Goal: Task Accomplishment & Management: Manage account settings

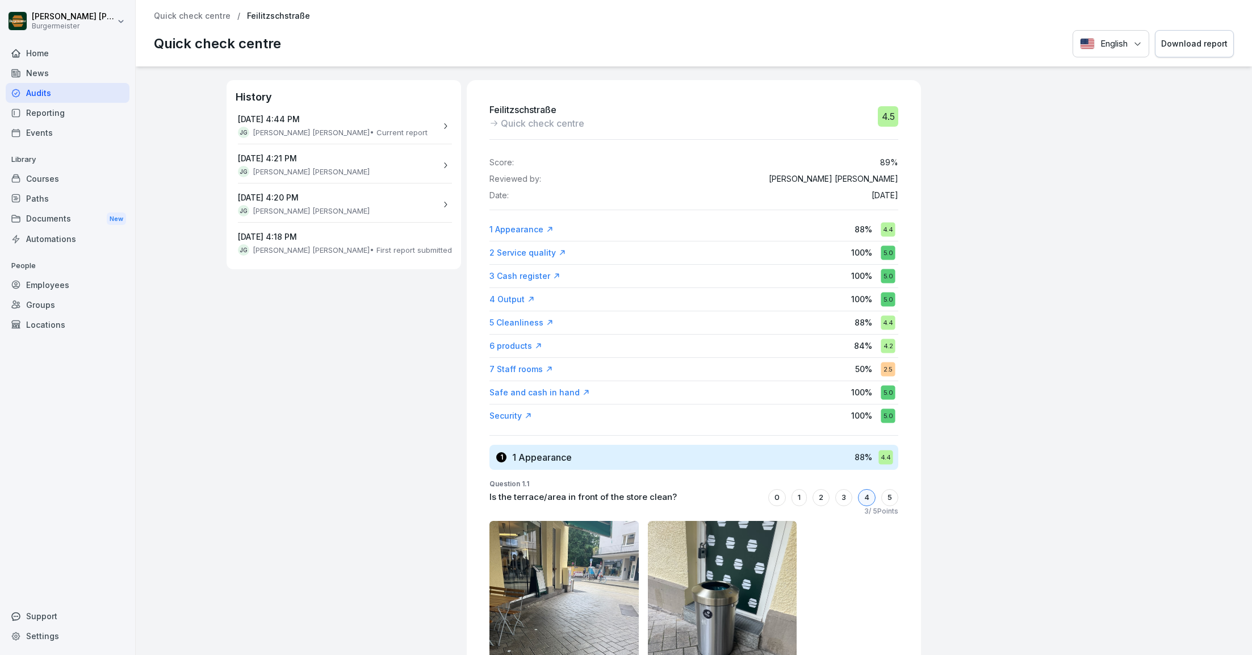
click at [46, 110] on div "Reporting" at bounding box center [68, 113] width 124 height 20
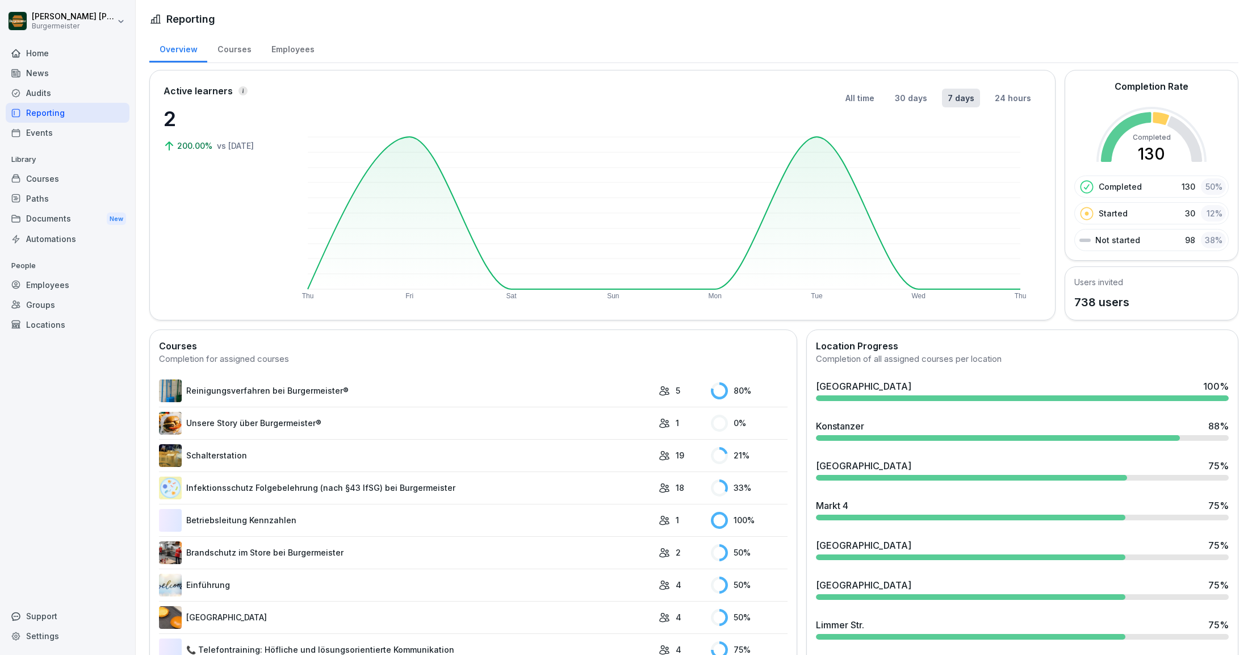
click at [41, 133] on div "Events" at bounding box center [68, 133] width 124 height 20
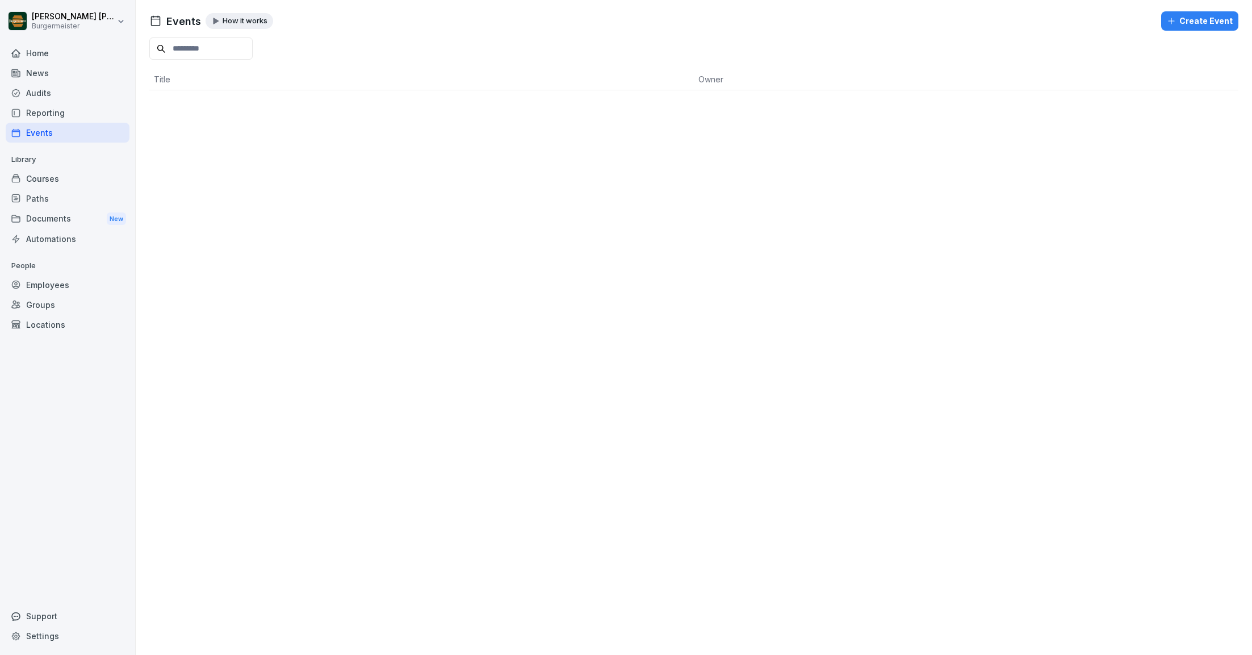
click at [44, 178] on div "Courses" at bounding box center [68, 179] width 124 height 20
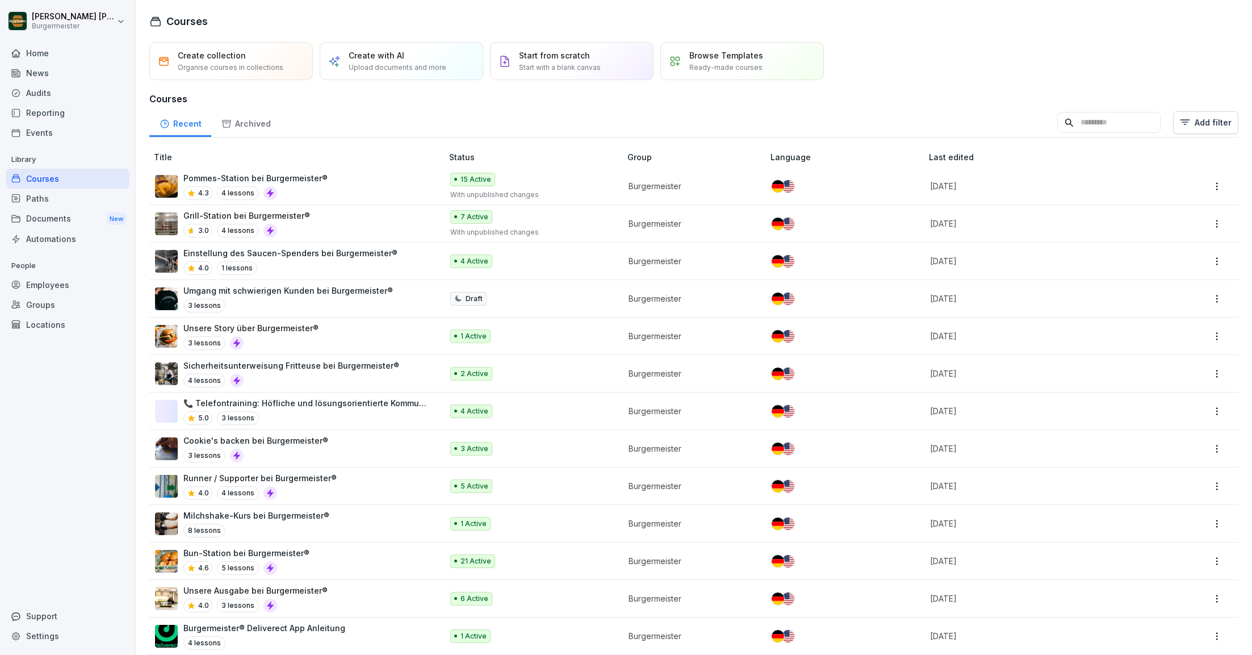
click at [42, 196] on div "Paths" at bounding box center [68, 199] width 124 height 20
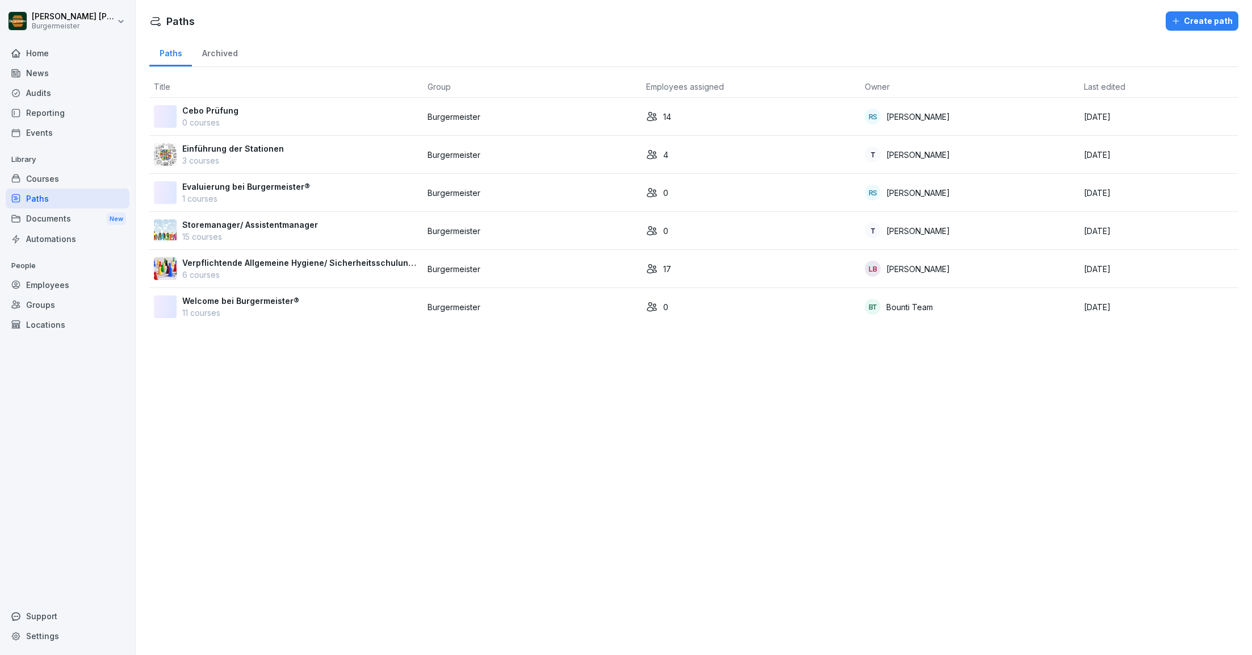
click at [45, 215] on div "Documents New" at bounding box center [68, 218] width 124 height 21
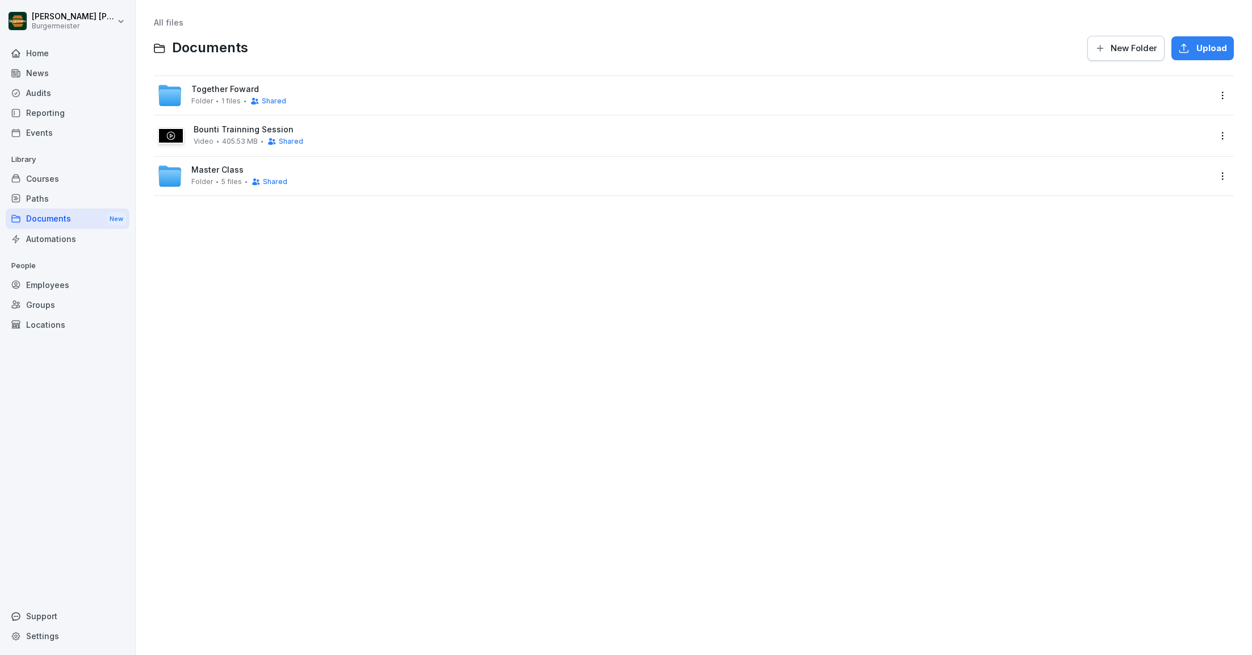
click at [220, 133] on span "Bounti Trainning Session" at bounding box center [702, 130] width 1017 height 10
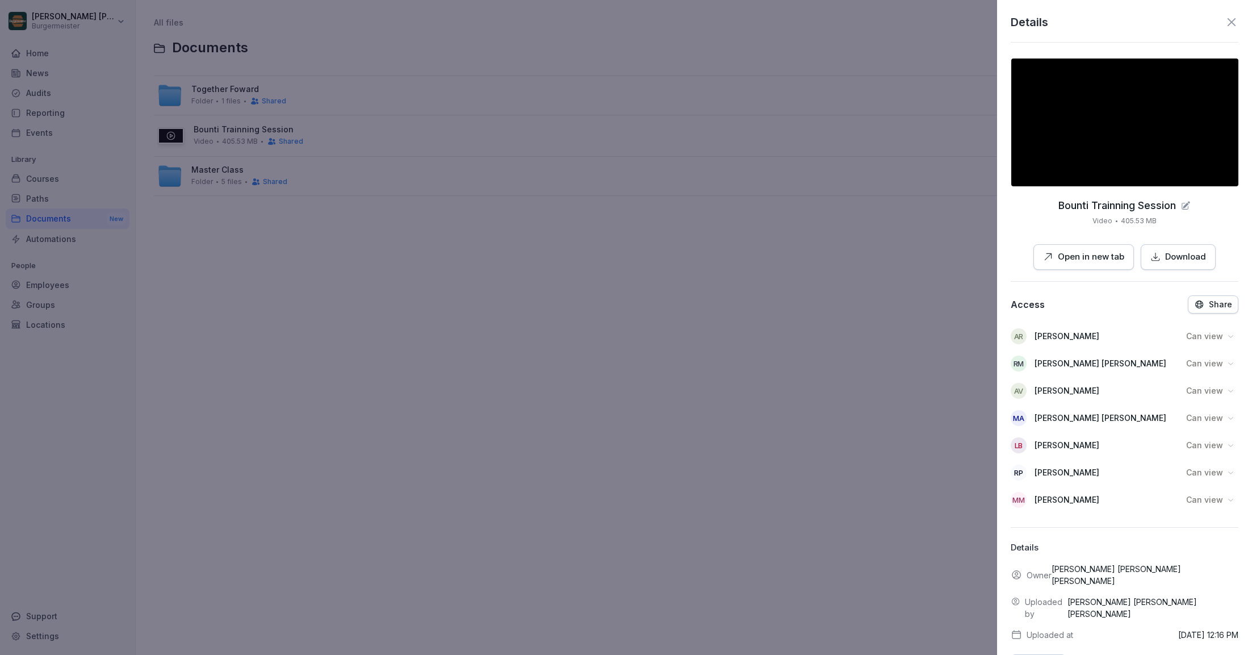
click at [1214, 307] on p "Share" at bounding box center [1220, 304] width 23 height 9
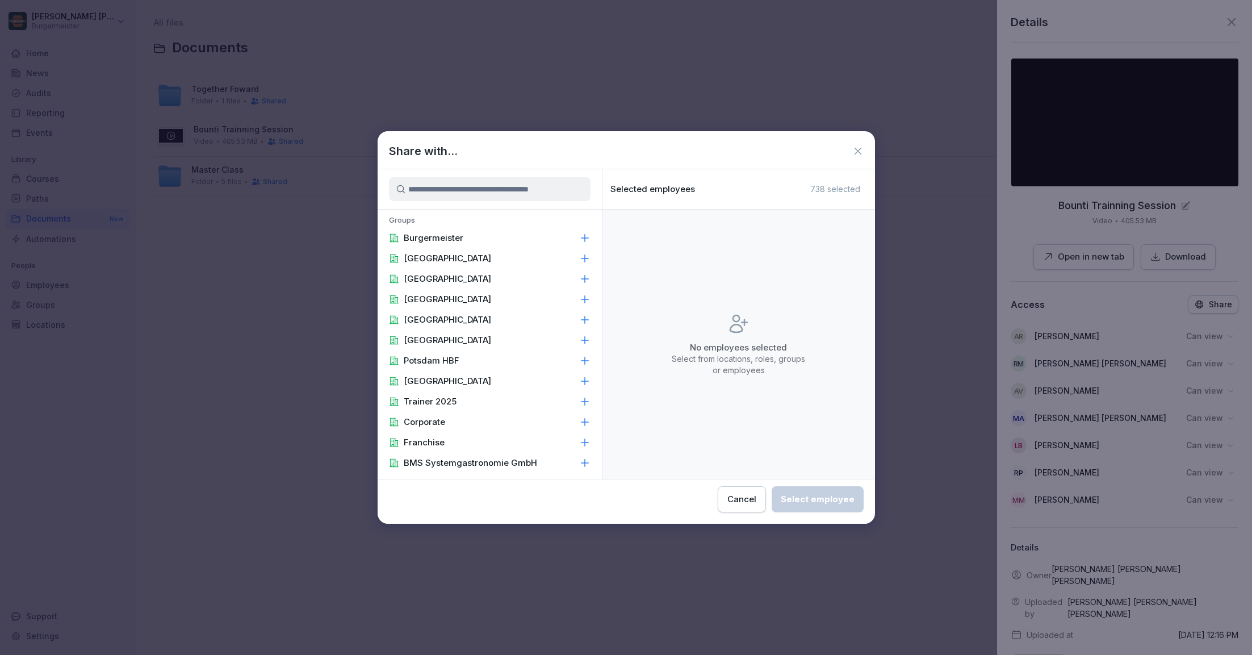
click at [561, 189] on input at bounding box center [490, 189] width 202 height 24
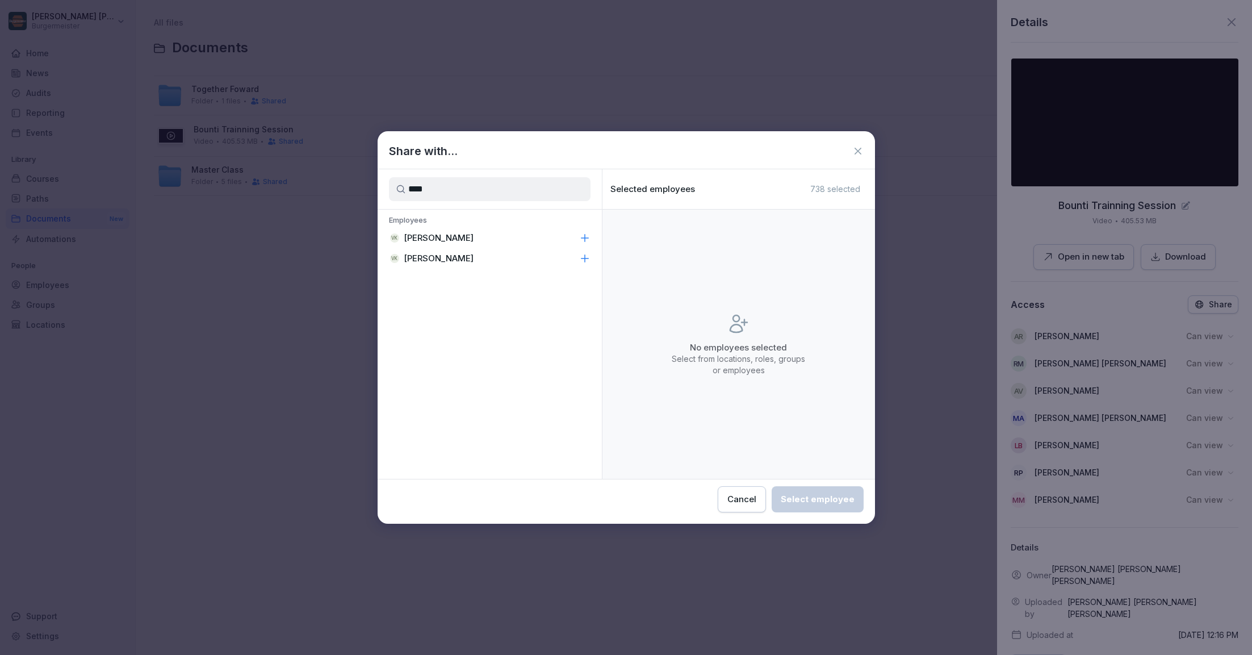
type input "****"
click at [494, 236] on div "VK Vaneet Kumar" at bounding box center [490, 238] width 224 height 20
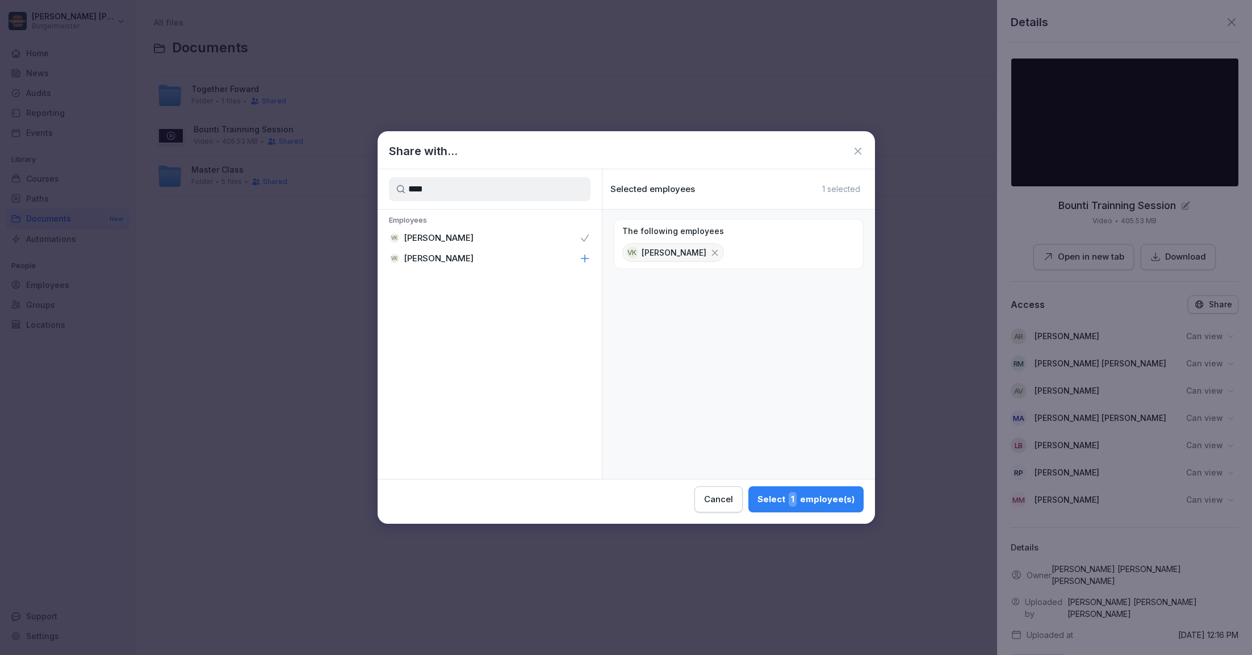
click at [492, 258] on div "VK Vaneet Kumar" at bounding box center [490, 258] width 224 height 20
click at [810, 500] on div "Select 2 employee(s)" at bounding box center [805, 499] width 99 height 15
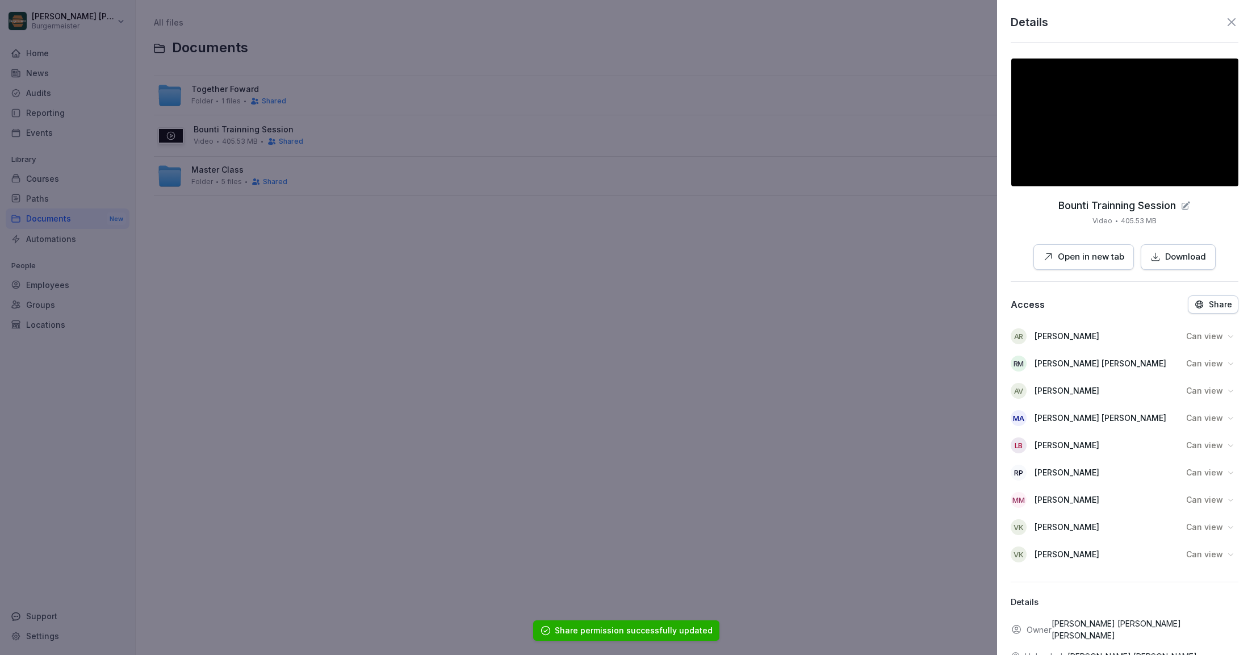
click at [1235, 24] on icon at bounding box center [1232, 22] width 14 height 14
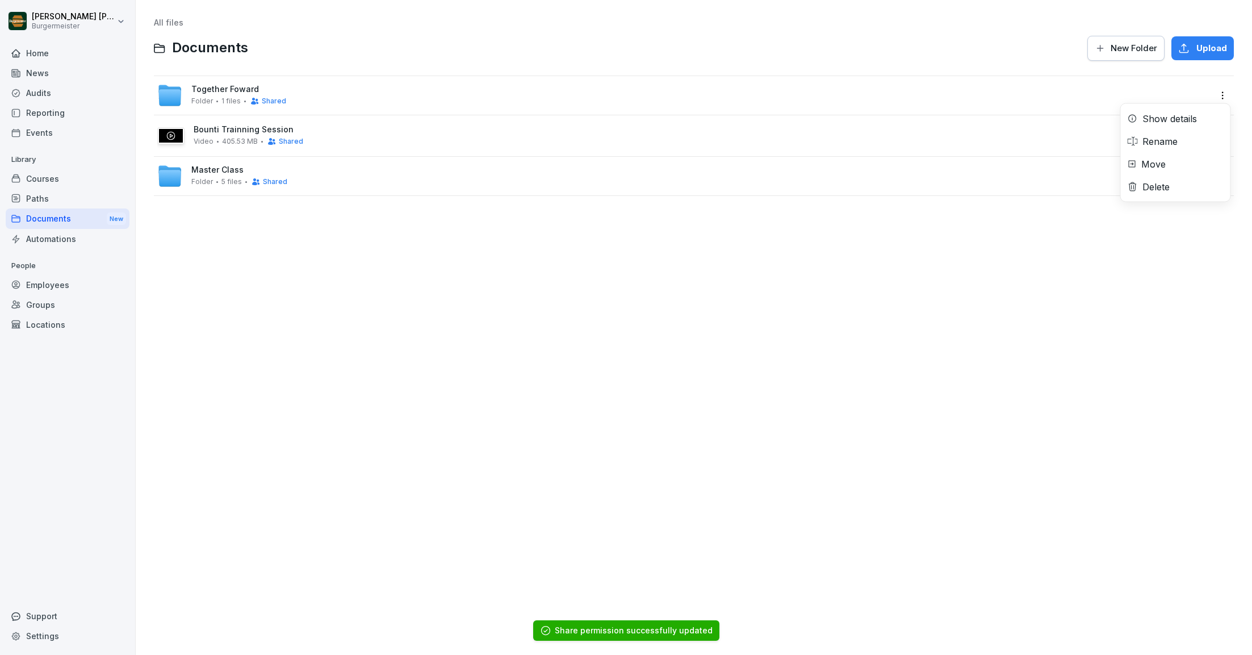
click at [1224, 98] on html "Juan Jose Leonardi Gonzalez Burgermeister Home News Audits Reporting Events Lib…" at bounding box center [626, 327] width 1252 height 655
click at [1158, 116] on div "Show details" at bounding box center [1170, 119] width 55 height 14
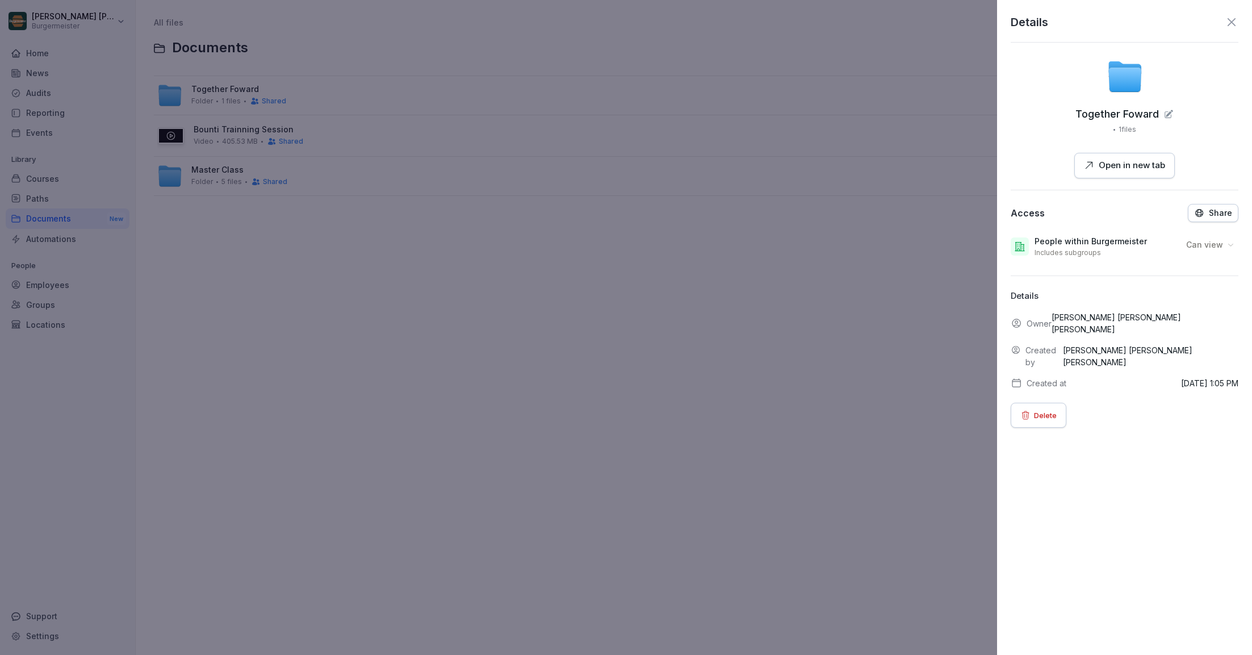
click at [1208, 212] on div "Share" at bounding box center [1213, 213] width 38 height 10
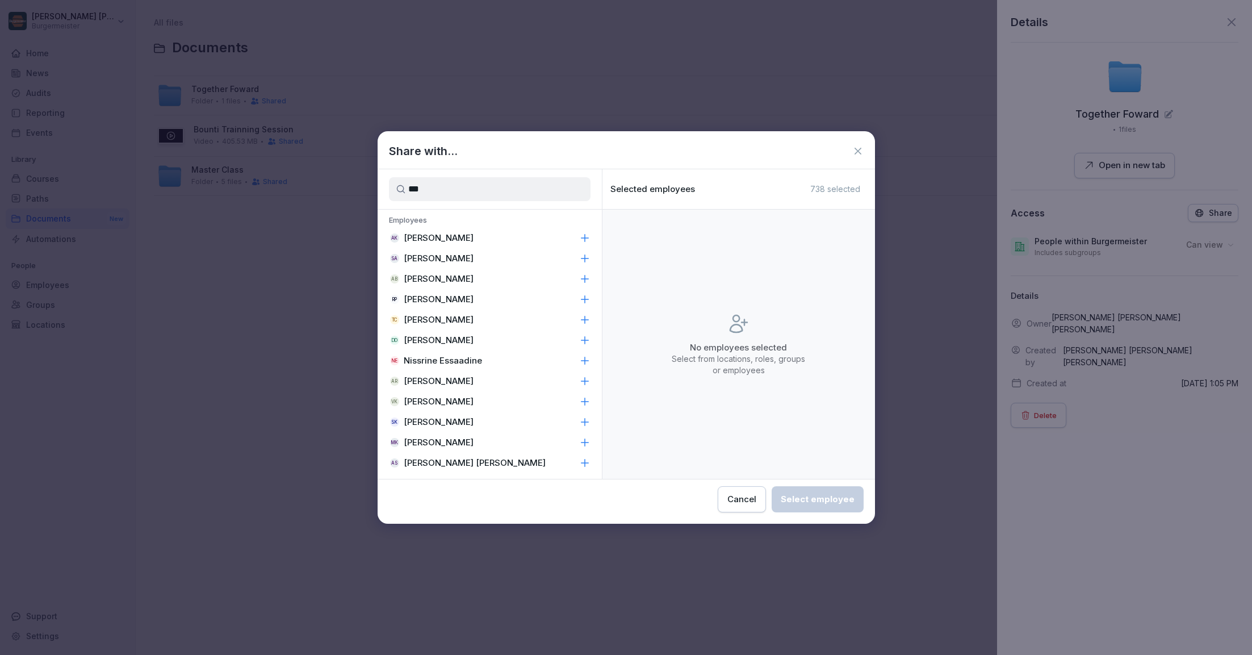
click at [531, 194] on input "***" at bounding box center [490, 189] width 202 height 24
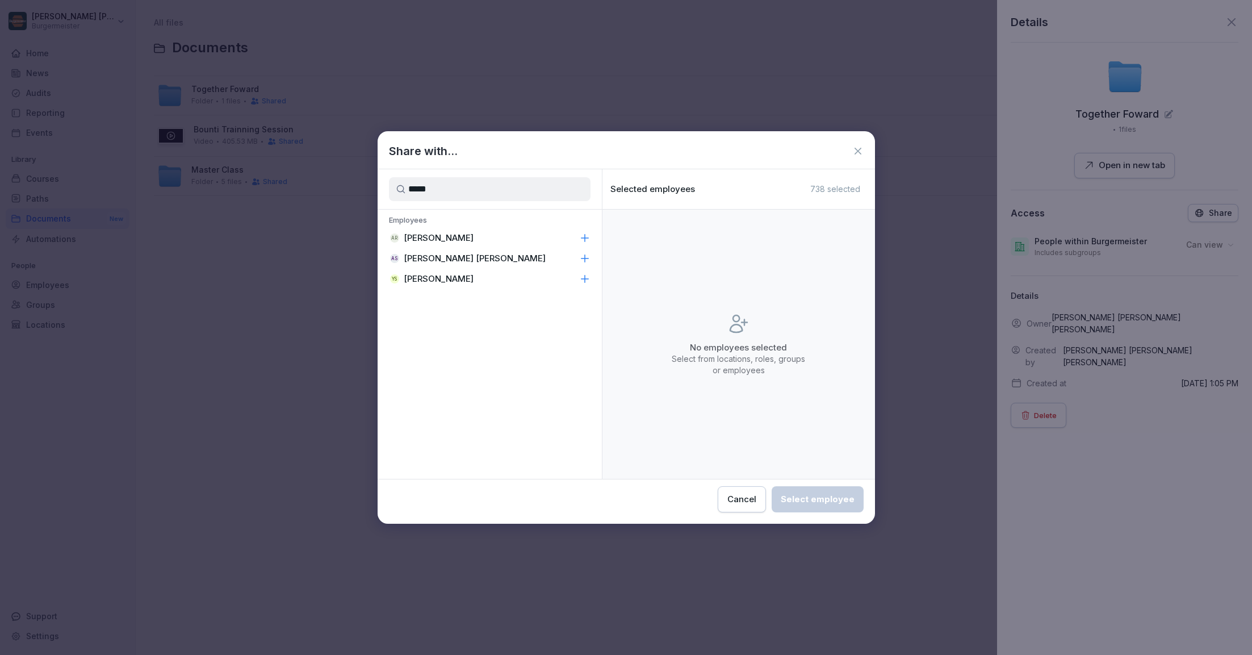
click at [530, 237] on div "AR Adith Raj Ikkarathara Raju" at bounding box center [490, 238] width 224 height 20
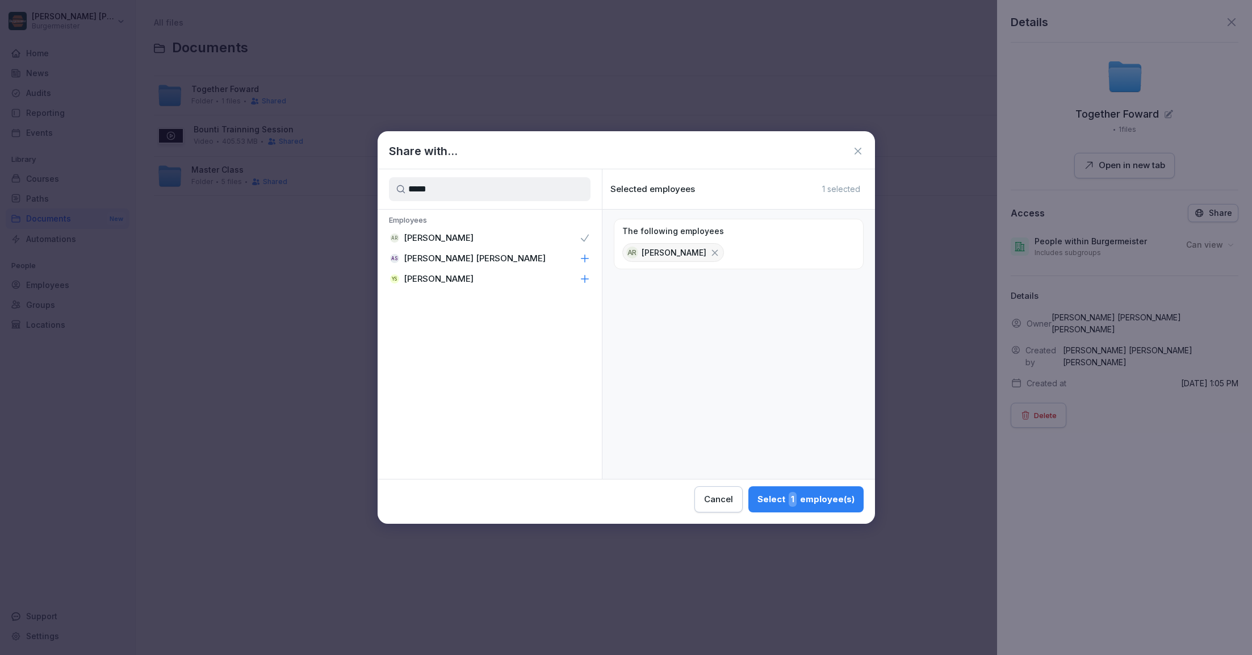
click at [518, 192] on input "*****" at bounding box center [490, 189] width 202 height 24
type input "****"
click at [495, 240] on div "VK Vaneet Kumar" at bounding box center [490, 238] width 224 height 20
click at [491, 255] on div "VK Vaneet Kumar" at bounding box center [490, 258] width 224 height 20
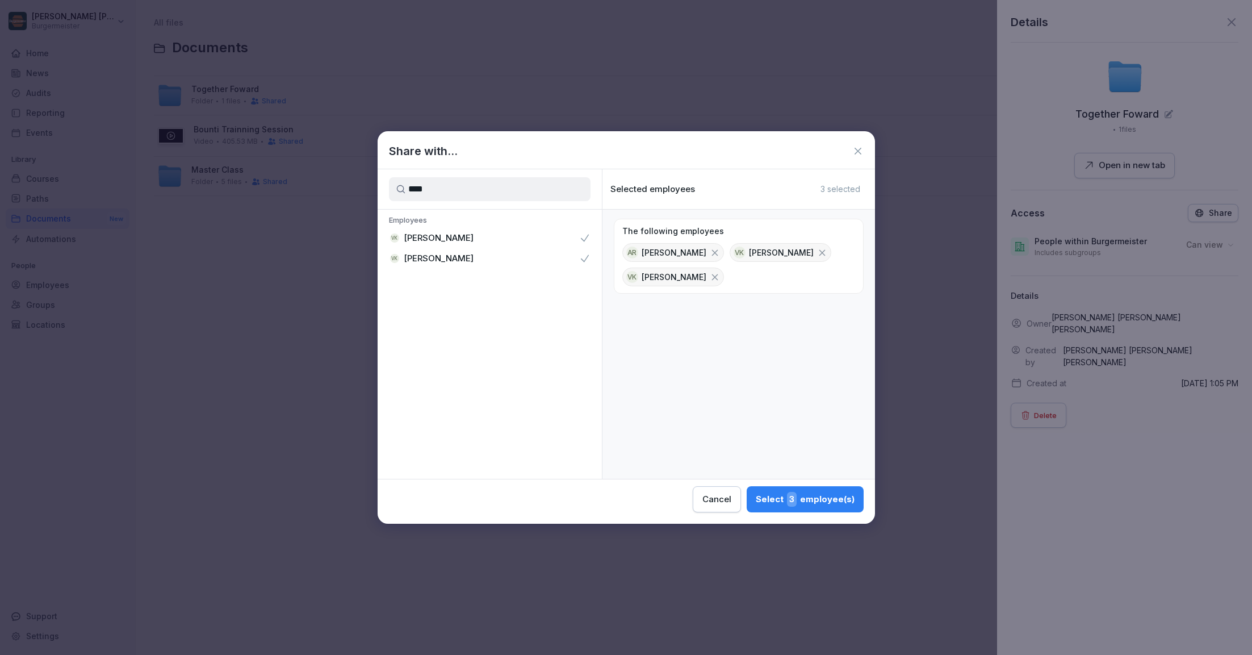
click at [776, 505] on div "Select 3 employee(s)" at bounding box center [805, 499] width 99 height 15
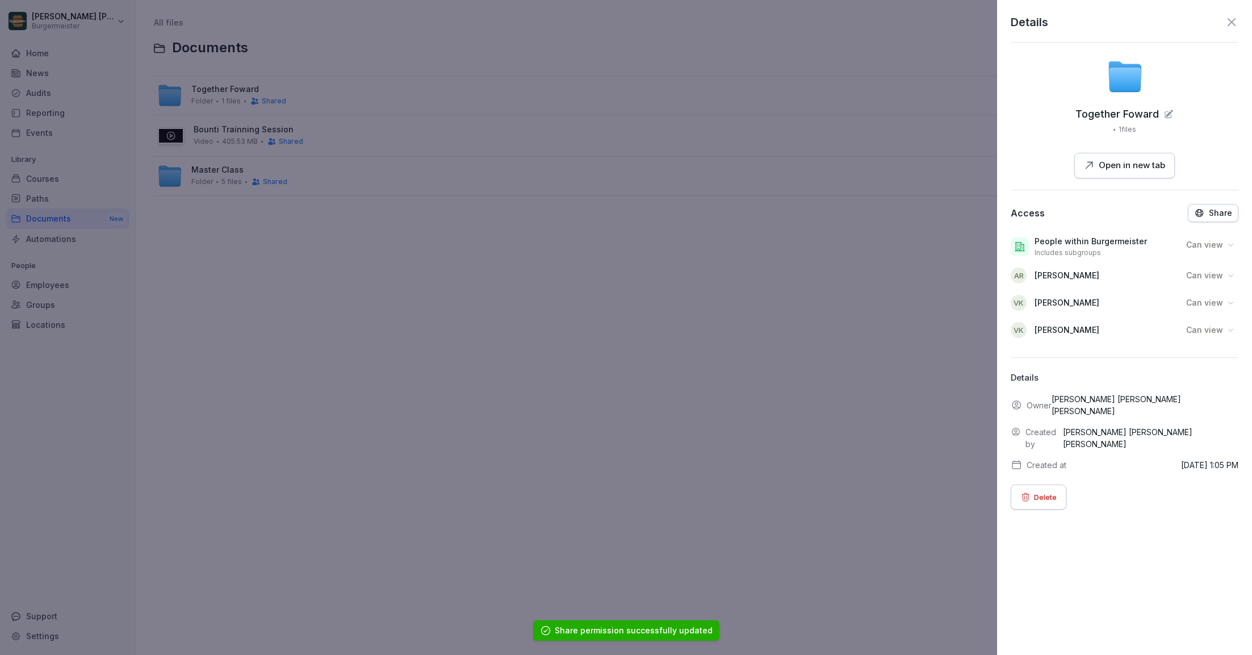
click at [705, 481] on div at bounding box center [626, 327] width 1252 height 655
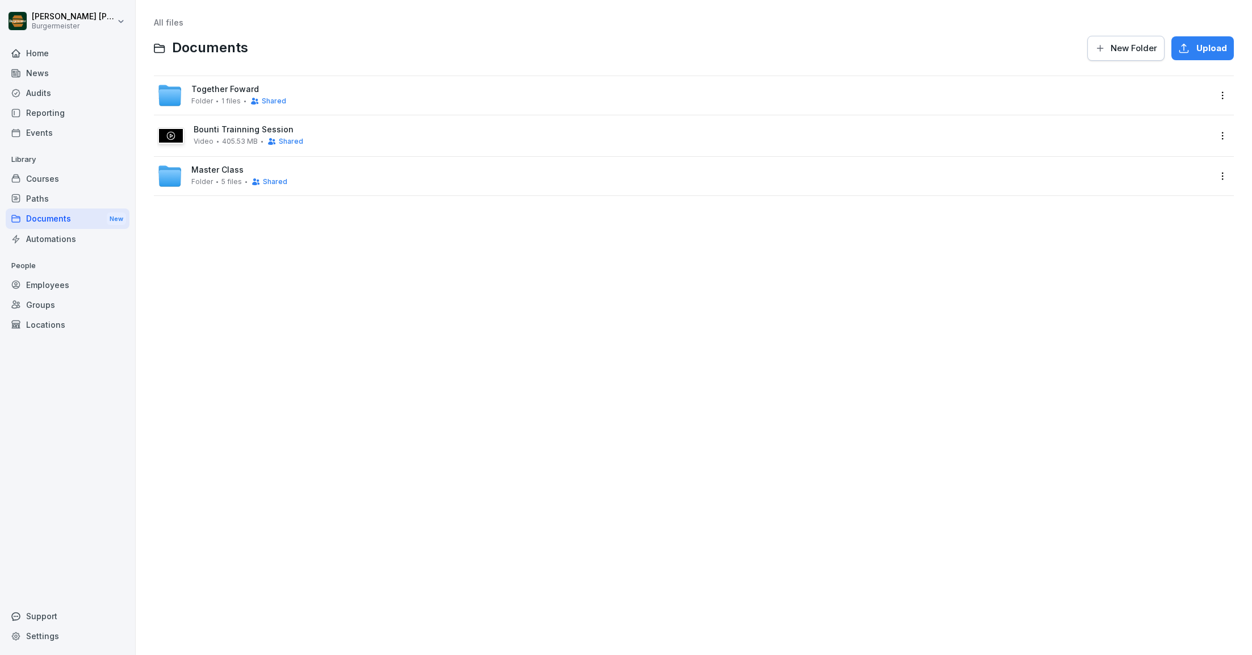
click at [48, 90] on div "Audits" at bounding box center [68, 93] width 124 height 20
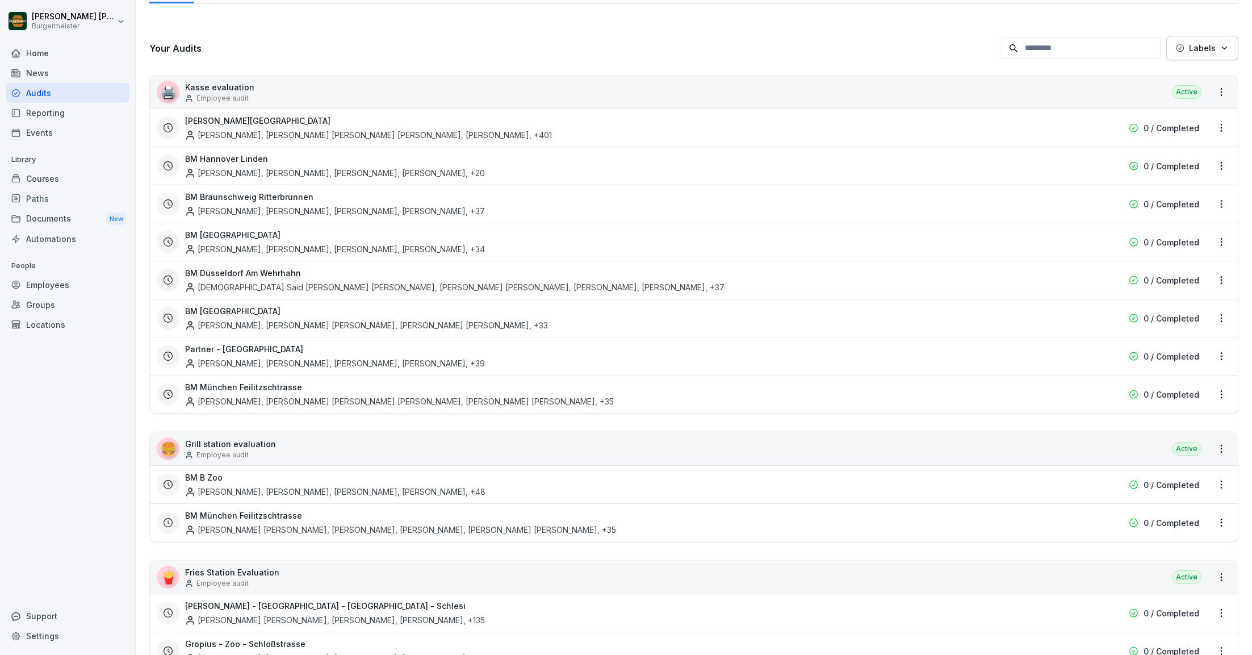
scroll to position [81, 0]
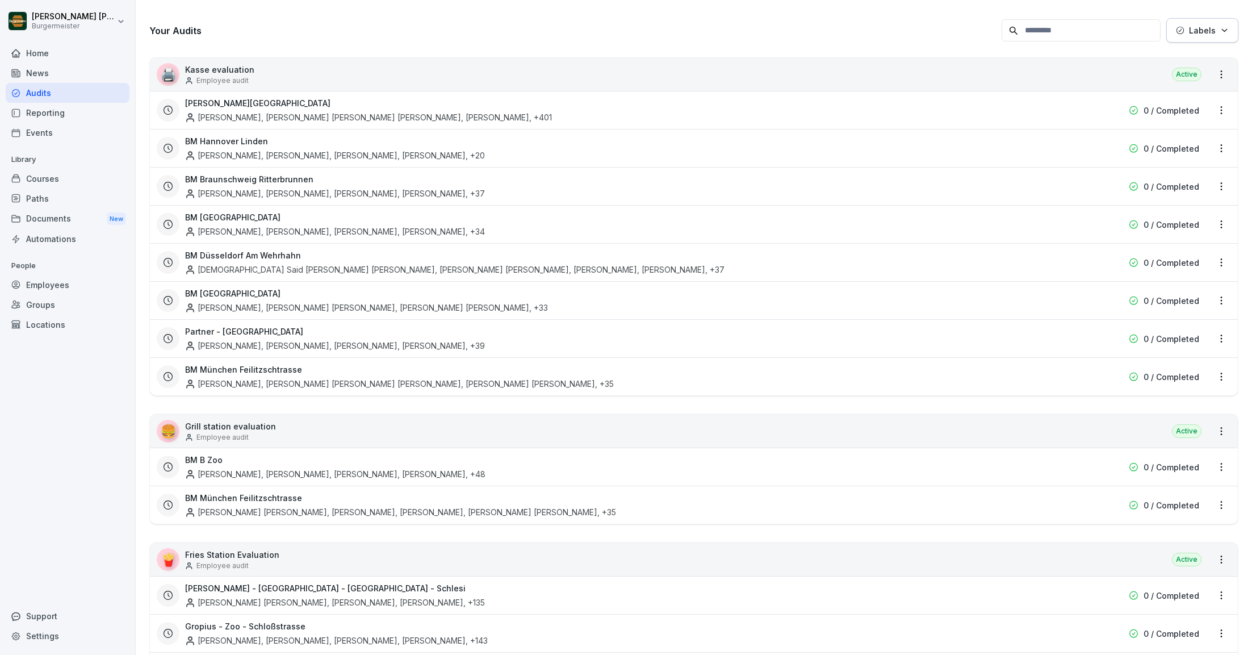
click at [298, 112] on div "Harmi Ajaykumar Dudhat, Tatsat Udaybhai Desai, Farhana Ovee Hossain, Akash Pati…" at bounding box center [368, 117] width 367 height 12
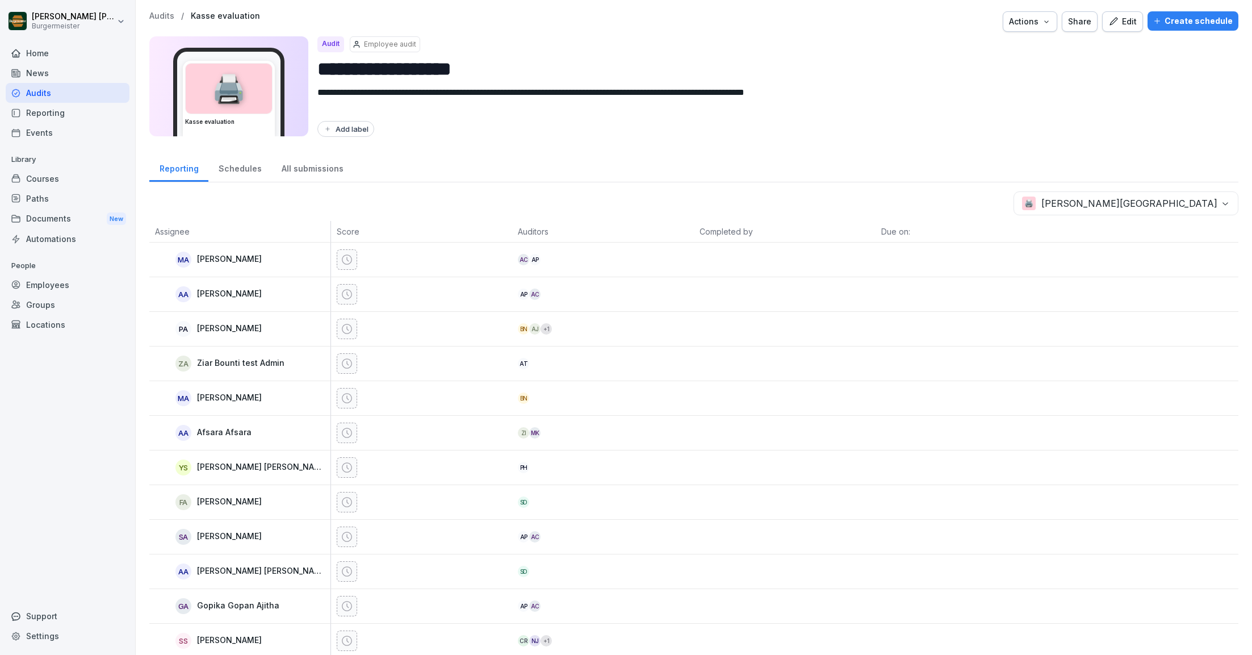
click at [169, 15] on p "Audits" at bounding box center [161, 16] width 25 height 10
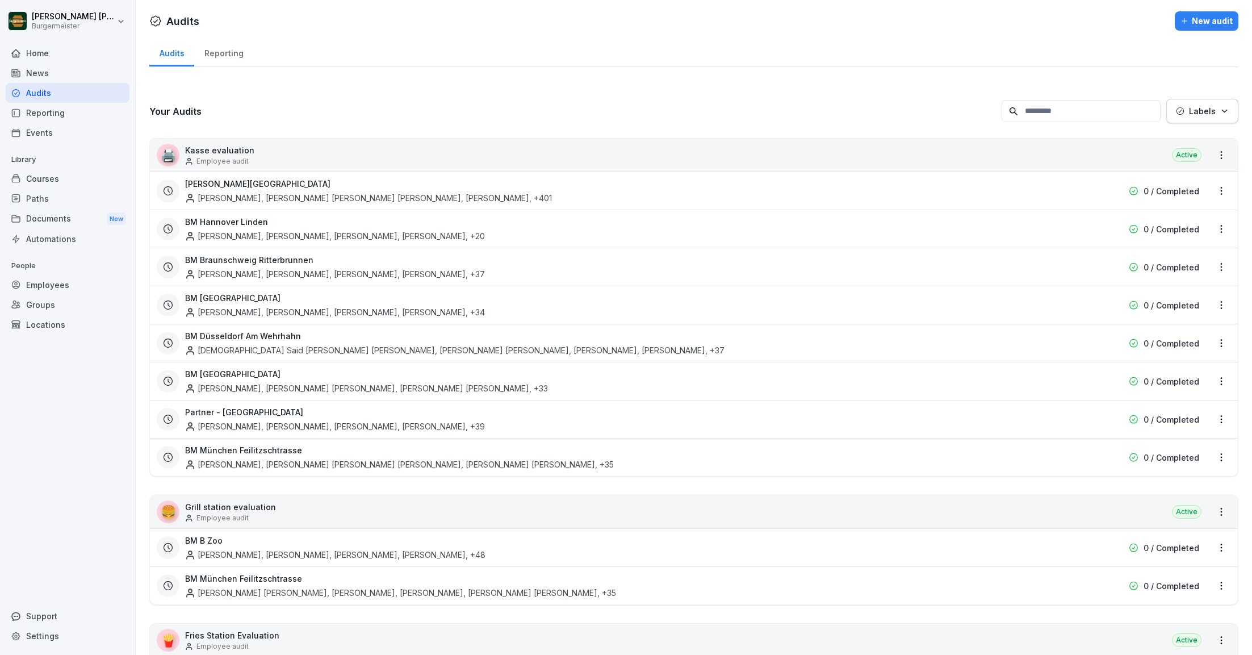
click at [730, 198] on div "BM Berlin Harmi Ajaykumar Dudhat, Tatsat Udaybhai Desai, Farhana Ovee Hossain, …" at bounding box center [621, 191] width 872 height 26
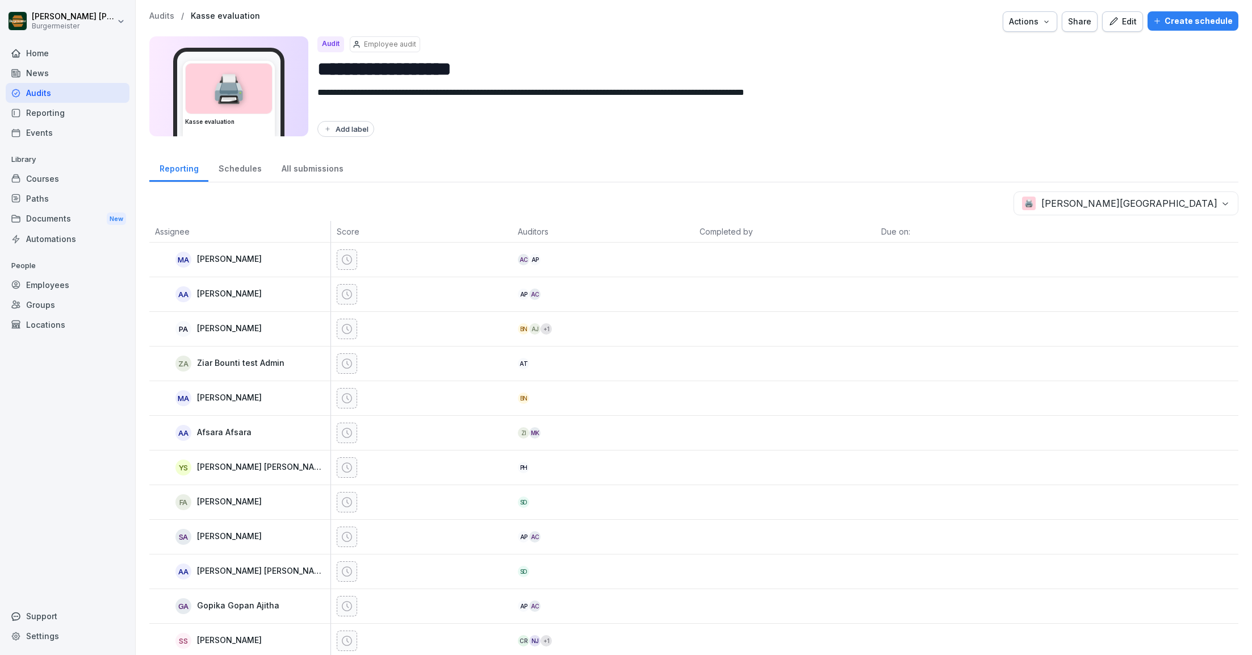
click at [168, 11] on p "Audits" at bounding box center [161, 16] width 25 height 10
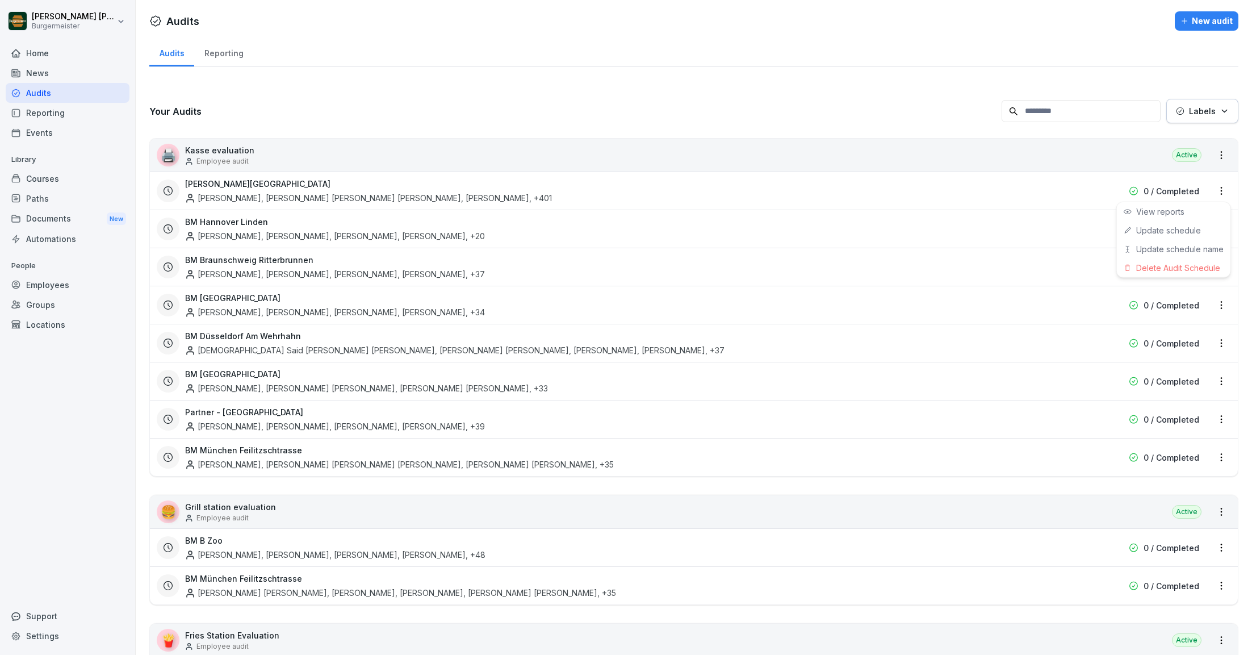
click at [1223, 189] on html "Juan Jose Leonardi Gonzalez Burgermeister Home News Audits Reporting Events Lib…" at bounding box center [626, 327] width 1252 height 655
click at [0, 0] on link "Update schedule" at bounding box center [0, 0] width 0 height 0
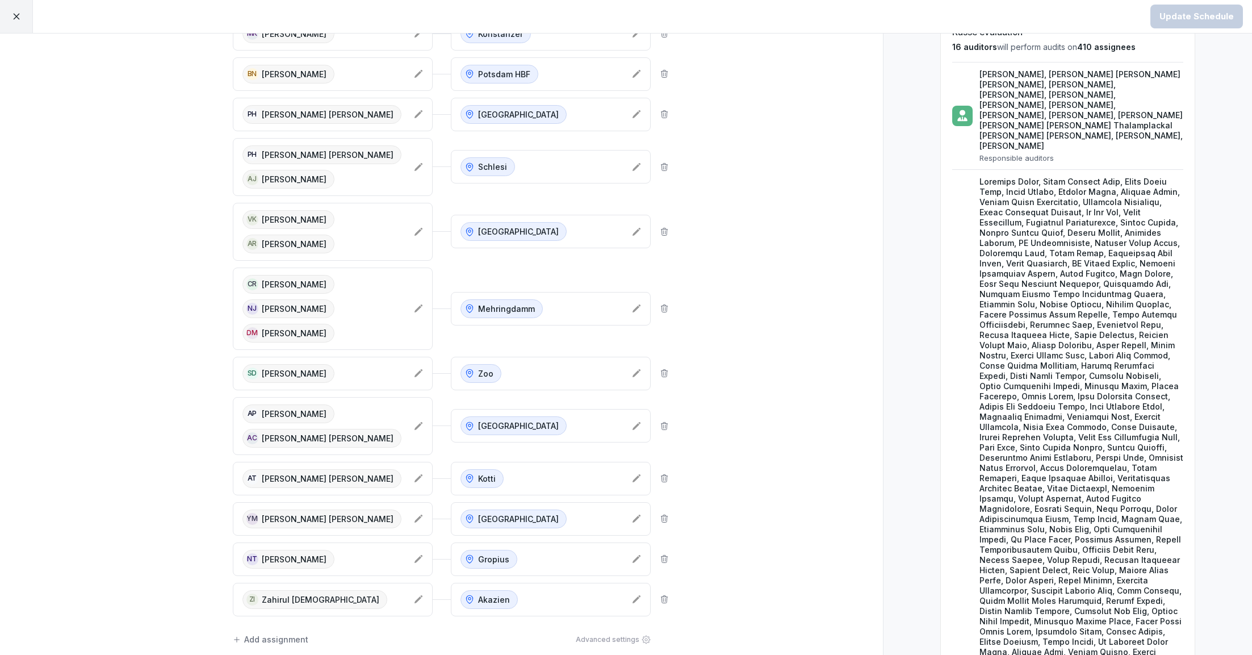
scroll to position [85, 0]
click at [420, 224] on div "VK Vaneet Kumar AR Adith Raj Ikkarathara Raju" at bounding box center [333, 233] width 200 height 58
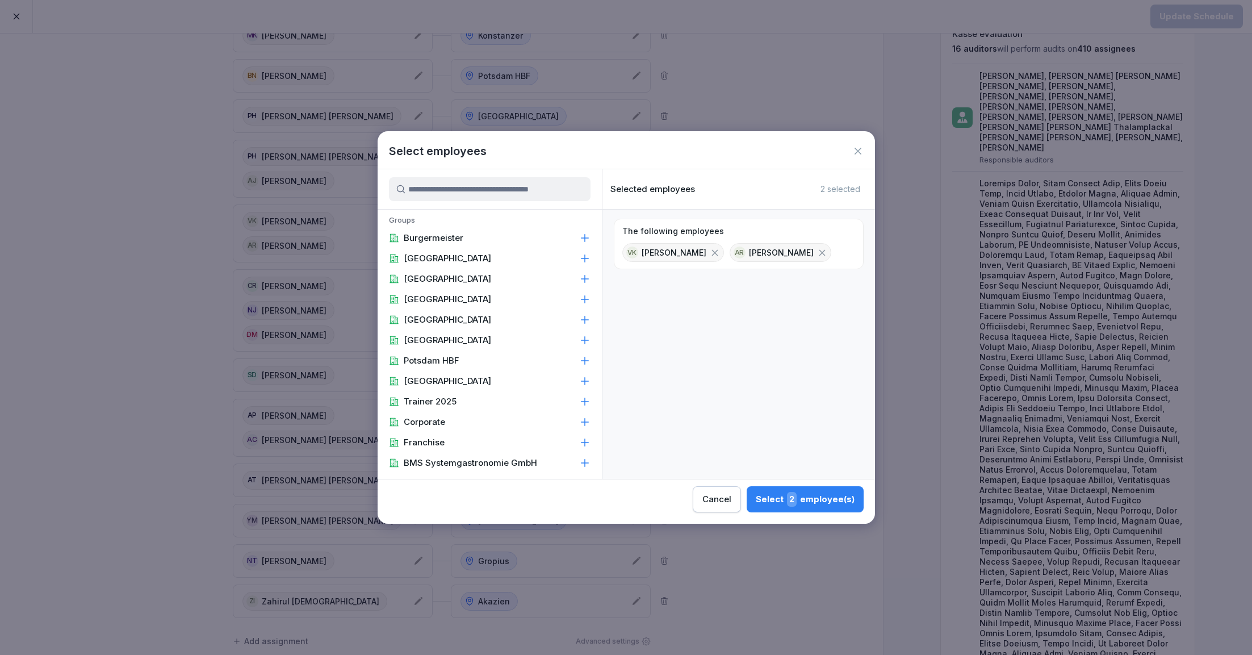
click at [825, 250] on icon at bounding box center [822, 252] width 6 height 6
click at [519, 194] on input at bounding box center [490, 189] width 202 height 24
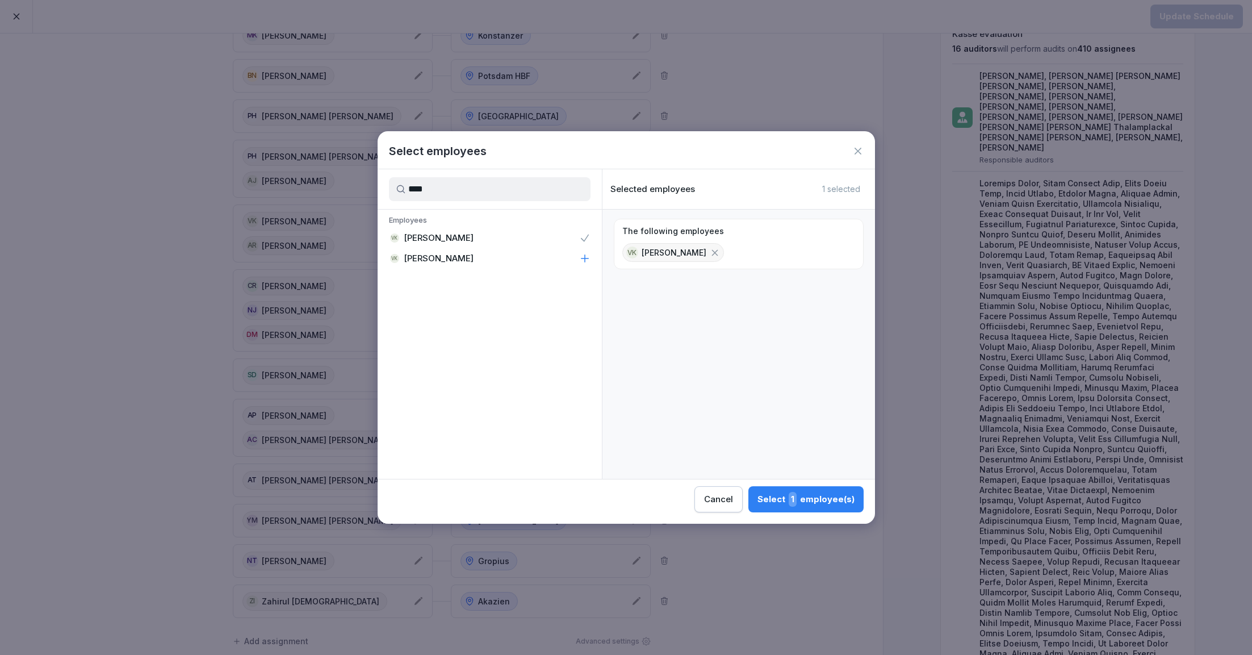
type input "****"
click at [582, 256] on icon at bounding box center [584, 258] width 11 height 11
click at [825, 496] on div "Select 2 employee(s)" at bounding box center [805, 499] width 99 height 15
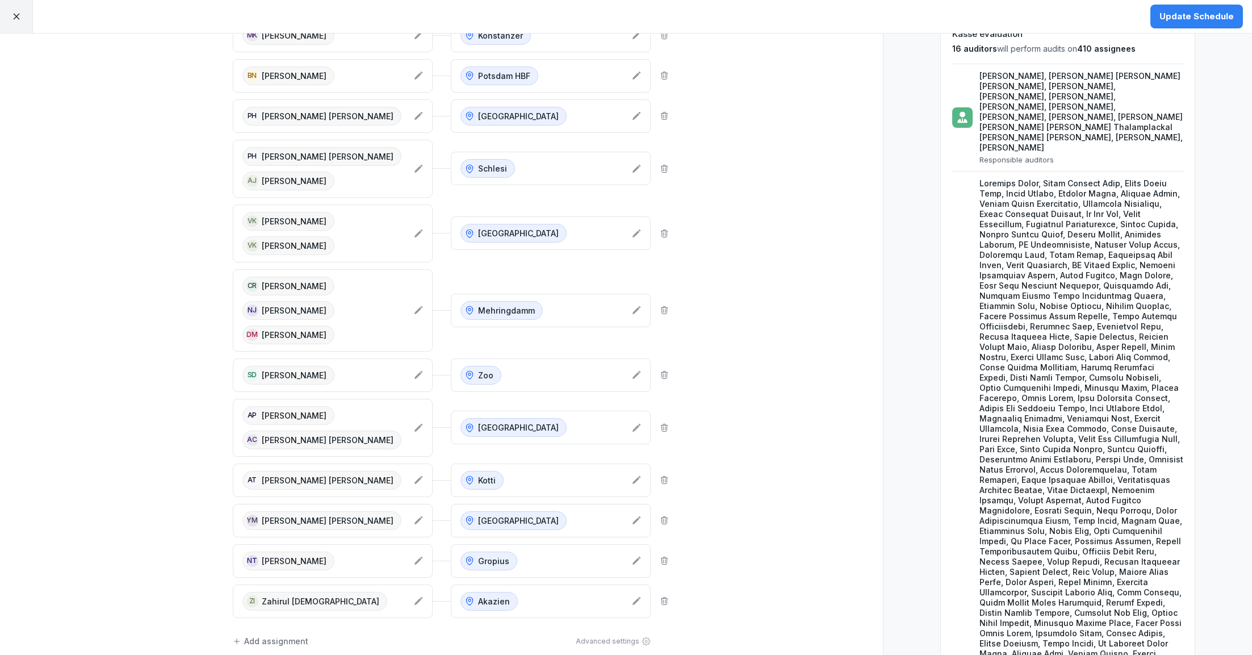
scroll to position [0, 0]
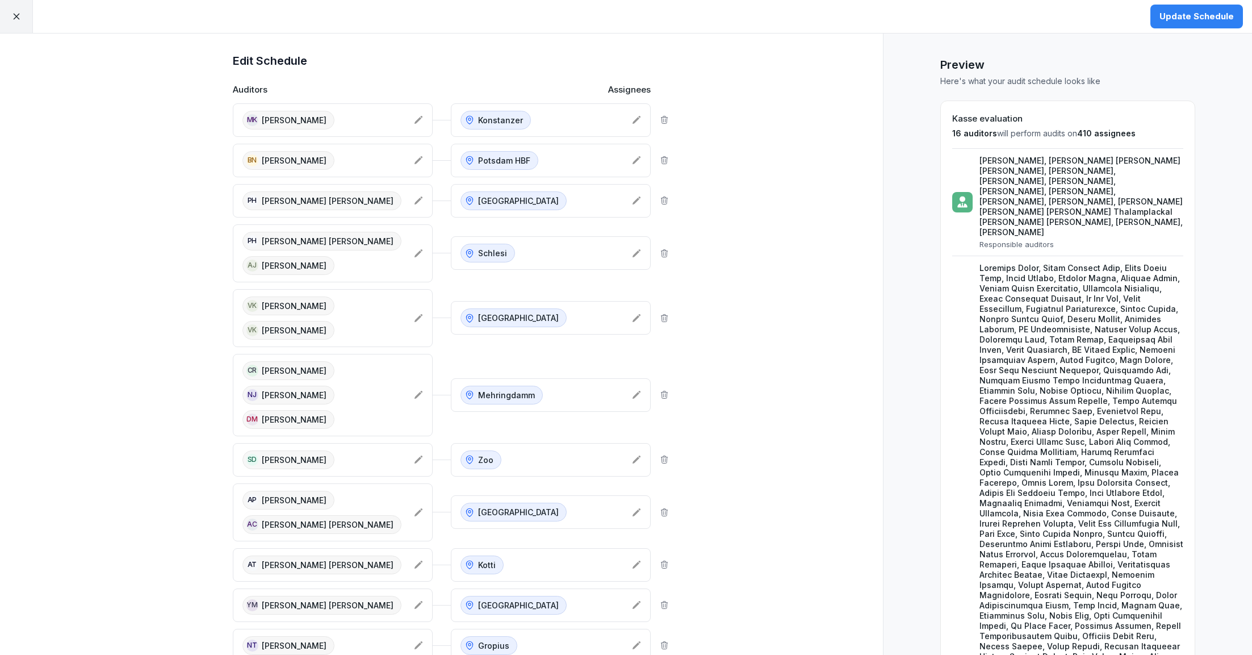
click at [1182, 13] on div "Update Schedule" at bounding box center [1197, 16] width 74 height 12
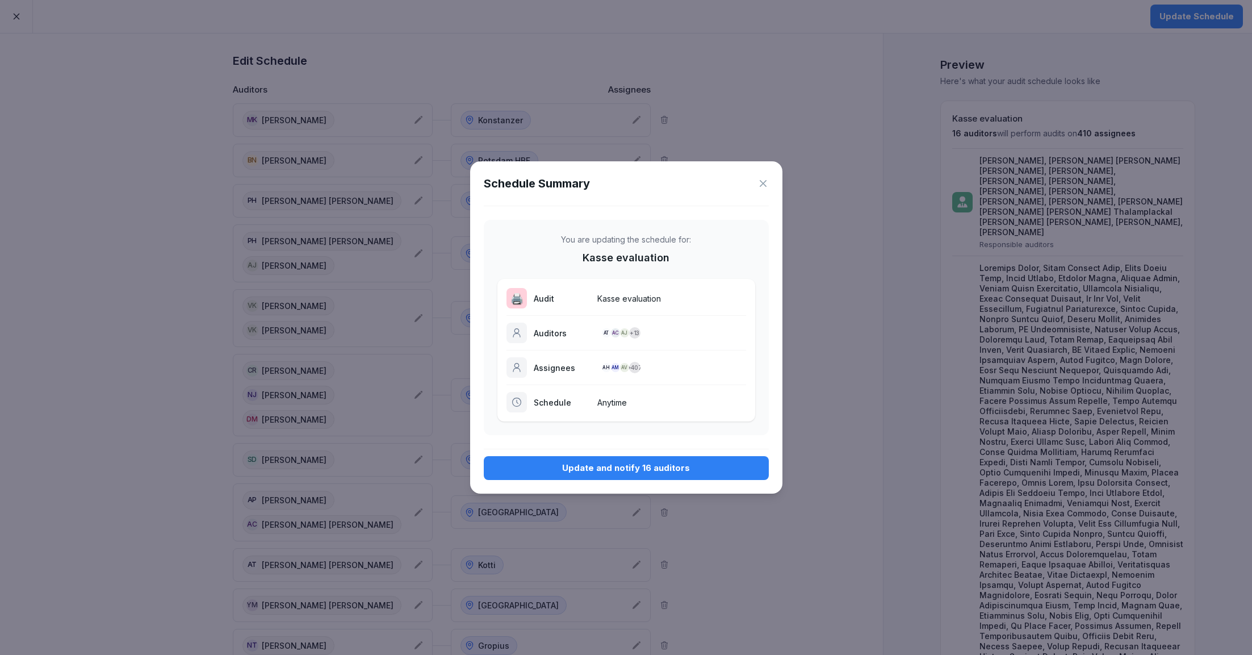
click at [601, 473] on div "Update and notify 16 auditors" at bounding box center [626, 468] width 267 height 12
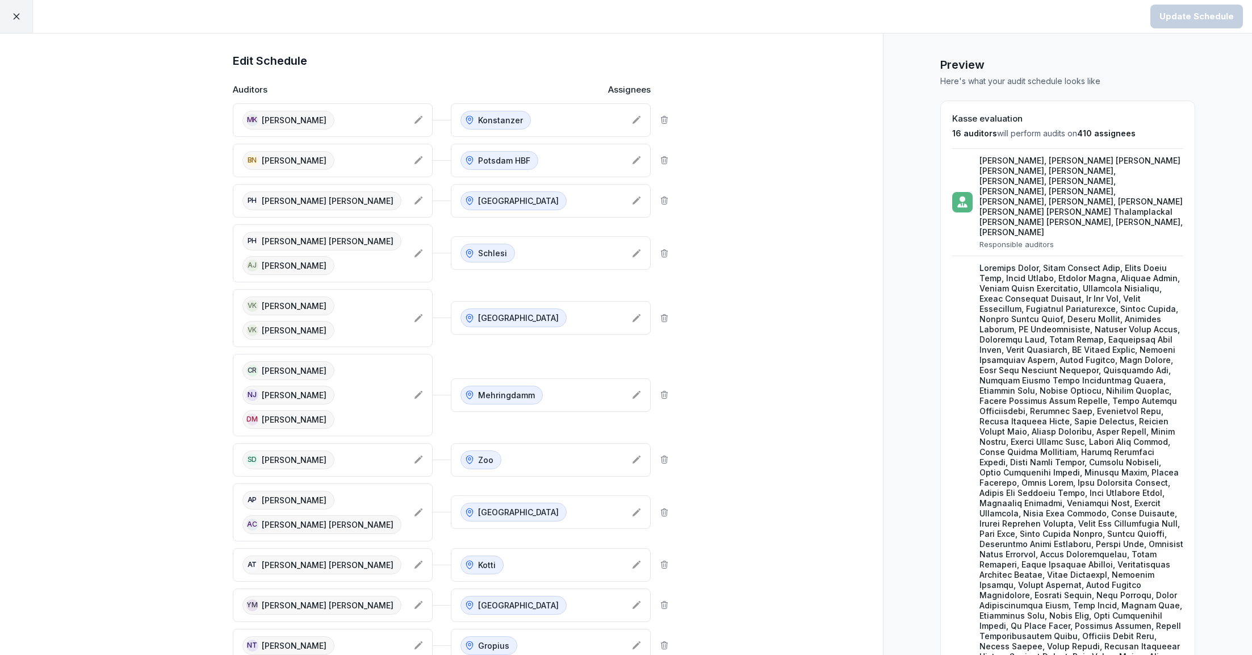
click at [18, 21] on icon at bounding box center [16, 16] width 10 height 10
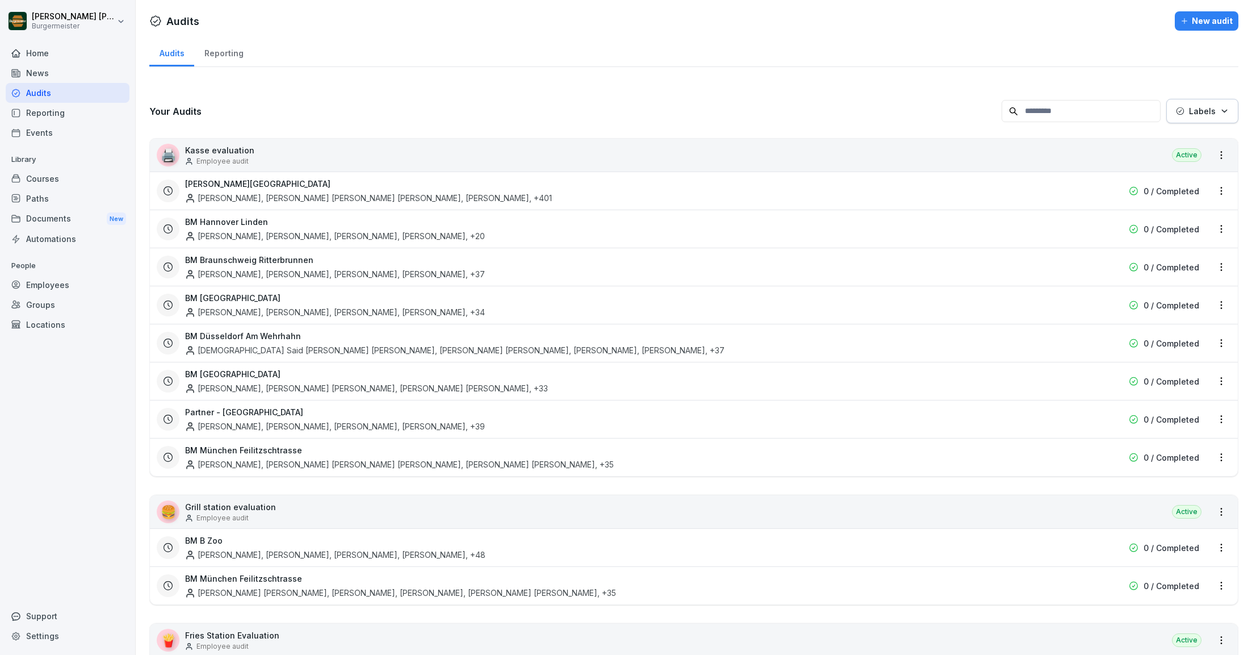
click at [40, 328] on div "Locations" at bounding box center [68, 325] width 124 height 20
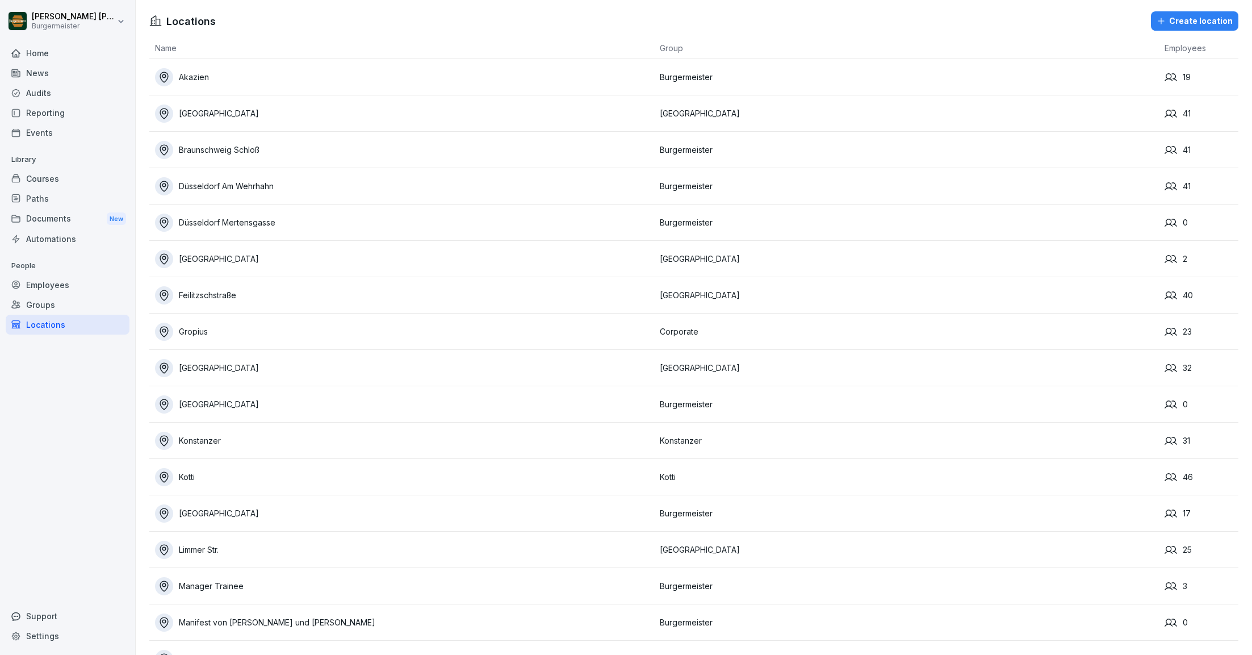
click at [45, 287] on div "Employees" at bounding box center [68, 285] width 124 height 20
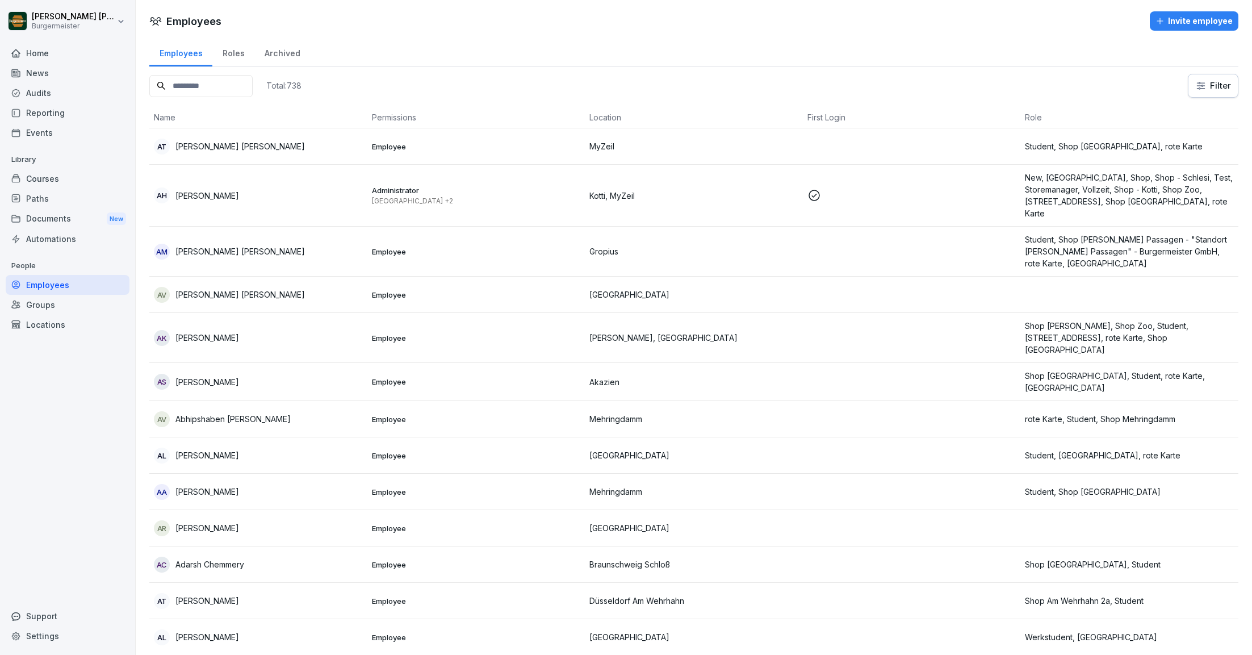
click at [210, 82] on input at bounding box center [200, 86] width 103 height 22
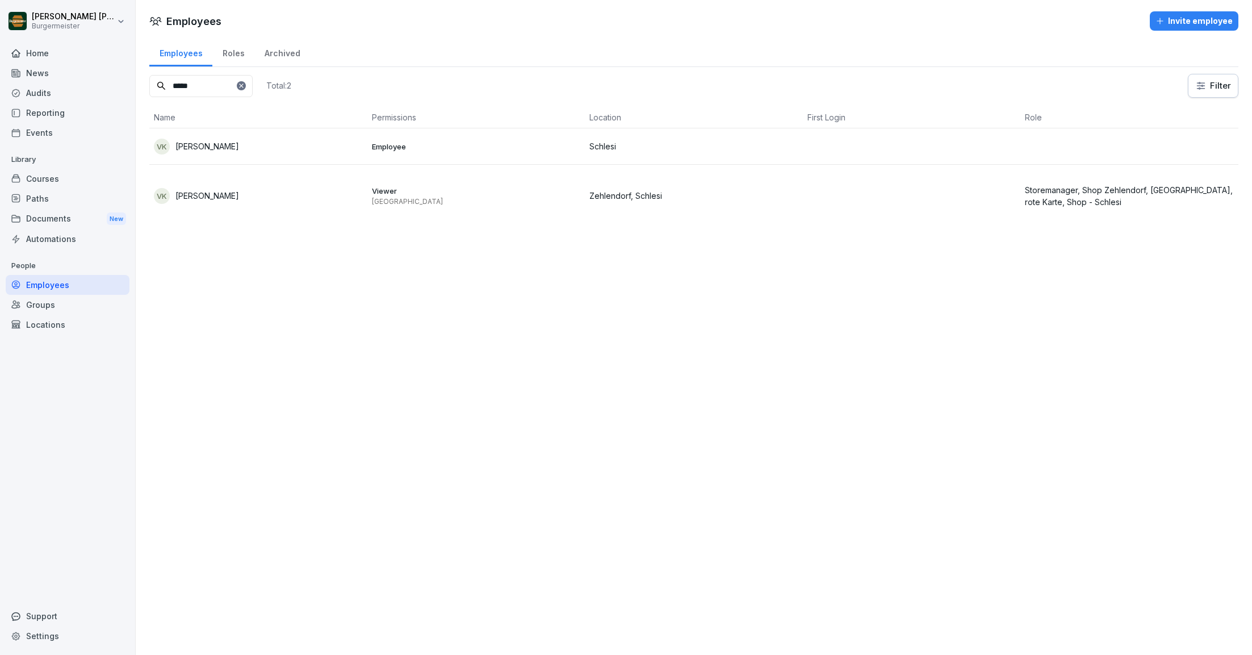
type input "*****"
click at [214, 186] on td "VK Vaneet Kumar" at bounding box center [258, 196] width 218 height 62
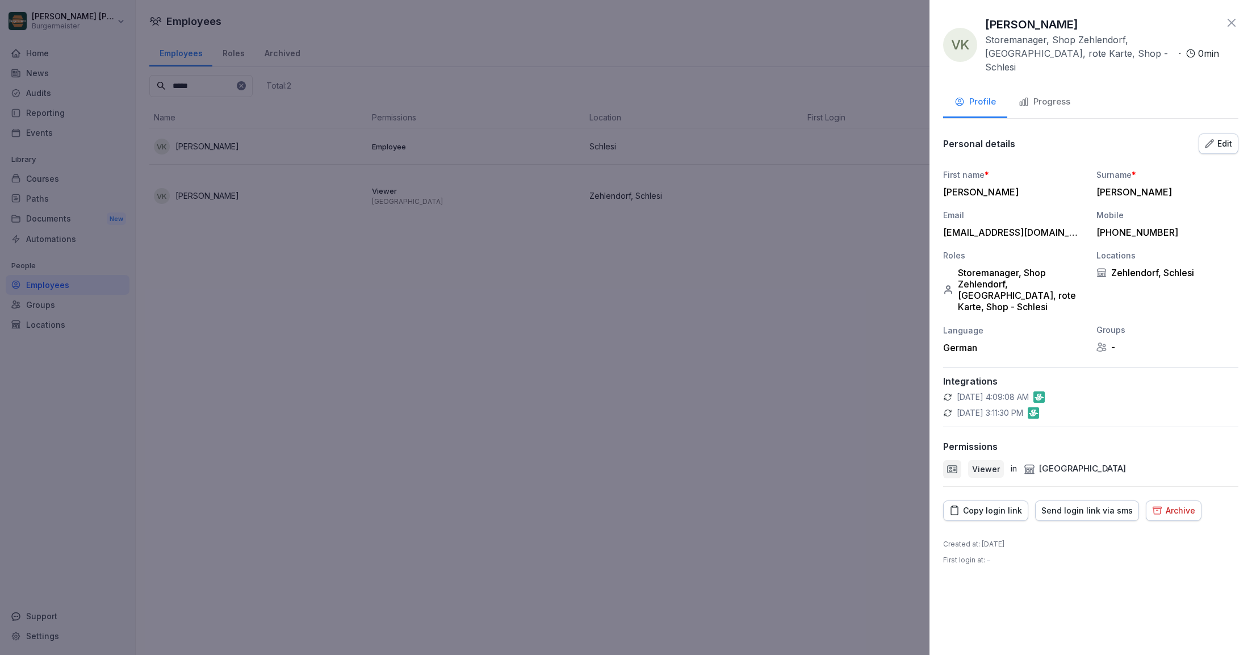
click at [1092, 500] on button "Send login link via sms" at bounding box center [1087, 510] width 104 height 20
click at [983, 504] on div "Copy login link" at bounding box center [986, 510] width 73 height 12
click at [1230, 25] on icon at bounding box center [1232, 23] width 14 height 14
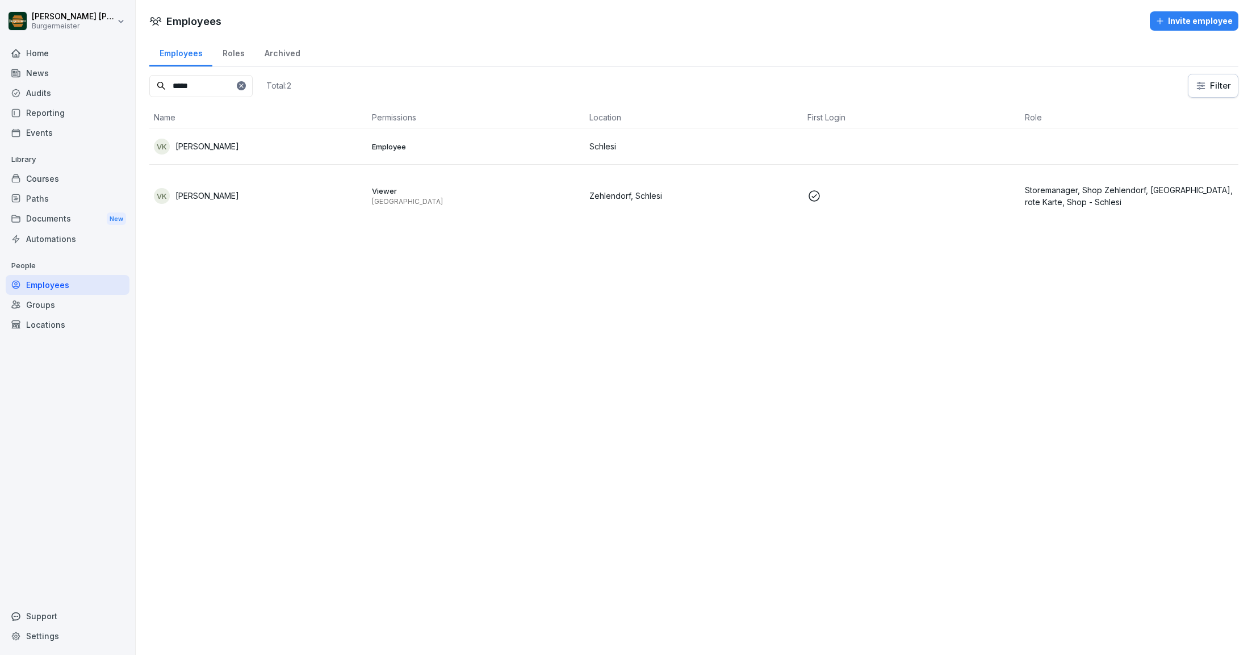
click at [245, 87] on icon at bounding box center [241, 85] width 7 height 7
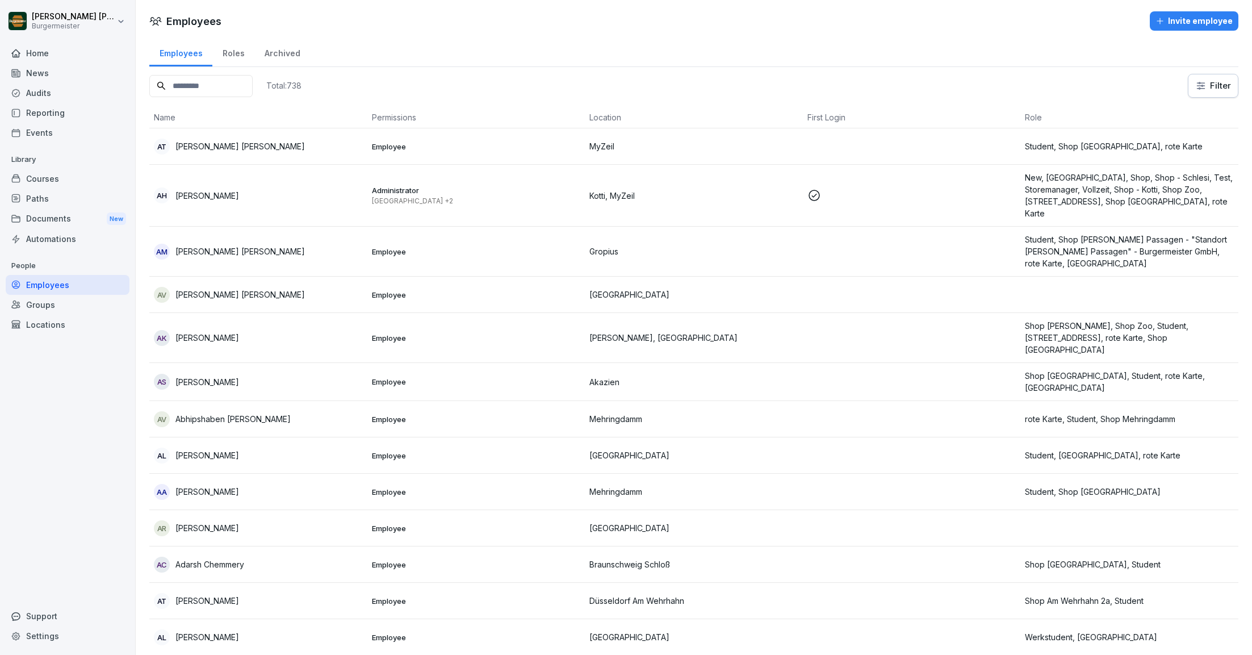
click at [45, 97] on div "Audits" at bounding box center [68, 93] width 124 height 20
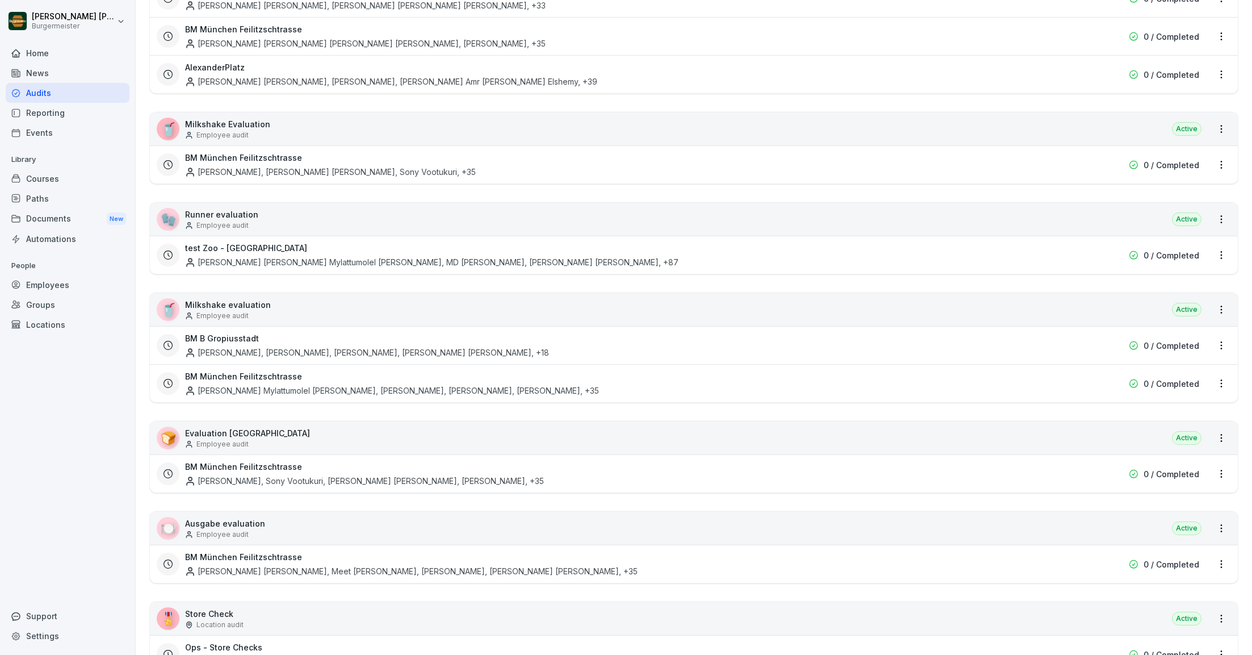
scroll to position [892, 0]
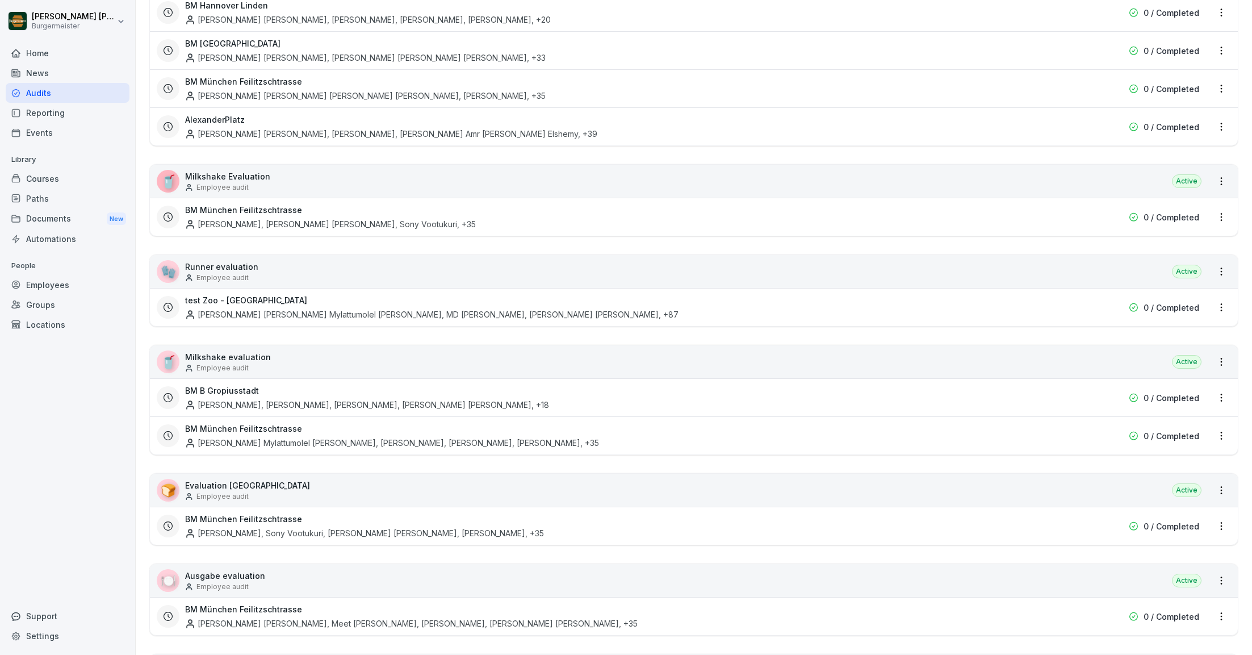
click at [255, 308] on div "Anika Tabassum Kashfia, Elias Mylattumolel Eldhose, MD Imran, Rishan Suresh , +…" at bounding box center [432, 314] width 494 height 12
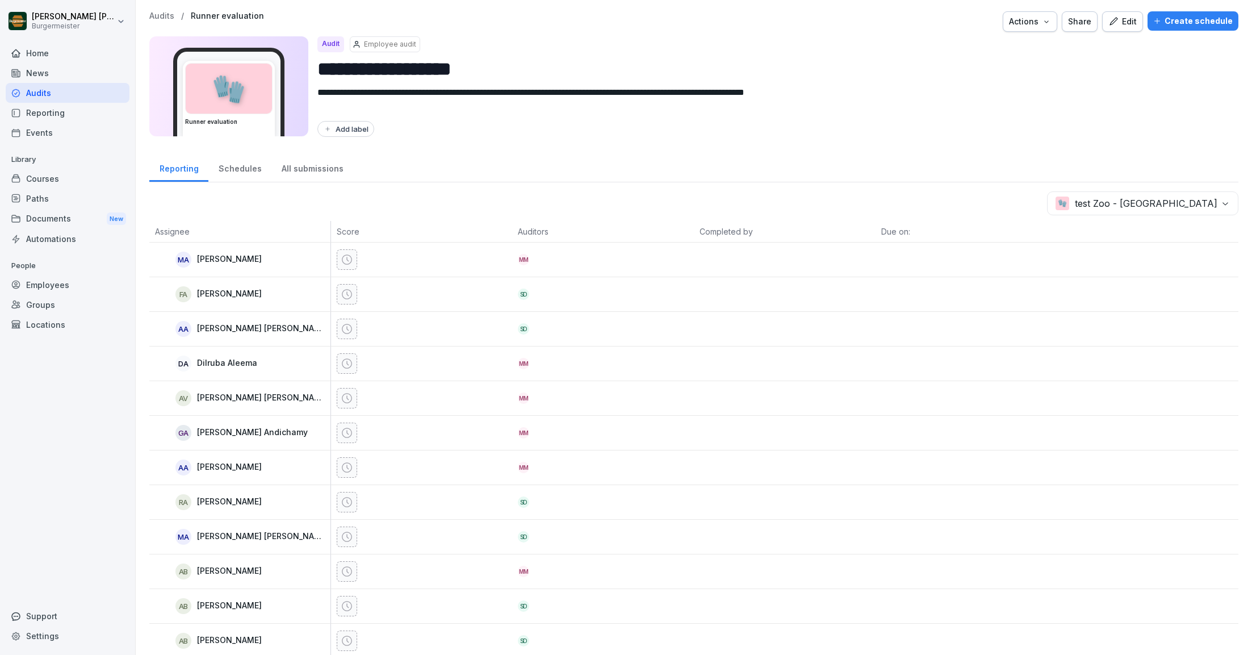
click at [1205, 17] on div "Create schedule" at bounding box center [1193, 21] width 80 height 12
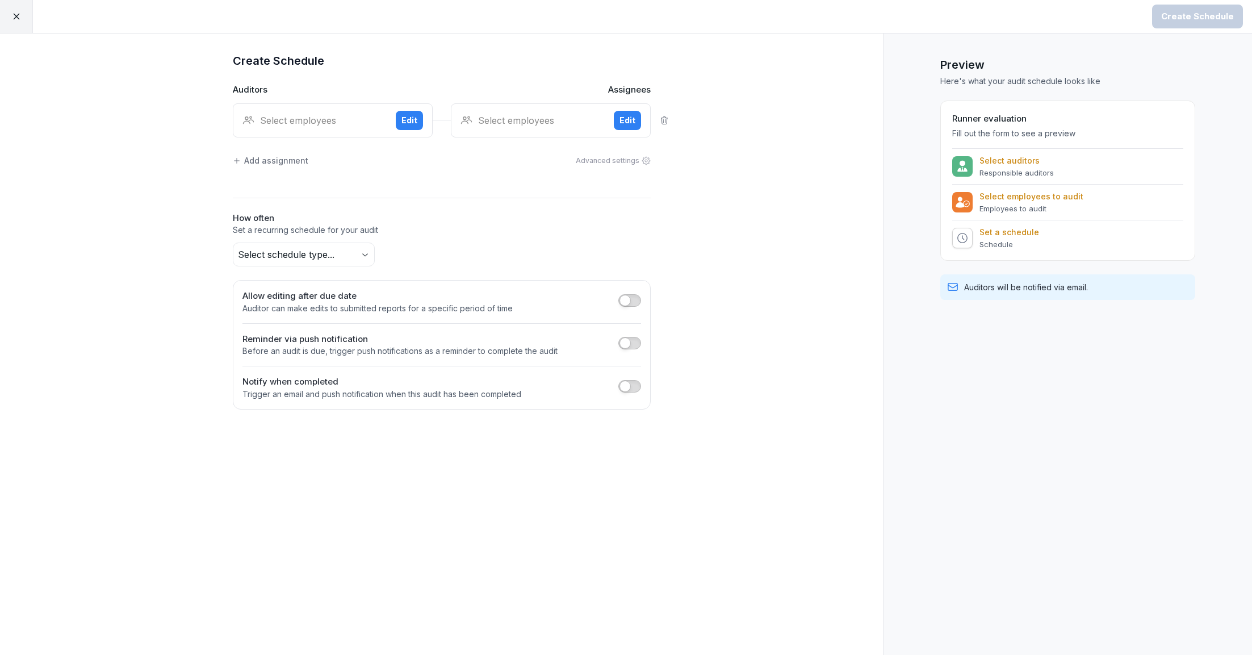
click at [15, 18] on icon at bounding box center [16, 16] width 10 height 10
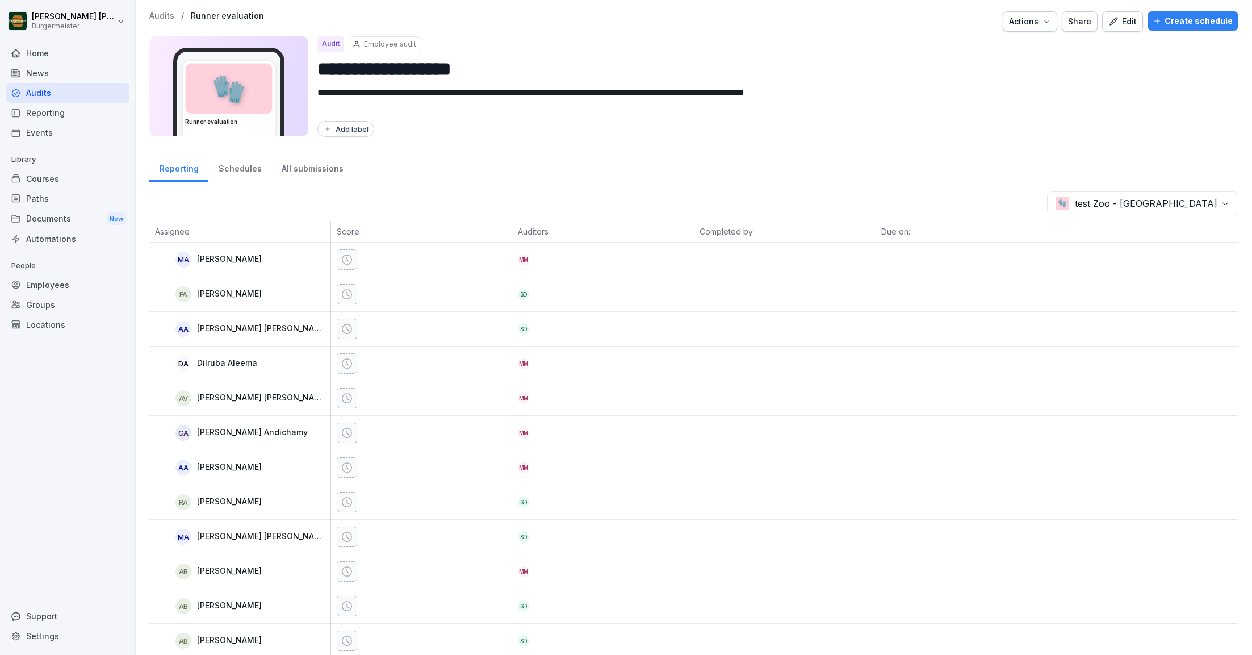
click at [170, 18] on p "Audits" at bounding box center [161, 16] width 25 height 10
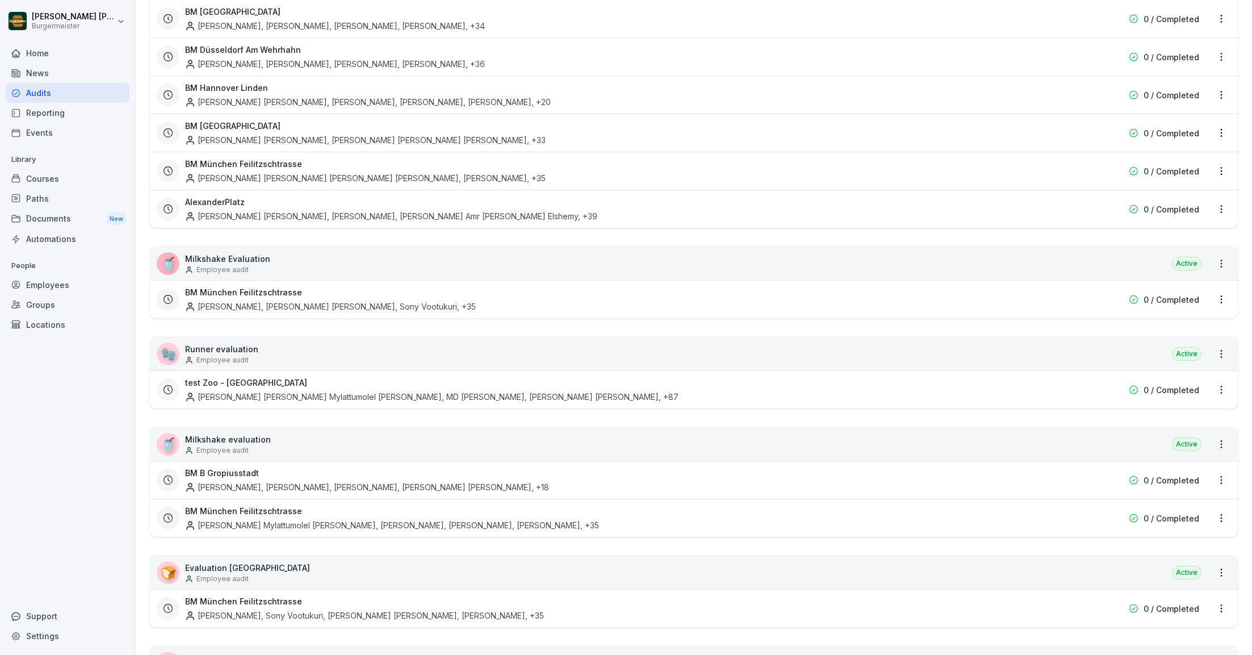
scroll to position [854, 0]
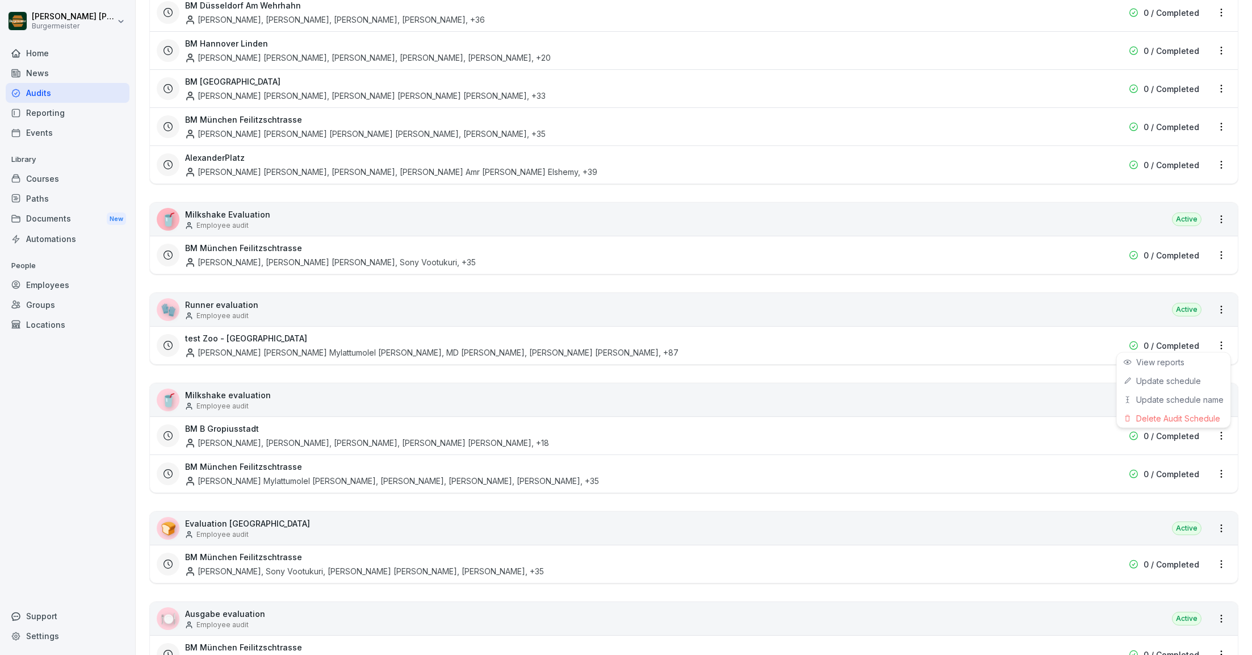
click at [1217, 338] on html "[PERSON_NAME] [PERSON_NAME] Home News Audits Reporting Events Library Courses P…" at bounding box center [626, 327] width 1252 height 655
click at [0, 0] on link "Update schedule" at bounding box center [0, 0] width 0 height 0
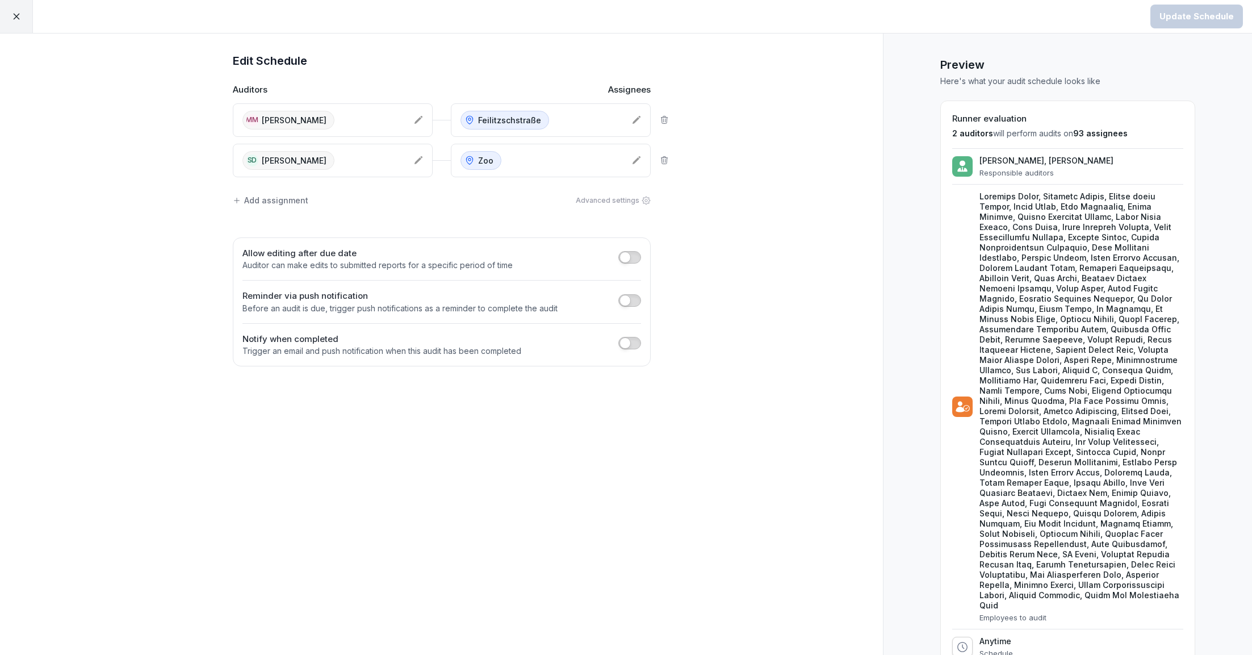
click at [668, 157] on icon at bounding box center [664, 160] width 9 height 9
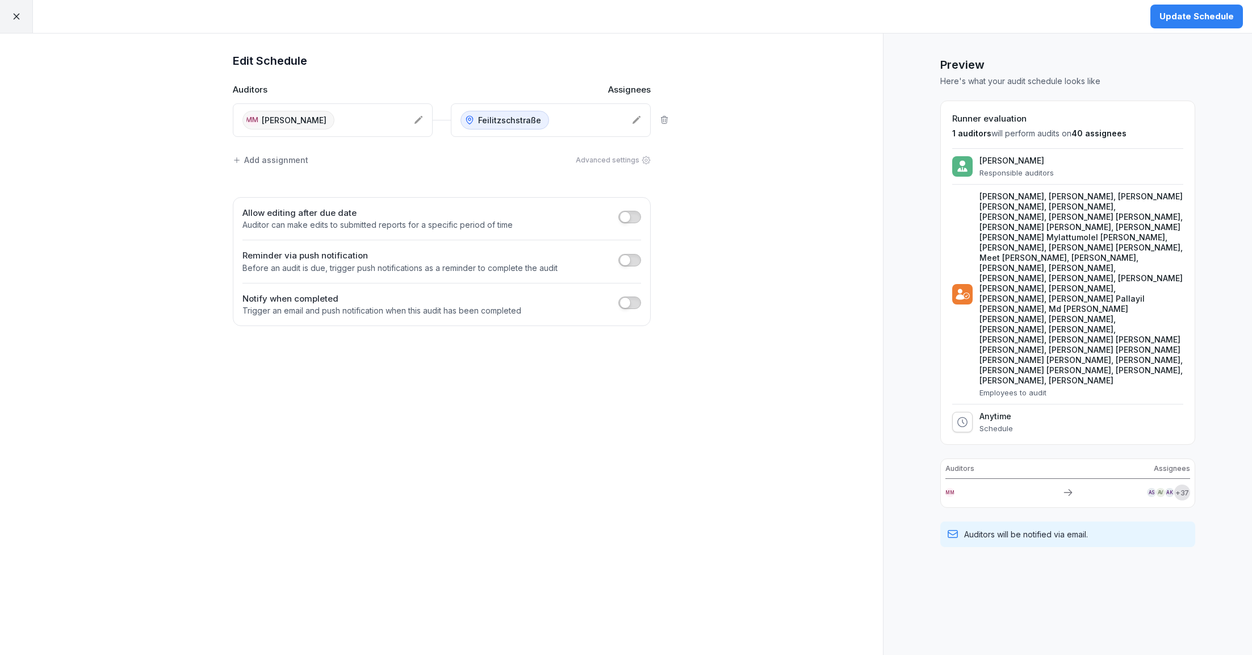
click at [1204, 14] on div "Update Schedule" at bounding box center [1197, 16] width 74 height 12
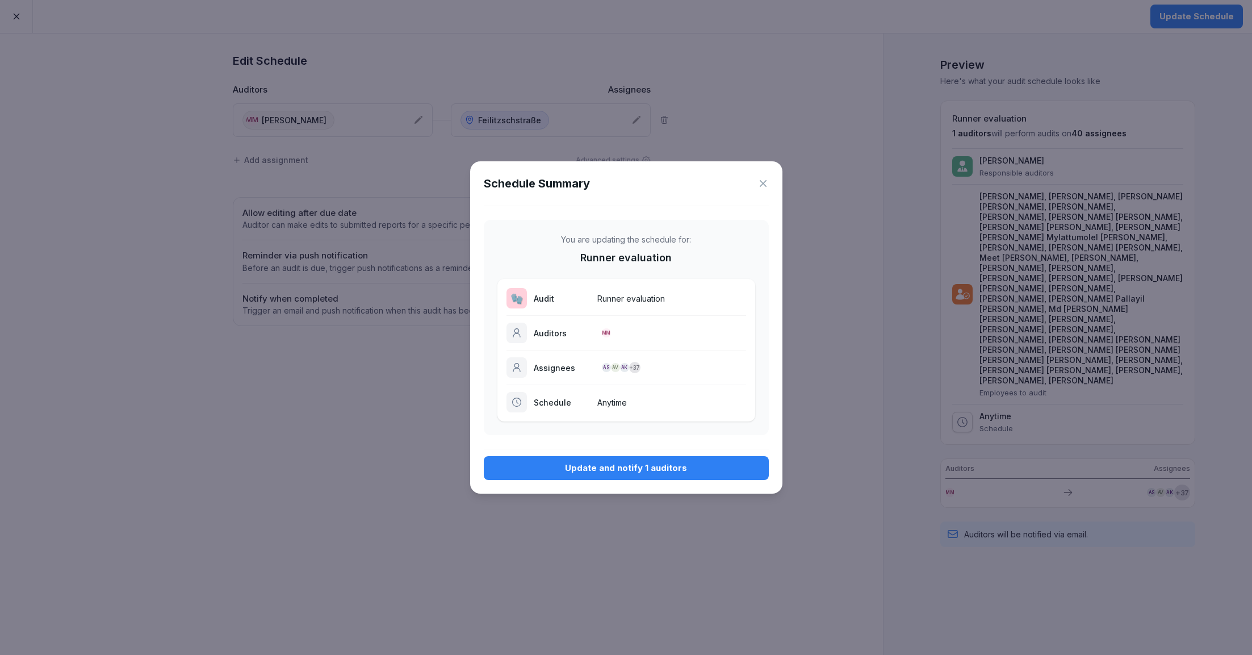
click at [642, 467] on div "Update and notify 1 auditors" at bounding box center [626, 468] width 267 height 12
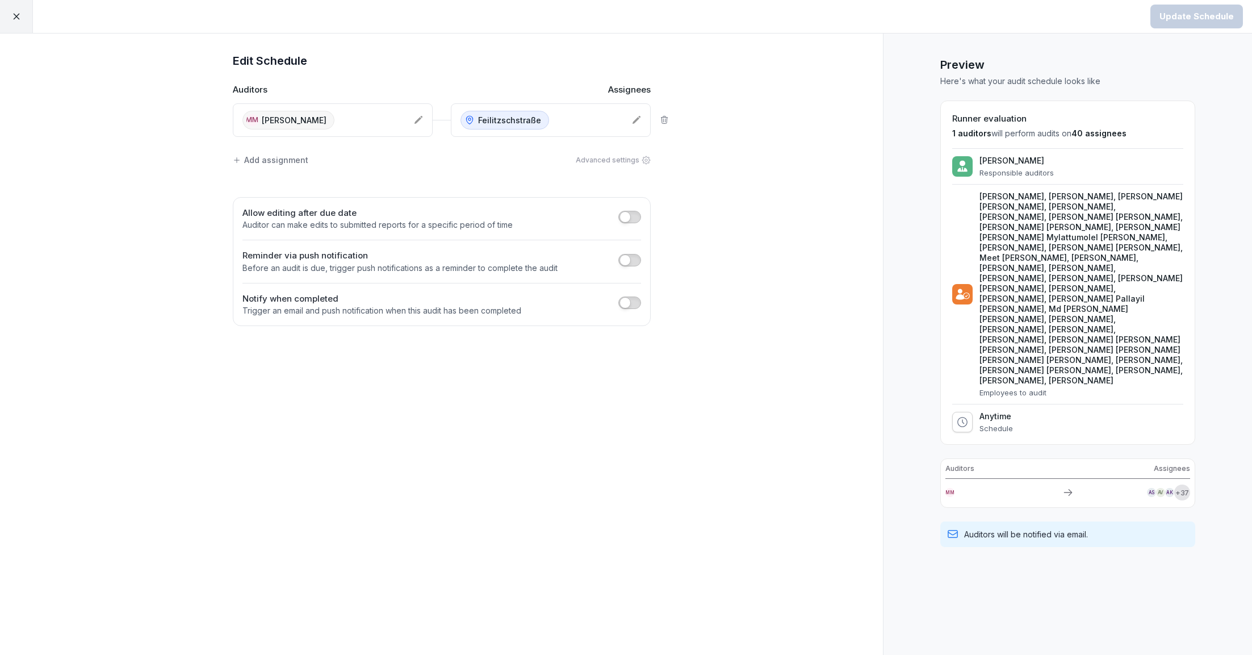
click at [20, 23] on div at bounding box center [16, 16] width 33 height 33
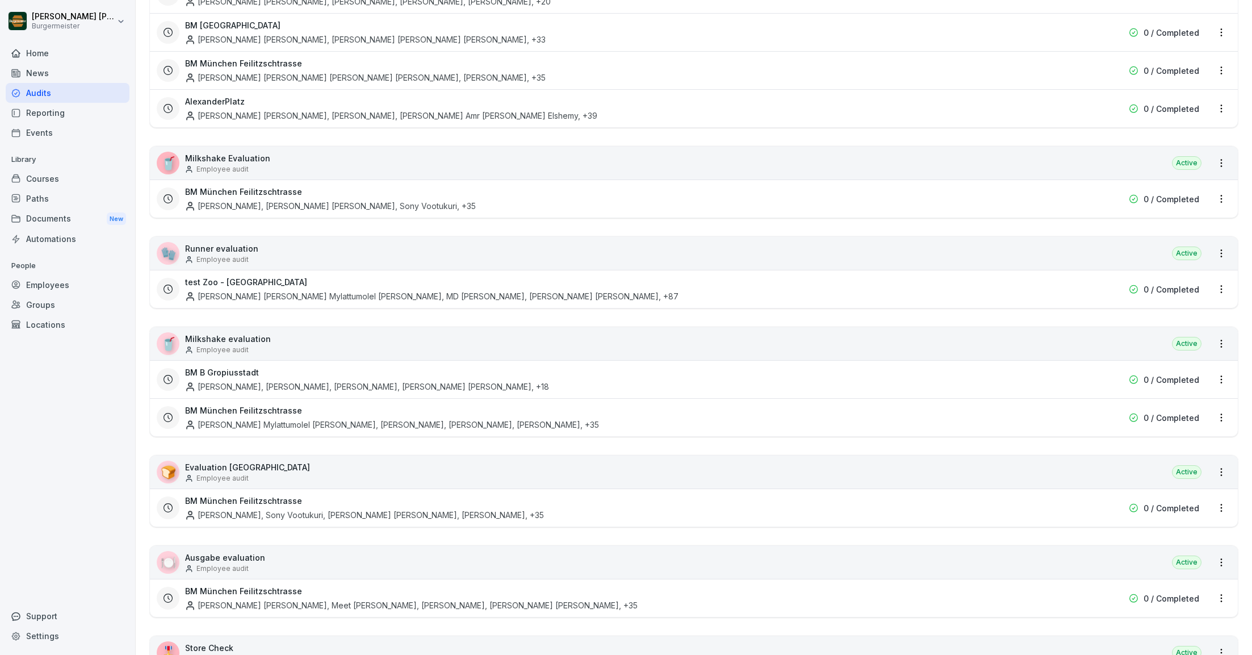
scroll to position [912, 0]
click at [1223, 189] on html "[PERSON_NAME] [PERSON_NAME] Home News Audits Reporting Events Library Courses P…" at bounding box center [626, 327] width 1252 height 655
click at [1149, 252] on div "Update schedule name" at bounding box center [1174, 251] width 114 height 19
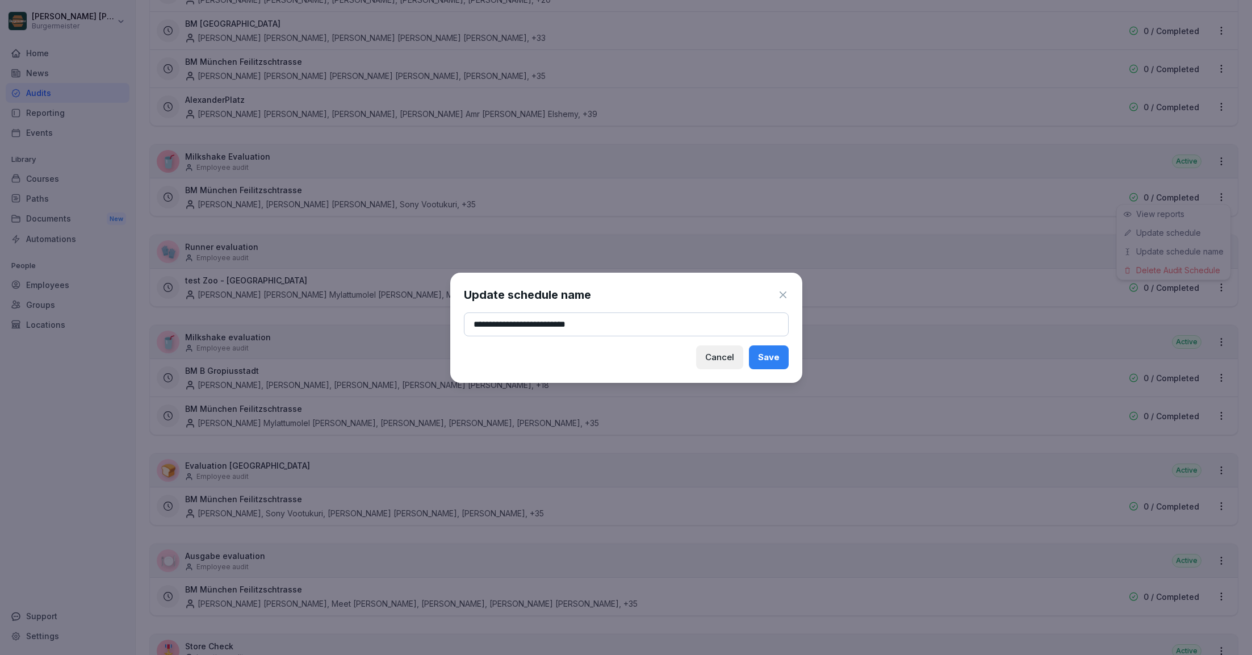
click at [626, 327] on input "**********" at bounding box center [626, 324] width 325 height 24
click at [784, 294] on icon at bounding box center [783, 294] width 7 height 7
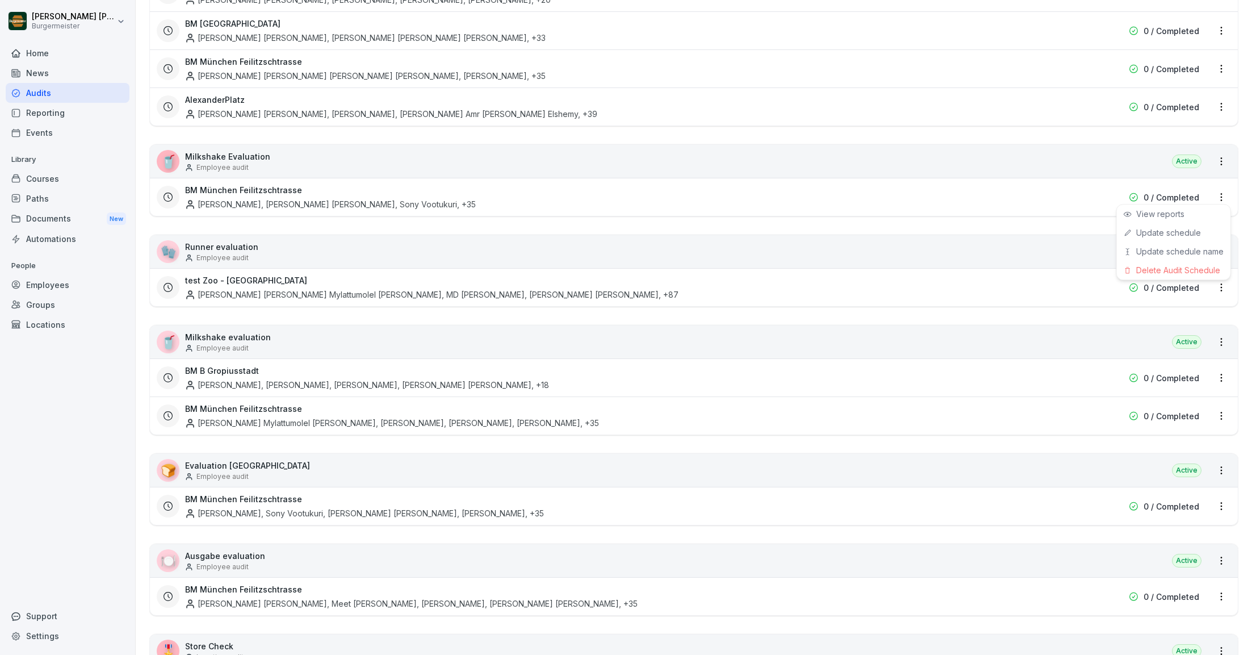
click at [1224, 282] on html "Juan Jose Leonardi Gonzalez Burgermeister Home News Audits Reporting Events Lib…" at bounding box center [626, 327] width 1252 height 655
click at [1222, 282] on html "Juan Jose Leonardi Gonzalez Burgermeister Home News Audits Reporting Events Lib…" at bounding box center [626, 327] width 1252 height 655
click at [0, 0] on link "Update schedule" at bounding box center [0, 0] width 0 height 0
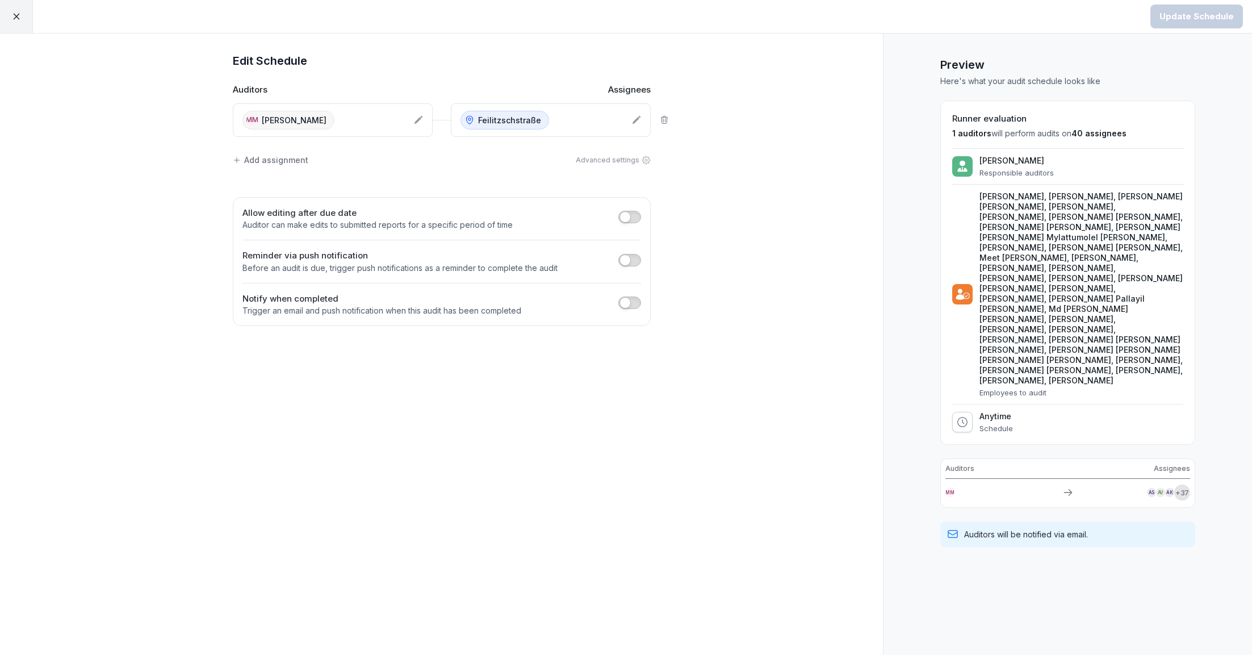
click at [18, 22] on div at bounding box center [16, 16] width 33 height 33
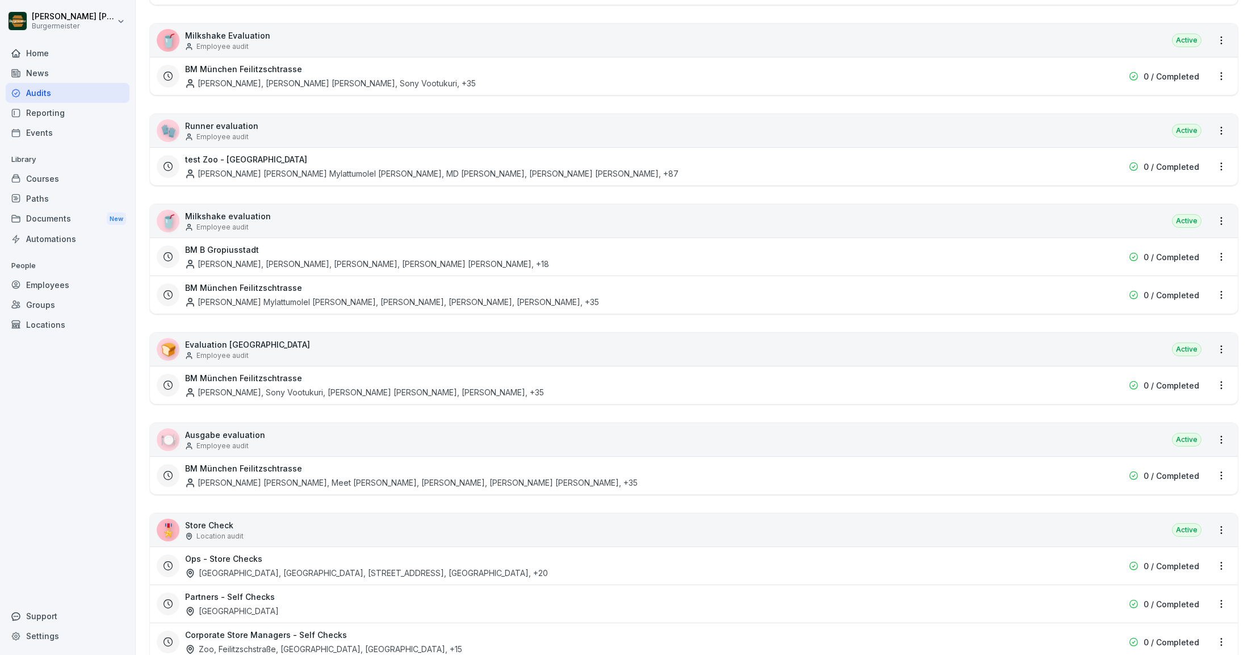
scroll to position [1014, 0]
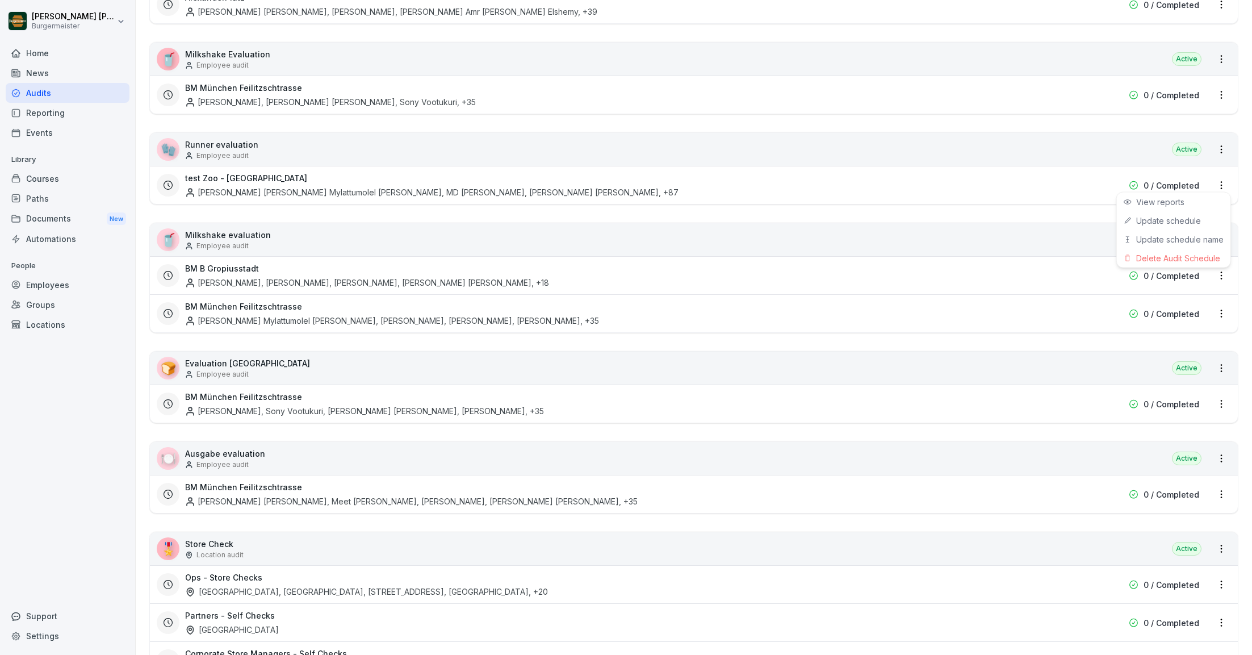
click at [1223, 177] on html "Juan Jose Leonardi Gonzalez Burgermeister Home News Audits Reporting Events Lib…" at bounding box center [626, 327] width 1252 height 655
click at [1151, 238] on div "Update schedule name" at bounding box center [1174, 239] width 114 height 19
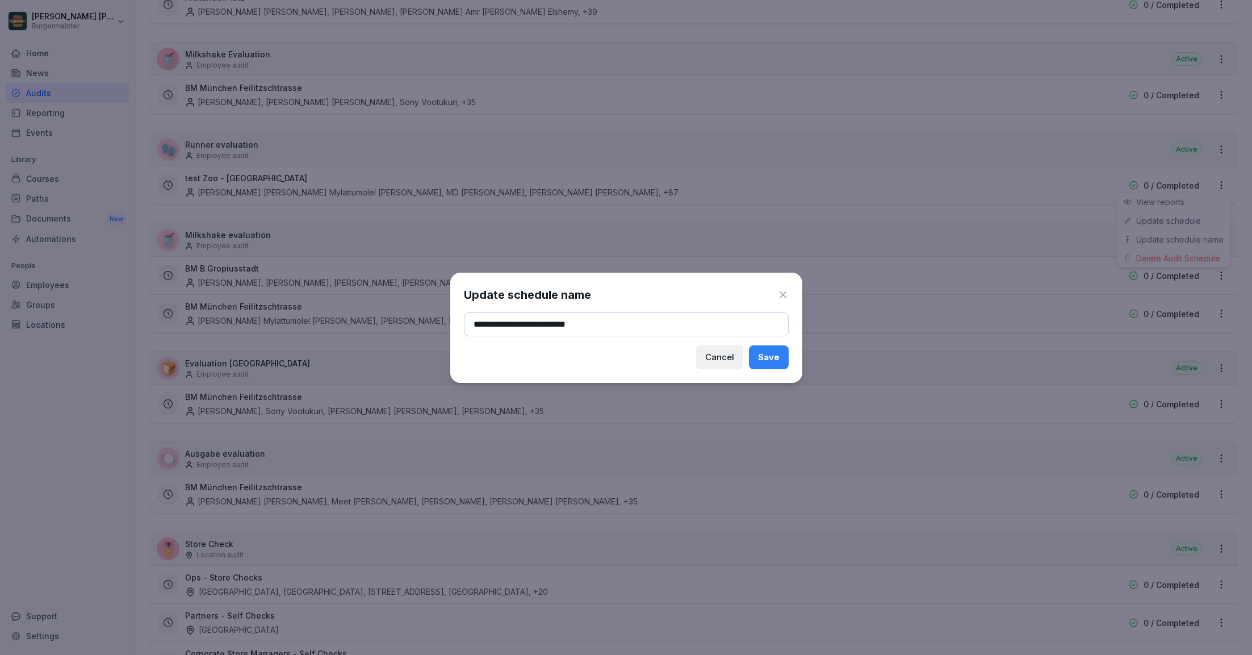
type input "**********"
click at [768, 352] on div "Save" at bounding box center [769, 357] width 22 height 12
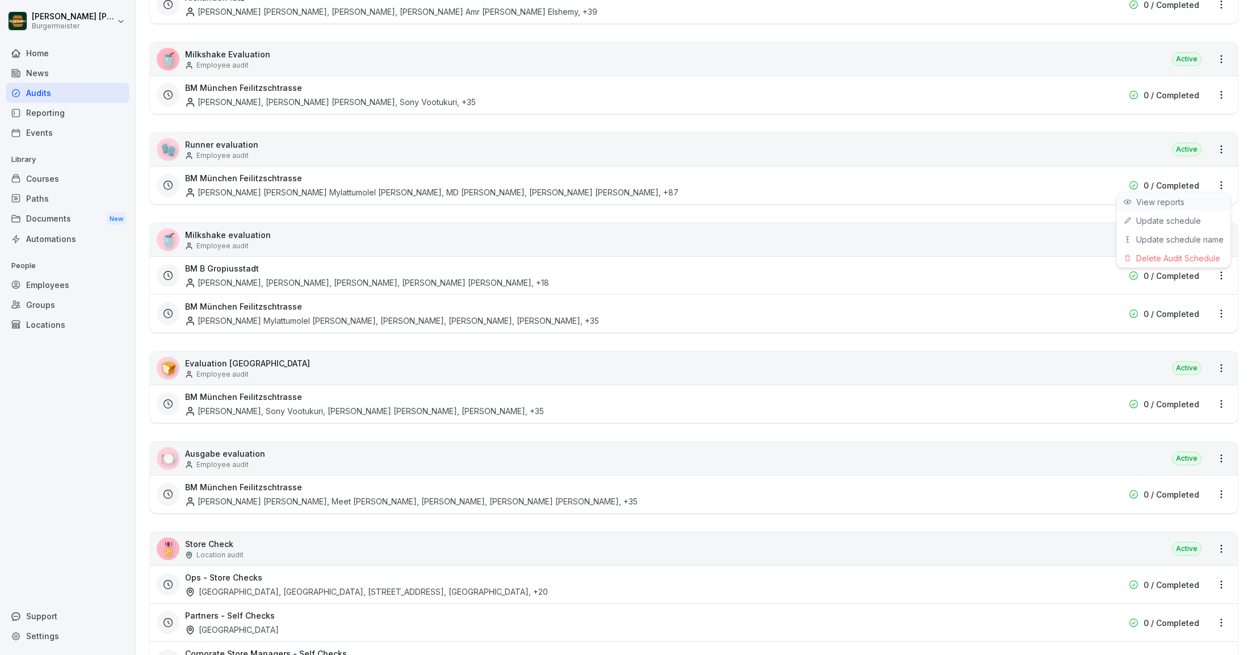
click at [1191, 199] on div "View reports" at bounding box center [1174, 202] width 114 height 19
click at [1222, 52] on html "Juan Jose Leonardi Gonzalez Burgermeister Home News Audits Reporting Events Lib…" at bounding box center [626, 327] width 1252 height 655
click at [951, 161] on html "Juan Jose Leonardi Gonzalez Burgermeister Home News Audits Reporting Events Lib…" at bounding box center [626, 327] width 1252 height 655
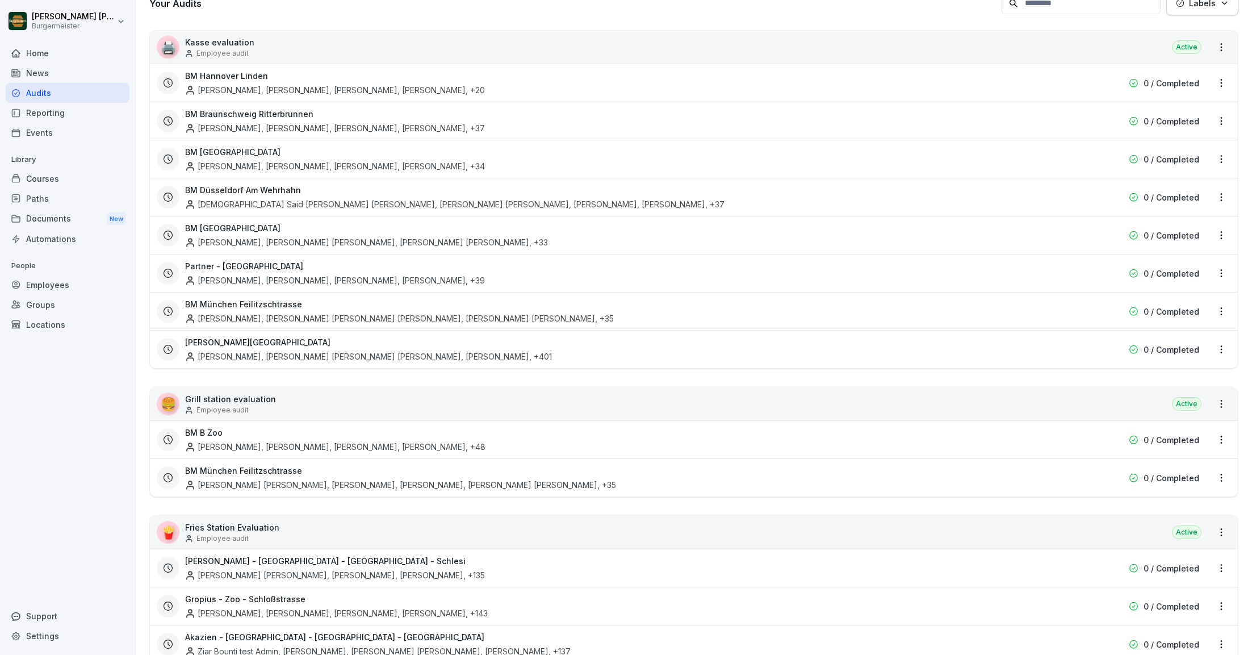
scroll to position [0, 0]
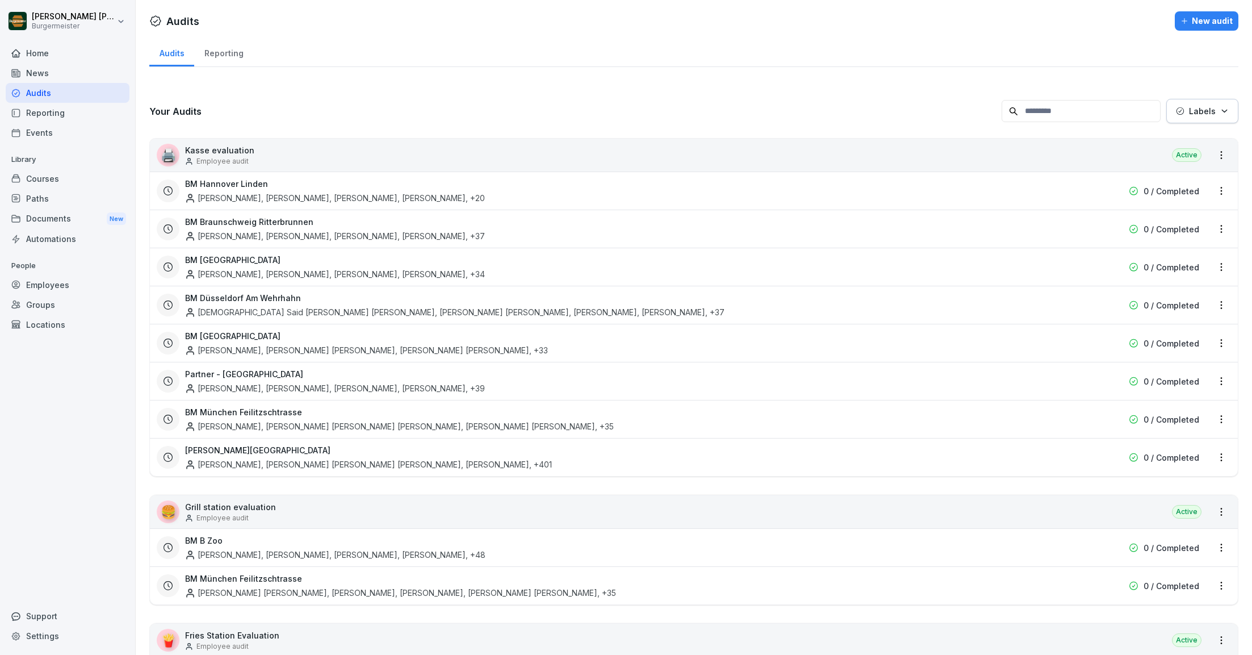
click at [1226, 157] on html "Juan Jose Leonardi Gonzalez Burgermeister Home News Audits Reporting Events Lib…" at bounding box center [626, 327] width 1252 height 655
click at [0, 0] on link "View all reports" at bounding box center [0, 0] width 0 height 0
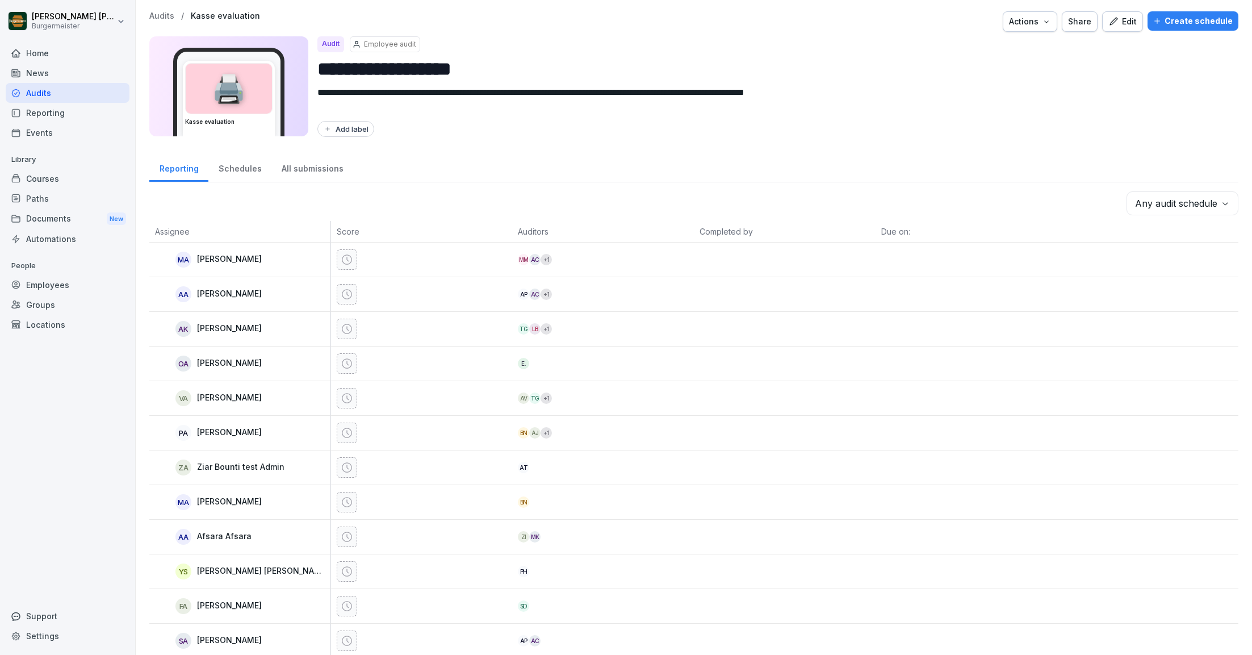
click at [157, 11] on p "Audits" at bounding box center [161, 16] width 25 height 10
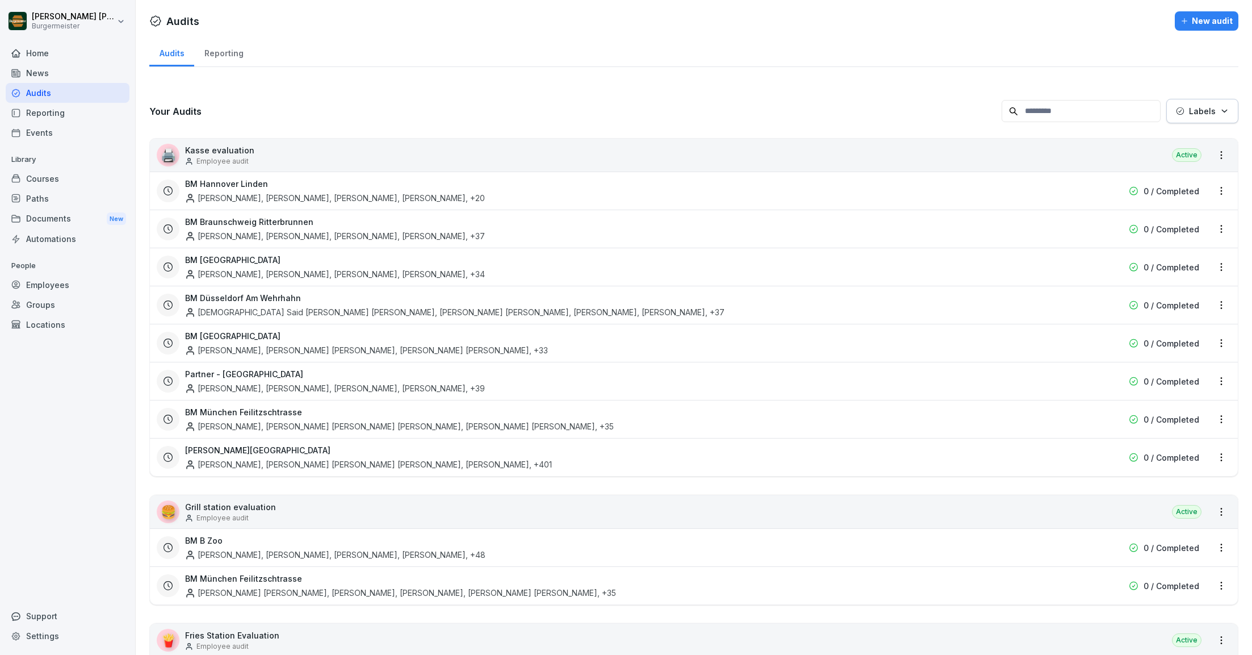
click at [1223, 456] on html "Juan Jose Leonardi Gonzalez Burgermeister Home News Audits Reporting Events Lib…" at bounding box center [626, 327] width 1252 height 655
click at [0, 0] on link "View reports" at bounding box center [0, 0] width 0 height 0
click at [603, 150] on div "🖨️ Kasse evaluation Employee audit Active" at bounding box center [694, 155] width 1088 height 33
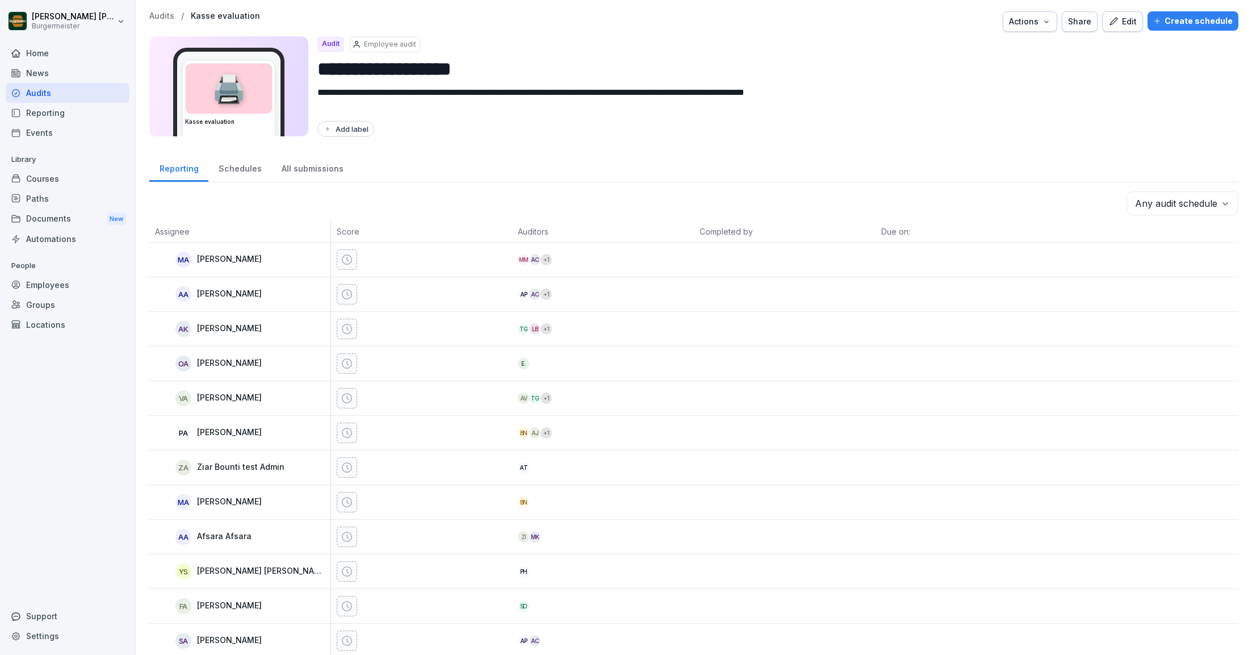
click at [1178, 202] on body "**********" at bounding box center [626, 327] width 1252 height 655
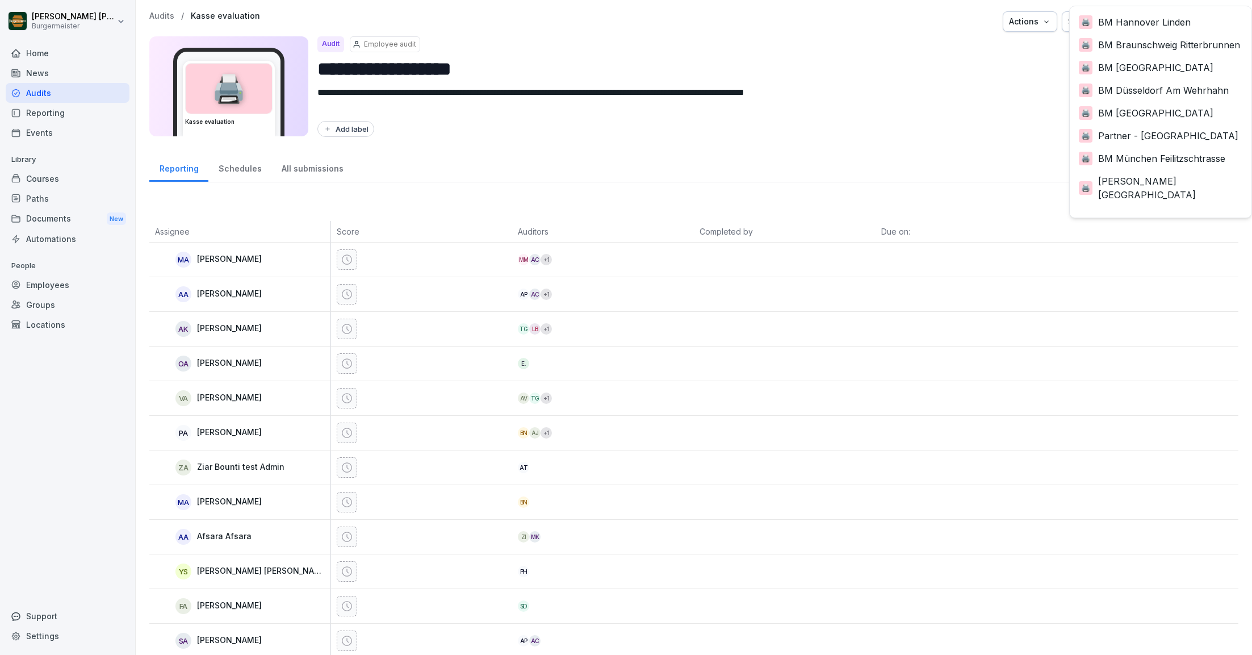
scroll to position [2, 0]
click at [785, 15] on html "**********" at bounding box center [626, 327] width 1252 height 655
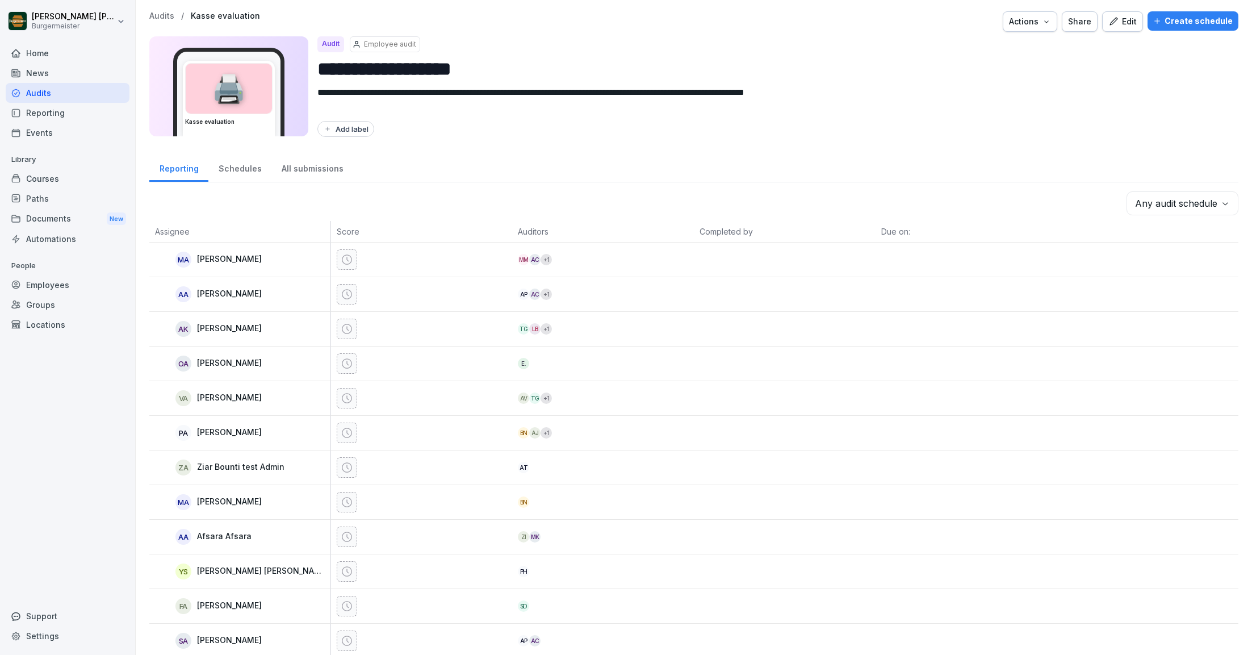
click at [161, 15] on p "Audits" at bounding box center [161, 16] width 25 height 10
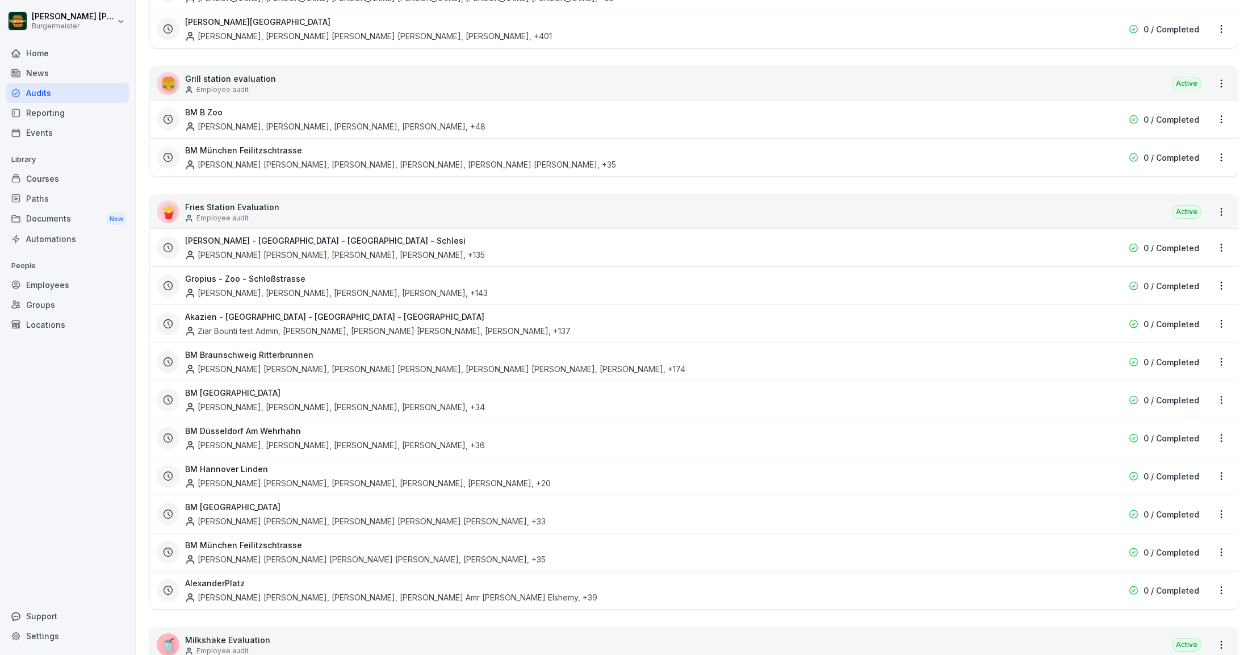
scroll to position [379, 0]
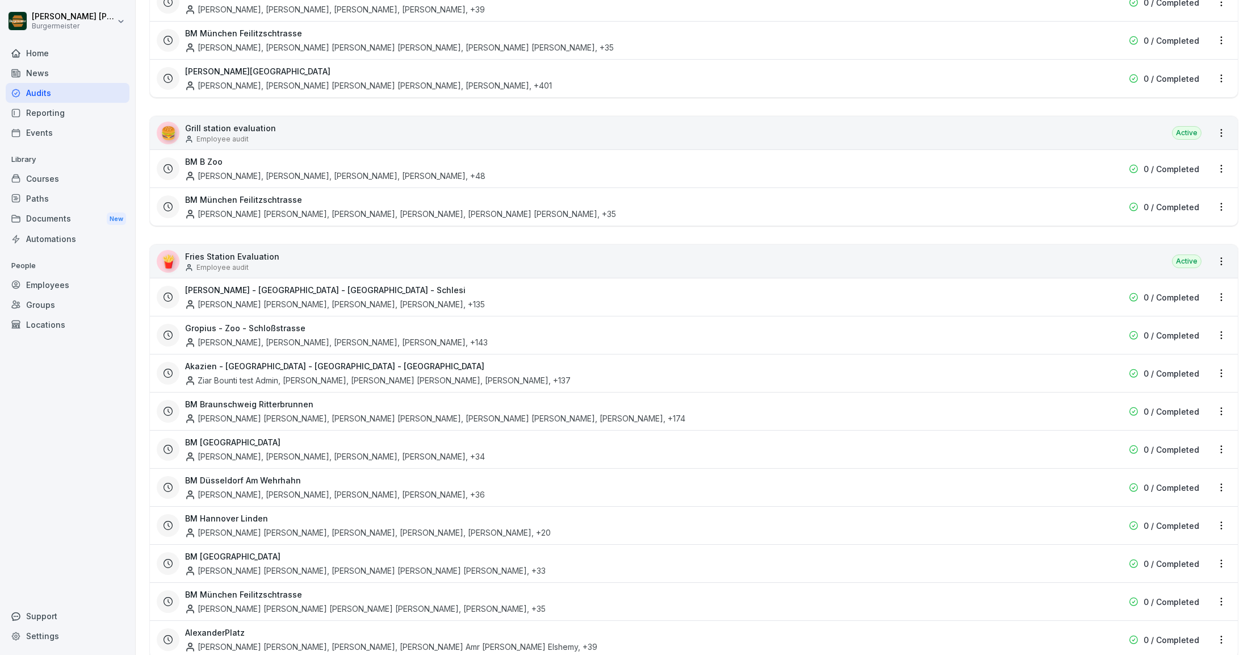
click at [231, 170] on div "Srikanth Palnati, Parthik Thakur, Anwesha Chakraborty, Tehseer Rafik Shikalgar …" at bounding box center [335, 176] width 300 height 12
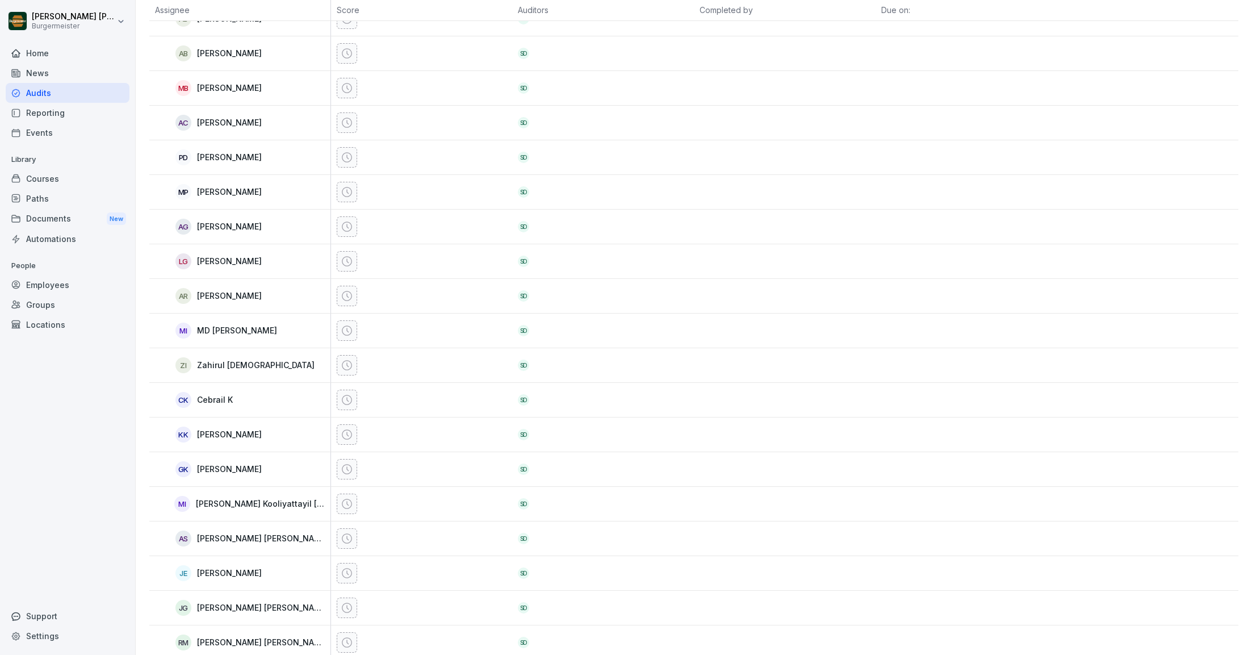
scroll to position [190, 0]
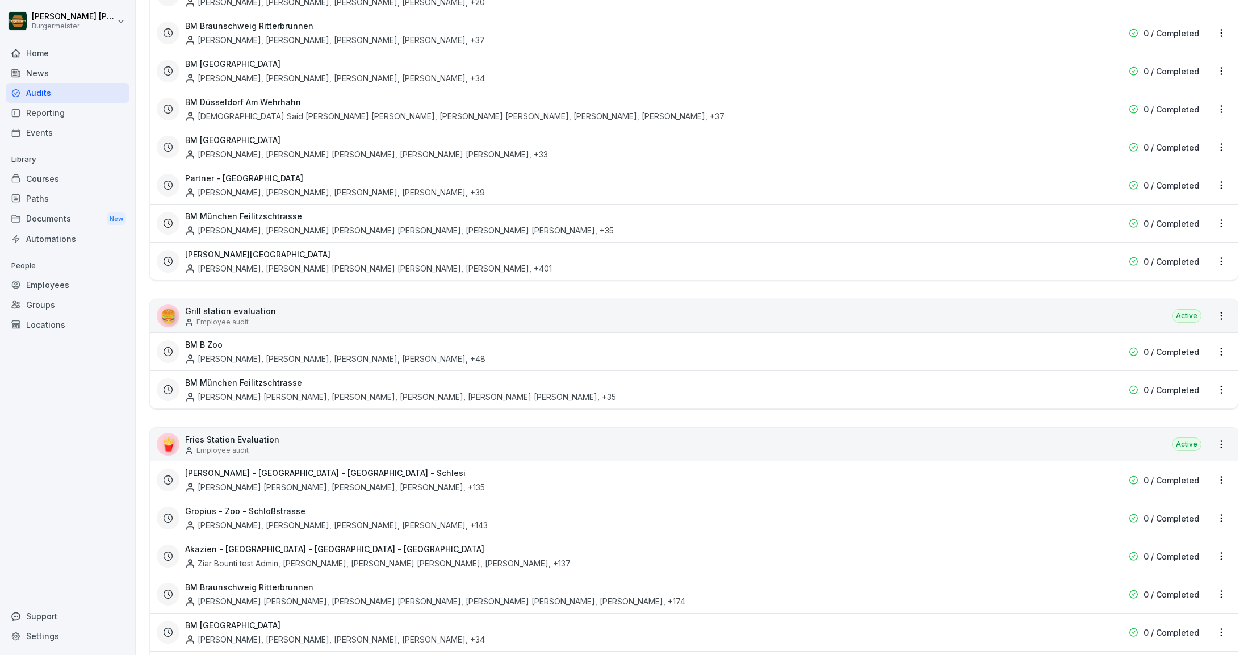
scroll to position [198, 0]
click at [1224, 345] on html "Juan Jose Leonardi Gonzalez Burgermeister Home News Audits Reporting Events Lib…" at bounding box center [626, 327] width 1252 height 655
click at [0, 0] on link "Update schedule" at bounding box center [0, 0] width 0 height 0
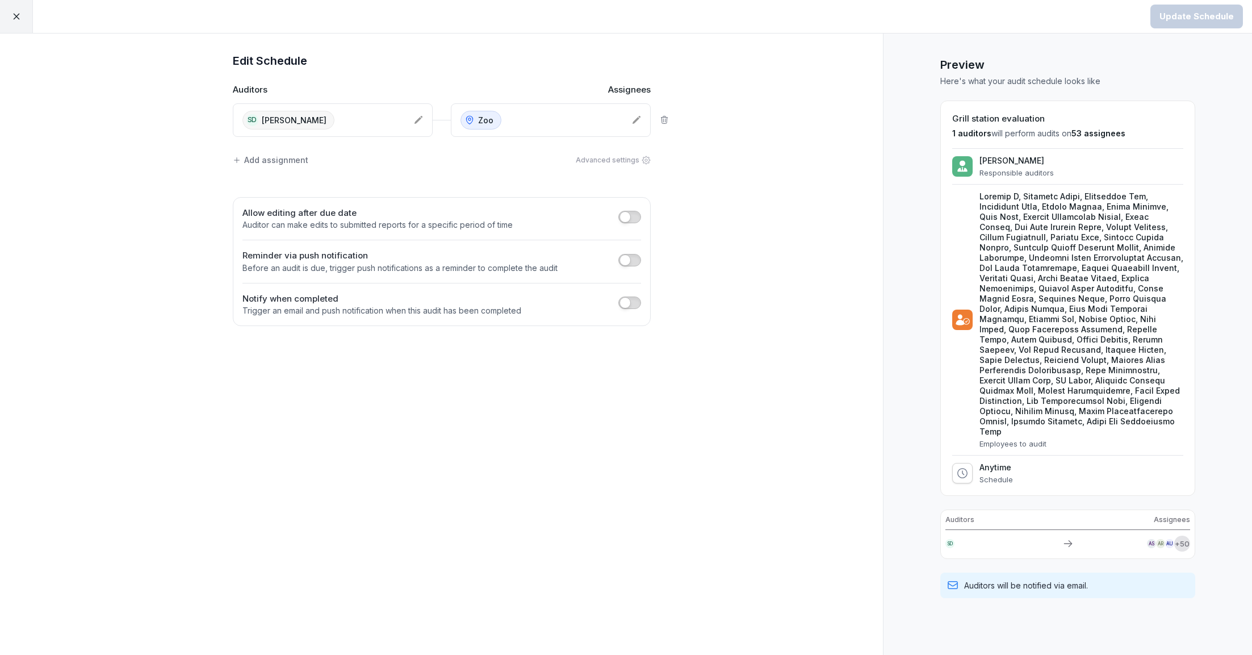
click at [277, 160] on div "Add assignment" at bounding box center [271, 160] width 76 height 12
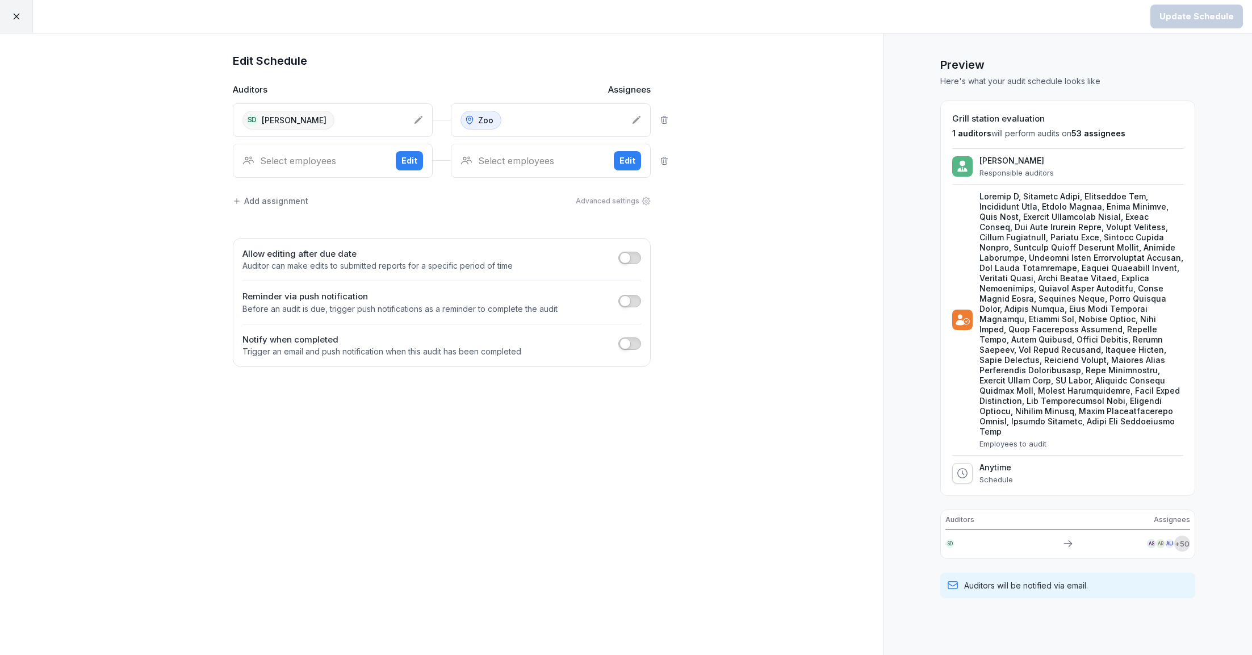
click at [296, 158] on div "Select employees" at bounding box center [314, 161] width 144 height 14
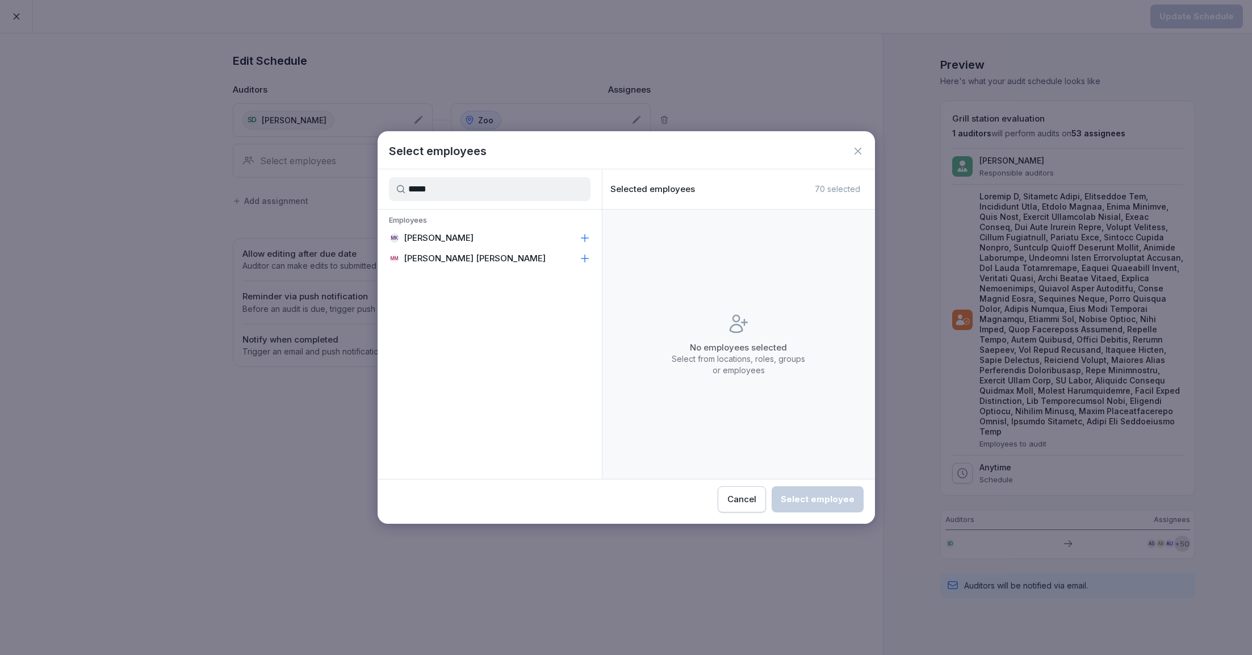
type input "*****"
click at [427, 236] on p "Monika Kashyap" at bounding box center [439, 237] width 70 height 11
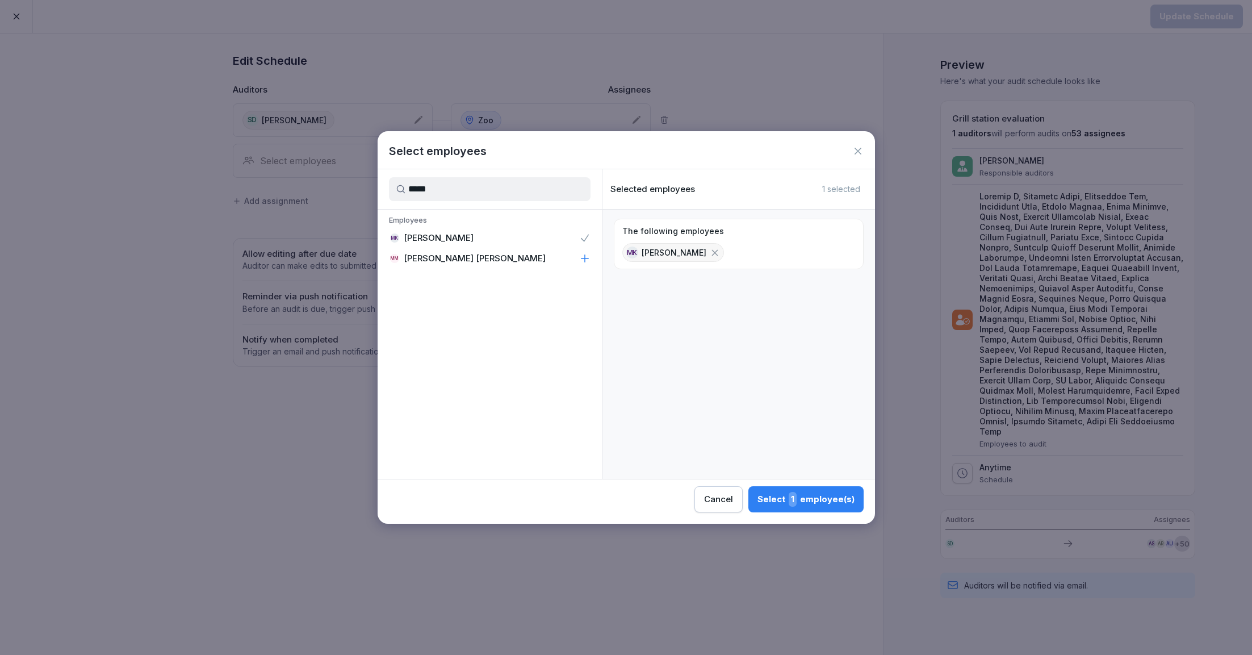
click at [826, 501] on div "Select 1 employee(s)" at bounding box center [806, 499] width 97 height 15
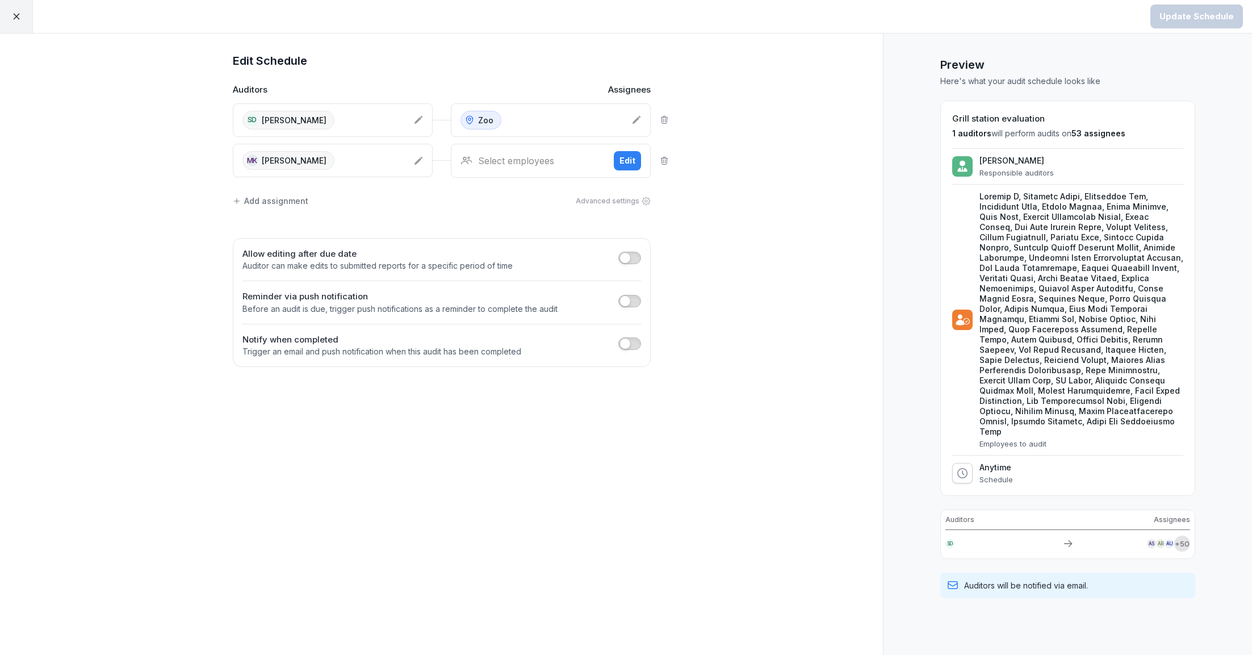
click at [561, 150] on div "Select employees Edit" at bounding box center [551, 161] width 200 height 34
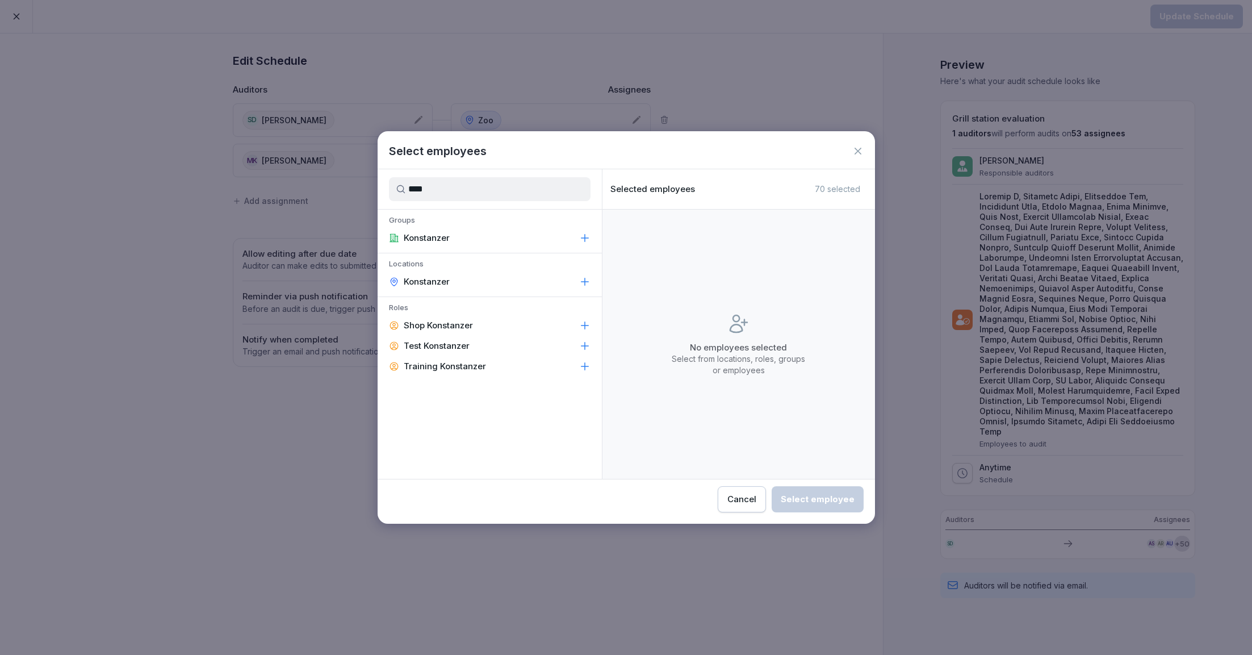
type input "****"
click at [457, 283] on div "Konstanzer" at bounding box center [490, 281] width 224 height 20
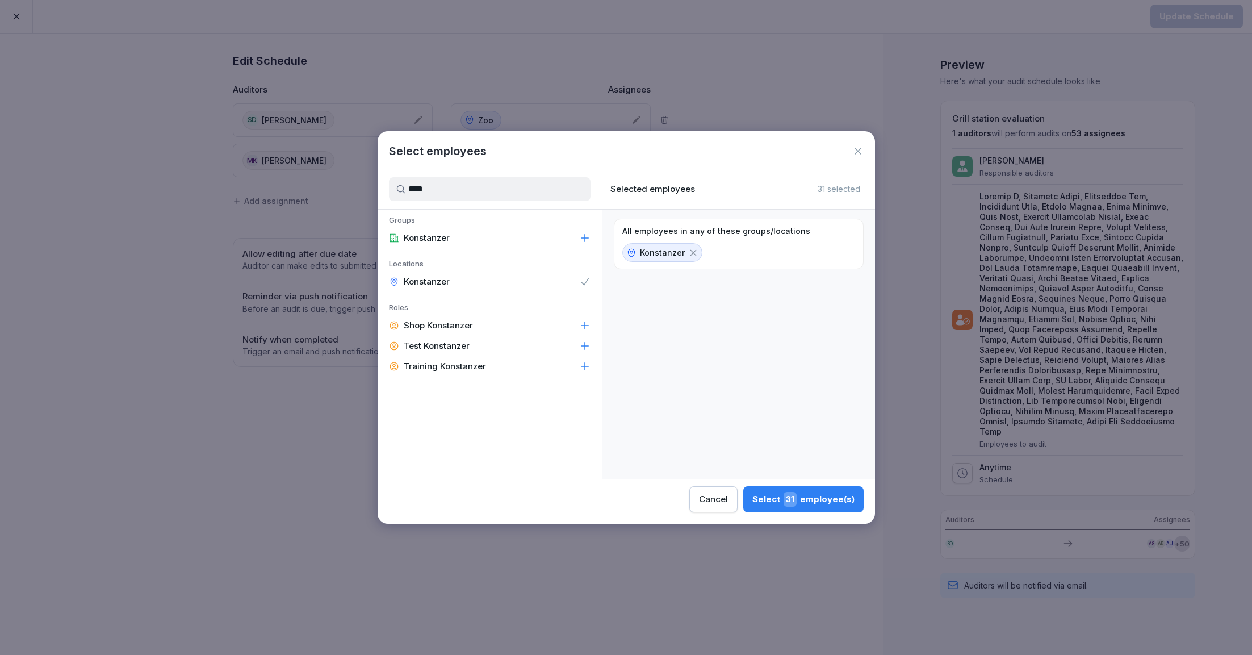
click at [779, 496] on div "Select 31 employee(s)" at bounding box center [803, 499] width 102 height 15
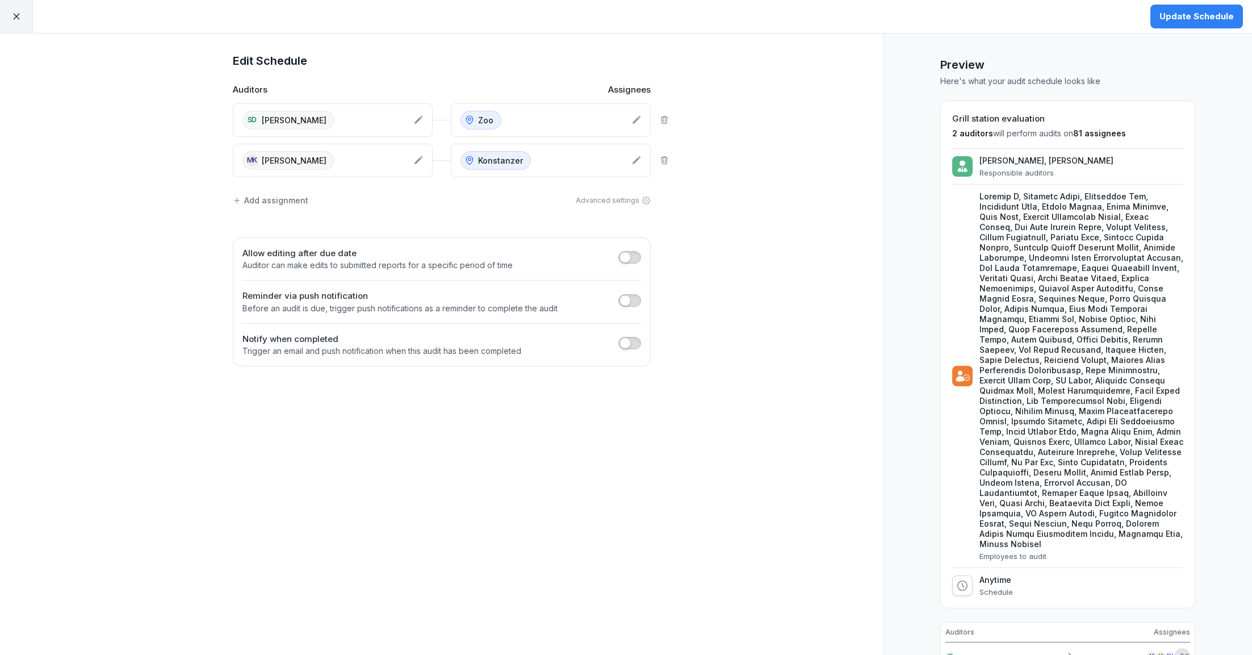
click at [298, 203] on div "Add assignment" at bounding box center [271, 200] width 76 height 12
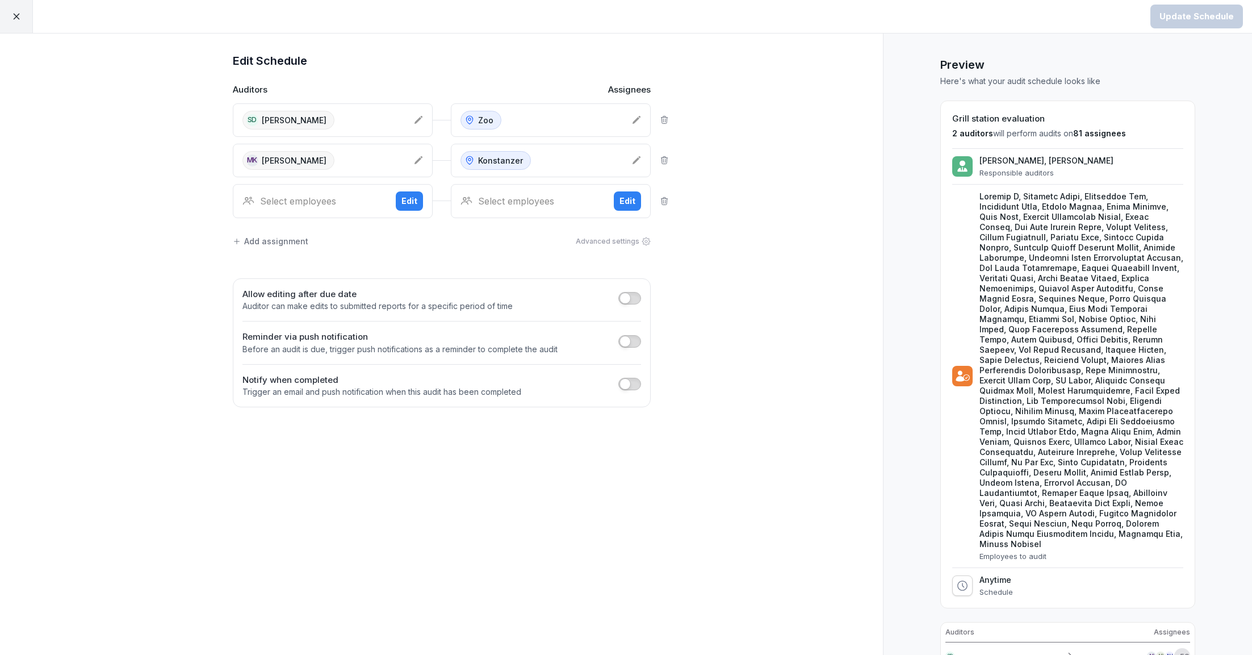
click at [310, 199] on div "Select employees" at bounding box center [314, 201] width 144 height 14
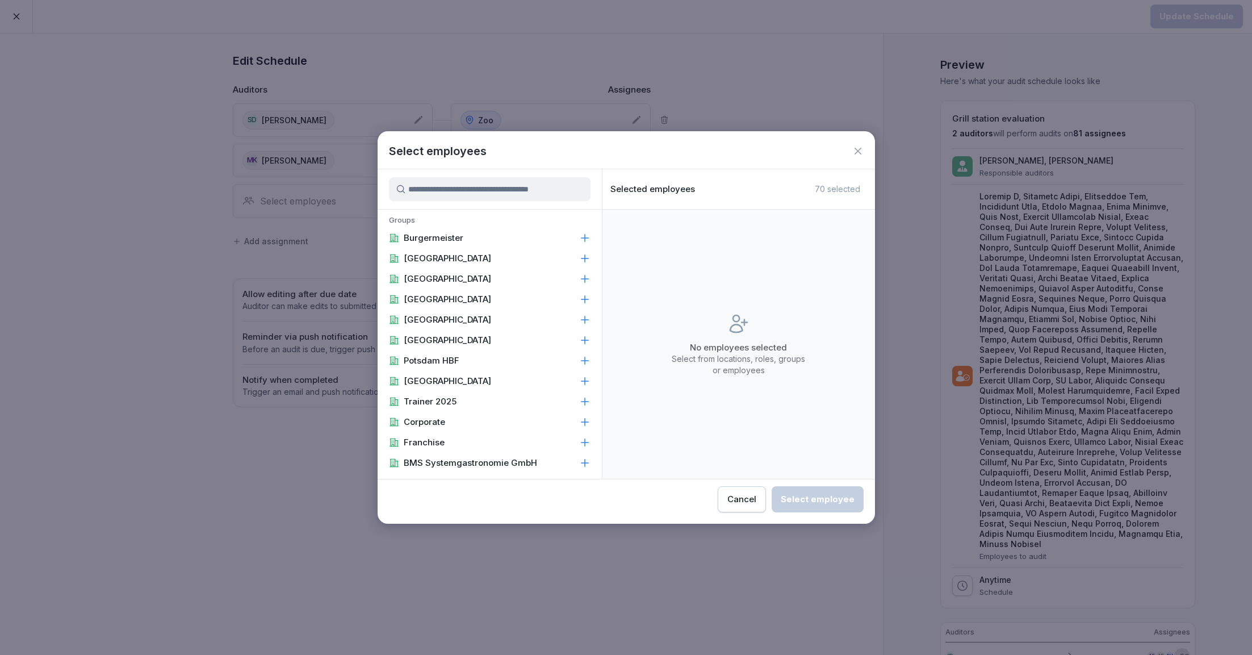
click at [430, 193] on input at bounding box center [490, 189] width 202 height 24
type input "*"
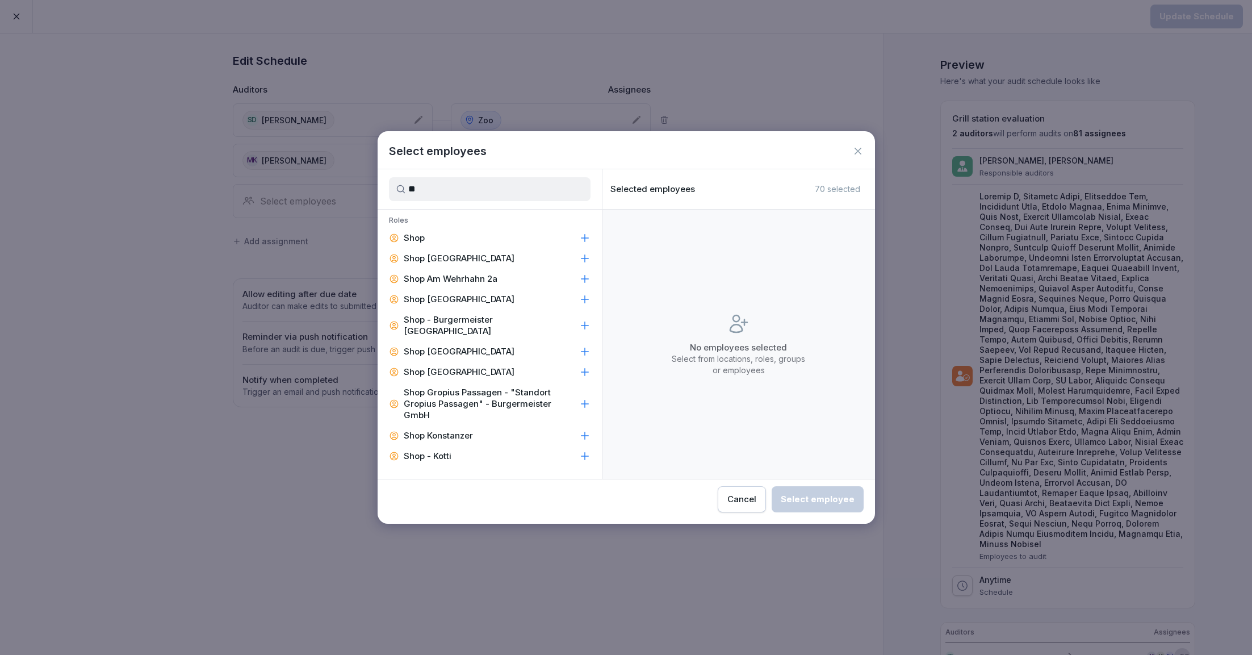
type input "*"
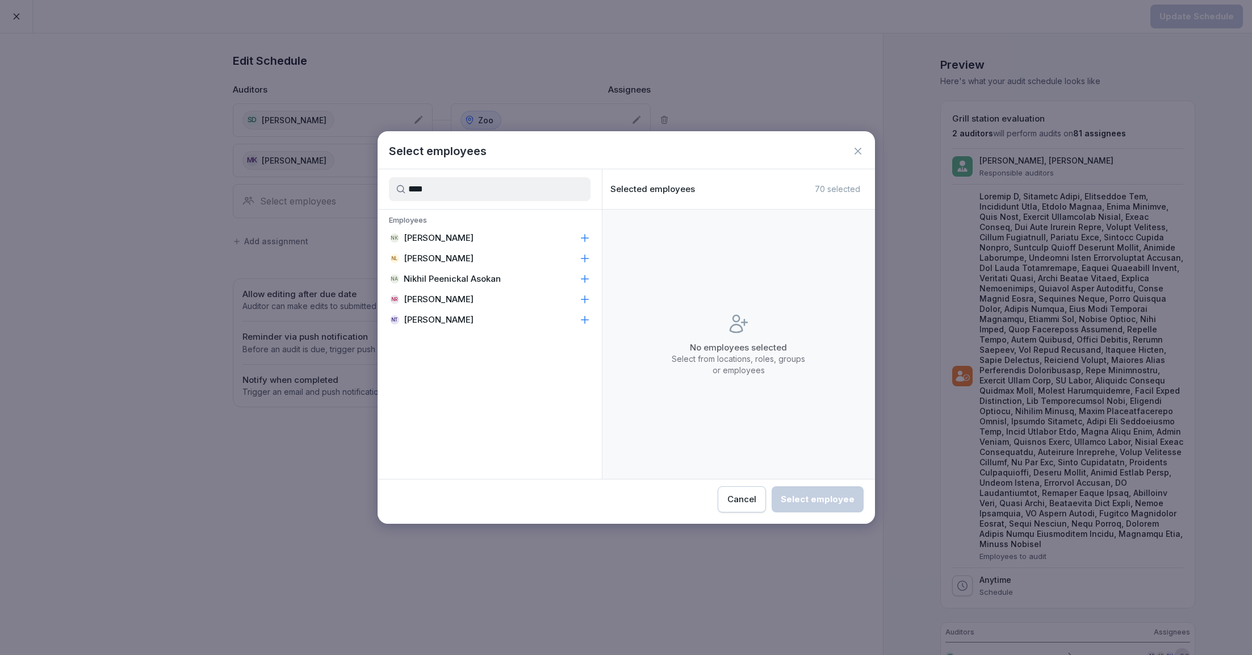
type input "****"
click at [449, 320] on p "[PERSON_NAME]" at bounding box center [439, 319] width 70 height 11
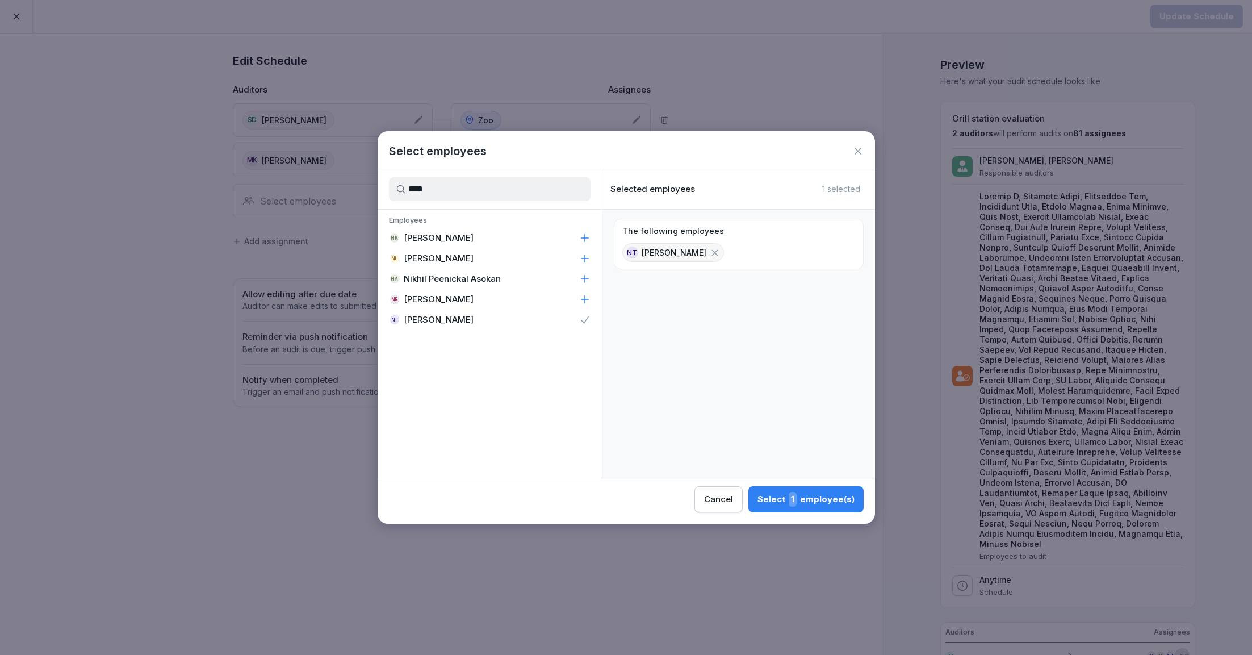
click at [786, 496] on div "Select 1 employee(s)" at bounding box center [806, 499] width 97 height 15
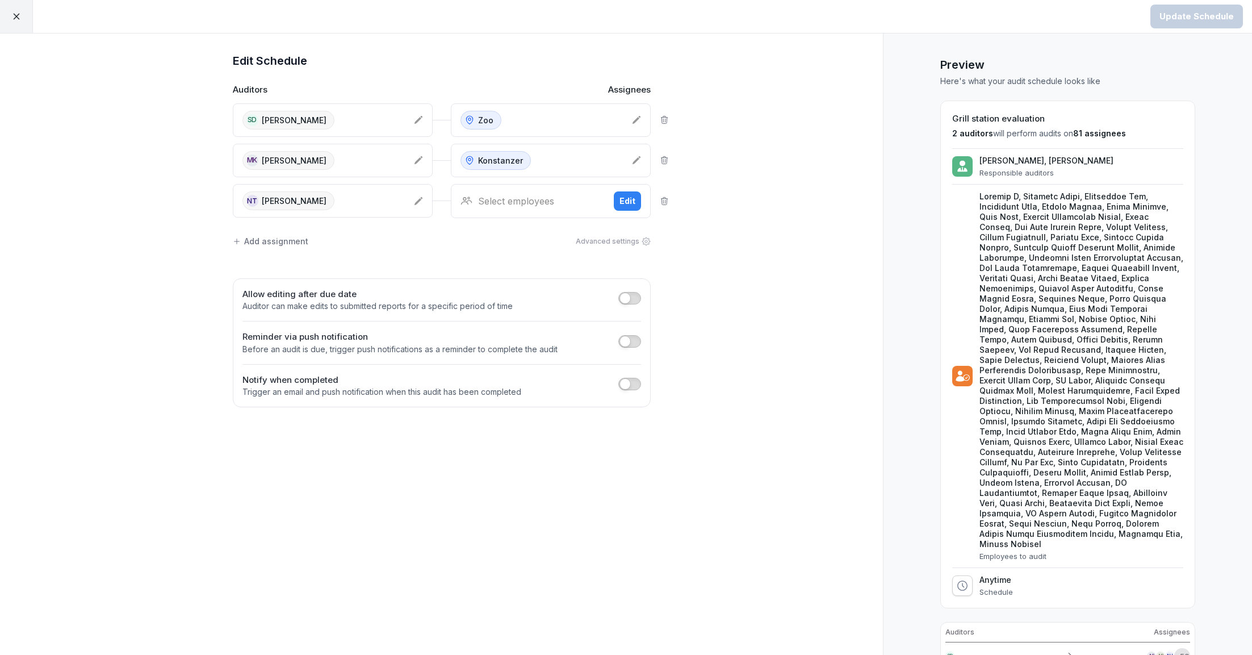
click at [539, 204] on div "Select employees" at bounding box center [533, 201] width 144 height 14
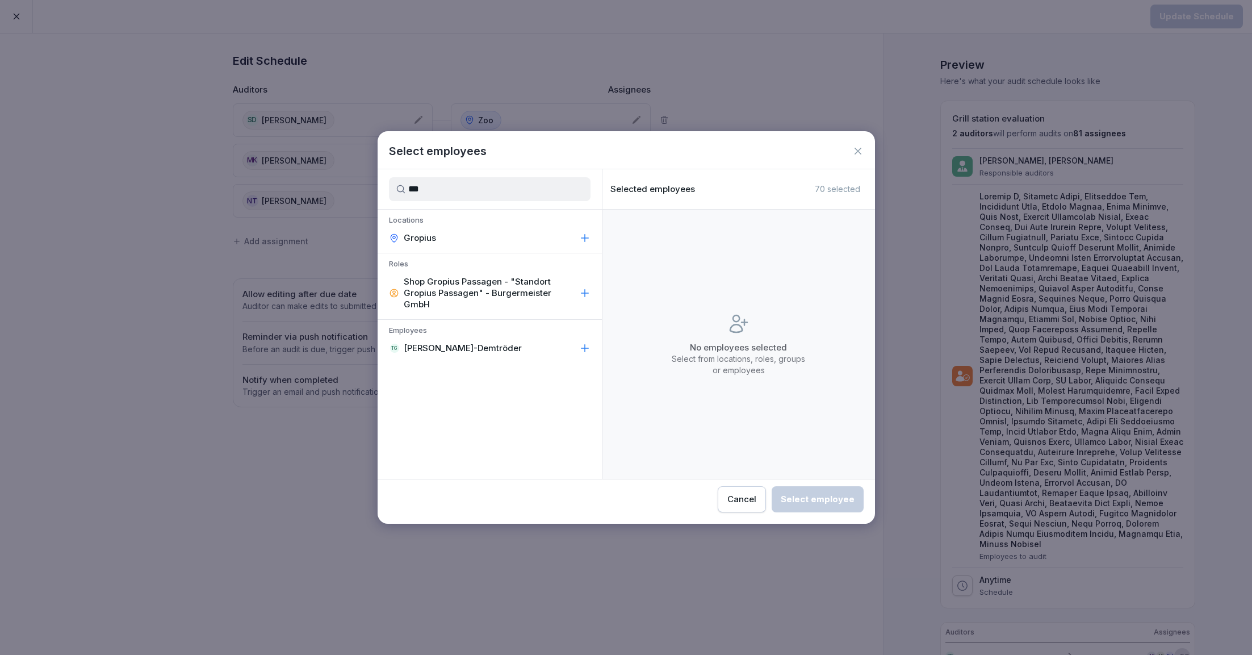
type input "***"
click at [440, 223] on p "Locations" at bounding box center [490, 221] width 224 height 12
click at [436, 237] on div "Gropius" at bounding box center [490, 238] width 224 height 20
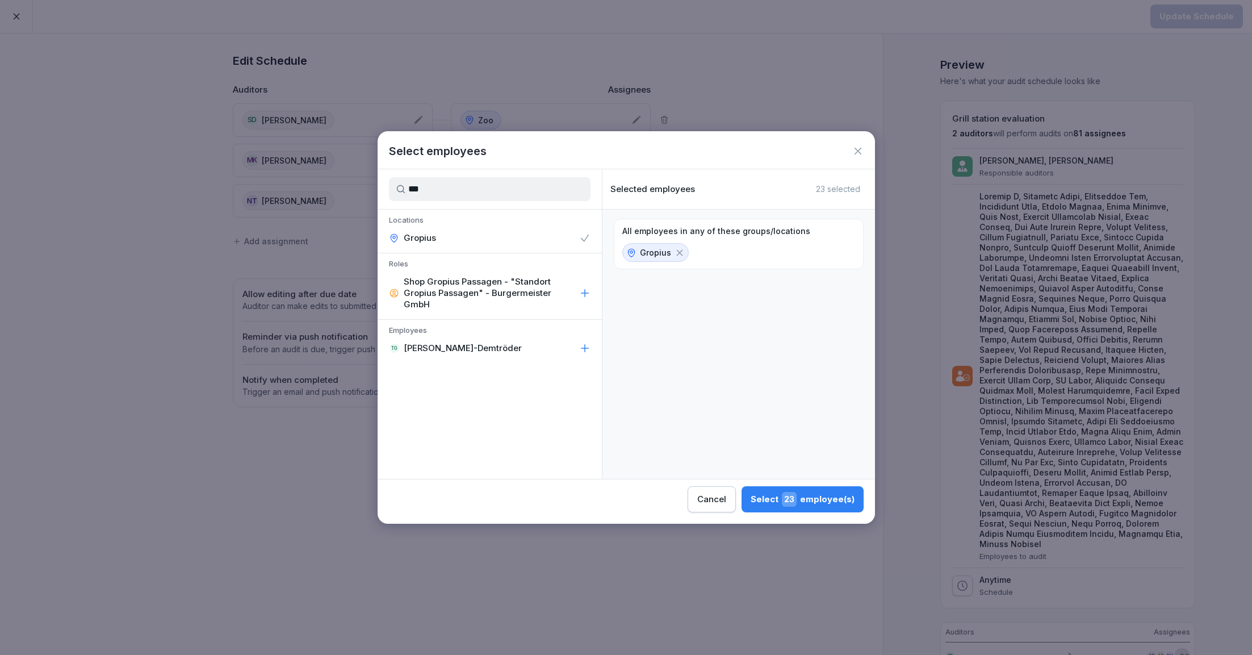
click at [793, 500] on span "23" at bounding box center [789, 499] width 15 height 15
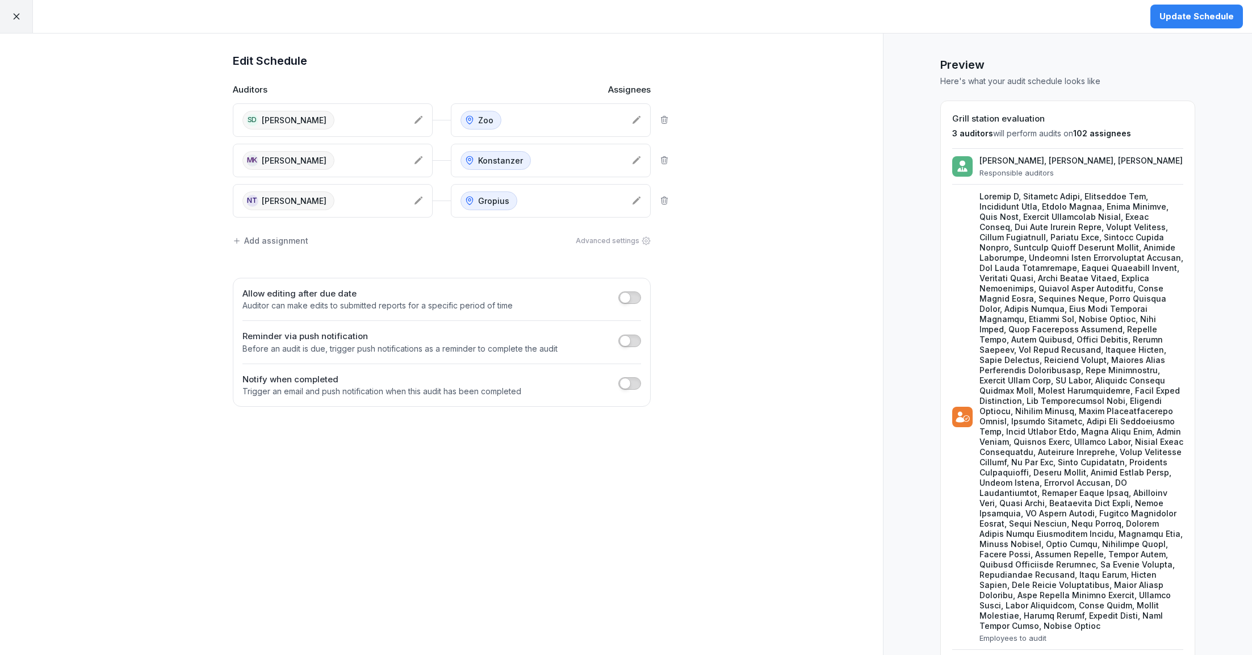
click at [295, 241] on div "Add assignment" at bounding box center [271, 241] width 76 height 12
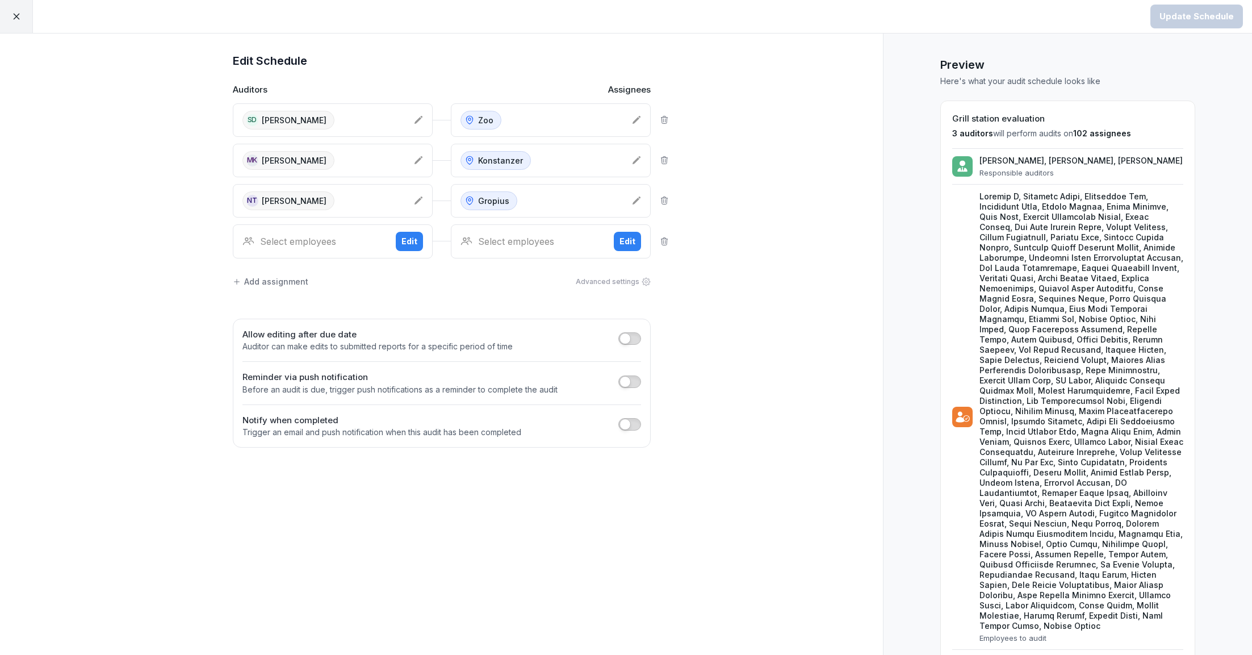
click at [322, 239] on div "Select employees" at bounding box center [314, 242] width 144 height 14
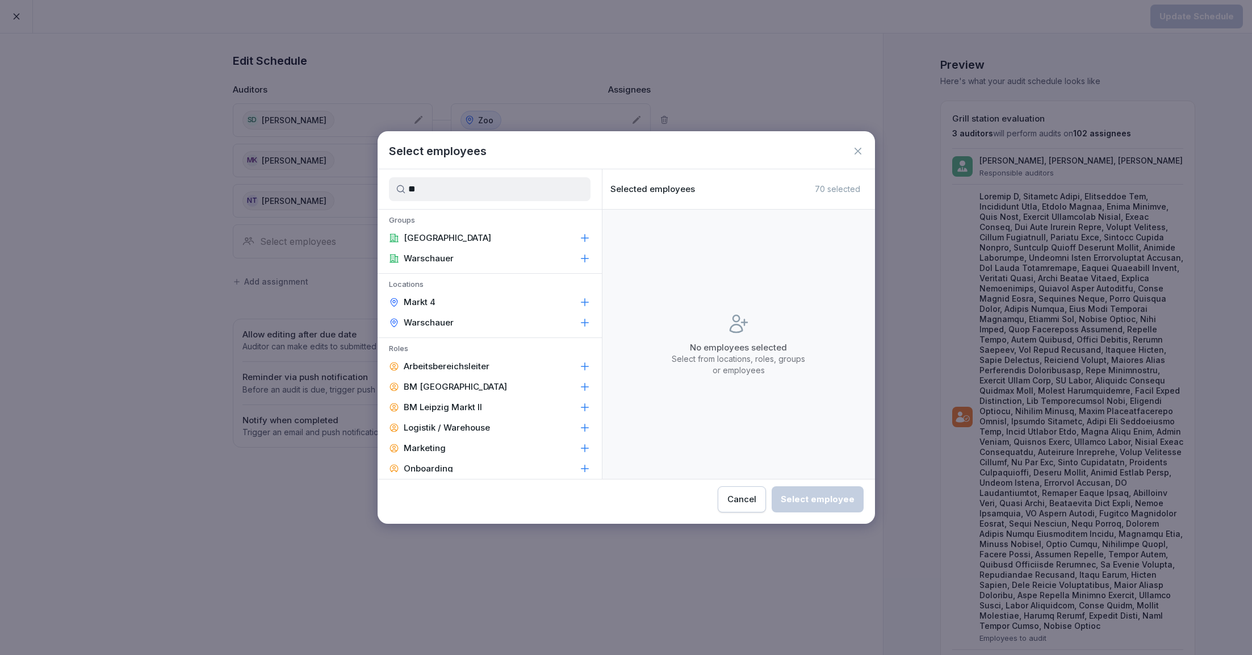
type input "*"
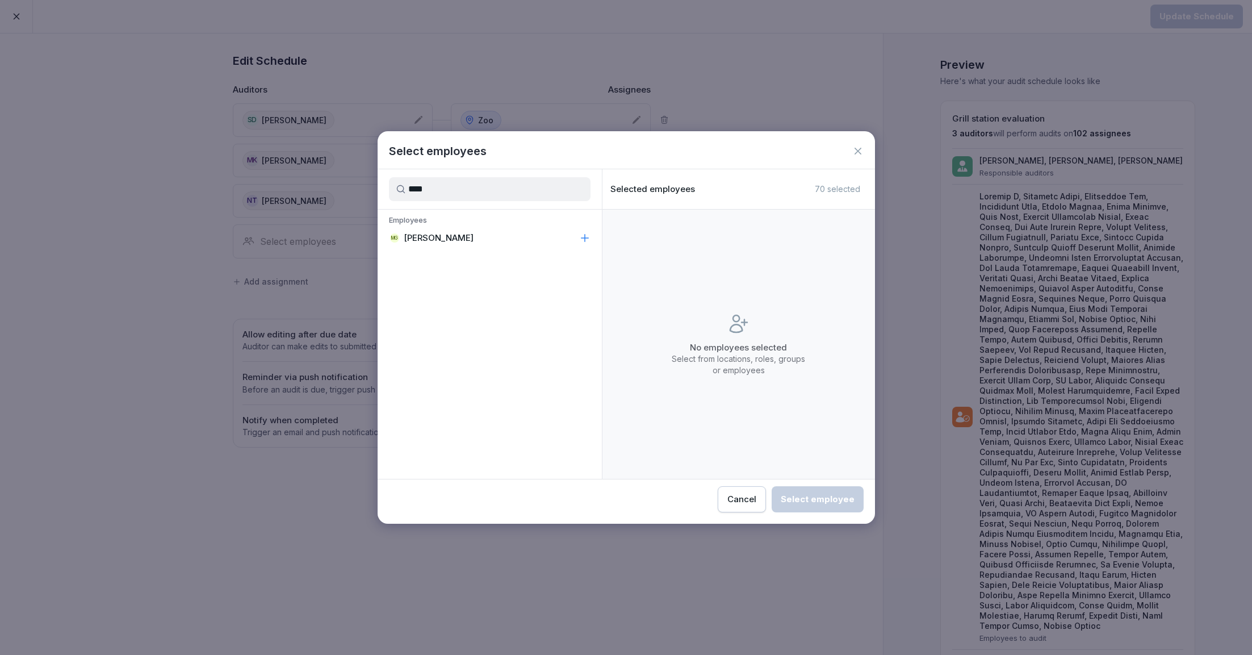
type input "****"
click at [450, 235] on p "[PERSON_NAME]" at bounding box center [439, 237] width 70 height 11
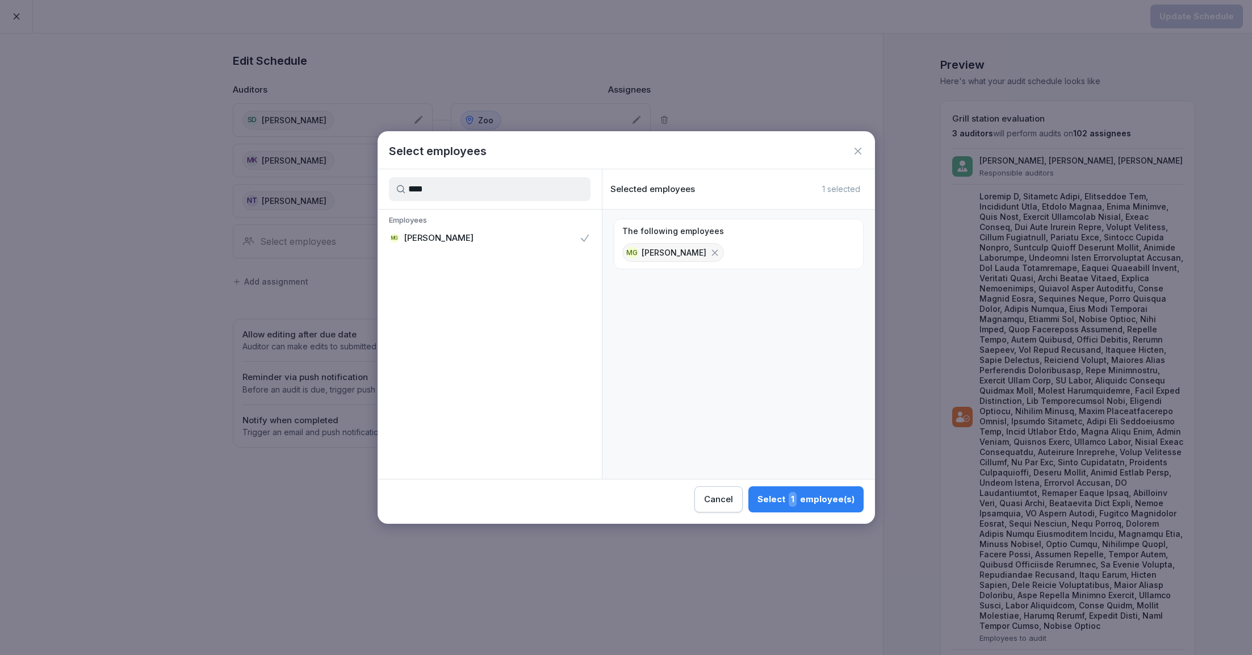
click at [773, 493] on div "Select 1 employee(s)" at bounding box center [806, 499] width 97 height 15
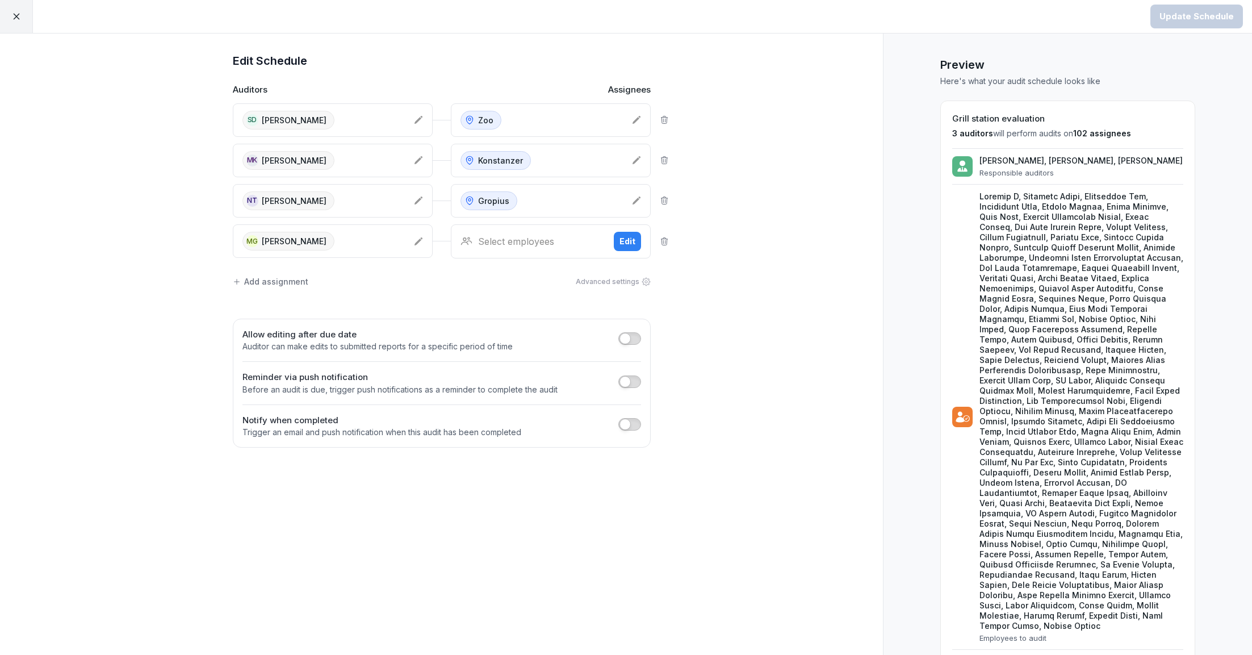
click at [545, 240] on div "Select employees" at bounding box center [533, 242] width 144 height 14
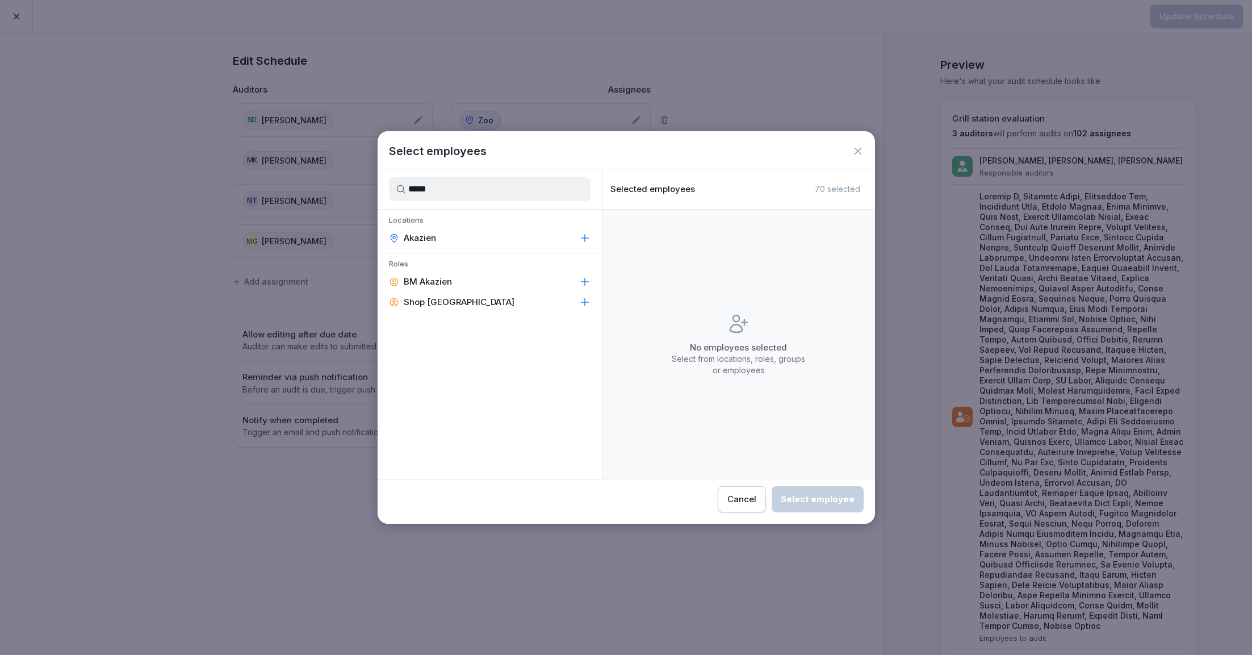
type input "*****"
click at [485, 242] on div "Akazien" at bounding box center [490, 238] width 224 height 20
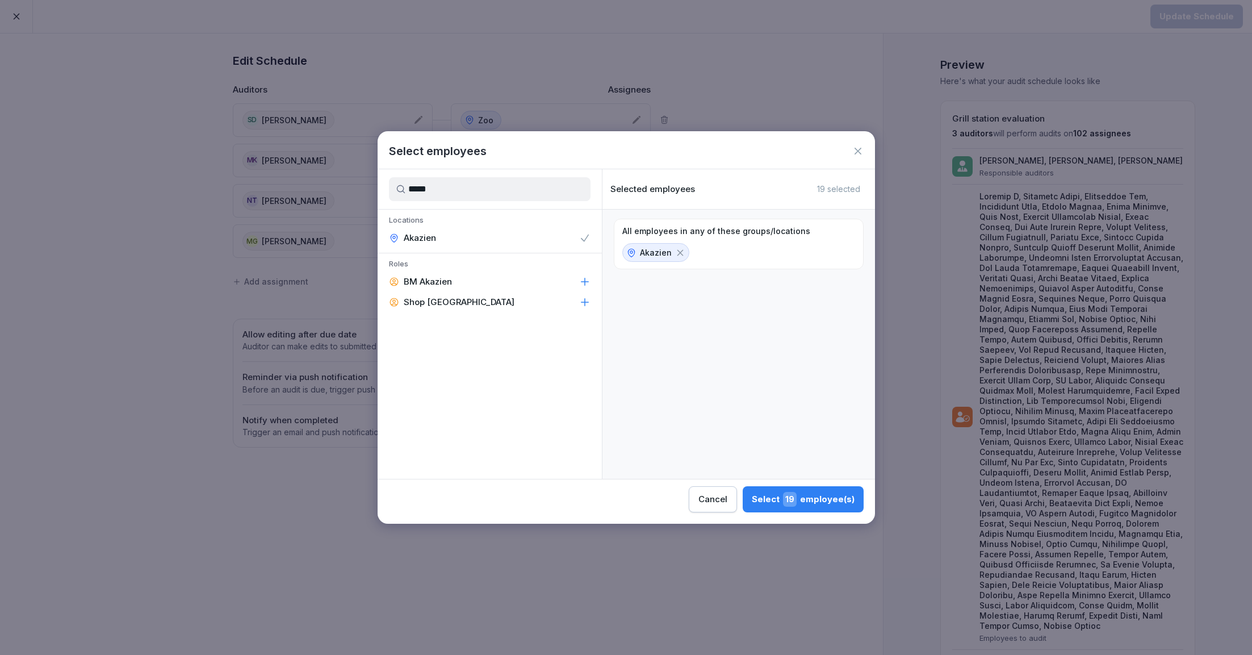
click at [815, 497] on div "Select 19 employee(s)" at bounding box center [803, 499] width 103 height 15
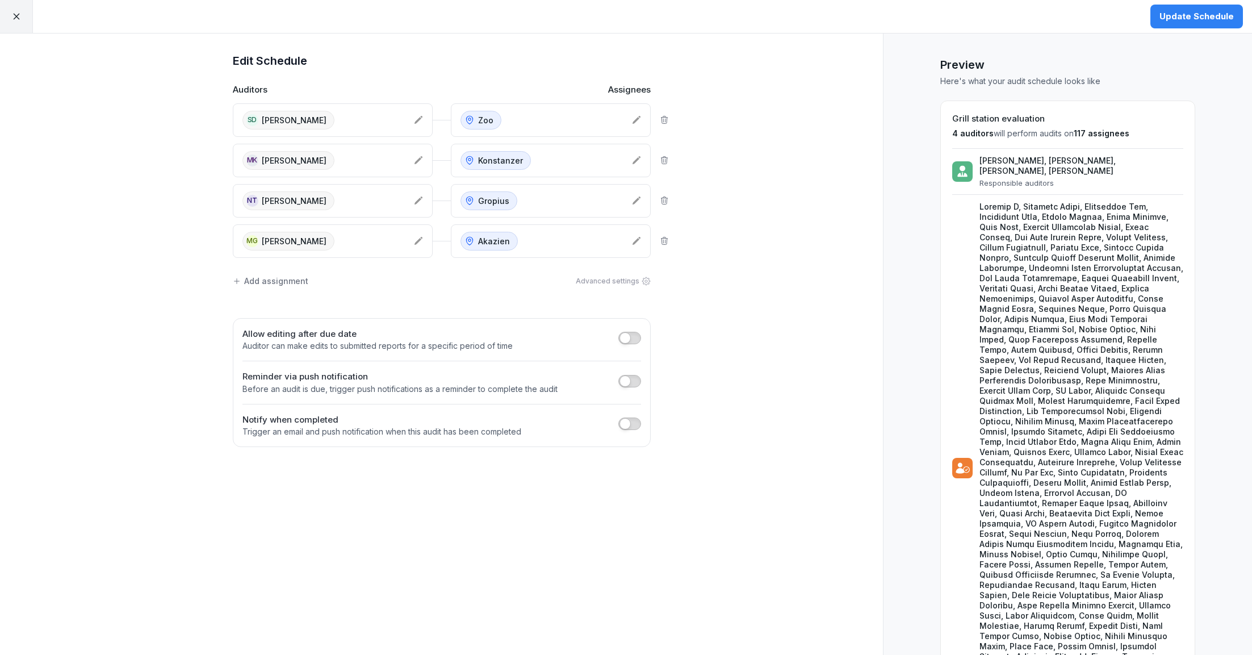
click at [275, 280] on div "Add assignment" at bounding box center [271, 281] width 76 height 12
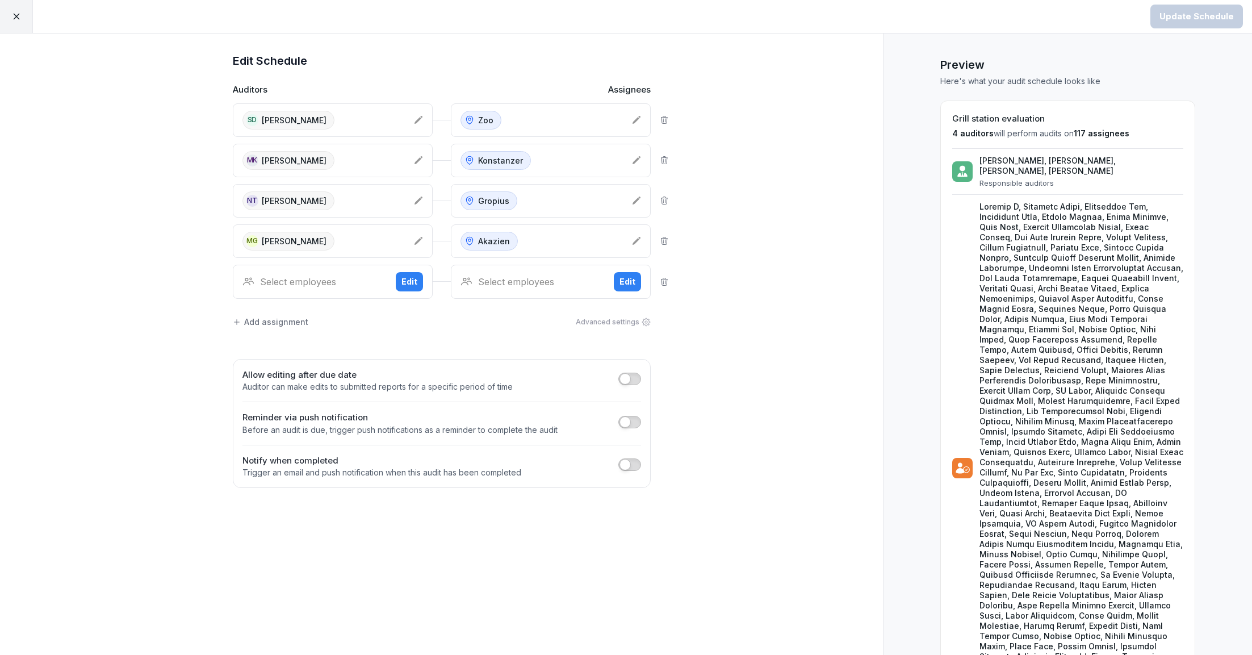
click at [321, 284] on div "Select employees" at bounding box center [314, 282] width 144 height 14
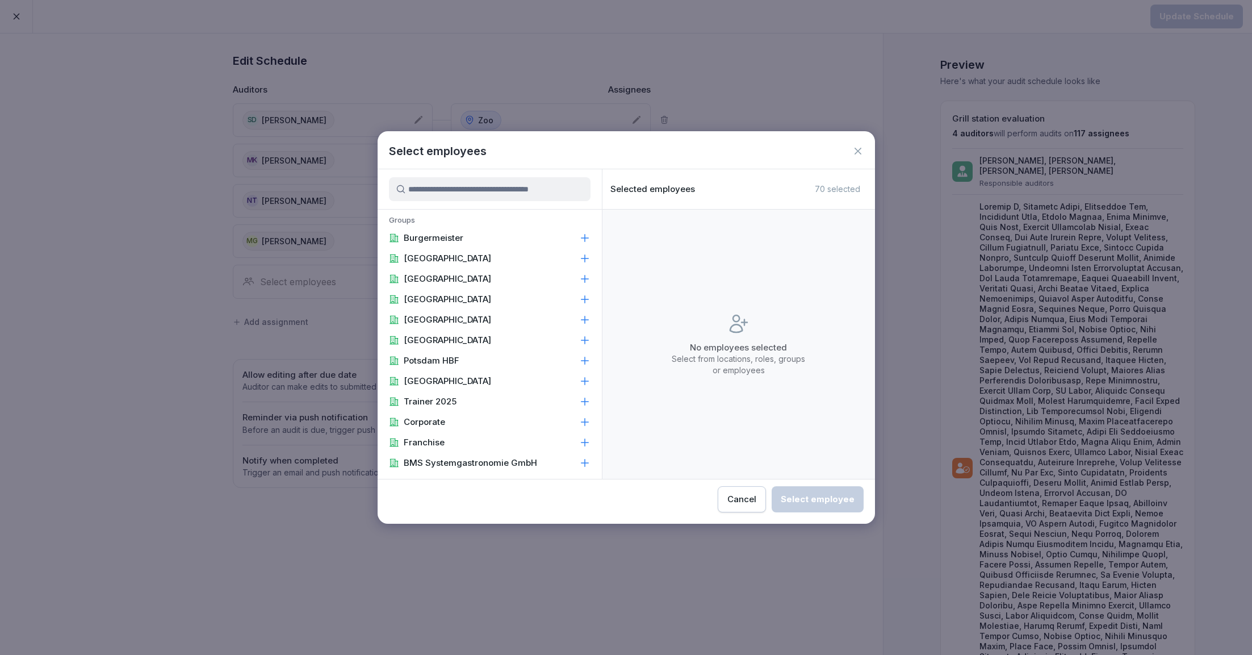
click at [463, 193] on input at bounding box center [490, 189] width 202 height 24
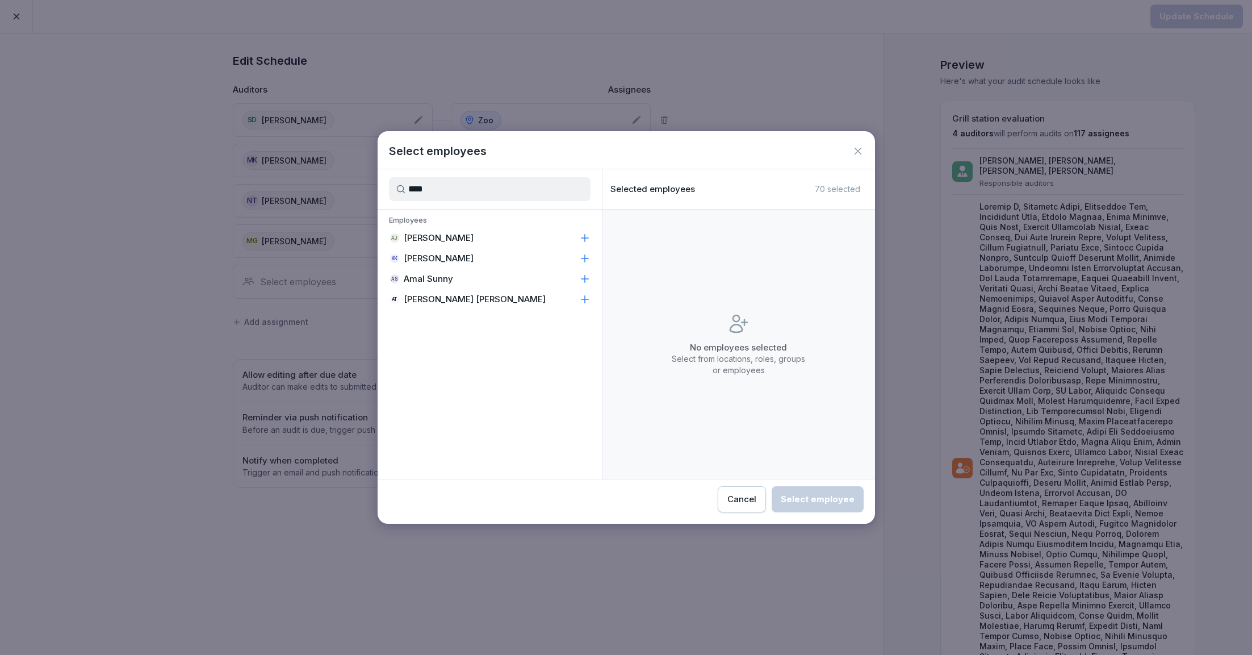
type input "****"
click at [451, 302] on p "Amal Thalamplackal Thankachan" at bounding box center [475, 299] width 142 height 11
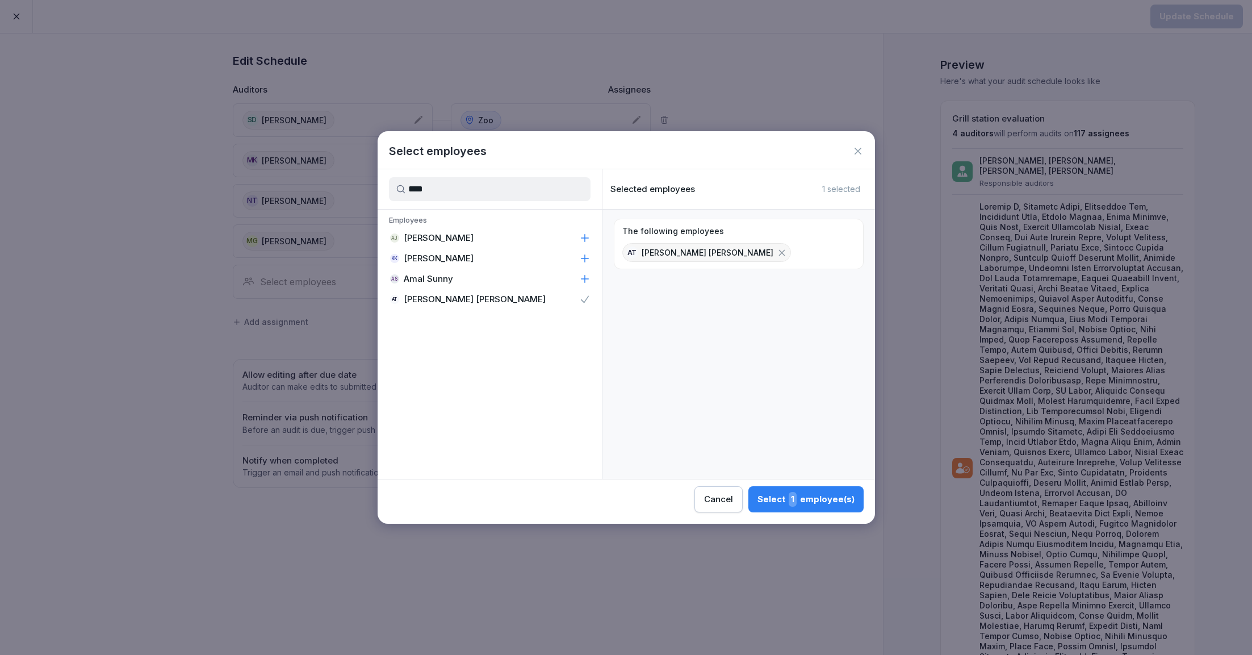
click at [779, 499] on div "Select 1 employee(s)" at bounding box center [806, 499] width 97 height 15
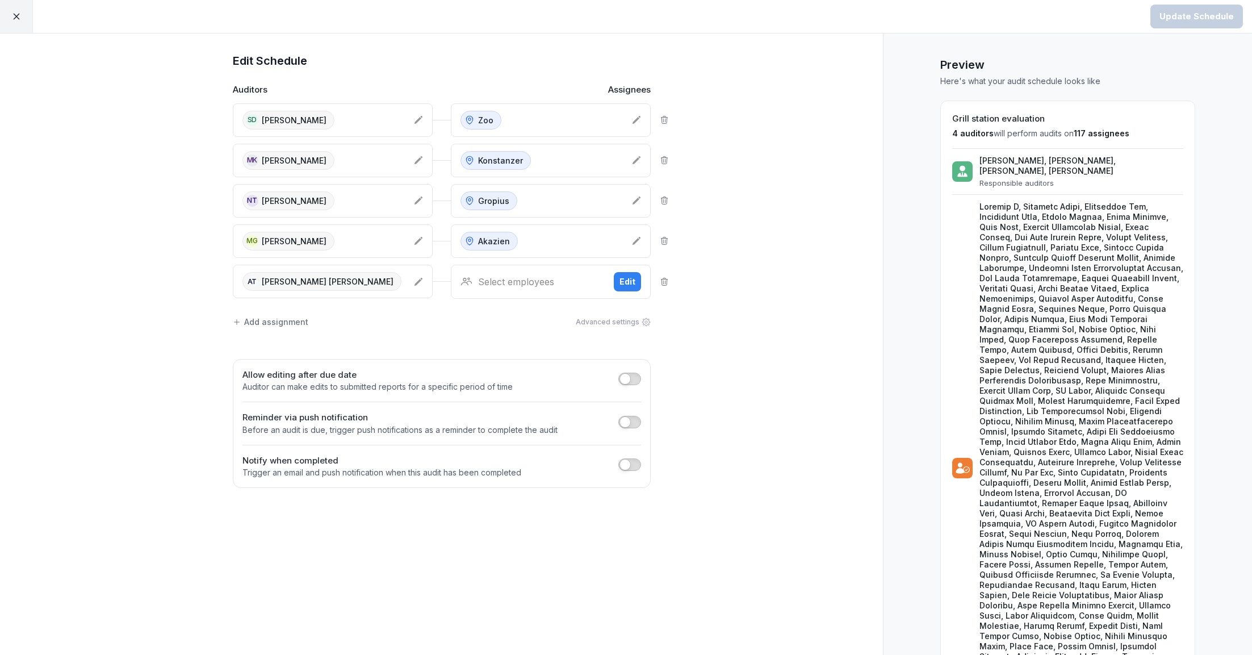
click at [525, 275] on div "Select employees" at bounding box center [533, 282] width 144 height 14
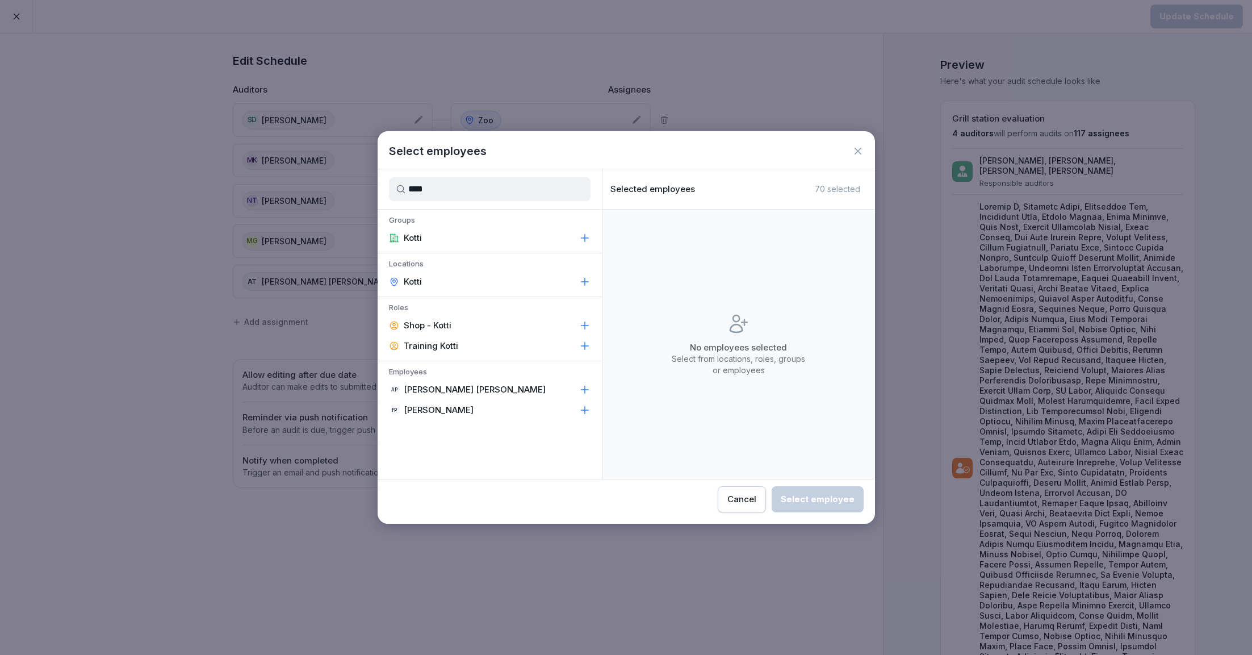
type input "****"
click at [496, 279] on div "Kotti" at bounding box center [490, 281] width 224 height 20
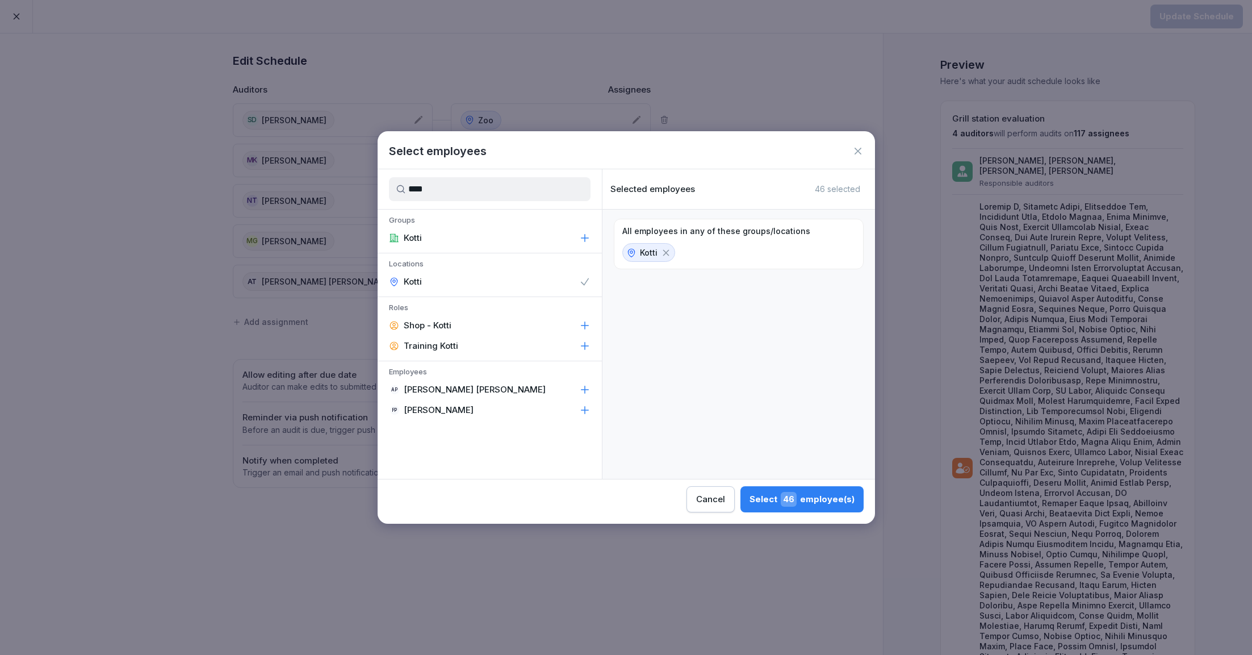
click at [770, 504] on div "Select 46 employee(s)" at bounding box center [802, 499] width 105 height 15
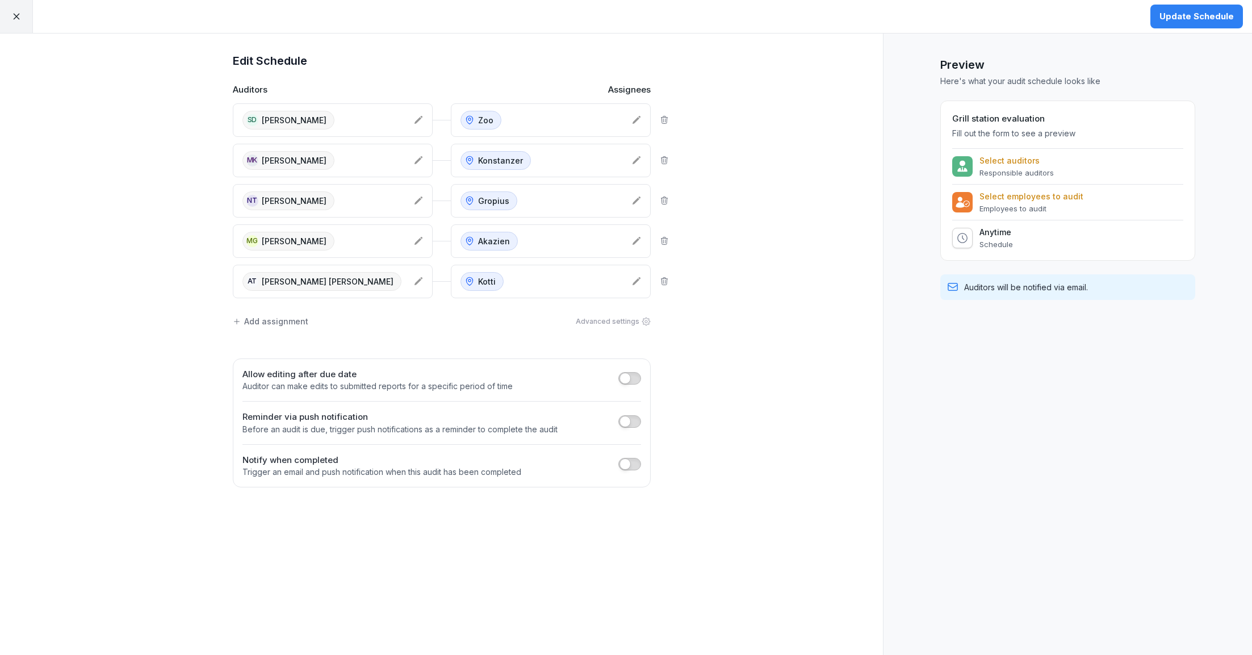
click at [271, 318] on div "Add assignment" at bounding box center [271, 321] width 76 height 12
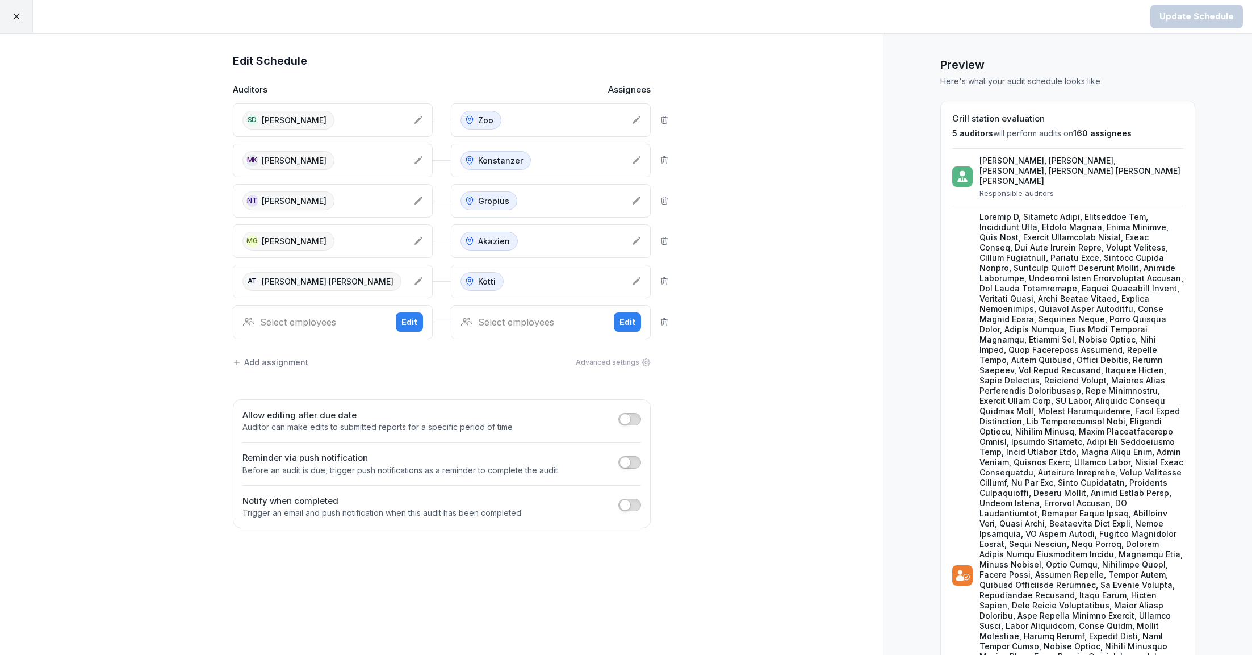
click at [305, 318] on div "Select employees" at bounding box center [314, 322] width 144 height 14
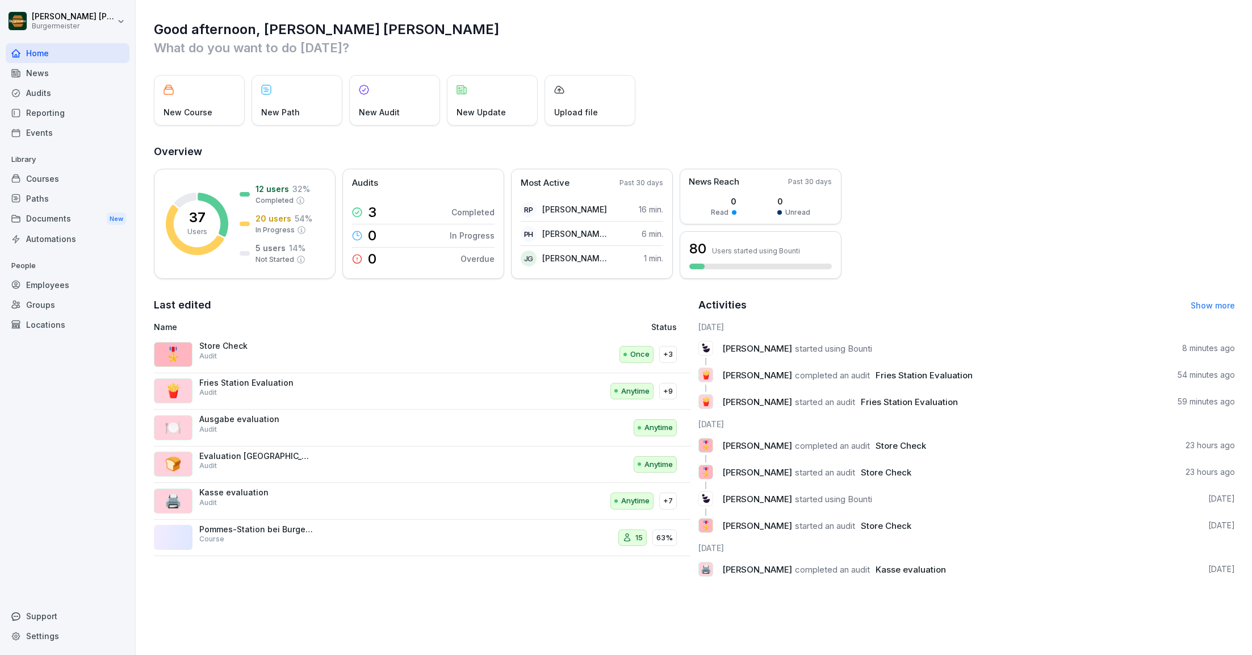
click at [1231, 306] on link "Show more" at bounding box center [1213, 305] width 44 height 10
click at [40, 93] on div "Audits" at bounding box center [68, 93] width 124 height 20
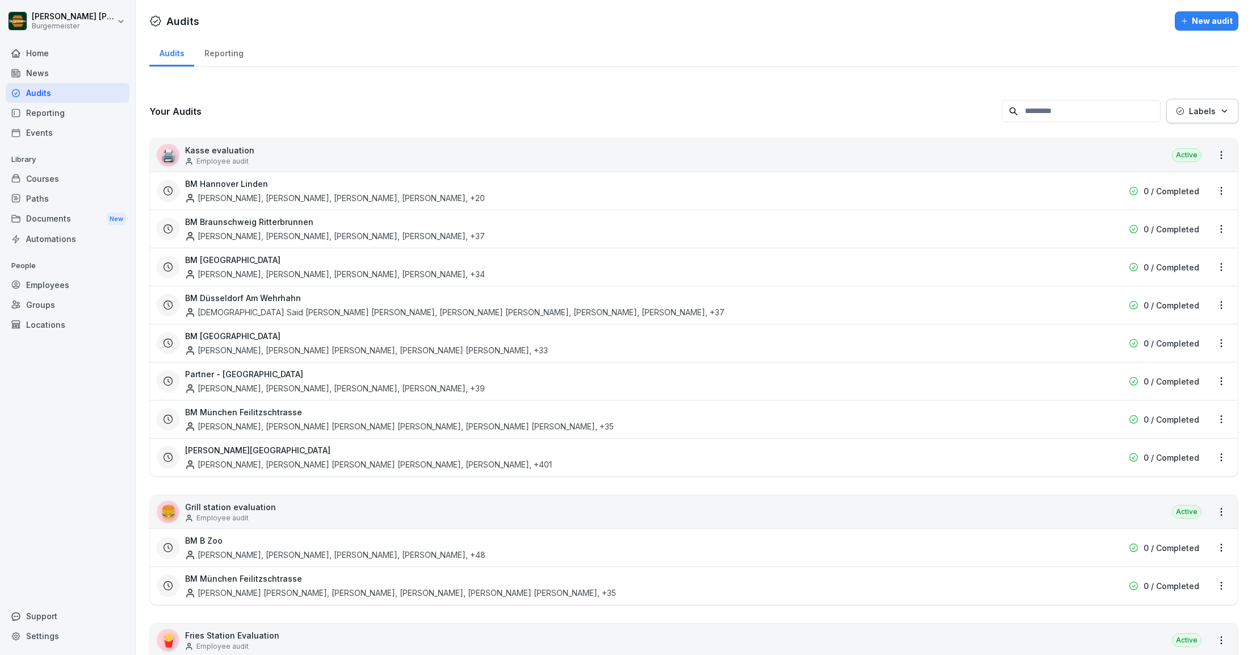
click at [61, 57] on div "Home" at bounding box center [68, 53] width 124 height 20
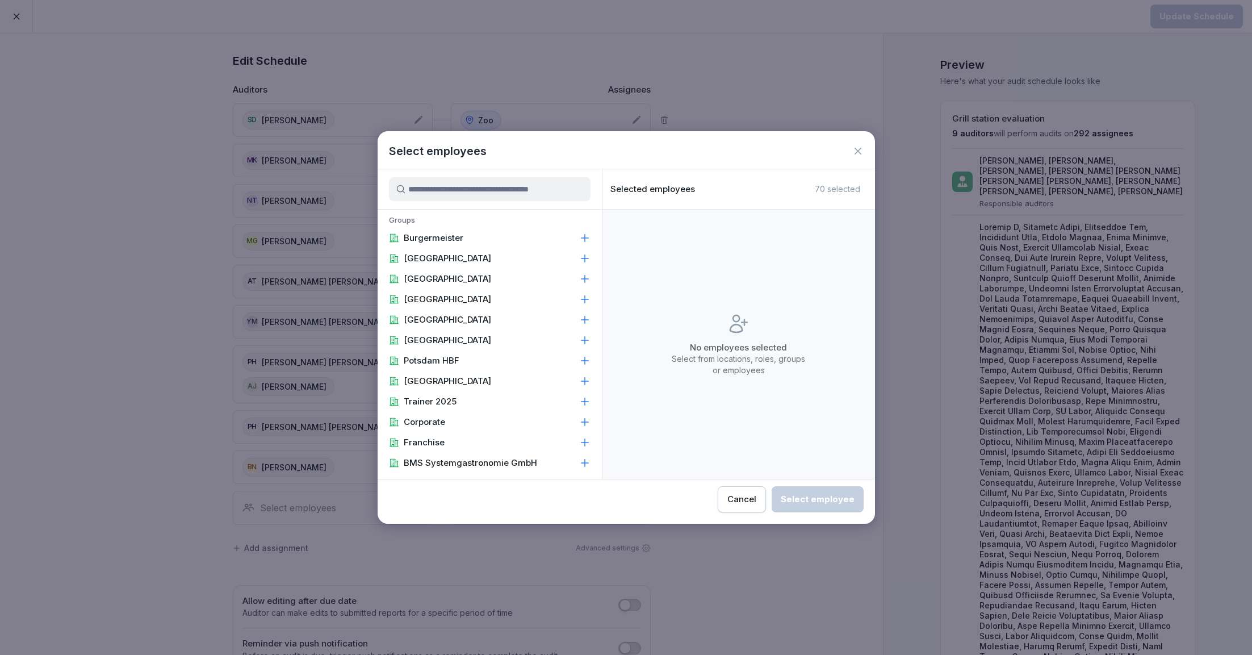
click at [443, 191] on input at bounding box center [490, 189] width 202 height 24
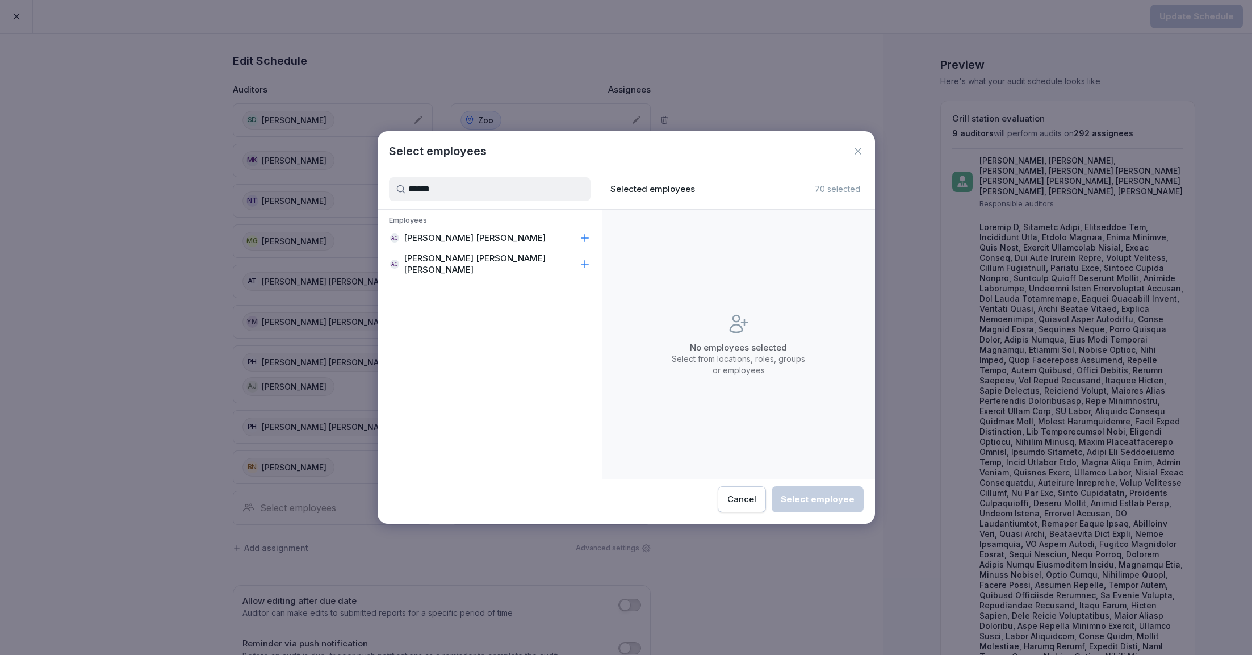
click at [469, 241] on p "[PERSON_NAME] [PERSON_NAME]" at bounding box center [475, 237] width 142 height 11
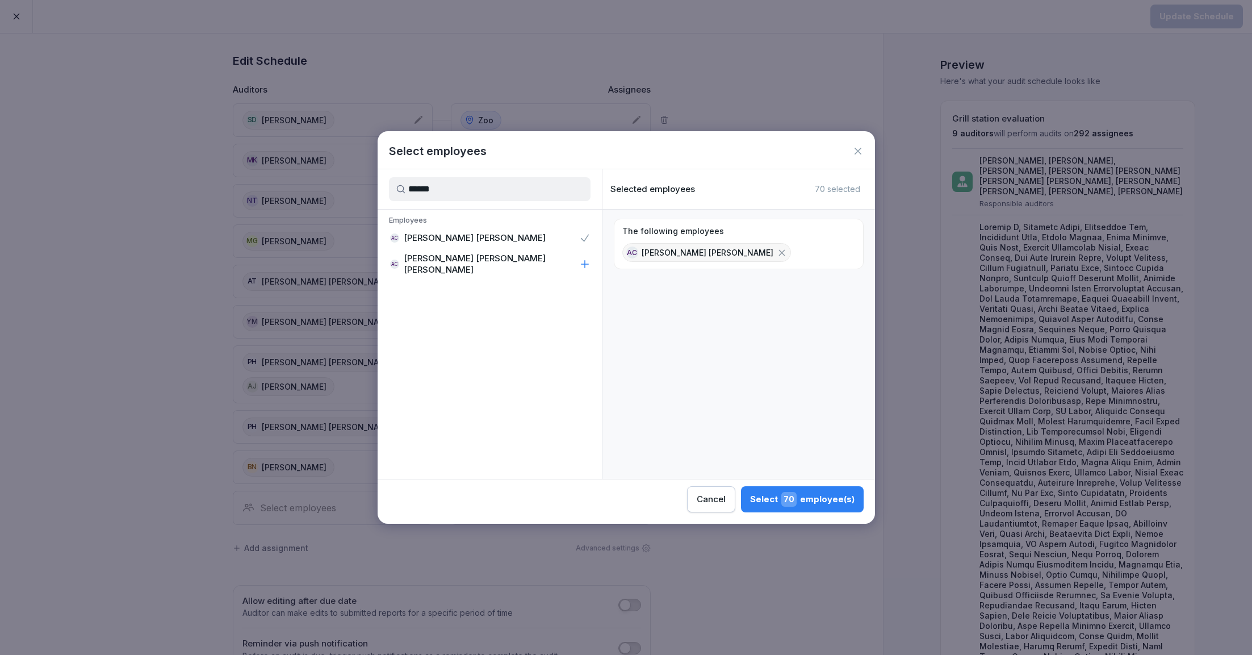
click at [547, 188] on input "******" at bounding box center [490, 189] width 202 height 24
type input "*****"
click at [451, 237] on div "AP Arjun Pran" at bounding box center [490, 238] width 224 height 20
click at [785, 492] on div "Select 1 employee(s)" at bounding box center [806, 499] width 97 height 15
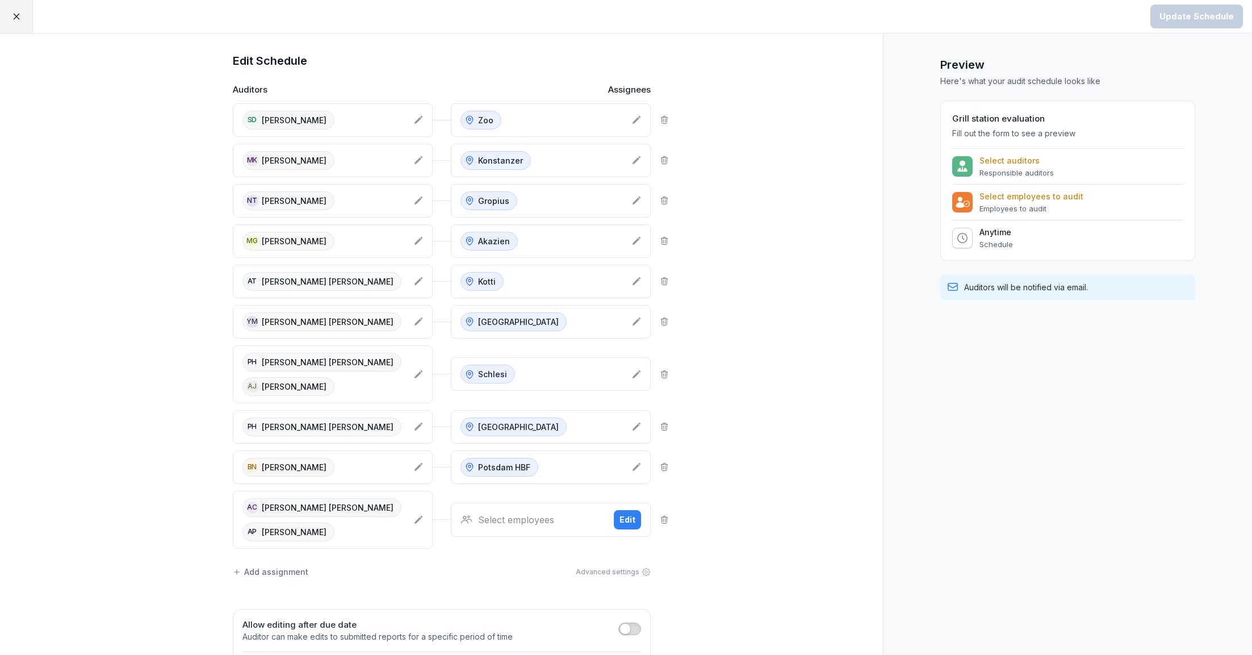
click at [524, 519] on div "Select employees" at bounding box center [533, 520] width 144 height 14
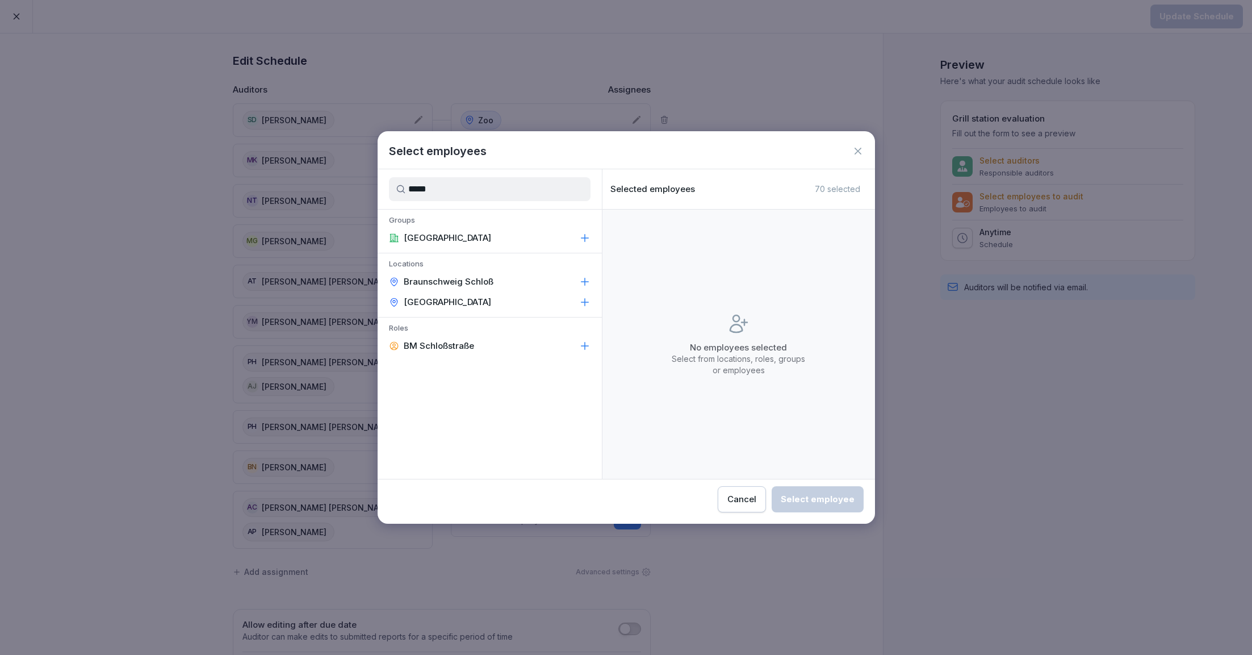
type input "*****"
click at [465, 292] on div "[GEOGRAPHIC_DATA]" at bounding box center [490, 302] width 224 height 20
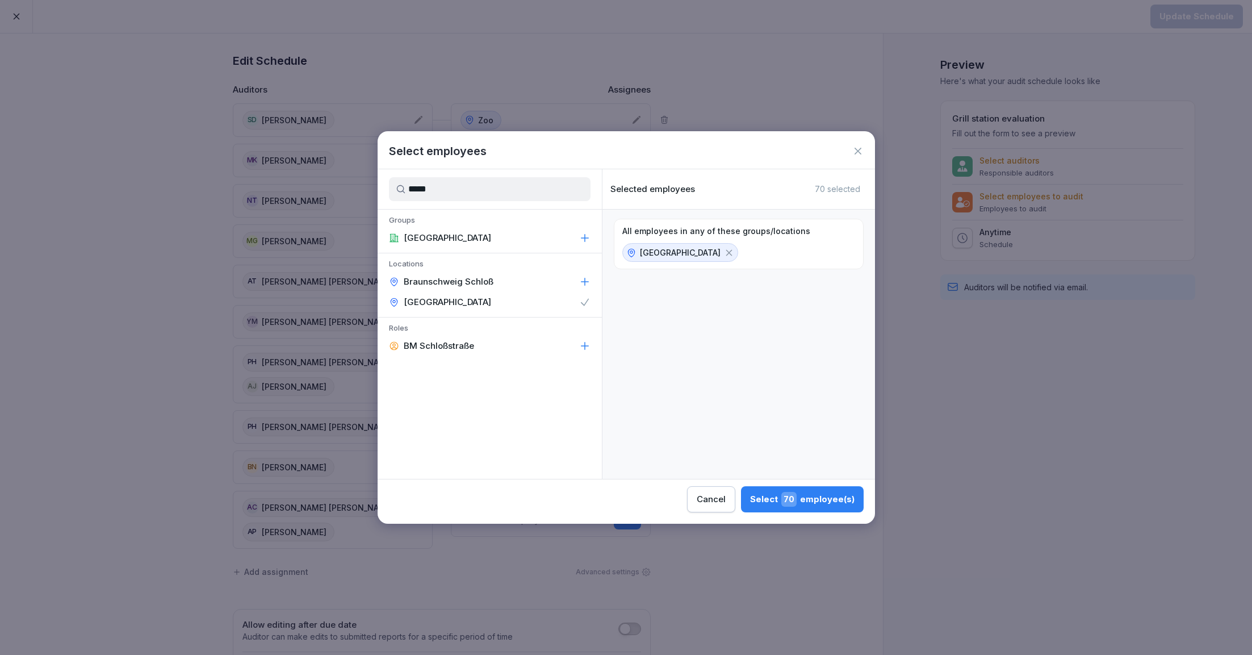
click at [820, 503] on div "Select 70 employee(s)" at bounding box center [802, 499] width 104 height 15
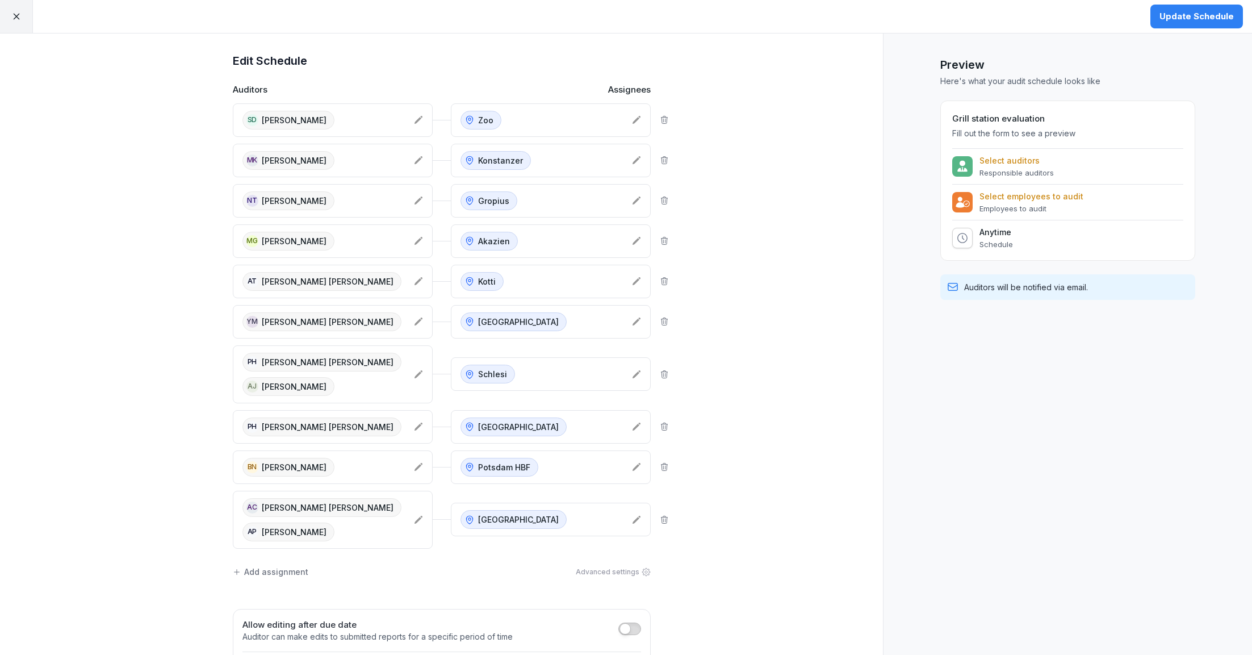
click at [288, 575] on div "Add assignment" at bounding box center [271, 572] width 76 height 12
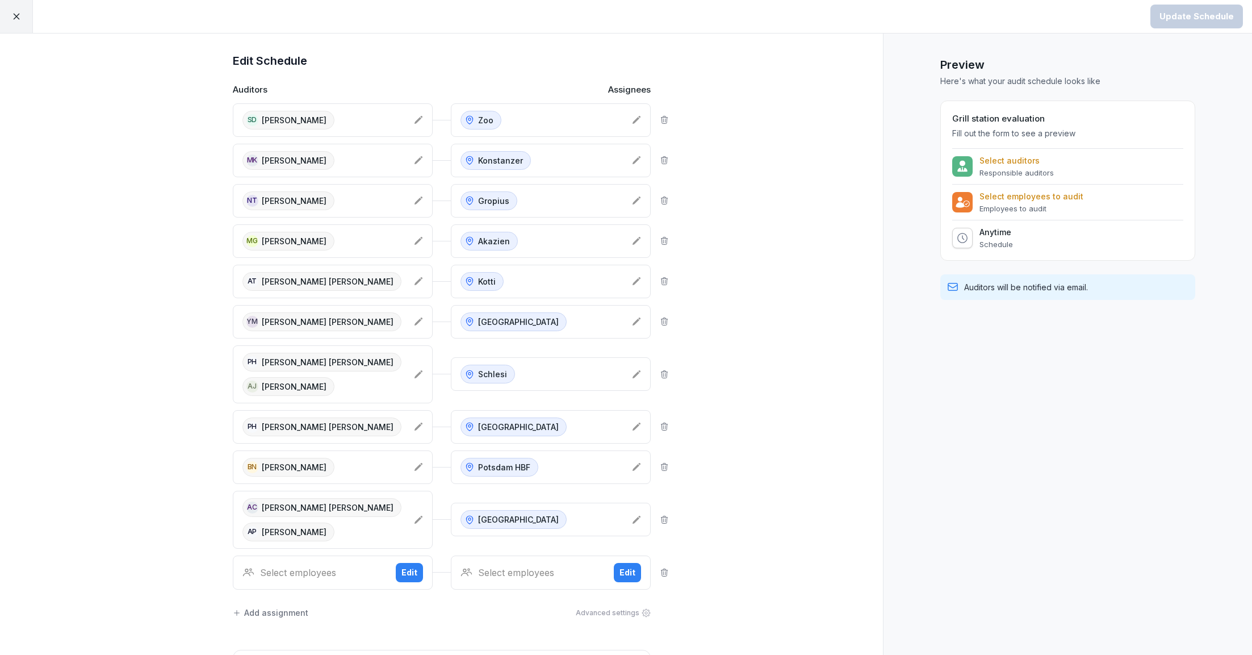
click at [320, 588] on div "Select employees Edit" at bounding box center [333, 572] width 200 height 34
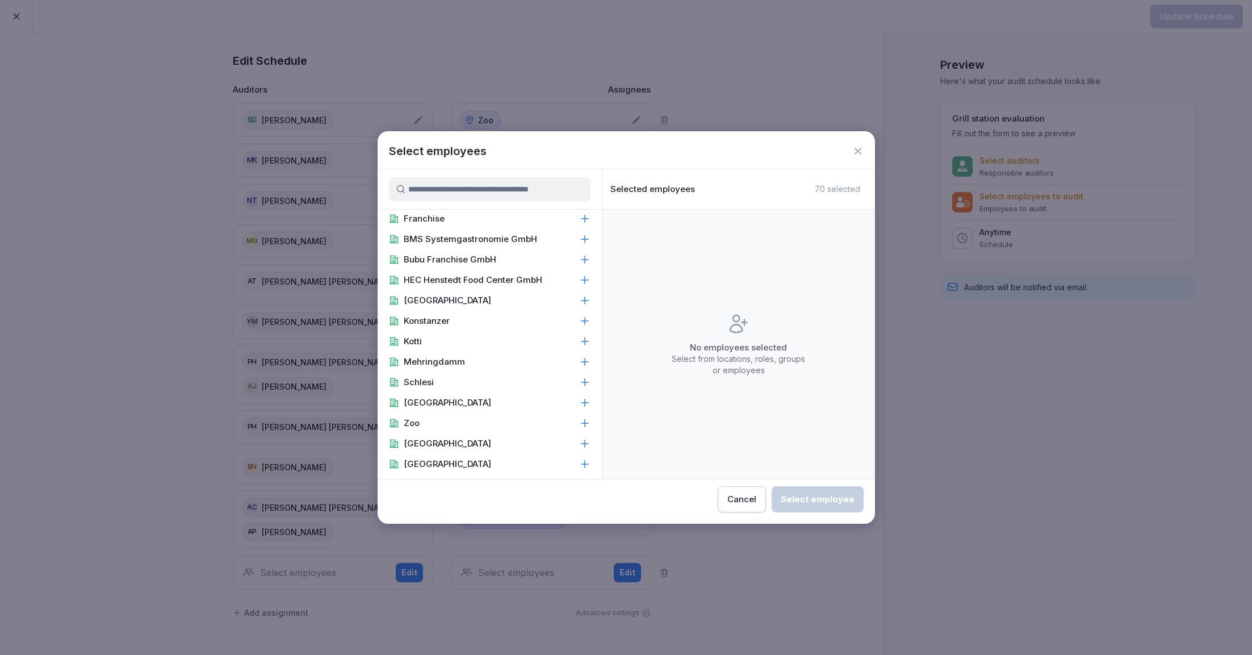
scroll to position [270, 0]
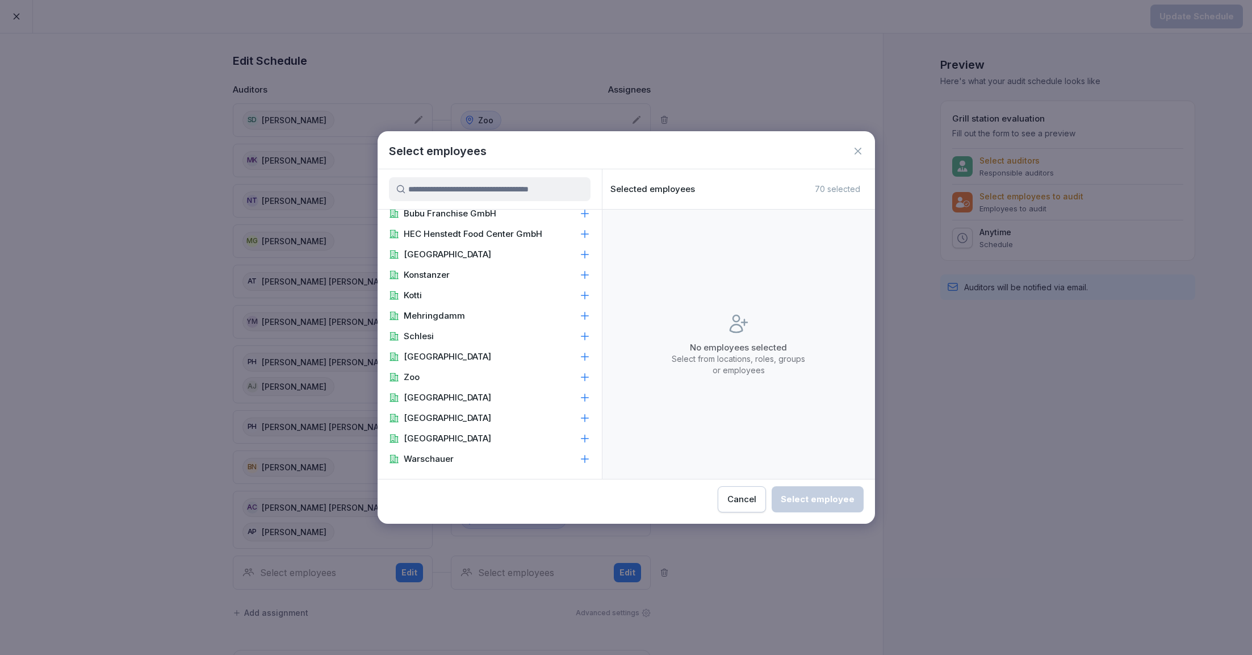
click at [457, 312] on p "Mehringdamm" at bounding box center [434, 315] width 61 height 11
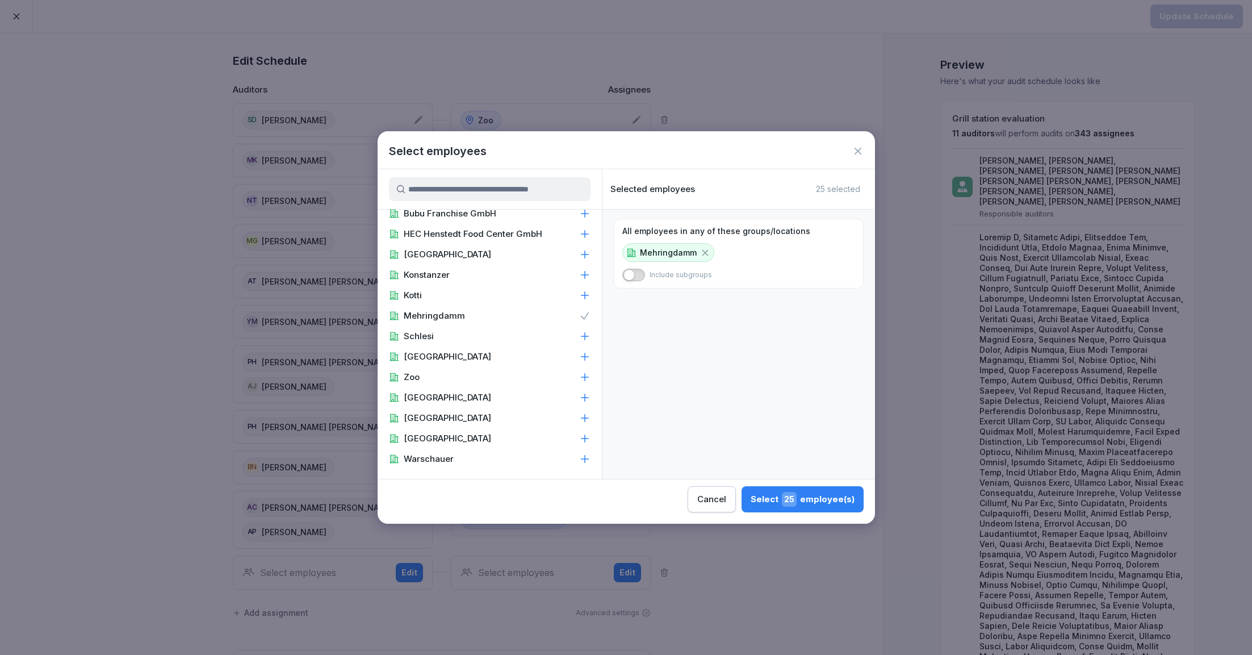
click at [704, 249] on icon at bounding box center [705, 253] width 10 height 10
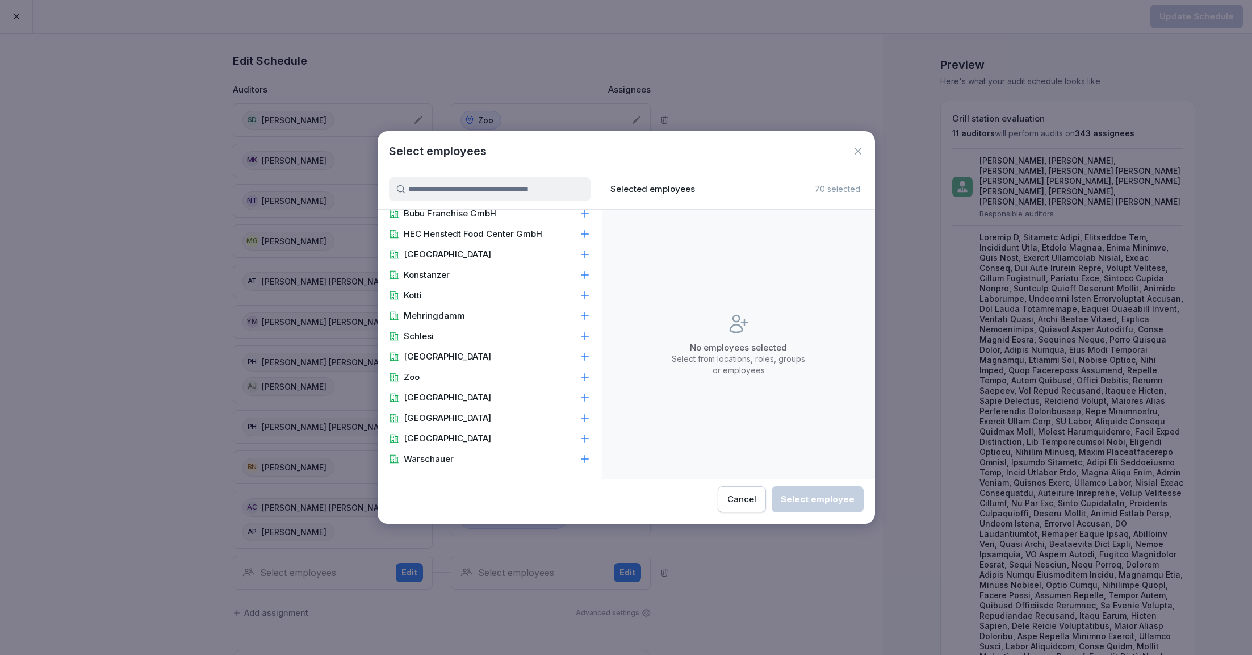
click at [495, 198] on input at bounding box center [490, 189] width 202 height 24
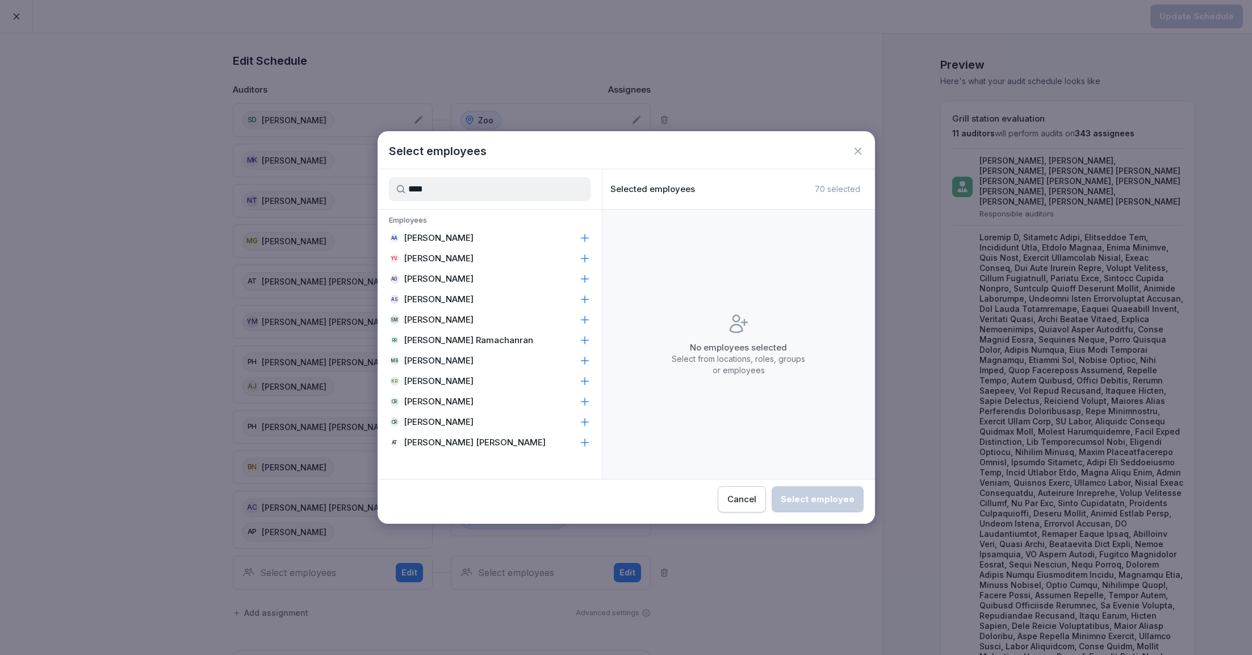
scroll to position [0, 0]
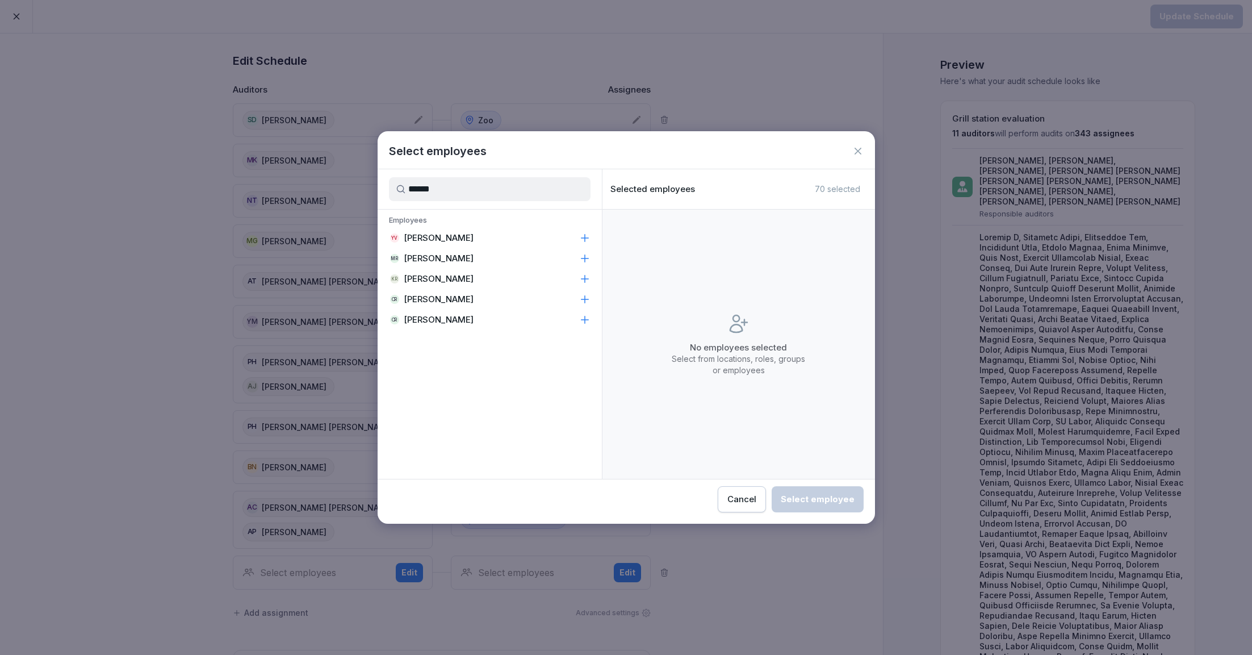
type input "******"
click at [442, 304] on p "[PERSON_NAME]" at bounding box center [439, 299] width 70 height 11
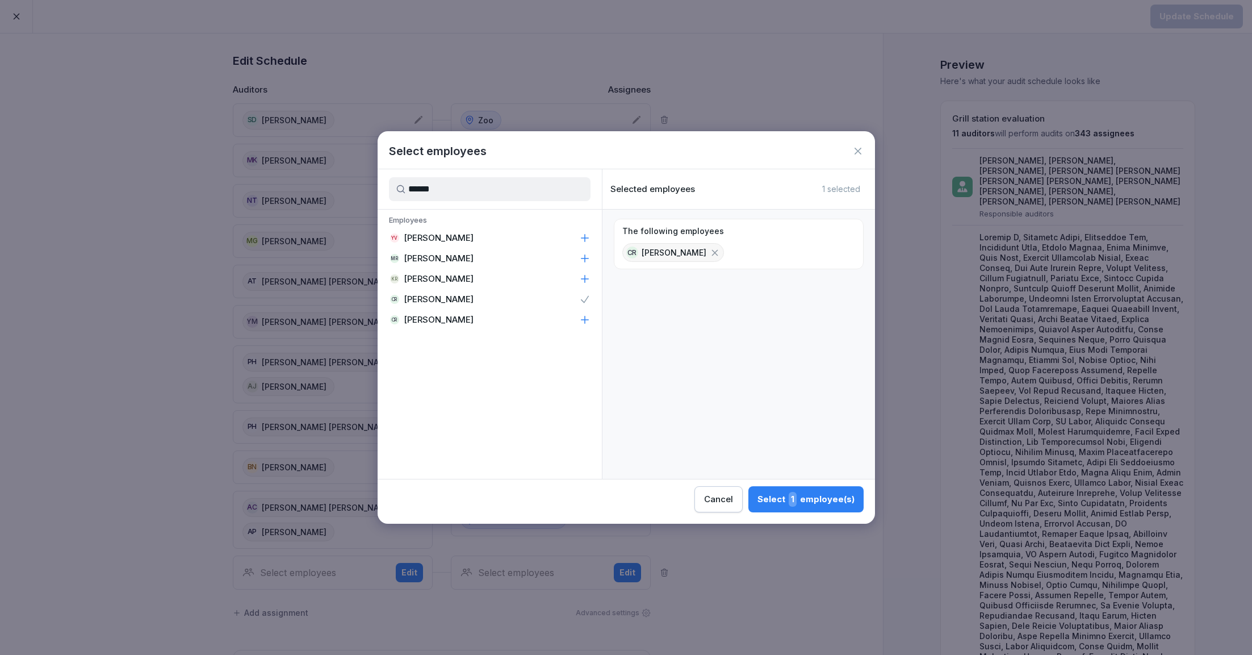
click at [442, 325] on div "CR Chandru Raveendran" at bounding box center [490, 320] width 224 height 20
click at [790, 499] on span "2" at bounding box center [792, 499] width 10 height 15
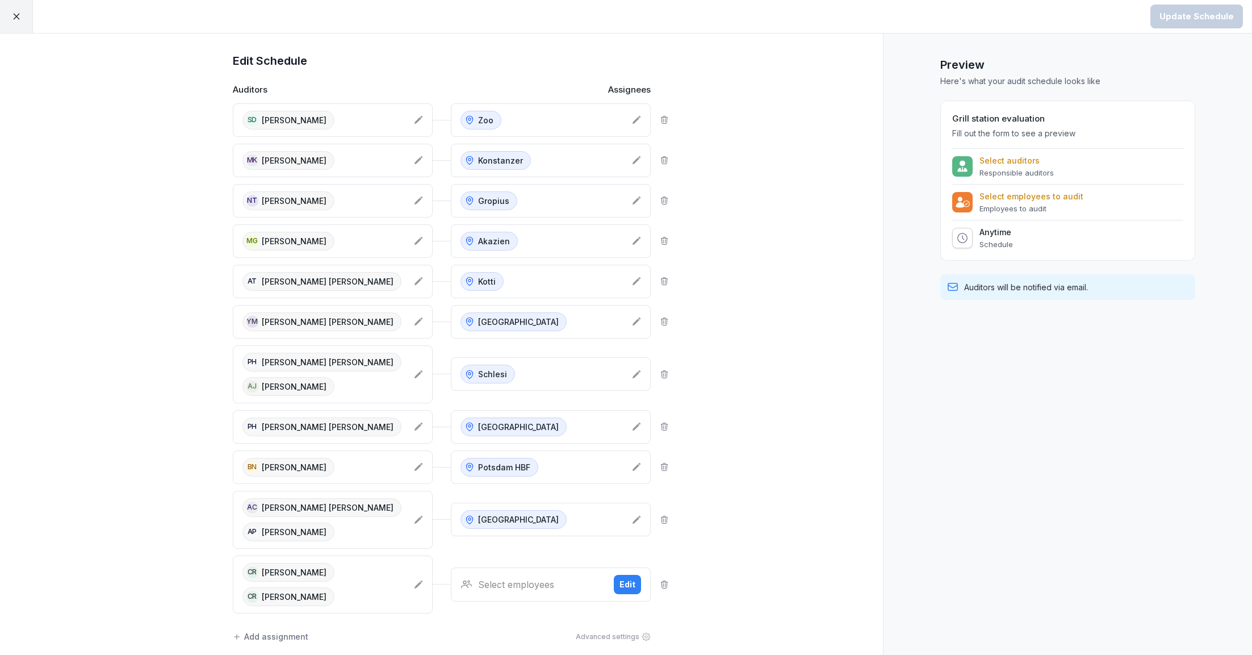
click at [515, 589] on div "Select employees" at bounding box center [533, 585] width 144 height 14
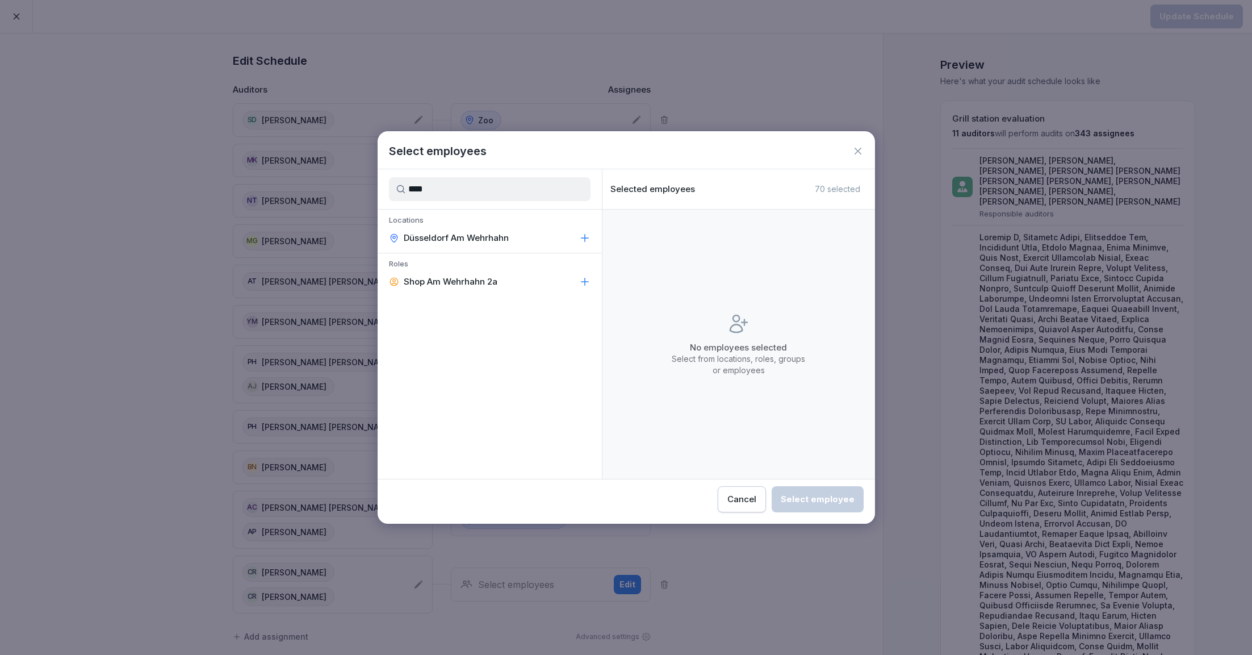
type input "****"
click at [491, 246] on div "Düsseldorf Am Wehrhahn" at bounding box center [490, 238] width 224 height 20
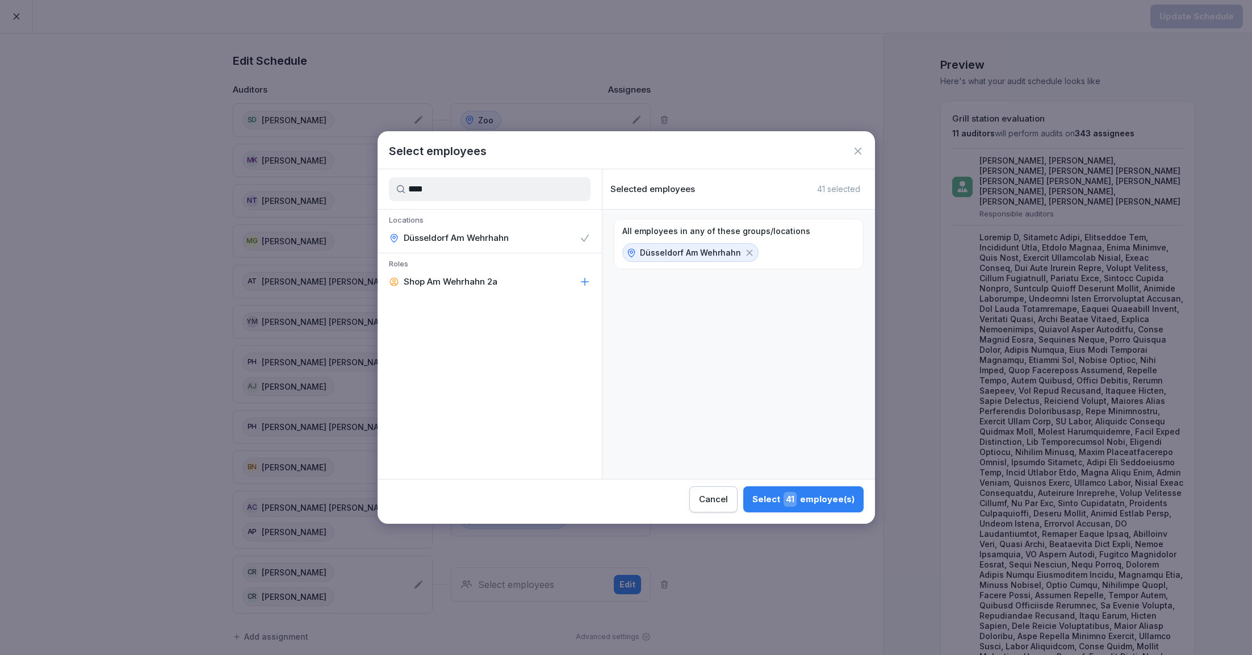
click at [819, 495] on div "Select 41 employee(s)" at bounding box center [803, 499] width 102 height 15
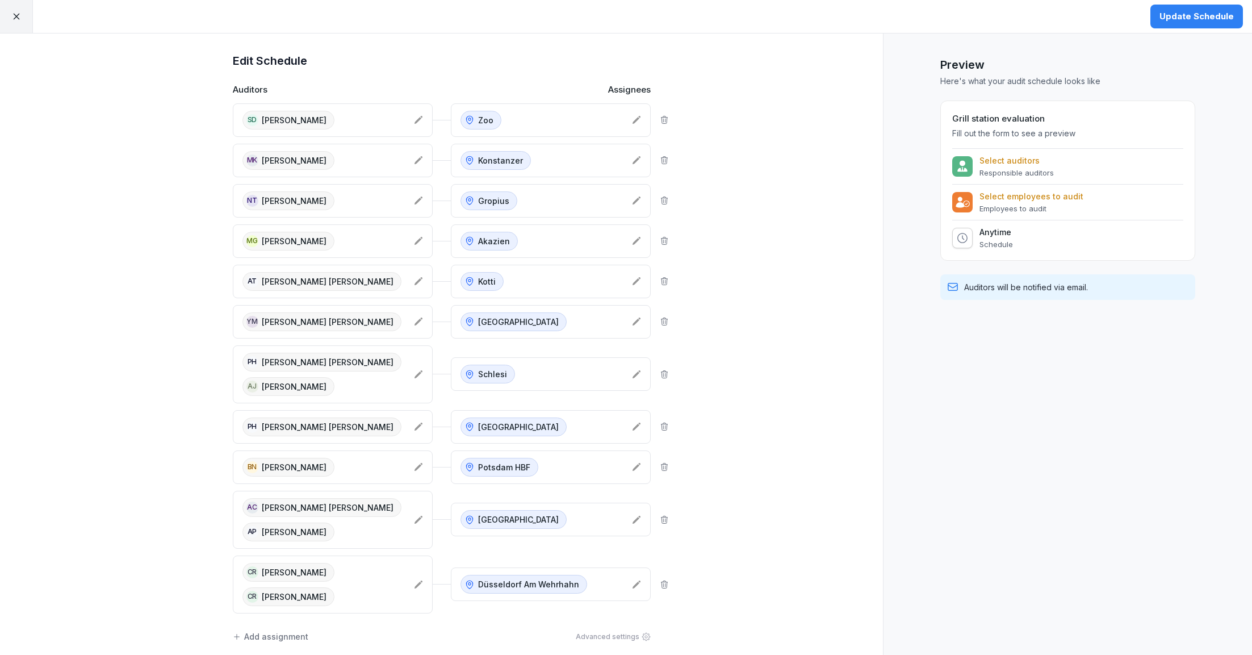
scroll to position [158, 0]
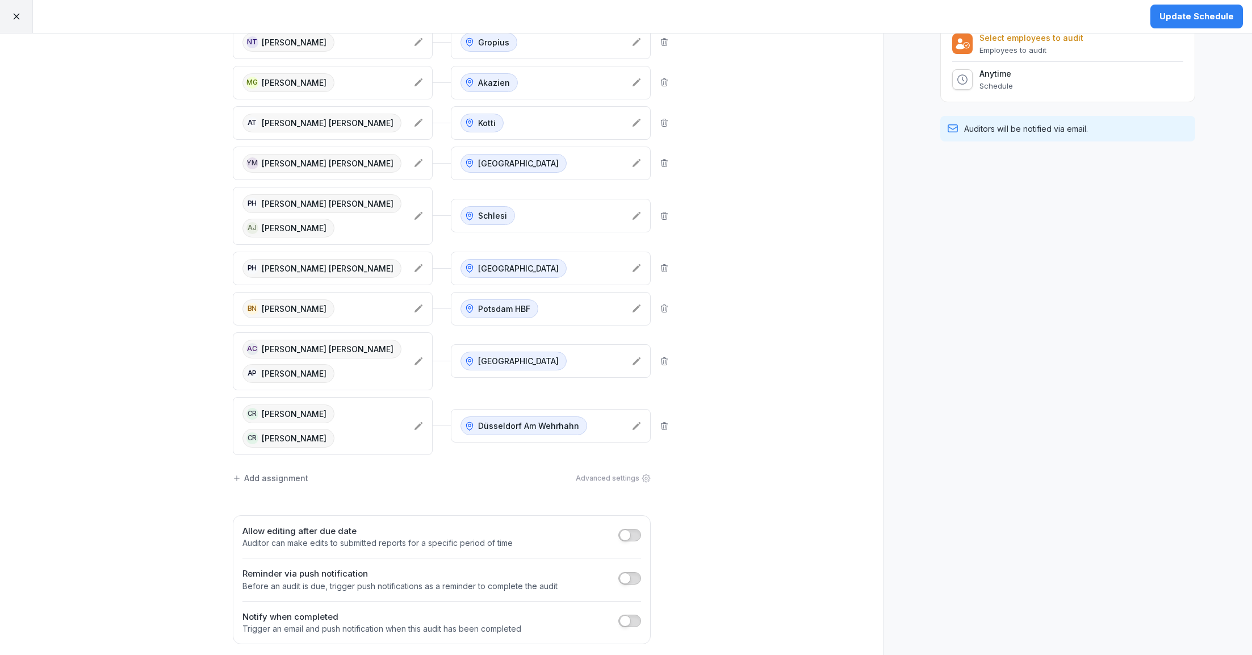
click at [270, 478] on div "Add assignment" at bounding box center [271, 478] width 76 height 12
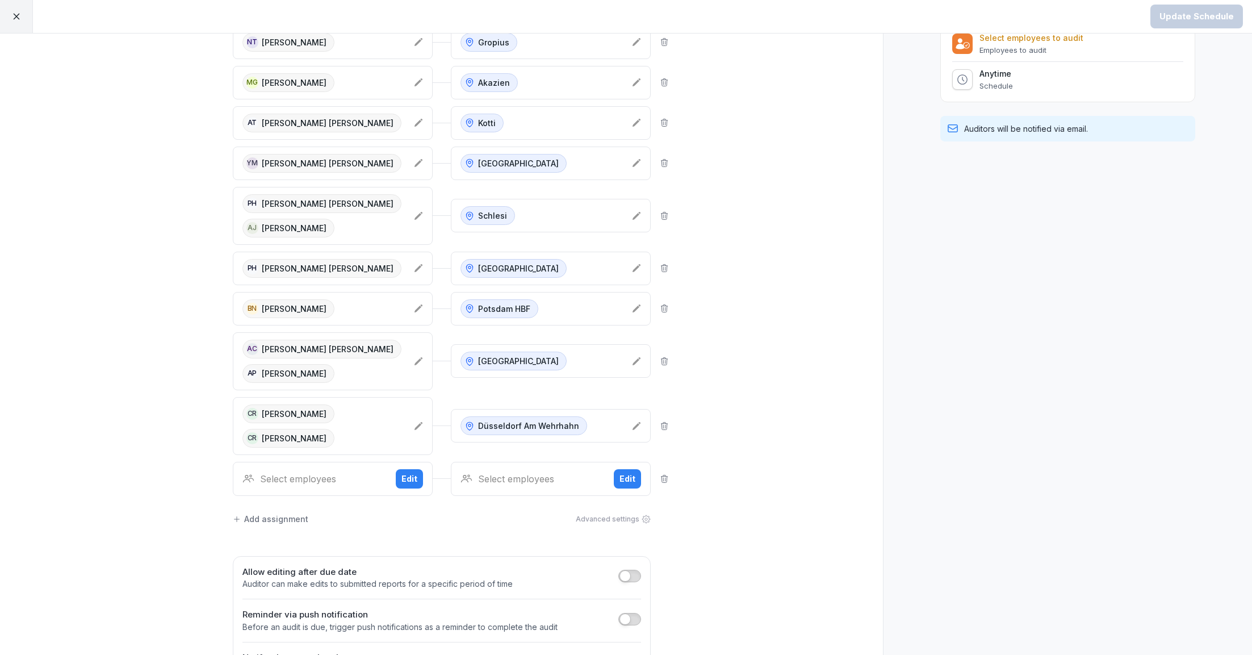
click at [301, 483] on div "Select employees" at bounding box center [314, 479] width 144 height 14
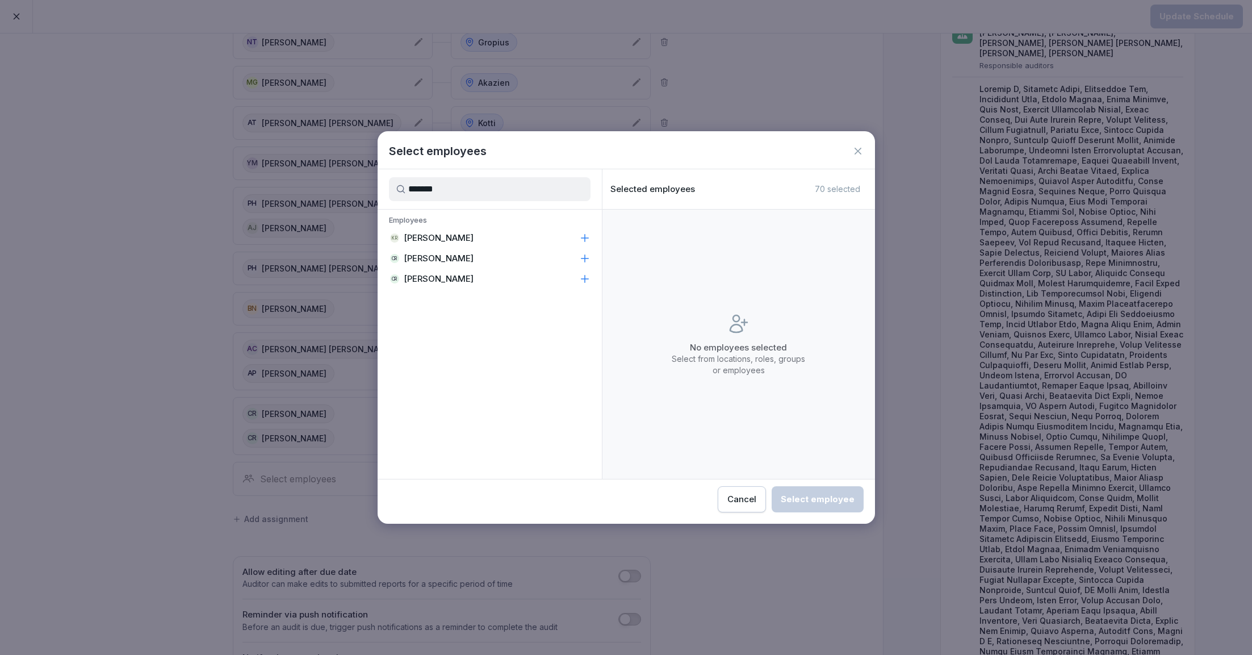
click at [431, 253] on p "[PERSON_NAME]" at bounding box center [439, 258] width 70 height 11
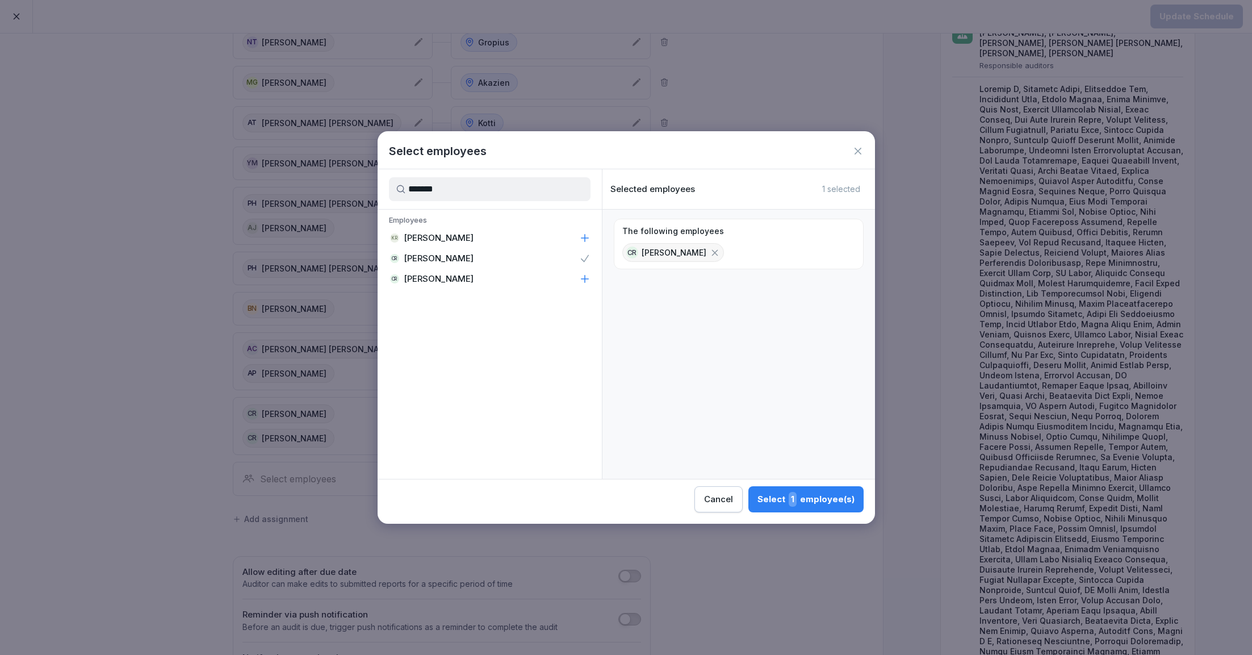
click at [433, 281] on p "[PERSON_NAME]" at bounding box center [439, 278] width 70 height 11
click at [471, 186] on input "*******" at bounding box center [490, 189] width 202 height 24
click at [474, 258] on p "[PERSON_NAME]" at bounding box center [439, 258] width 70 height 11
click at [447, 190] on input "****" at bounding box center [490, 189] width 202 height 24
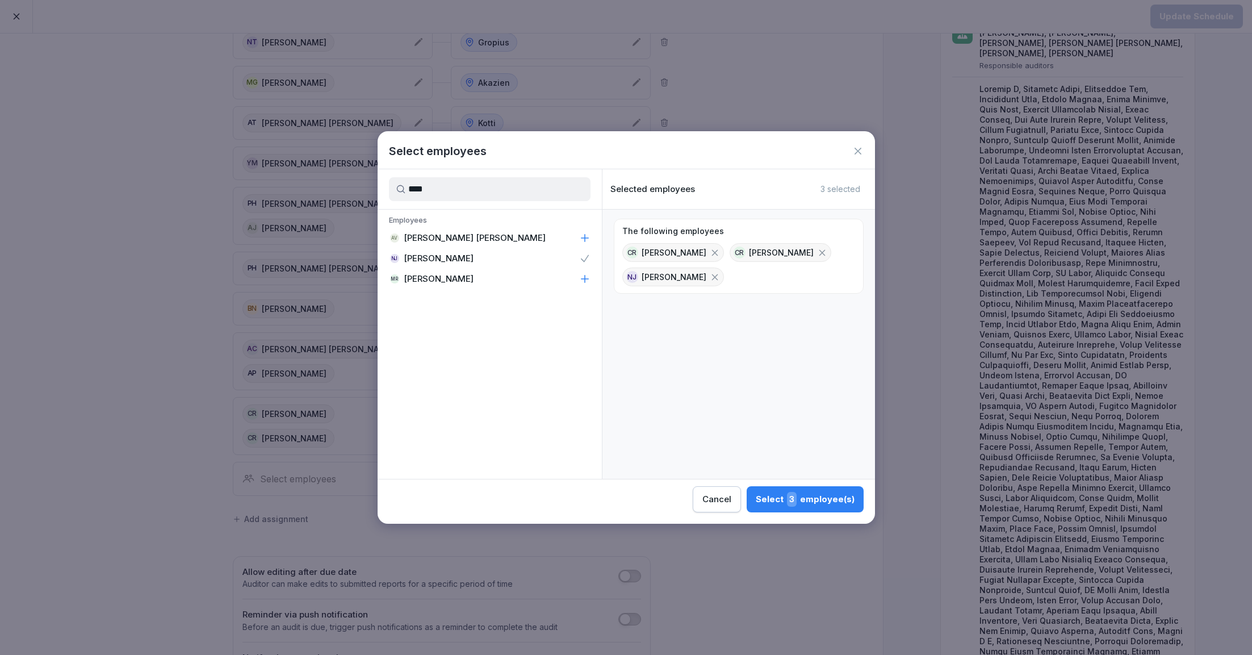
click at [447, 190] on input "****" at bounding box center [490, 189] width 202 height 24
type input "****"
click at [445, 241] on p "[PERSON_NAME]" at bounding box center [439, 237] width 70 height 11
click at [821, 500] on div "Select 4 employee(s)" at bounding box center [804, 499] width 99 height 15
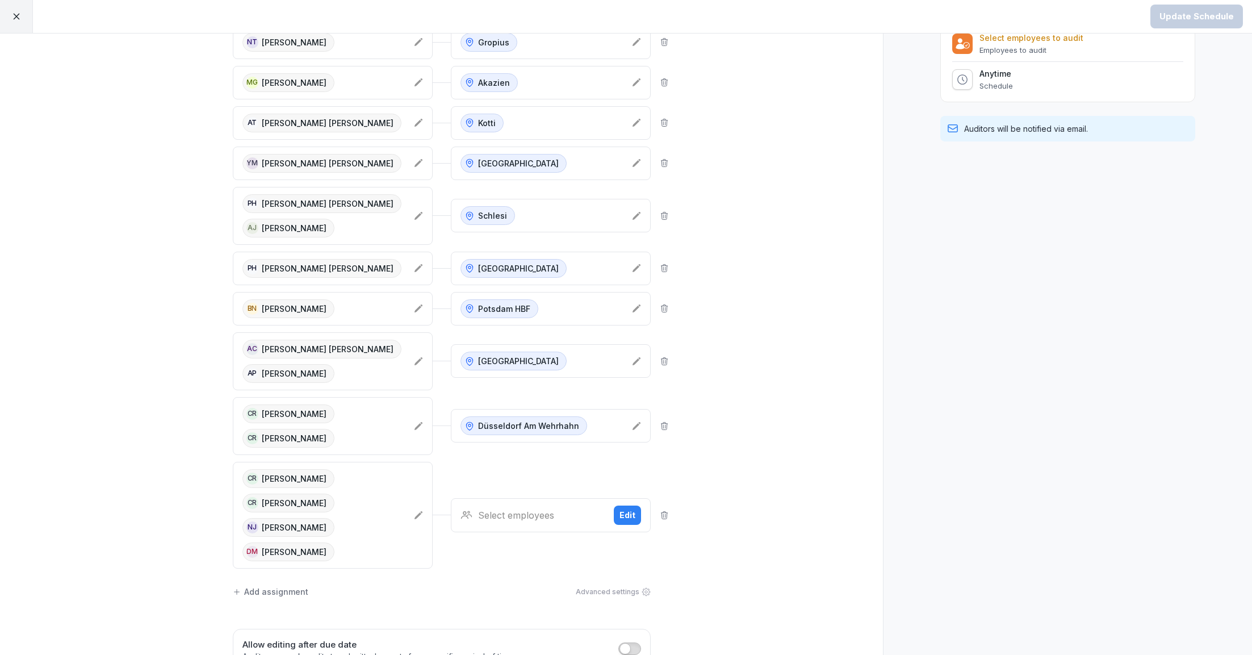
click at [520, 512] on div "Select employees" at bounding box center [533, 515] width 144 height 14
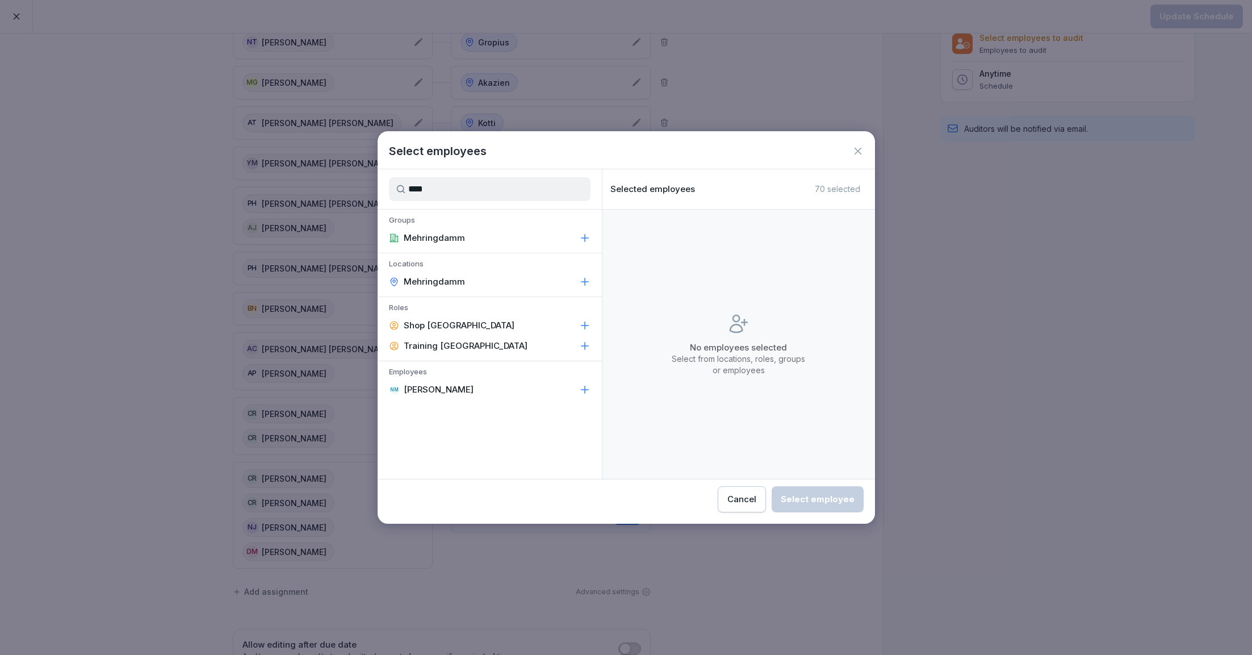
type input "****"
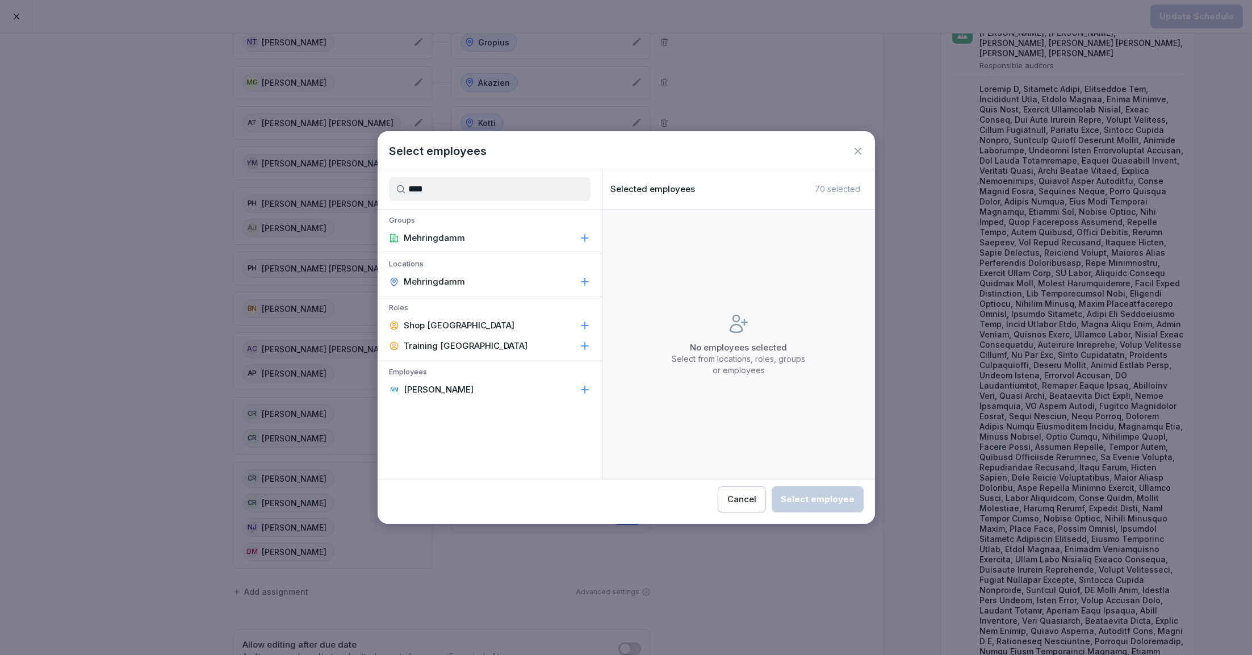
click at [453, 281] on p "Mehringdamm" at bounding box center [434, 281] width 61 height 11
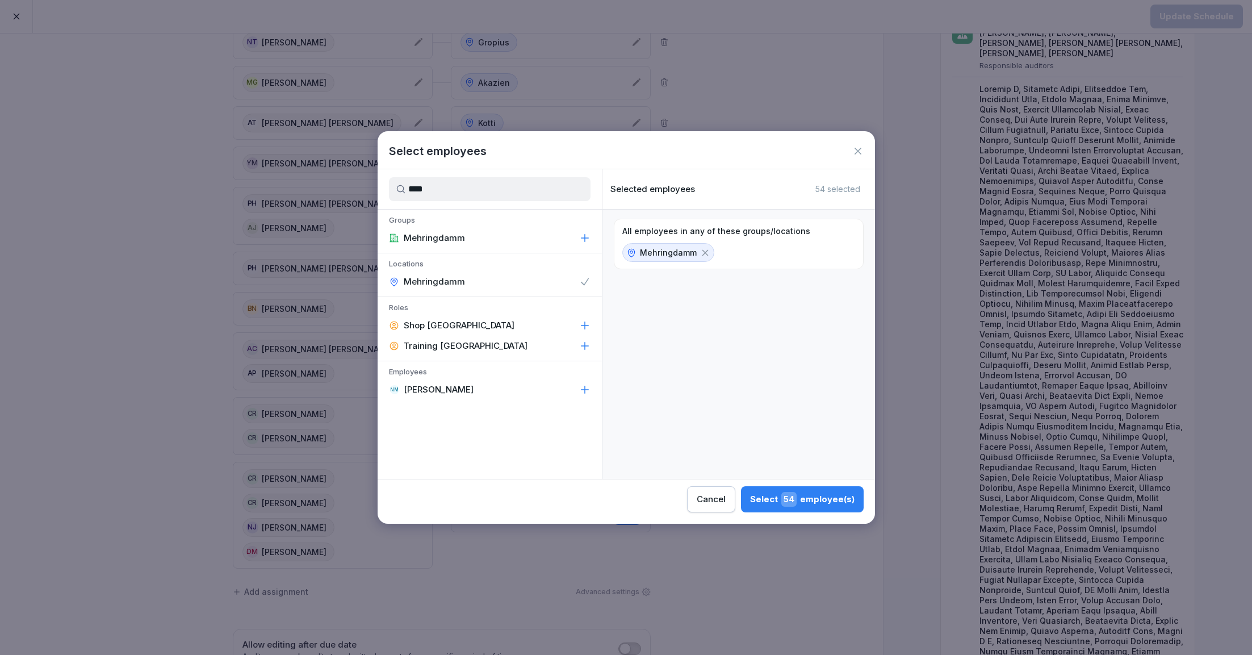
click at [808, 501] on div "Select 54 employee(s)" at bounding box center [802, 499] width 104 height 15
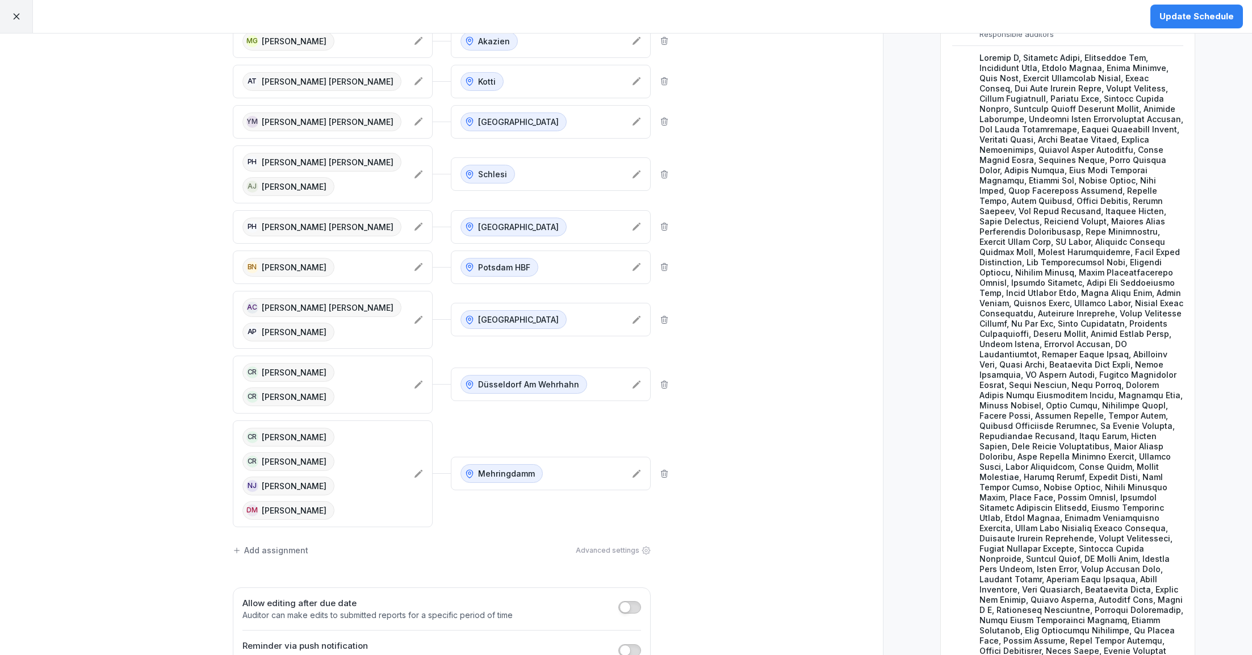
scroll to position [203, 0]
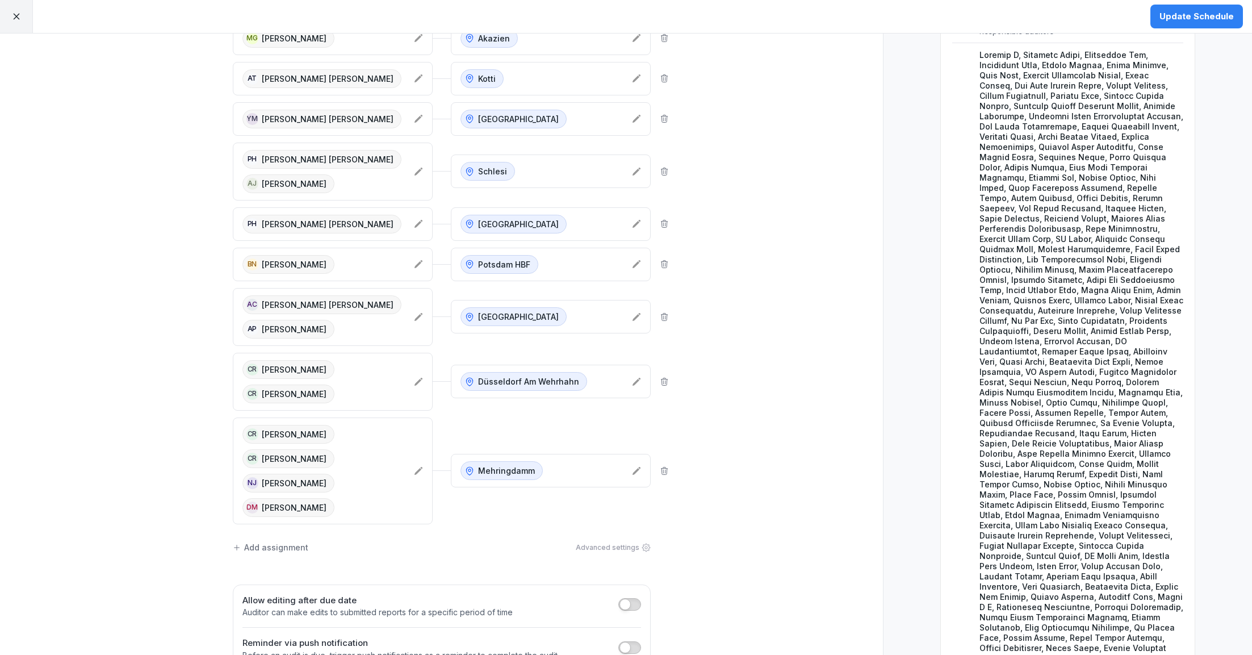
click at [283, 547] on div "Add assignment" at bounding box center [271, 547] width 76 height 12
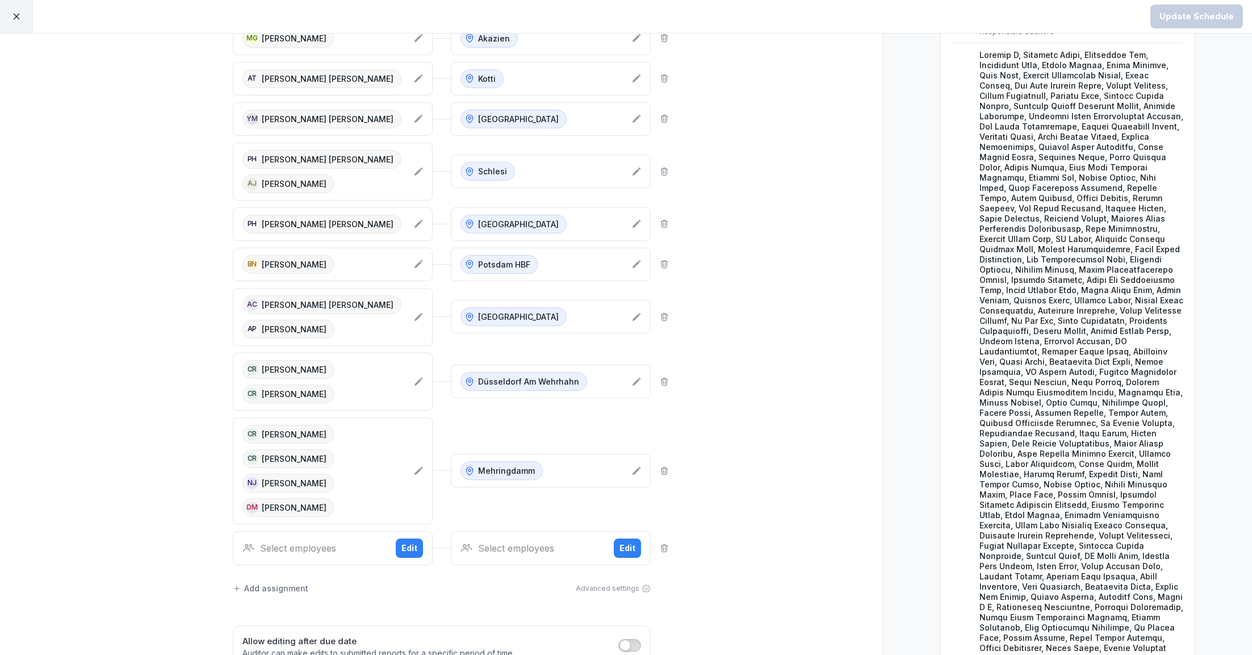
click at [311, 550] on div "Select employees" at bounding box center [314, 548] width 144 height 14
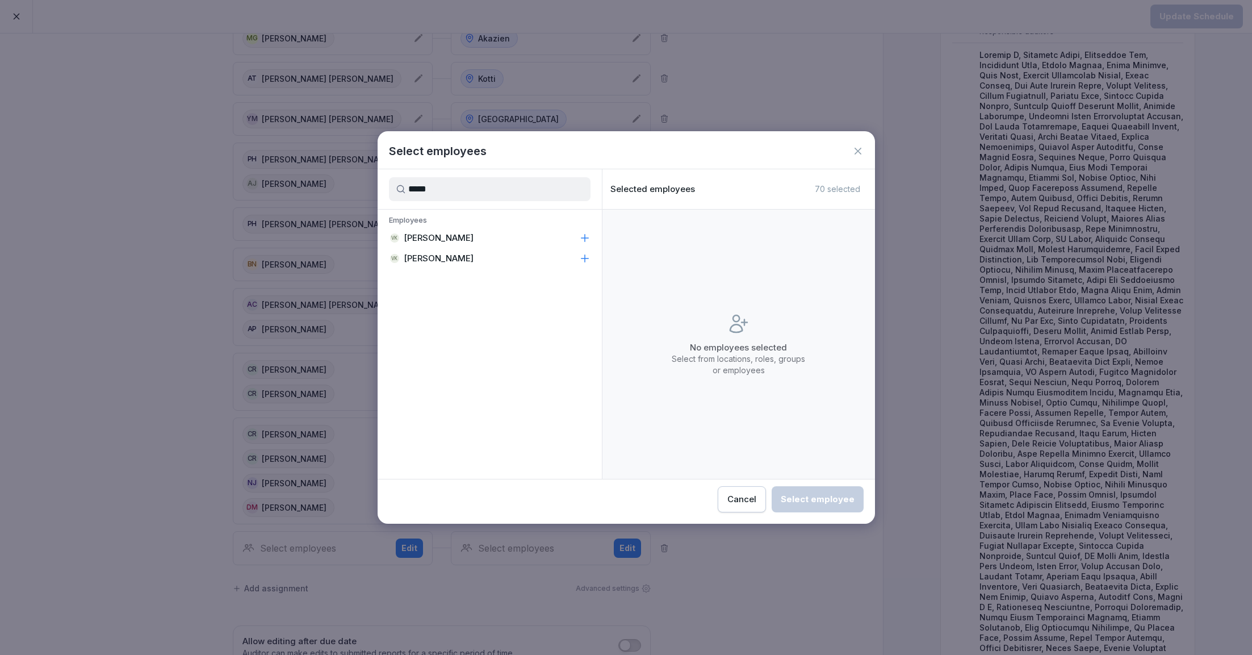
type input "*****"
click at [459, 241] on p "[PERSON_NAME]" at bounding box center [439, 237] width 70 height 11
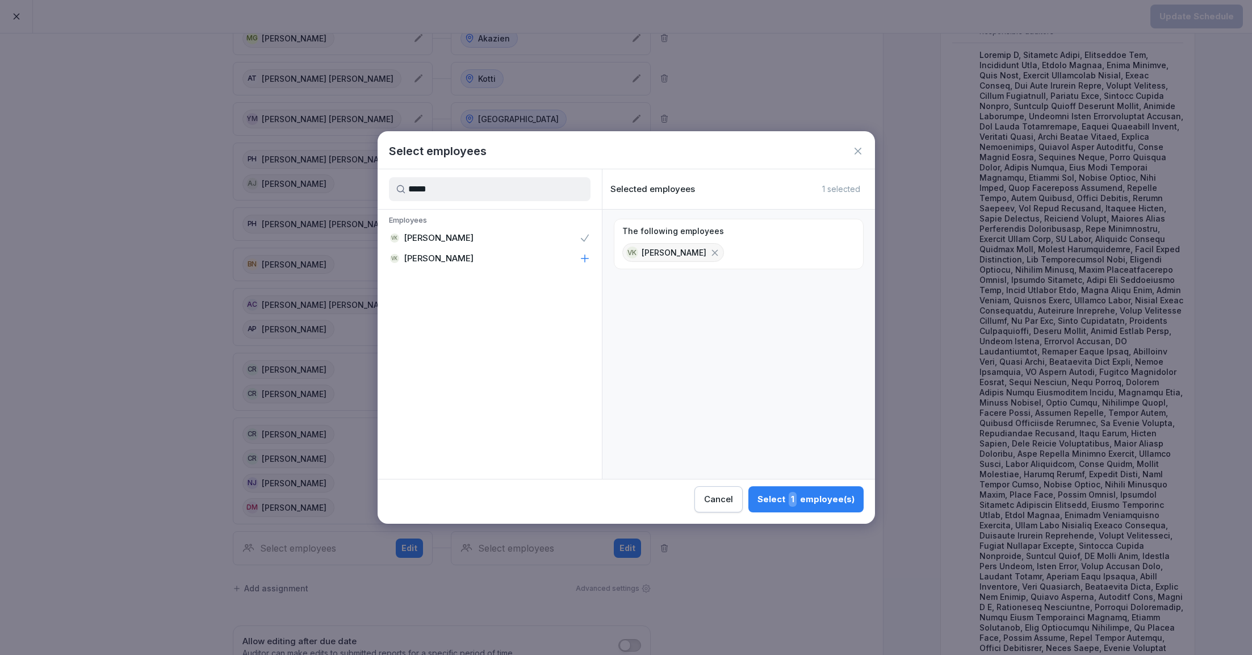
click at [458, 262] on p "[PERSON_NAME]" at bounding box center [439, 258] width 70 height 11
click at [784, 496] on div "Select 2 employee(s)" at bounding box center [805, 499] width 99 height 15
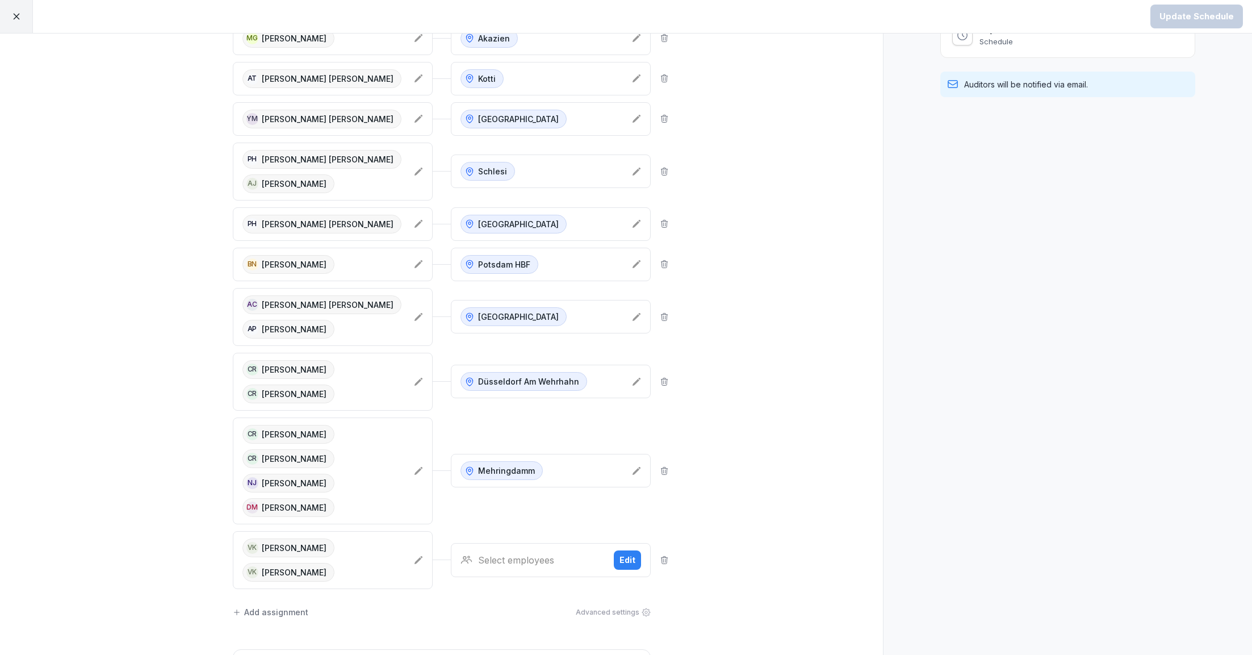
click at [546, 565] on div "Select employees" at bounding box center [533, 560] width 144 height 14
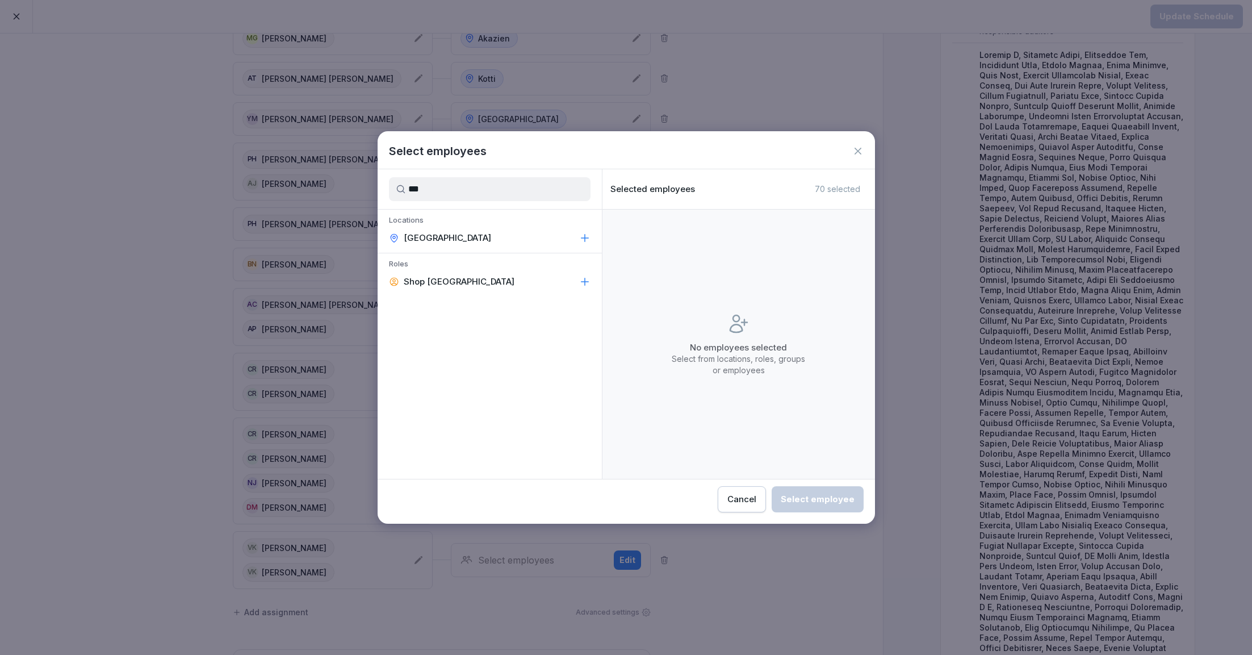
type input "***"
click at [445, 235] on p "[GEOGRAPHIC_DATA]" at bounding box center [447, 237] width 87 height 11
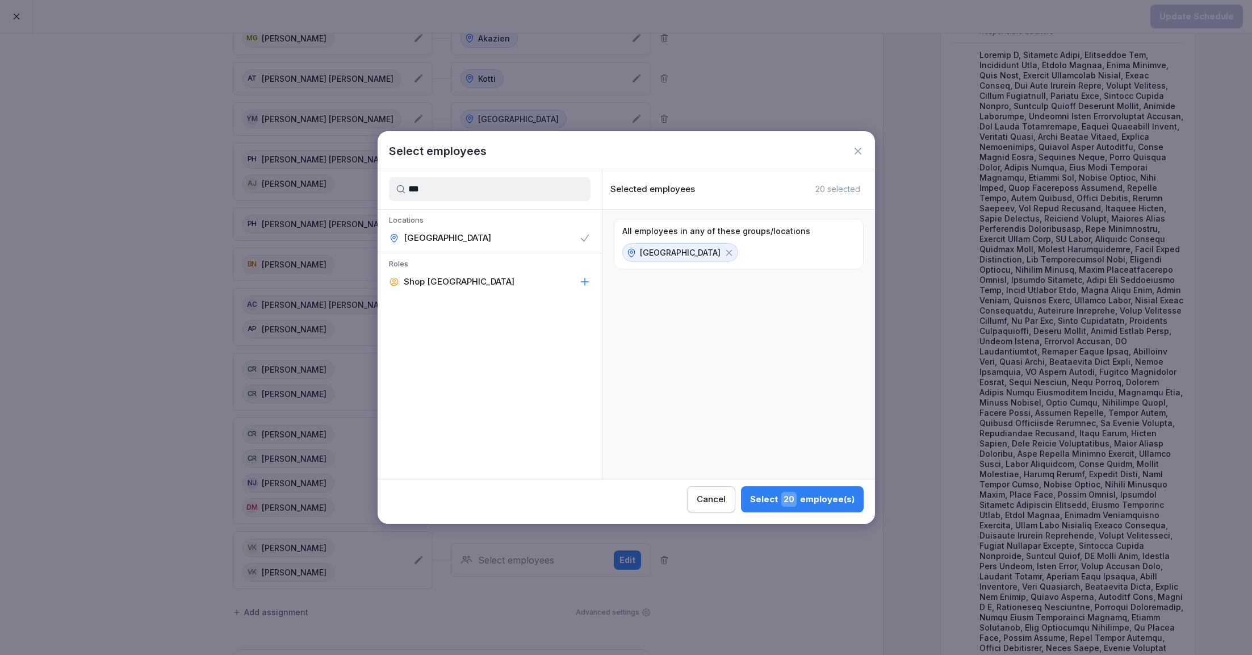
click at [787, 504] on span "20" at bounding box center [788, 499] width 15 height 15
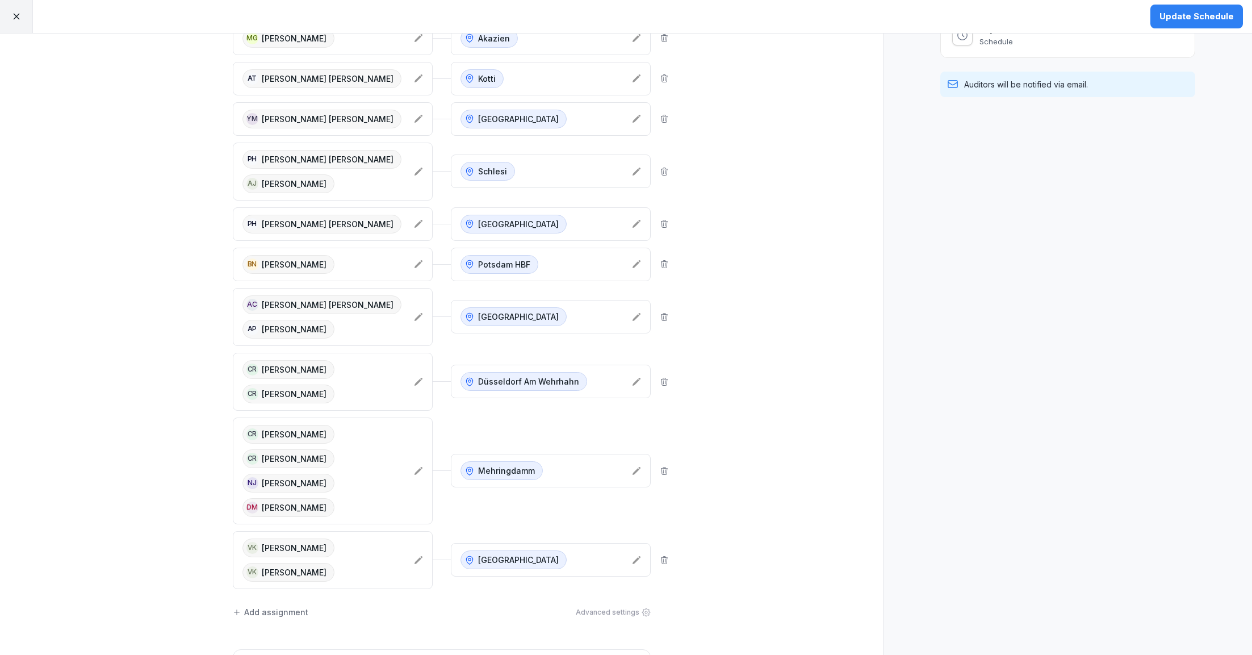
scroll to position [0, 0]
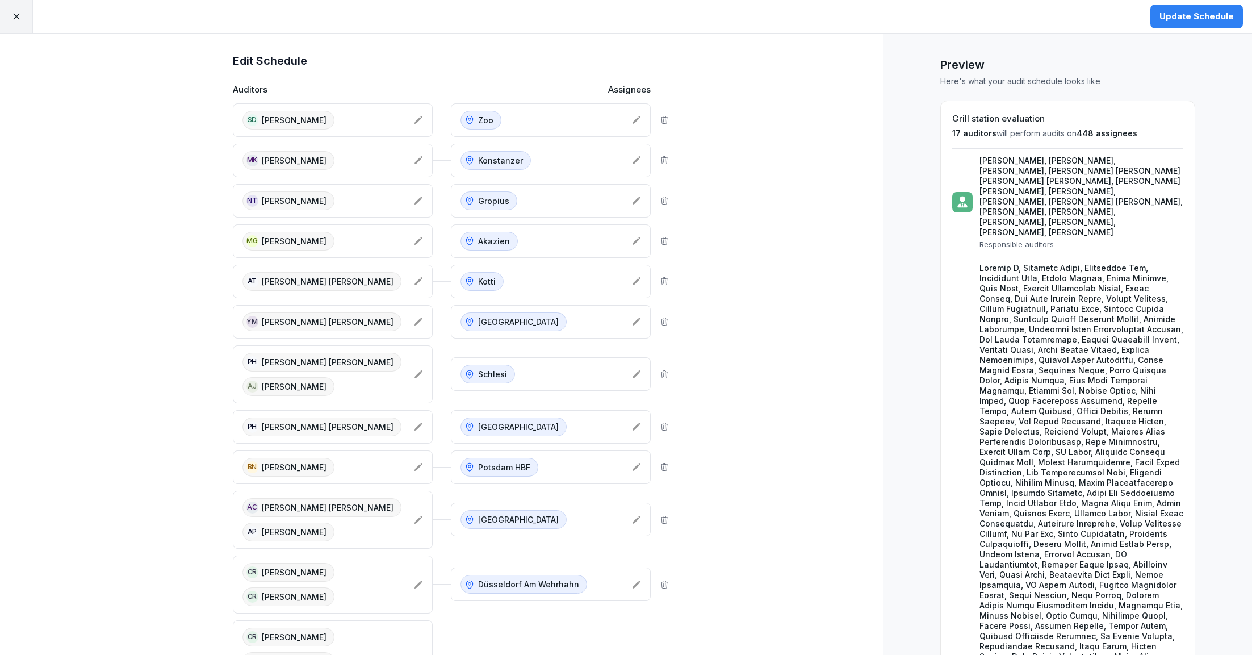
click at [1201, 19] on div "Update Schedule" at bounding box center [1197, 16] width 74 height 12
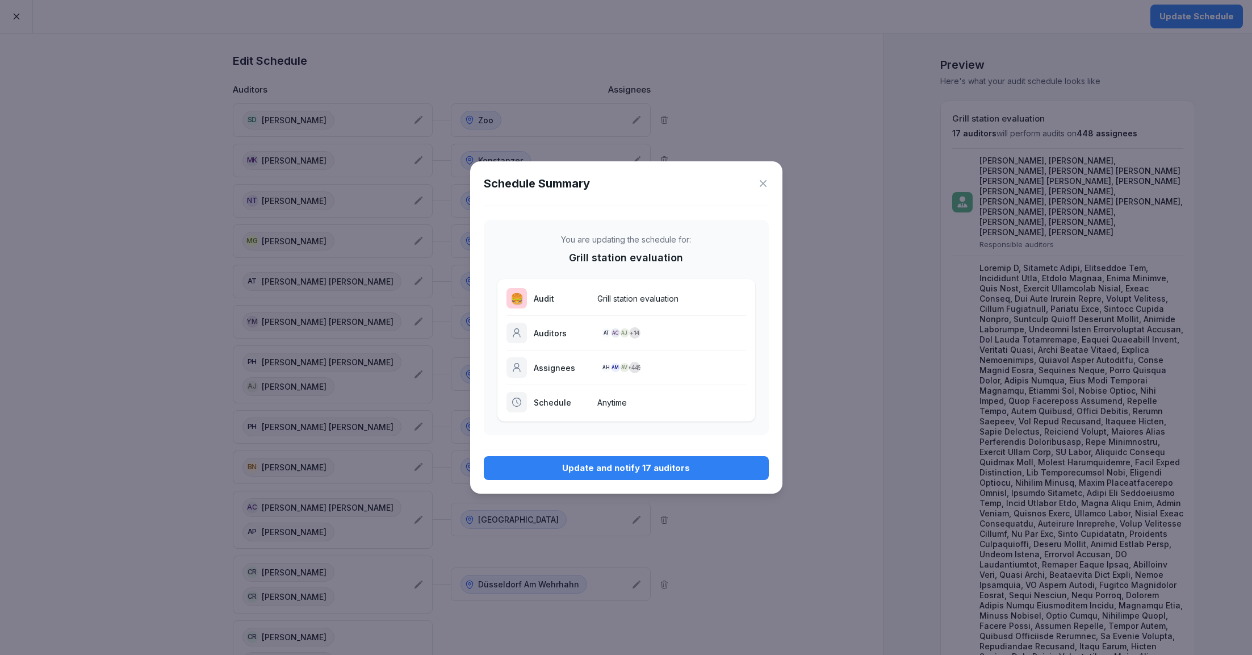
click at [628, 467] on div "Update and notify 17 auditors" at bounding box center [626, 468] width 267 height 12
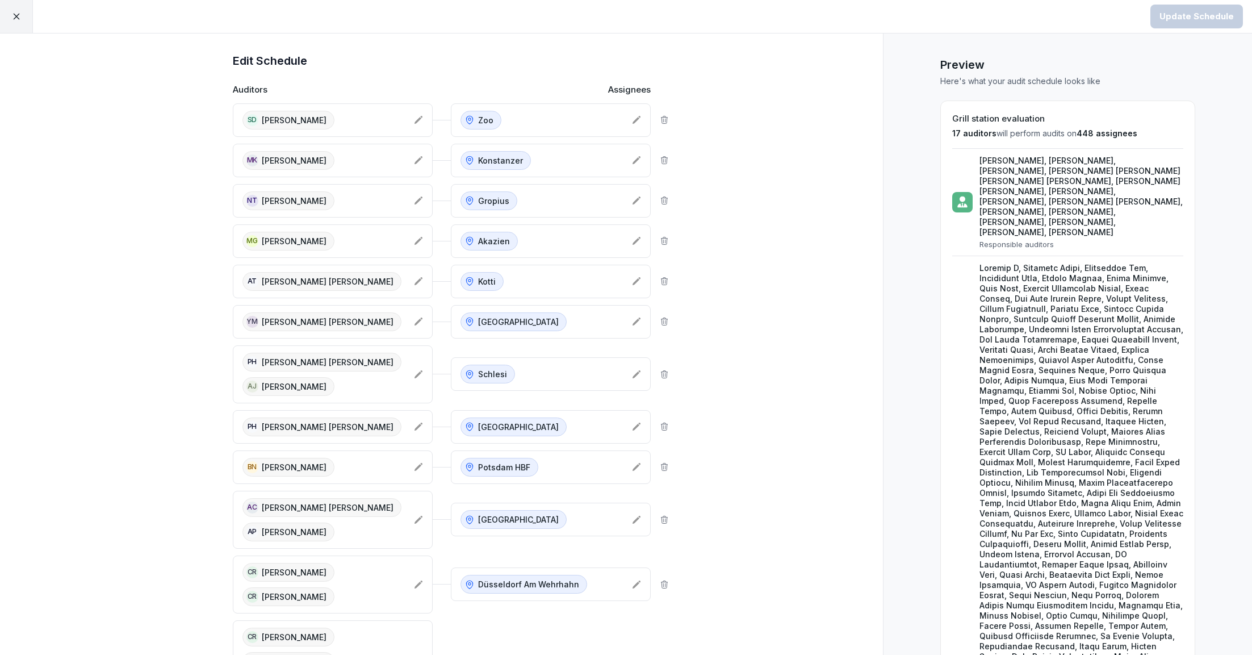
click at [9, 20] on div at bounding box center [16, 16] width 33 height 33
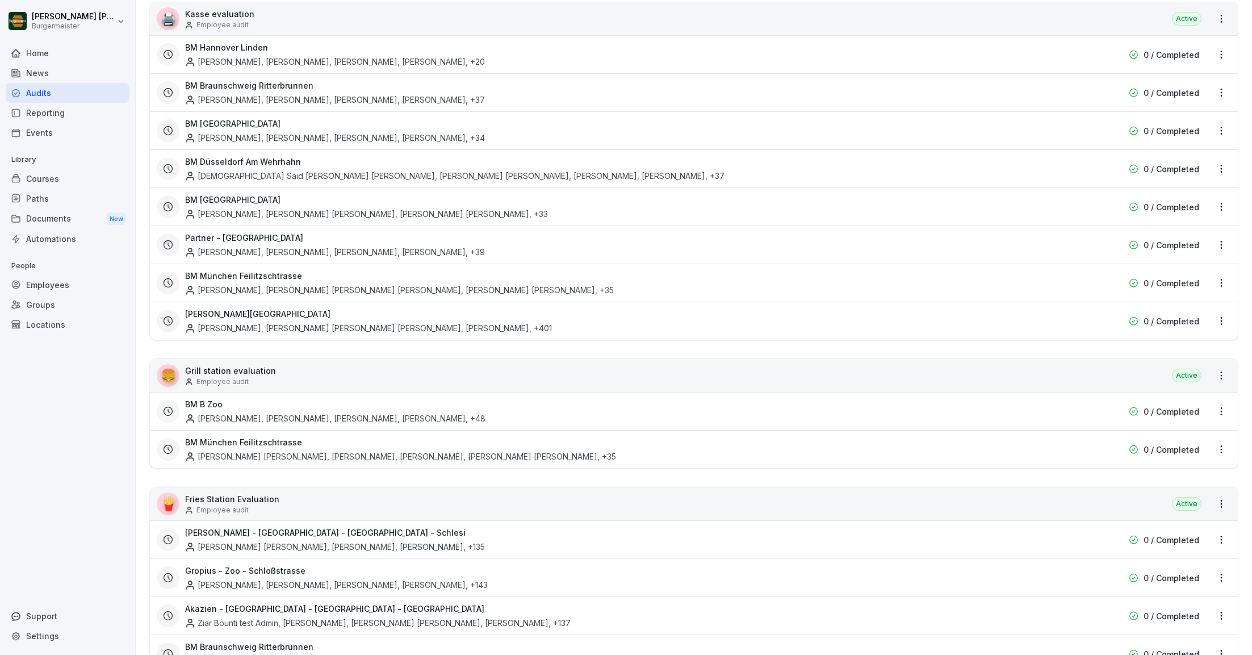
scroll to position [145, 0]
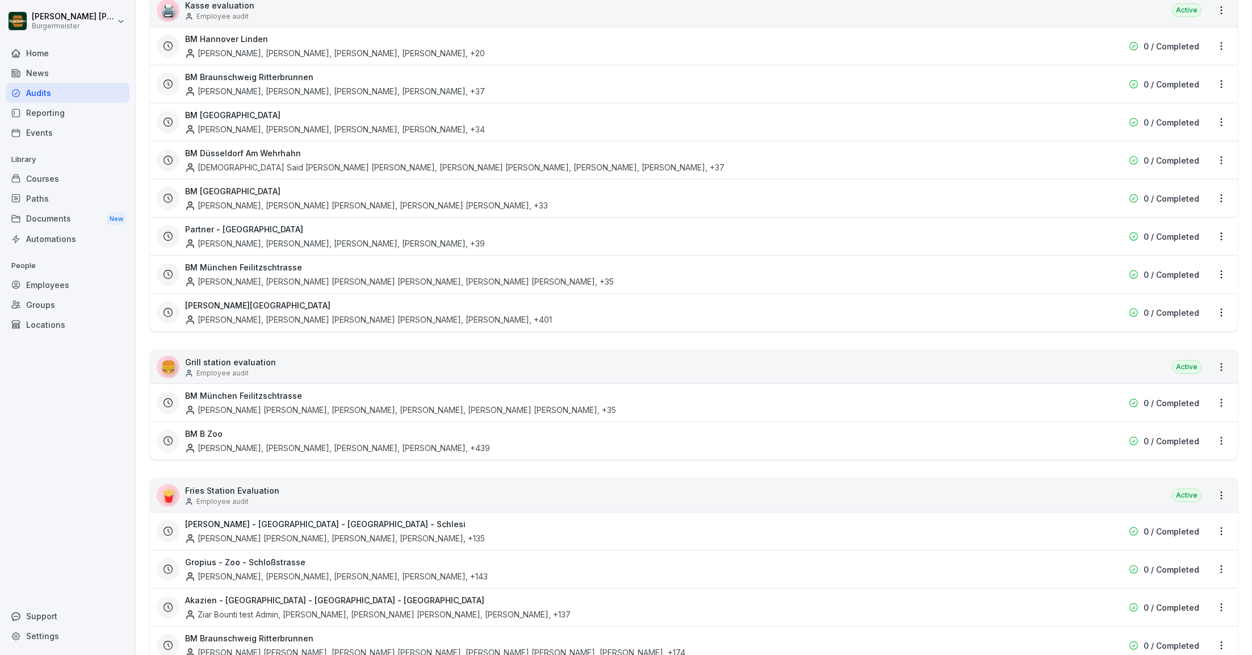
click at [1225, 370] on html "[PERSON_NAME] [PERSON_NAME] Home News Audits Reporting Events Library Courses P…" at bounding box center [626, 327] width 1252 height 655
click at [0, 0] on link "Create schedule" at bounding box center [0, 0] width 0 height 0
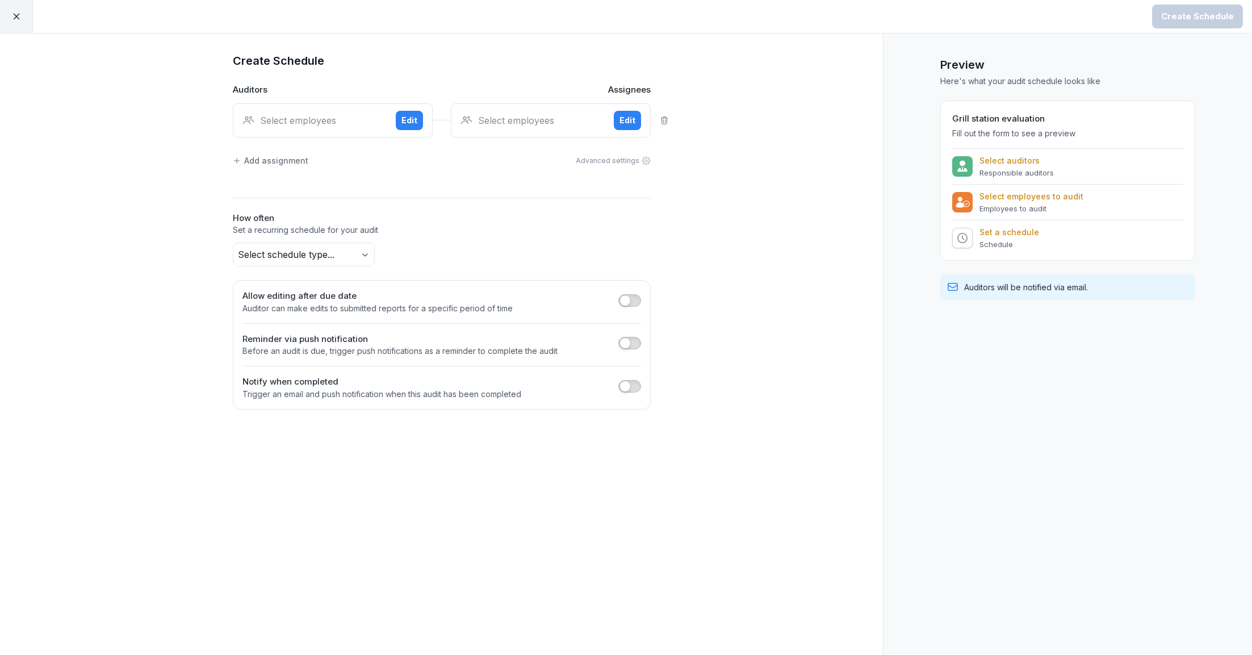
click at [294, 126] on div "Select employees Edit" at bounding box center [333, 120] width 200 height 34
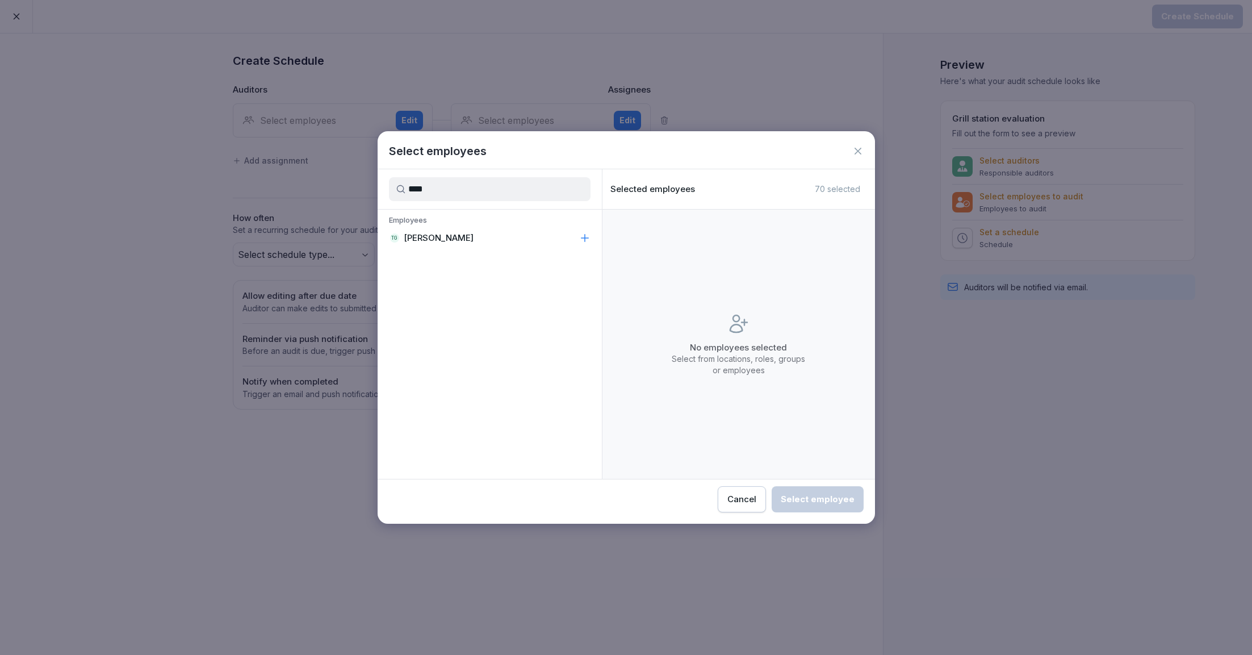
click at [444, 234] on p "[PERSON_NAME]" at bounding box center [439, 237] width 70 height 11
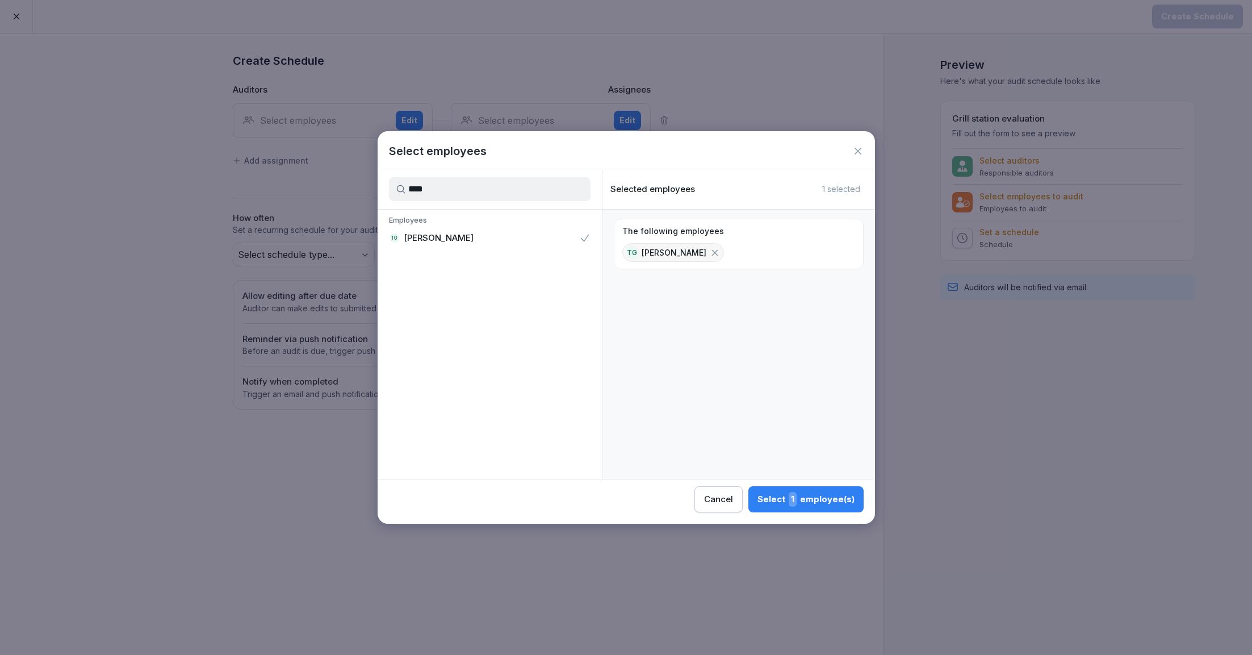
click at [450, 189] on input "***" at bounding box center [490, 189] width 202 height 24
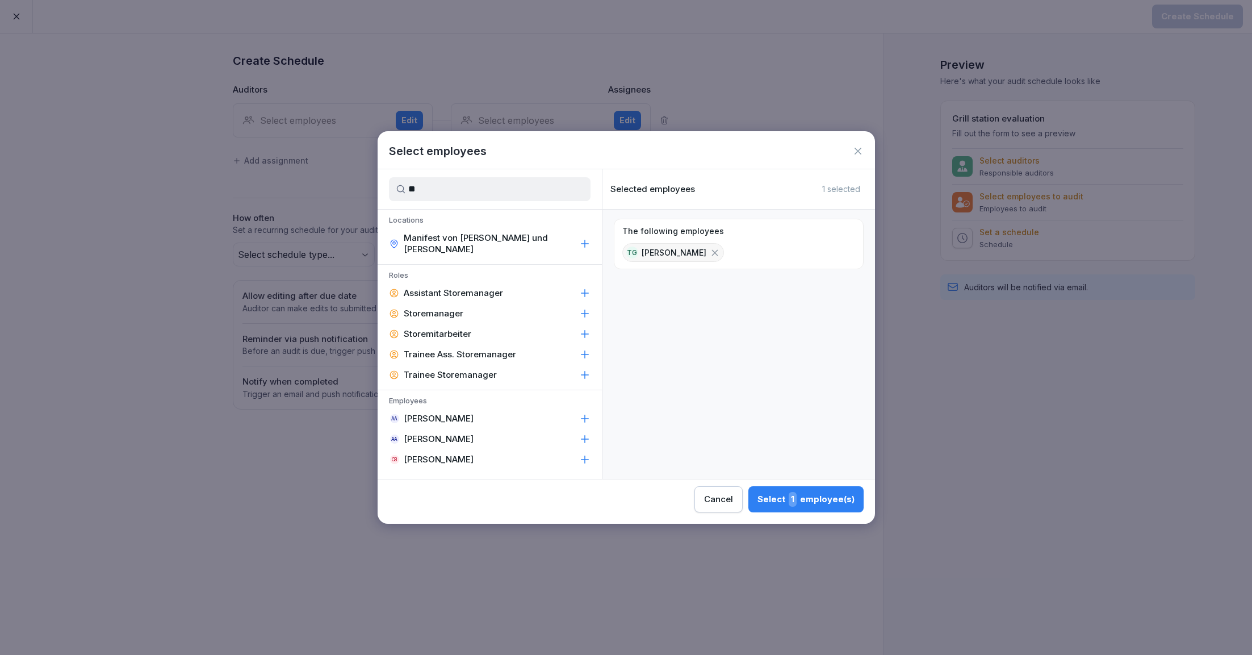
type input "*"
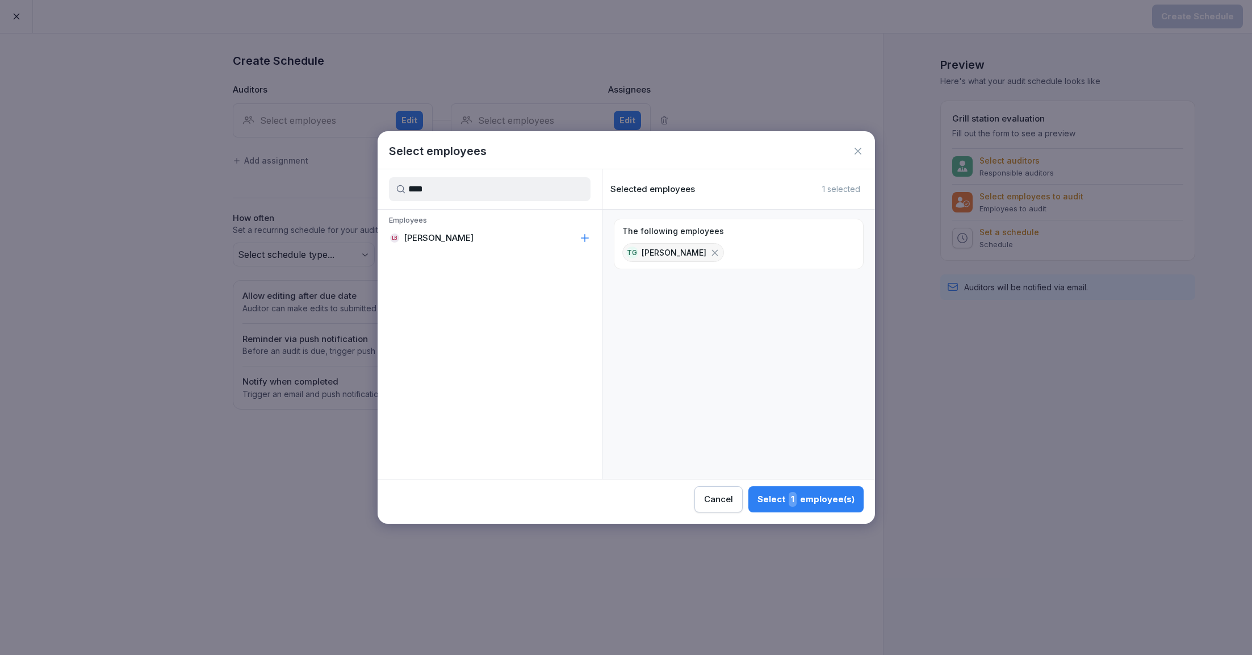
click at [453, 244] on div "LB Leander Brune" at bounding box center [490, 238] width 224 height 20
click at [455, 200] on input "****" at bounding box center [490, 189] width 202 height 24
type input "****"
click at [436, 278] on p "[PERSON_NAME]" at bounding box center [439, 278] width 70 height 11
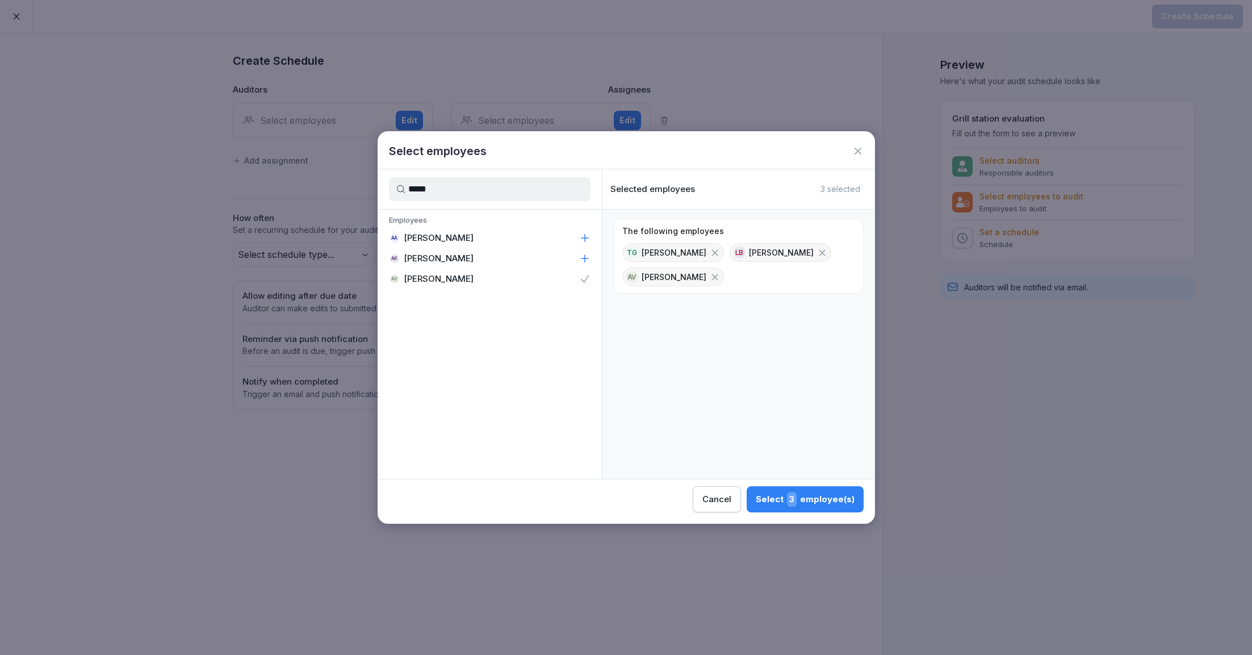
click at [810, 511] on button "Select 3 employee(s)" at bounding box center [805, 499] width 117 height 26
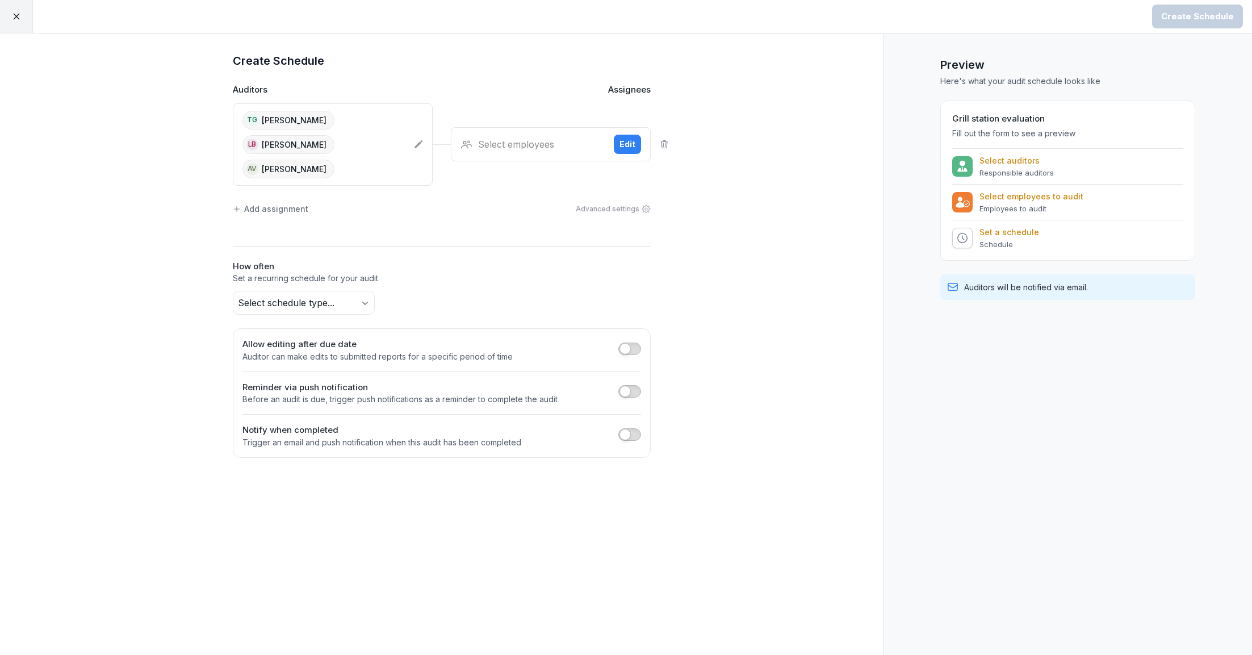
click at [538, 137] on div "Select employees" at bounding box center [533, 144] width 144 height 14
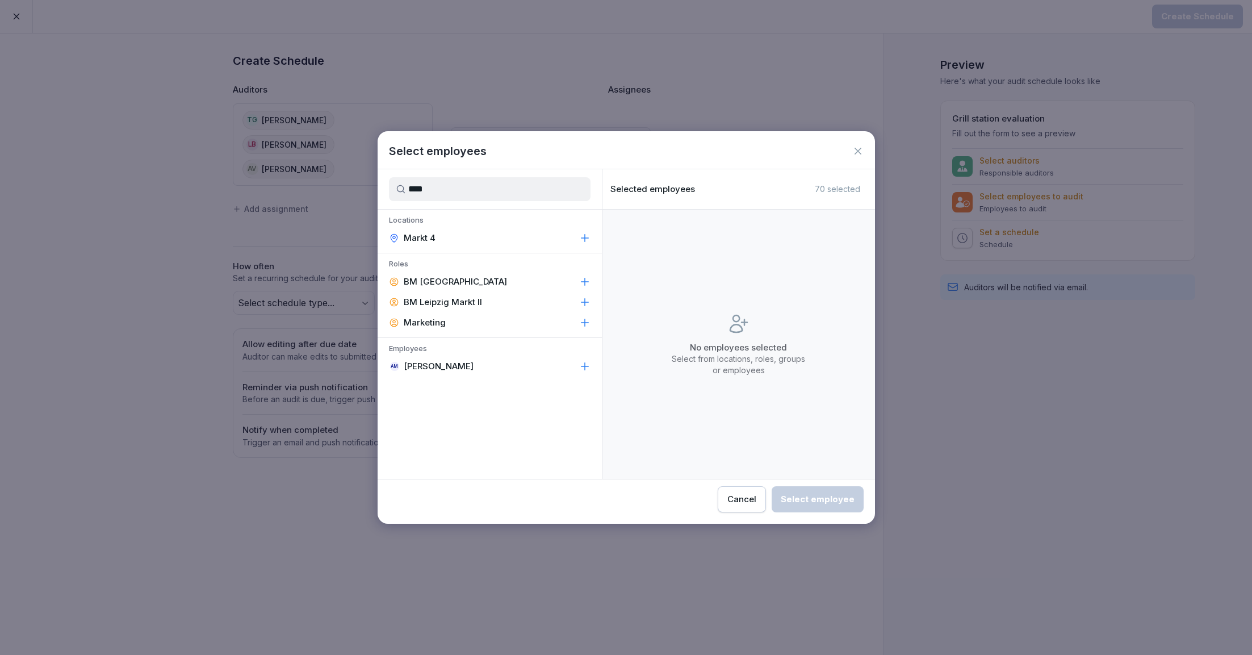
type input "****"
click at [458, 240] on div "Markt 4" at bounding box center [490, 238] width 224 height 20
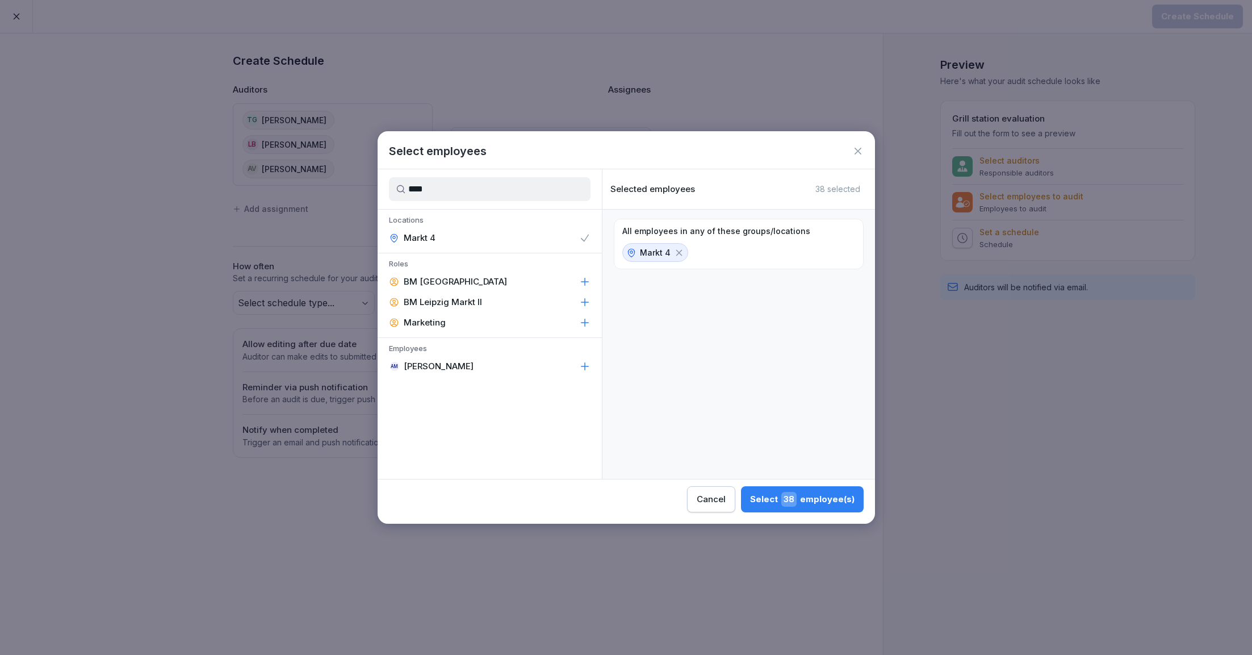
click at [798, 507] on button "Select 38 employee(s)" at bounding box center [802, 499] width 123 height 26
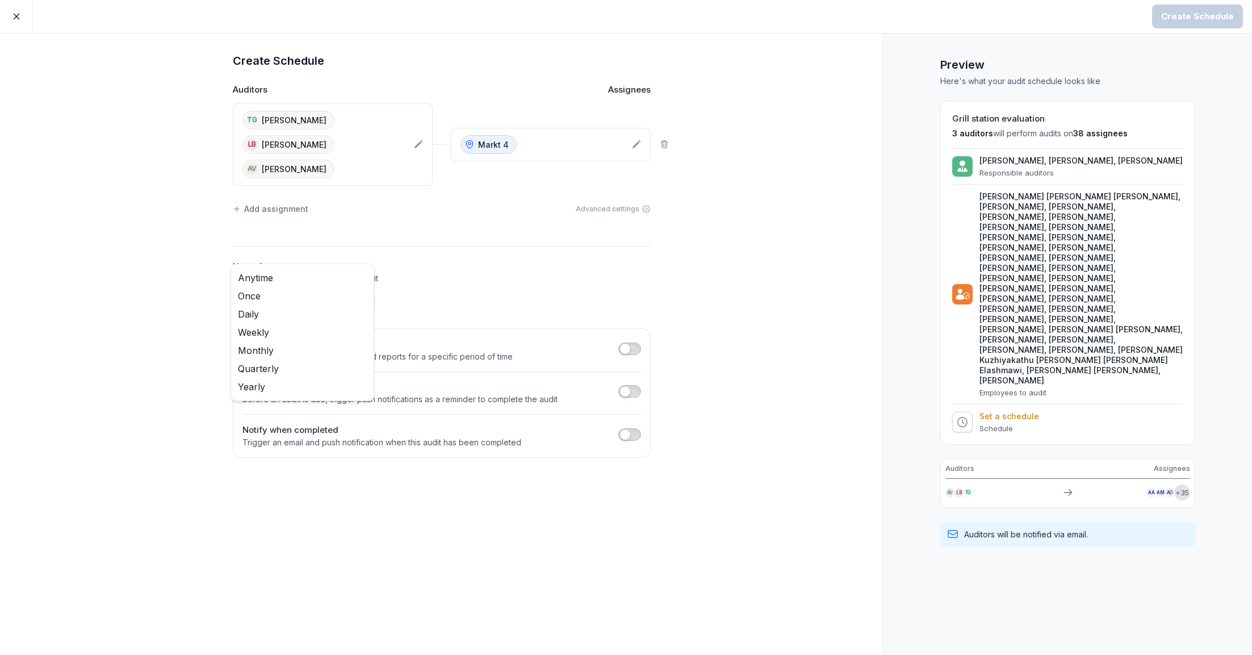
click at [346, 274] on body "Create Schedule Create Schedule Auditors Assignees TG Tom George LB Leander Bru…" at bounding box center [626, 327] width 1252 height 655
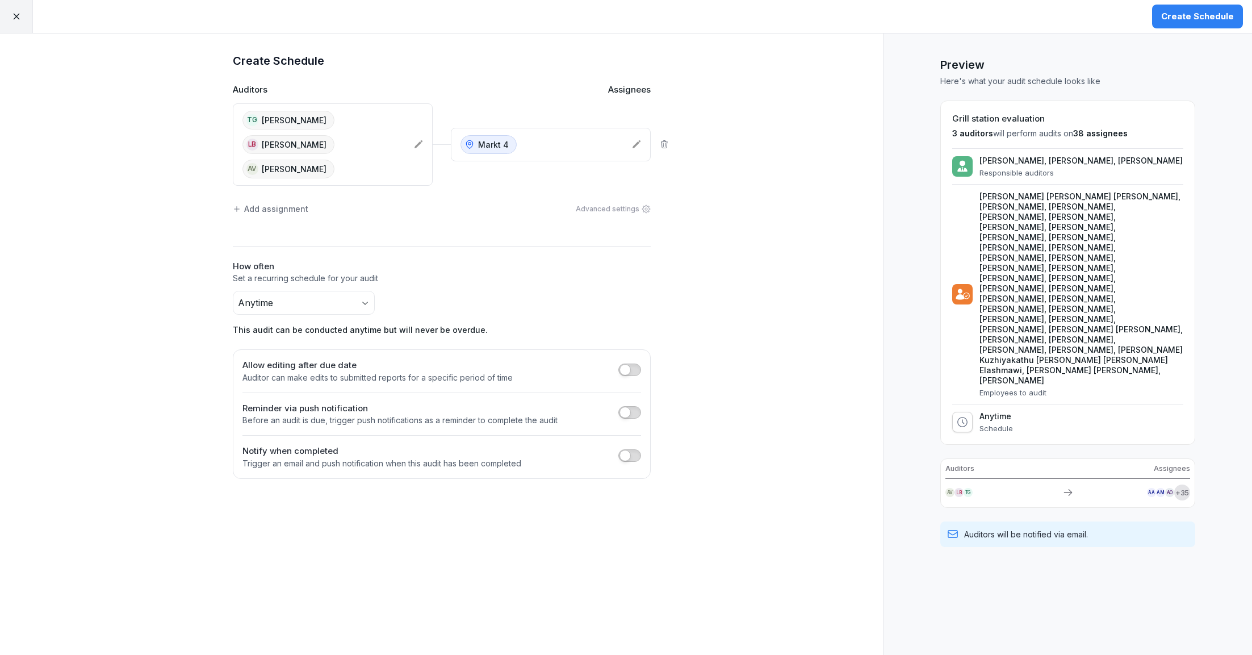
click at [704, 255] on div "Create Schedule Auditors Assignees TG Tom George LB Leander Brune AV Arun Vijay…" at bounding box center [441, 344] width 883 height 621
click at [1177, 25] on button "Create Schedule" at bounding box center [1197, 17] width 91 height 24
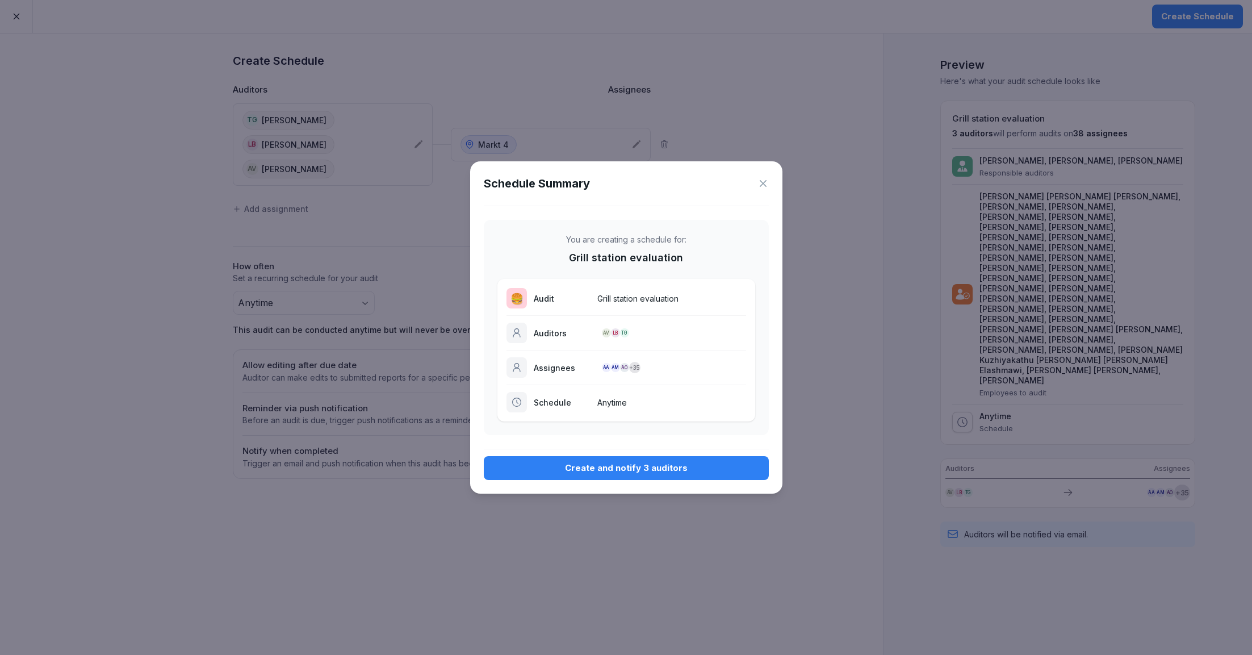
click at [580, 468] on div "Create and notify 3 auditors" at bounding box center [626, 468] width 267 height 12
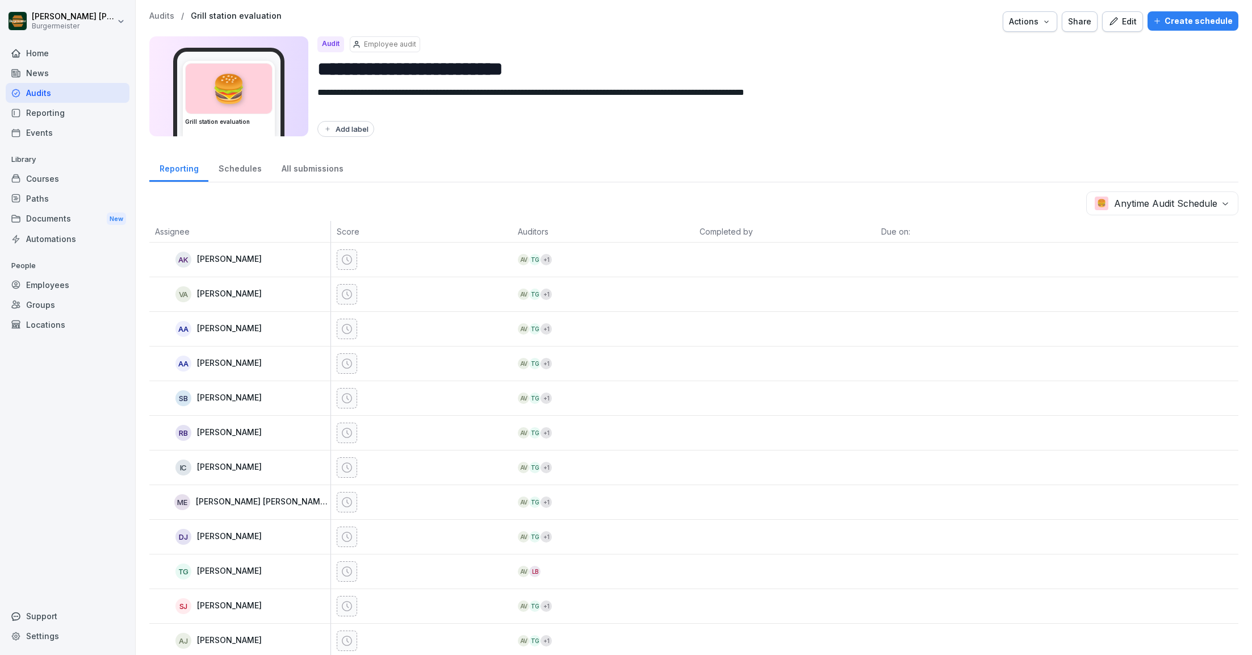
click at [1211, 24] on div "Create schedule" at bounding box center [1193, 21] width 80 height 12
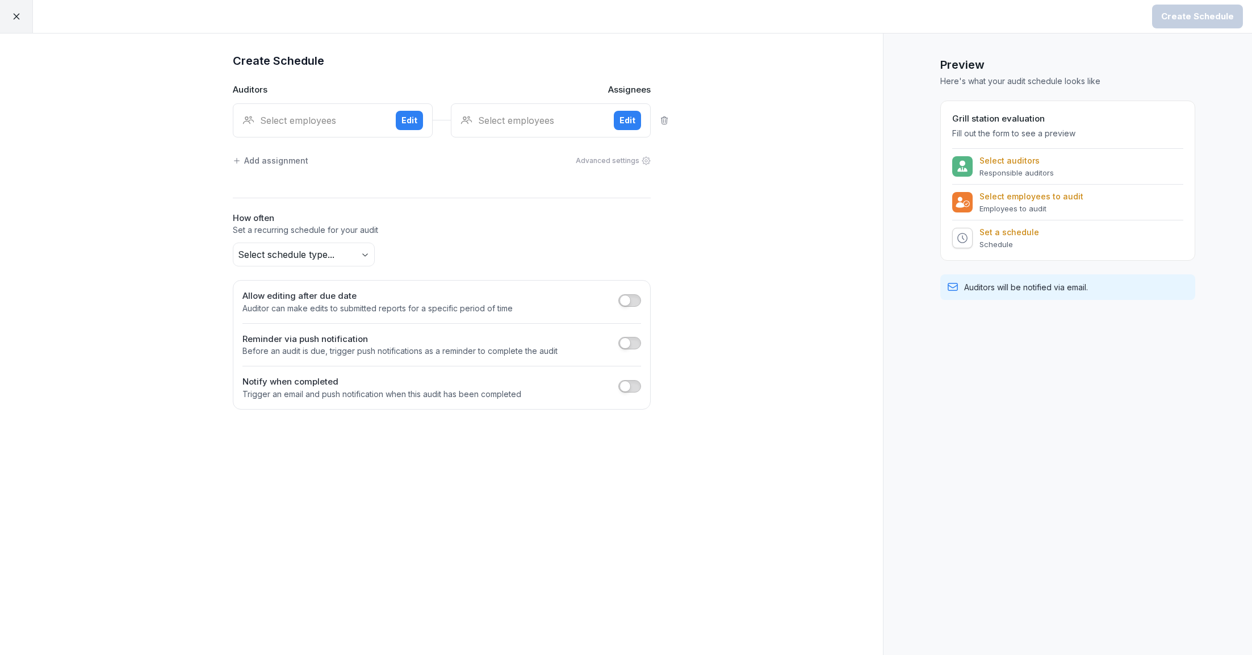
click at [296, 118] on div "Select employees" at bounding box center [314, 121] width 144 height 14
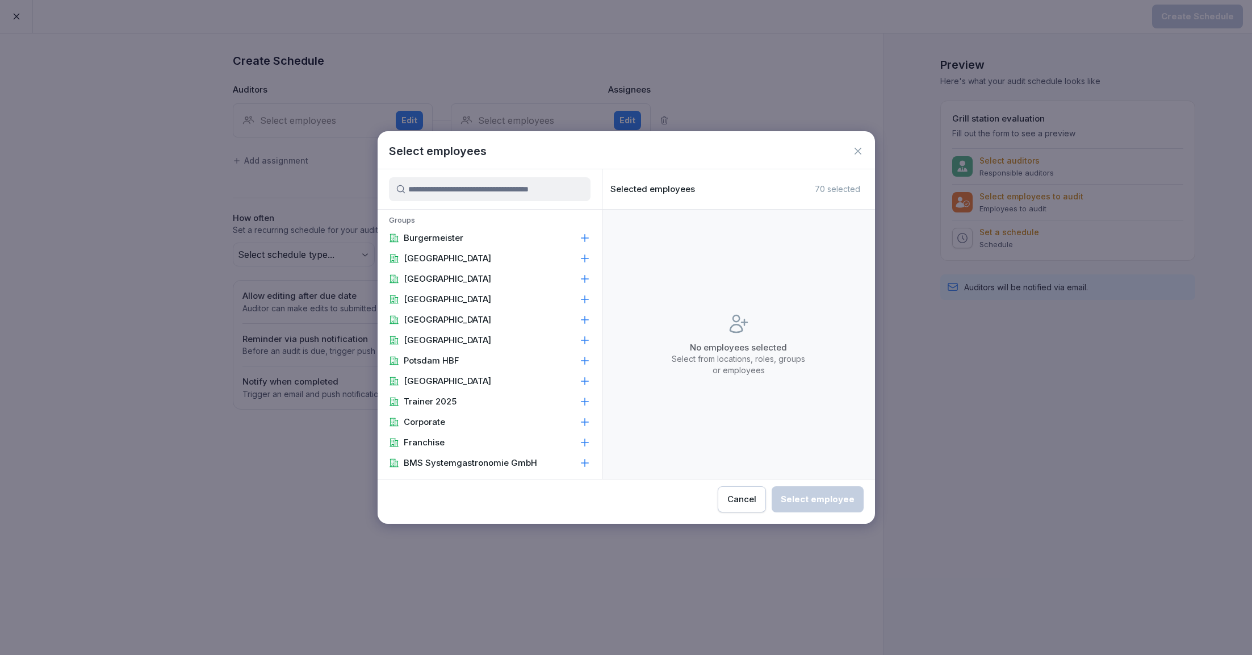
click at [433, 187] on input at bounding box center [490, 189] width 202 height 24
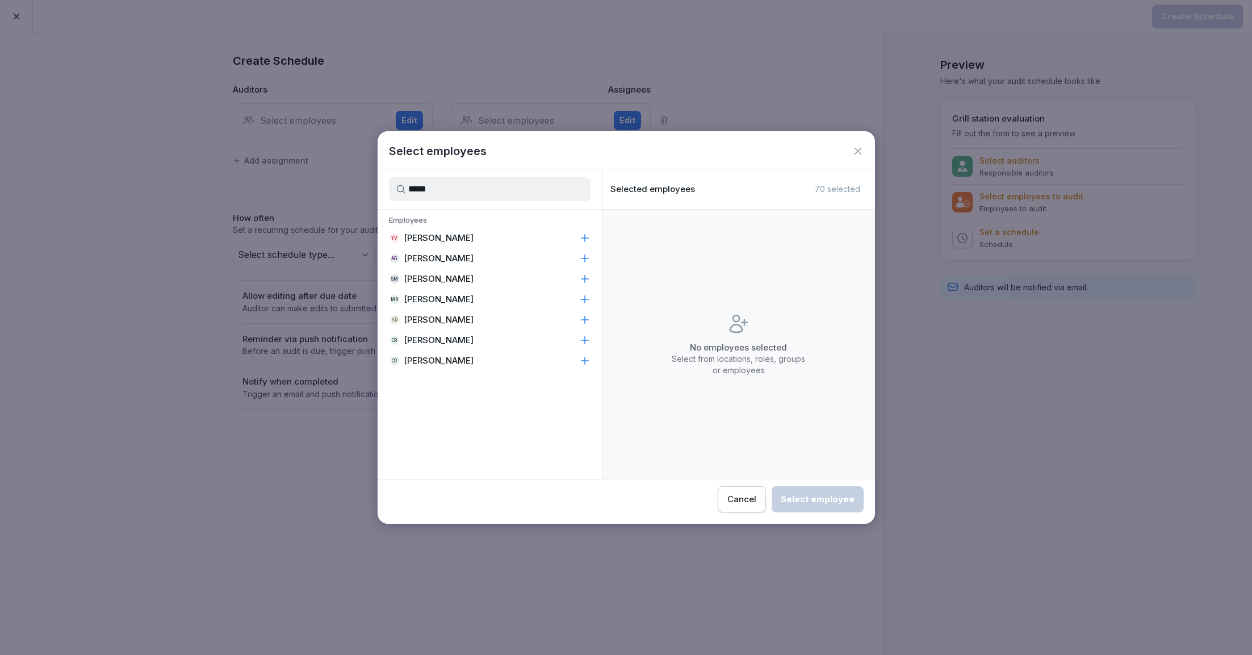
type input "*****"
click at [429, 340] on p "[PERSON_NAME]" at bounding box center [439, 340] width 70 height 11
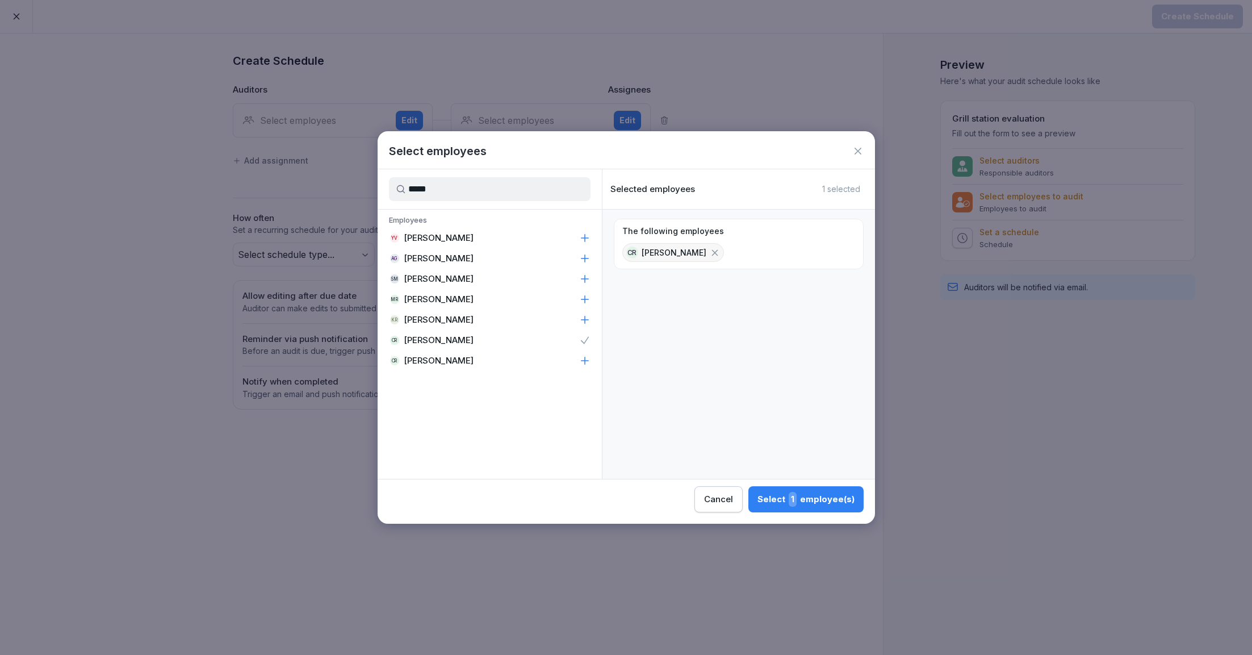
click at [429, 359] on p "[PERSON_NAME]" at bounding box center [439, 360] width 70 height 11
click at [772, 492] on div "Select 2 employee(s)" at bounding box center [805, 499] width 99 height 15
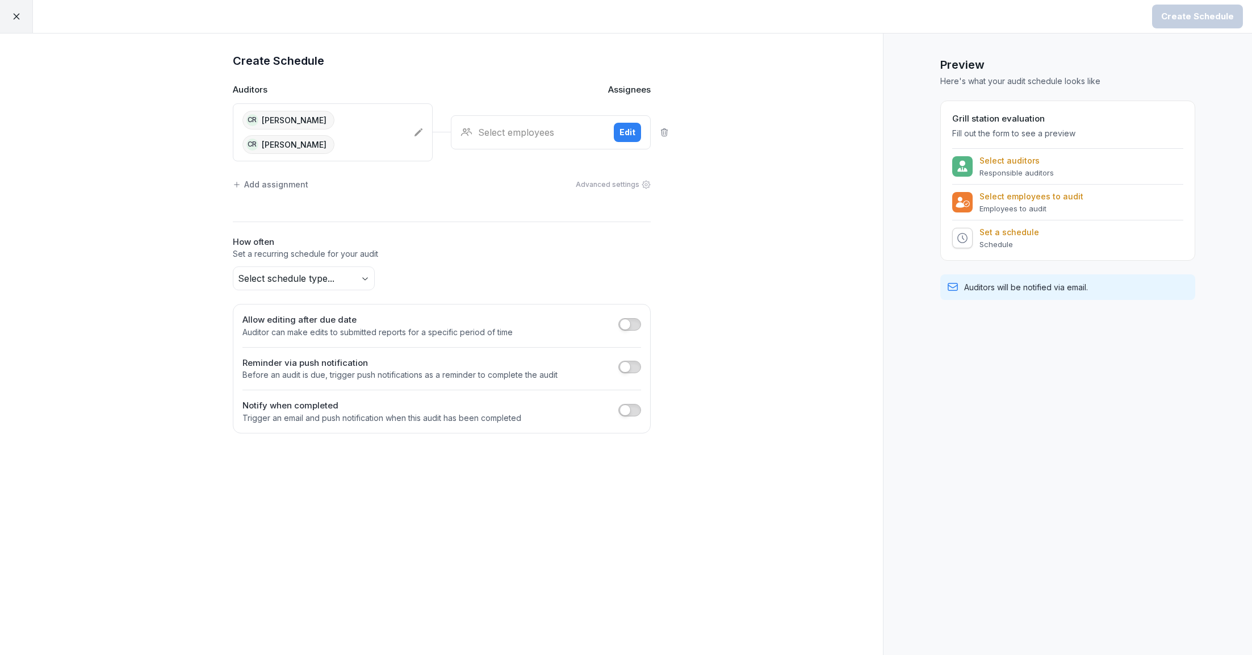
click at [499, 147] on div "Select employees Edit" at bounding box center [551, 132] width 200 height 34
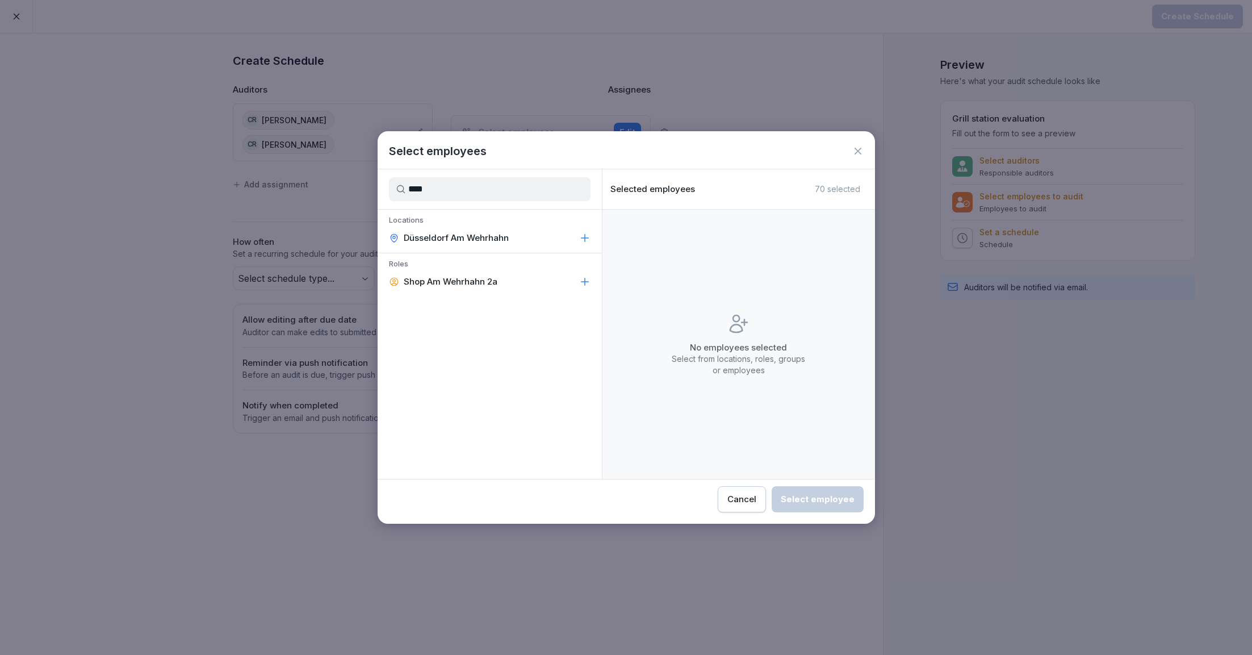
type input "****"
click at [471, 241] on p "Düsseldorf Am Wehrhahn" at bounding box center [456, 237] width 105 height 11
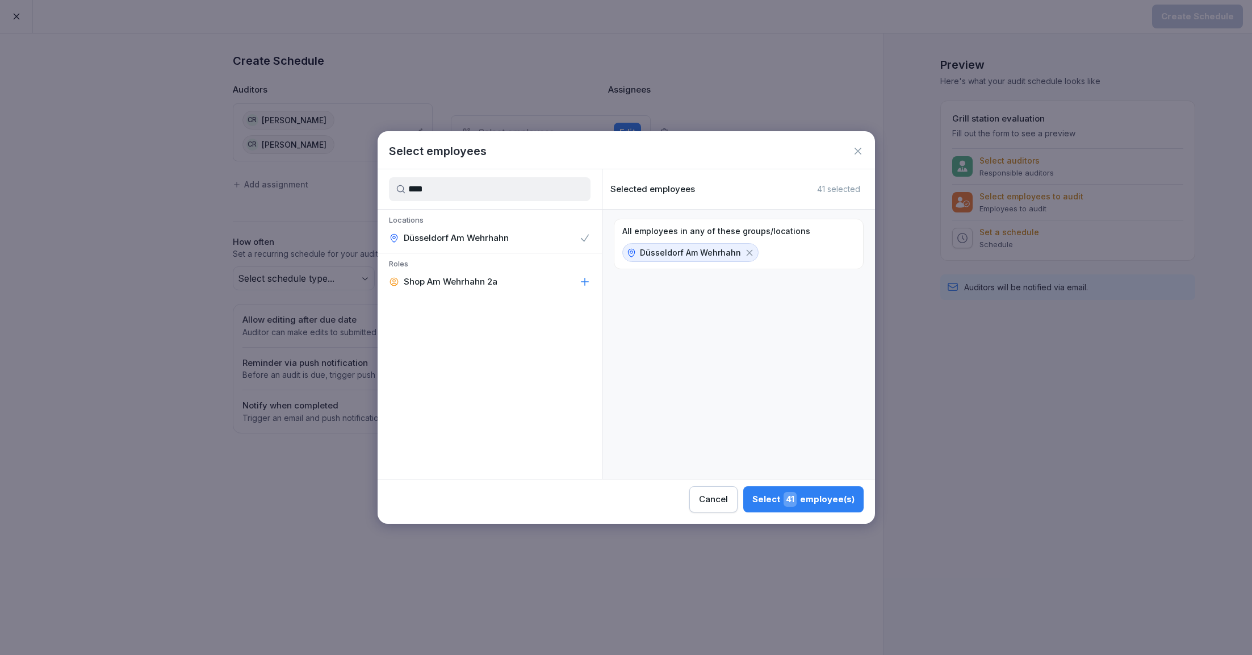
click at [817, 501] on div "Select 41 employee(s)" at bounding box center [803, 499] width 102 height 15
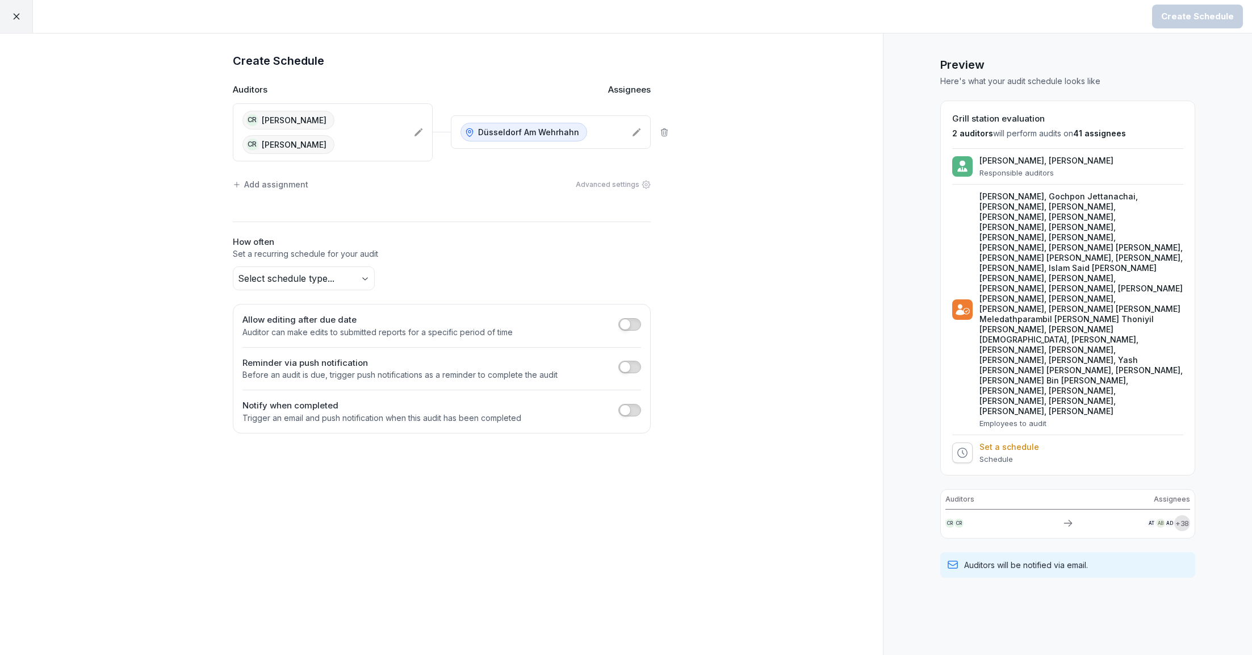
click at [327, 270] on body "Create Schedule Create Schedule Auditors Assignees CR Chandru Raveendran CR Cha…" at bounding box center [626, 327] width 1252 height 655
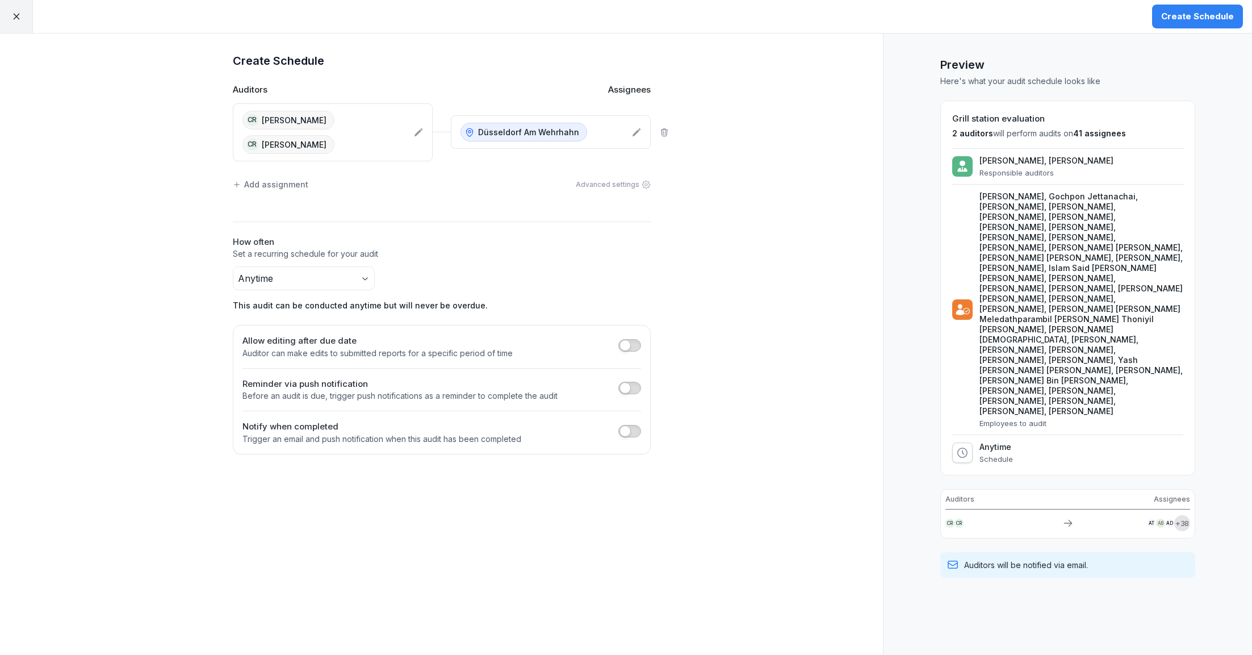
click at [1194, 12] on div "Create Schedule" at bounding box center [1197, 16] width 73 height 12
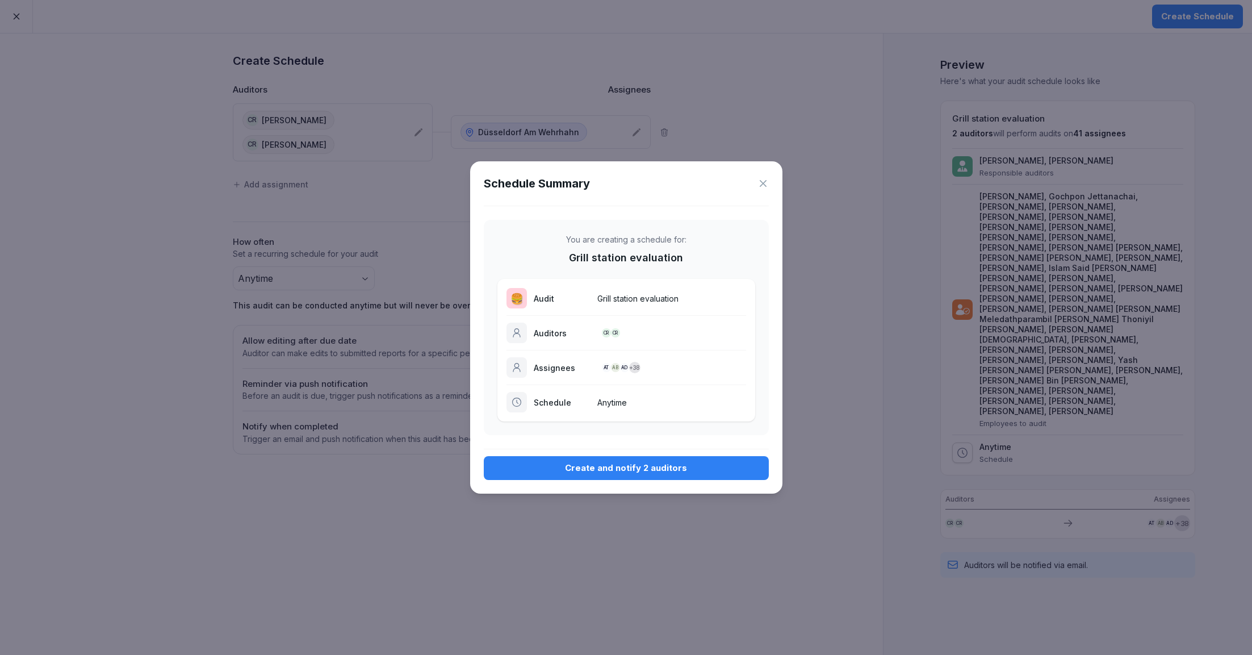
click at [623, 471] on div "Create and notify 2 auditors" at bounding box center [626, 468] width 267 height 12
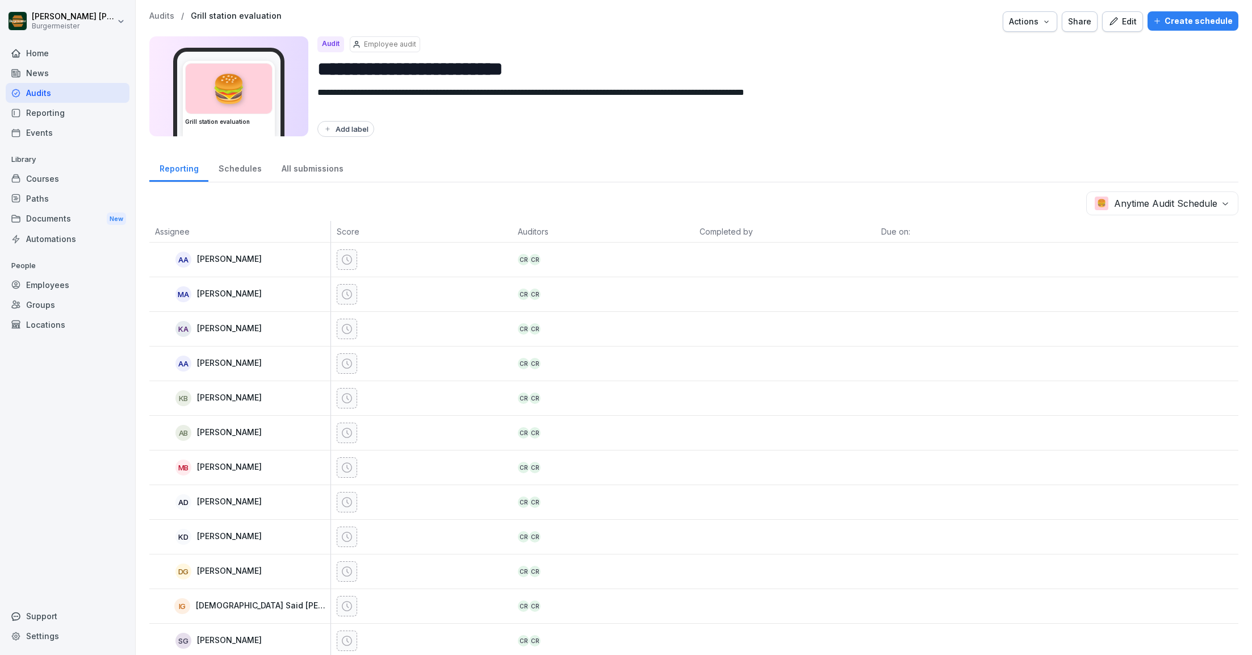
click at [160, 14] on p "Audits" at bounding box center [161, 16] width 25 height 10
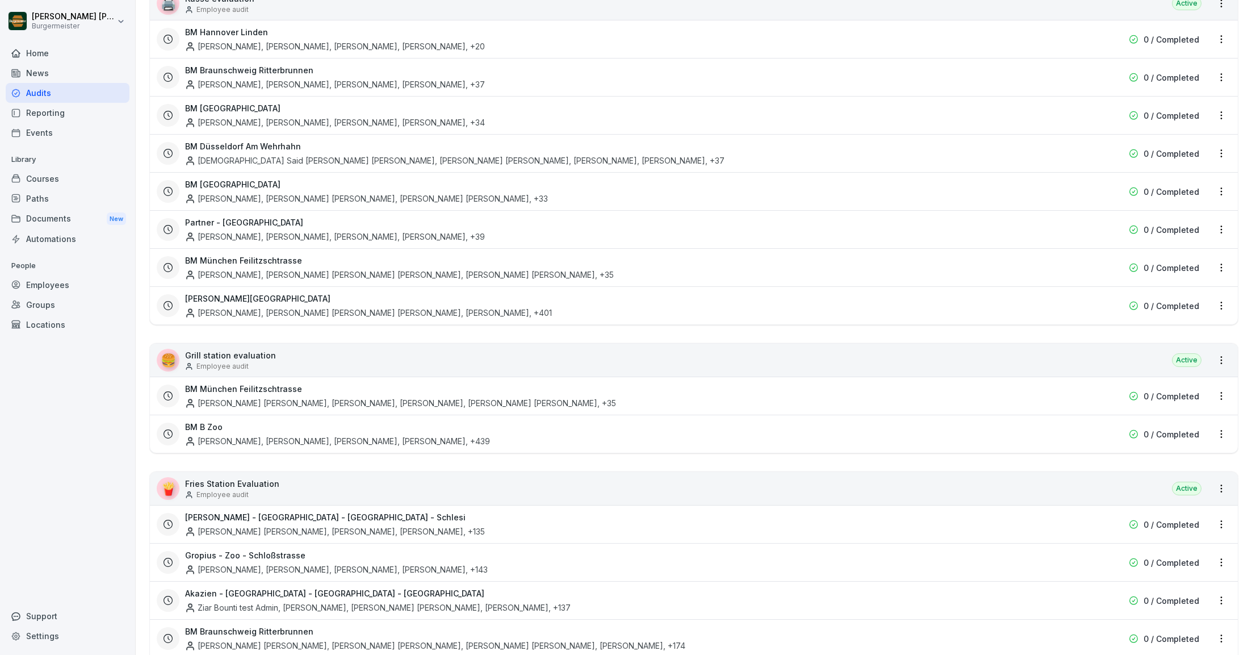
scroll to position [147, 0]
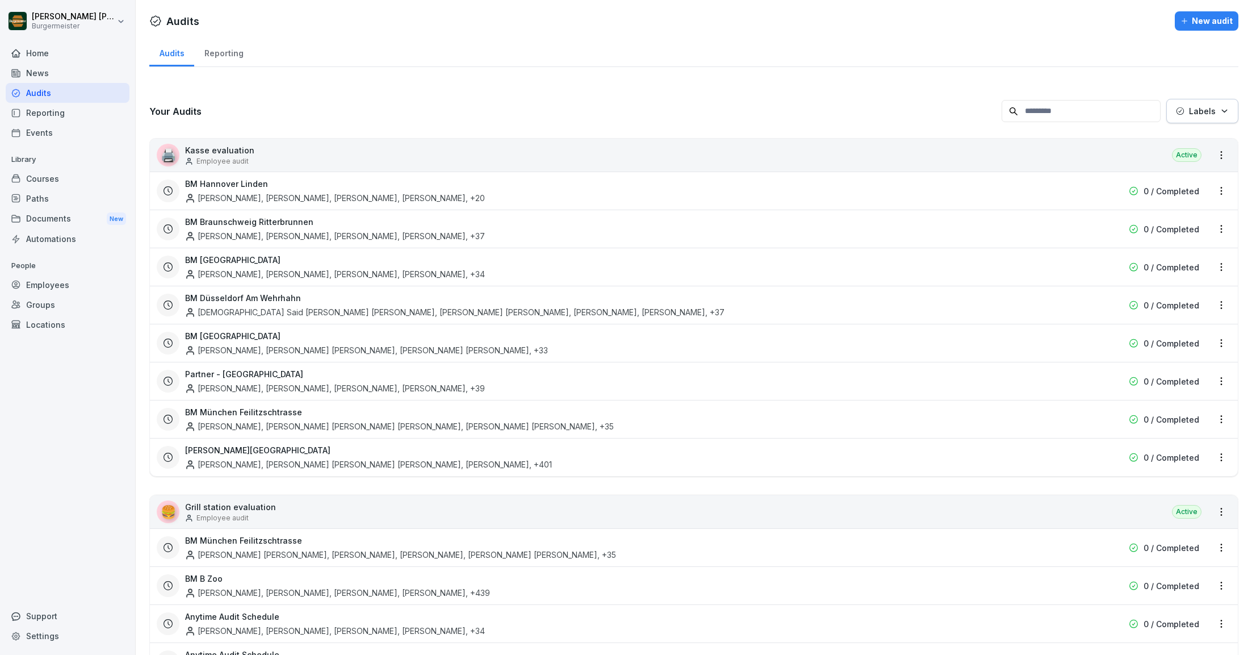
scroll to position [191, 0]
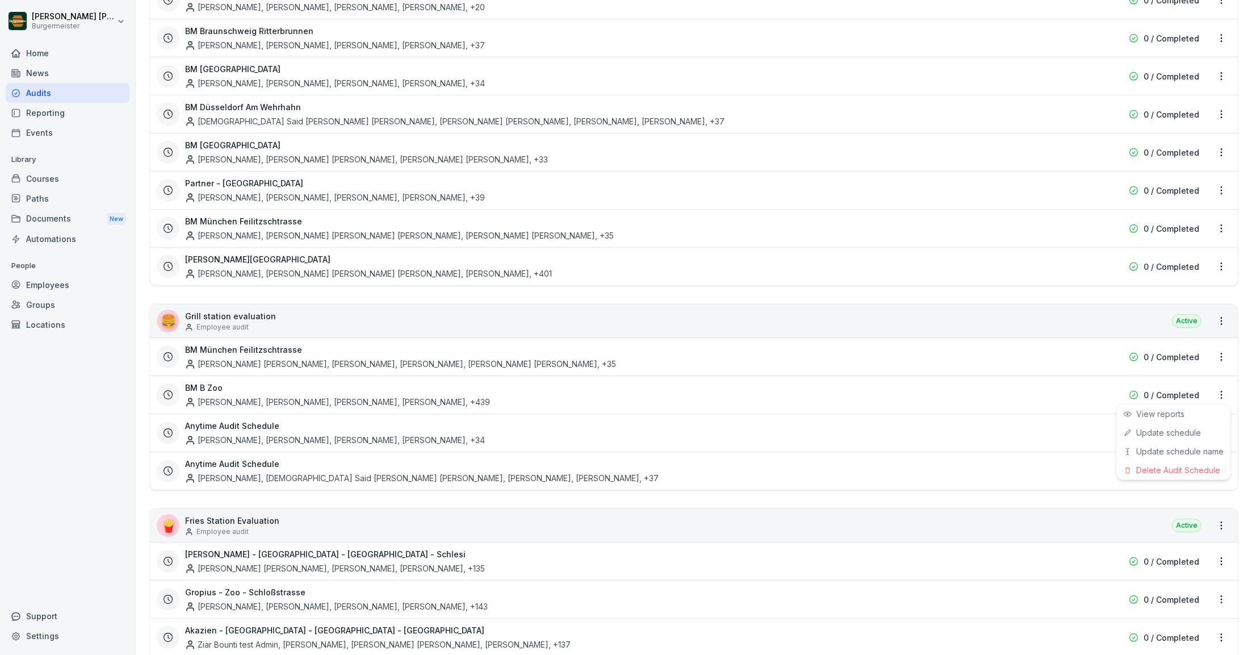
click at [1220, 393] on html "[PERSON_NAME] [PERSON_NAME] Home News Audits Reporting Events Library Courses P…" at bounding box center [626, 327] width 1252 height 655
click at [0, 0] on link "Update schedule" at bounding box center [0, 0] width 0 height 0
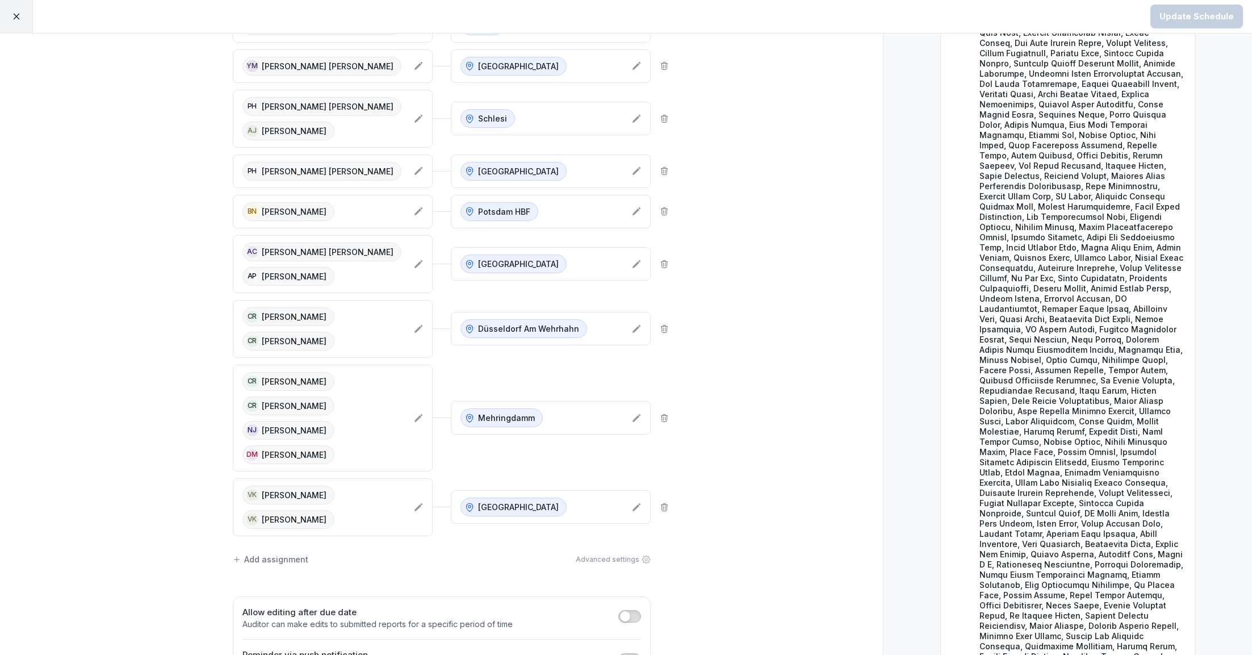
scroll to position [264, 0]
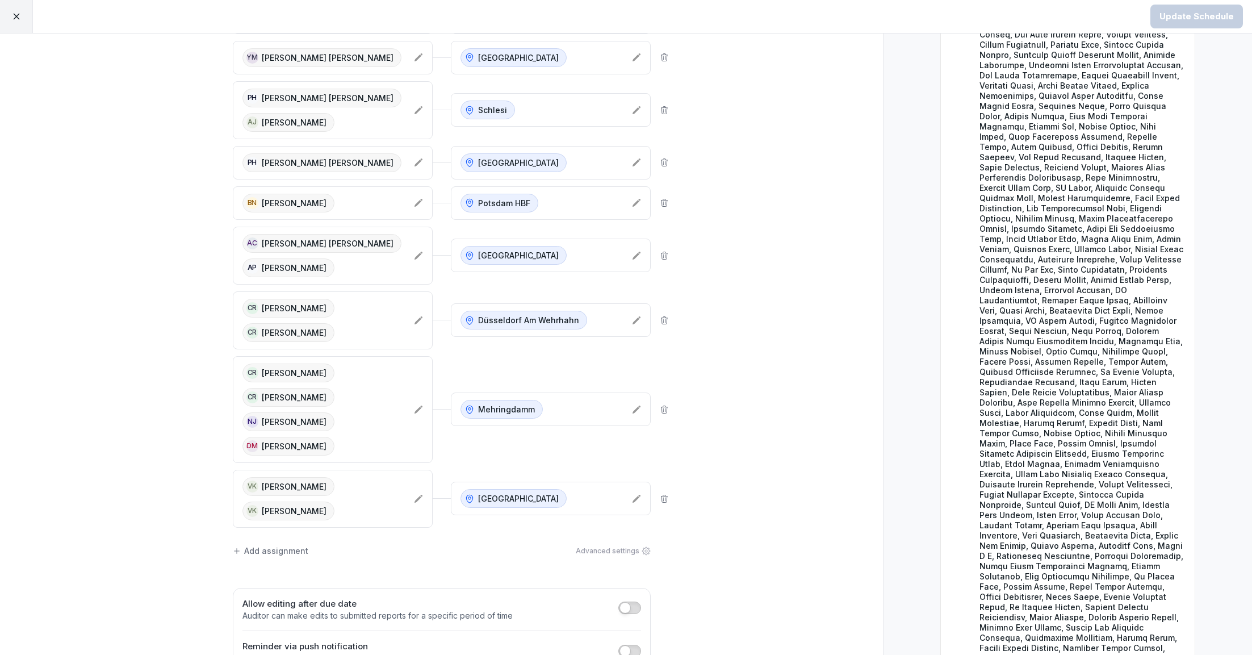
click at [663, 324] on icon at bounding box center [664, 319] width 6 height 7
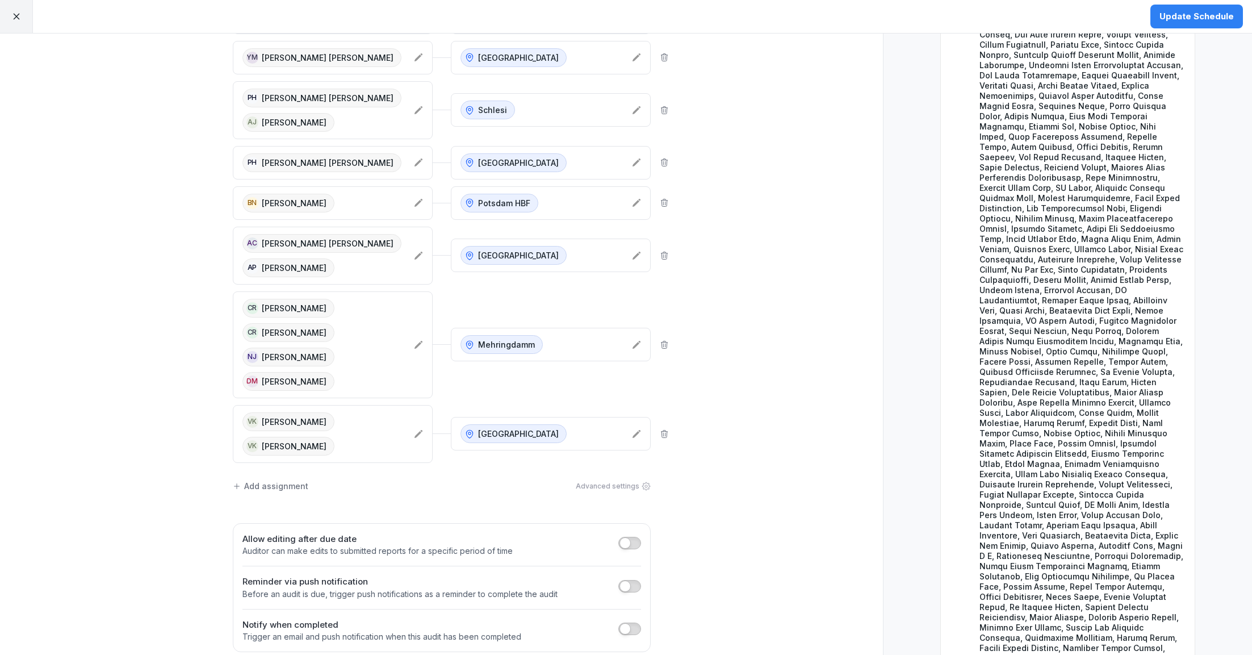
scroll to position [0, 0]
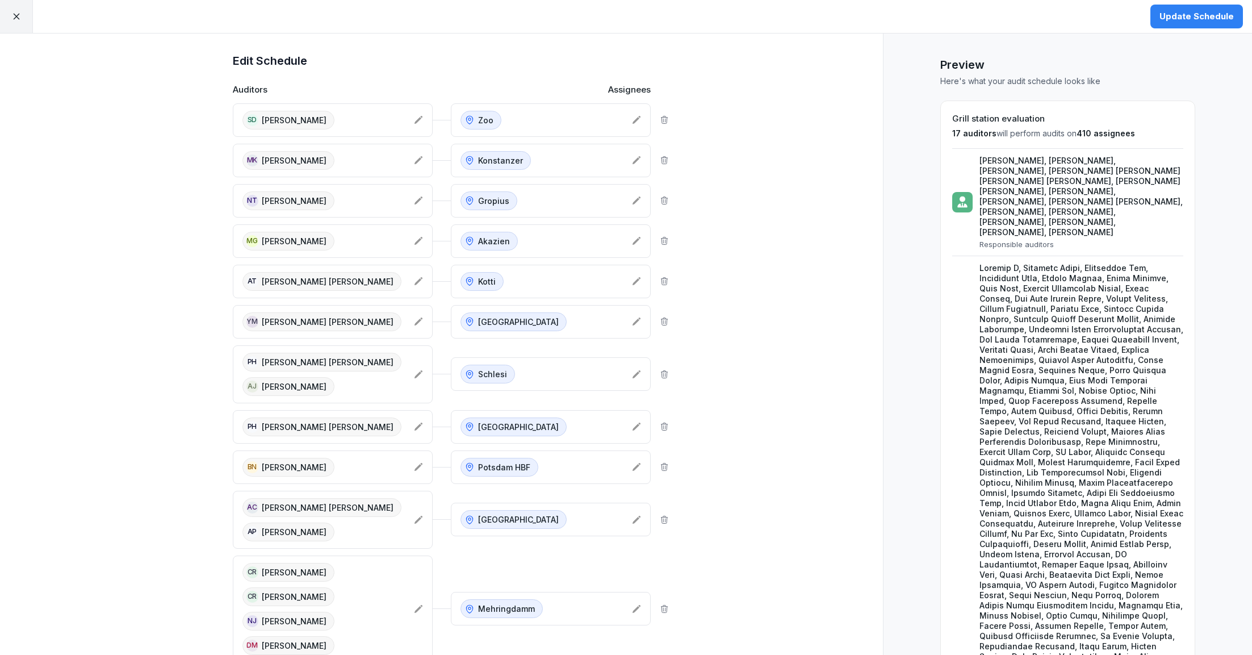
click at [1193, 11] on div "Update Schedule" at bounding box center [1197, 16] width 74 height 12
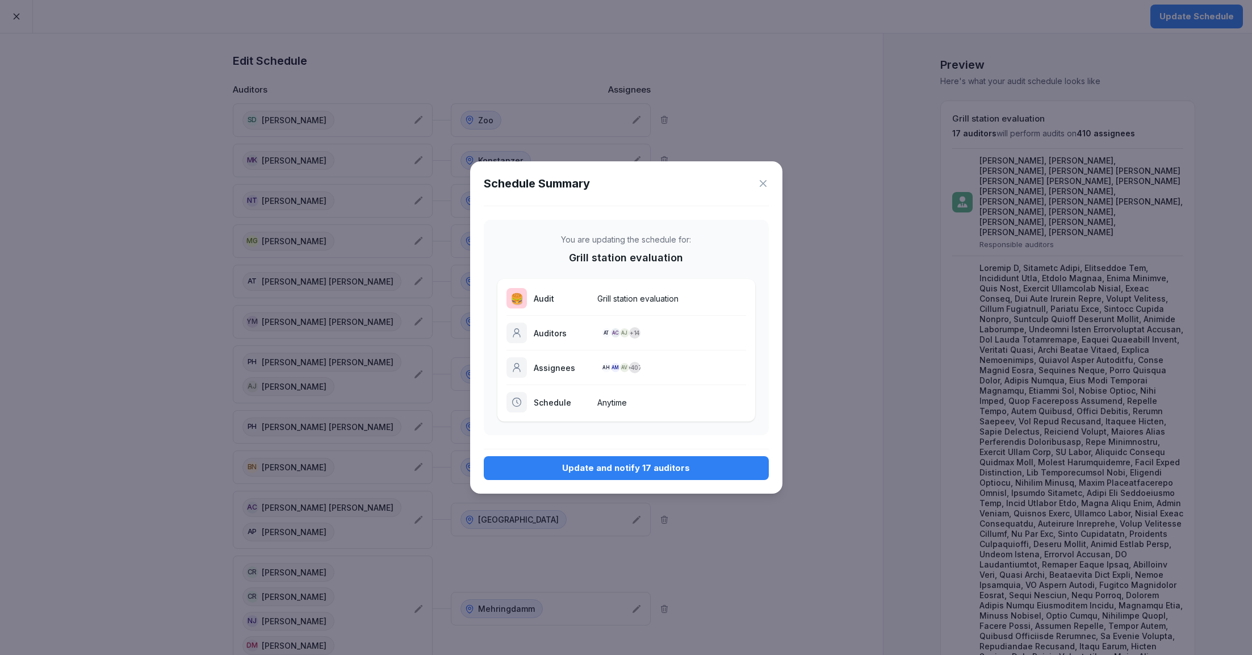
click at [637, 467] on div "Update and notify 17 auditors" at bounding box center [626, 468] width 267 height 12
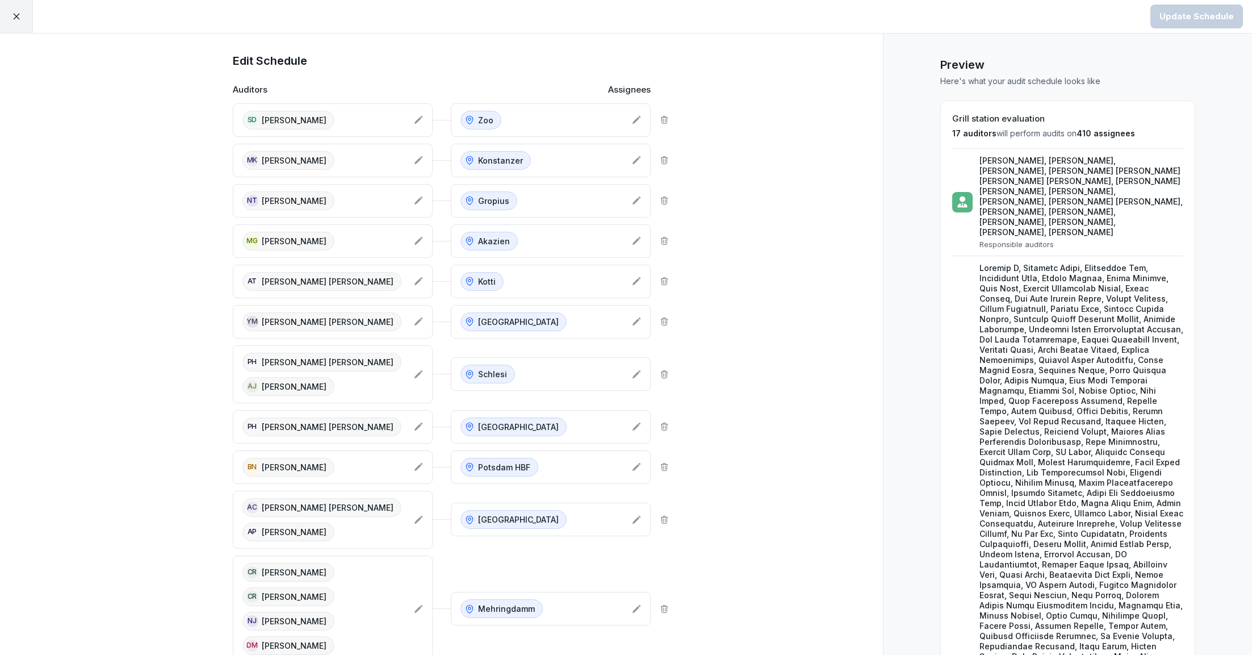
click at [16, 18] on icon at bounding box center [16, 16] width 10 height 10
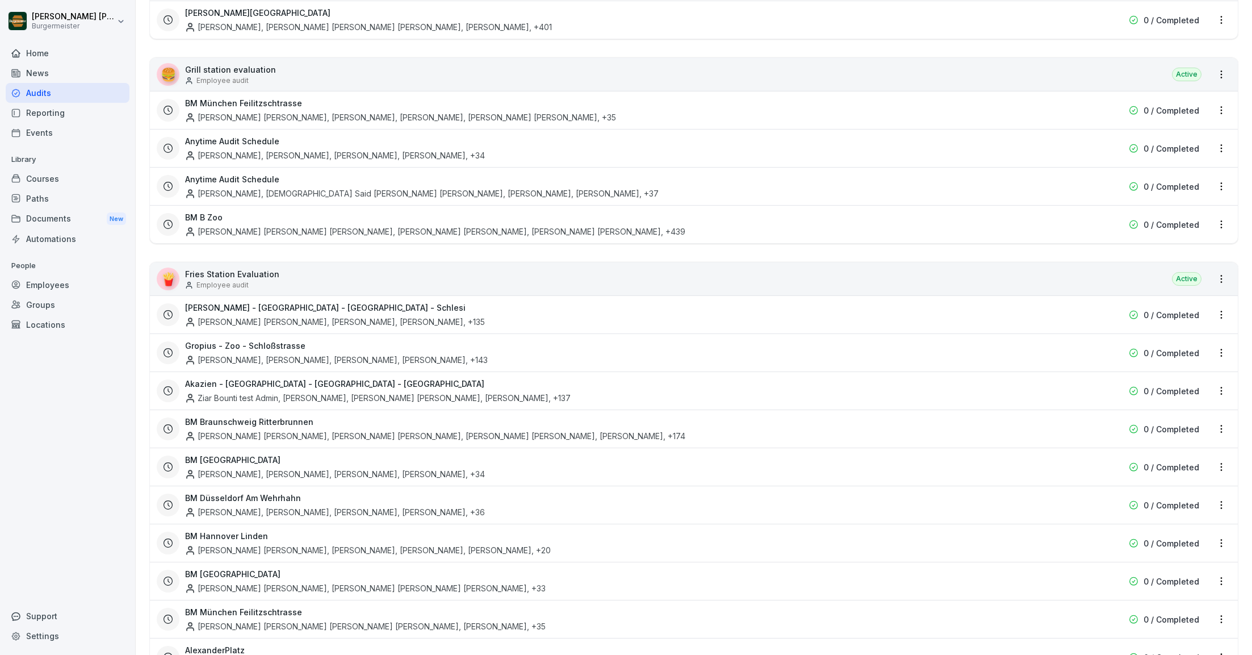
scroll to position [434, 0]
click at [451, 154] on div "Anytime Audit Schedule Anee Rana, Athul Sajayan, Md Shadab Sohail, Binoy Sundar…" at bounding box center [621, 151] width 872 height 26
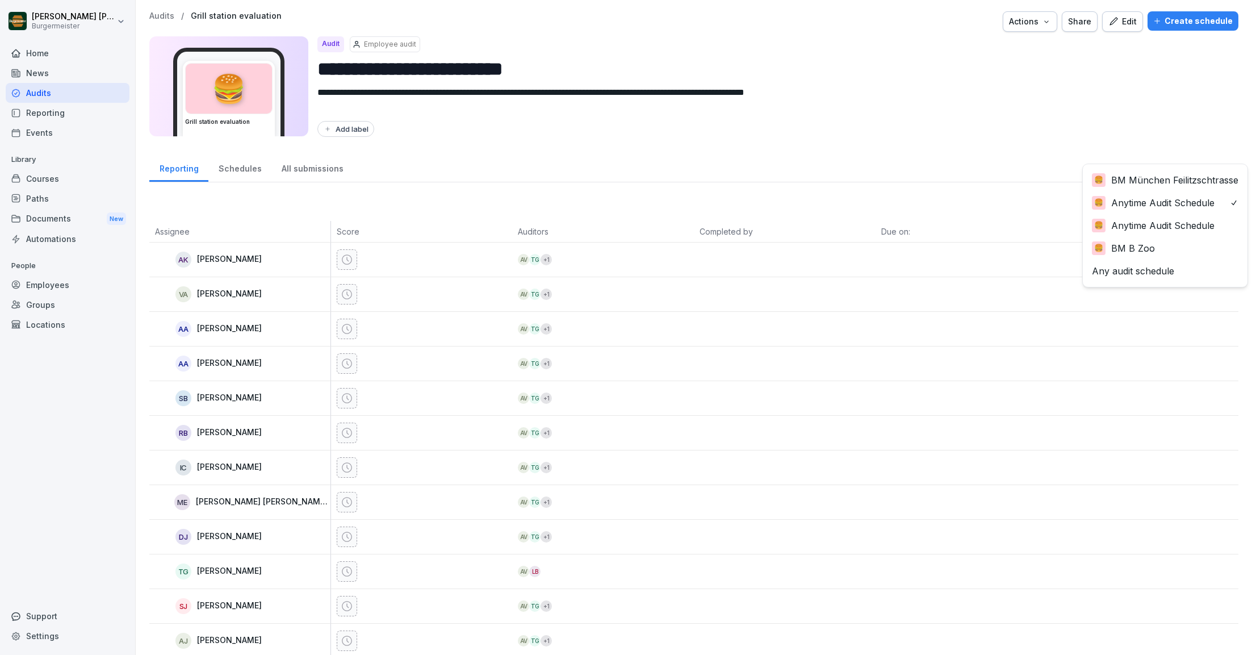
click at [1150, 208] on body "**********" at bounding box center [626, 327] width 1252 height 655
click at [1065, 208] on html "**********" at bounding box center [626, 327] width 1252 height 655
click at [164, 18] on p "Audits" at bounding box center [161, 16] width 25 height 10
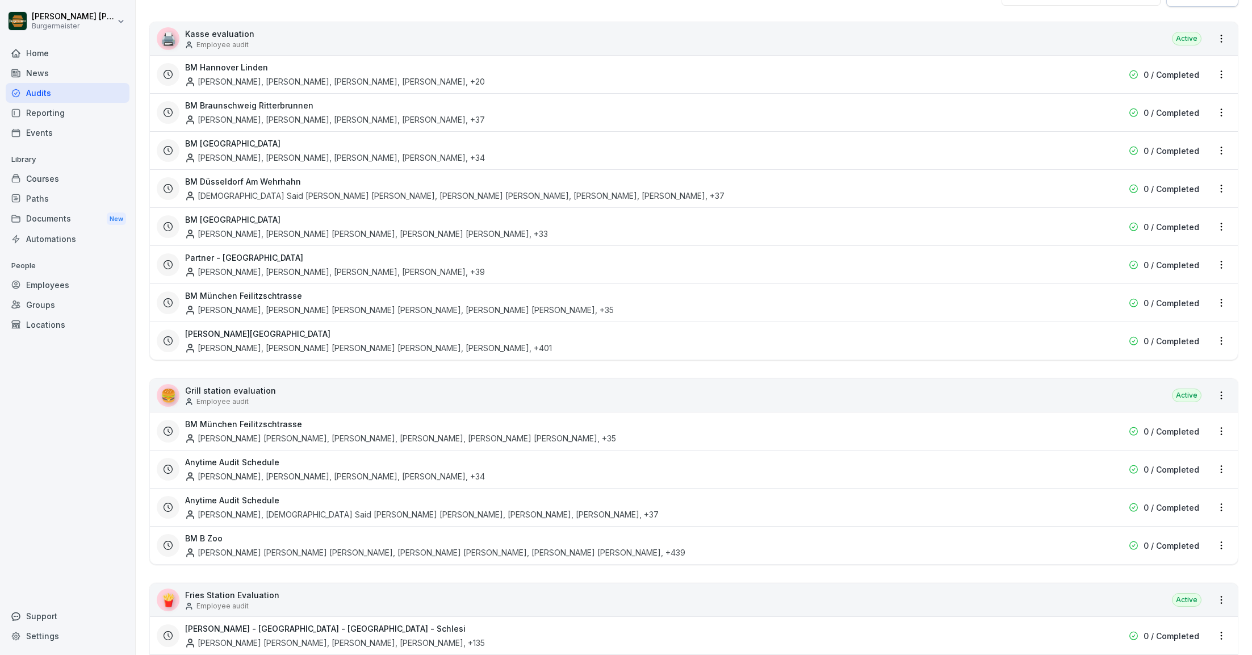
scroll to position [152, 0]
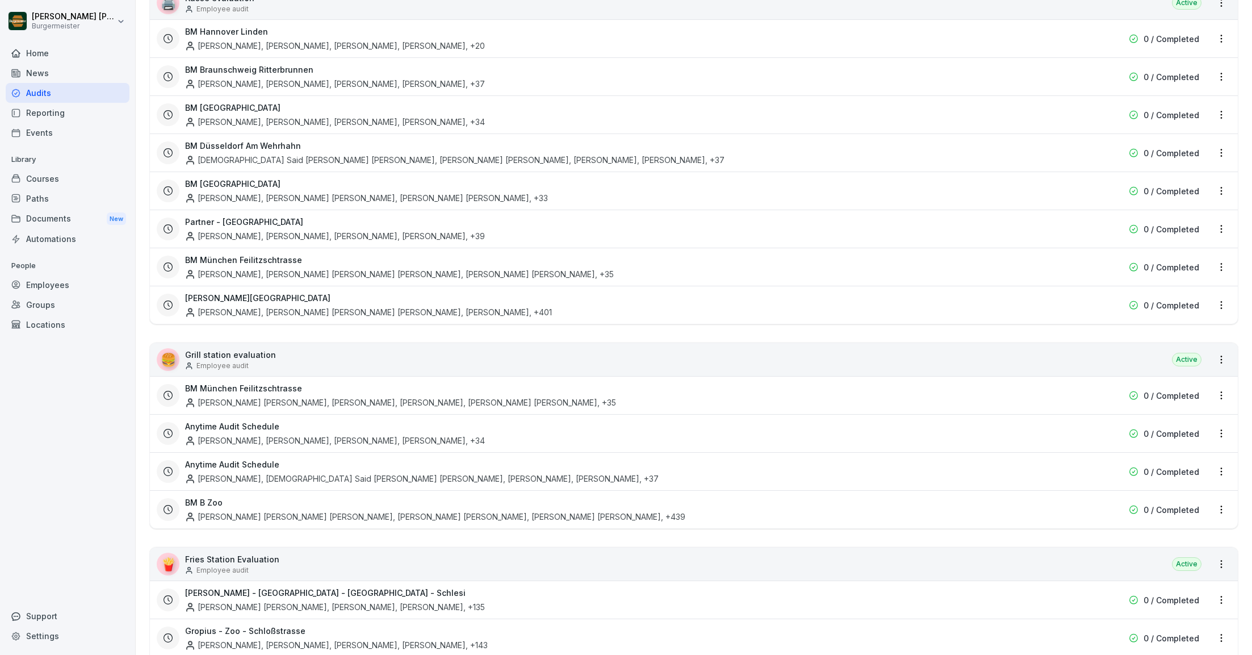
click at [1222, 431] on html "[PERSON_NAME] [PERSON_NAME] Home News Audits Reporting Events Library Courses P…" at bounding box center [626, 327] width 1252 height 655
click at [1152, 493] on div "Update schedule name" at bounding box center [1174, 489] width 114 height 19
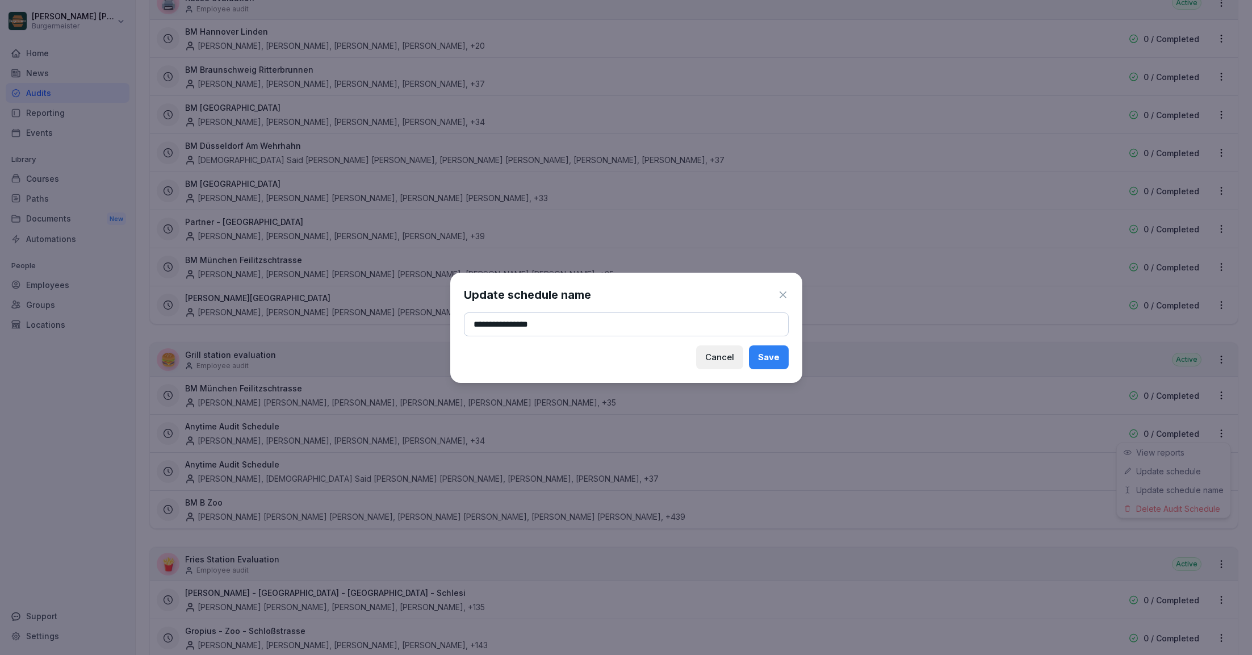
type input "**********"
click at [771, 349] on button "Save" at bounding box center [769, 357] width 40 height 24
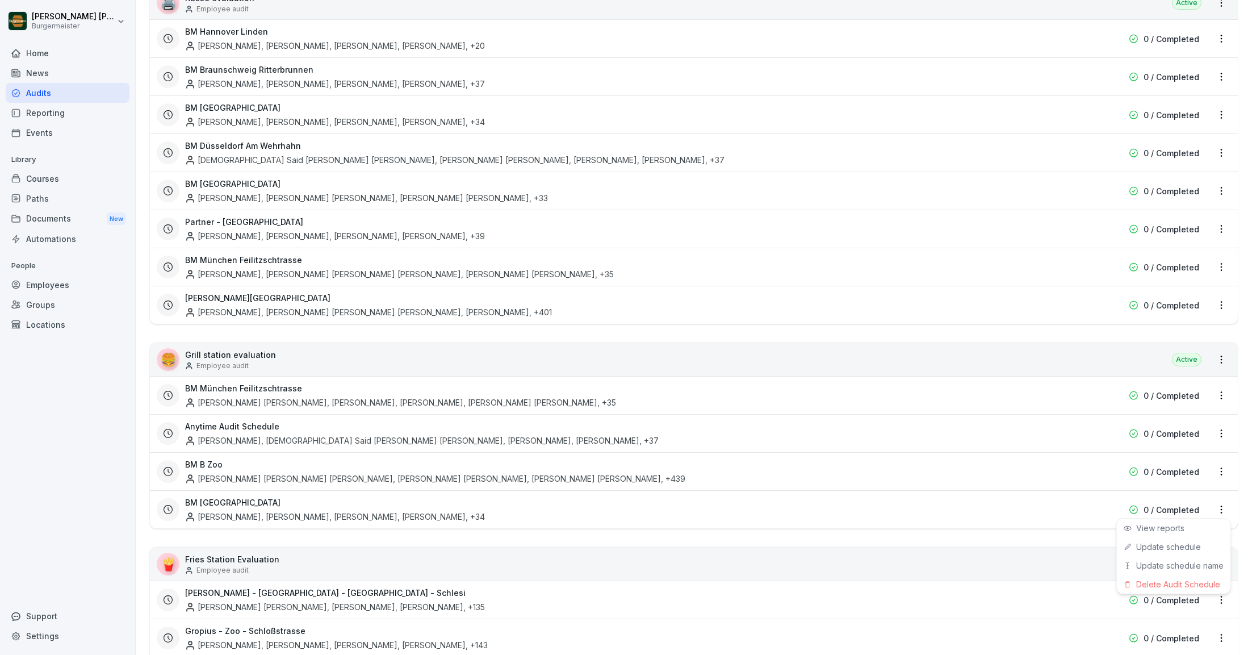
click at [1222, 432] on html "[PERSON_NAME] [PERSON_NAME] Home News Audits Reporting Events Library Courses P…" at bounding box center [626, 327] width 1252 height 655
click at [1149, 488] on div "Update schedule name" at bounding box center [1174, 489] width 114 height 19
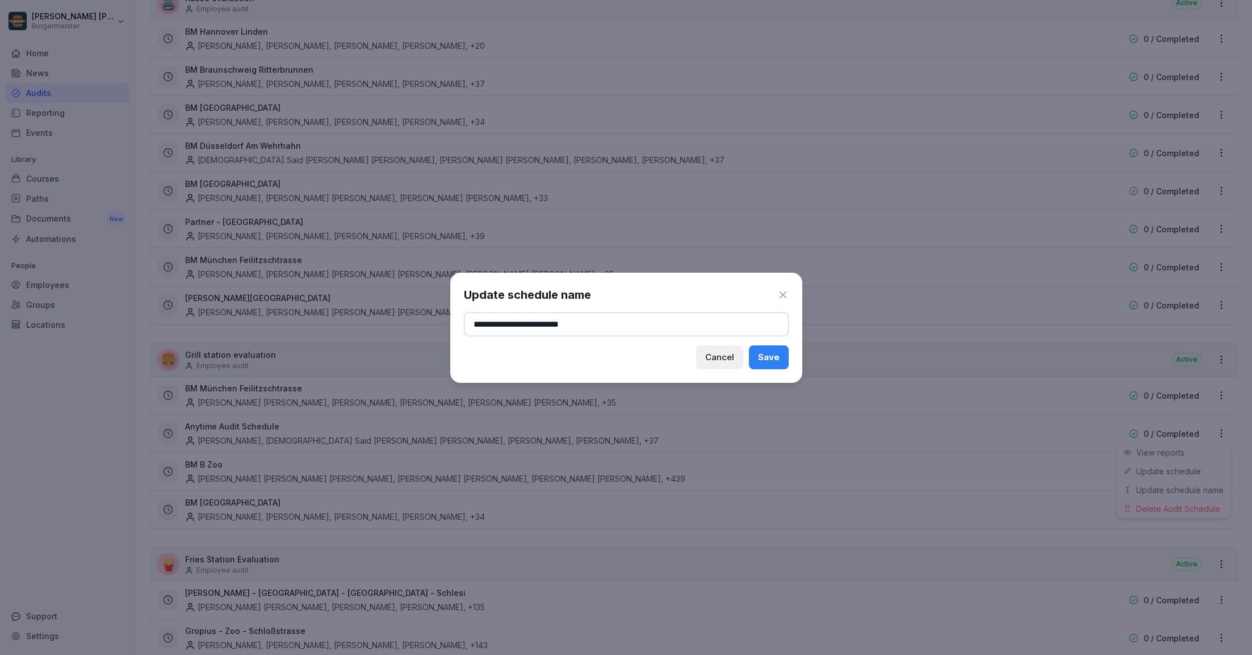
type input "**********"
click at [768, 354] on div "Save" at bounding box center [769, 357] width 22 height 12
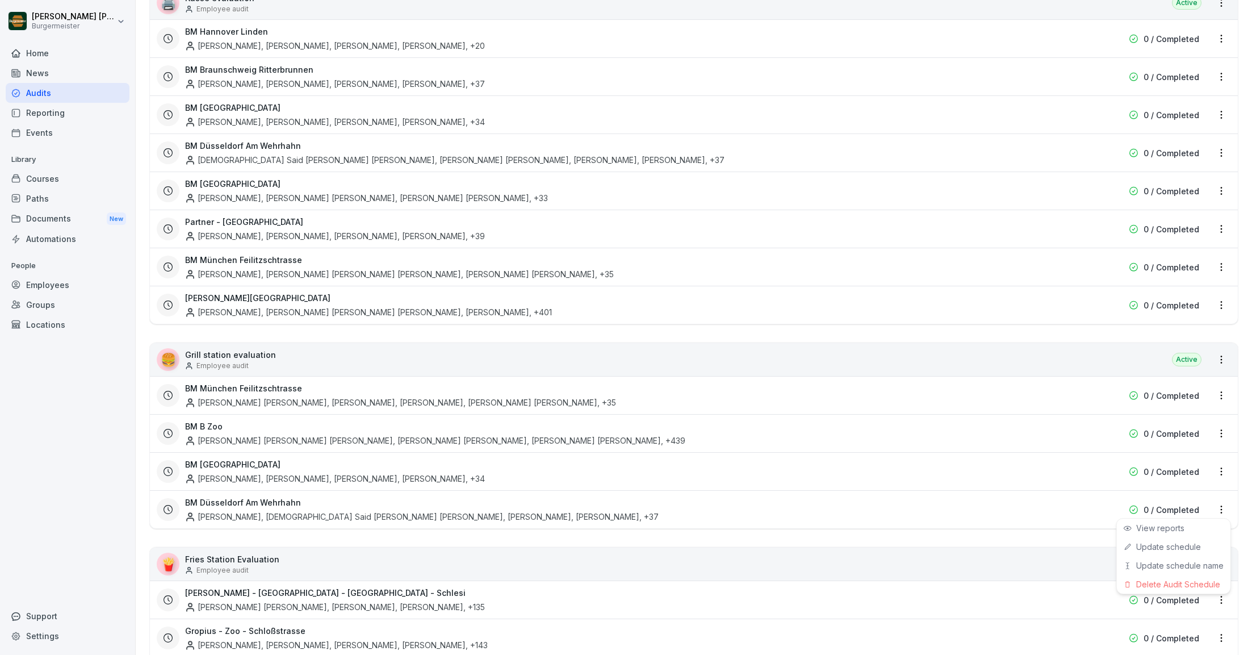
click at [1220, 429] on html "[PERSON_NAME] [PERSON_NAME] Home News Audits Reporting Events Library Courses P…" at bounding box center [626, 327] width 1252 height 655
click at [1223, 428] on html "[PERSON_NAME] [PERSON_NAME] Home News Audits Reporting Events Library Courses P…" at bounding box center [626, 327] width 1252 height 655
click at [1152, 491] on div "Update schedule name" at bounding box center [1174, 489] width 114 height 19
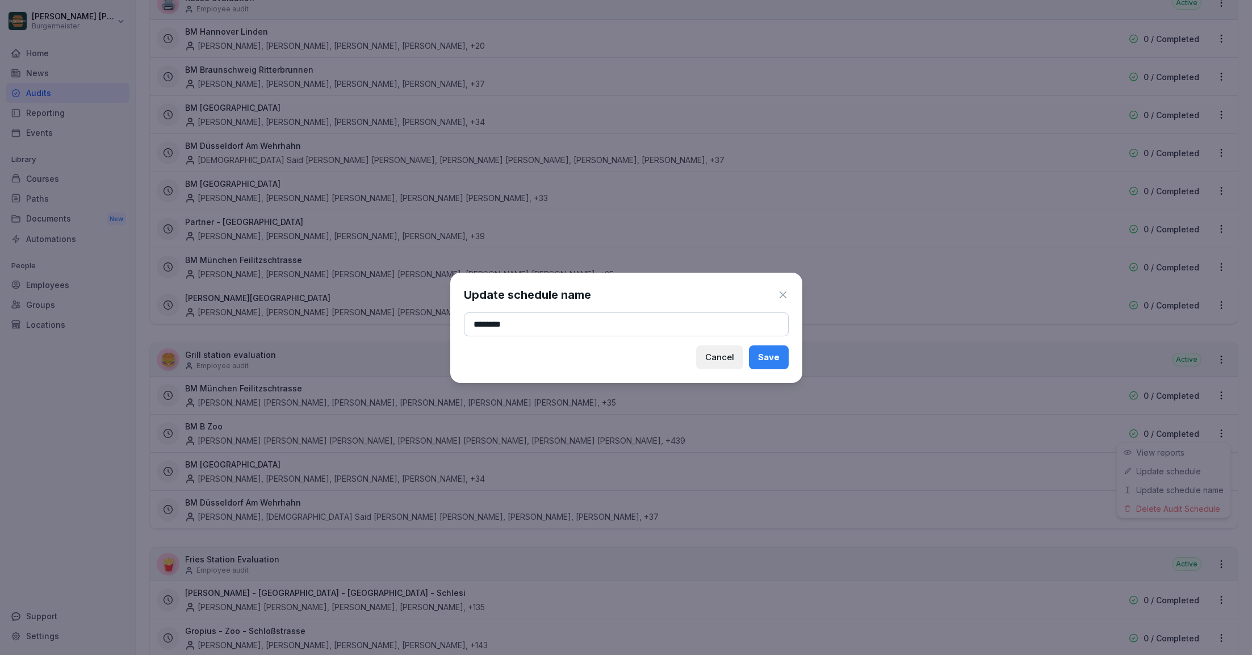
click at [538, 324] on input "********" at bounding box center [626, 324] width 325 height 24
type input "*********"
click at [770, 349] on button "Save" at bounding box center [769, 357] width 40 height 24
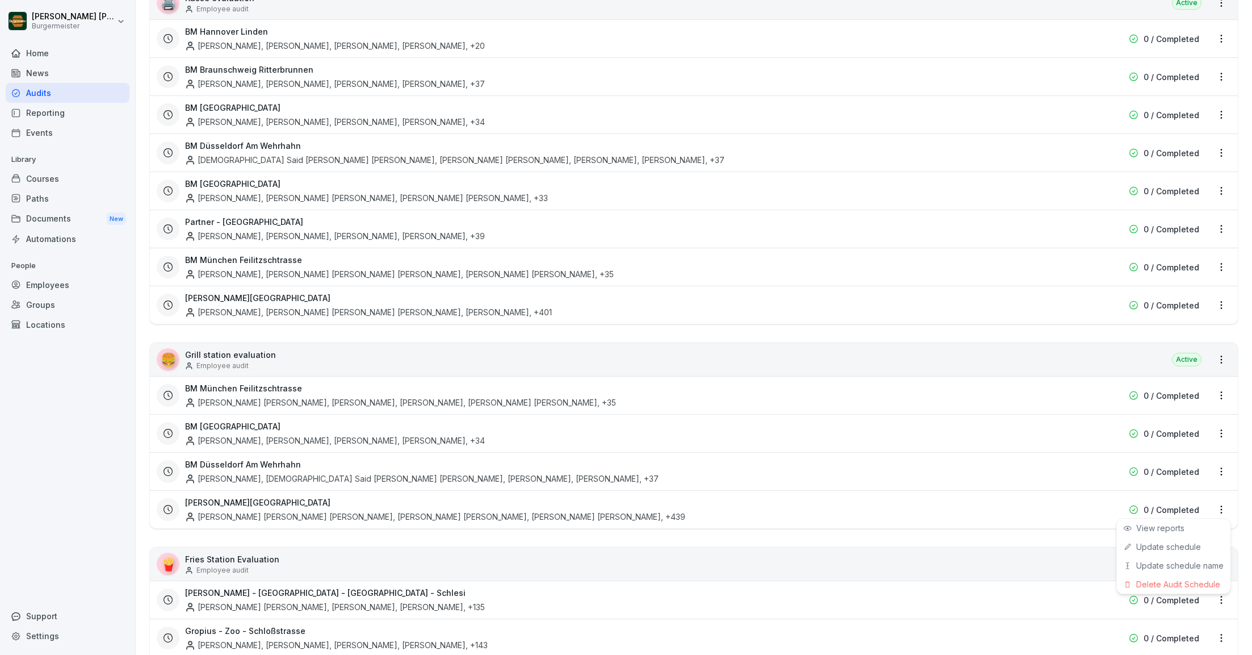
click at [1213, 353] on html "[PERSON_NAME] [PERSON_NAME] Home News Audits Reporting Events Library Courses P…" at bounding box center [626, 327] width 1252 height 655
click at [1220, 356] on html "[PERSON_NAME] [PERSON_NAME] Home News Audits Reporting Events Library Courses P…" at bounding box center [626, 327] width 1252 height 655
click at [0, 0] on link "Create schedule" at bounding box center [0, 0] width 0 height 0
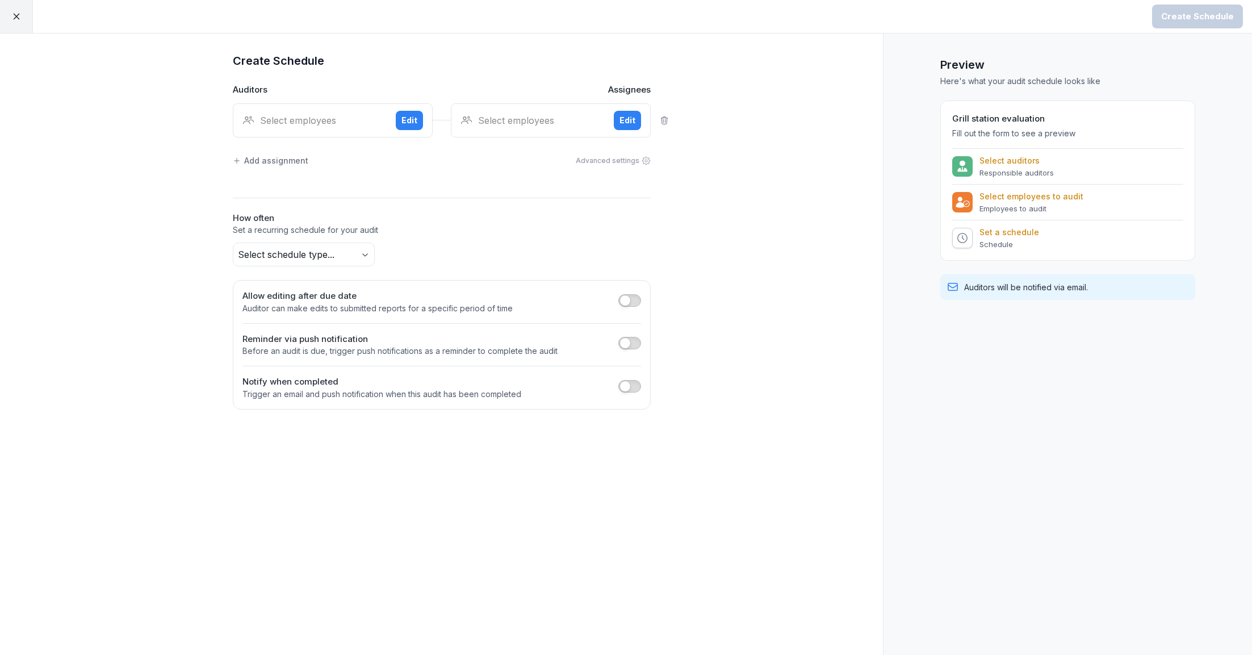
click at [311, 122] on div "Select employees" at bounding box center [314, 121] width 144 height 14
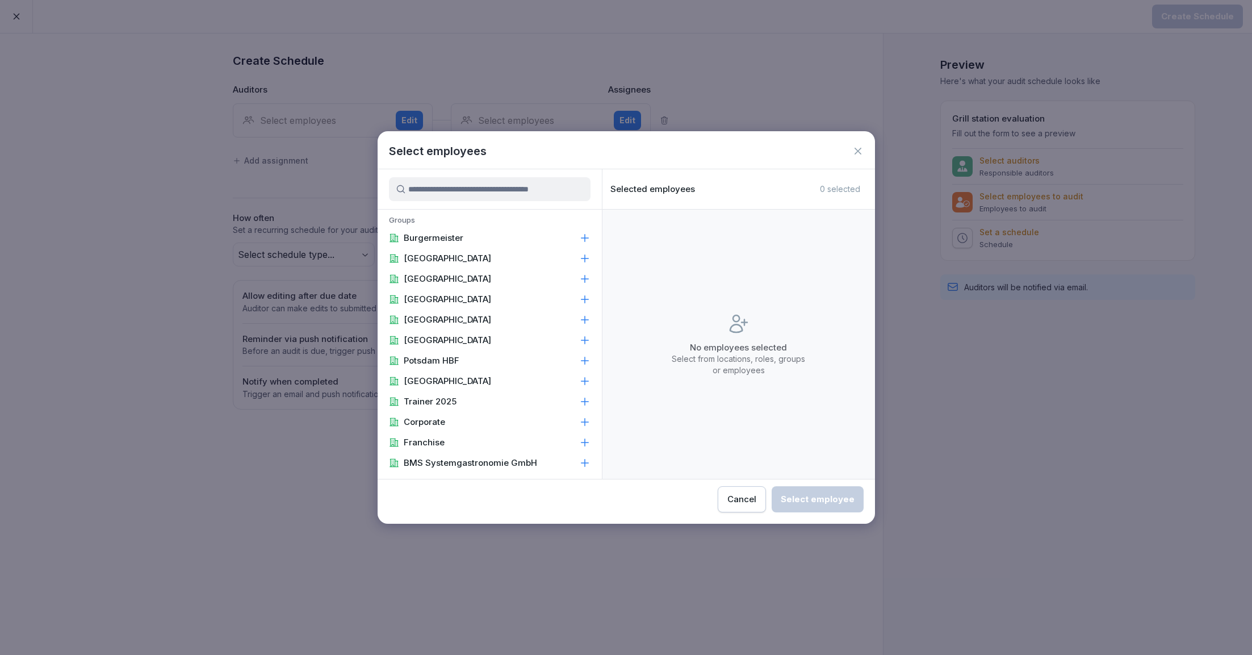
click at [455, 202] on div at bounding box center [490, 189] width 224 height 40
click at [461, 187] on input at bounding box center [490, 189] width 202 height 24
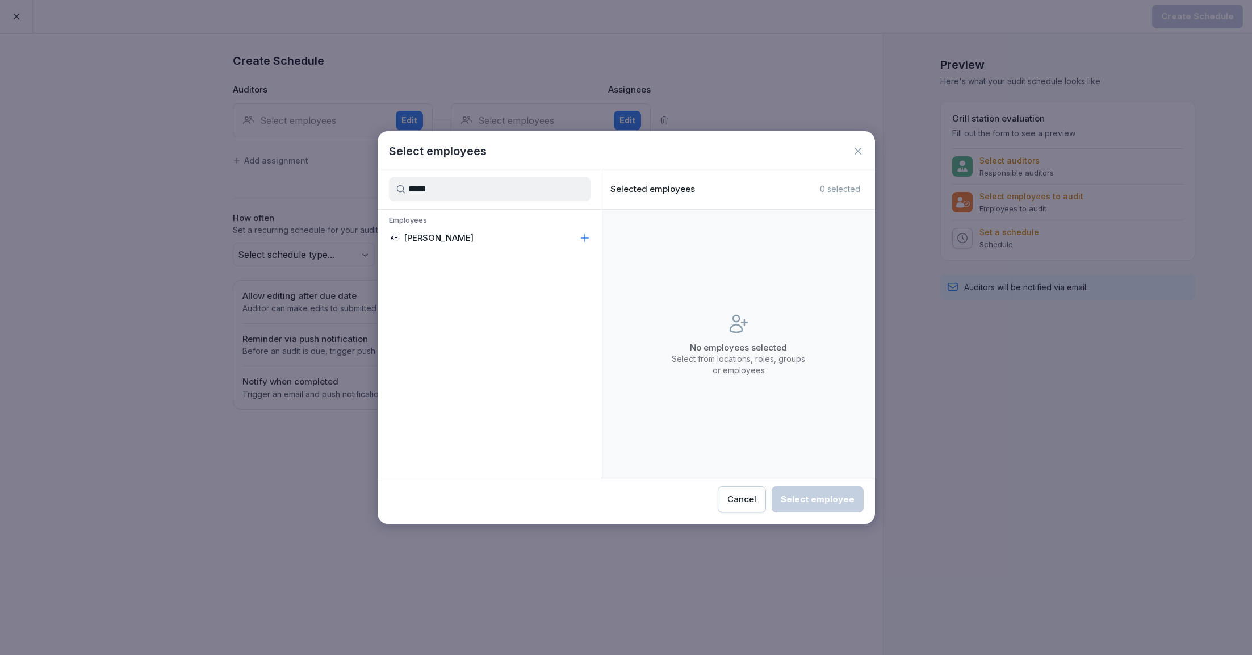
type input "*****"
click at [449, 239] on p "[PERSON_NAME]" at bounding box center [439, 237] width 70 height 11
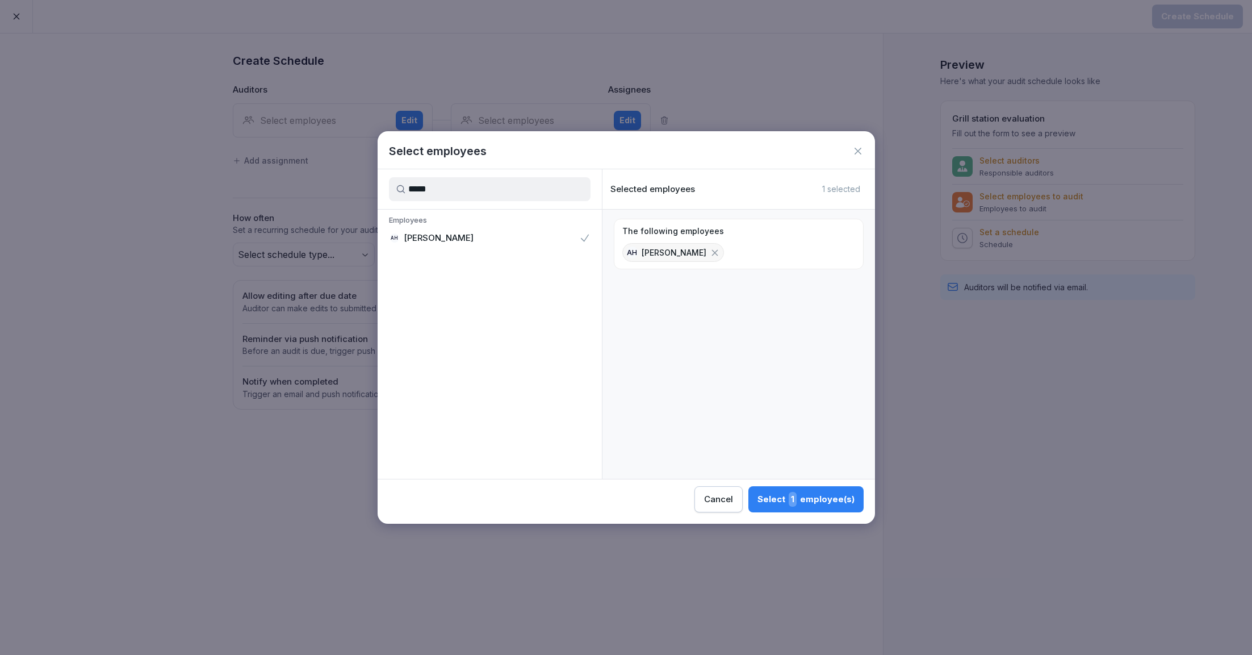
click at [770, 492] on div "Select 1 employee(s)" at bounding box center [806, 499] width 97 height 15
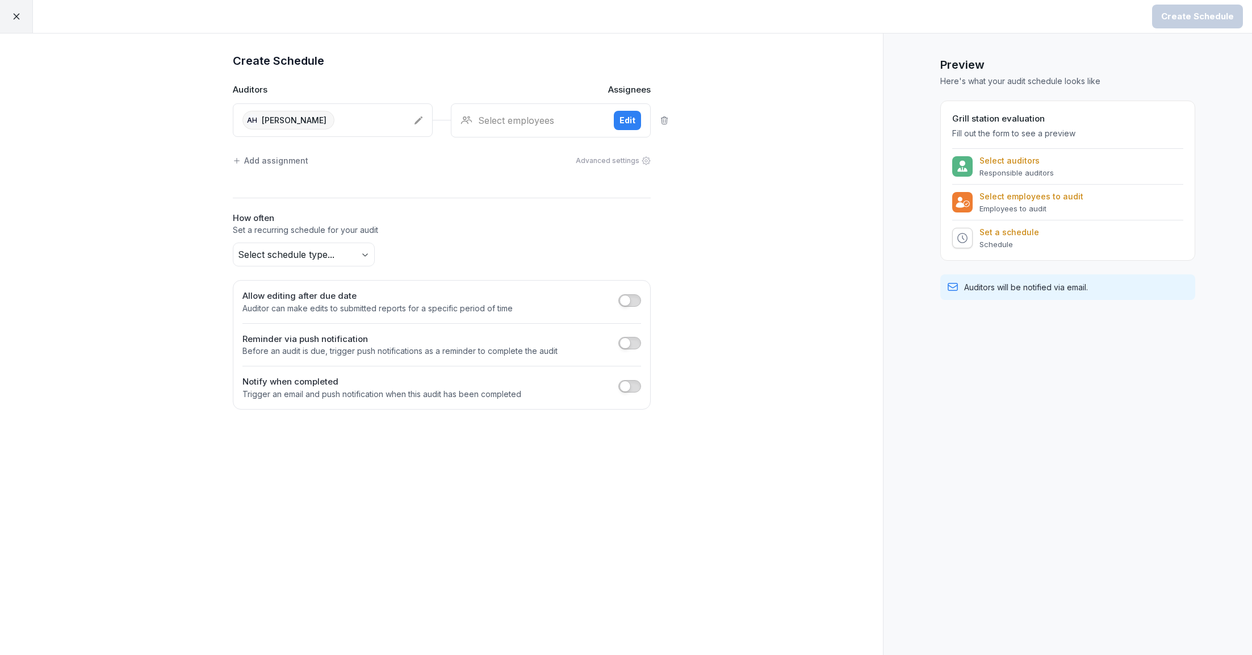
click at [580, 129] on div "Select employees Edit" at bounding box center [551, 120] width 200 height 34
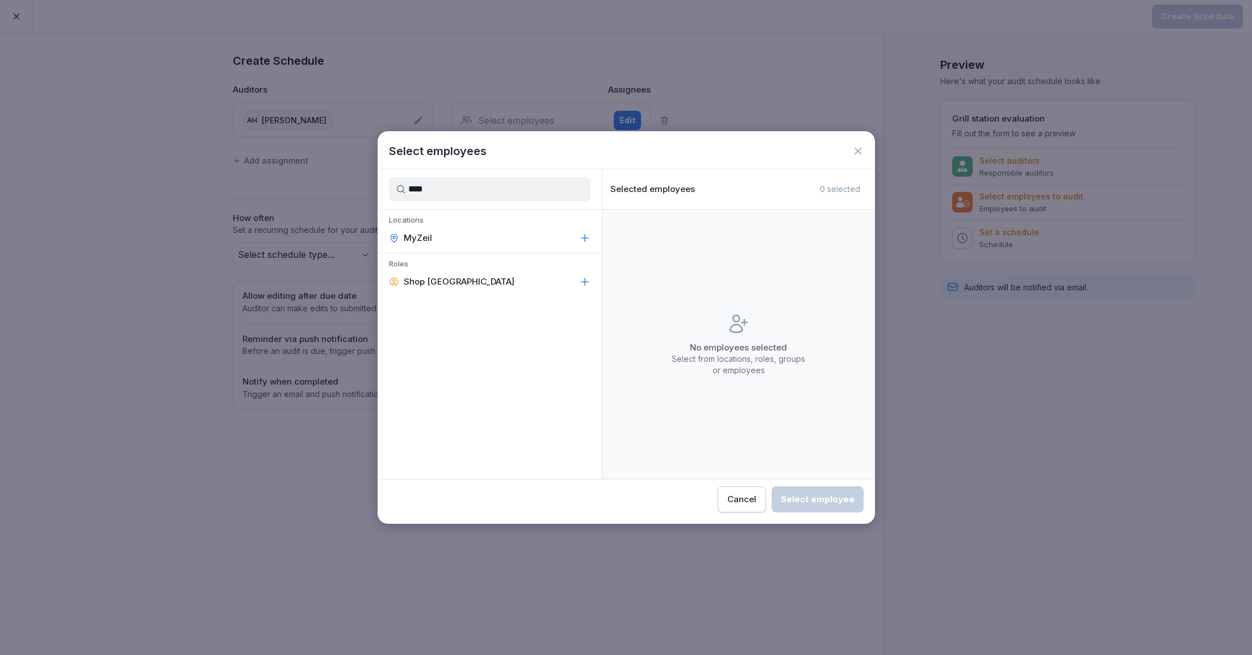
type input "****"
click at [457, 236] on div "MyZeil" at bounding box center [490, 238] width 224 height 20
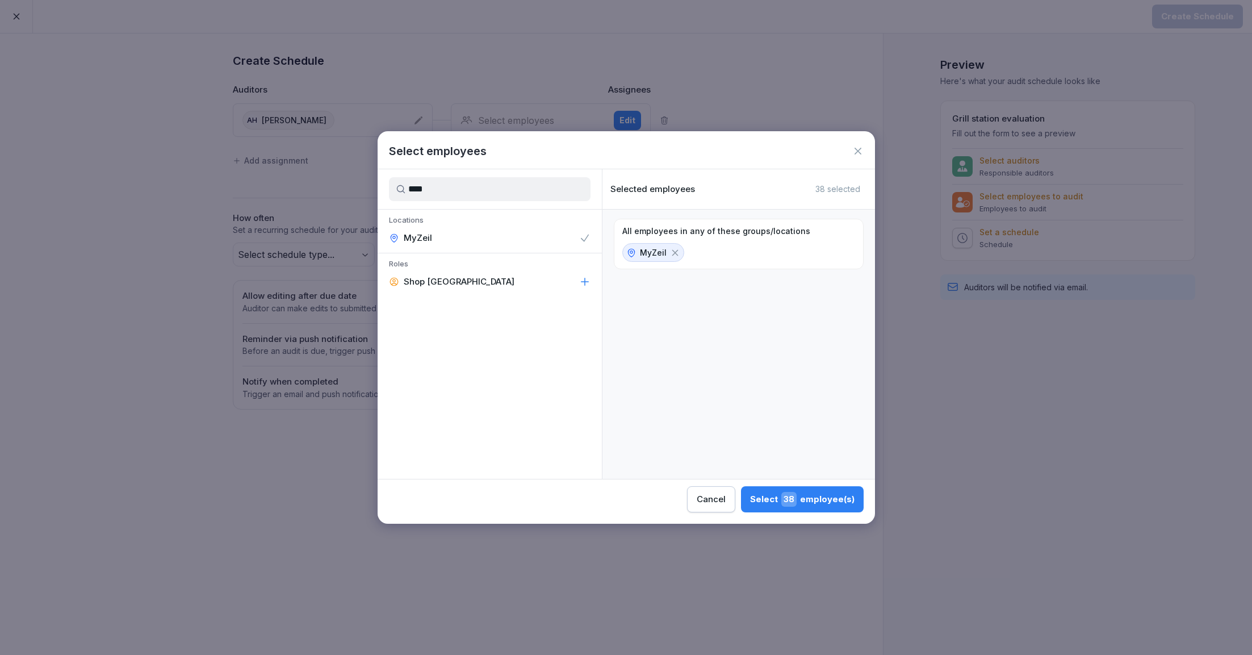
click at [810, 504] on div "Select 38 employee(s)" at bounding box center [802, 499] width 104 height 15
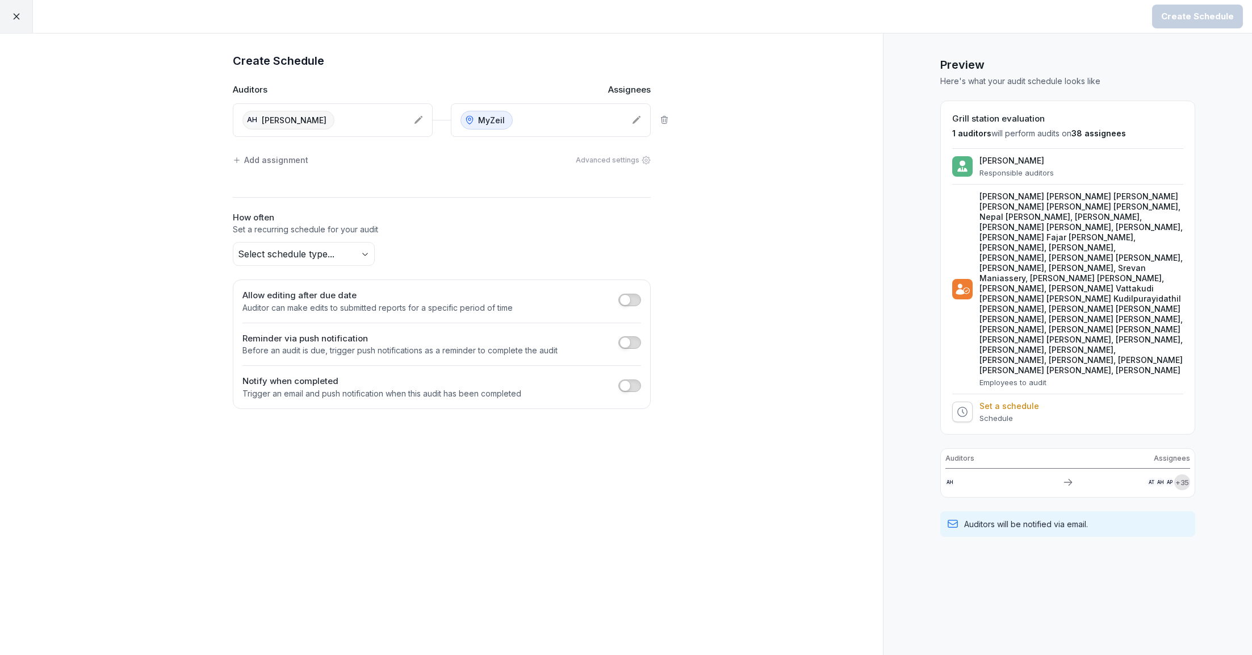
click at [300, 258] on body "Create Schedule Create Schedule Auditors Assignees AH Abdul Halim MyZeil Add as…" at bounding box center [626, 327] width 1252 height 655
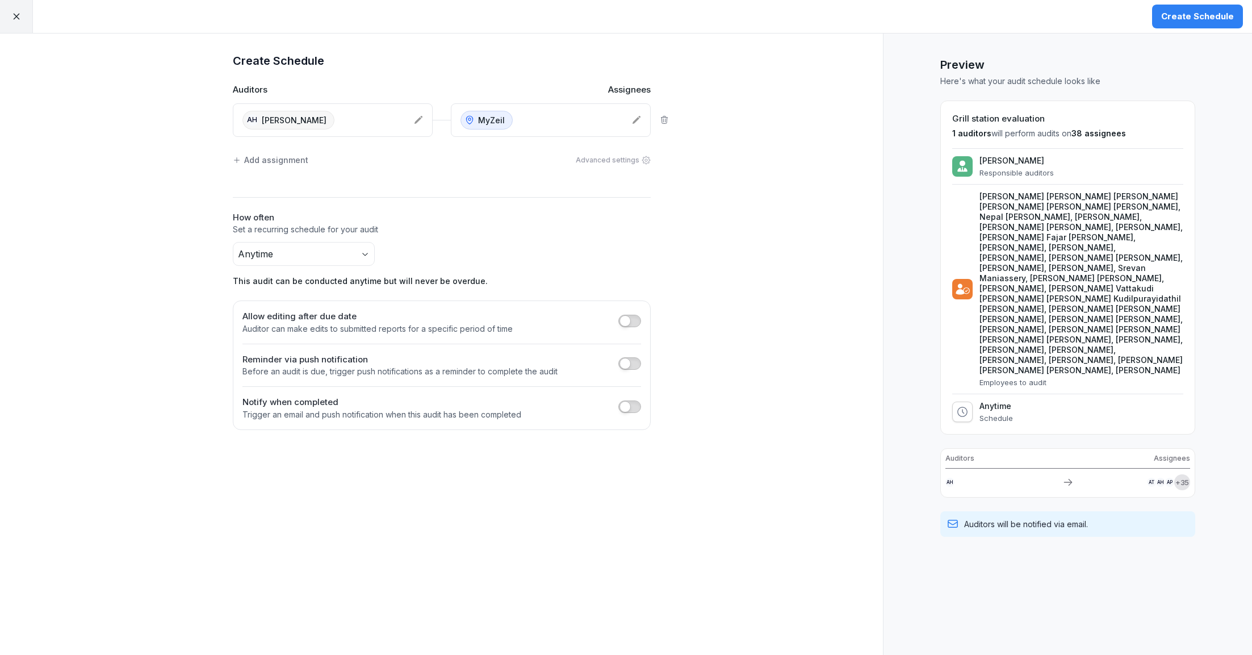
click at [1209, 17] on div "Create Schedule" at bounding box center [1197, 16] width 73 height 12
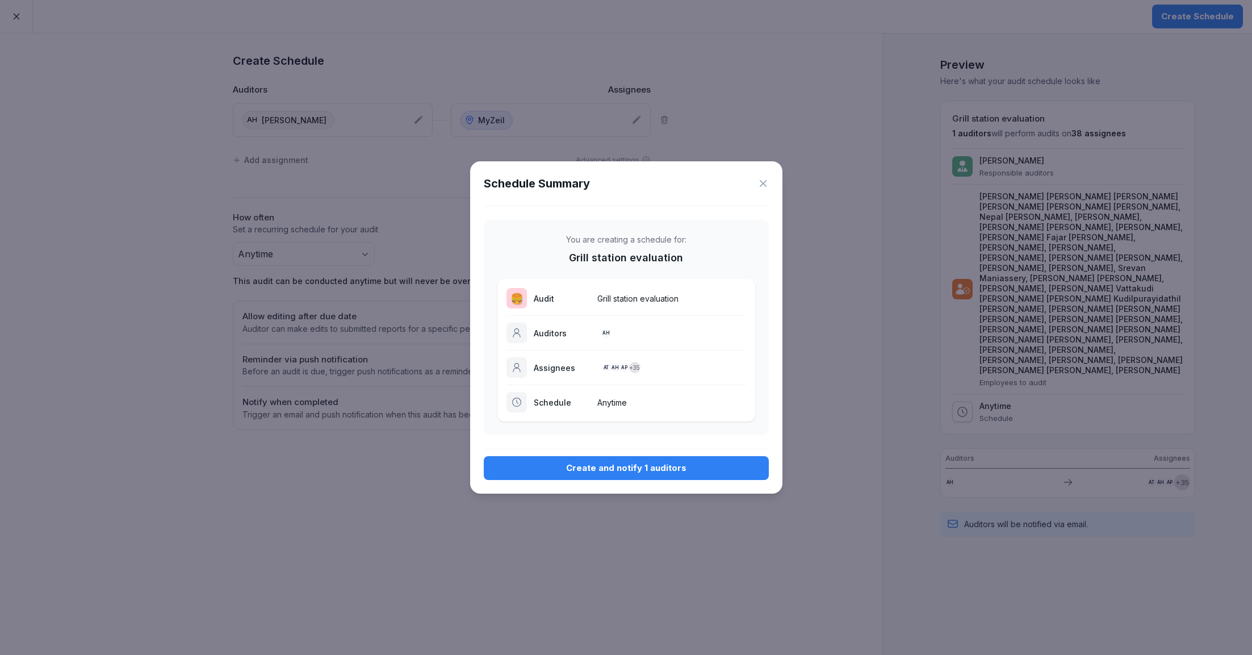
click at [609, 464] on div "Create and notify 1 auditors" at bounding box center [626, 468] width 267 height 12
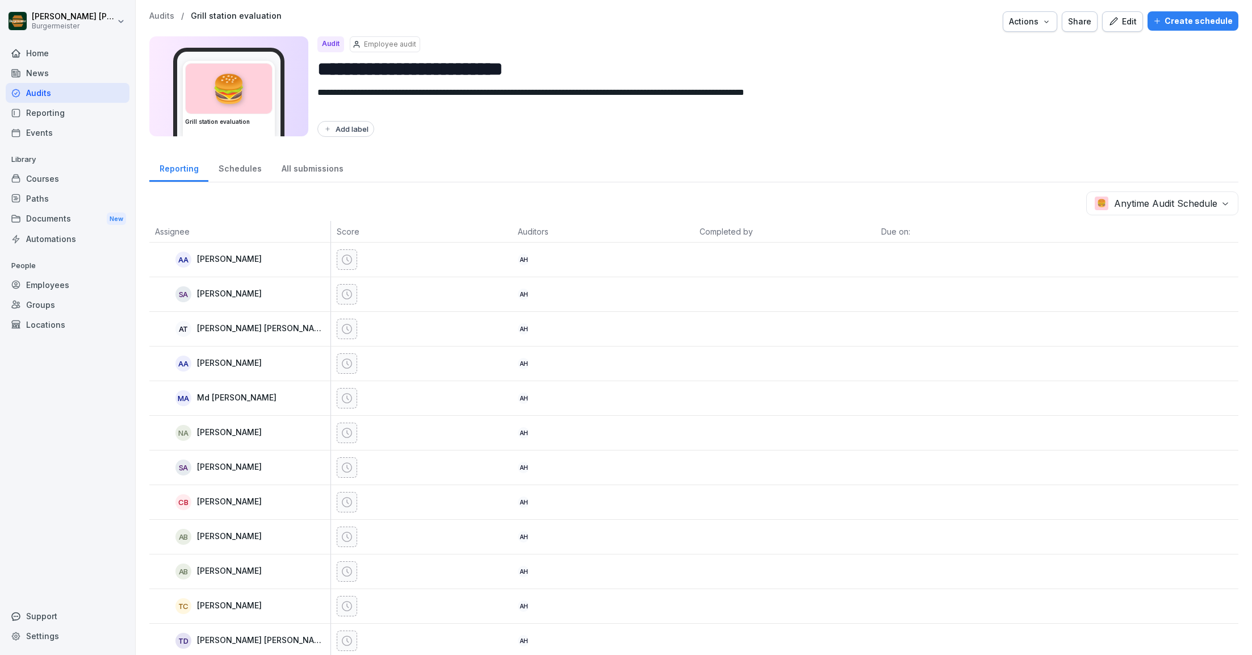
click at [165, 16] on p "Audits" at bounding box center [161, 16] width 25 height 10
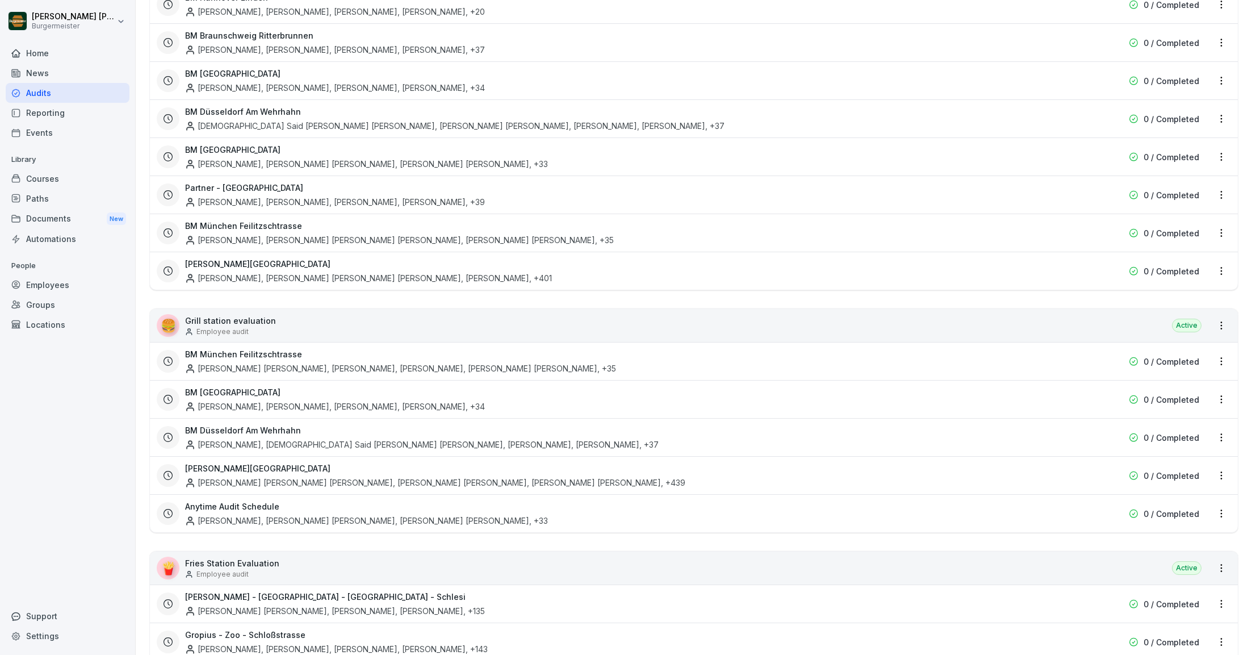
scroll to position [186, 0]
click at [1223, 510] on html "[PERSON_NAME] [PERSON_NAME] Home News Audits Reporting Events Library Courses P…" at bounding box center [626, 327] width 1252 height 655
click at [1168, 570] on div "Update schedule name" at bounding box center [1174, 570] width 114 height 19
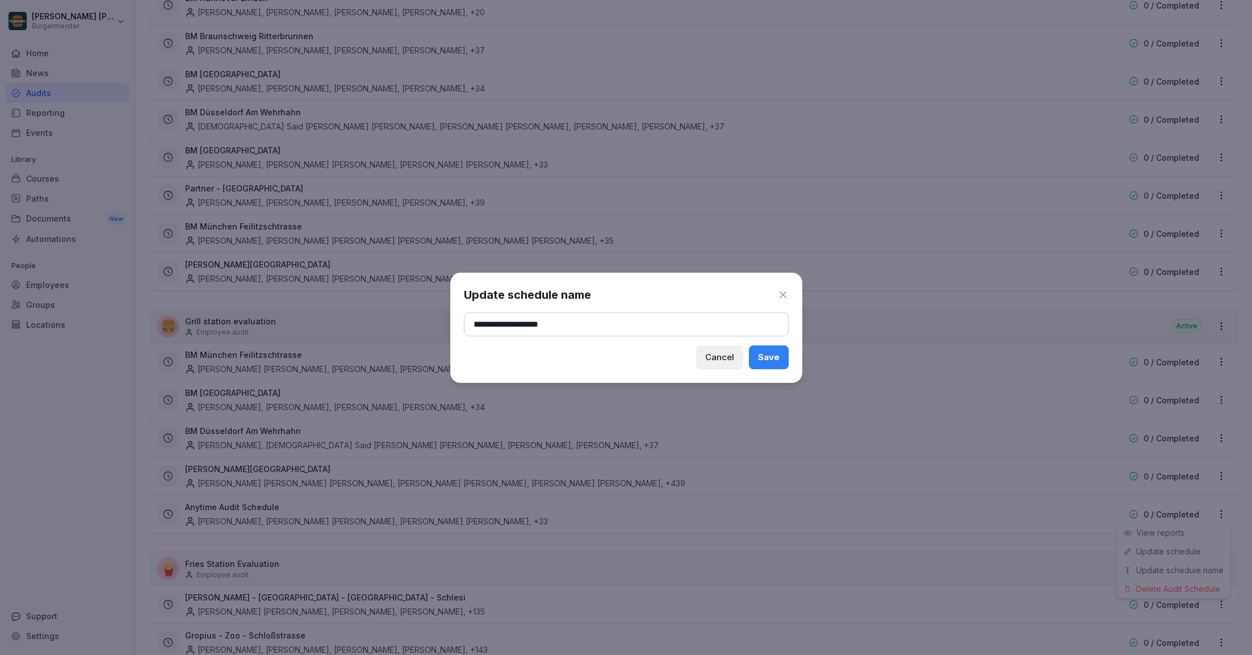
type input "**********"
click at [779, 365] on button "Save" at bounding box center [769, 357] width 40 height 24
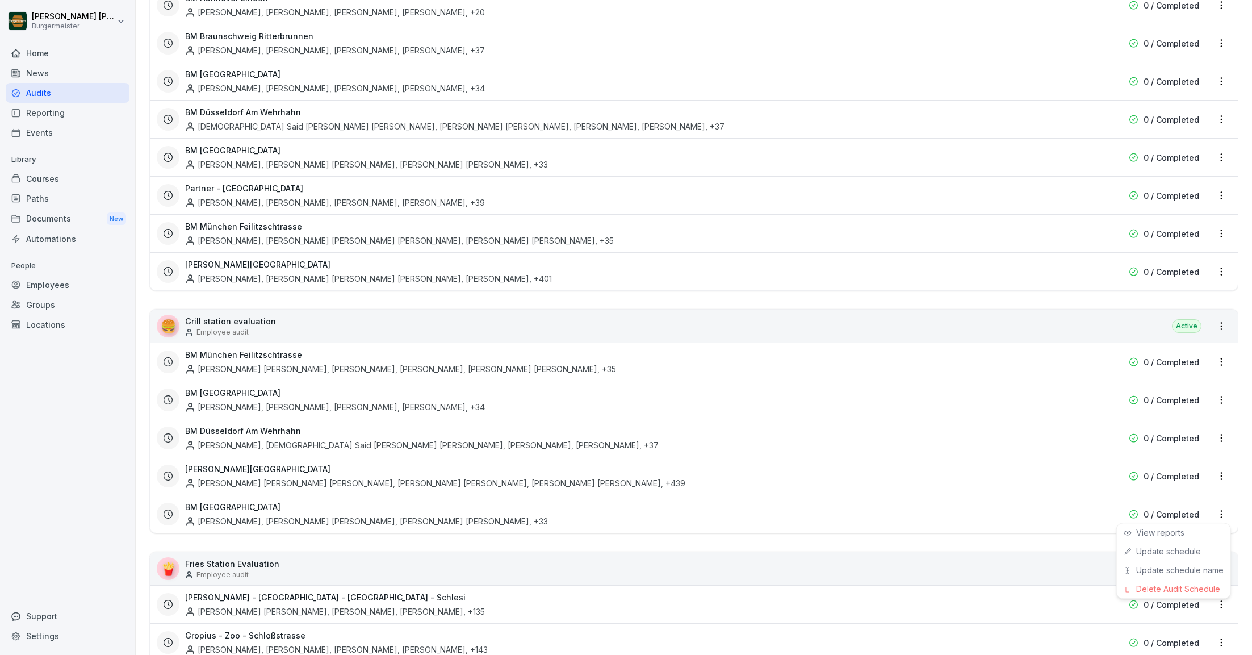
click at [1226, 324] on html "[PERSON_NAME] [PERSON_NAME] Home News Audits Reporting Events Library Courses P…" at bounding box center [626, 327] width 1252 height 655
click at [1224, 324] on html "[PERSON_NAME] [PERSON_NAME] Home News Audits Reporting Events Library Courses P…" at bounding box center [626, 327] width 1252 height 655
click at [0, 0] on link "Create schedule" at bounding box center [0, 0] width 0 height 0
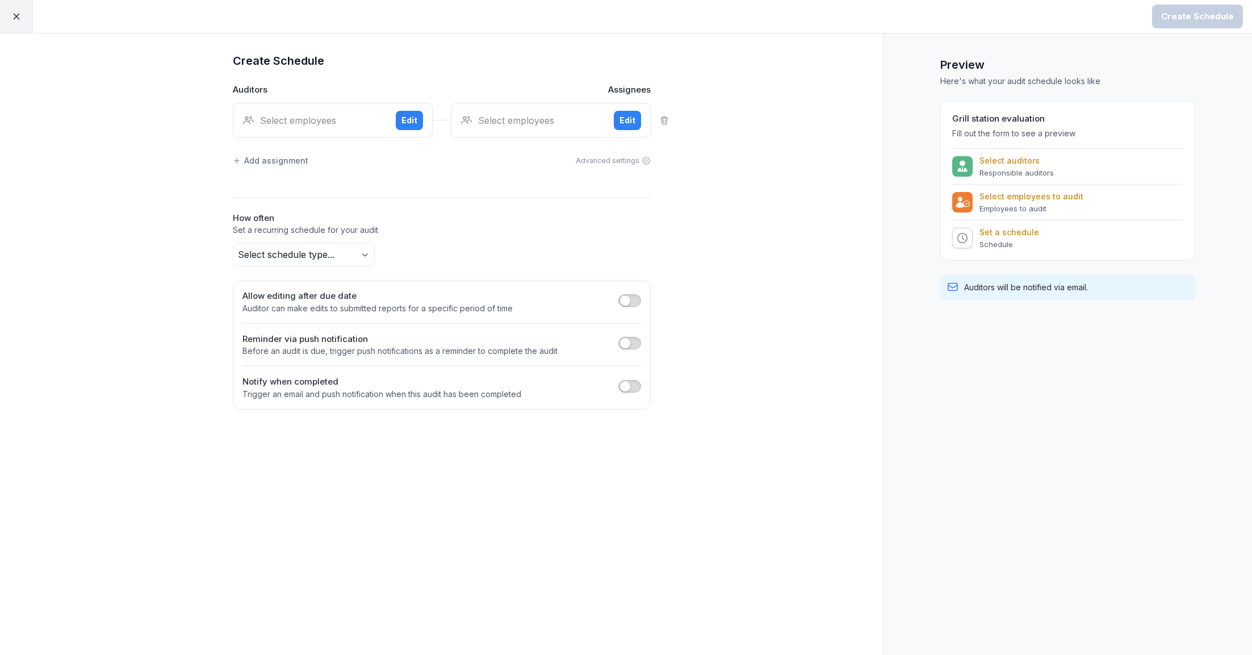
click at [310, 114] on div "Select employees" at bounding box center [314, 121] width 144 height 14
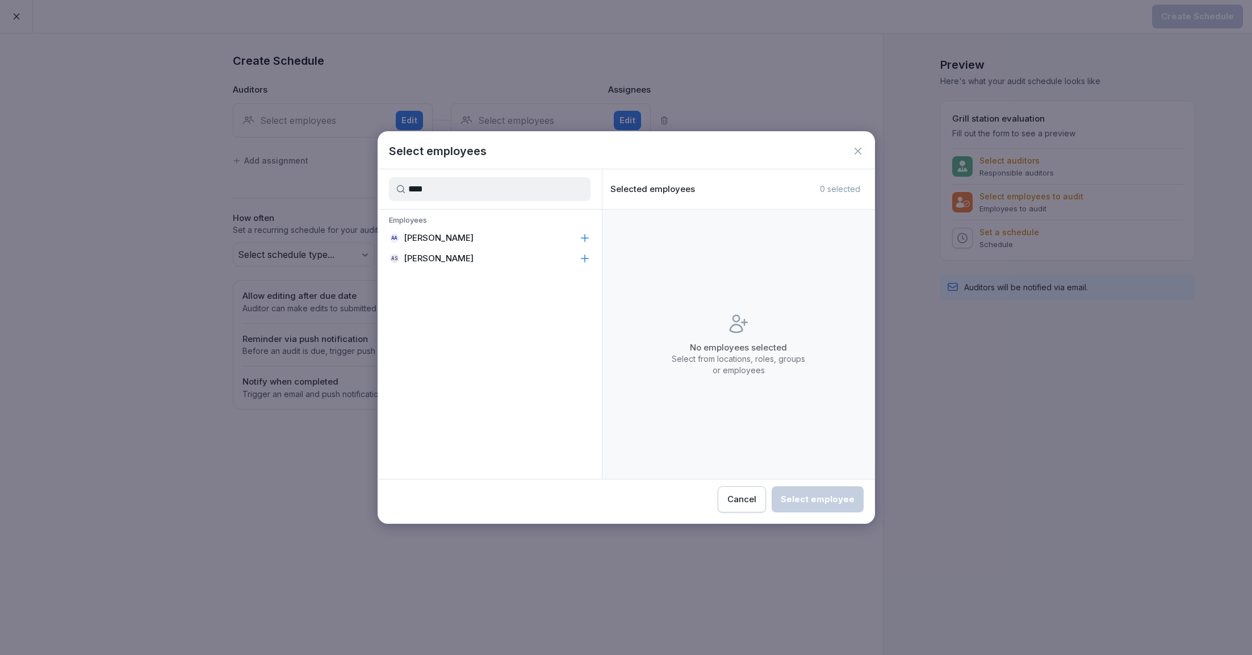
type input "****"
click at [455, 244] on div "AA Anirudh Arora" at bounding box center [490, 238] width 224 height 20
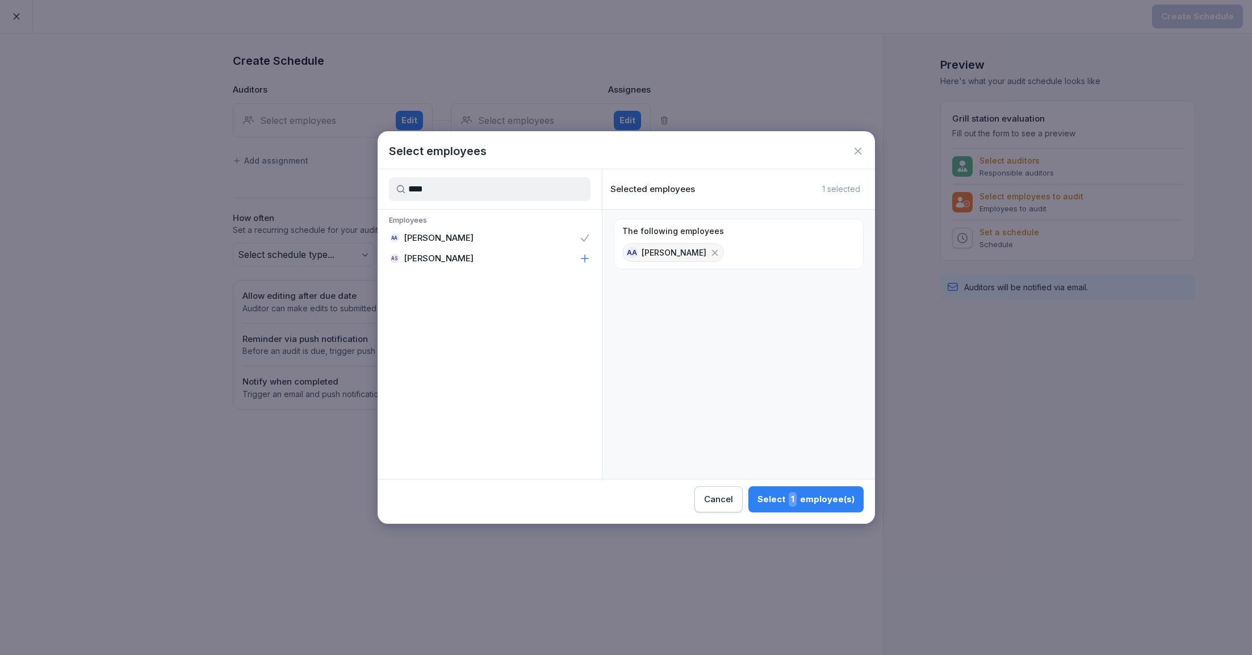
click at [801, 501] on div "Select 1 employee(s)" at bounding box center [806, 499] width 97 height 15
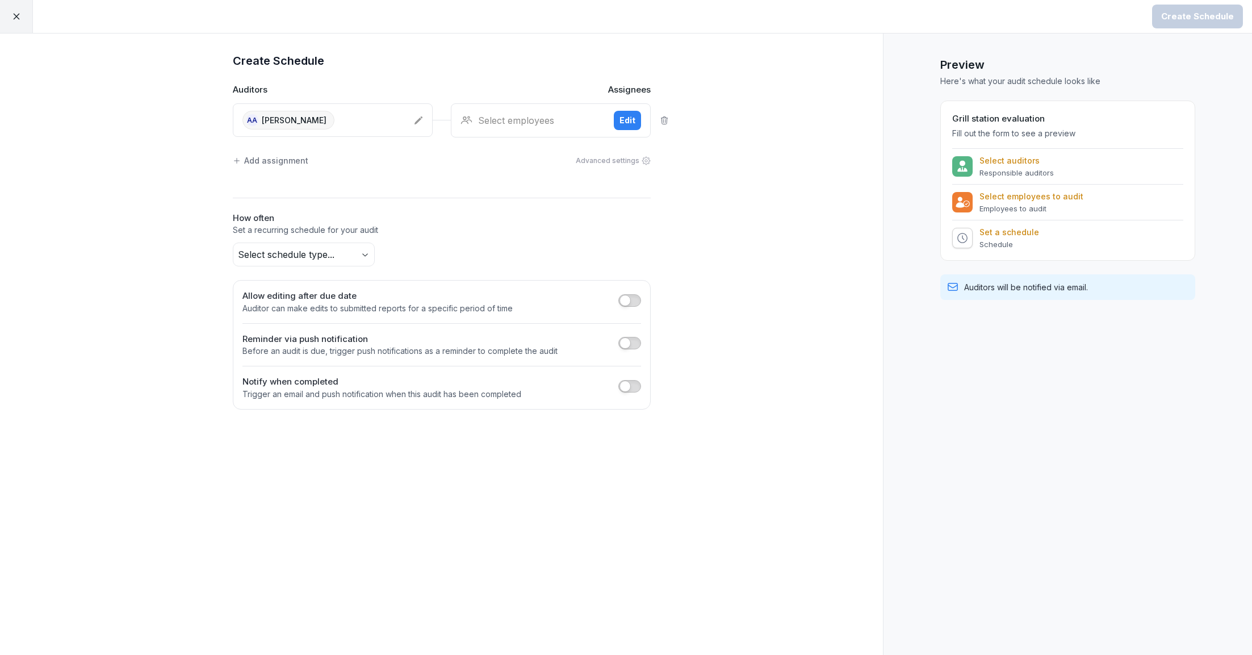
click at [543, 123] on div "Select employees" at bounding box center [533, 121] width 144 height 14
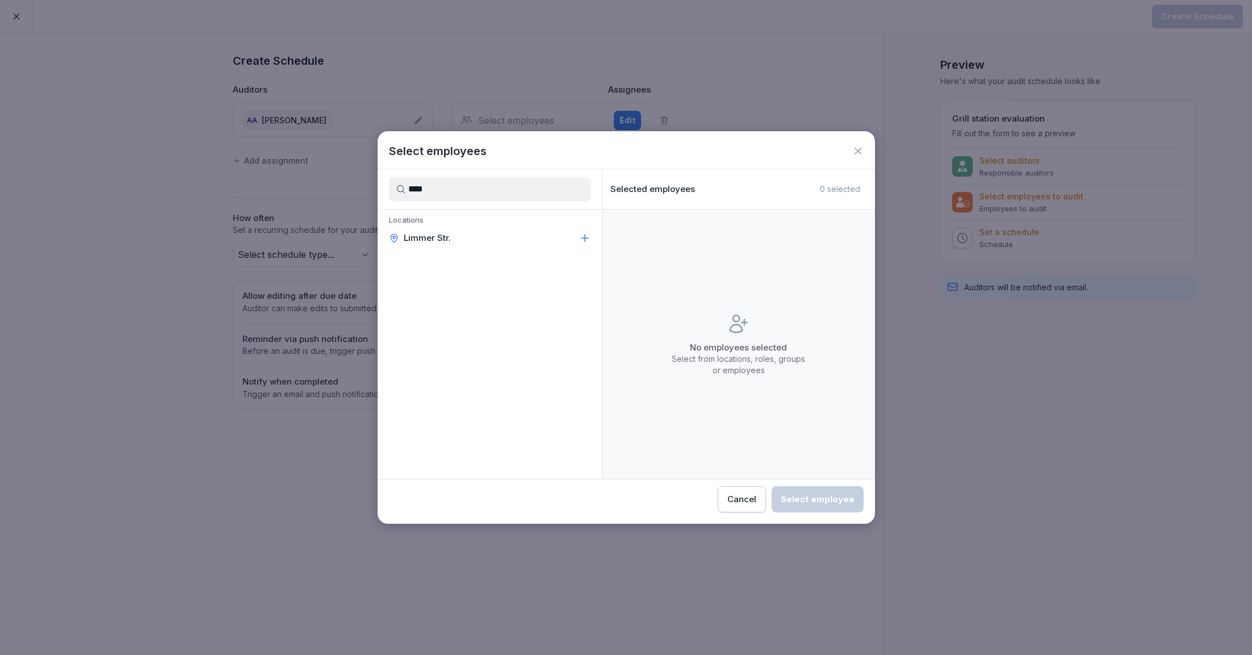
type input "****"
click at [488, 234] on div "Limmer Str." at bounding box center [490, 238] width 224 height 20
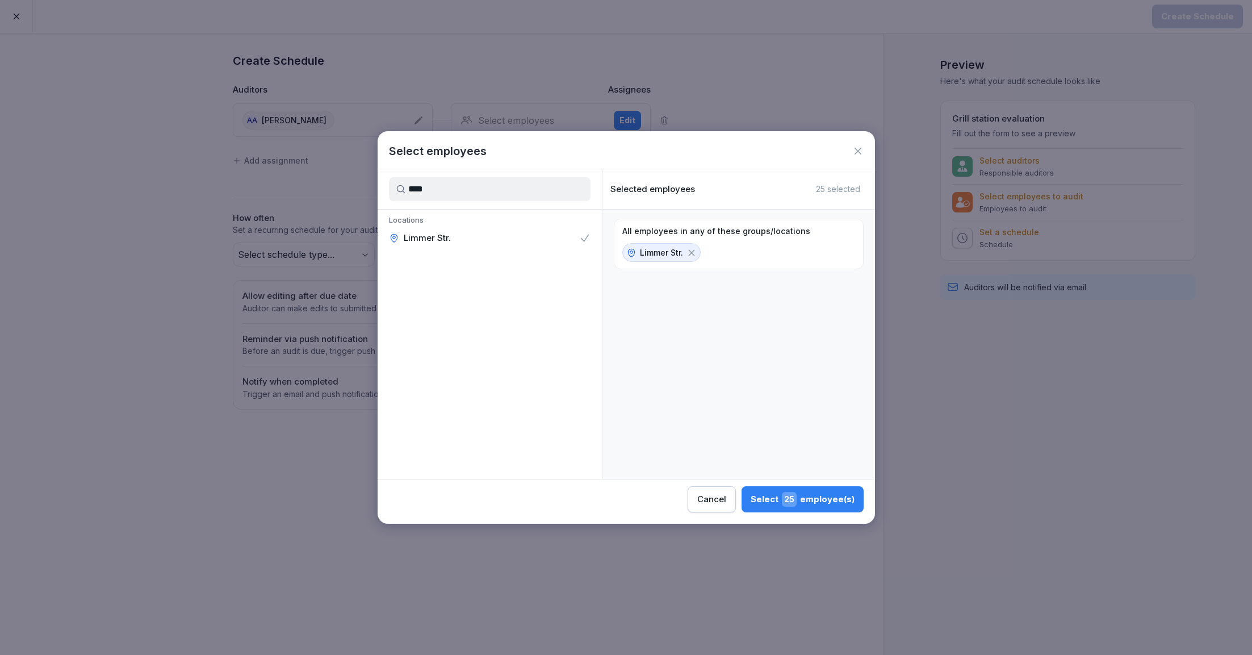
click at [817, 495] on div "Select 25 employee(s)" at bounding box center [803, 499] width 104 height 15
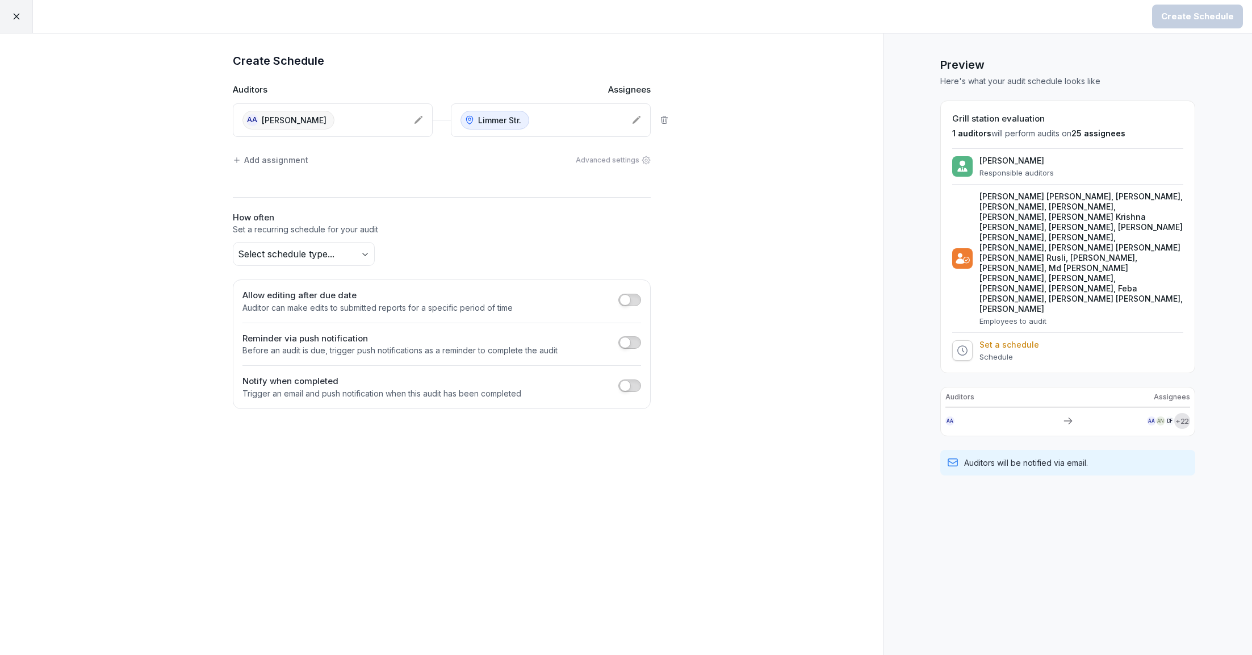
click at [336, 247] on body "Create Schedule Create Schedule Auditors Assignees AA Anirudh Arora Limmer Str.…" at bounding box center [626, 327] width 1252 height 655
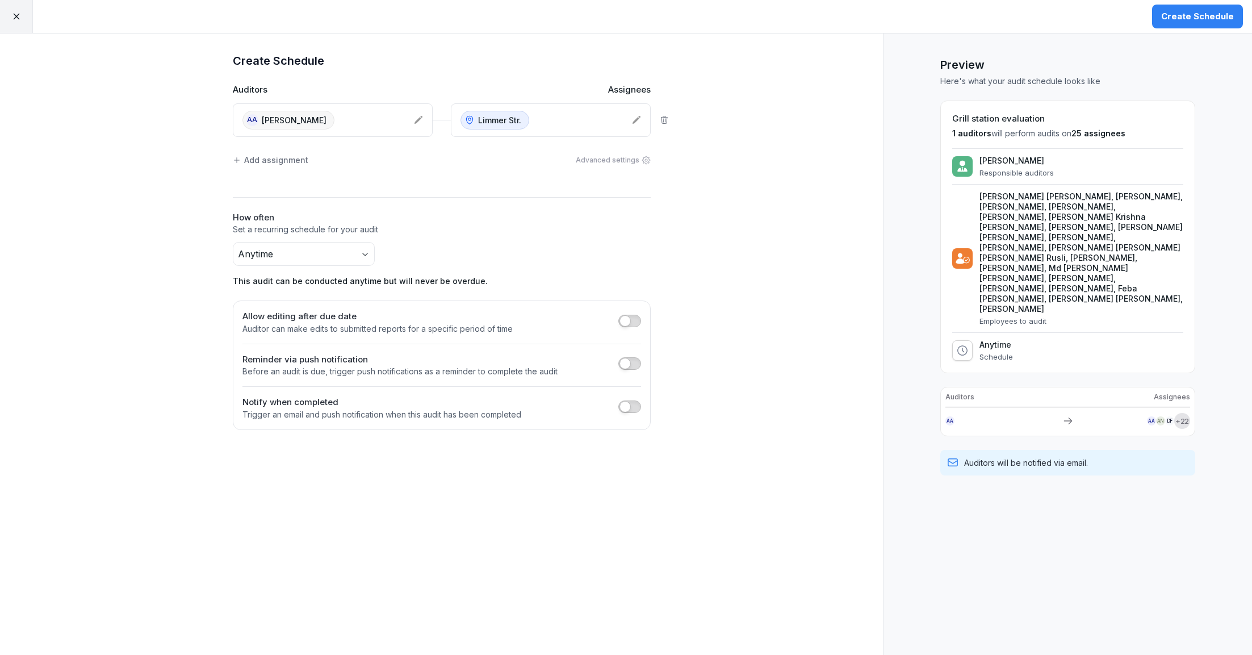
click at [1191, 6] on button "Create Schedule" at bounding box center [1197, 17] width 91 height 24
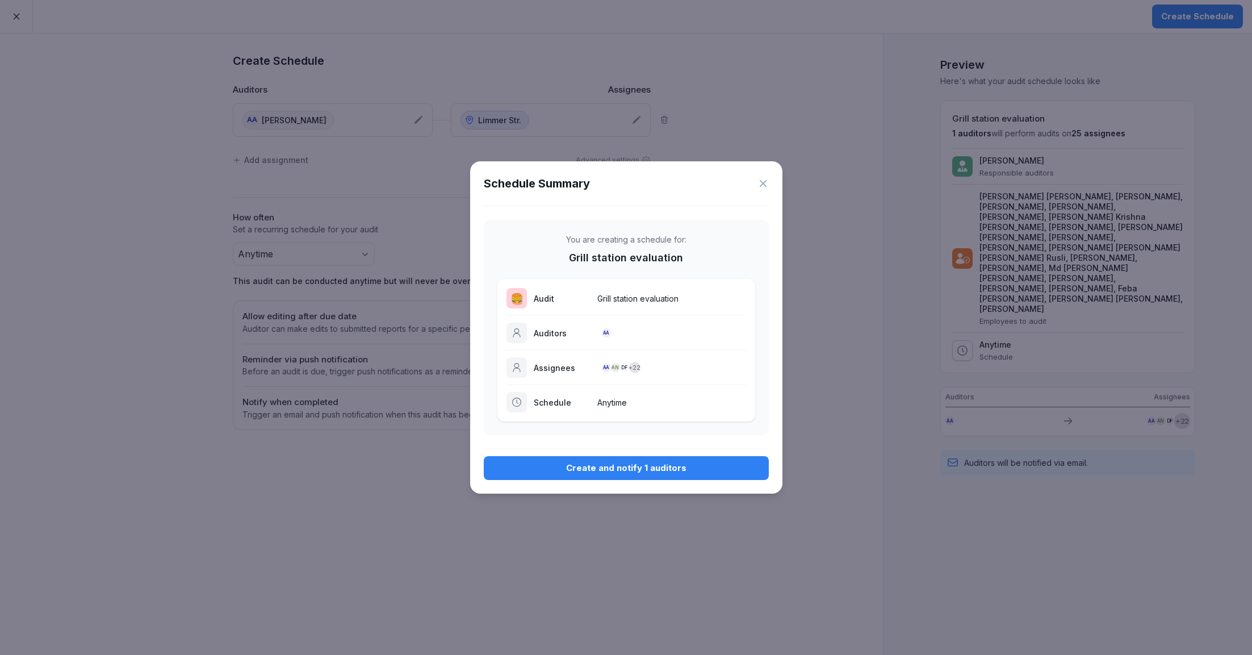
click at [651, 462] on div "Create and notify 1 auditors" at bounding box center [626, 468] width 267 height 12
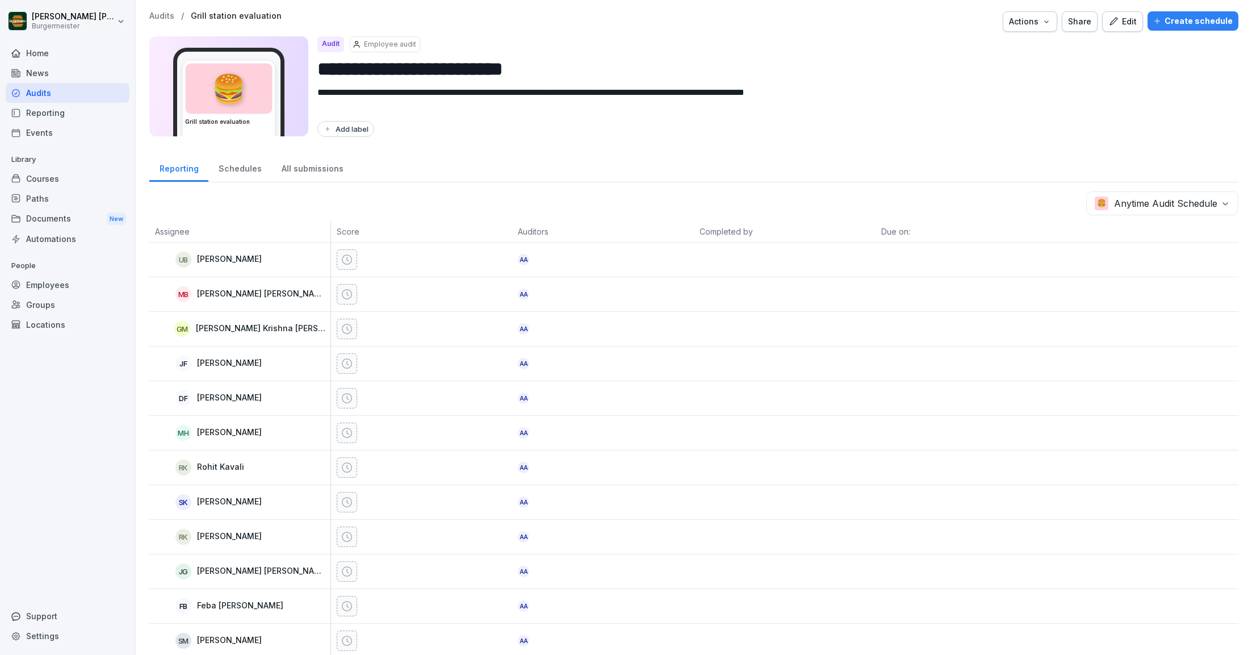
click at [151, 17] on p "Audits" at bounding box center [161, 16] width 25 height 10
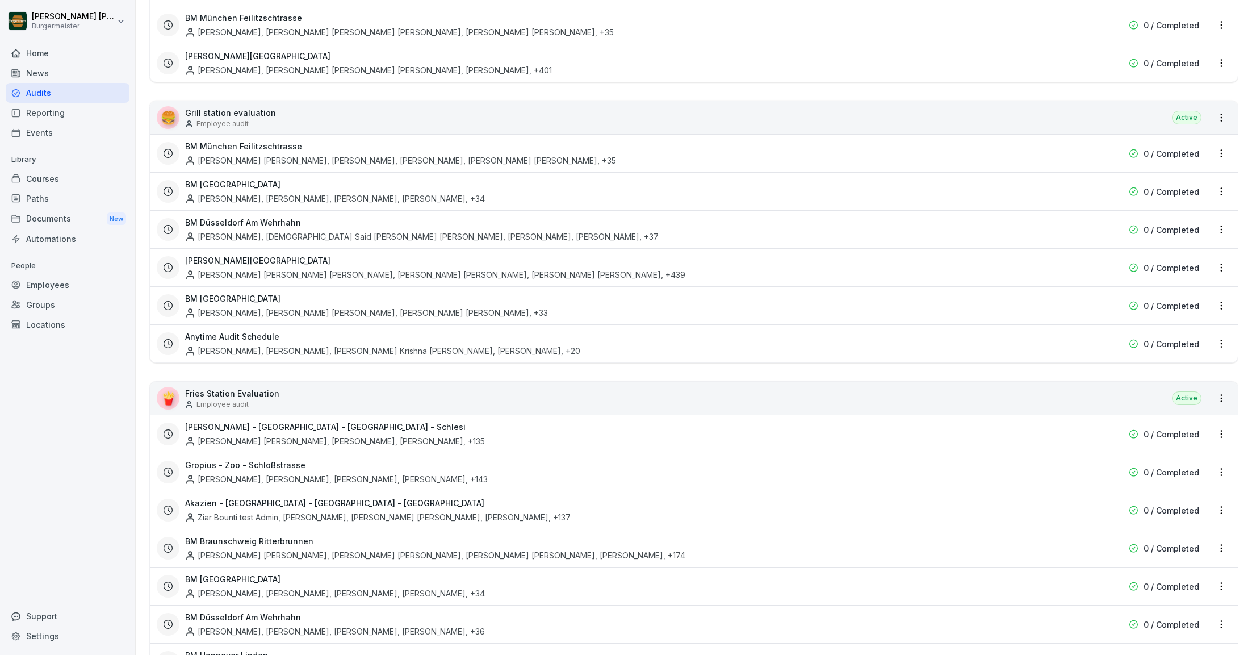
scroll to position [385, 0]
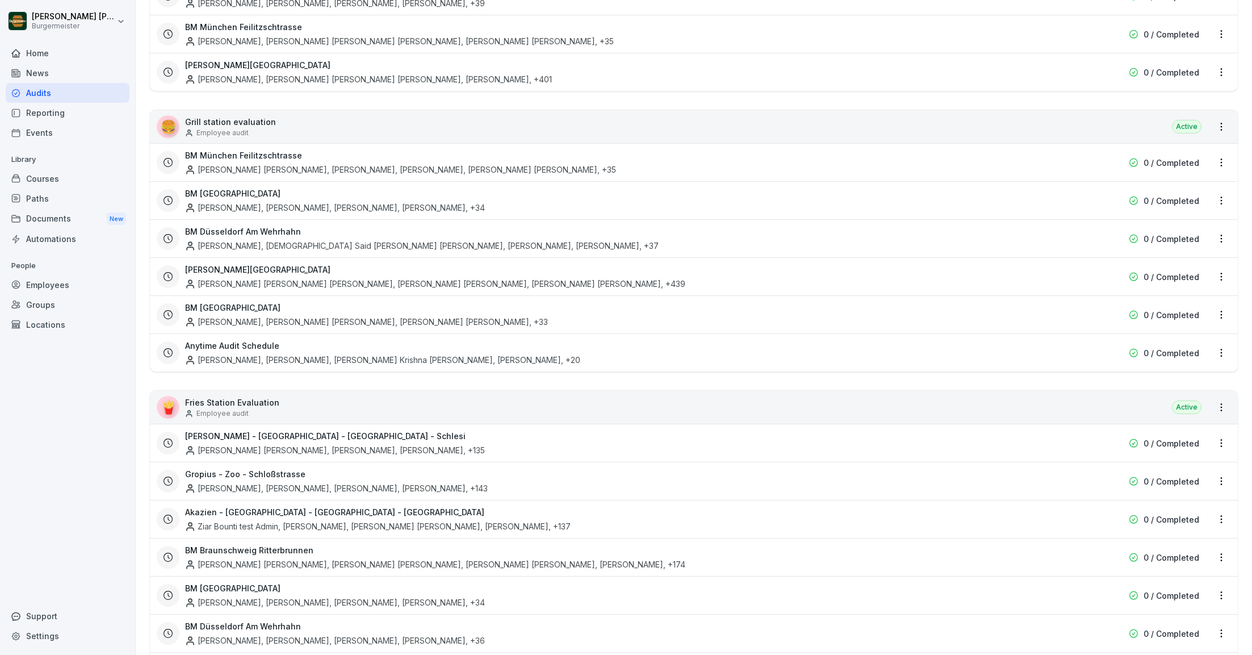
click at [1223, 350] on html "[PERSON_NAME] [PERSON_NAME] Home News Audits Reporting Events Library Courses P…" at bounding box center [626, 327] width 1252 height 655
click at [1154, 408] on div "Update schedule name" at bounding box center [1174, 408] width 114 height 19
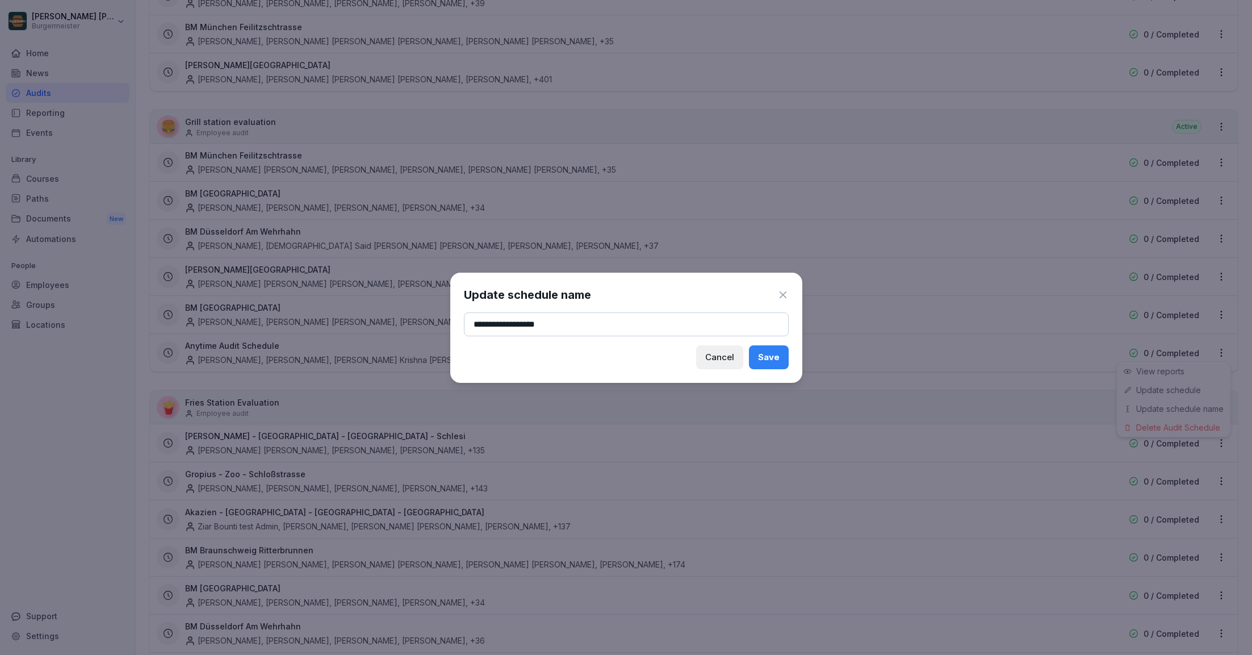
type input "**********"
click at [768, 359] on div "Save" at bounding box center [769, 357] width 22 height 12
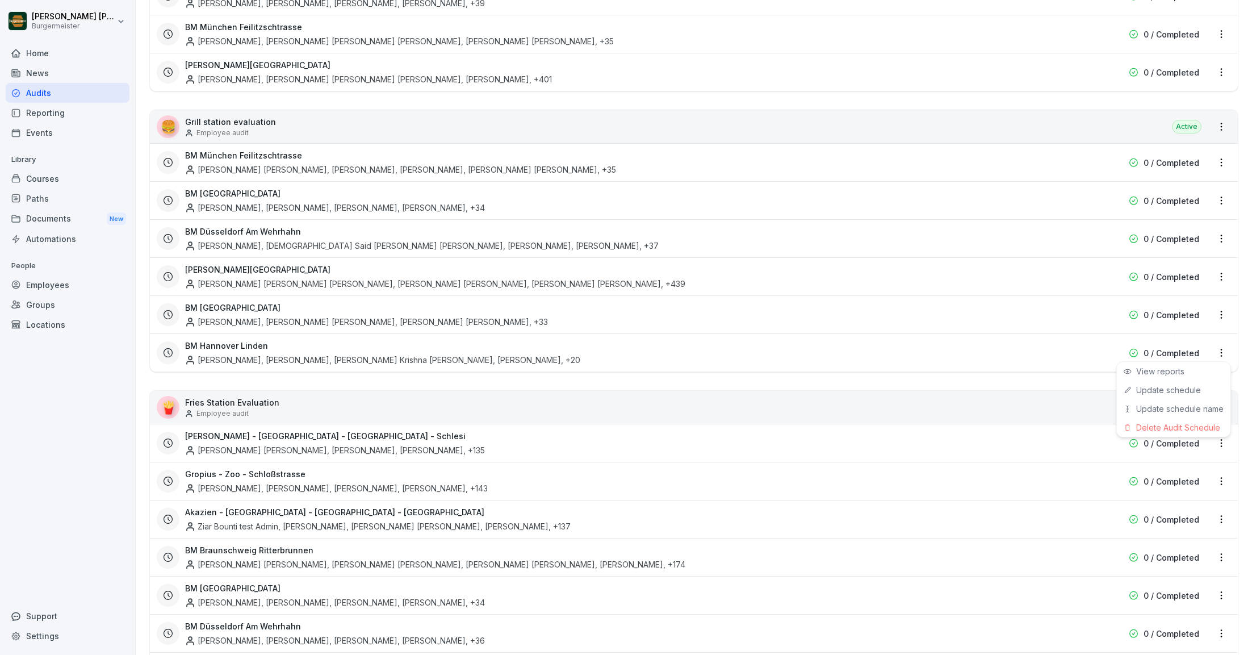
click at [1221, 125] on html "[PERSON_NAME] [PERSON_NAME] Home News Audits Reporting Events Library Courses P…" at bounding box center [626, 327] width 1252 height 655
click at [1225, 123] on html "[PERSON_NAME] [PERSON_NAME] Home News Audits Reporting Events Library Courses P…" at bounding box center [626, 327] width 1252 height 655
click at [0, 0] on link "Create schedule" at bounding box center [0, 0] width 0 height 0
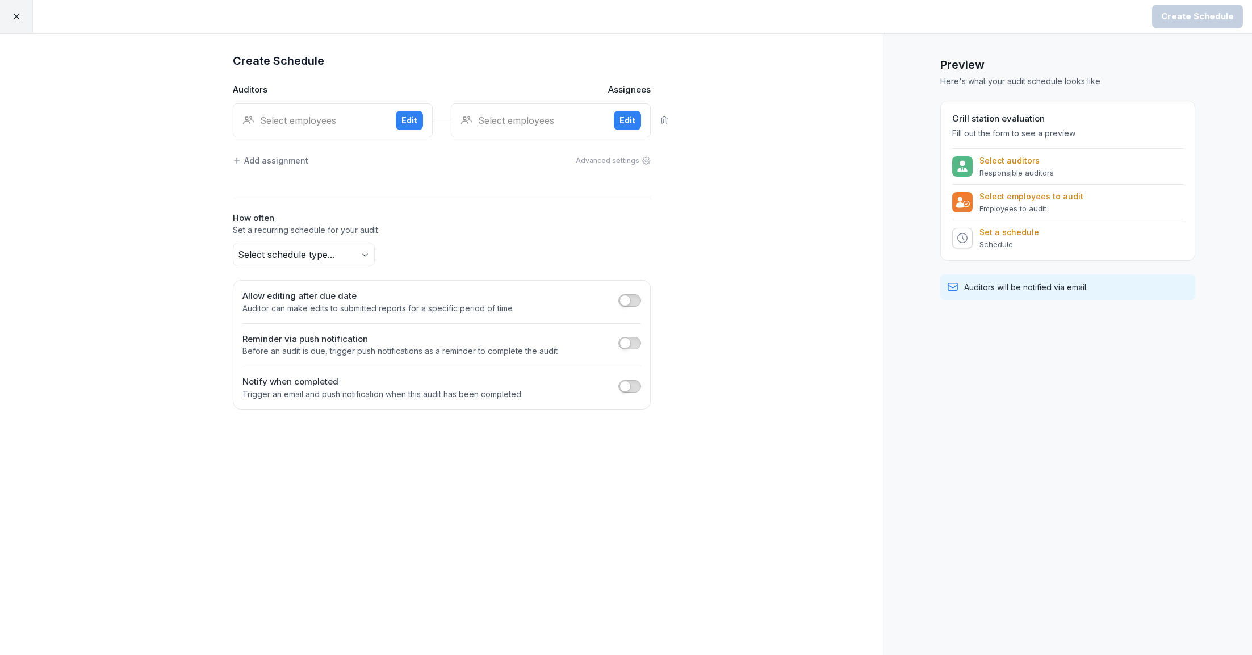
click at [324, 123] on div "Select employees" at bounding box center [314, 121] width 144 height 14
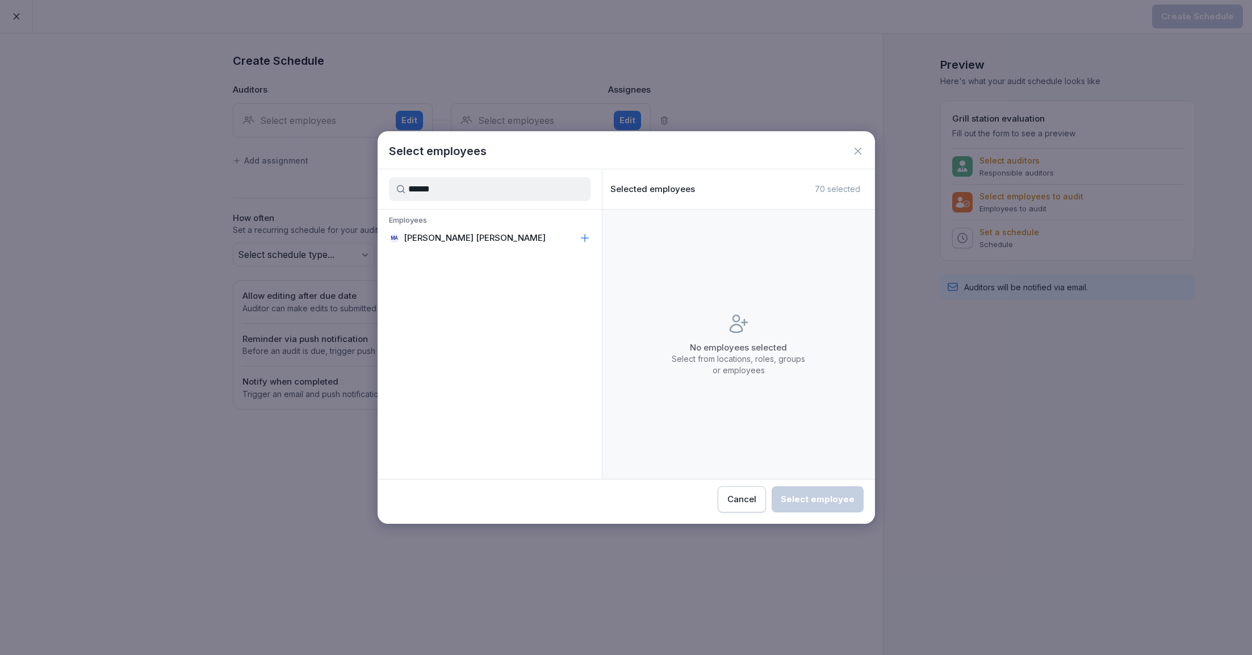
type input "******"
click at [450, 233] on p "[PERSON_NAME] [PERSON_NAME]" at bounding box center [475, 237] width 142 height 11
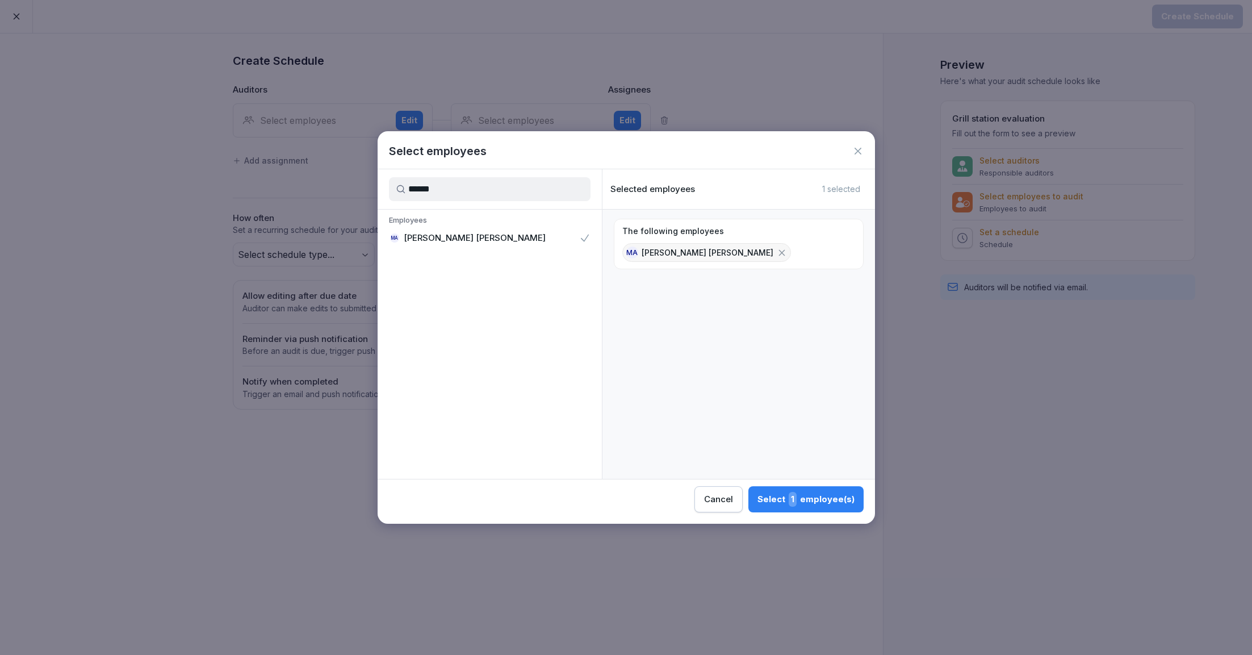
click at [847, 495] on div "Select 1 employee(s)" at bounding box center [806, 499] width 97 height 15
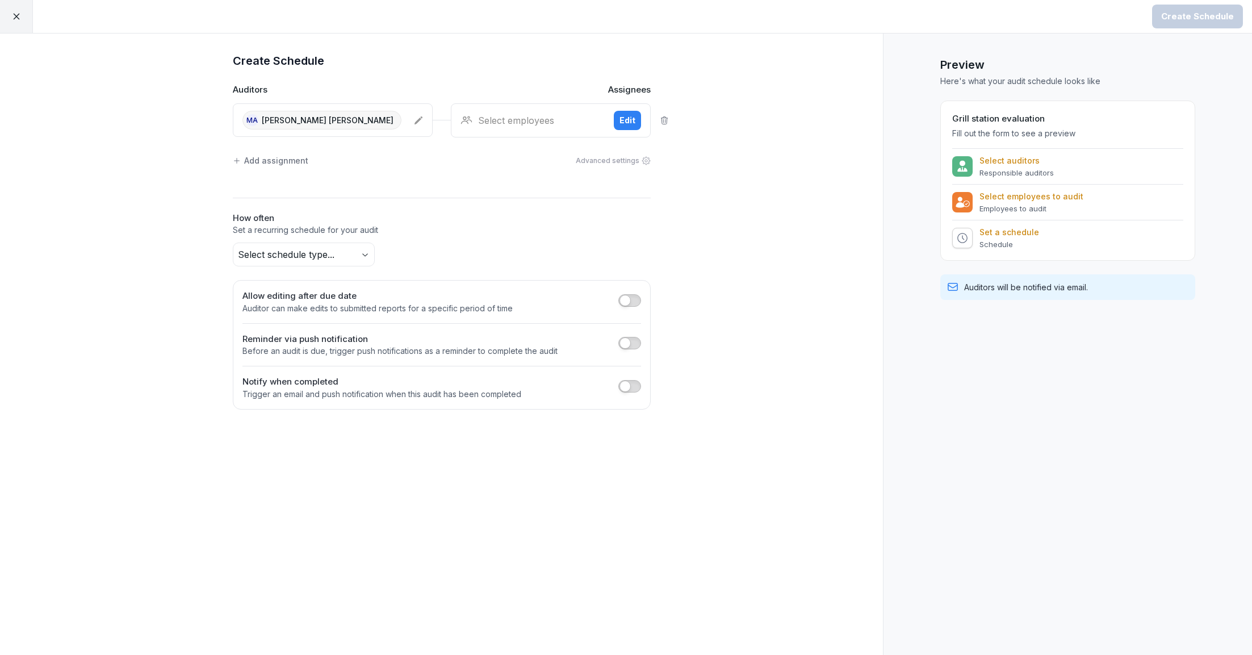
click at [513, 111] on div "Select employees Edit" at bounding box center [551, 120] width 200 height 34
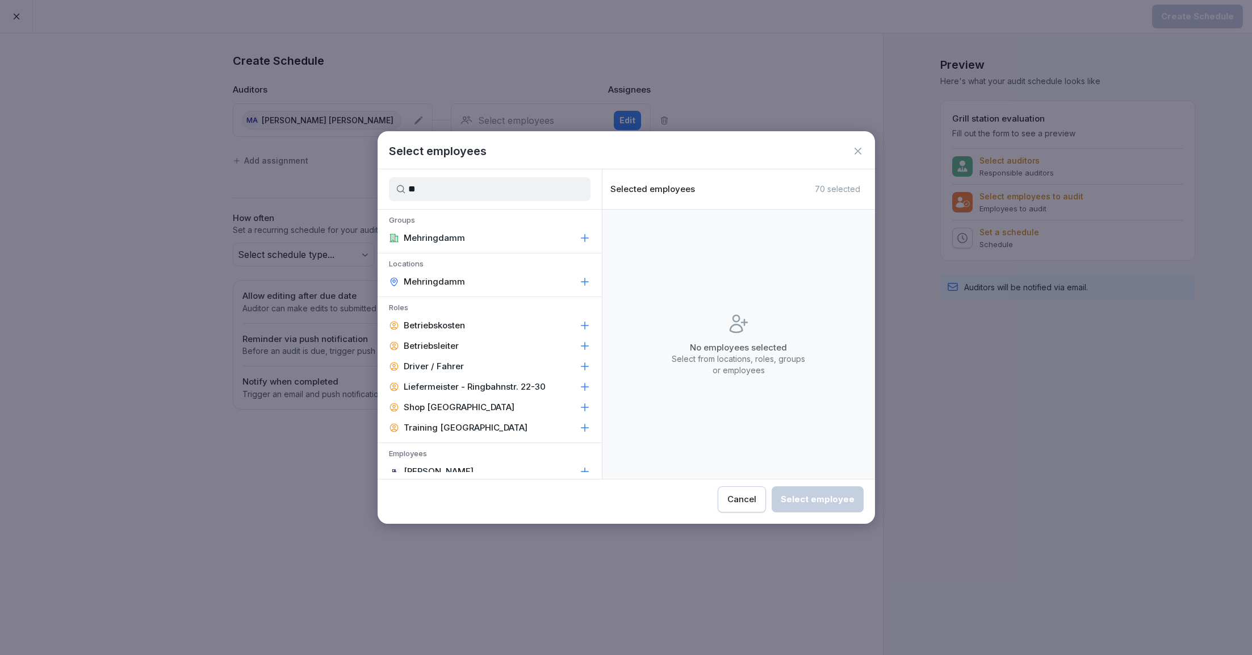
type input "*"
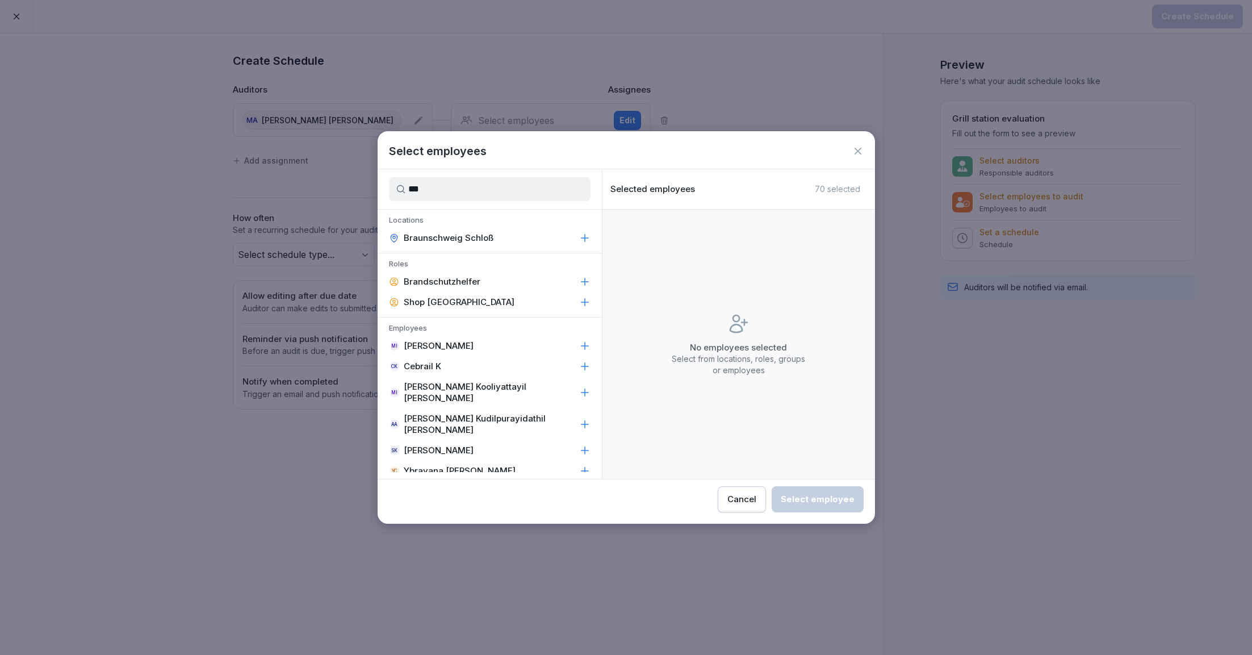
type input "***"
click at [488, 233] on p "Braunschweig Schloß" at bounding box center [449, 237] width 90 height 11
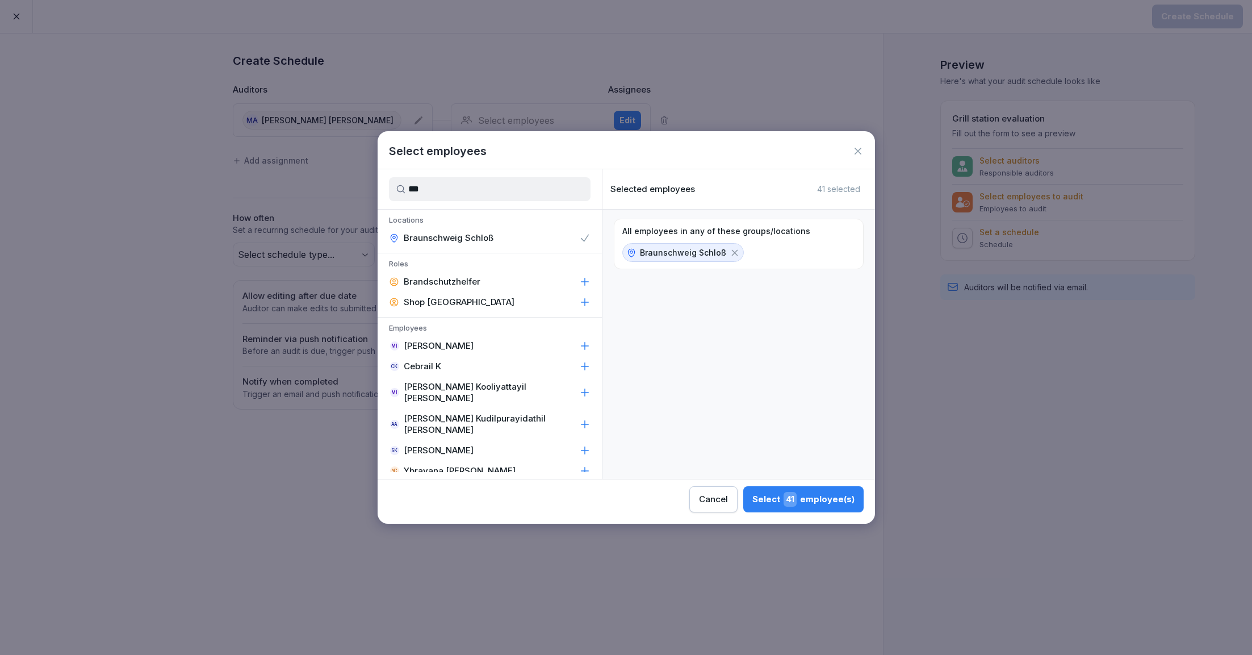
click at [823, 492] on div "Select 41 employee(s)" at bounding box center [803, 499] width 102 height 15
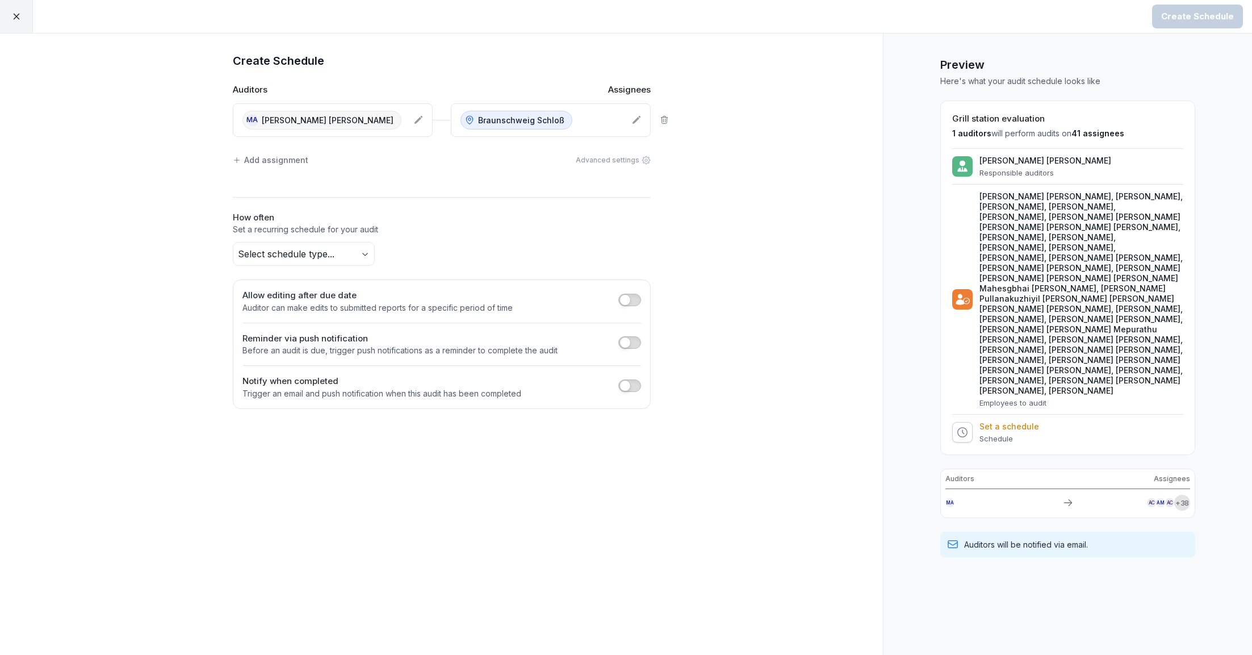
click at [339, 244] on body "Create Schedule Create Schedule Auditors Assignees MA Mohammad Mishkat Hossain …" at bounding box center [626, 327] width 1252 height 655
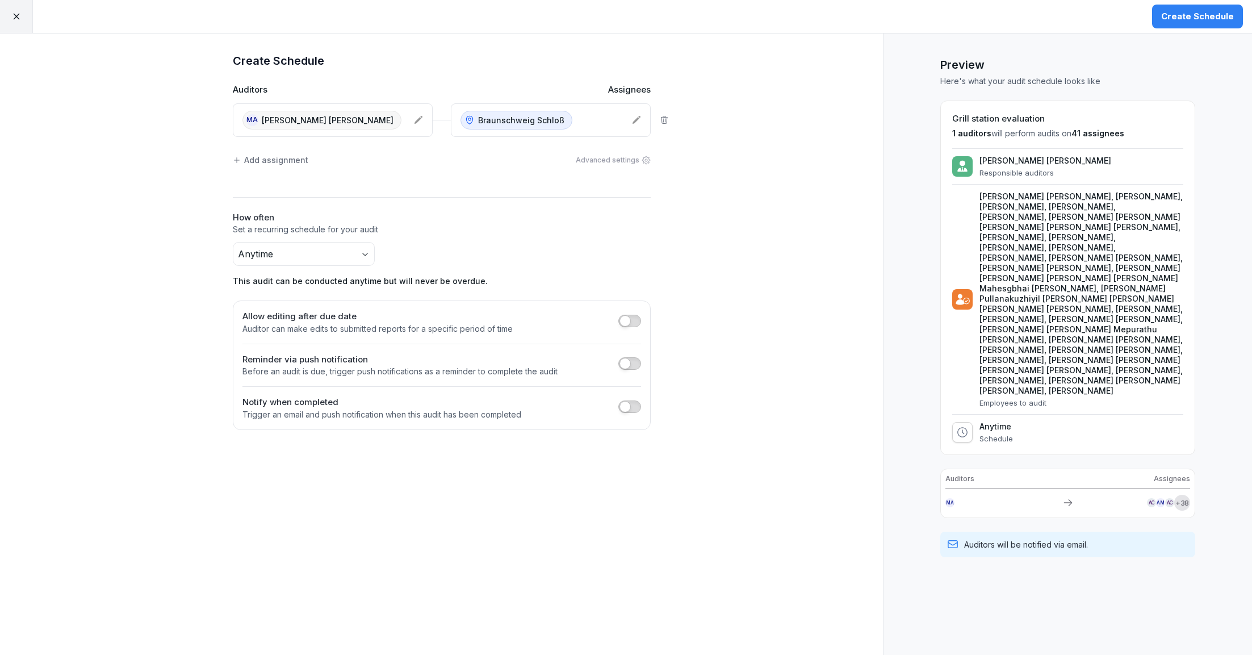
click at [737, 232] on div "Create Schedule Auditors Assignees MA Mohammad Mishkat Hossain Asif Braunschwei…" at bounding box center [441, 344] width 883 height 621
click at [1215, 14] on div "Create Schedule" at bounding box center [1197, 16] width 73 height 12
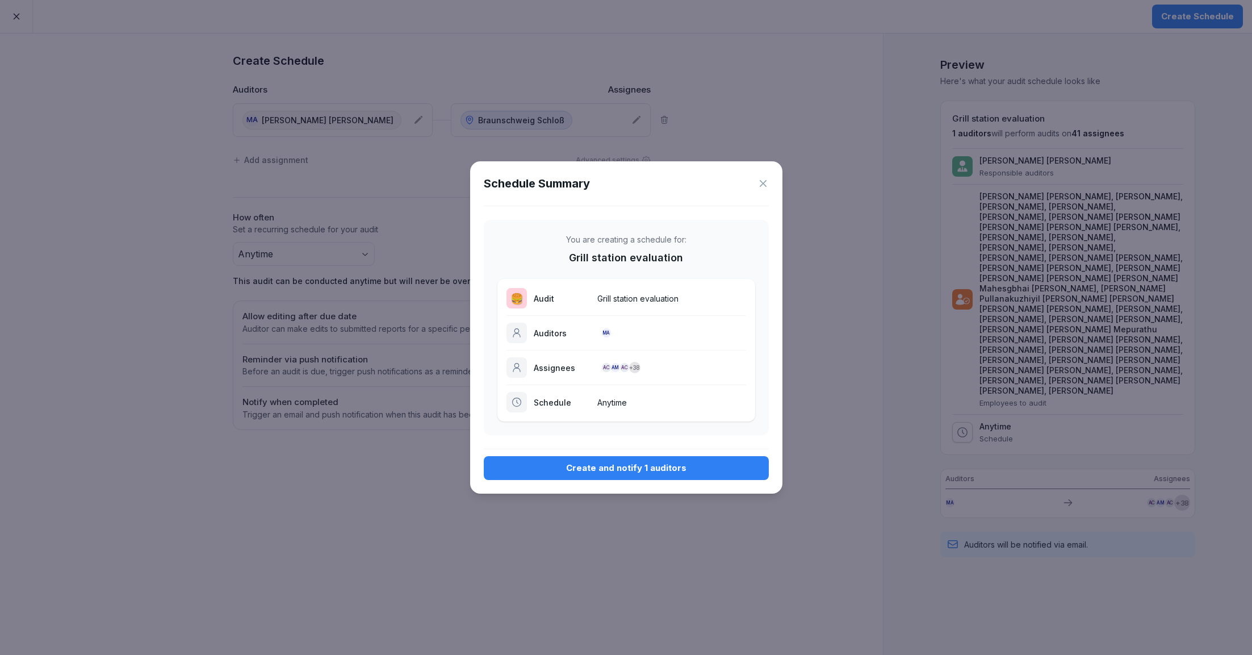
click at [697, 466] on div "Create and notify 1 auditors" at bounding box center [626, 468] width 267 height 12
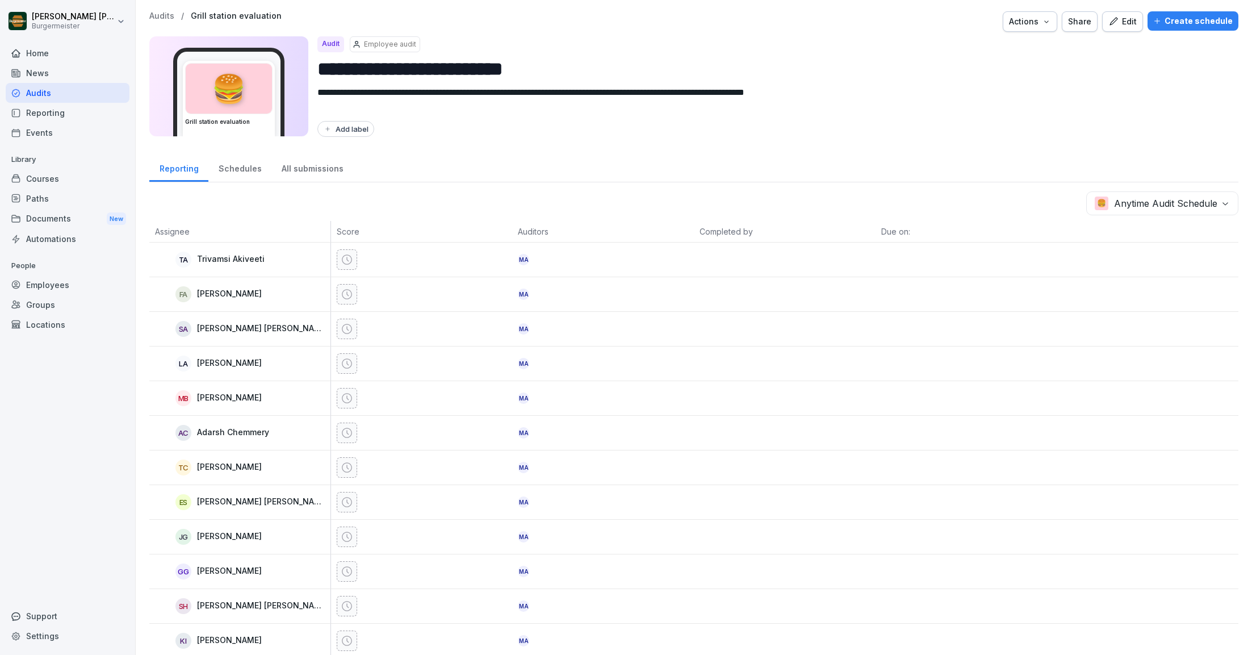
click at [160, 13] on p "Audits" at bounding box center [161, 16] width 25 height 10
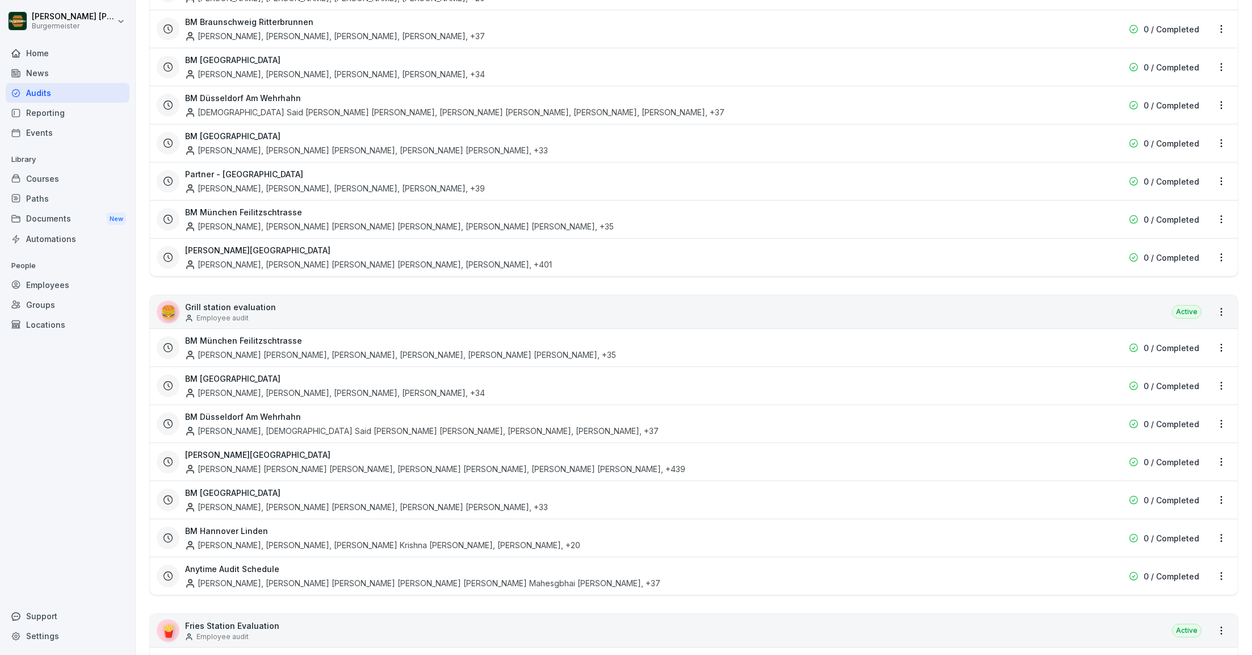
scroll to position [231, 0]
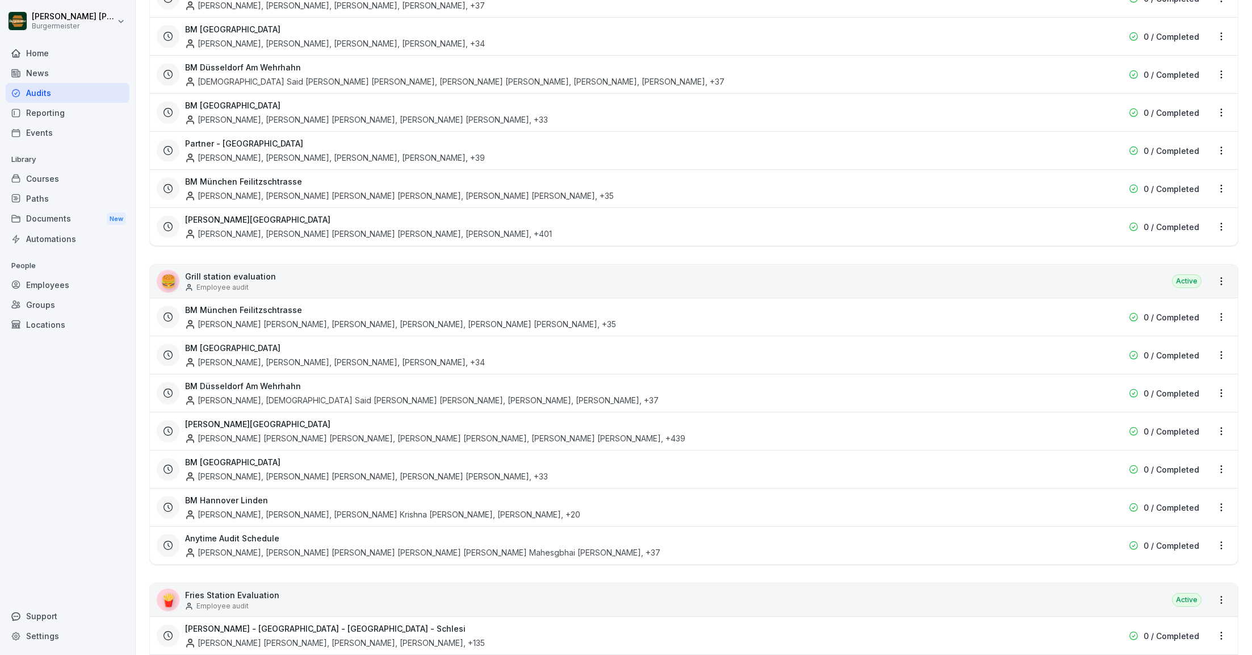
click at [1223, 542] on html "[PERSON_NAME] [PERSON_NAME] Home News Audits Reporting Events Library Courses P…" at bounding box center [626, 327] width 1252 height 655
click at [1156, 602] on div "Update schedule name" at bounding box center [1174, 600] width 114 height 19
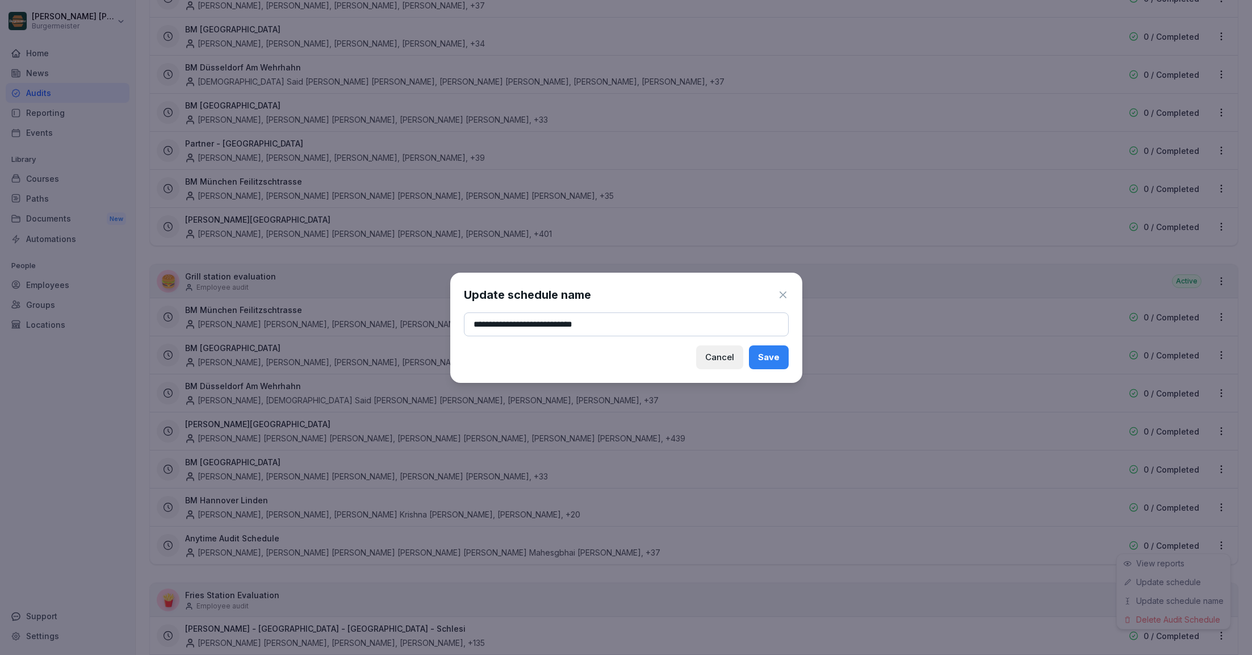
type input "**********"
click at [776, 353] on div "Save" at bounding box center [769, 357] width 22 height 12
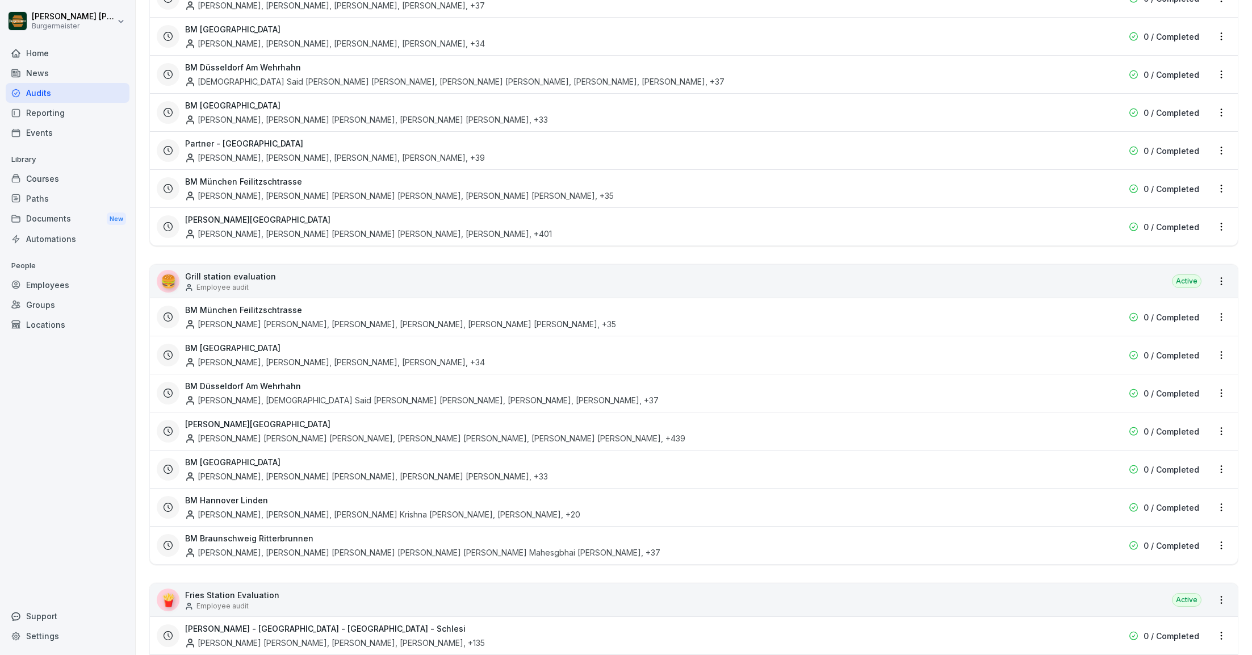
click at [402, 244] on html "[PERSON_NAME] [PERSON_NAME] Home News Audits Reporting Events Library Courses P…" at bounding box center [626, 327] width 1252 height 655
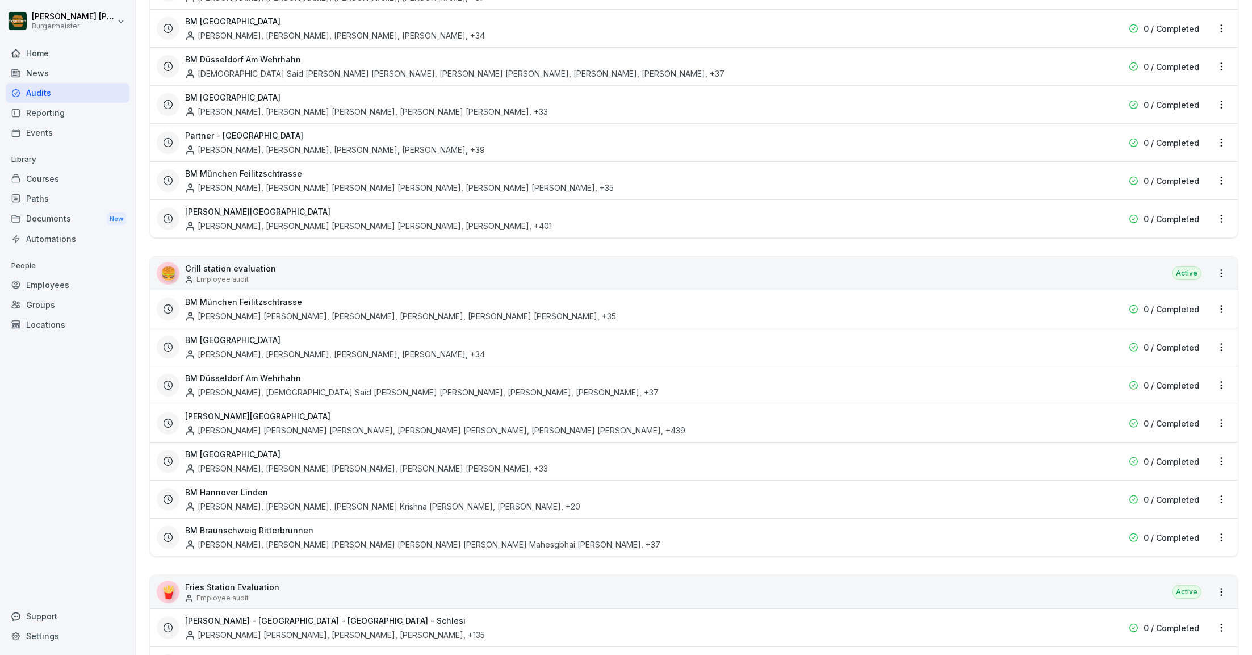
scroll to position [247, 0]
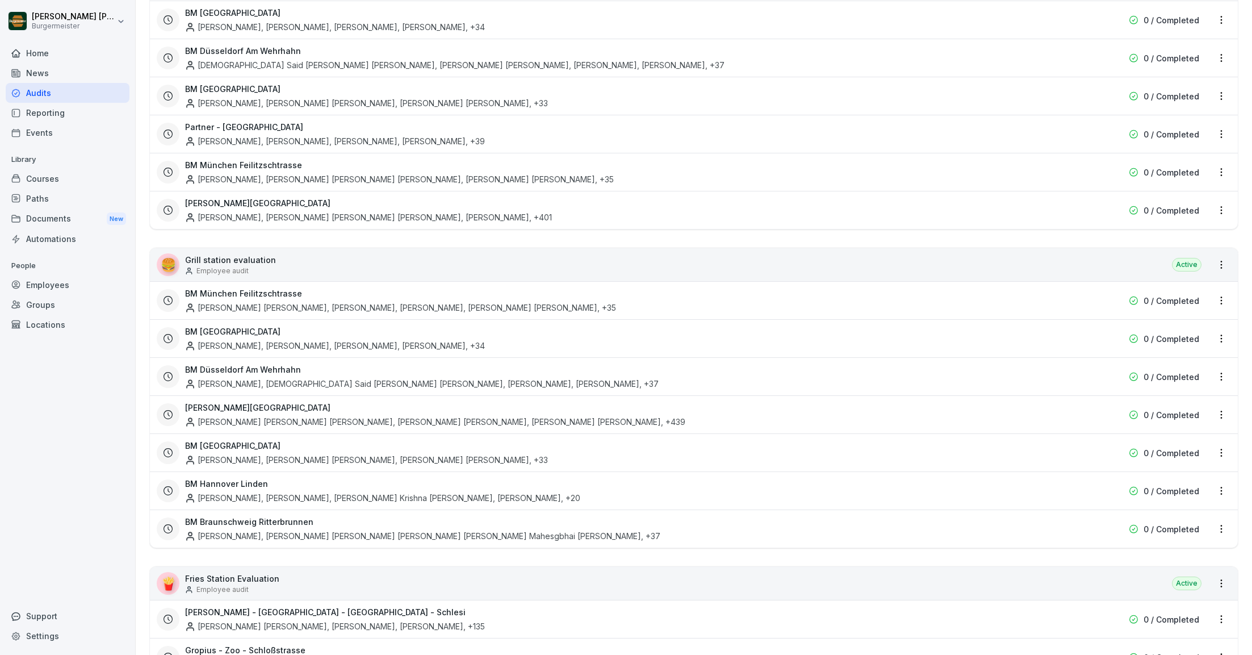
click at [1221, 130] on html "[PERSON_NAME] [PERSON_NAME] Home News Audits Reporting Events Library Courses P…" at bounding box center [626, 327] width 1252 height 655
click at [1157, 191] on div "Update schedule name" at bounding box center [1174, 191] width 114 height 19
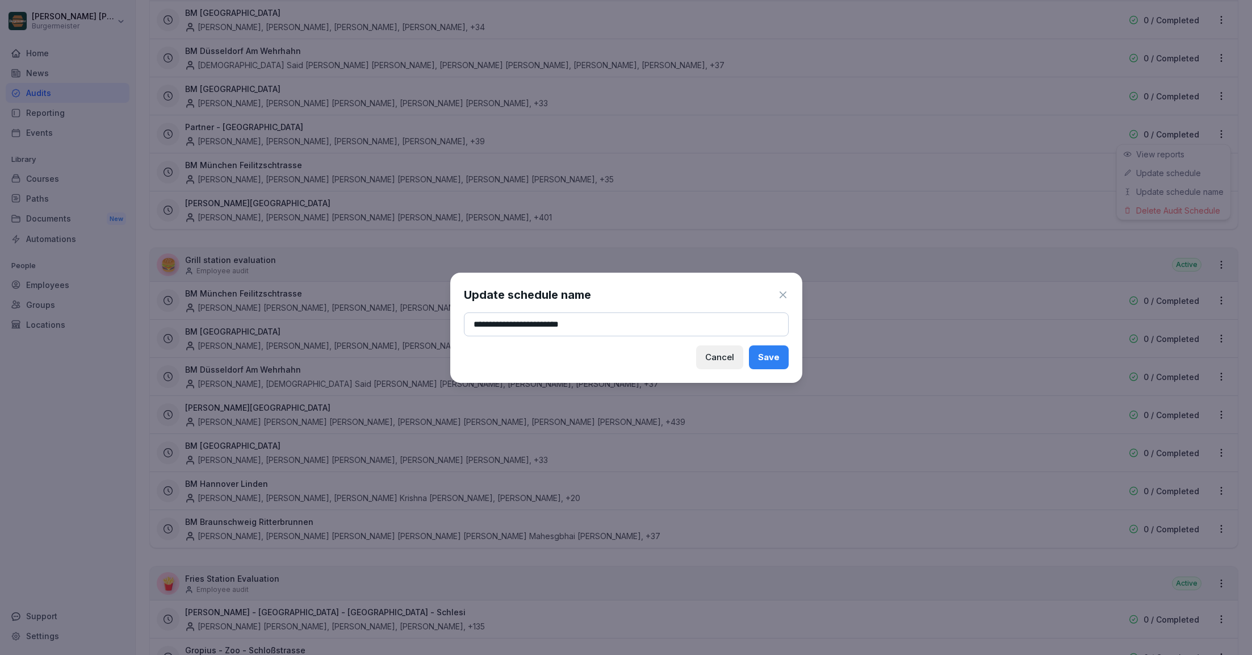
click at [779, 295] on icon at bounding box center [782, 294] width 11 height 11
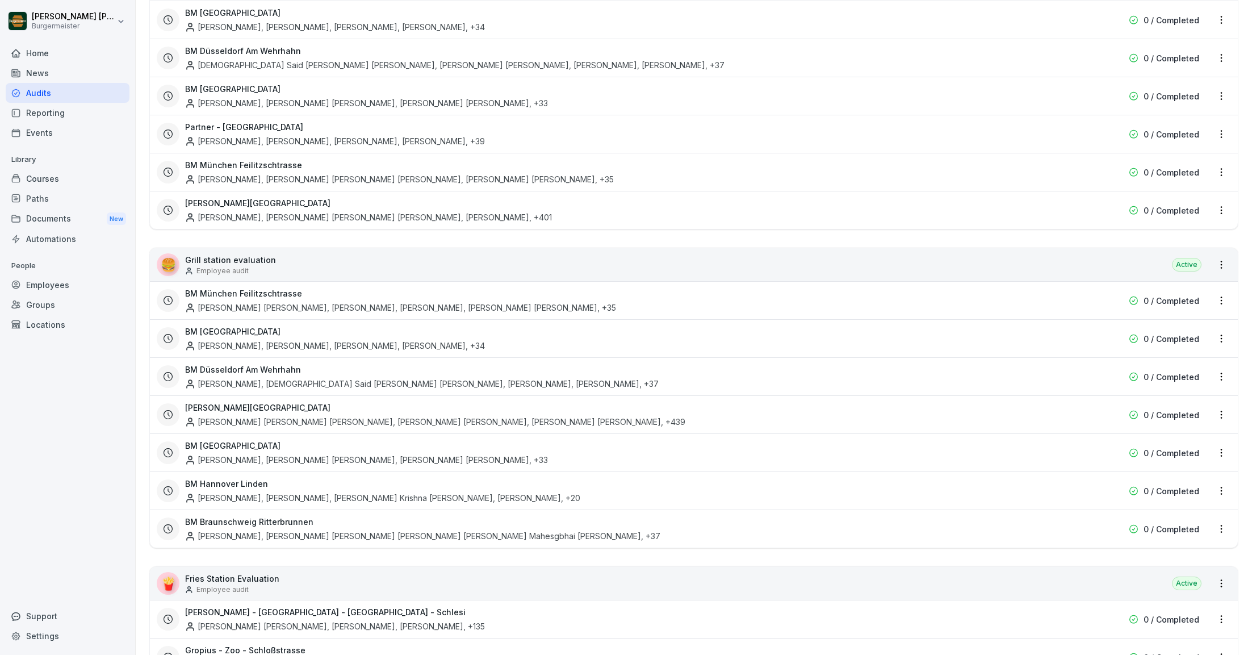
click at [1224, 262] on html "[PERSON_NAME] [PERSON_NAME] Home News Audits Reporting Events Library Courses P…" at bounding box center [626, 327] width 1252 height 655
click at [0, 0] on link "Create schedule" at bounding box center [0, 0] width 0 height 0
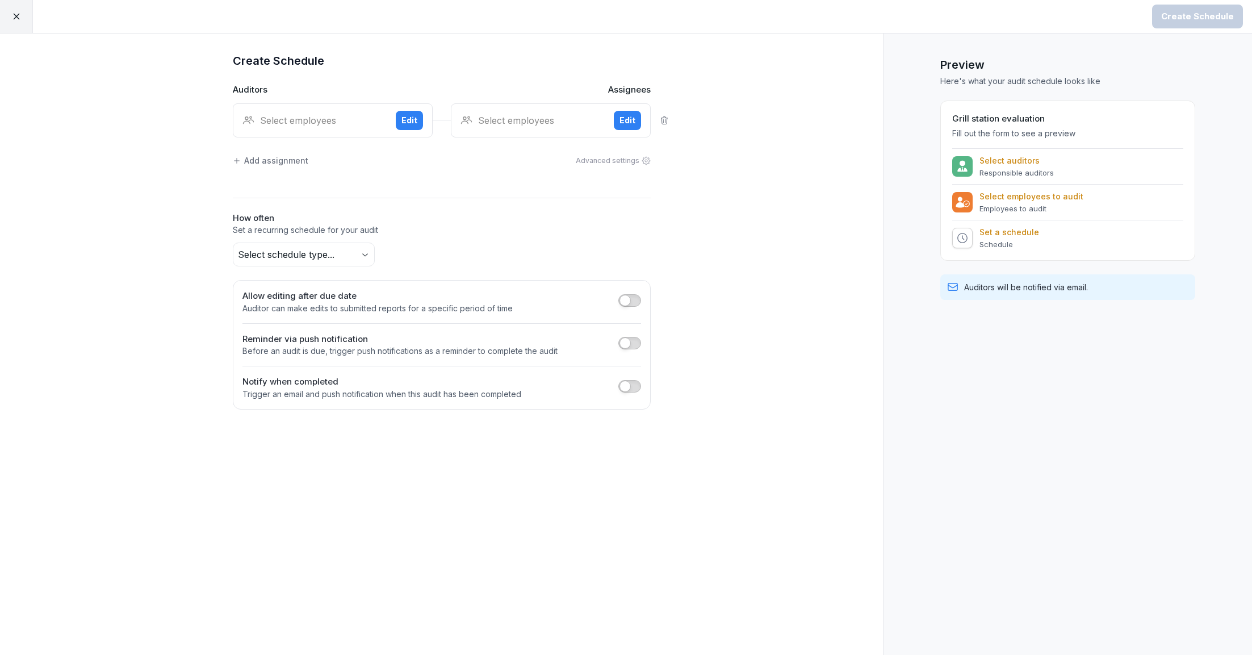
click at [340, 117] on div "Select employees" at bounding box center [314, 121] width 144 height 14
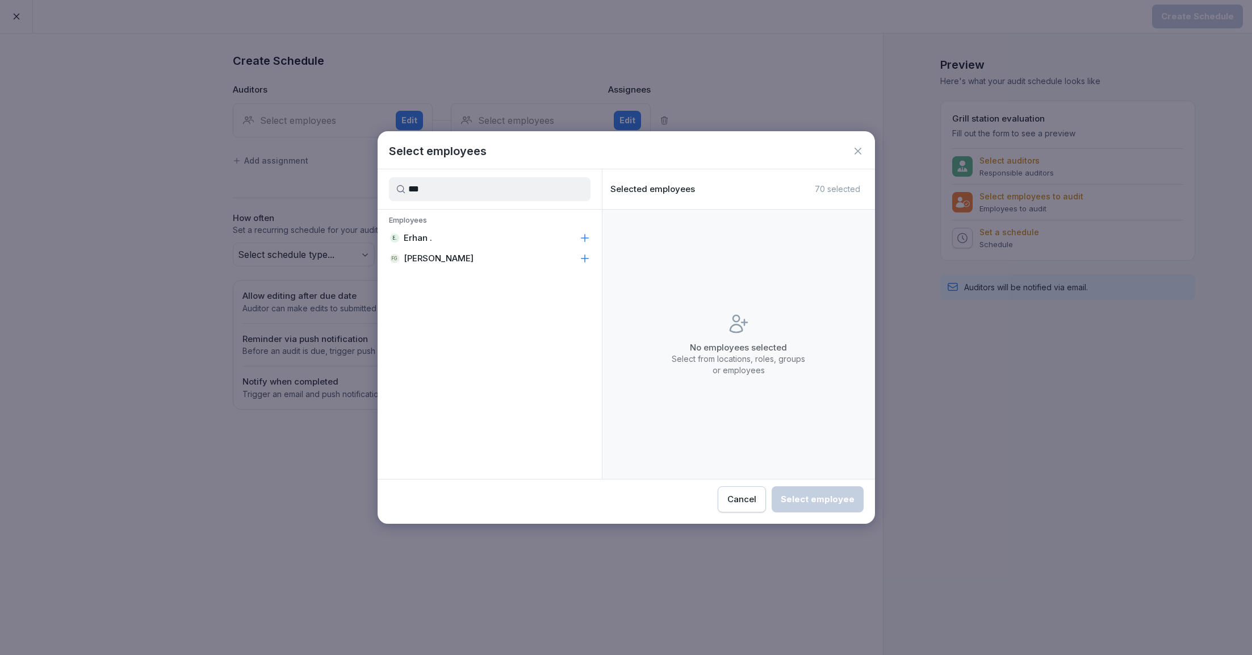
type input "***"
click at [434, 232] on div "E. Erhan ." at bounding box center [490, 238] width 224 height 20
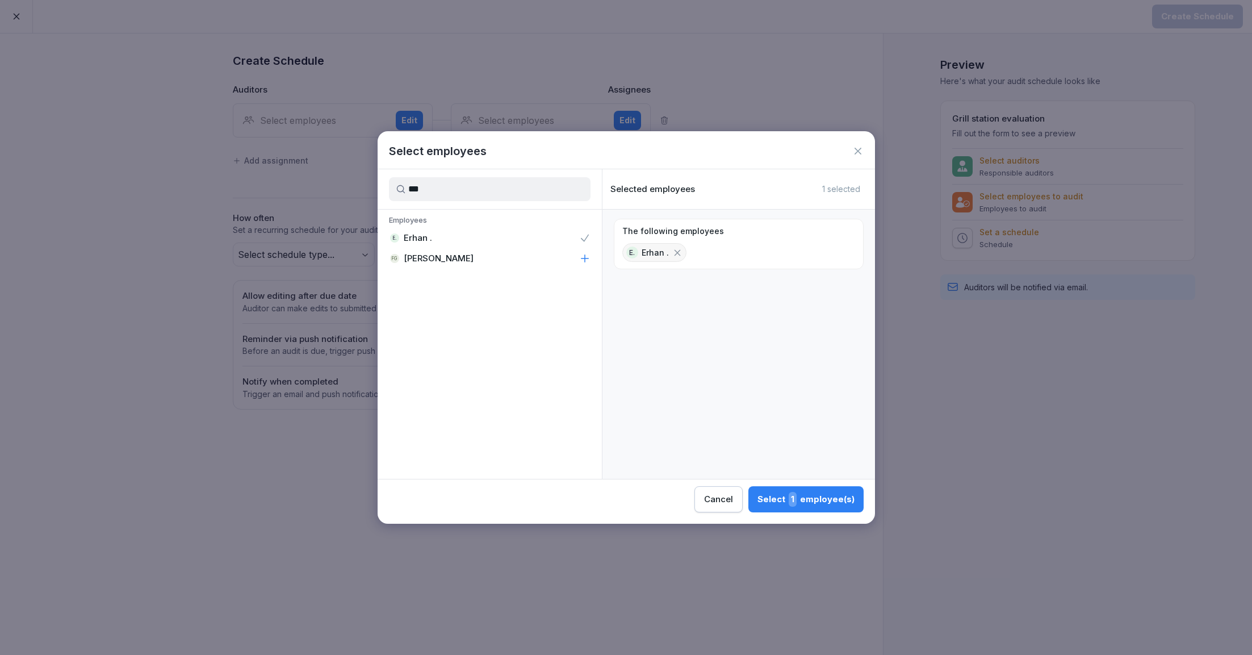
click at [797, 503] on span "1" at bounding box center [793, 499] width 8 height 15
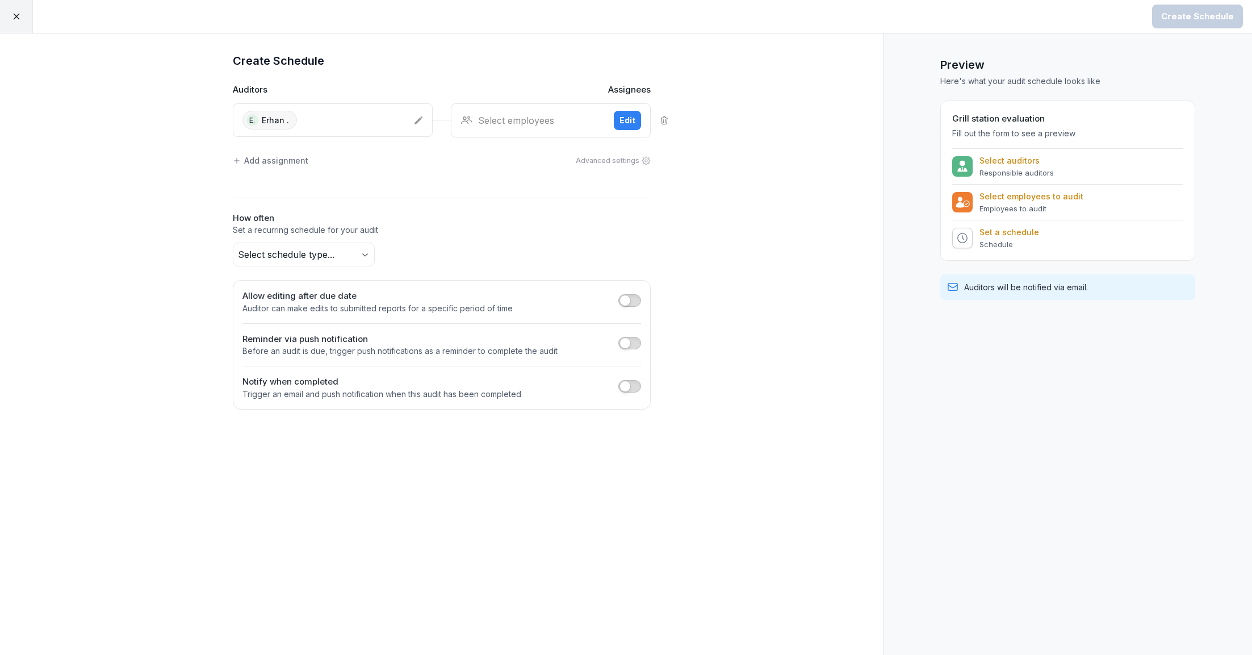
click at [587, 128] on div "Select employees Edit" at bounding box center [551, 120] width 200 height 34
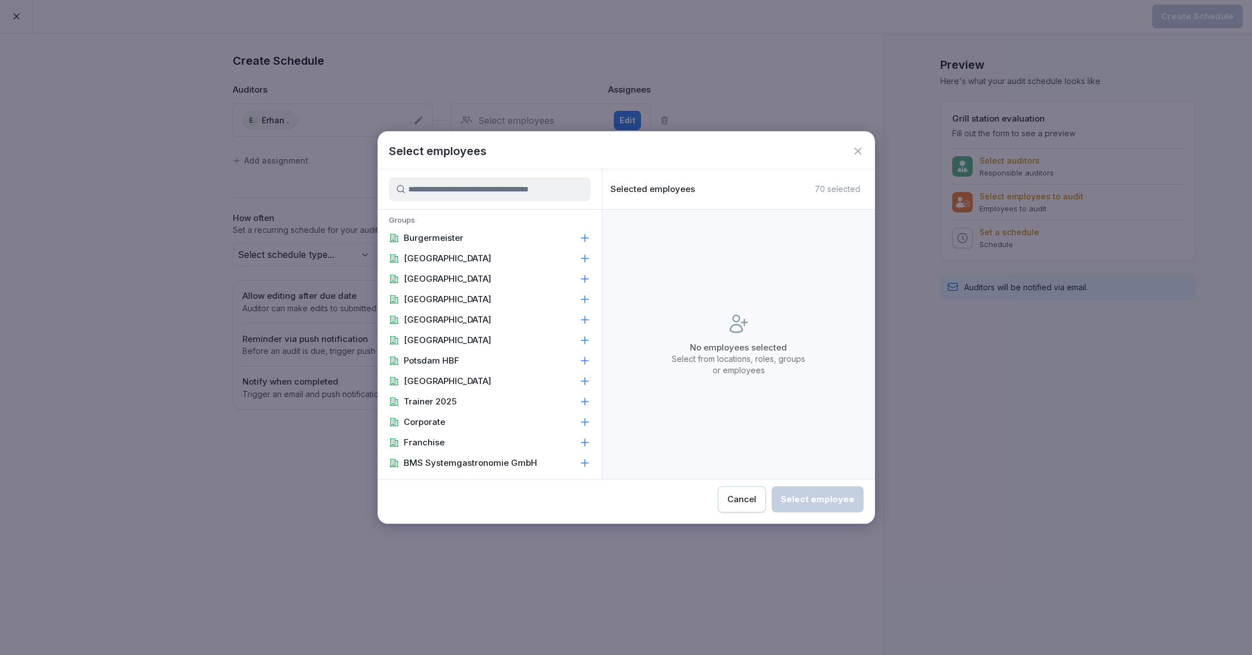
click at [499, 183] on input at bounding box center [490, 189] width 202 height 24
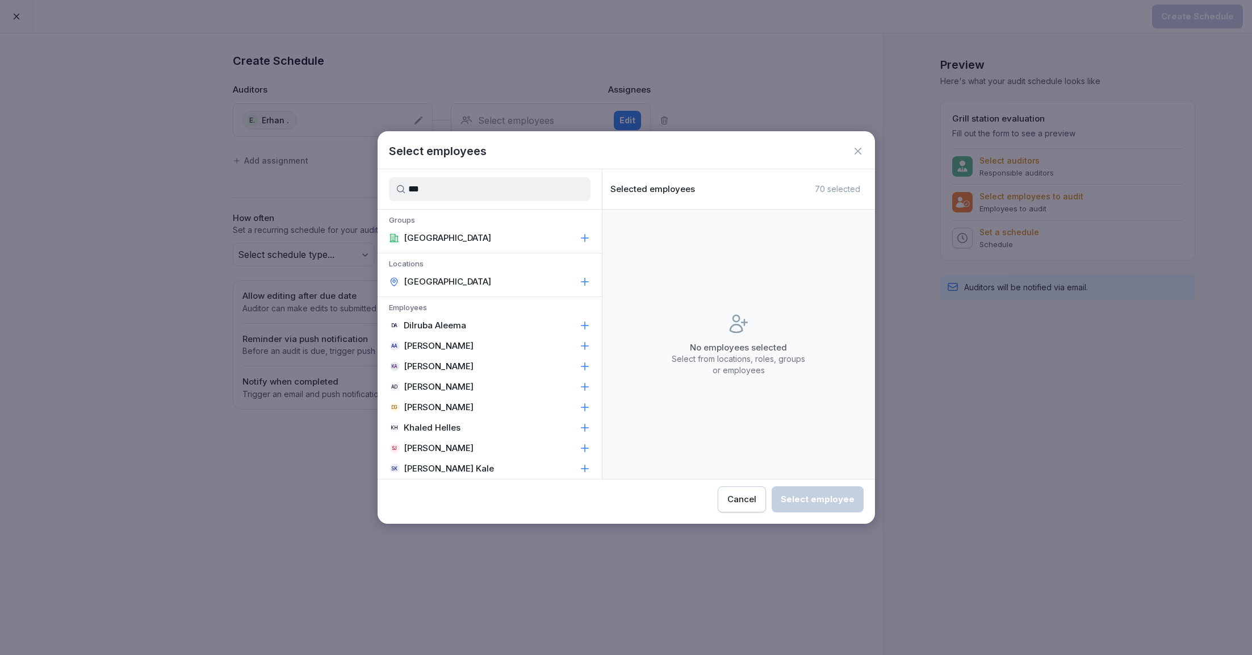
type input "***"
click at [446, 272] on div "[GEOGRAPHIC_DATA]" at bounding box center [490, 281] width 224 height 20
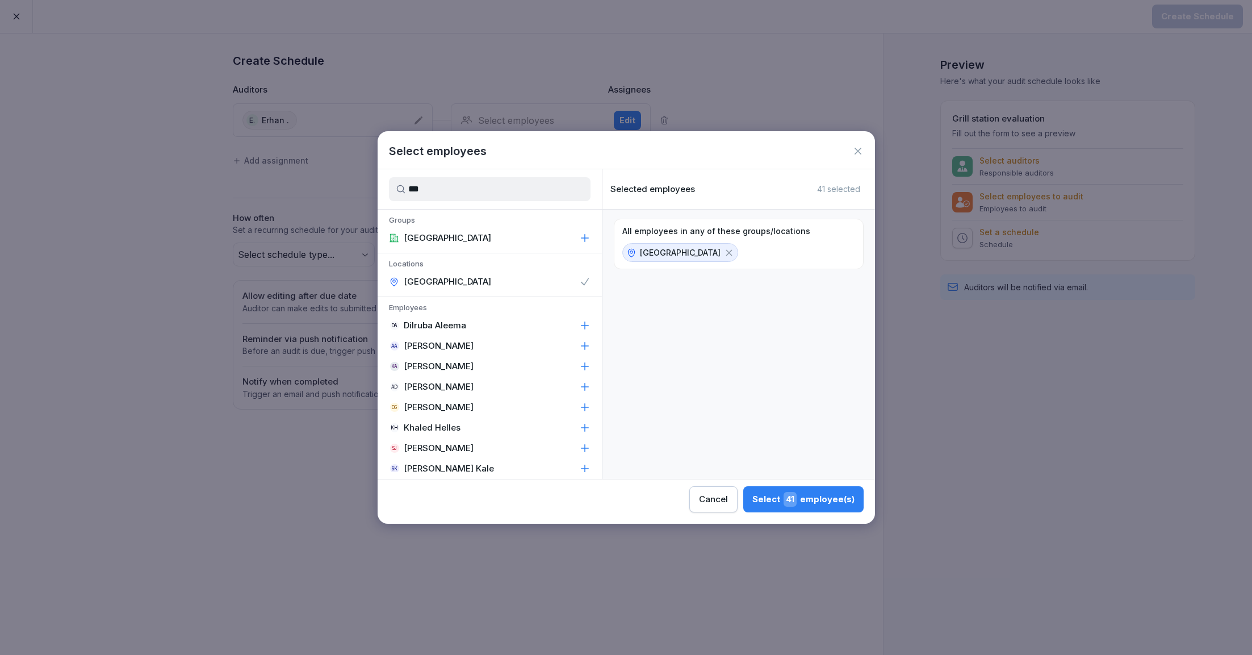
click at [819, 501] on div "Select 41 employee(s)" at bounding box center [803, 499] width 102 height 15
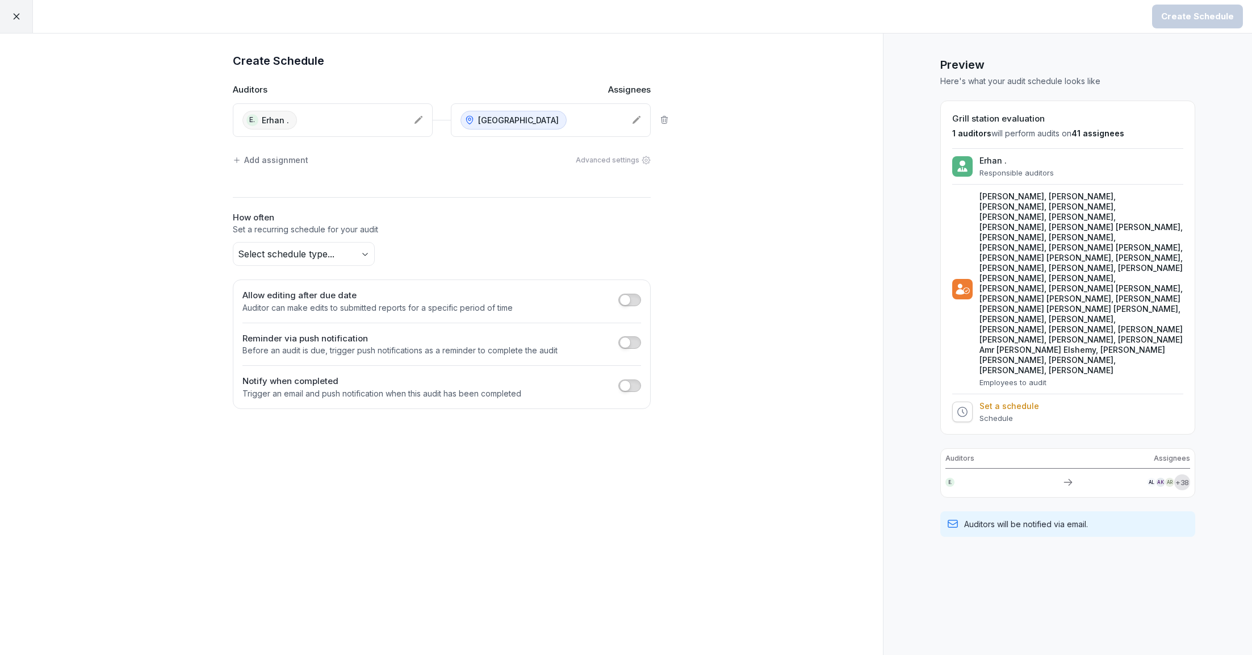
click at [301, 256] on body "Create Schedule Create Schedule Auditors Assignees E. Erhan . Alexanderplatz Ad…" at bounding box center [626, 327] width 1252 height 655
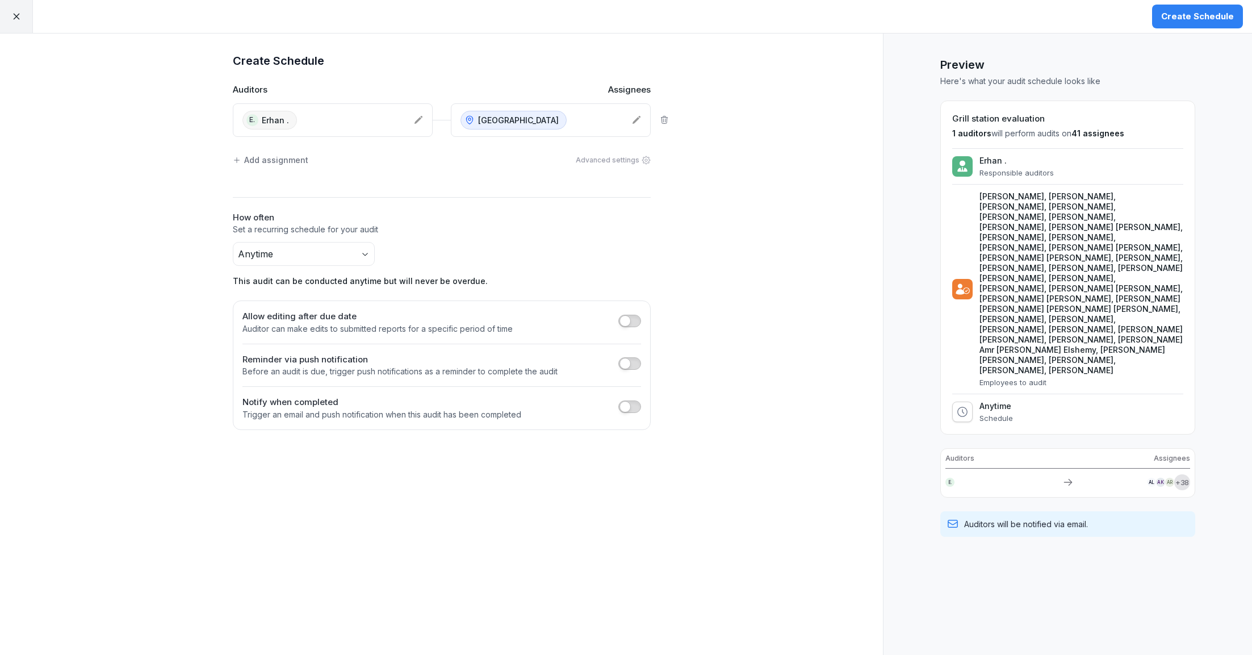
click at [1183, 20] on div "Create Schedule" at bounding box center [1197, 16] width 73 height 12
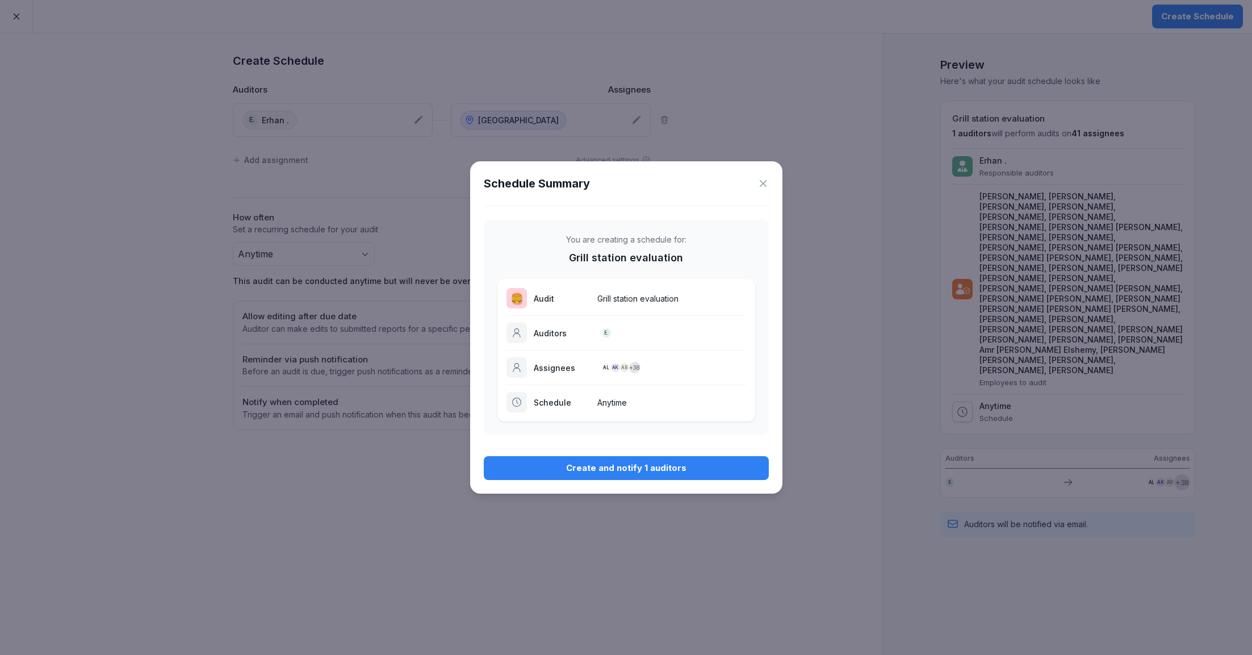
click at [625, 472] on div "Create and notify 1 auditors" at bounding box center [626, 468] width 267 height 12
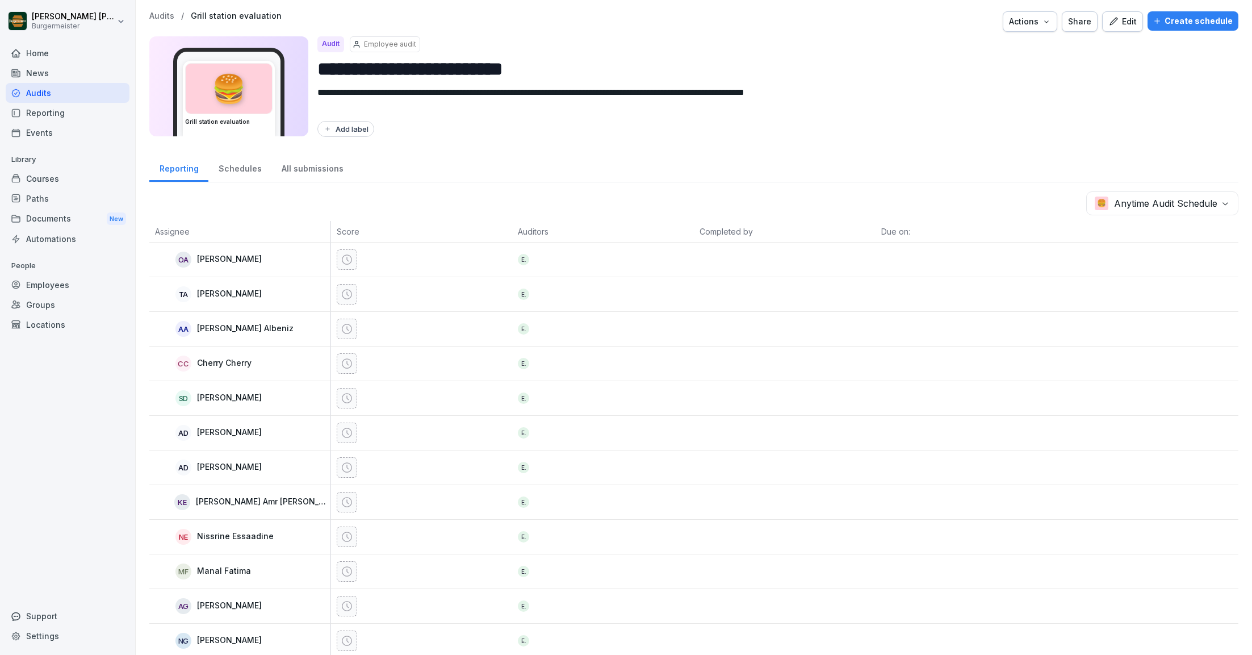
click at [164, 10] on div "**********" at bounding box center [694, 327] width 1117 height 655
click at [164, 16] on p "Audits" at bounding box center [161, 16] width 25 height 10
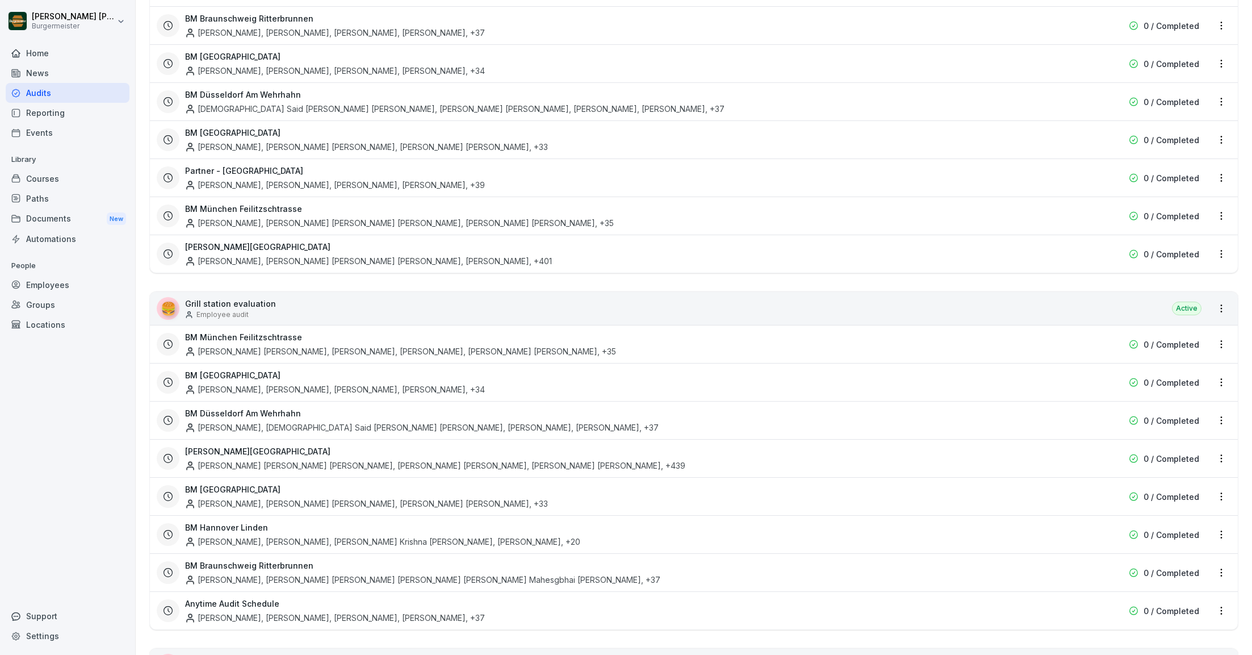
scroll to position [283, 0]
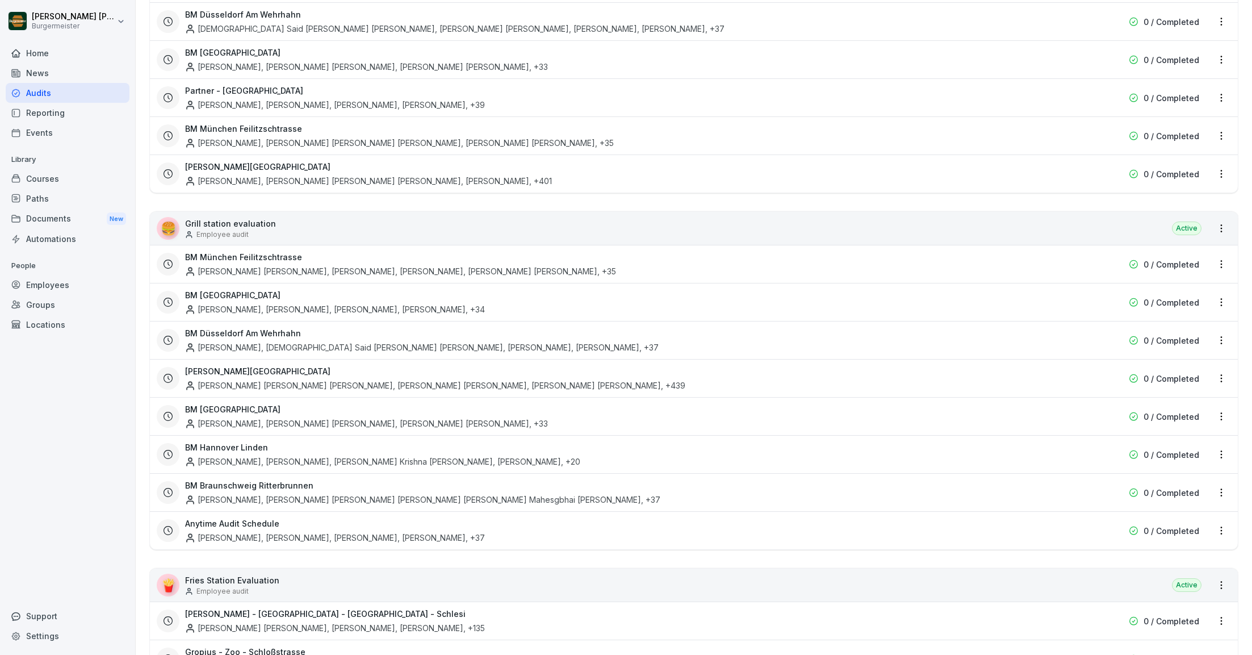
click at [1222, 529] on html "[PERSON_NAME] [PERSON_NAME] Home News Audits Reporting Events Library Courses P…" at bounding box center [626, 327] width 1252 height 655
click at [1167, 589] on div "Update schedule name" at bounding box center [1174, 585] width 114 height 19
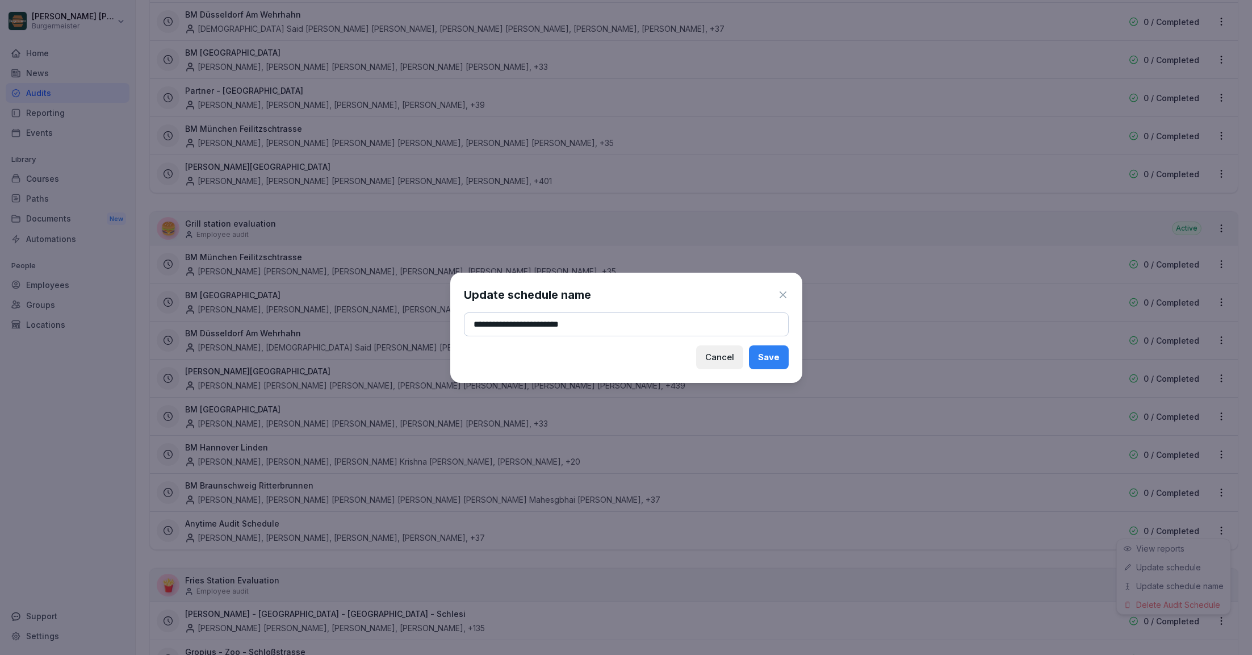
type input "**********"
click at [654, 345] on div "Cancel Save" at bounding box center [626, 357] width 325 height 24
click at [766, 365] on button "Save" at bounding box center [769, 357] width 40 height 24
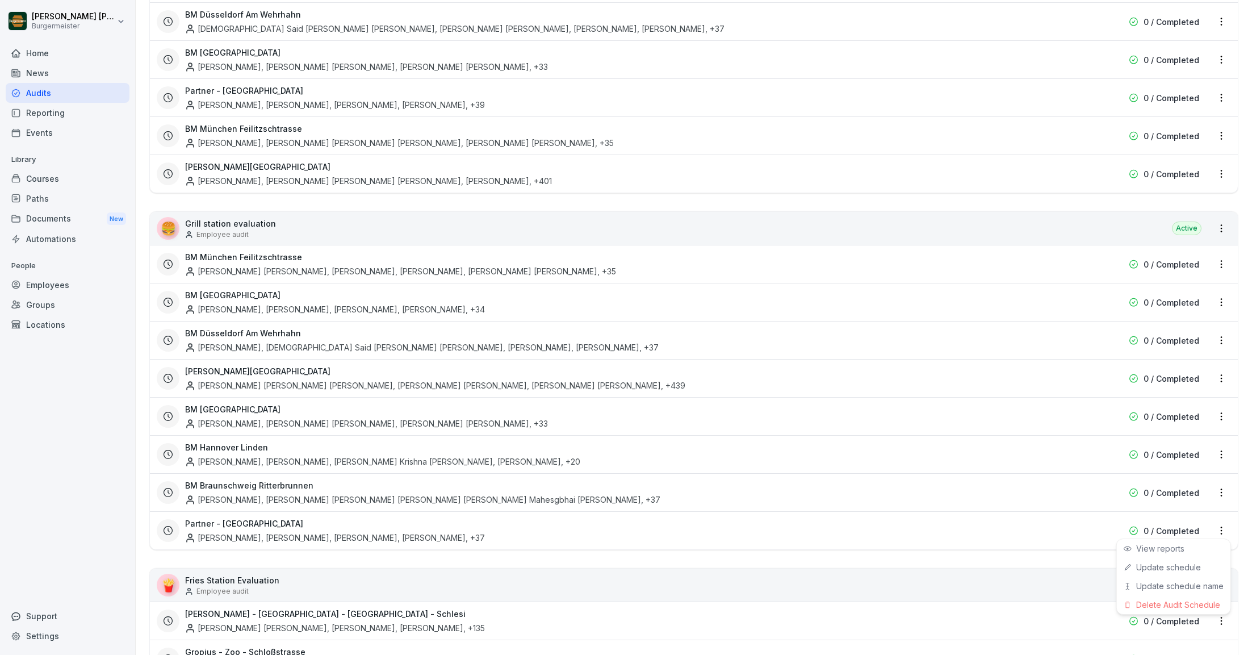
click at [145, 223] on html "[PERSON_NAME] [PERSON_NAME] Home News Audits Reporting Events Library Courses P…" at bounding box center [626, 327] width 1252 height 655
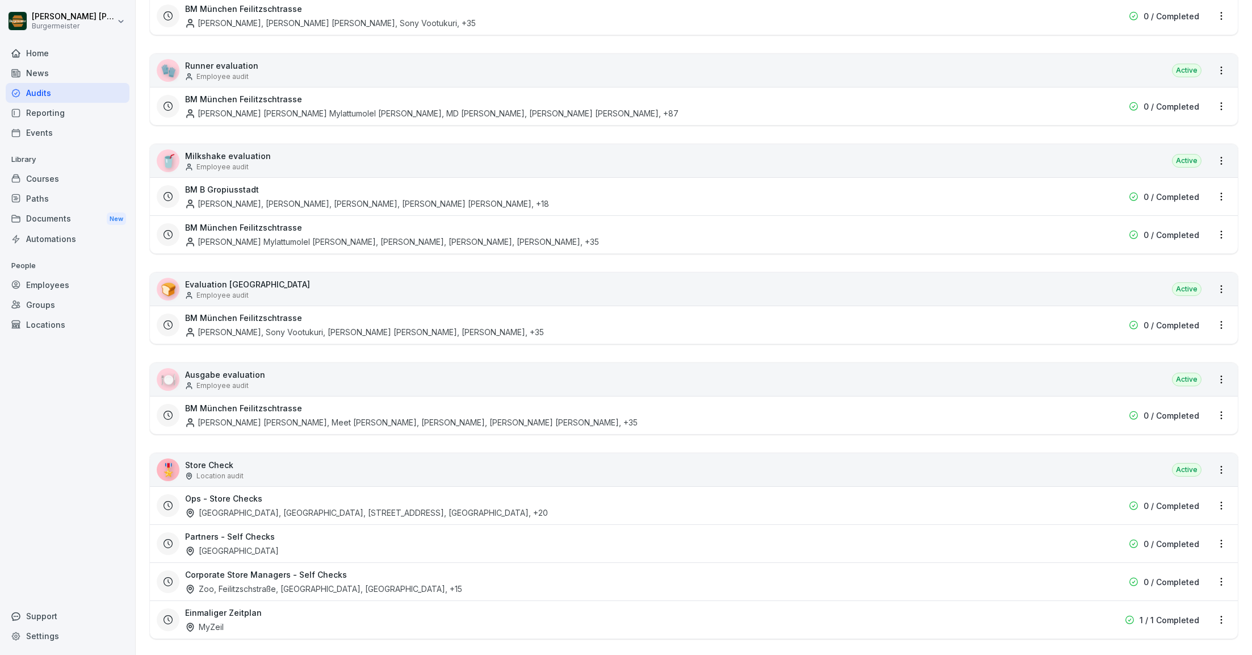
scroll to position [1324, 0]
click at [1223, 279] on html "[PERSON_NAME] [PERSON_NAME] Home News Audits Reporting Events Library Courses P…" at bounding box center [626, 327] width 1252 height 655
click at [0, 0] on link "Create schedule" at bounding box center [0, 0] width 0 height 0
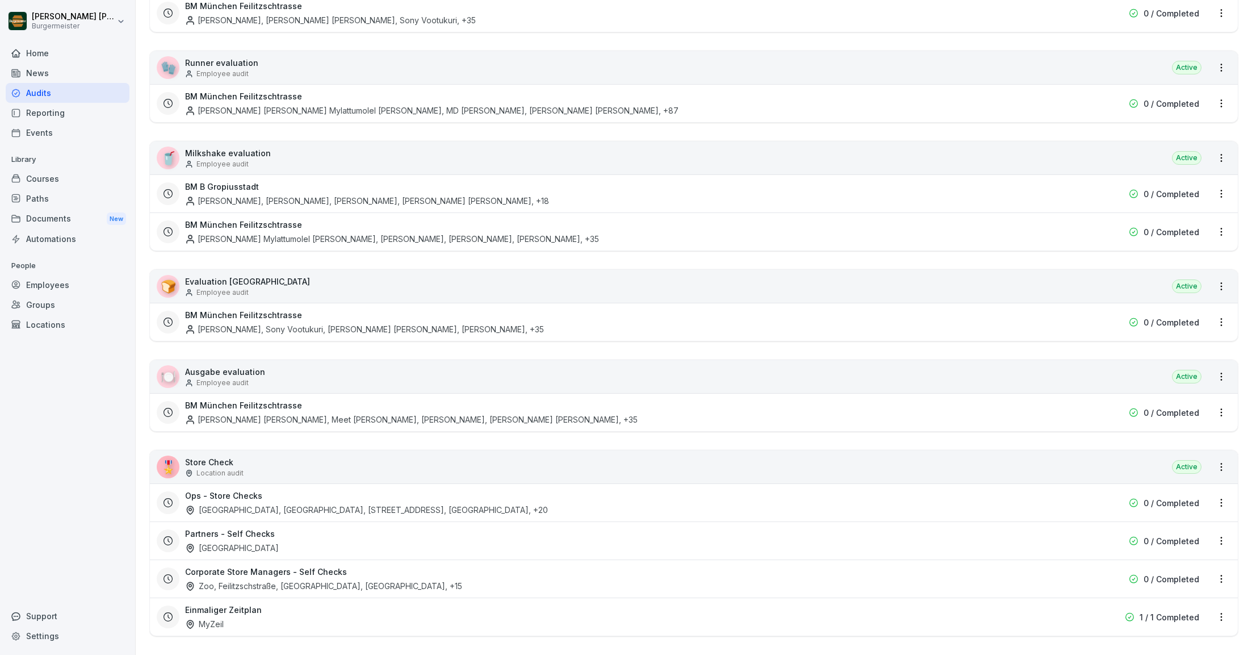
click at [984, 257] on html "Juan Jose Leonardi Gonzalez Burgermeister Home News Audits Reporting Events Lib…" at bounding box center [626, 327] width 1252 height 655
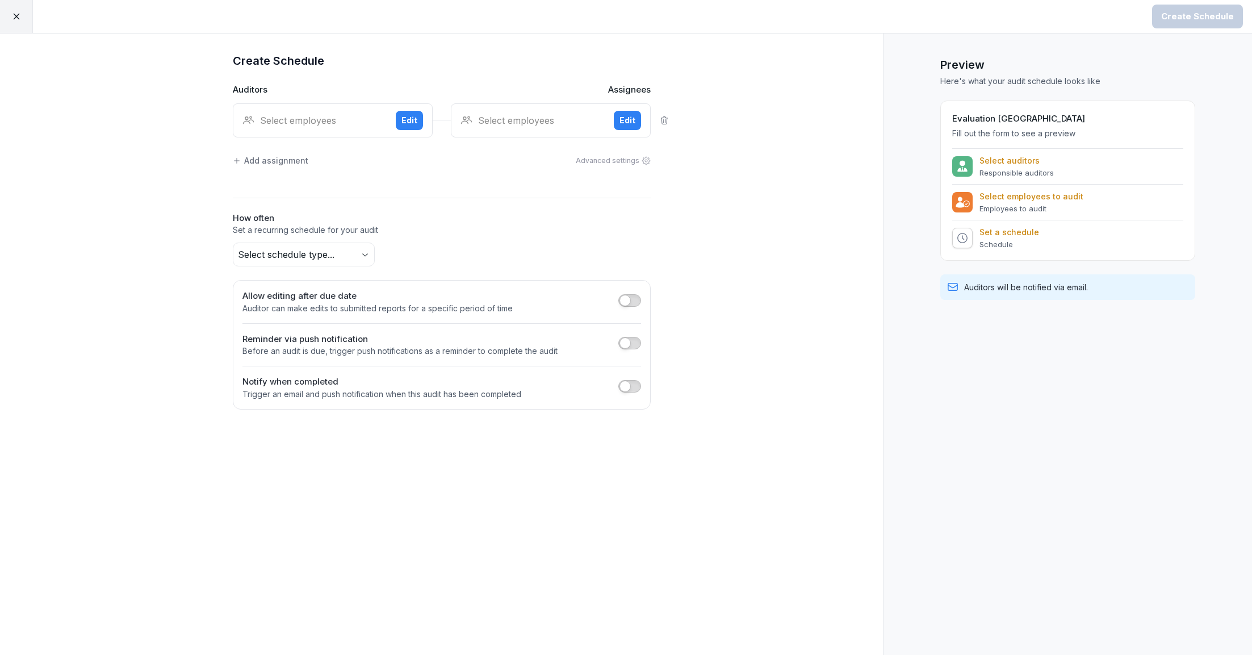
click at [159, 125] on div "Create Schedule Auditors Assignees Select employees Edit Select employees Edit …" at bounding box center [441, 344] width 883 height 621
click at [294, 116] on div "Select employees" at bounding box center [314, 121] width 144 height 14
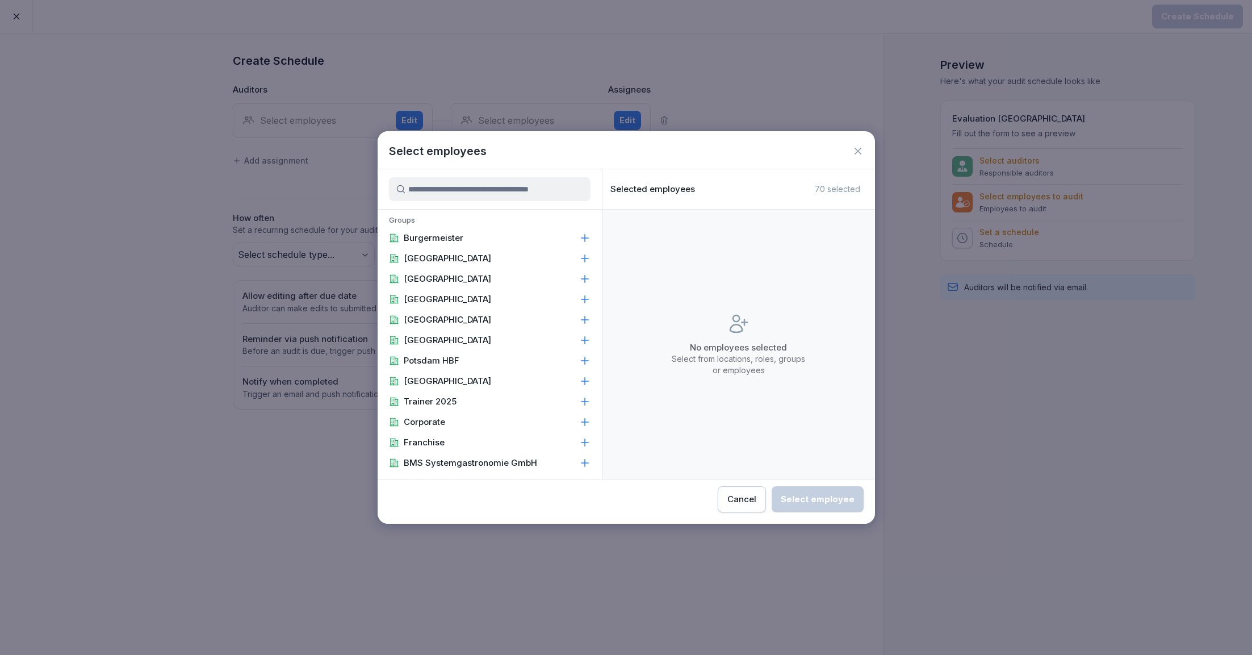
click at [492, 193] on input at bounding box center [490, 189] width 202 height 24
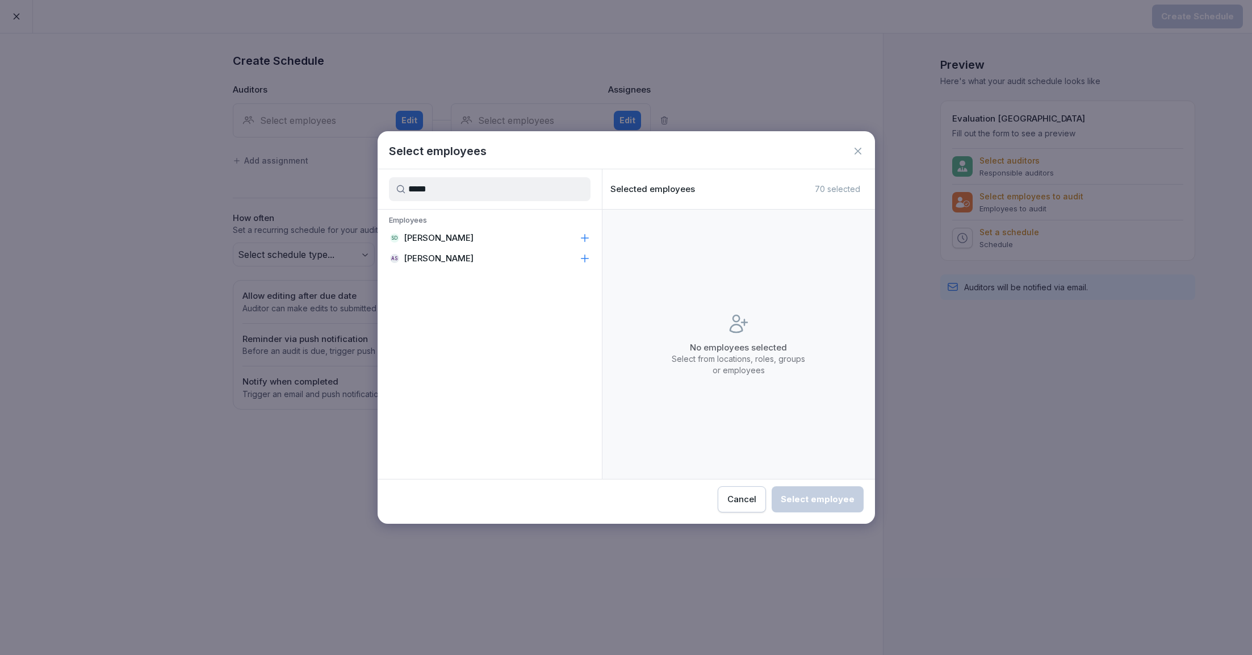
type input "*****"
click at [459, 240] on p "Sardana Dikshant" at bounding box center [439, 237] width 70 height 11
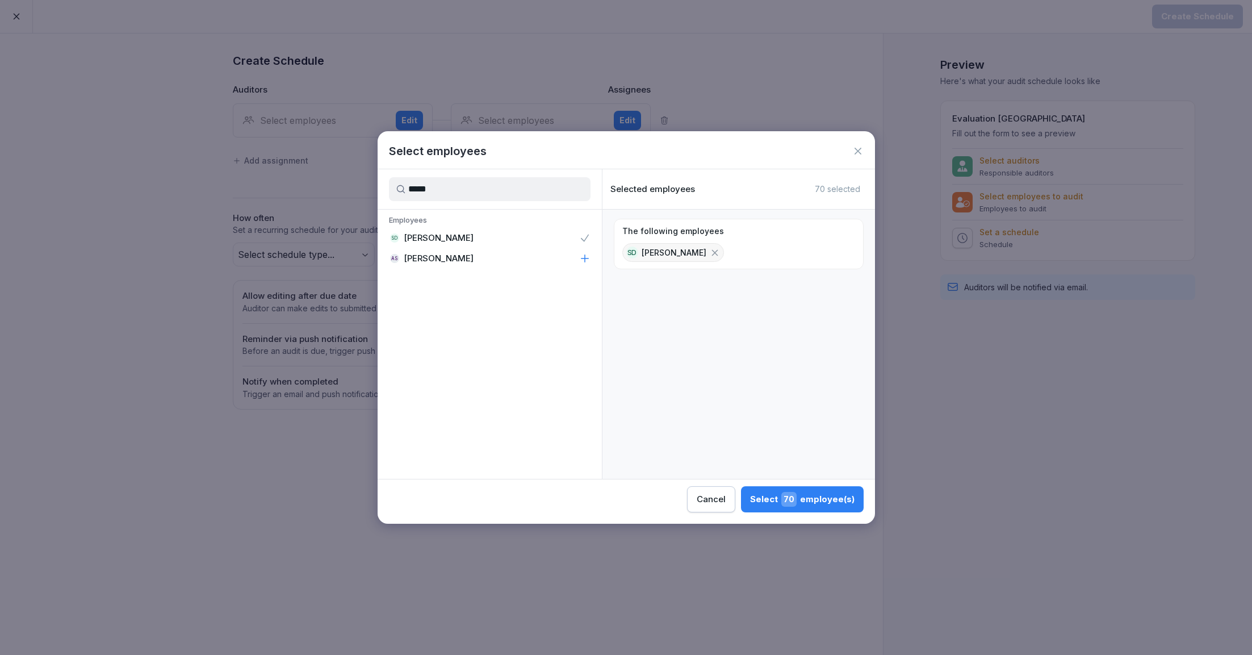
click at [808, 504] on div "Select 70 employee(s)" at bounding box center [802, 499] width 104 height 15
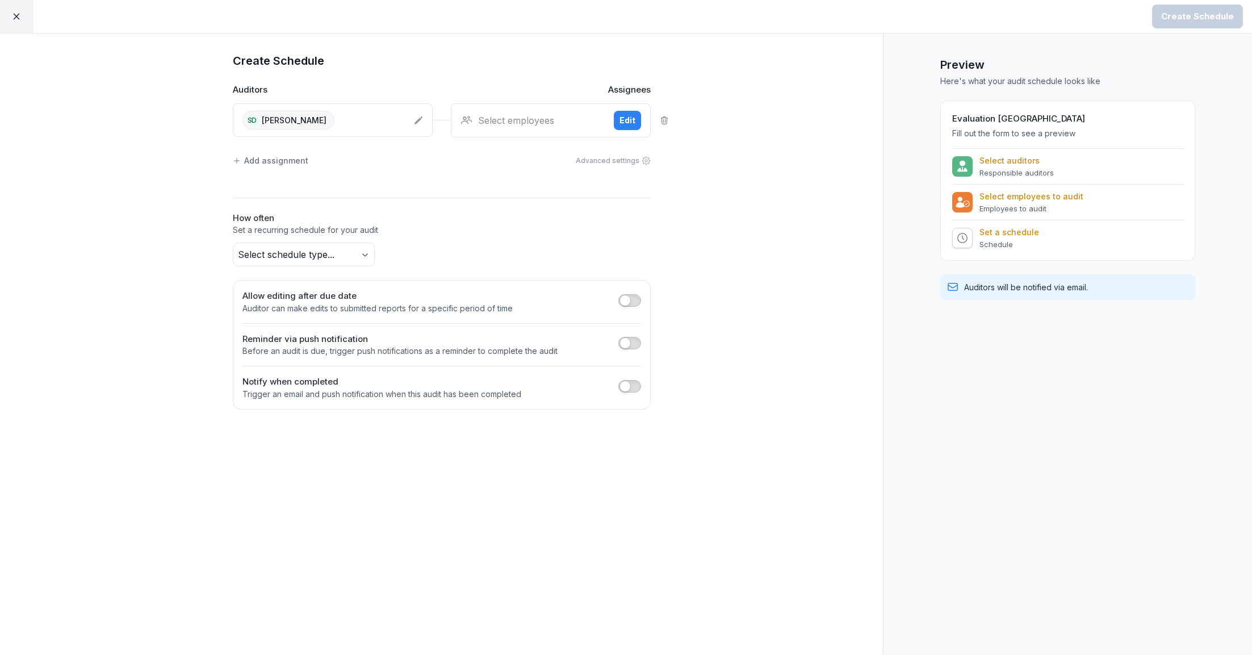
click at [546, 126] on div "Select employees" at bounding box center [533, 121] width 144 height 14
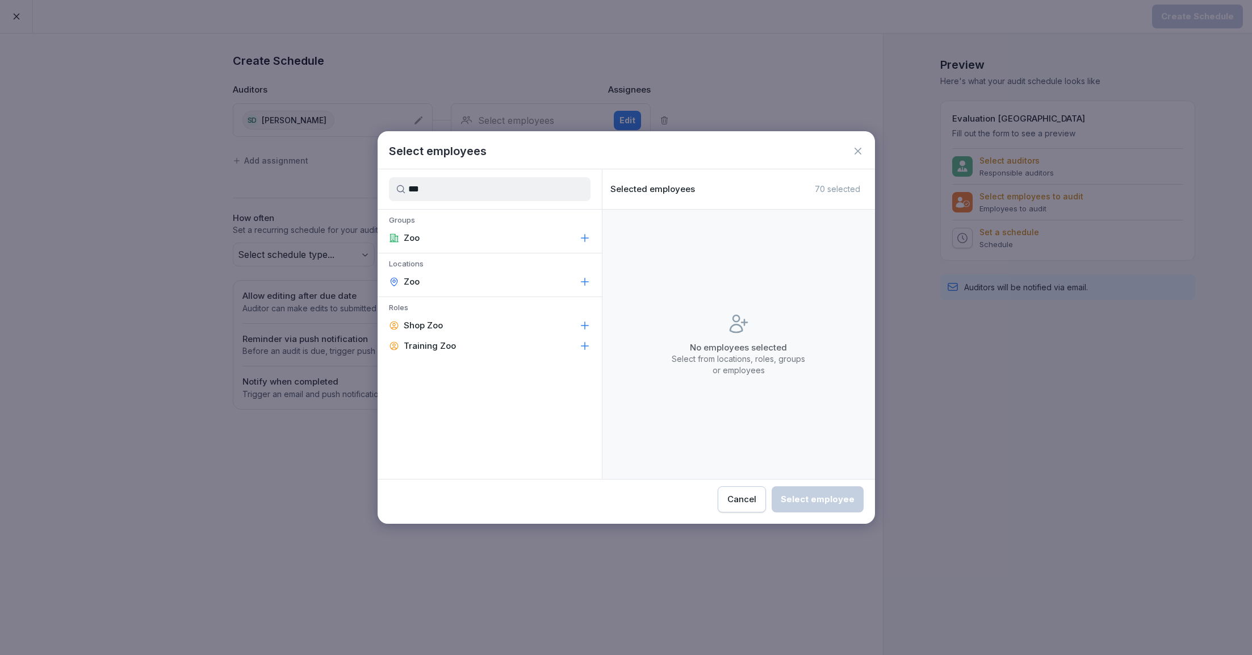
type input "***"
click at [438, 277] on div "Zoo" at bounding box center [490, 281] width 224 height 20
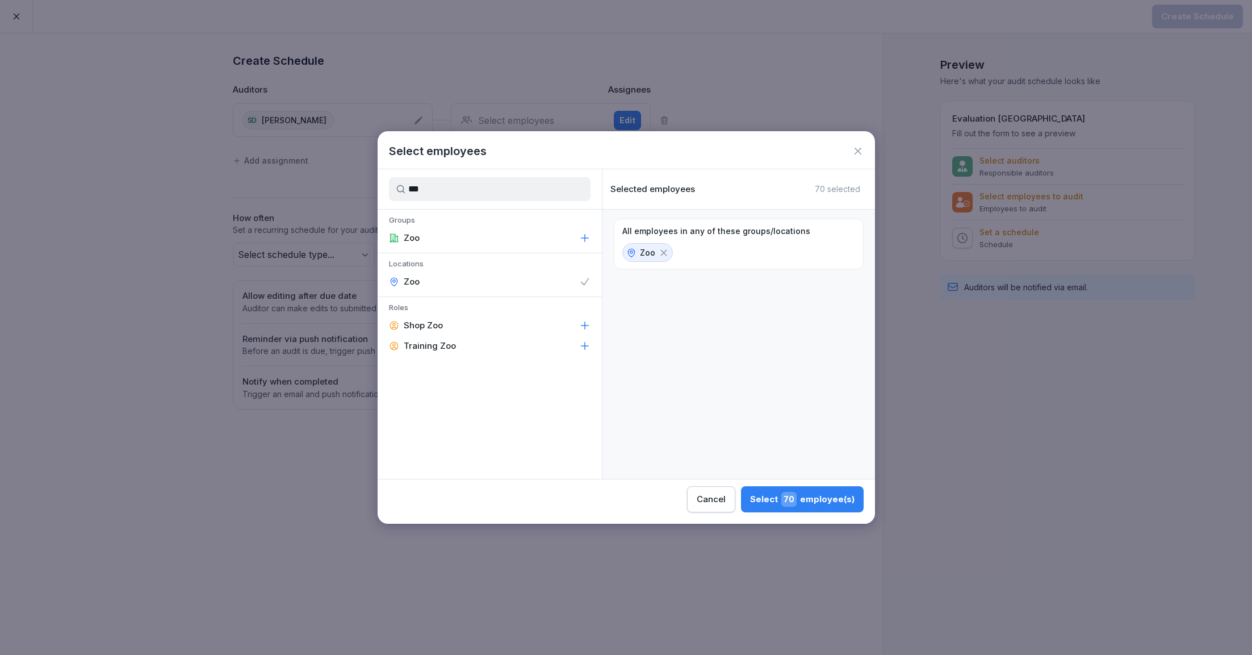
click at [837, 502] on div "Select 70 employee(s)" at bounding box center [802, 499] width 104 height 15
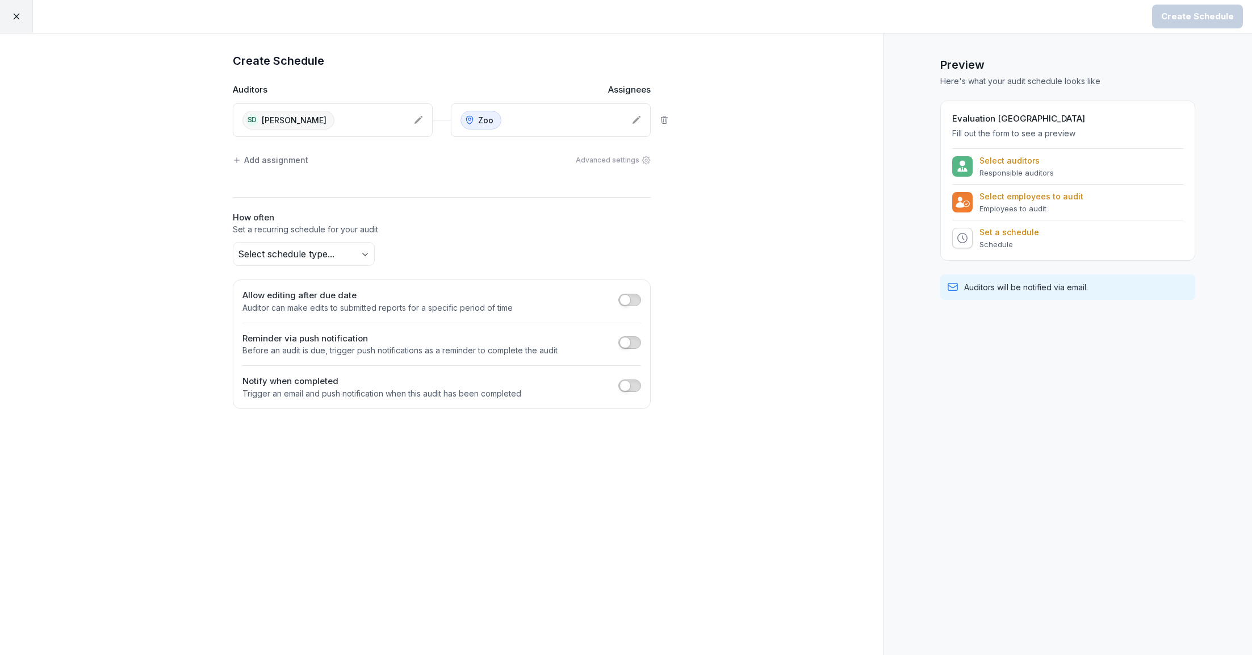
click at [279, 157] on div "Add assignment" at bounding box center [271, 160] width 76 height 12
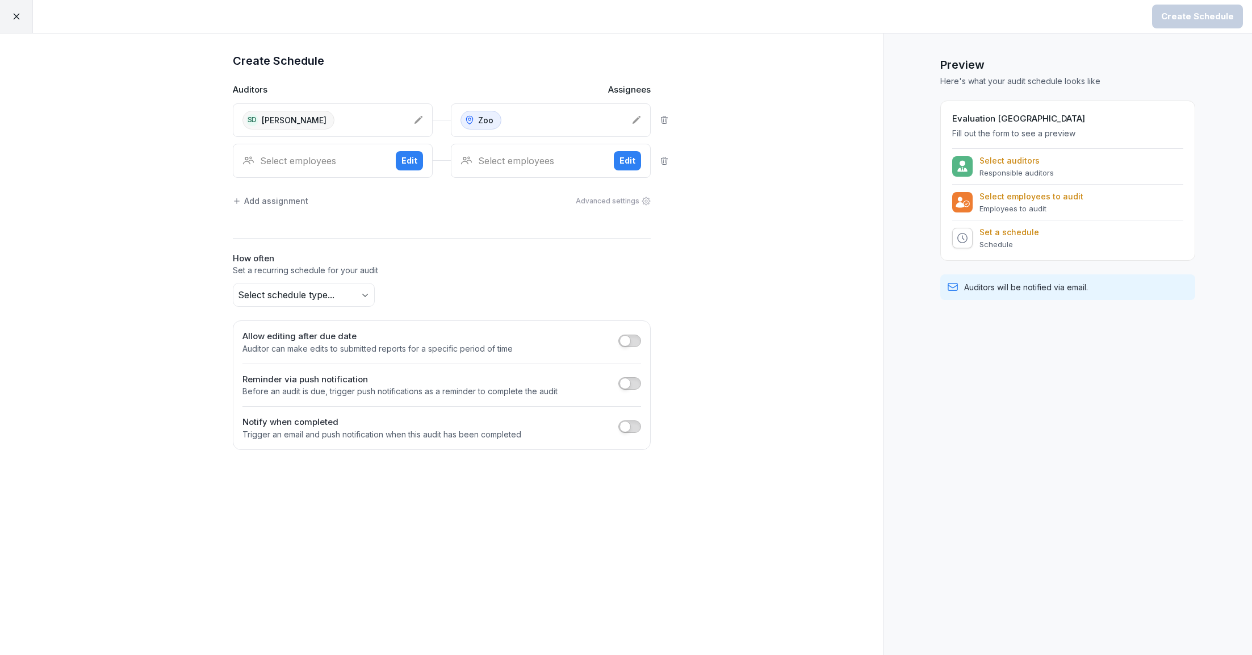
click at [319, 158] on div "Select employees" at bounding box center [314, 161] width 144 height 14
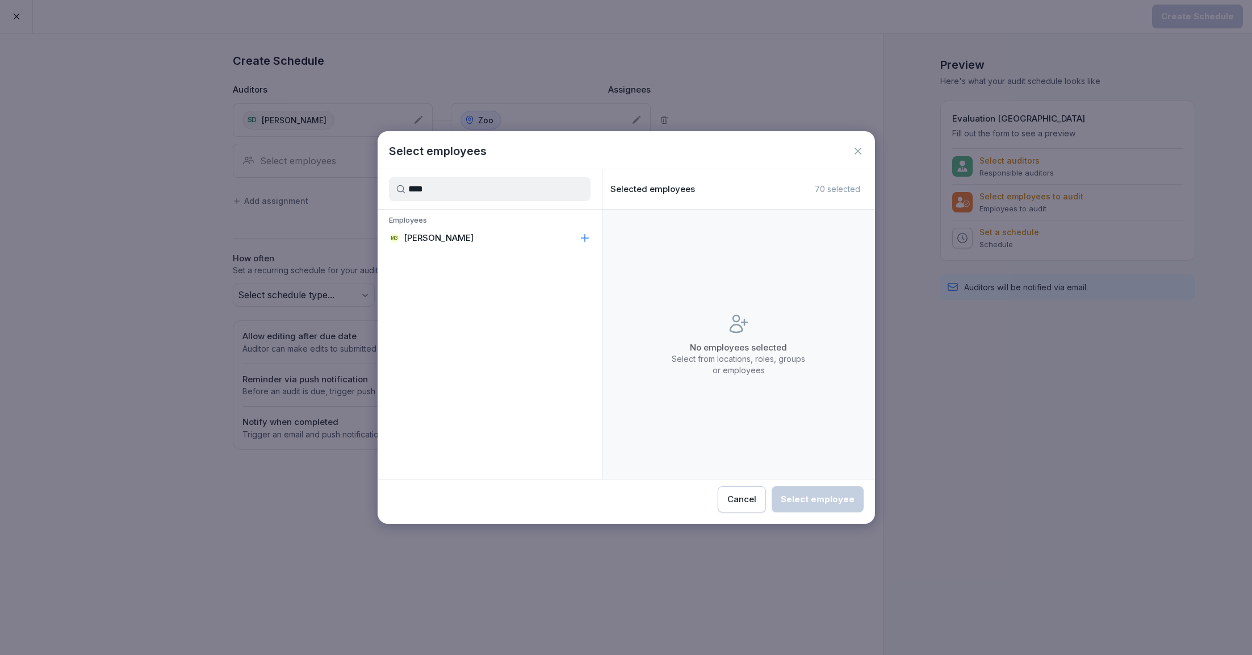
type input "****"
click at [454, 235] on p "[PERSON_NAME]" at bounding box center [439, 237] width 70 height 11
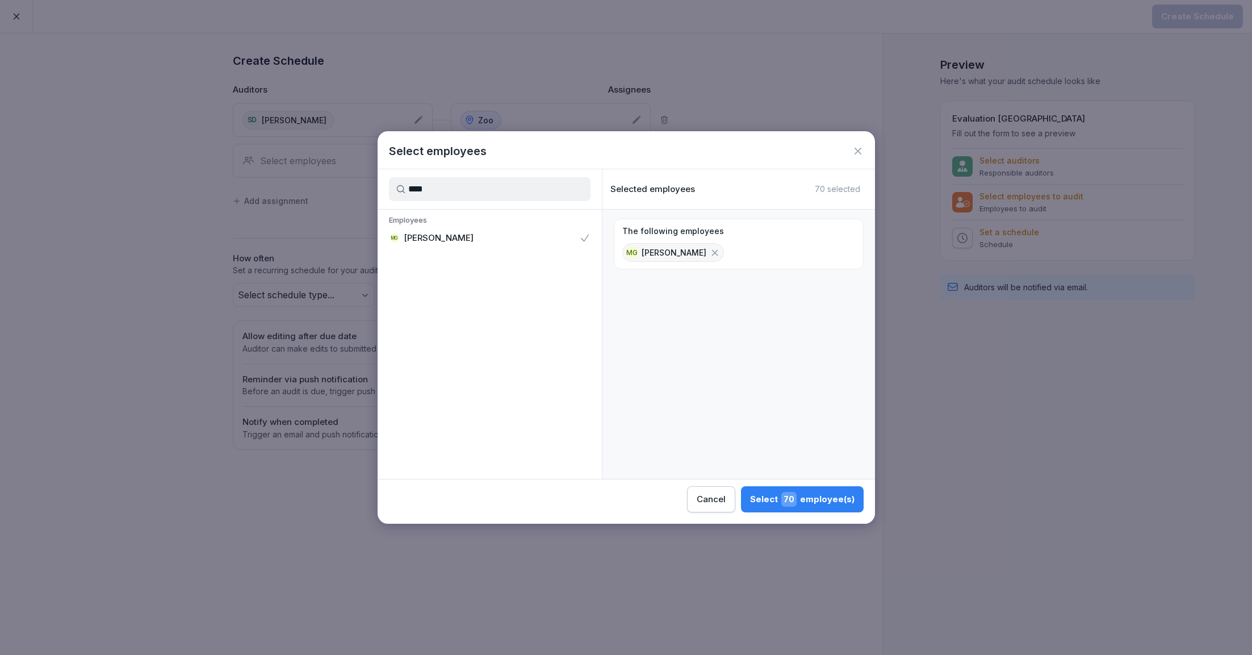
click at [779, 497] on div "Select 70 employee(s)" at bounding box center [802, 499] width 104 height 15
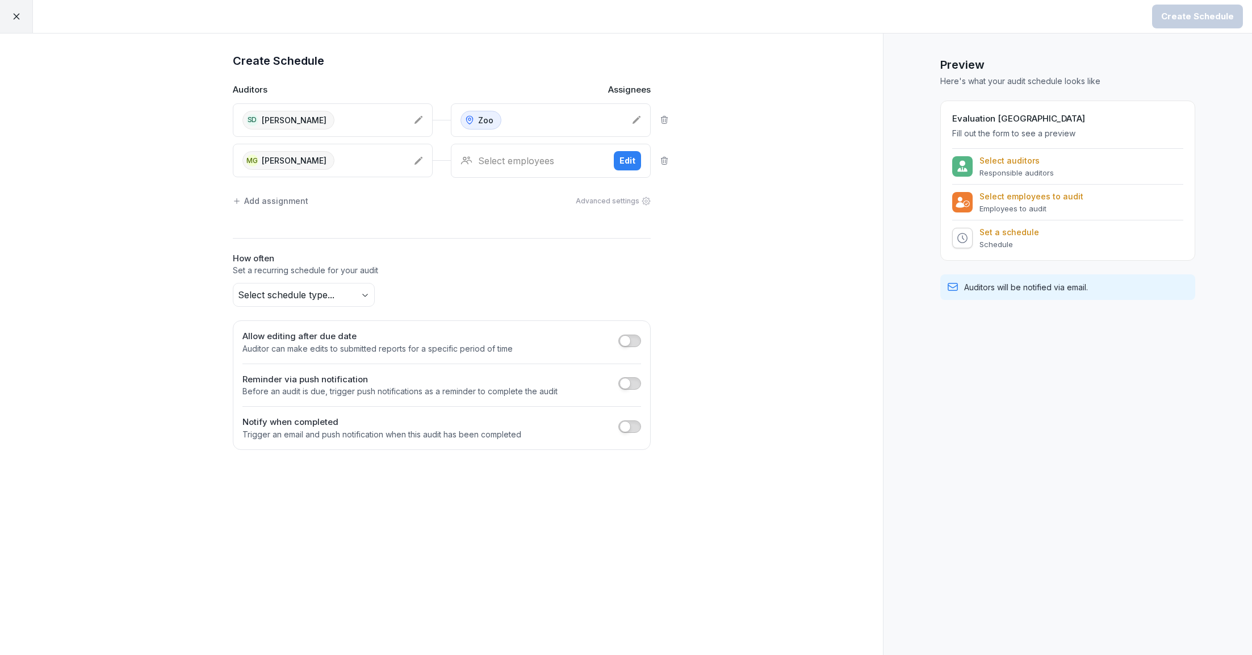
click at [579, 160] on div "Select employees" at bounding box center [533, 161] width 144 height 14
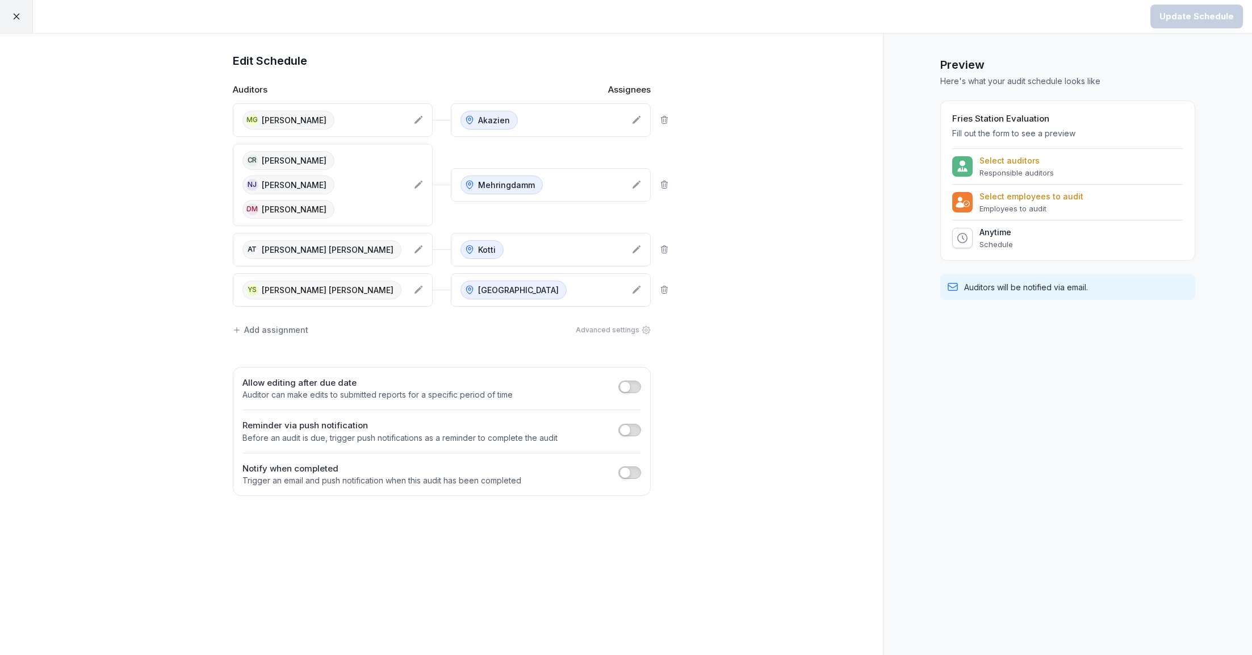
click at [16, 21] on icon at bounding box center [16, 16] width 10 height 10
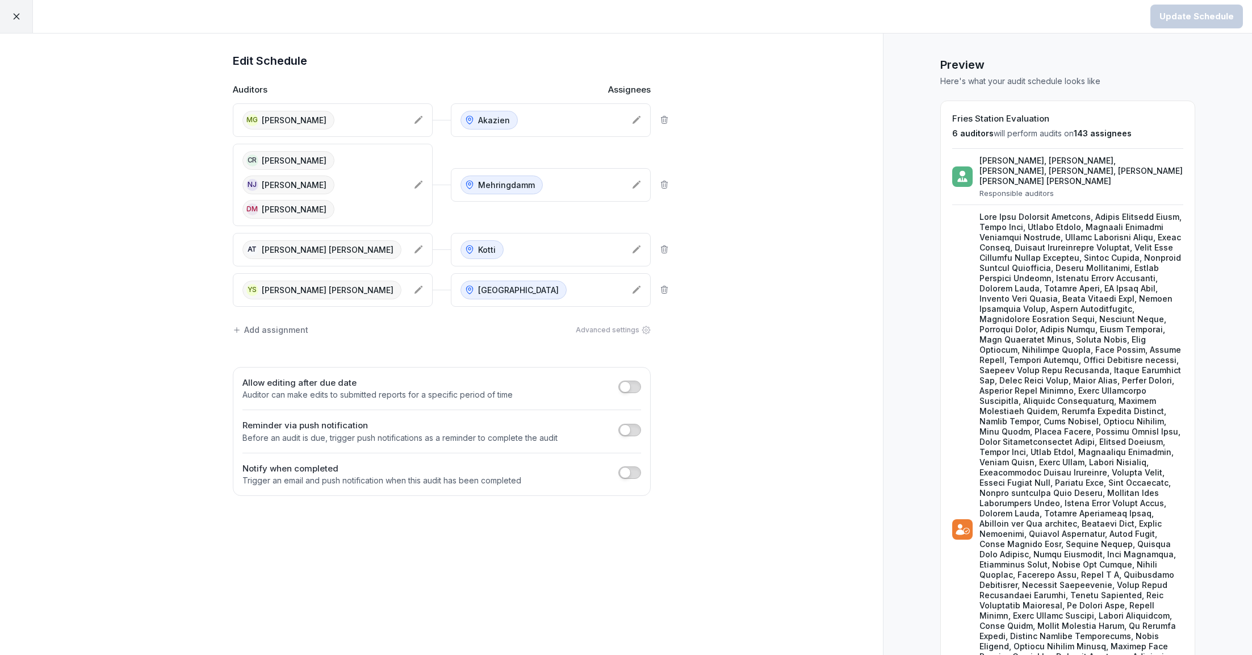
click at [5, 12] on div at bounding box center [16, 16] width 33 height 33
click at [16, 20] on icon at bounding box center [16, 16] width 10 height 10
click at [16, 16] on icon at bounding box center [16, 17] width 6 height 6
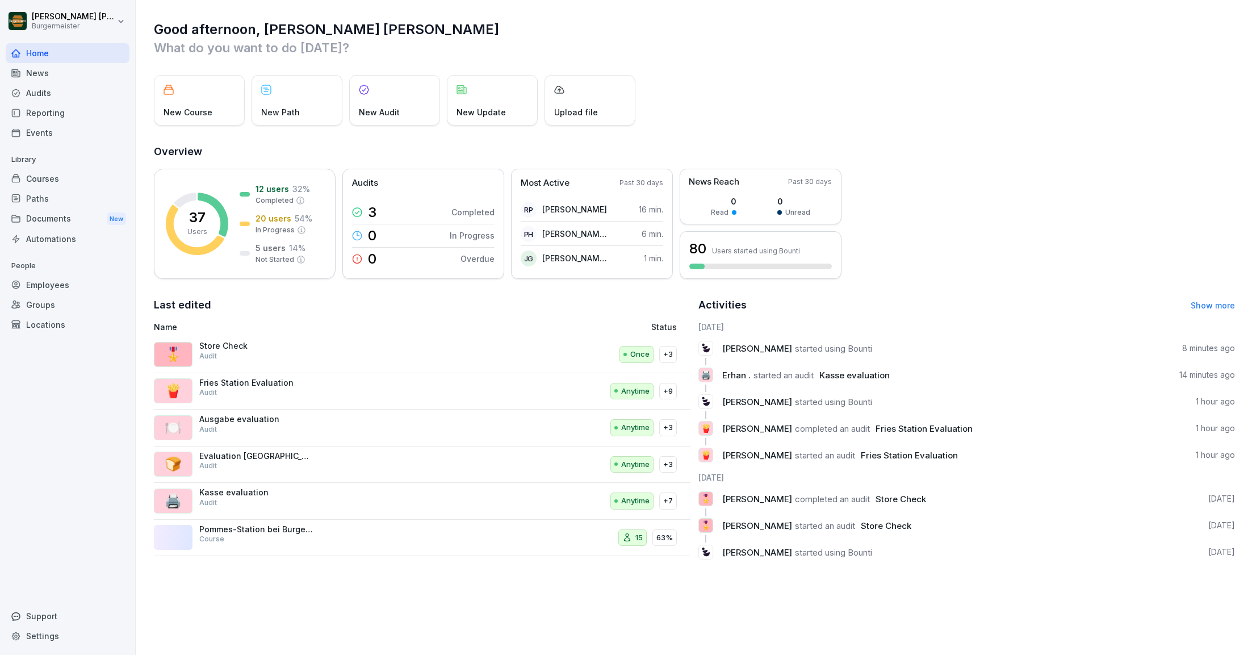
click at [1205, 304] on link "Show more" at bounding box center [1213, 305] width 44 height 10
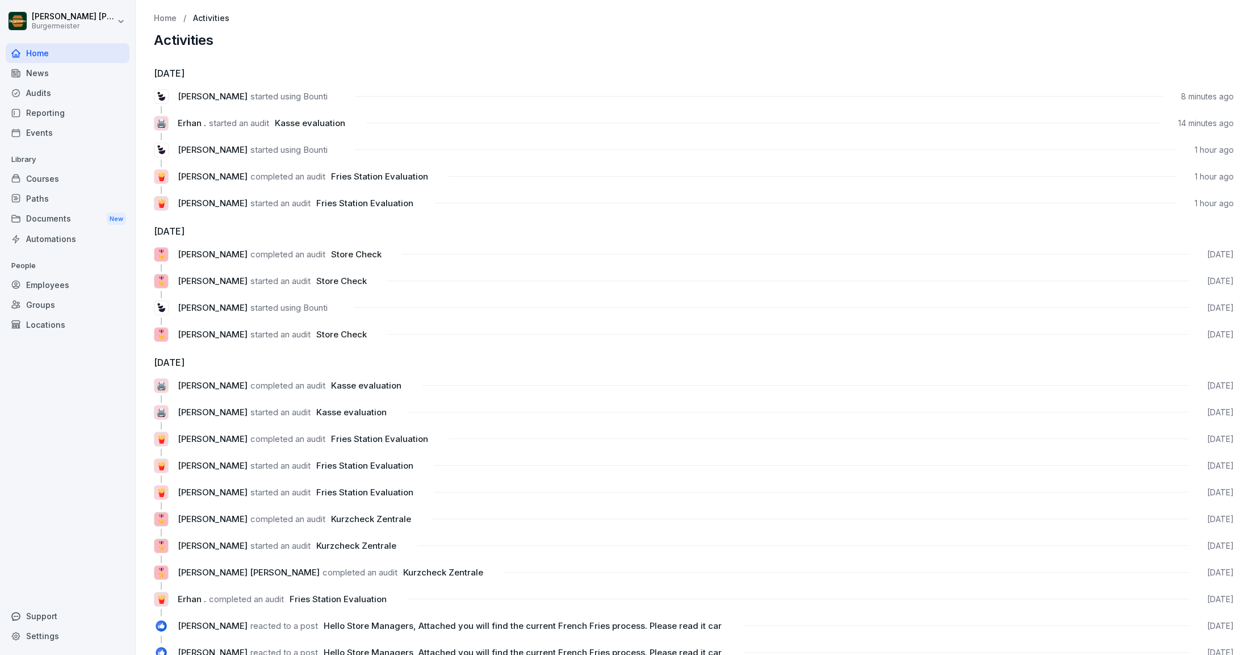
click at [157, 14] on p "Home" at bounding box center [165, 19] width 23 height 10
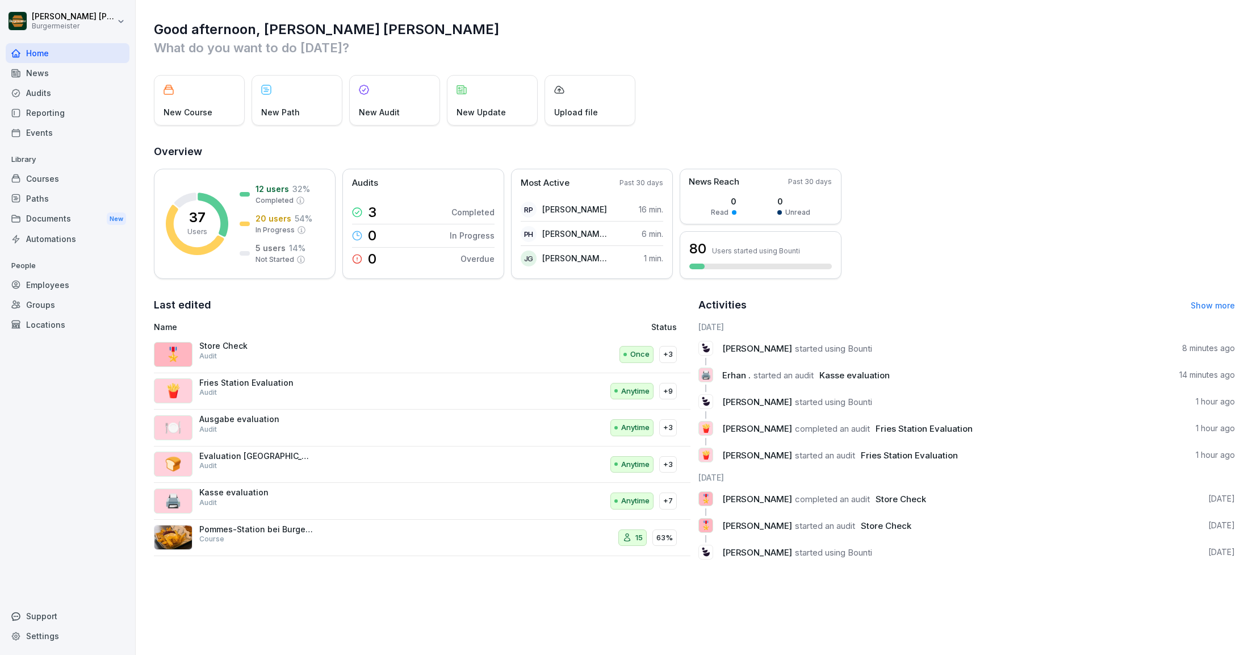
click at [36, 90] on div "Audits" at bounding box center [68, 93] width 124 height 20
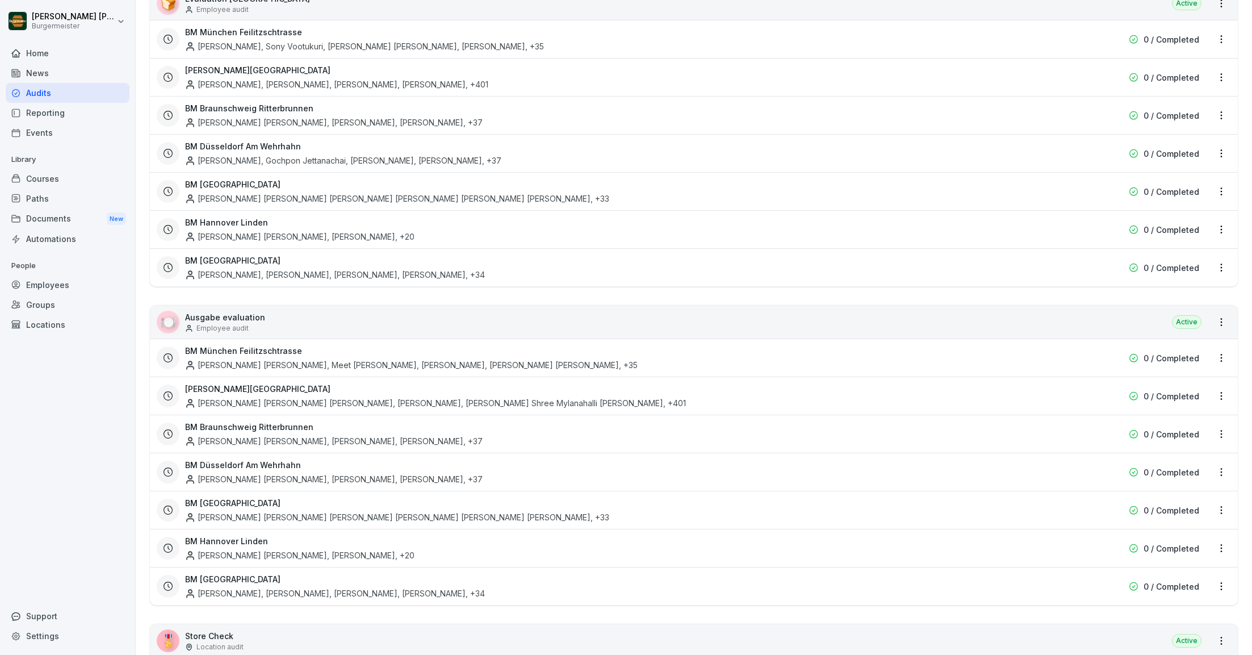
scroll to position [1608, 0]
click at [245, 586] on div "[PERSON_NAME], [PERSON_NAME], [PERSON_NAME], [PERSON_NAME] , +34" at bounding box center [335, 592] width 300 height 12
click at [1222, 572] on html "[PERSON_NAME] [PERSON_NAME] Home News Audits Reporting Events Library Courses P…" at bounding box center [626, 327] width 1252 height 655
click at [0, 0] on link "Update schedule" at bounding box center [0, 0] width 0 height 0
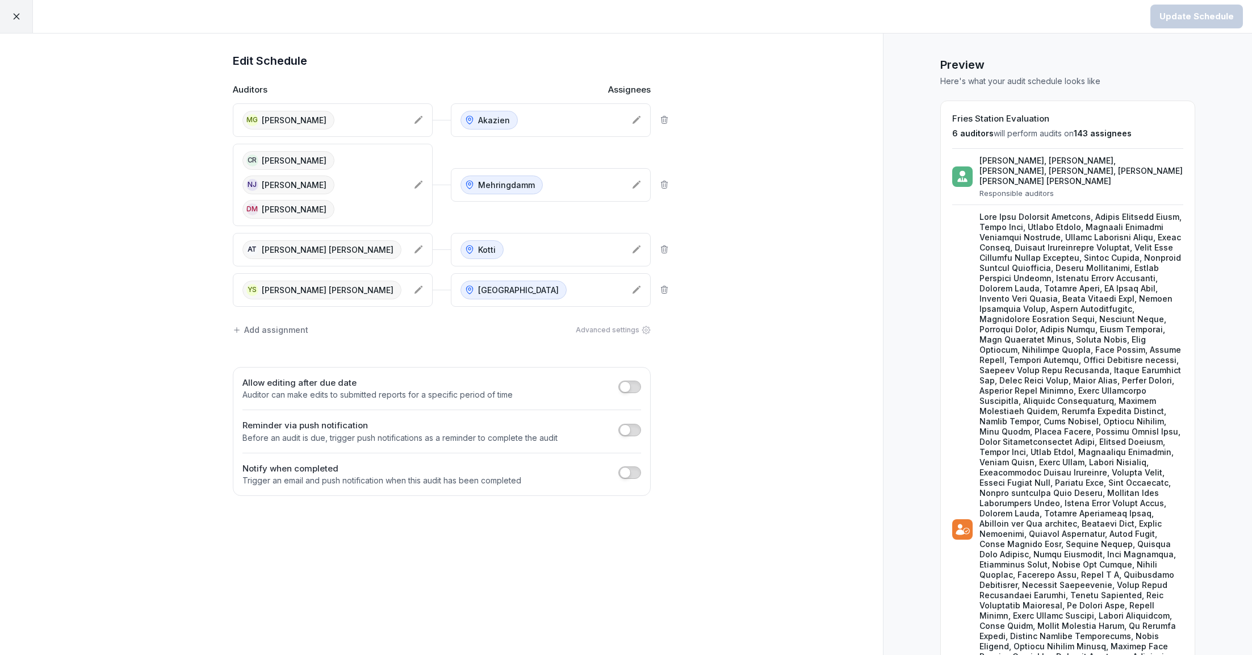
click at [14, 12] on icon at bounding box center [16, 16] width 10 height 10
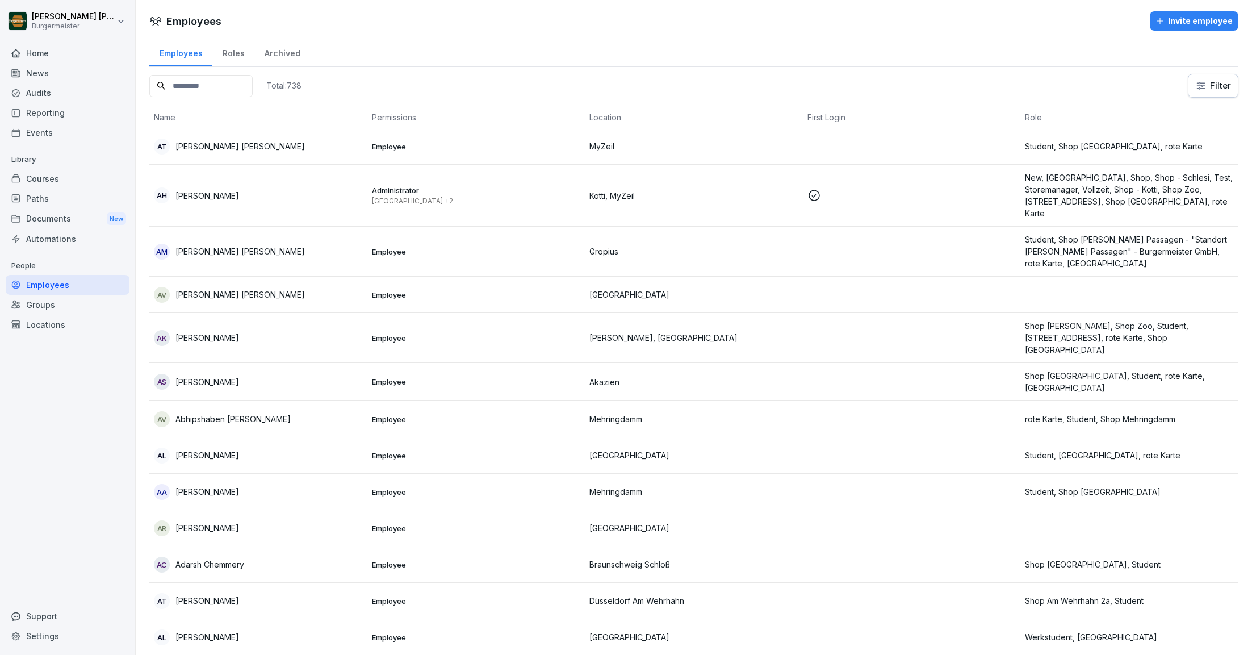
click at [196, 90] on input at bounding box center [200, 86] width 103 height 22
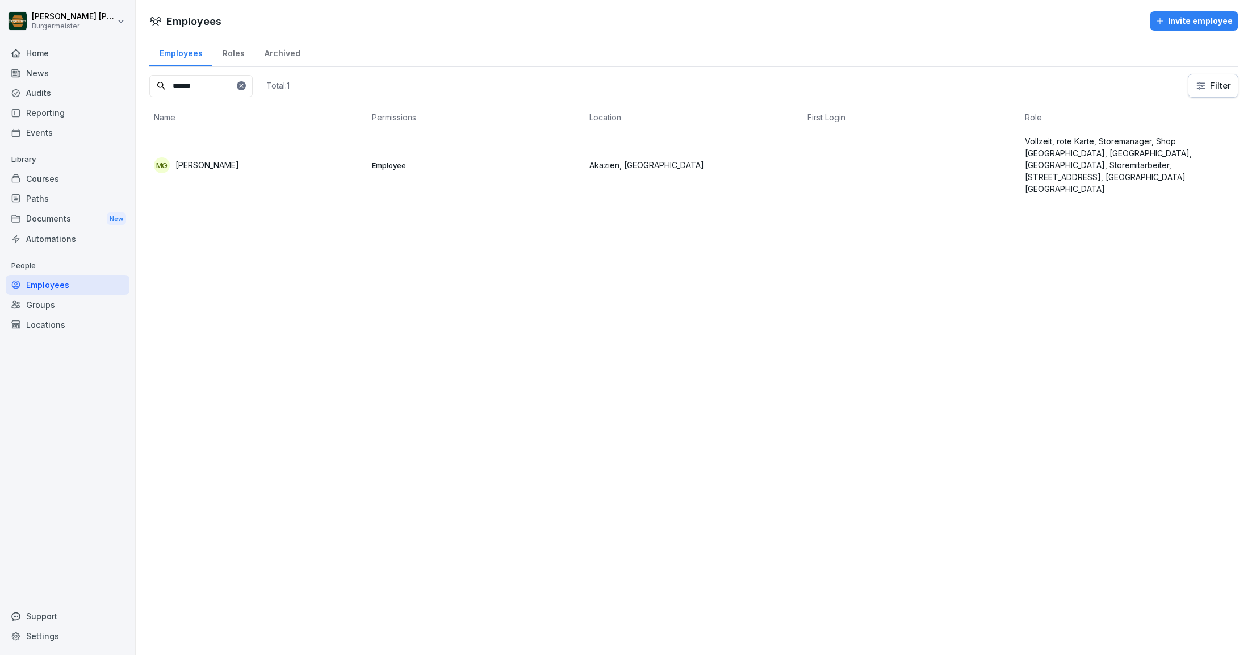
type input "******"
click at [444, 161] on p "Employee" at bounding box center [476, 165] width 209 height 10
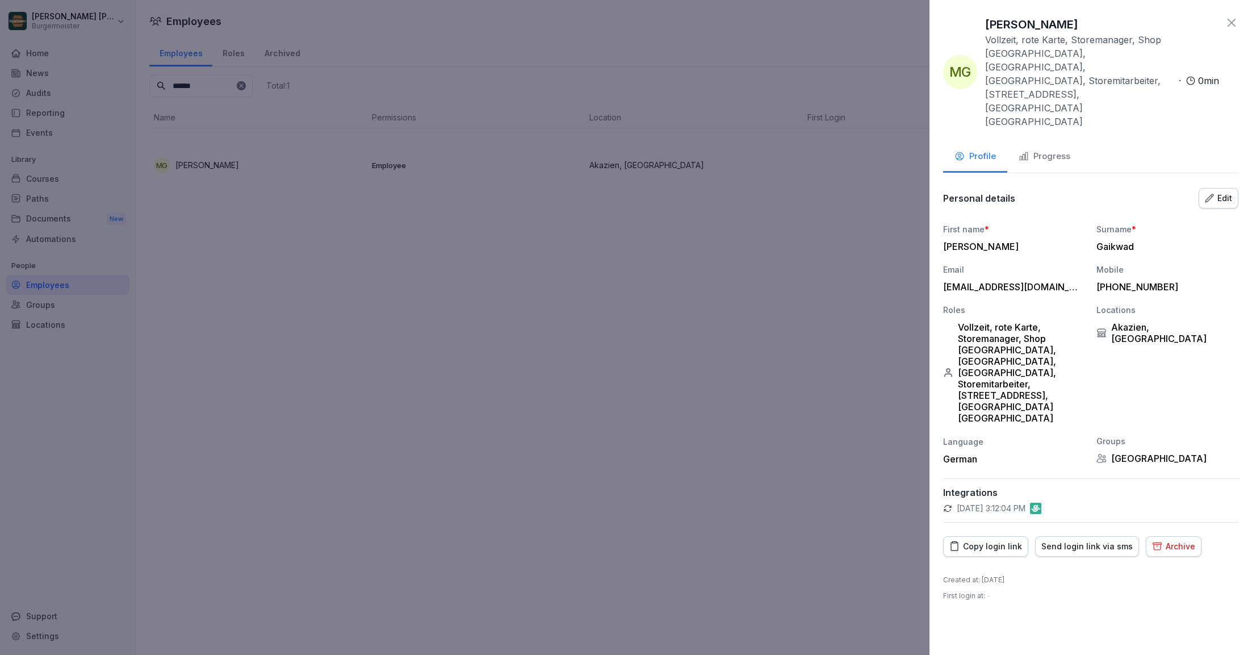
click at [1216, 192] on div "Edit" at bounding box center [1218, 198] width 27 height 12
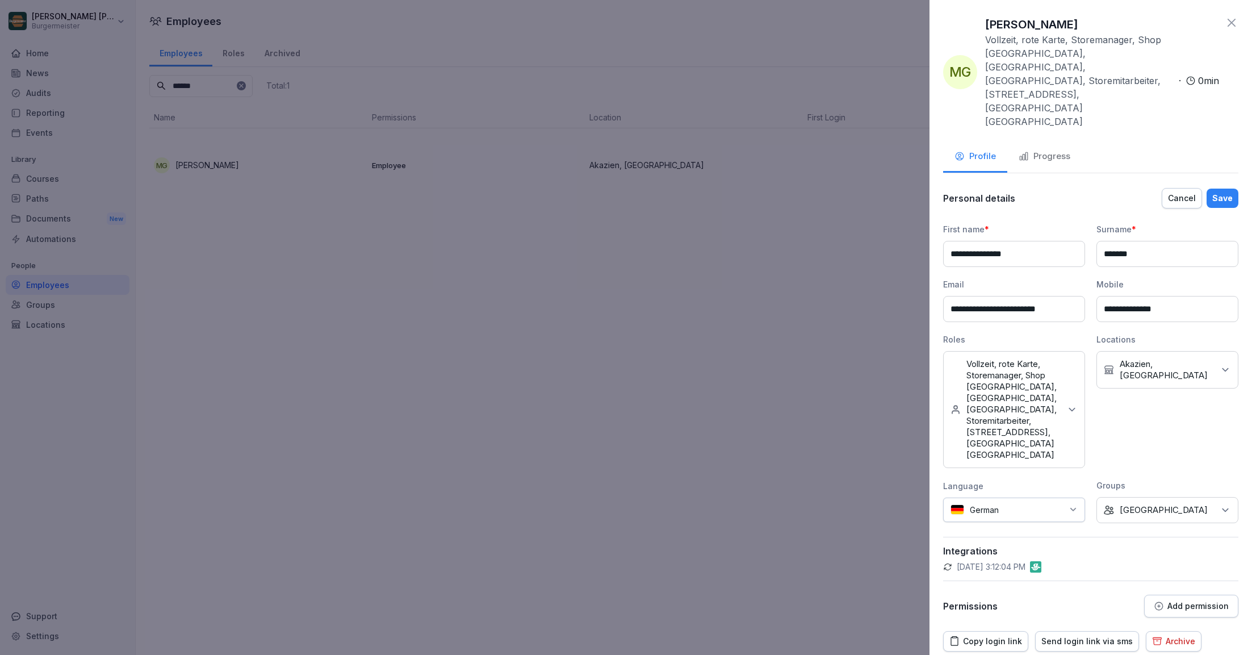
click at [1206, 601] on p "Add permission" at bounding box center [1198, 605] width 61 height 9
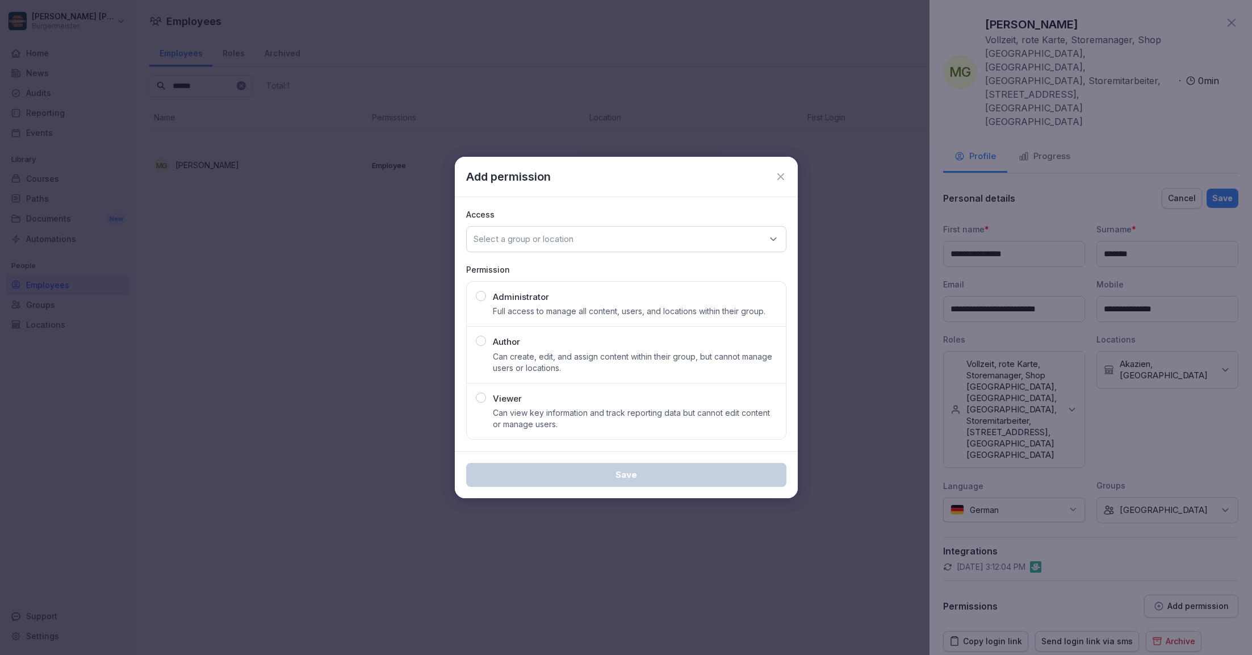
click at [561, 239] on p "Select a group or location" at bounding box center [524, 238] width 100 height 11
type input "***"
click at [513, 307] on div "Akazien" at bounding box center [626, 310] width 313 height 22
click at [535, 412] on p "Can view key information and track reporting data but cannot edit content or ma…" at bounding box center [635, 418] width 284 height 23
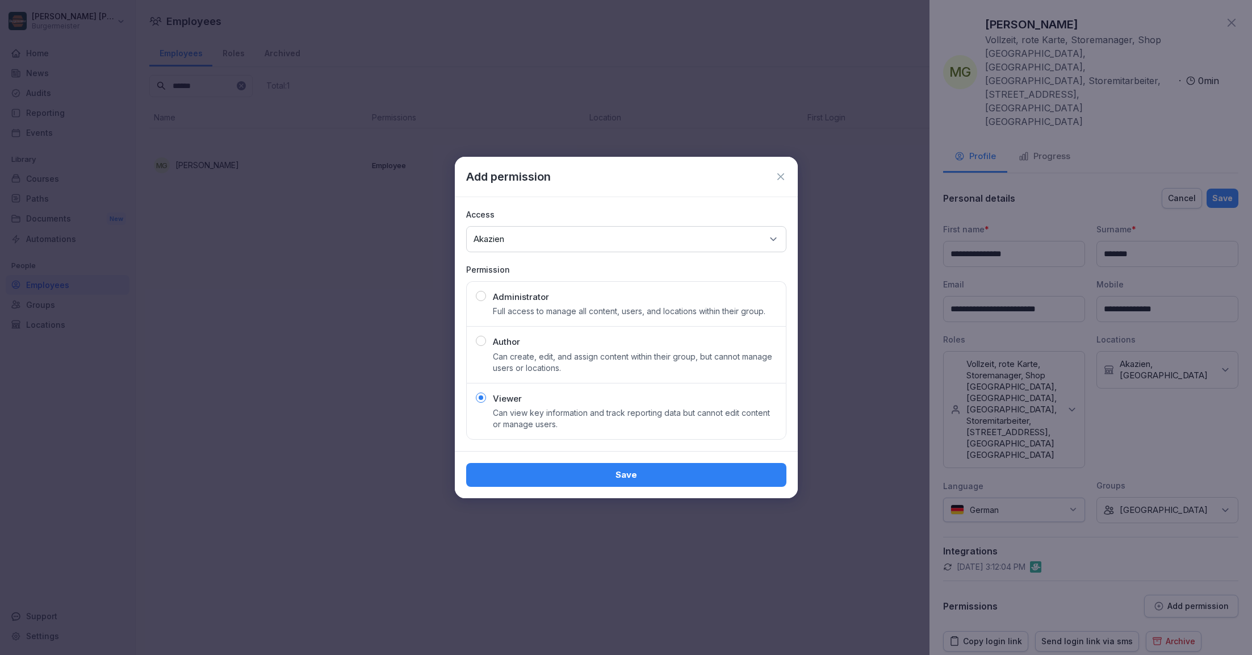
click at [592, 464] on button "Save" at bounding box center [626, 475] width 320 height 24
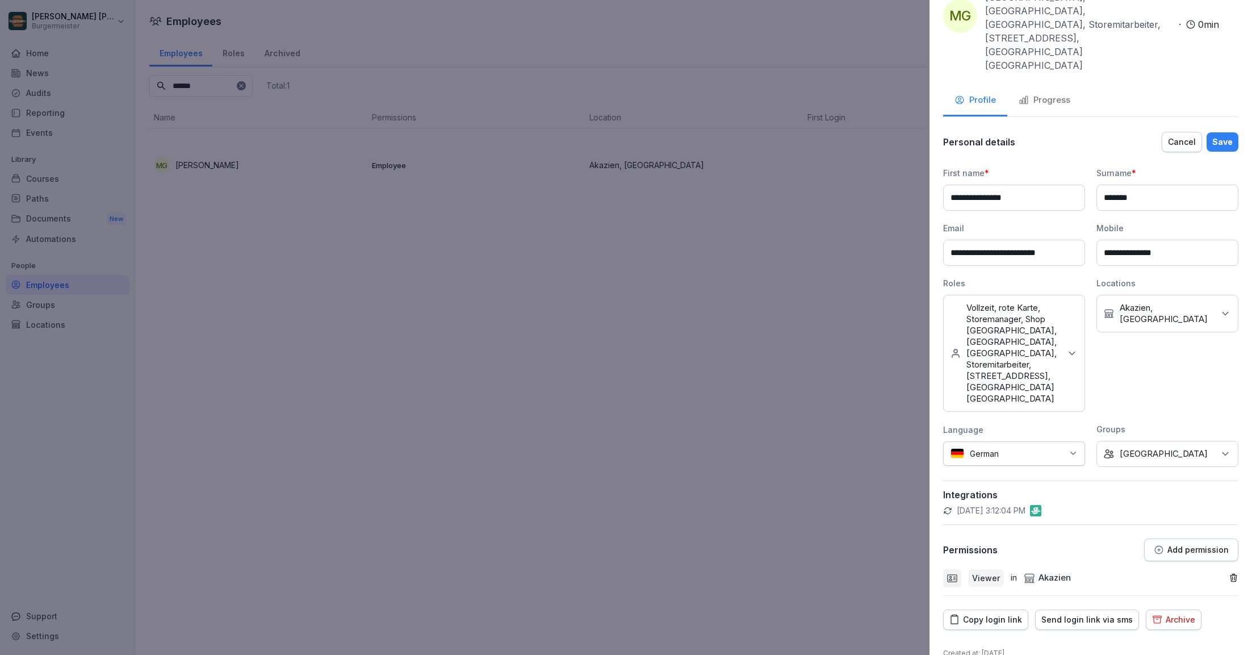
scroll to position [72, 0]
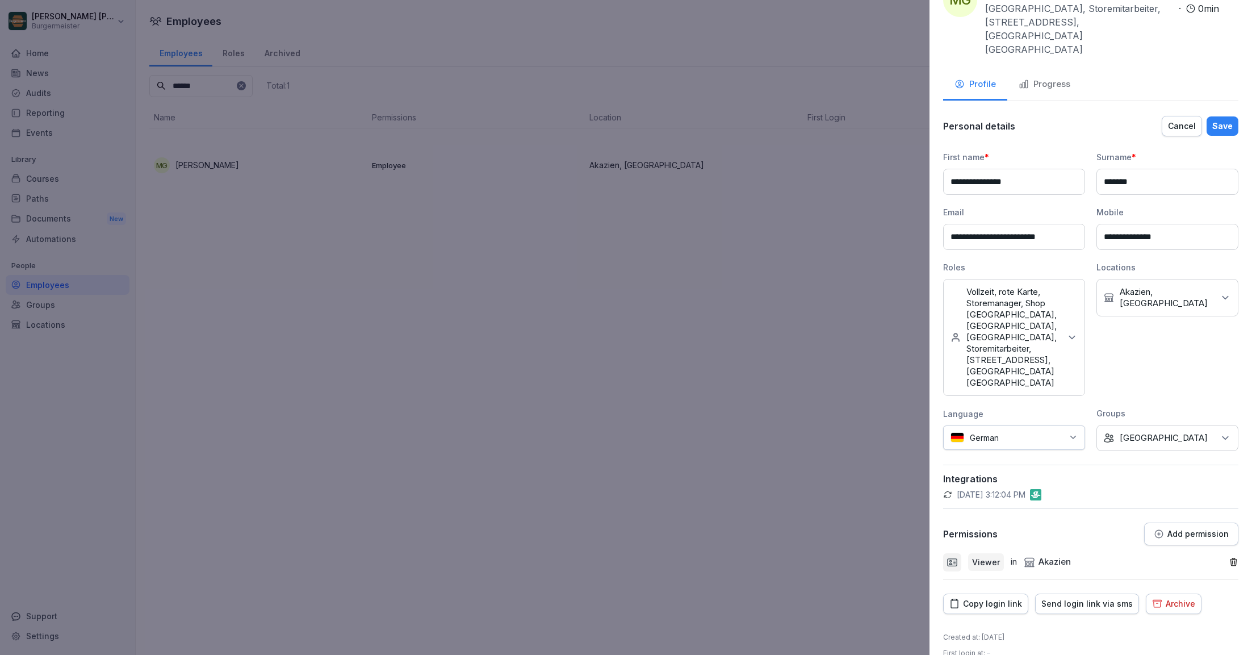
click at [1224, 120] on div "Save" at bounding box center [1222, 126] width 20 height 12
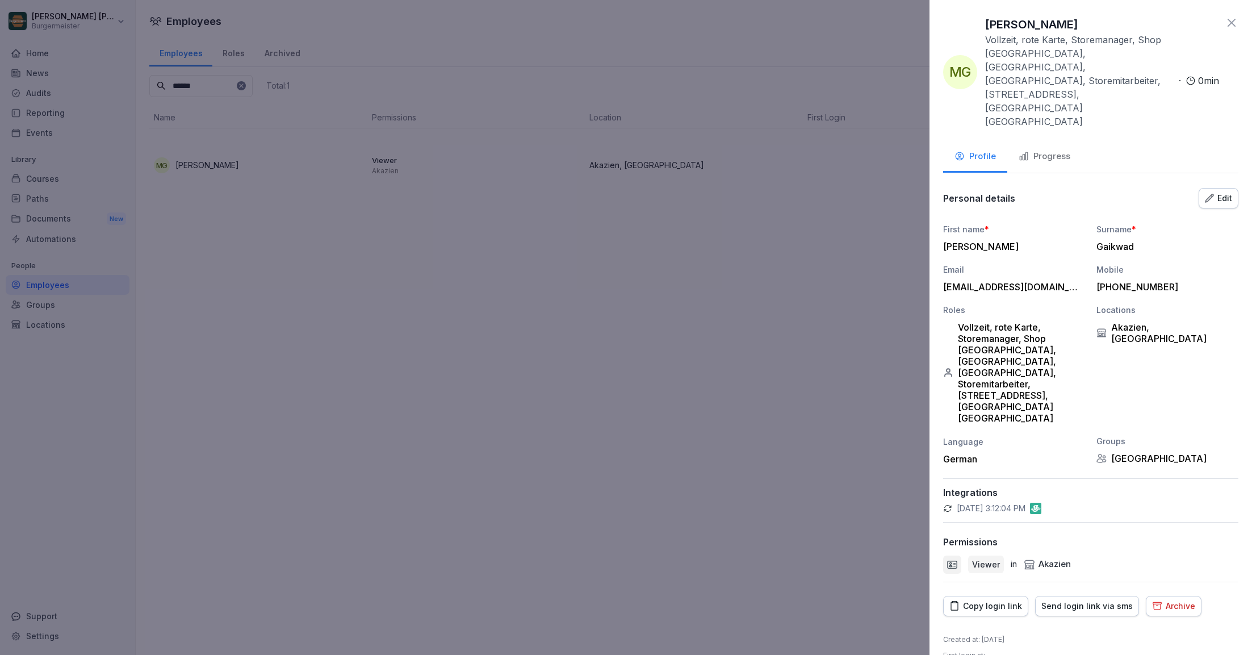
click at [1067, 600] on div "Send login link via sms" at bounding box center [1087, 606] width 91 height 12
click at [1236, 23] on icon at bounding box center [1232, 23] width 14 height 14
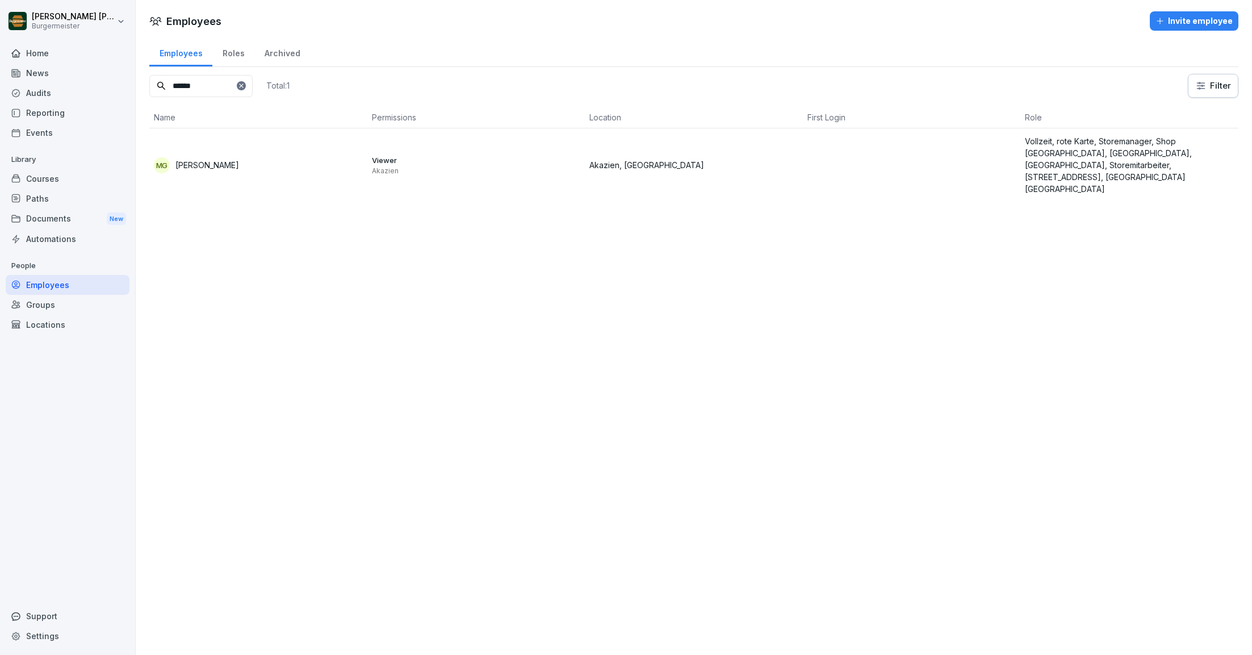
click at [246, 89] on div at bounding box center [241, 85] width 9 height 9
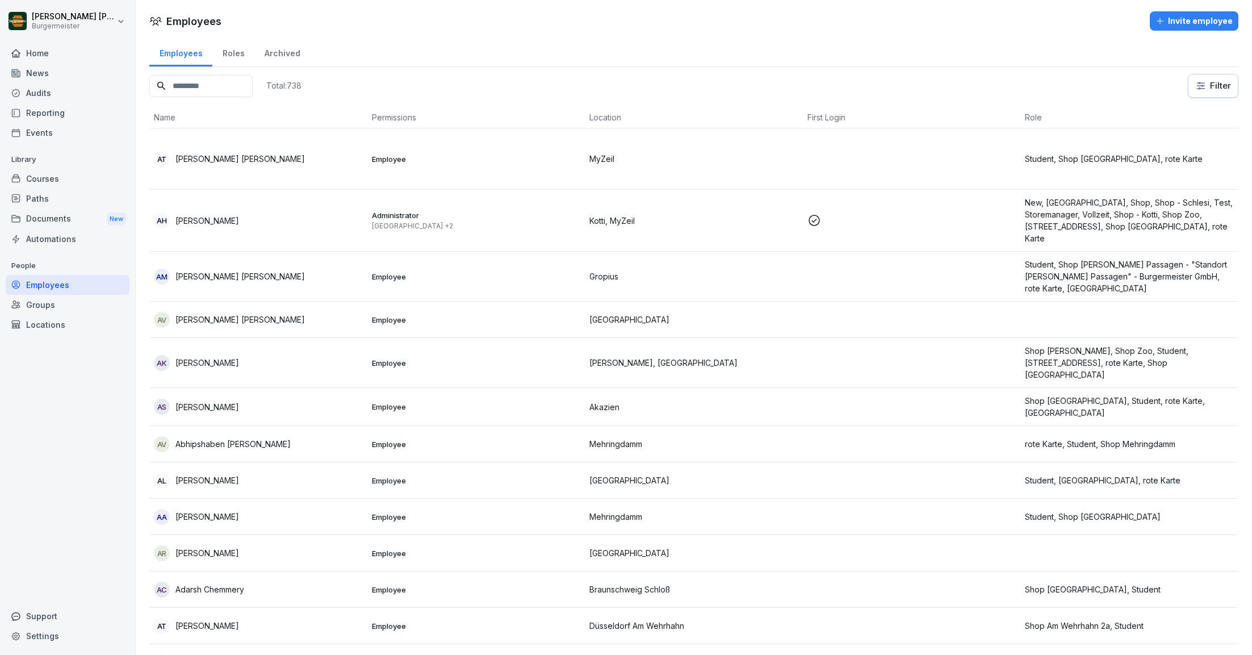
click at [222, 89] on input at bounding box center [200, 86] width 103 height 22
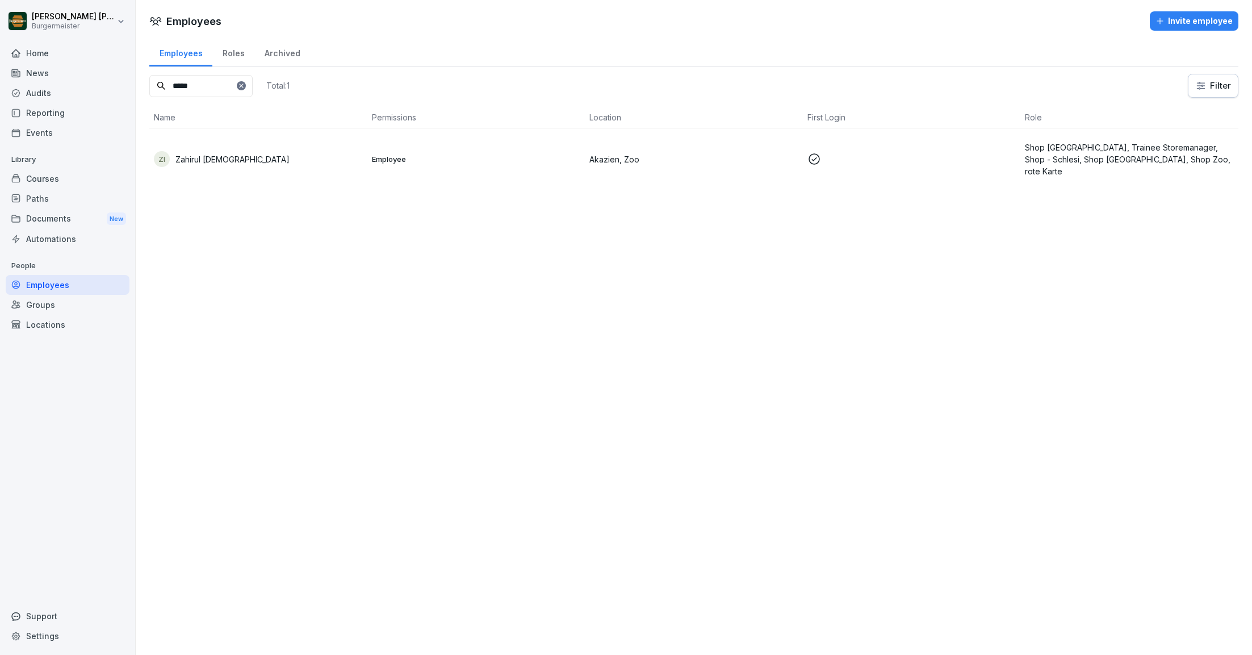
type input "*****"
click at [203, 164] on p "Zahirul [DEMOGRAPHIC_DATA]" at bounding box center [232, 159] width 114 height 12
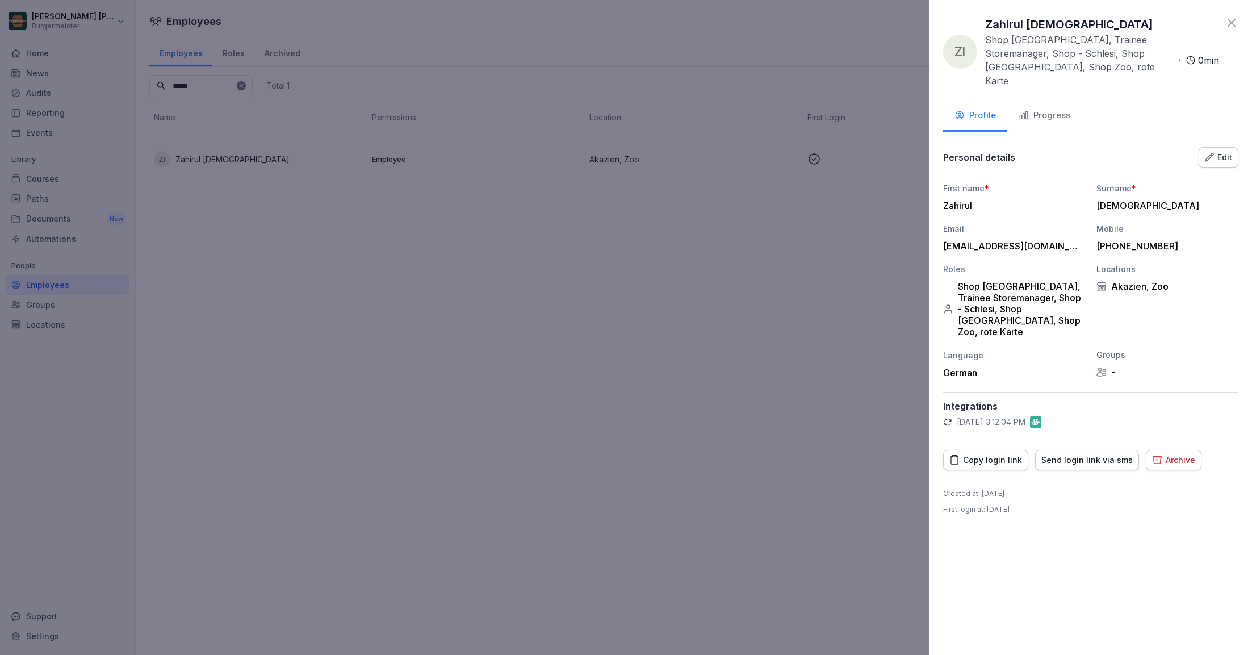
click at [1223, 149] on button "Edit" at bounding box center [1219, 157] width 40 height 20
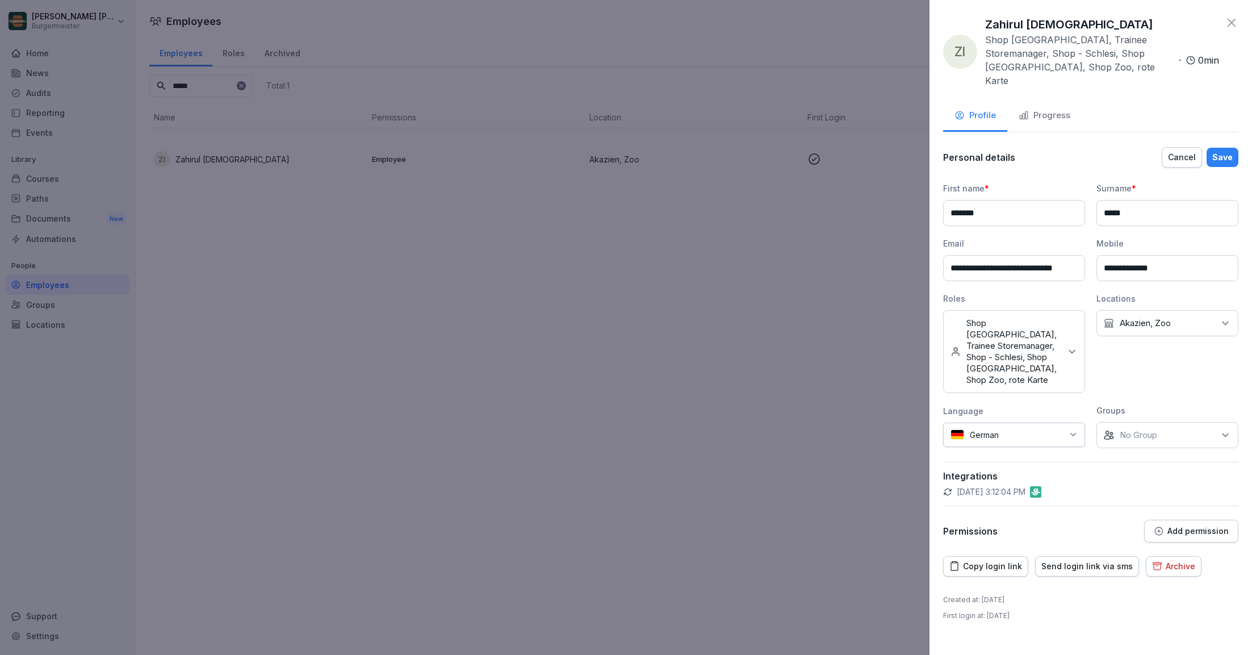
click at [1176, 536] on p "Add permission" at bounding box center [1198, 530] width 61 height 9
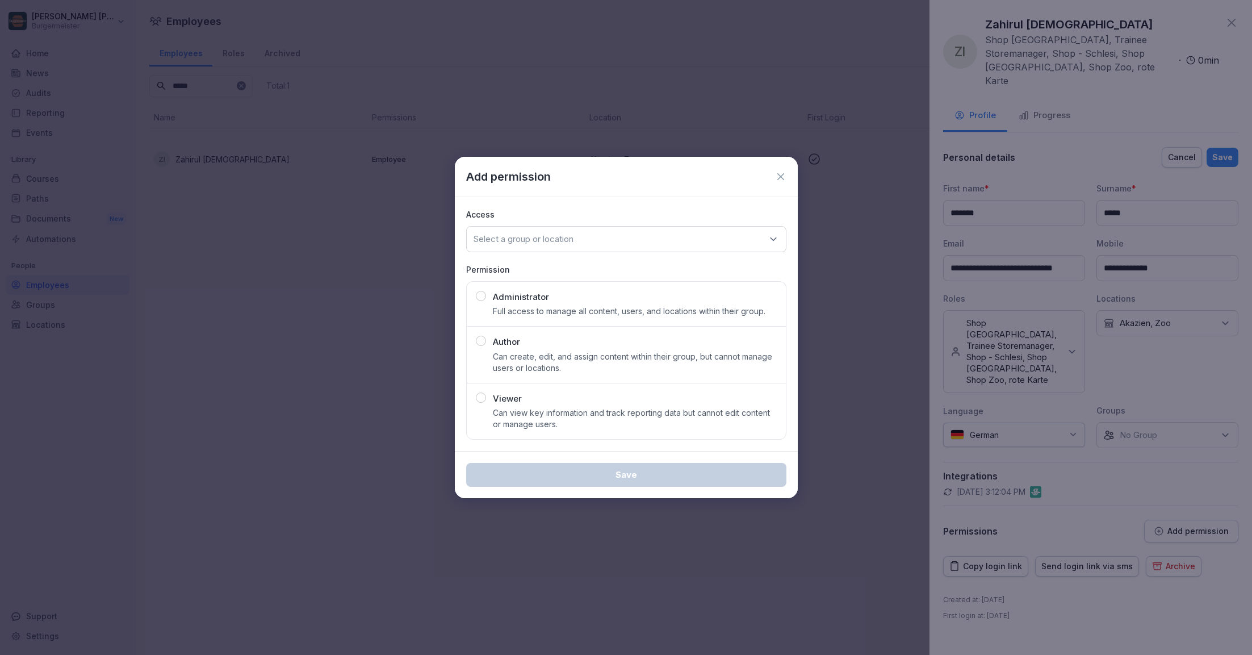
click at [775, 175] on icon at bounding box center [780, 176] width 11 height 11
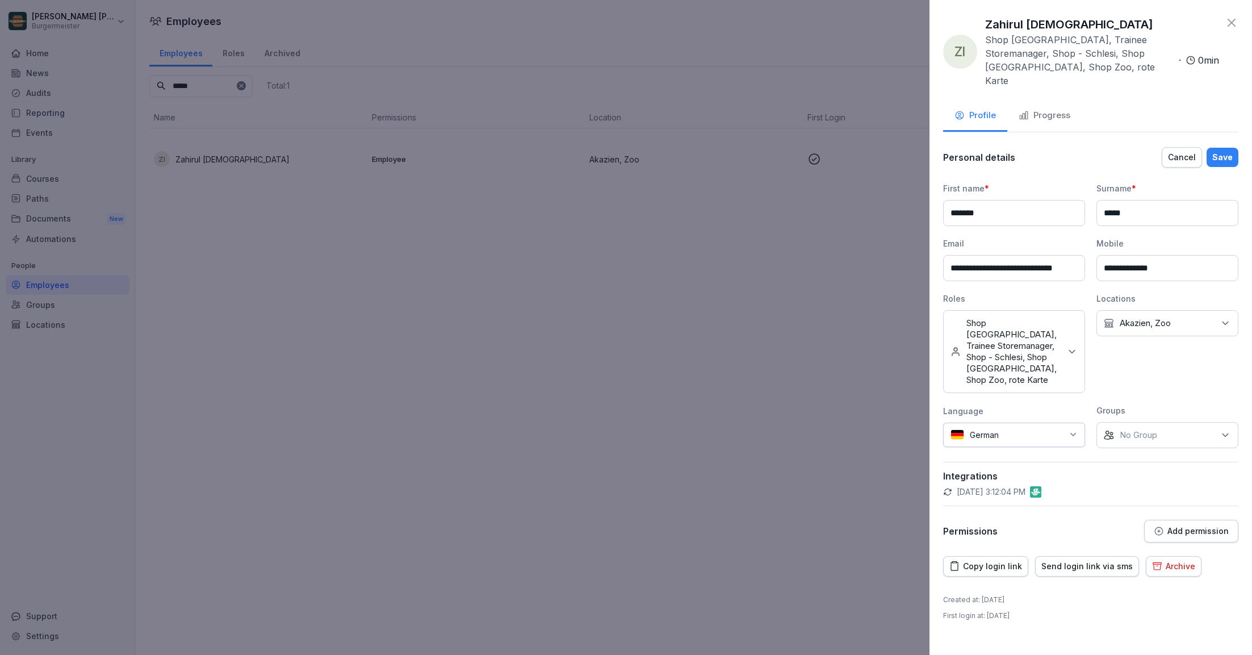
click at [1226, 156] on div "Save" at bounding box center [1222, 157] width 20 height 12
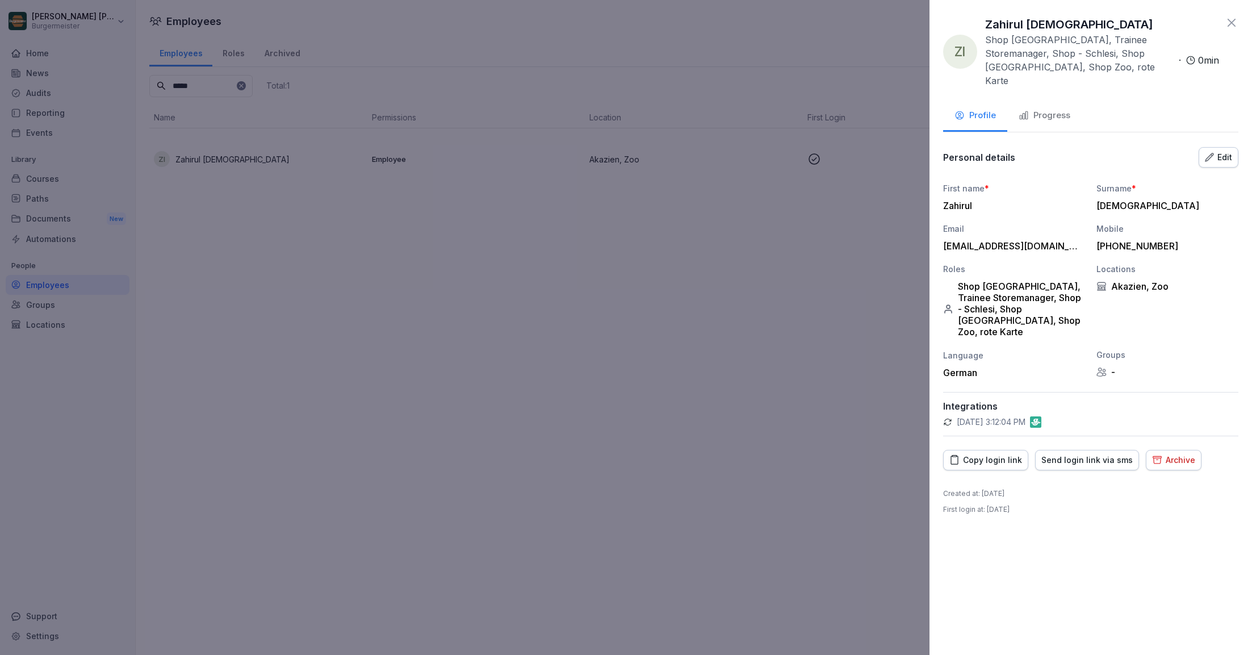
click at [1235, 23] on icon at bounding box center [1232, 23] width 14 height 14
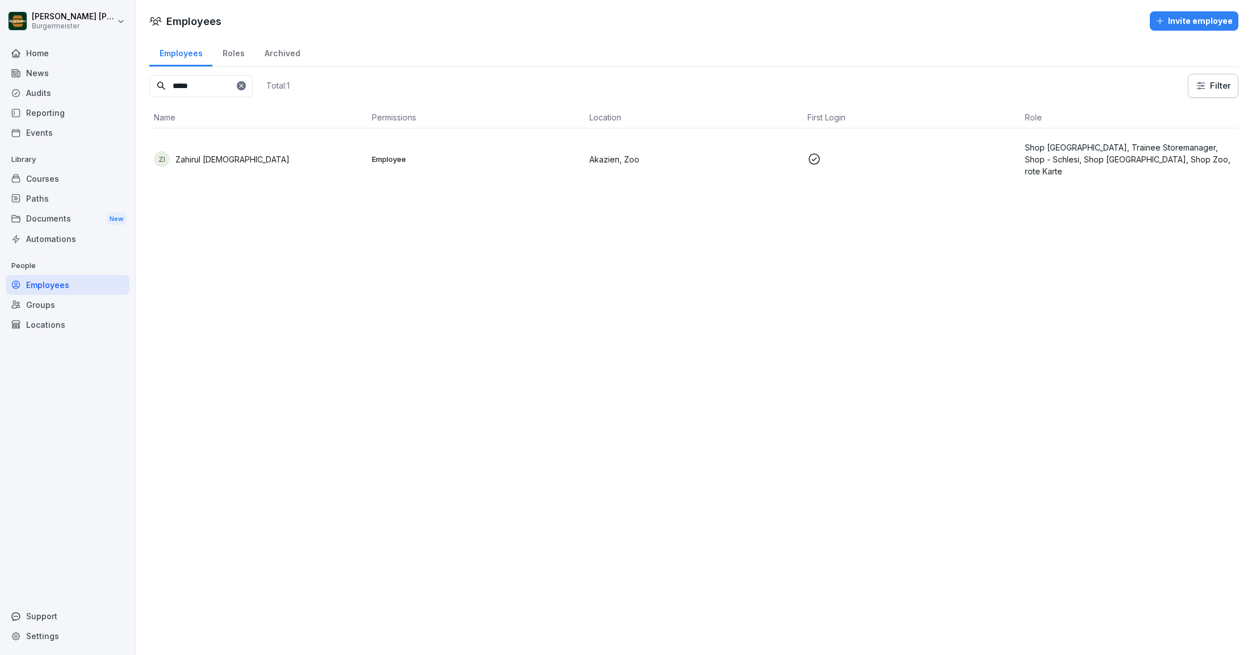
click at [419, 133] on td "Employee" at bounding box center [476, 158] width 218 height 61
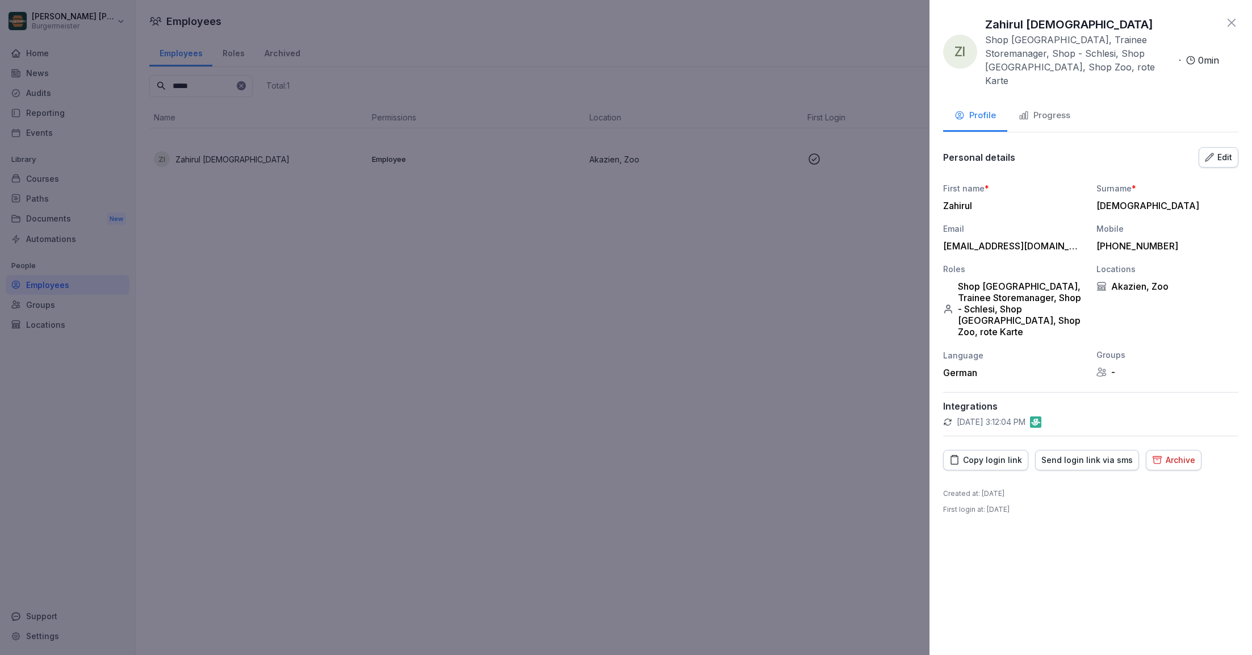
click at [1043, 117] on div "Progress" at bounding box center [1045, 115] width 52 height 13
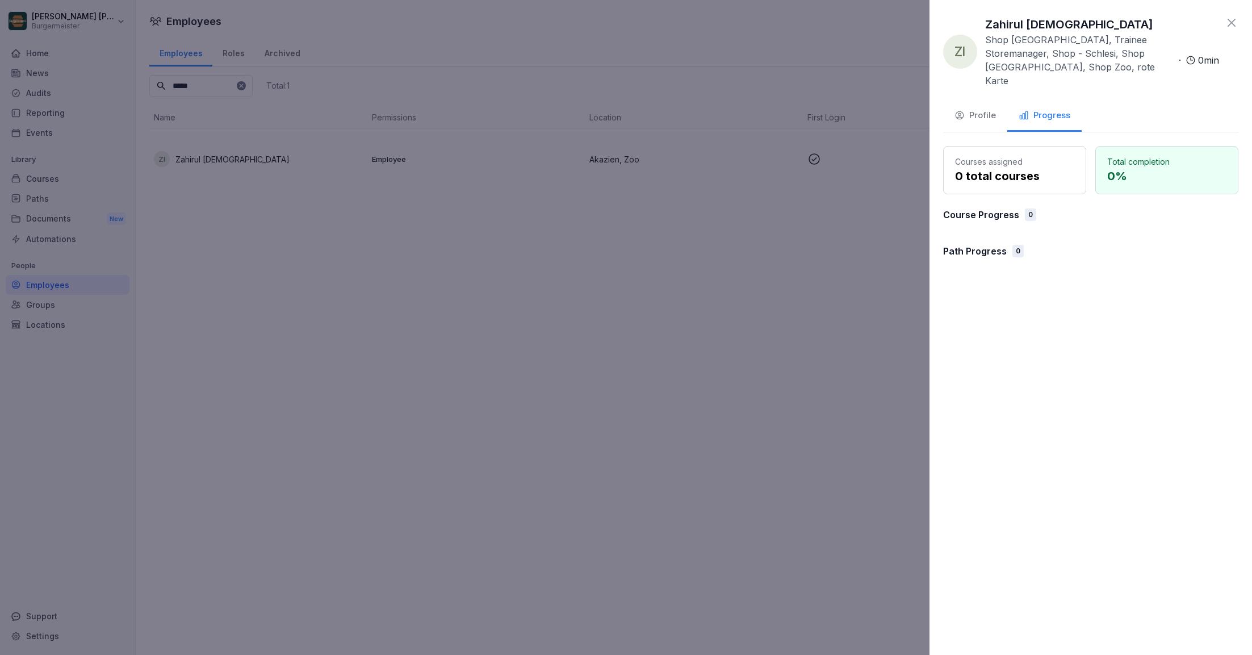
click at [1233, 27] on icon at bounding box center [1232, 23] width 14 height 14
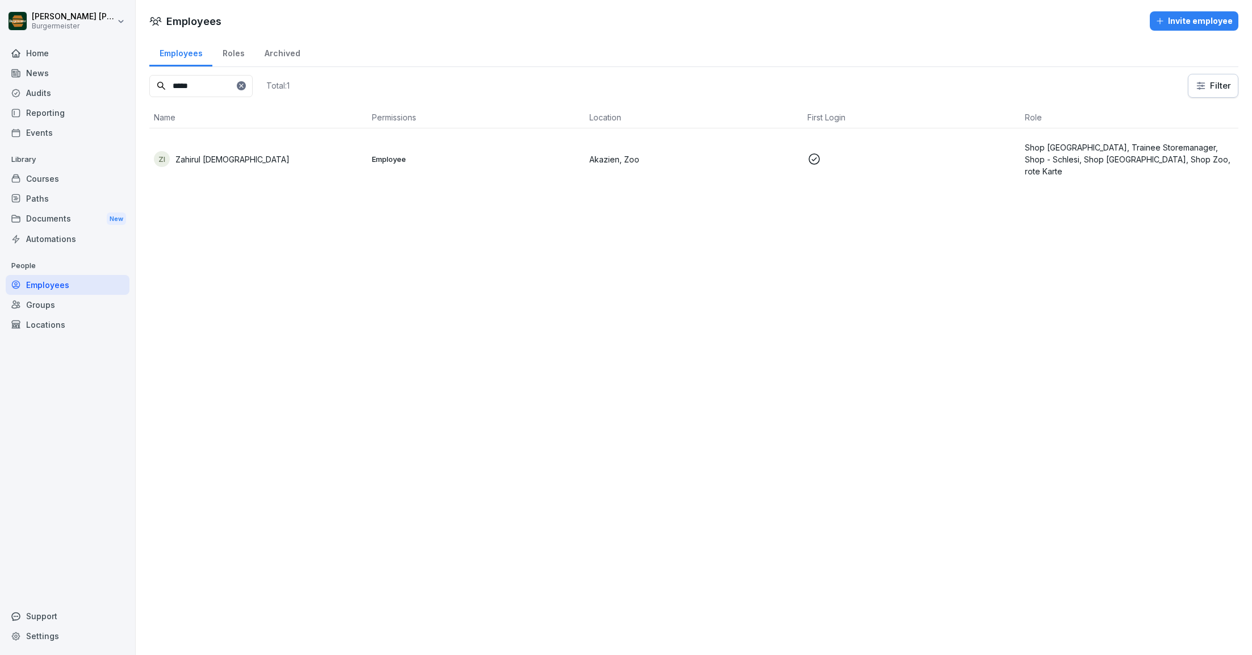
click at [236, 60] on div "Roles" at bounding box center [233, 51] width 42 height 29
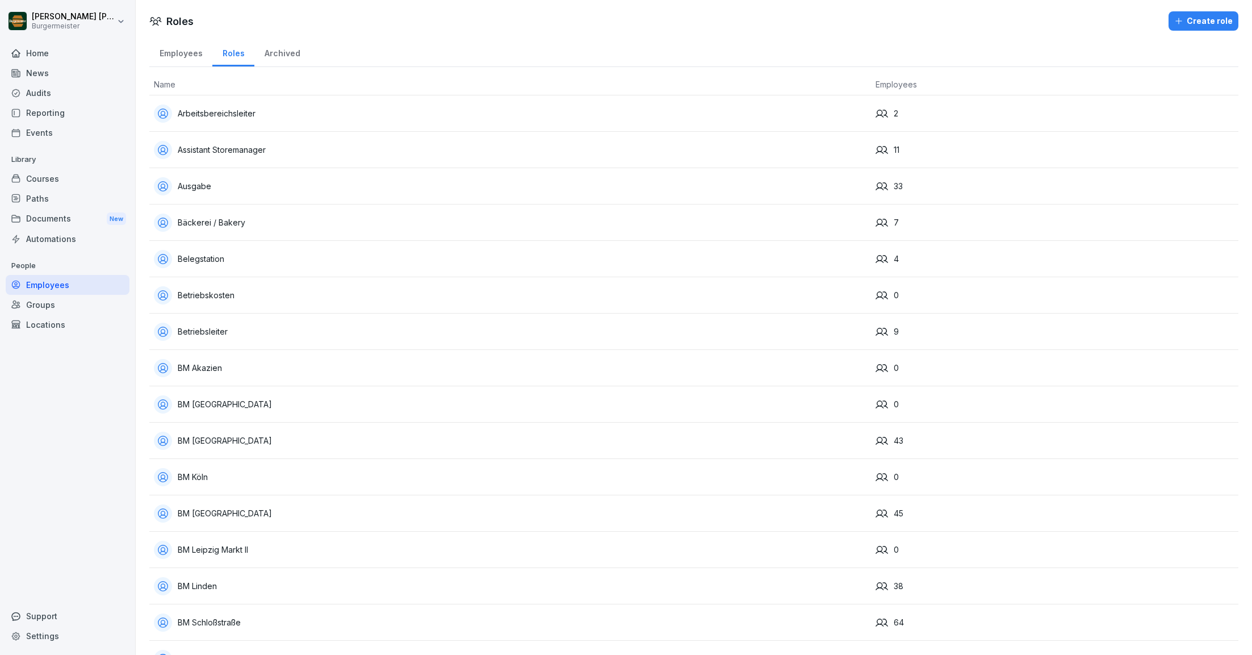
click at [282, 56] on div "Archived" at bounding box center [282, 51] width 56 height 29
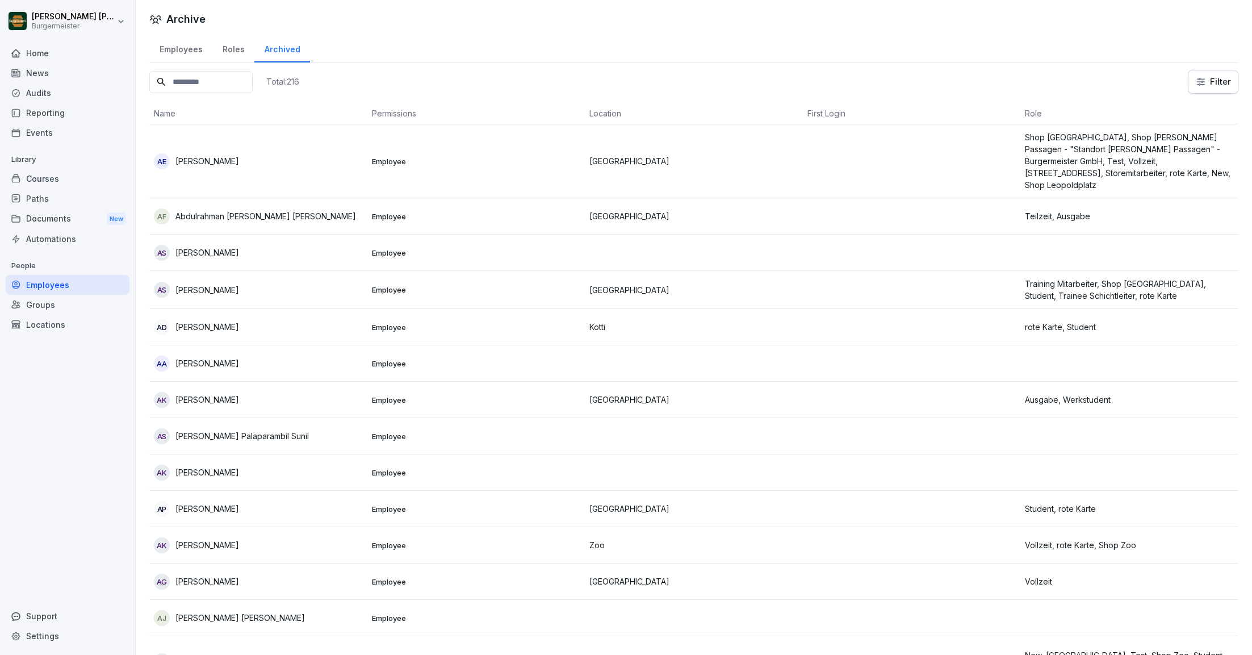
click at [187, 50] on div "Employees" at bounding box center [180, 48] width 63 height 29
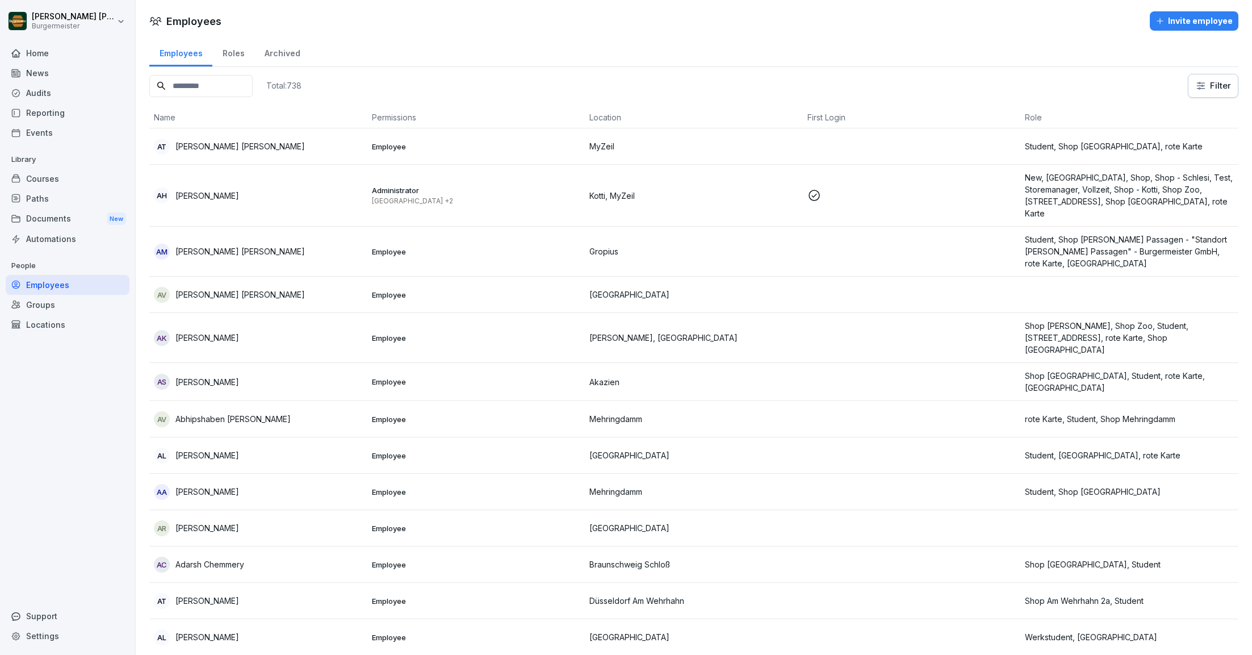
click at [50, 91] on div "Audits" at bounding box center [68, 93] width 124 height 20
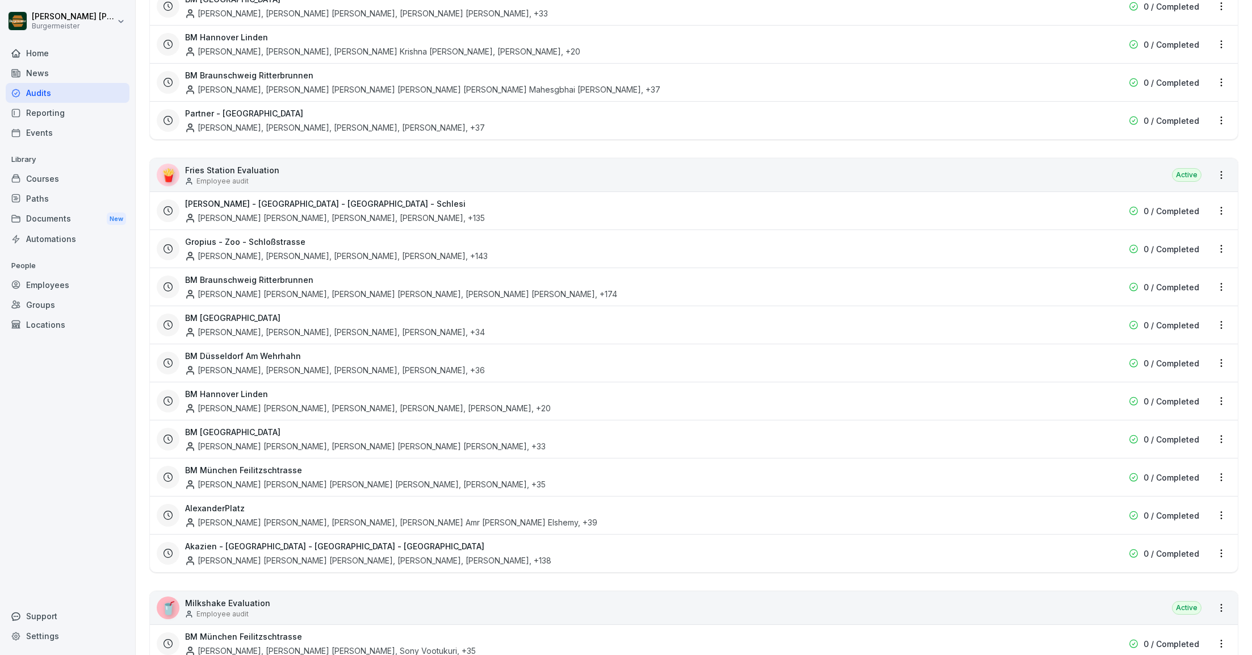
scroll to position [689, 0]
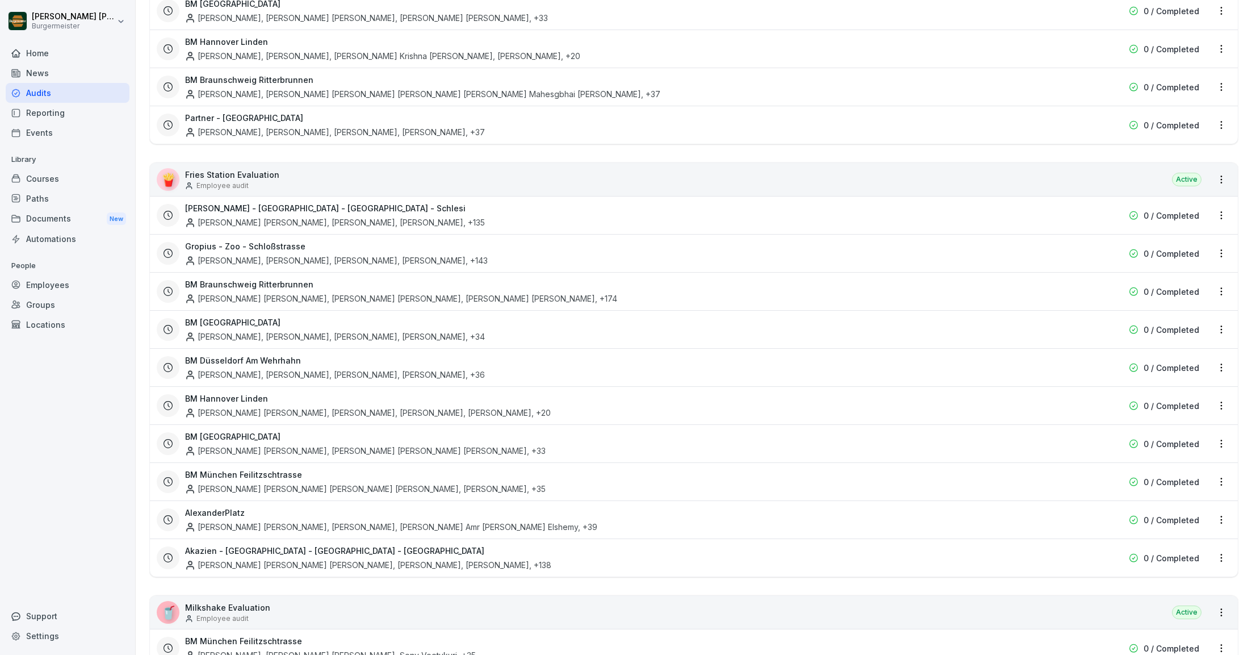
click at [1220, 123] on html "[PERSON_NAME] [PERSON_NAME] Home News Audits Reporting Events Library Courses P…" at bounding box center [626, 327] width 1252 height 655
click at [1154, 181] on div "Update schedule name" at bounding box center [1174, 180] width 114 height 19
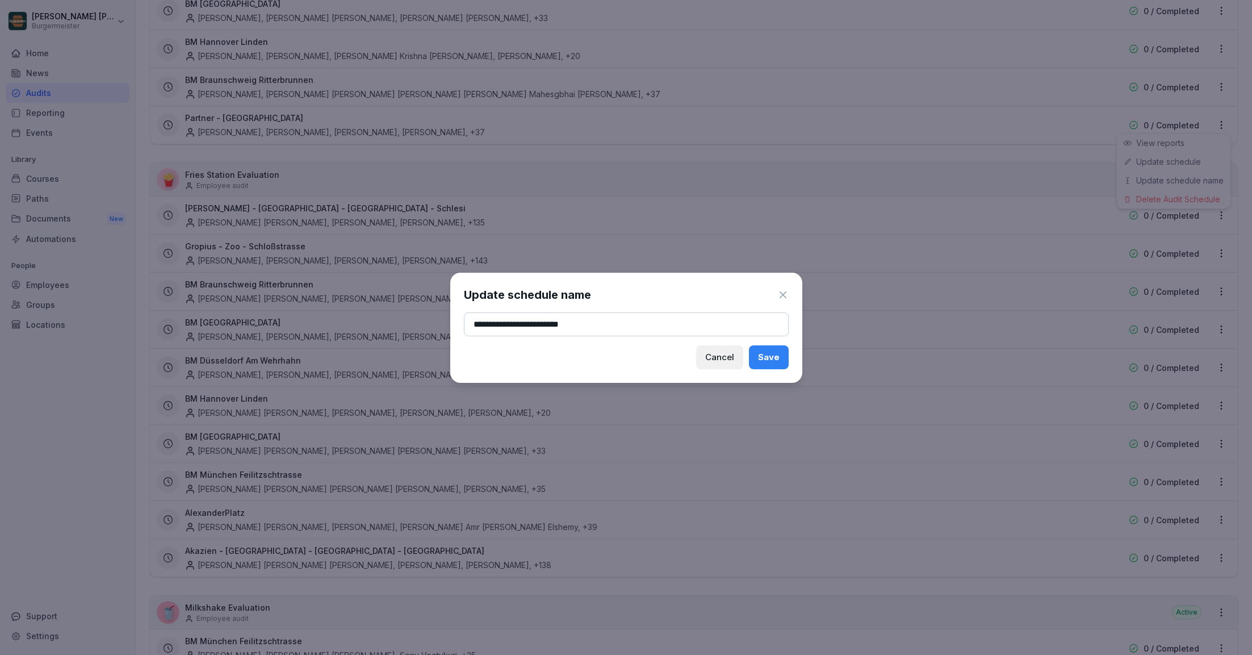
click at [781, 294] on icon at bounding box center [782, 294] width 11 height 11
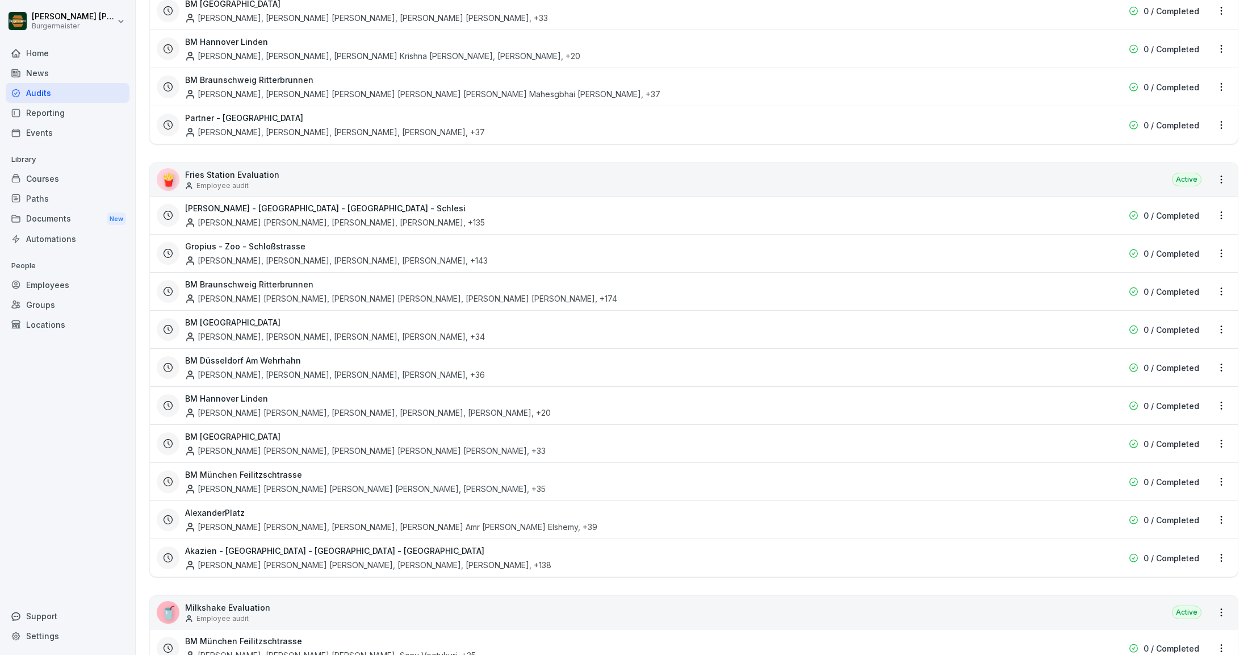
click at [1216, 512] on html "[PERSON_NAME] [PERSON_NAME] Home News Audits Reporting Events Library Courses P…" at bounding box center [626, 327] width 1252 height 655
click at [1221, 513] on html "[PERSON_NAME] [PERSON_NAME] Home News Audits Reporting Events Library Courses P…" at bounding box center [626, 327] width 1252 height 655
click at [1150, 572] on div "Update schedule name" at bounding box center [1174, 573] width 114 height 19
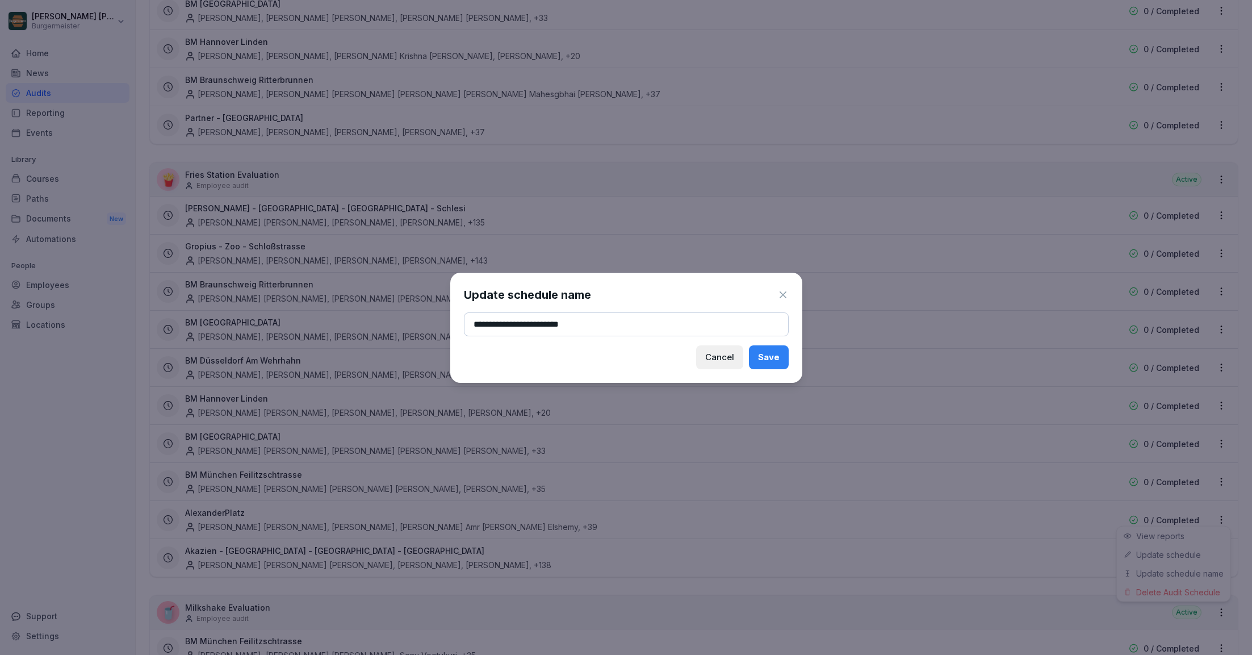
type input "**********"
click at [770, 352] on div "Save" at bounding box center [769, 357] width 22 height 12
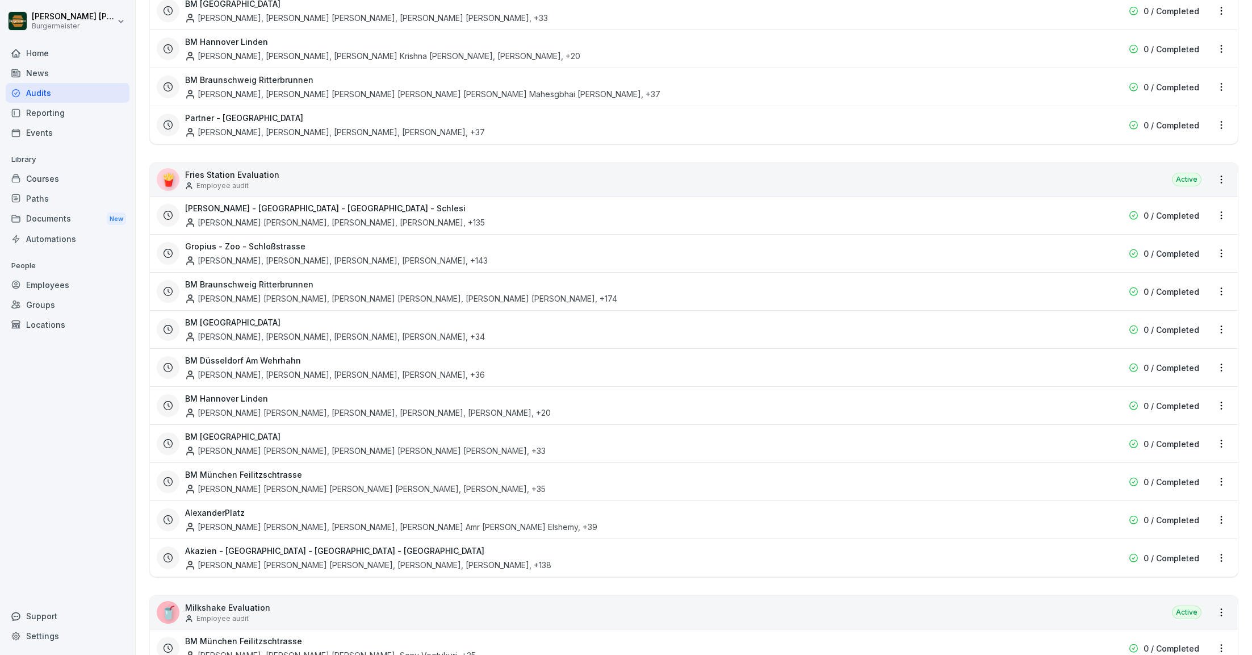
click at [145, 460] on html "[PERSON_NAME] [PERSON_NAME] Home News Audits Reporting Events Library Courses P…" at bounding box center [626, 327] width 1252 height 655
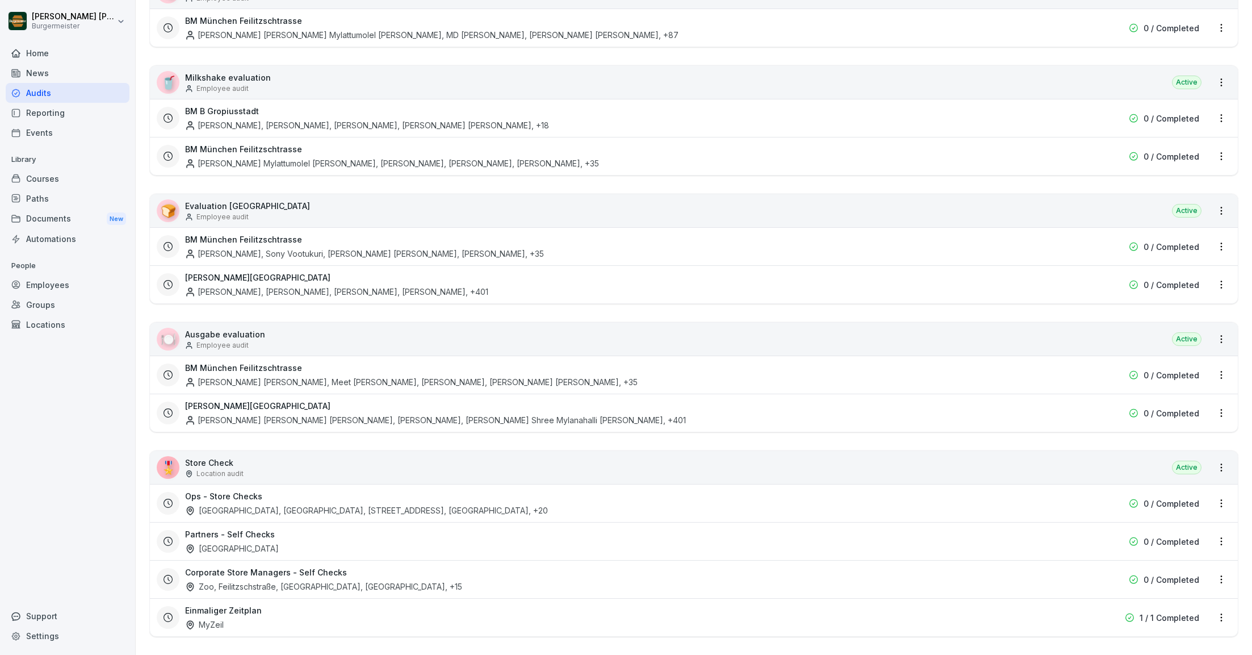
scroll to position [1398, 0]
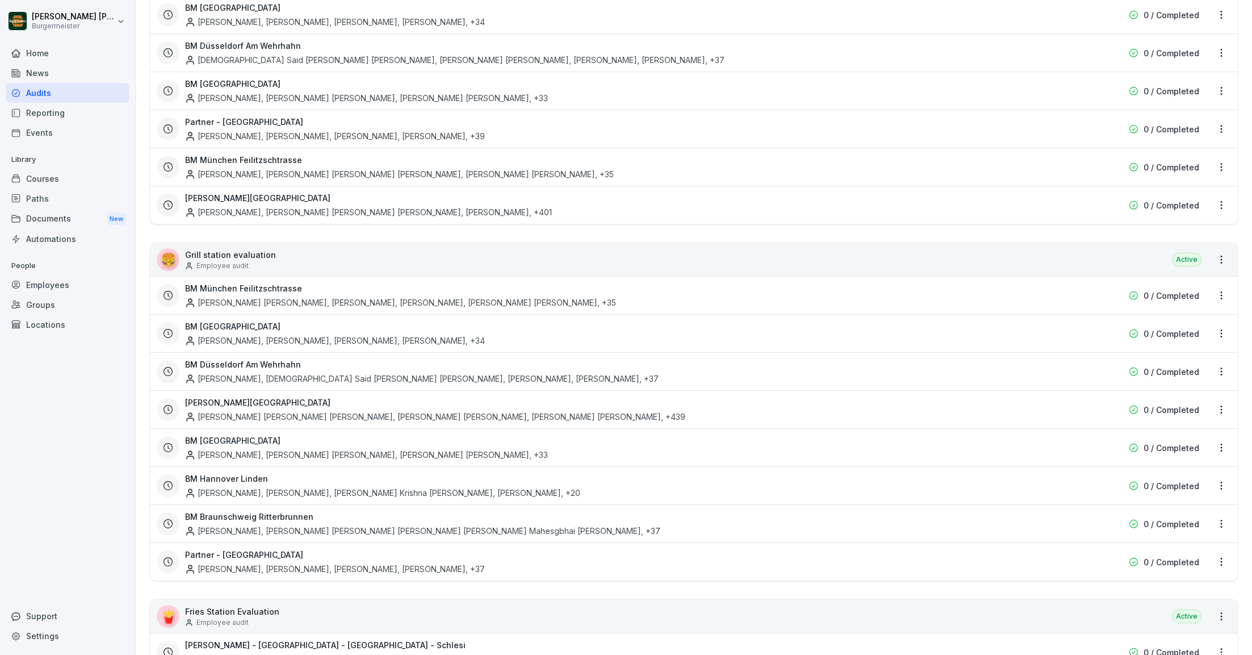
scroll to position [0, 0]
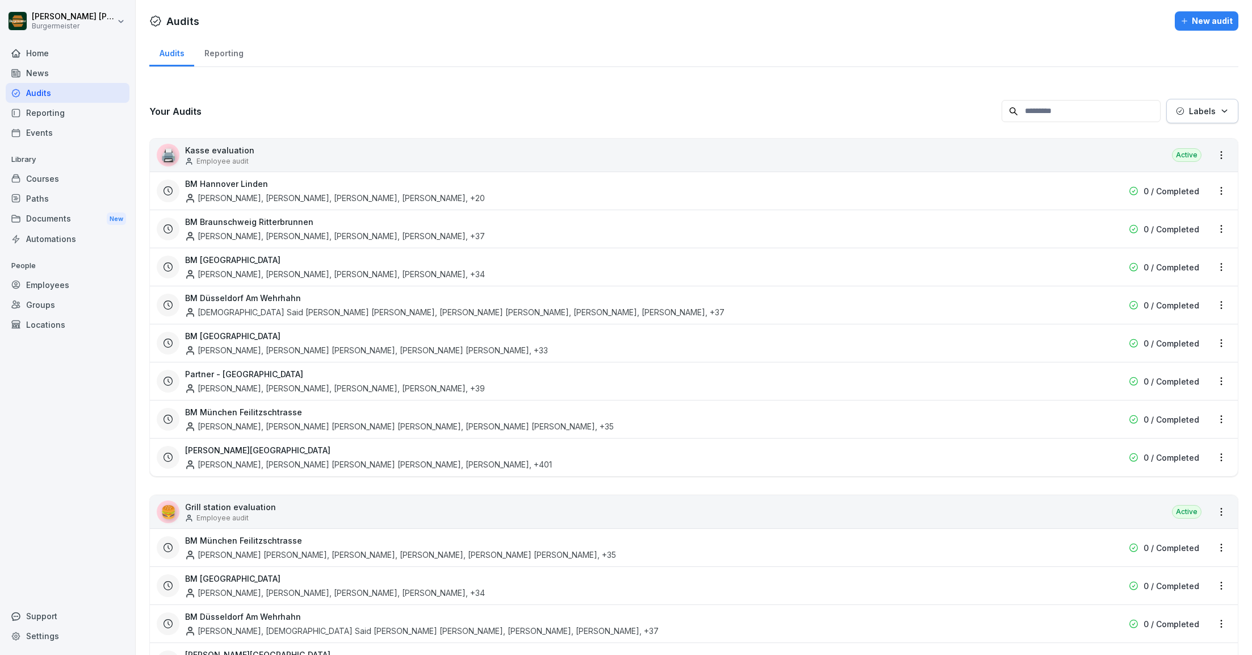
click at [252, 459] on div "Harmi Ajaykumar Dudhat, Tatsat Udaybhai Desai, Farhana Ovee Hossain, Akash Pati…" at bounding box center [368, 464] width 367 height 12
click at [634, 452] on div "BM Berlin Harmi Ajaykumar Dudhat, Tatsat Udaybhai Desai, Farhana Ovee Hossain, …" at bounding box center [621, 457] width 872 height 26
click at [1226, 458] on html "[PERSON_NAME] [PERSON_NAME] Home News Audits Reporting Events Library Courses P…" at bounding box center [626, 327] width 1252 height 655
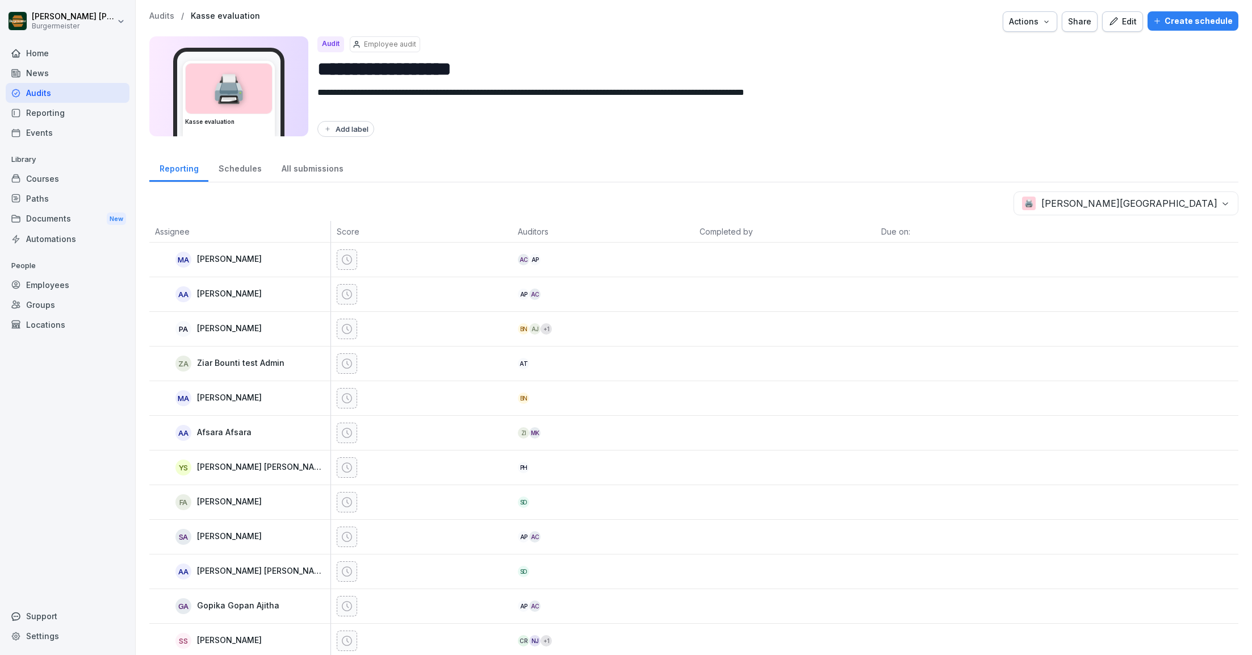
click at [162, 15] on p "Audits" at bounding box center [161, 16] width 25 height 10
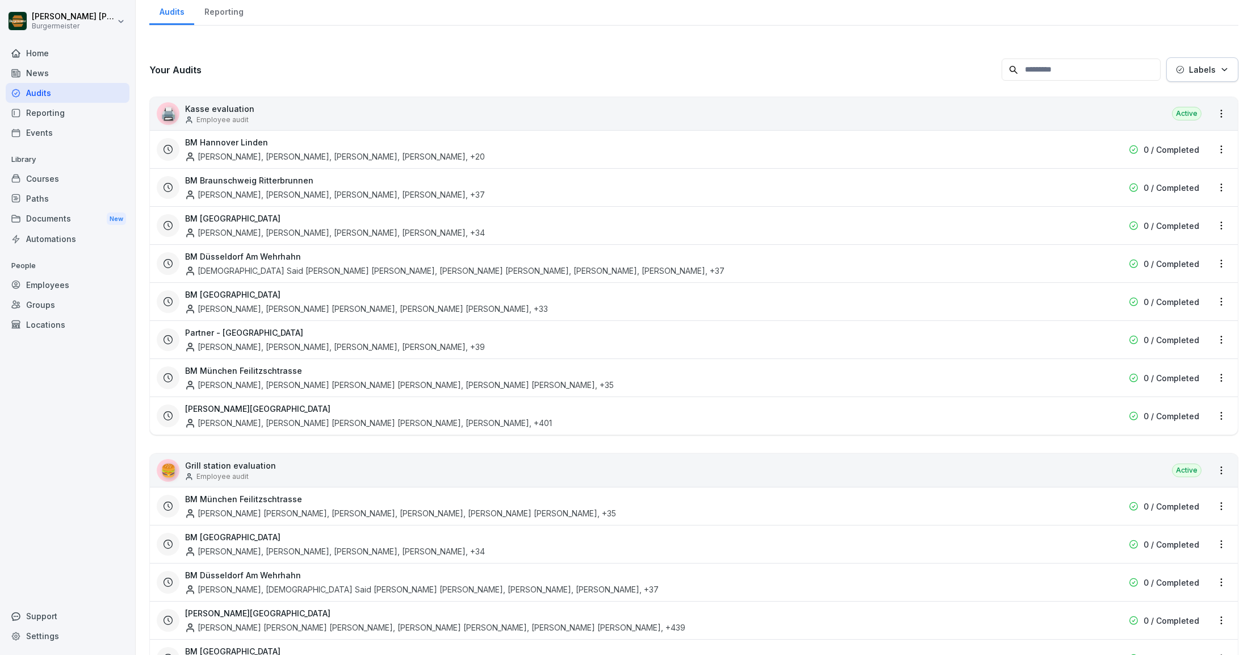
scroll to position [11, 0]
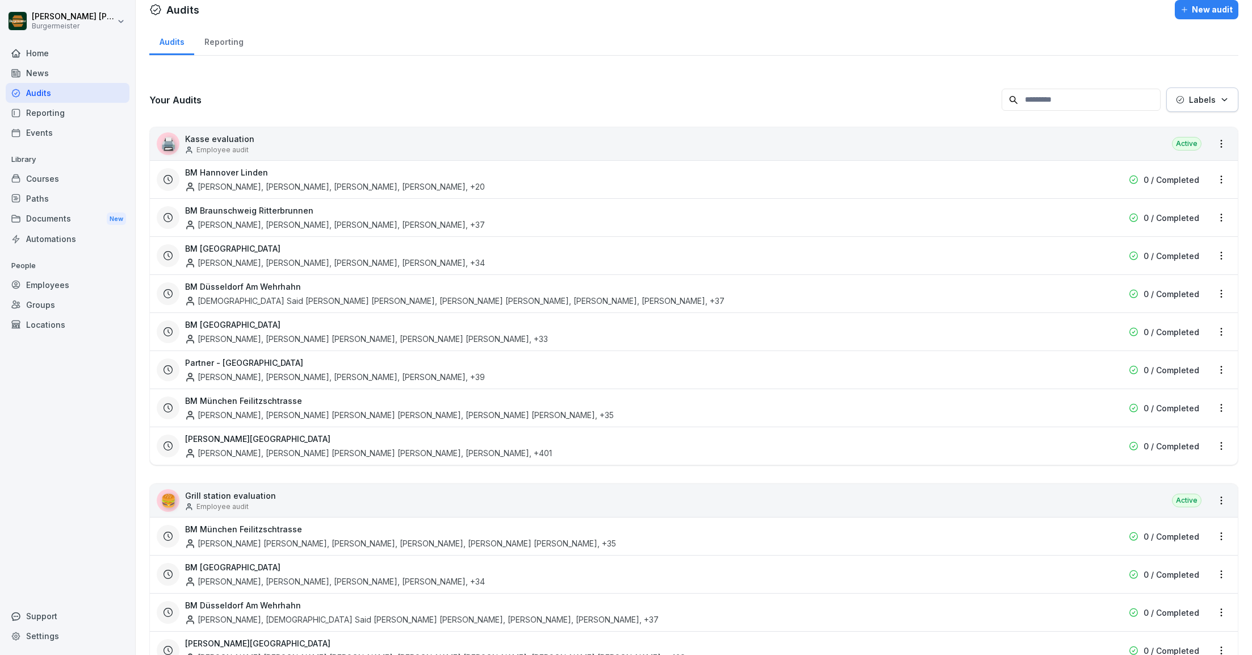
click at [1222, 445] on html "[PERSON_NAME] [PERSON_NAME] Home News Audits Reporting Events Library Courses P…" at bounding box center [626, 327] width 1252 height 655
click at [0, 0] on link "Update schedule" at bounding box center [0, 0] width 0 height 0
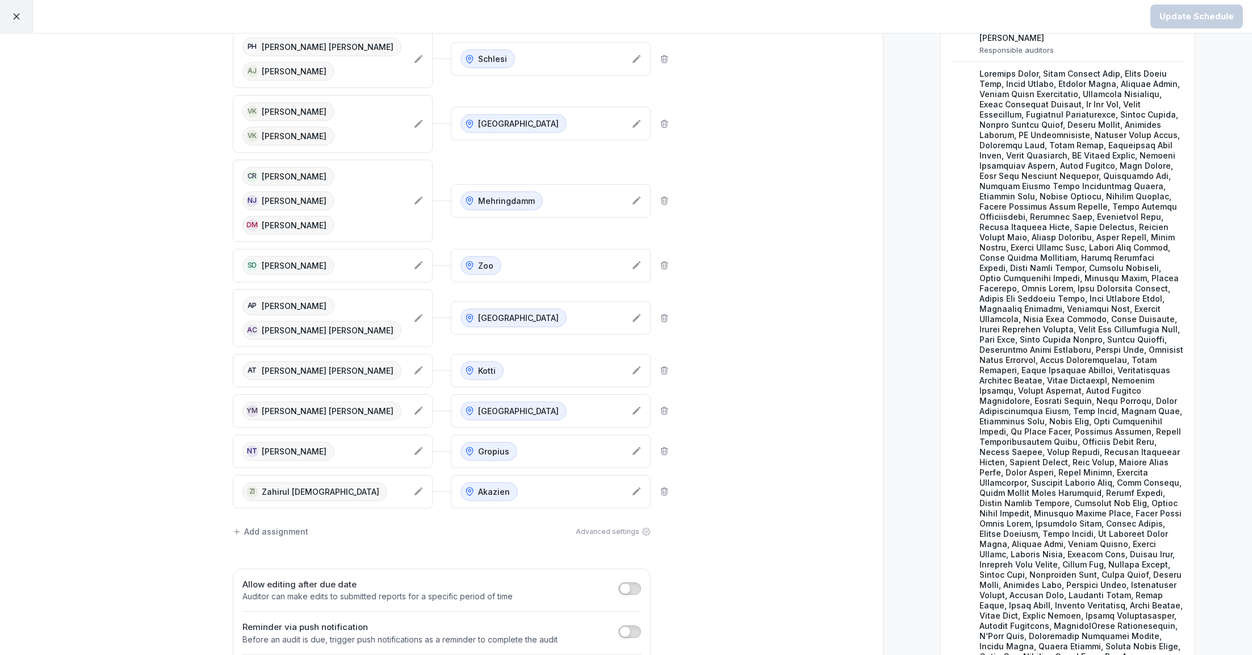
scroll to position [196, 0]
click at [348, 496] on div "ZI Zahirul Islam" at bounding box center [323, 489] width 162 height 19
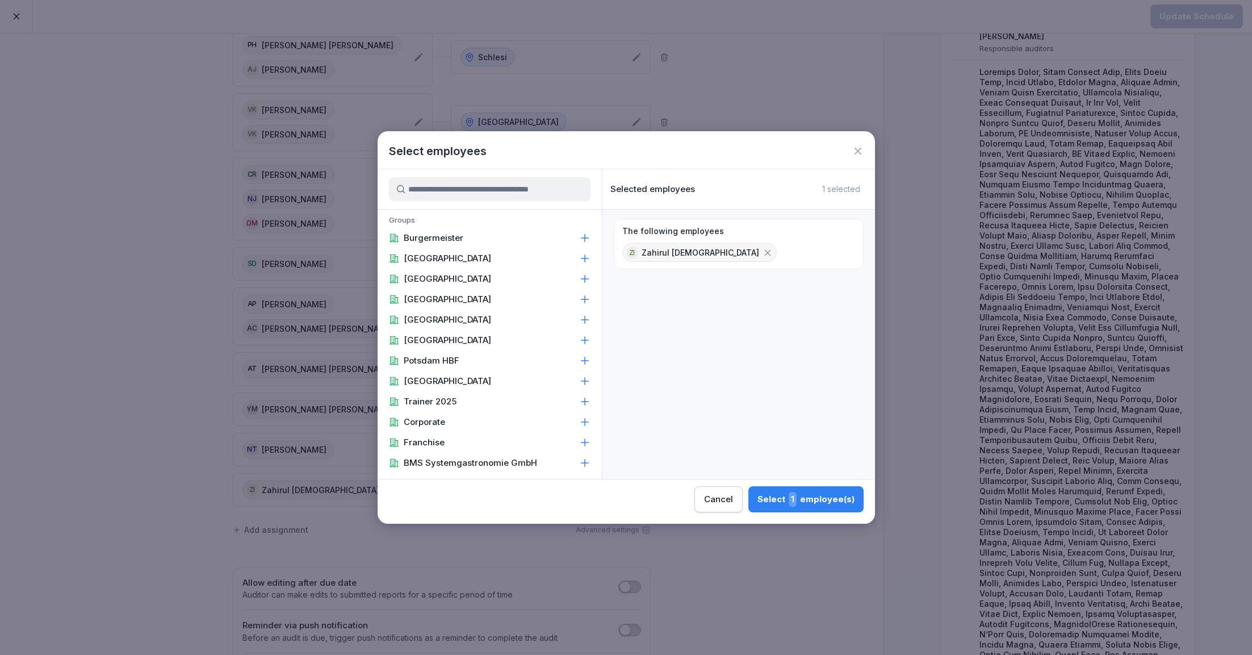
click at [763, 249] on icon at bounding box center [768, 253] width 10 height 10
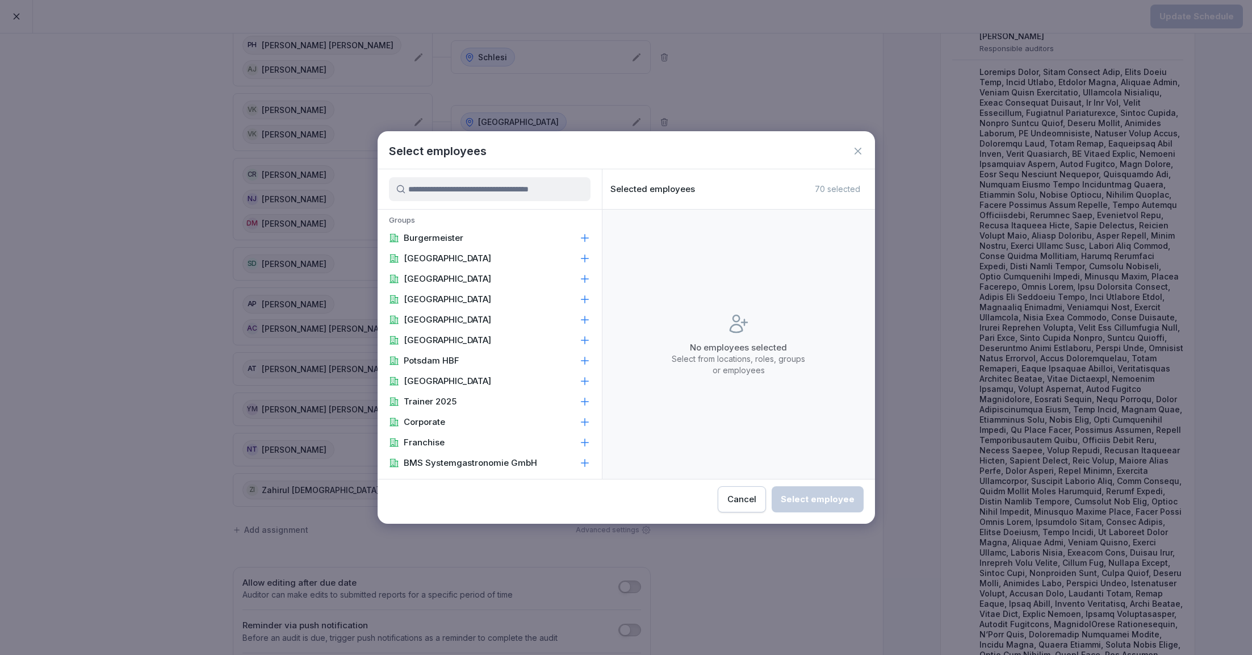
click at [537, 194] on input at bounding box center [490, 189] width 202 height 24
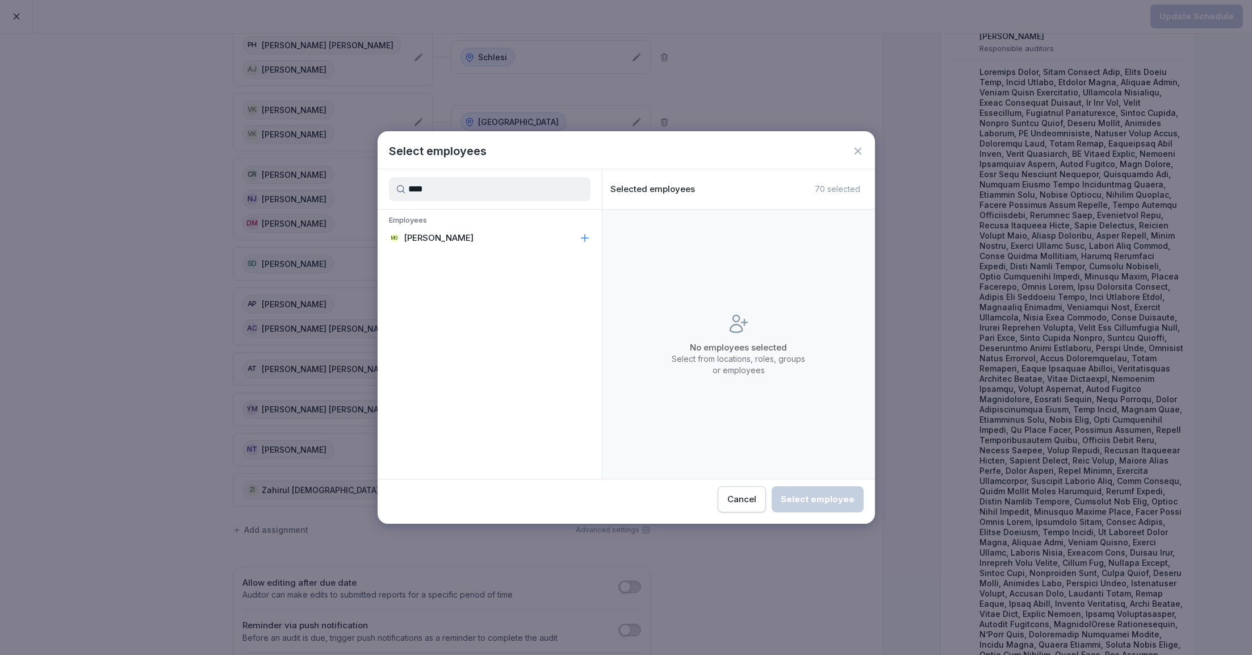
type input "****"
click at [474, 242] on p "[PERSON_NAME]" at bounding box center [439, 237] width 70 height 11
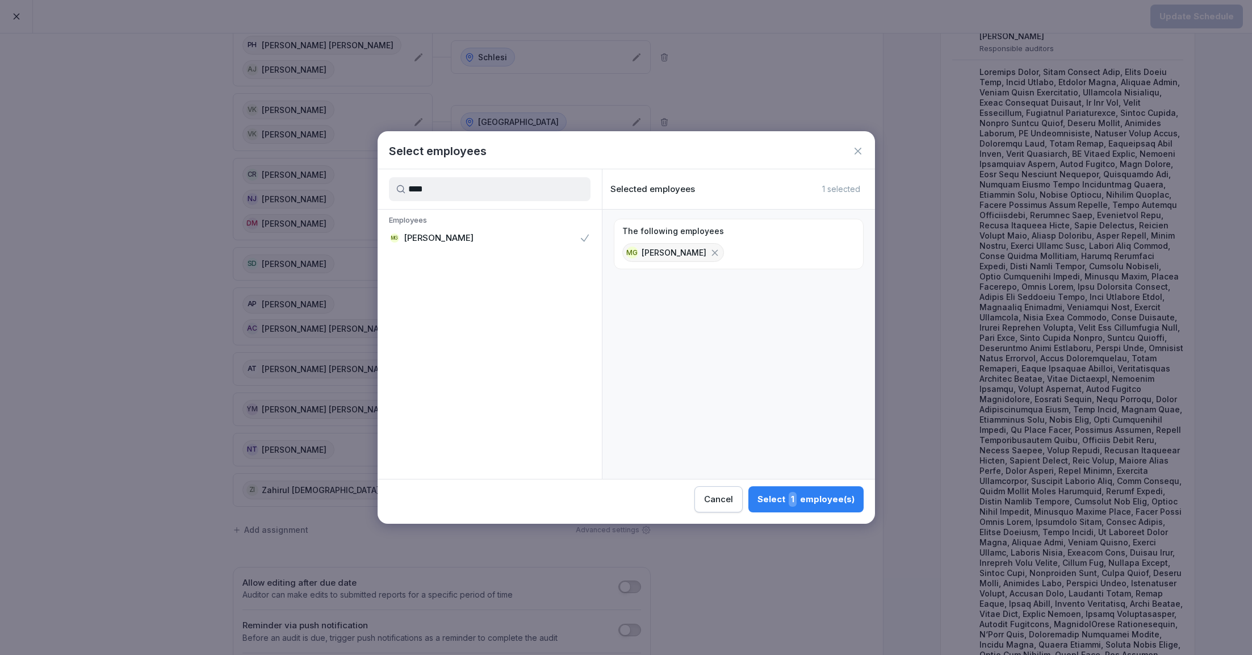
click at [814, 508] on button "Select 1 employee(s)" at bounding box center [806, 499] width 115 height 26
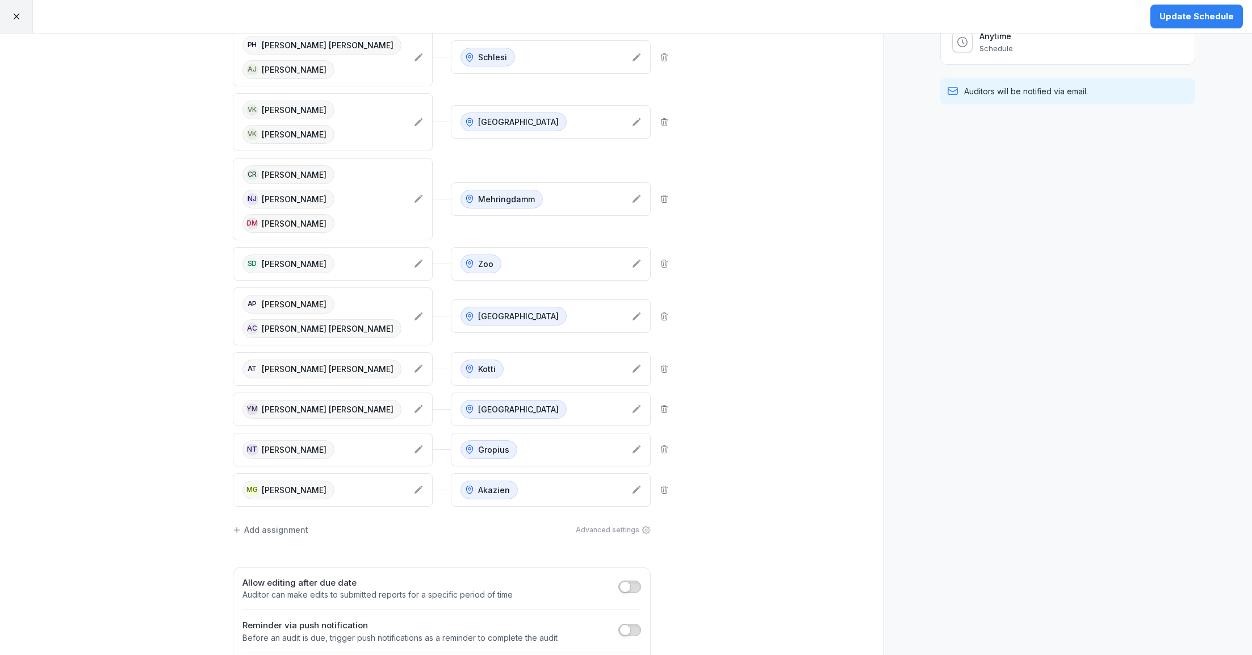
scroll to position [0, 0]
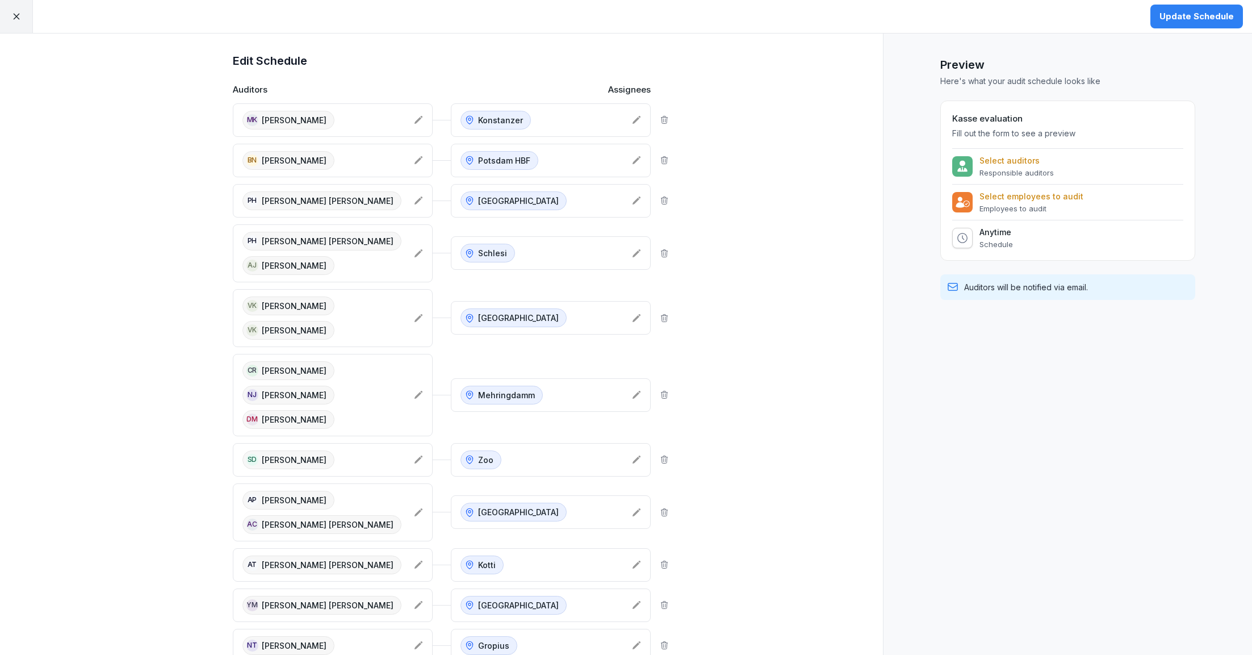
click at [1195, 23] on button "Update Schedule" at bounding box center [1197, 17] width 93 height 24
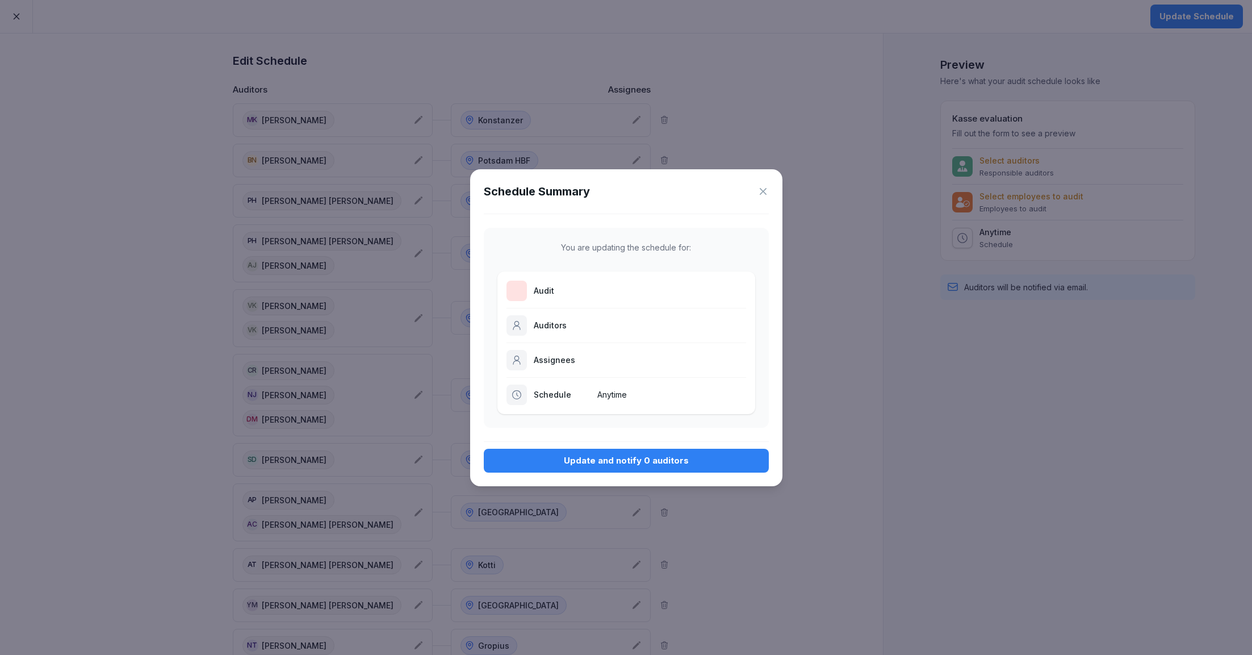
click at [624, 463] on div "Update and notify 0 auditors" at bounding box center [626, 460] width 267 height 12
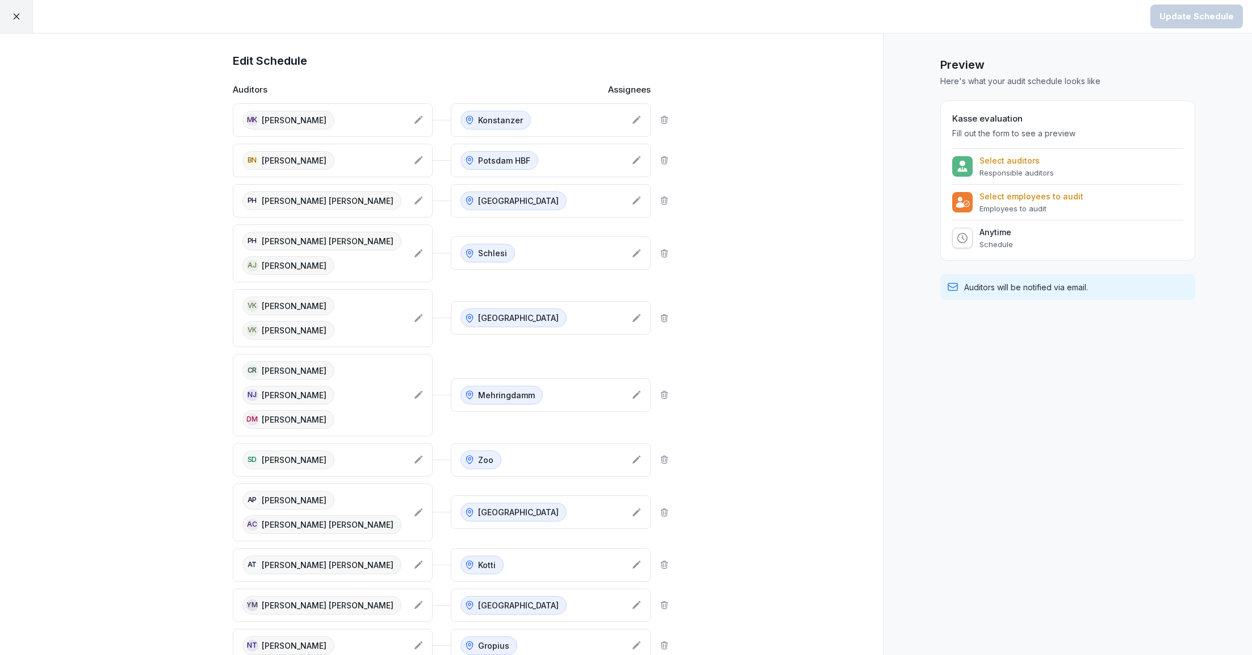
click at [20, 14] on icon at bounding box center [16, 16] width 10 height 10
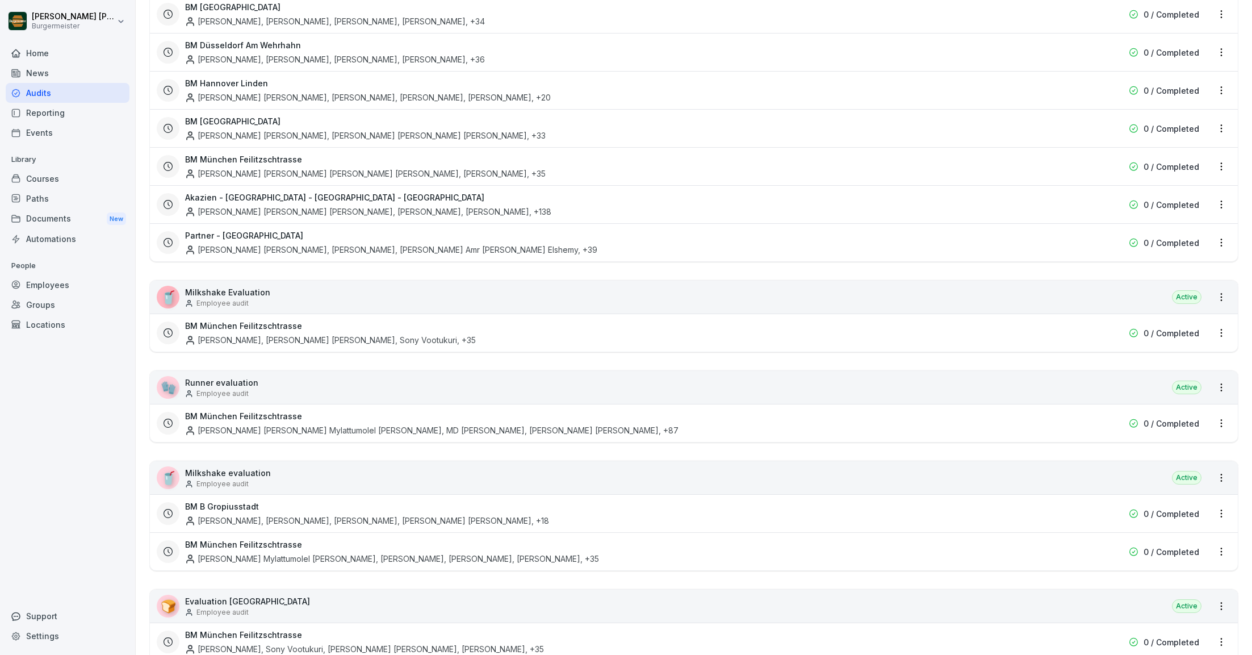
scroll to position [1399, 0]
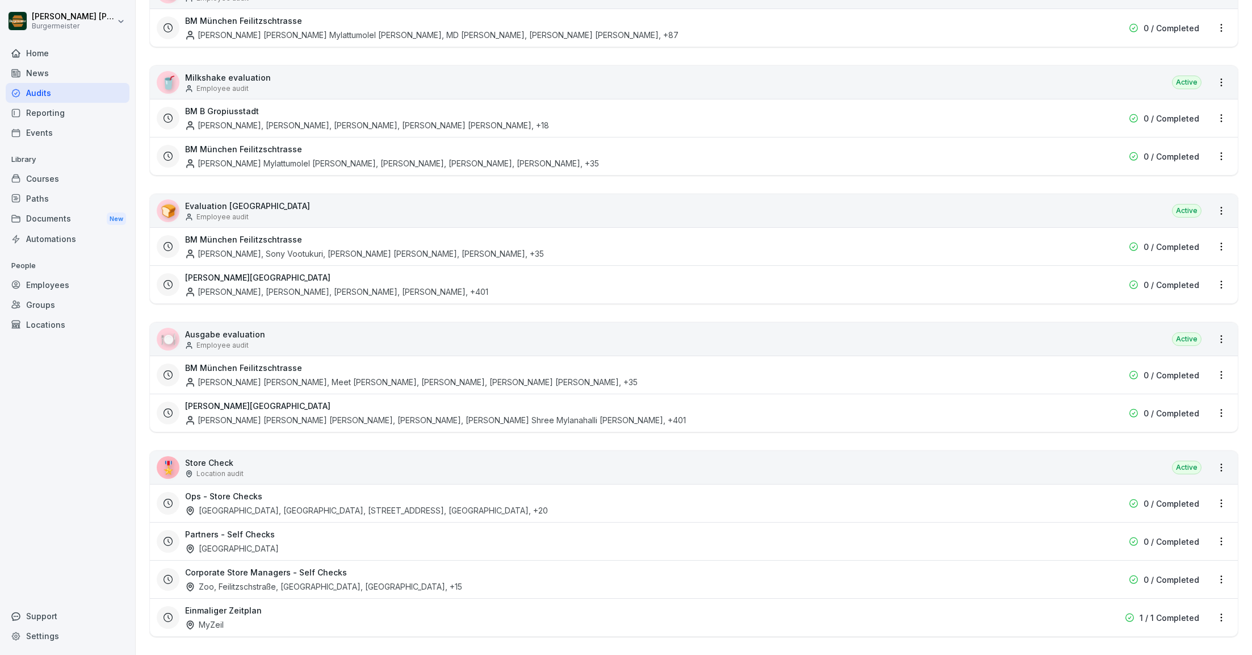
click at [1220, 331] on html "Juan Jose Leonardi Gonzalez Burgermeister Home News Audits Reporting Events Lib…" at bounding box center [626, 327] width 1252 height 655
click at [0, 0] on link "Create schedule" at bounding box center [0, 0] width 0 height 0
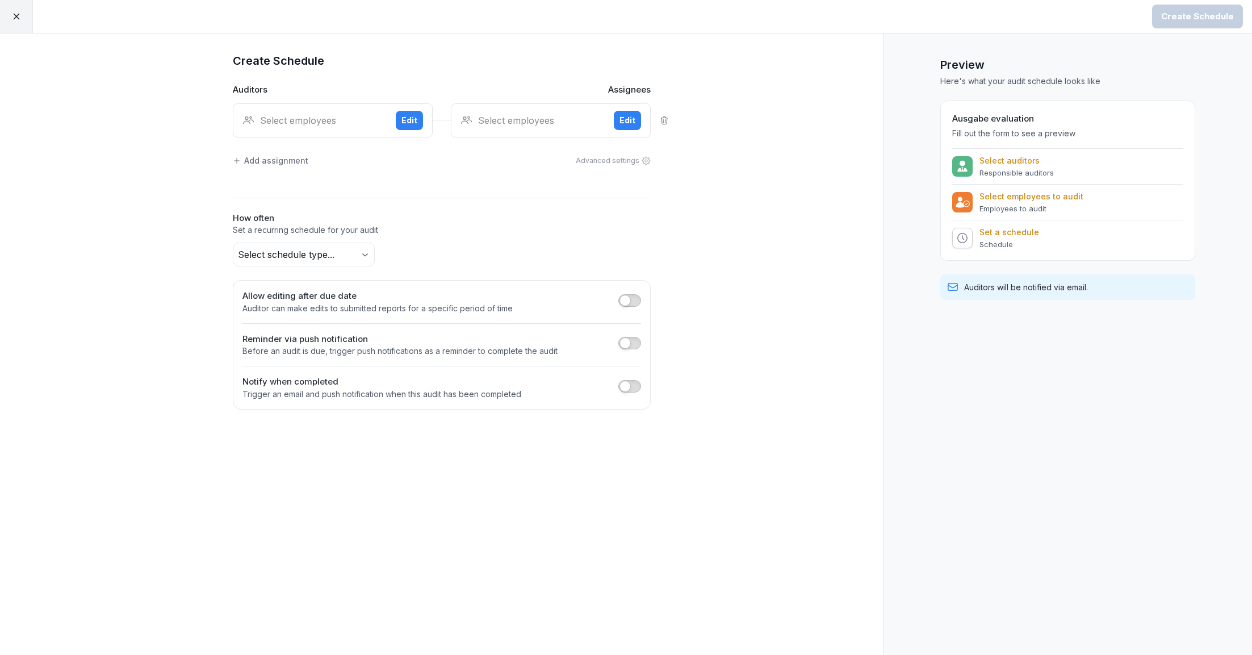
click at [351, 118] on div "Select employees" at bounding box center [314, 121] width 144 height 14
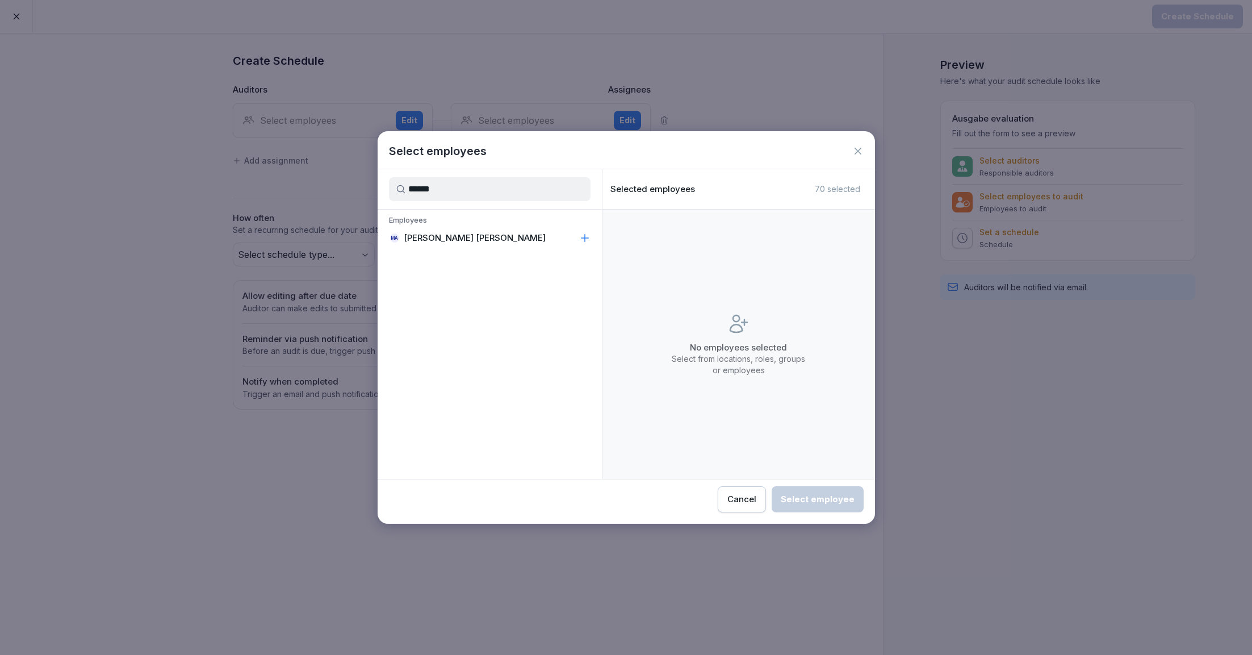
type input "******"
click at [469, 236] on p "Mohammad Mishkat Hossain Asif" at bounding box center [475, 237] width 142 height 11
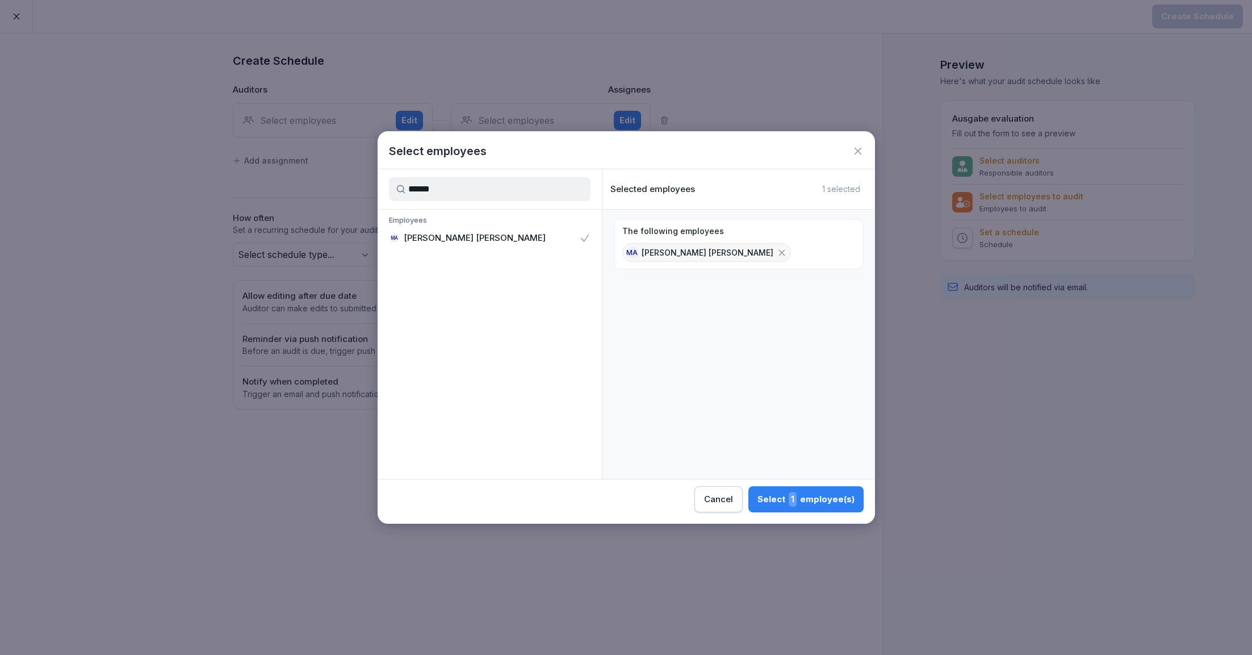
click at [805, 496] on div "Select 1 employee(s)" at bounding box center [806, 499] width 97 height 15
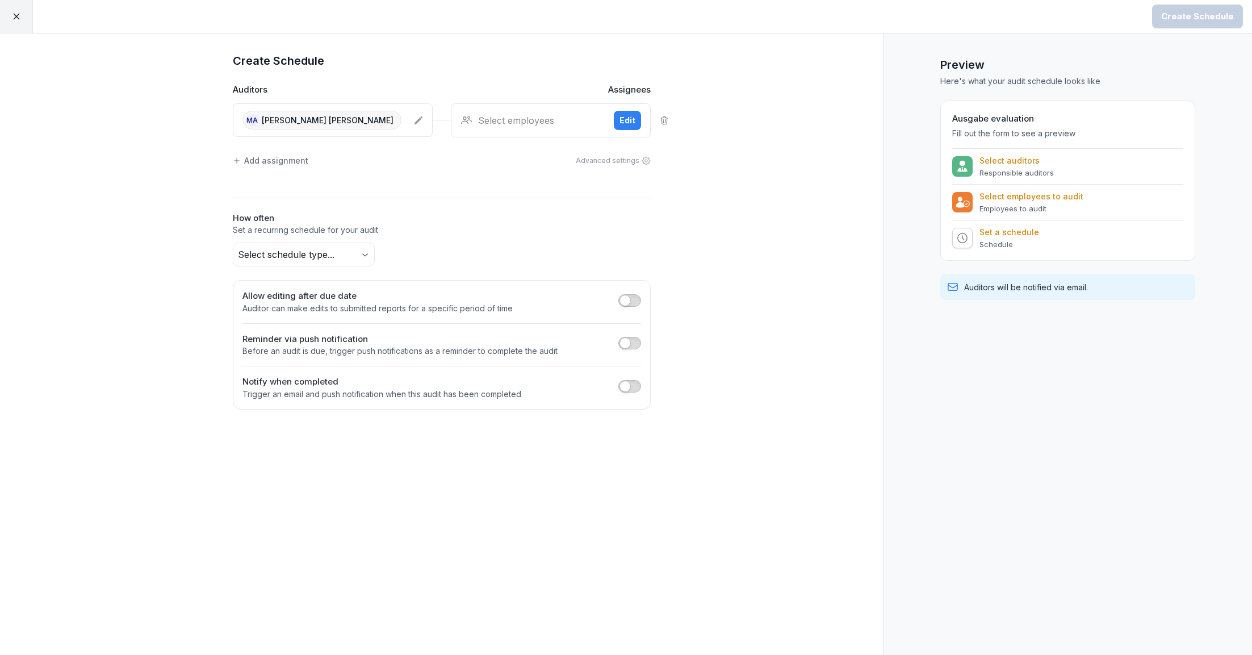
click at [497, 130] on div "Select employees Edit" at bounding box center [551, 120] width 200 height 34
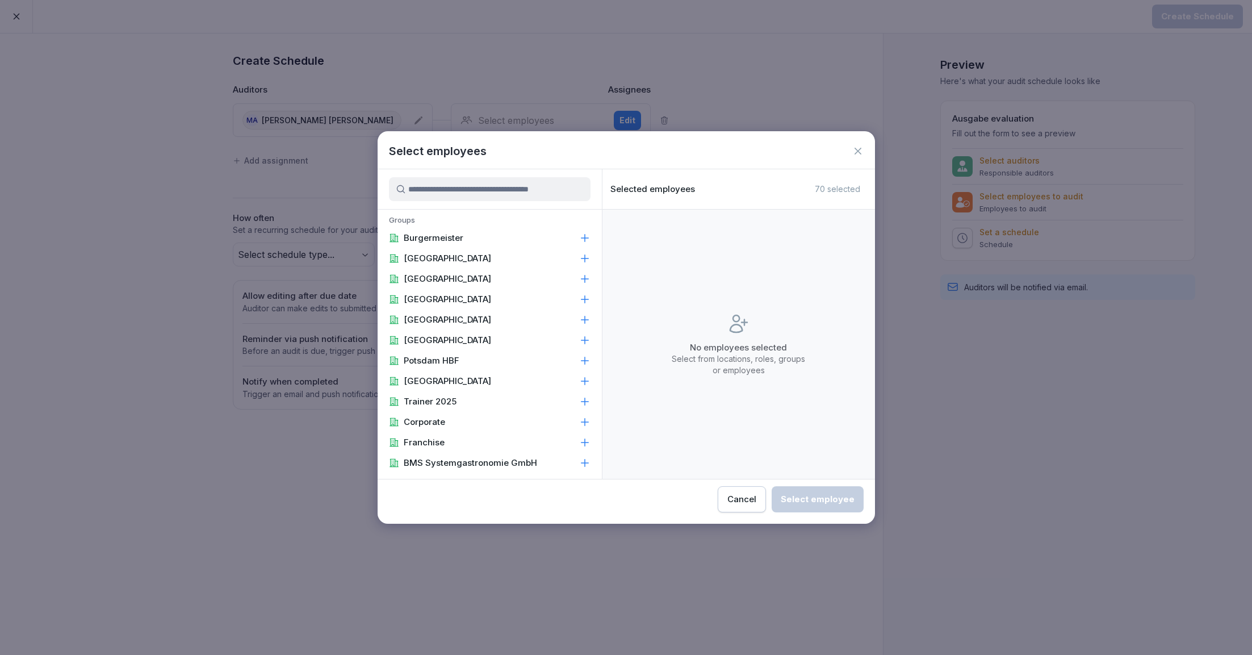
click at [490, 185] on input at bounding box center [490, 189] width 202 height 24
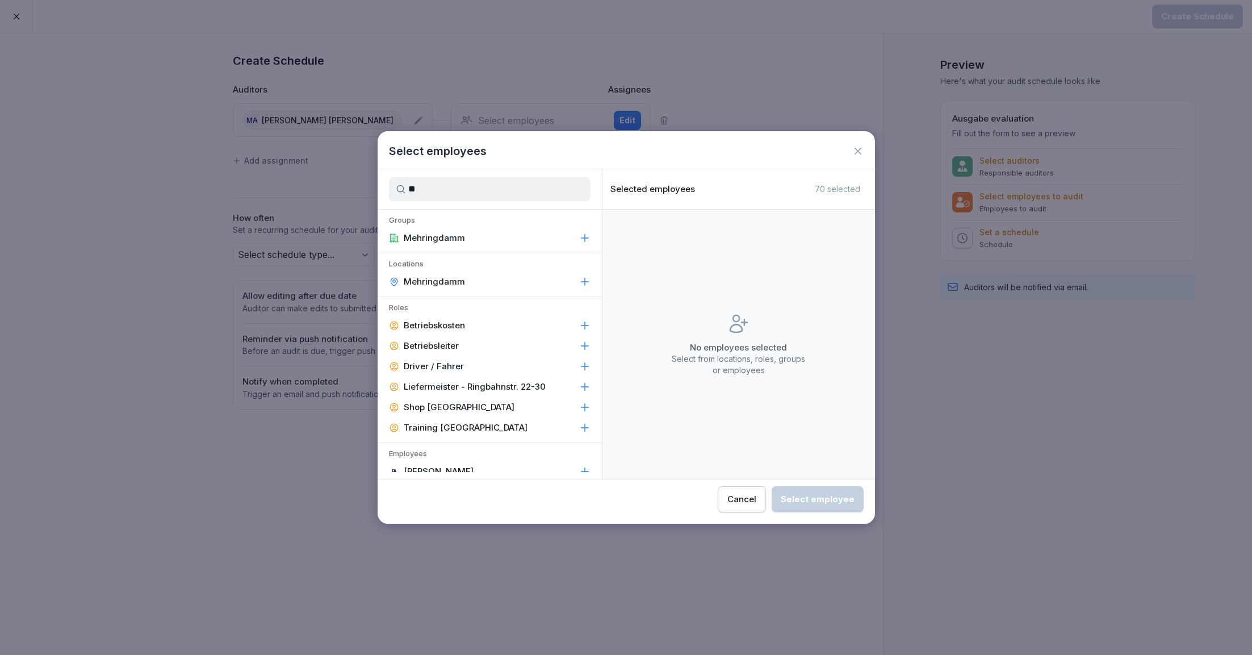
type input "*"
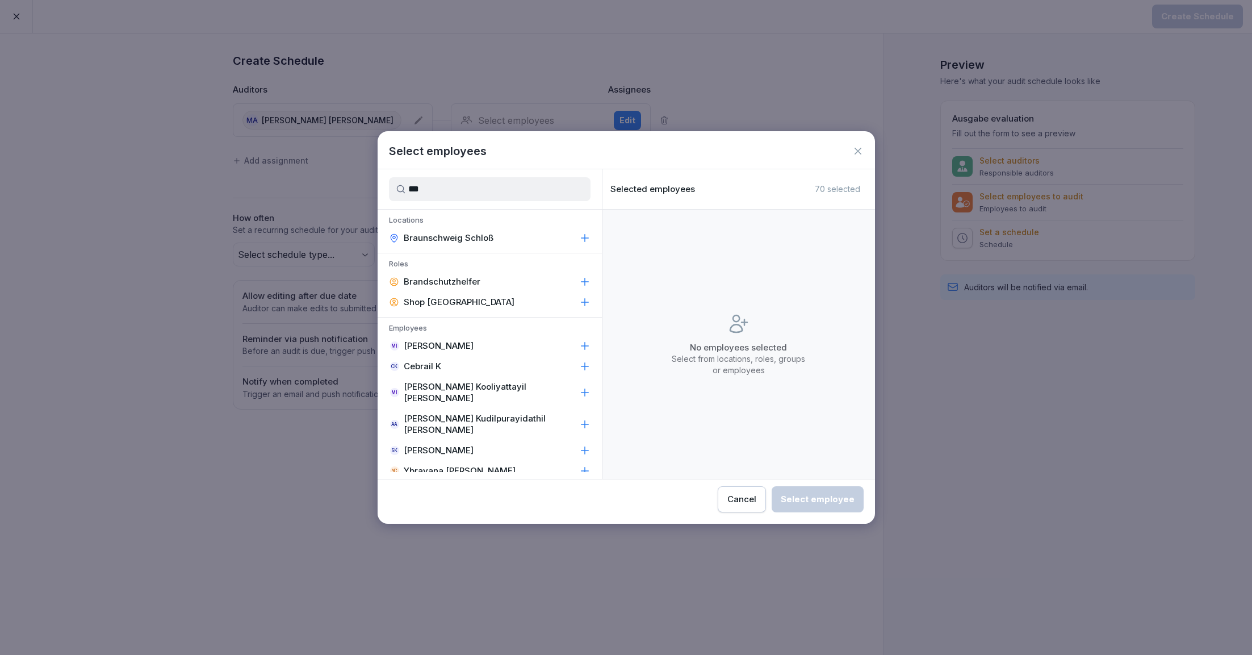
type input "***"
click at [458, 228] on div "Braunschweig Schloß" at bounding box center [490, 238] width 224 height 20
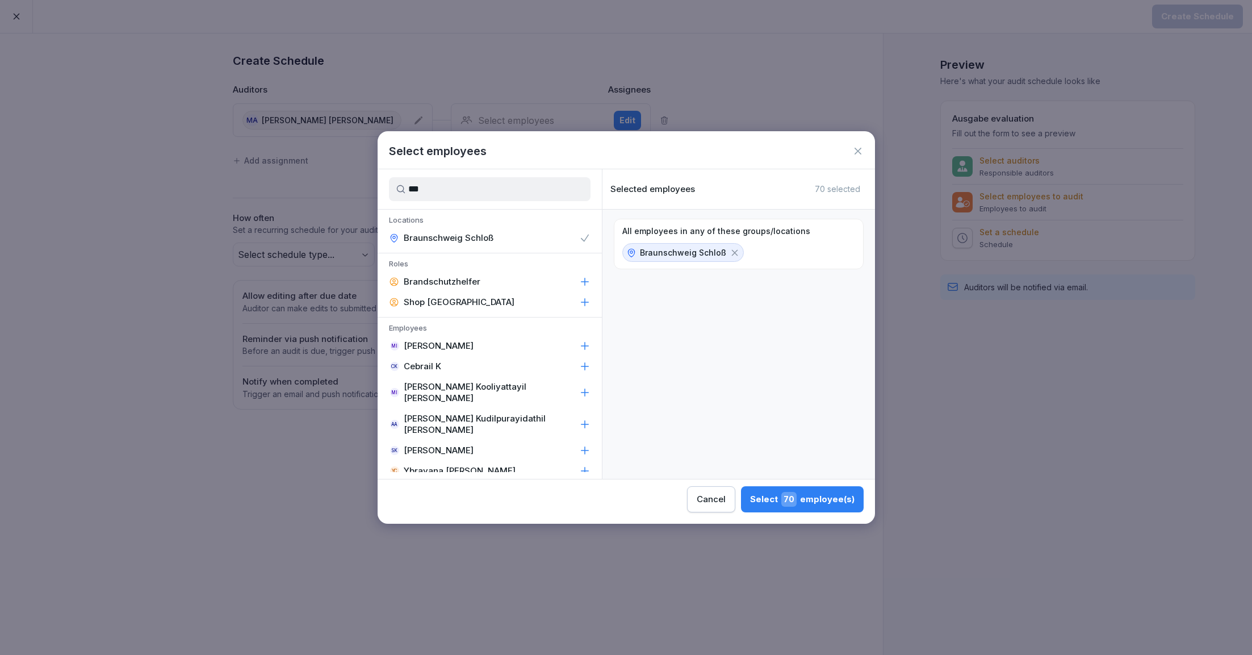
click at [797, 498] on span "70" at bounding box center [788, 499] width 15 height 15
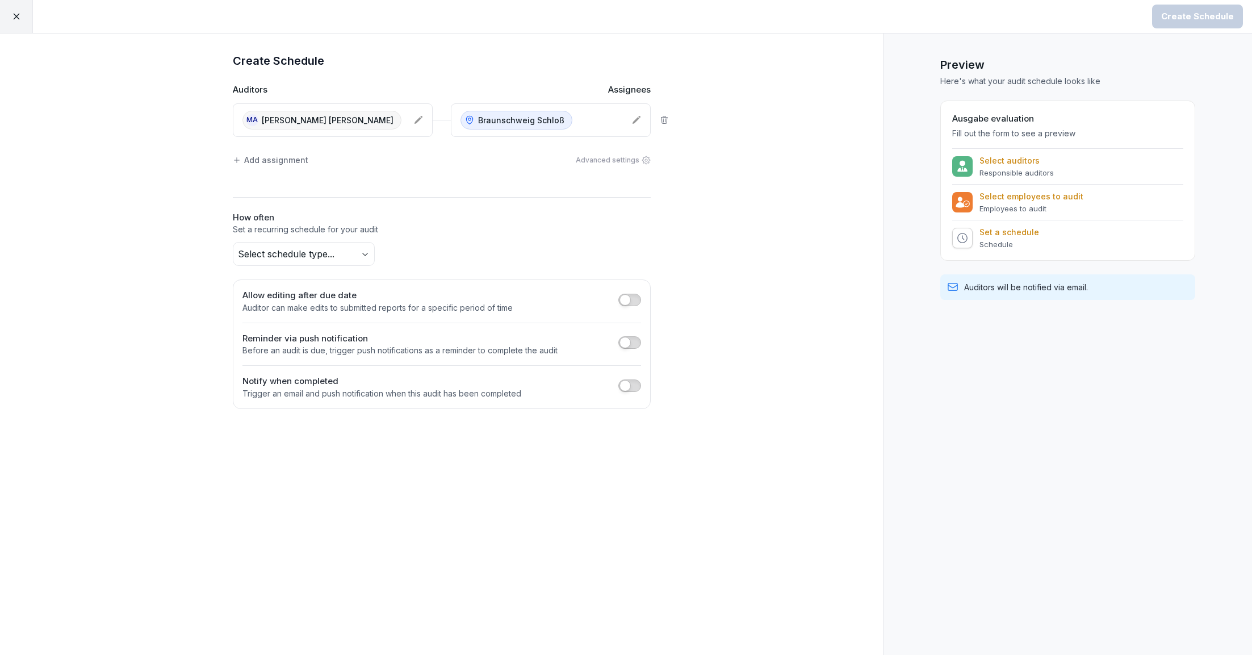
click at [294, 251] on body "Create Schedule Create Schedule Auditors Assignees MA Mohammad Mishkat Hossain …" at bounding box center [626, 327] width 1252 height 655
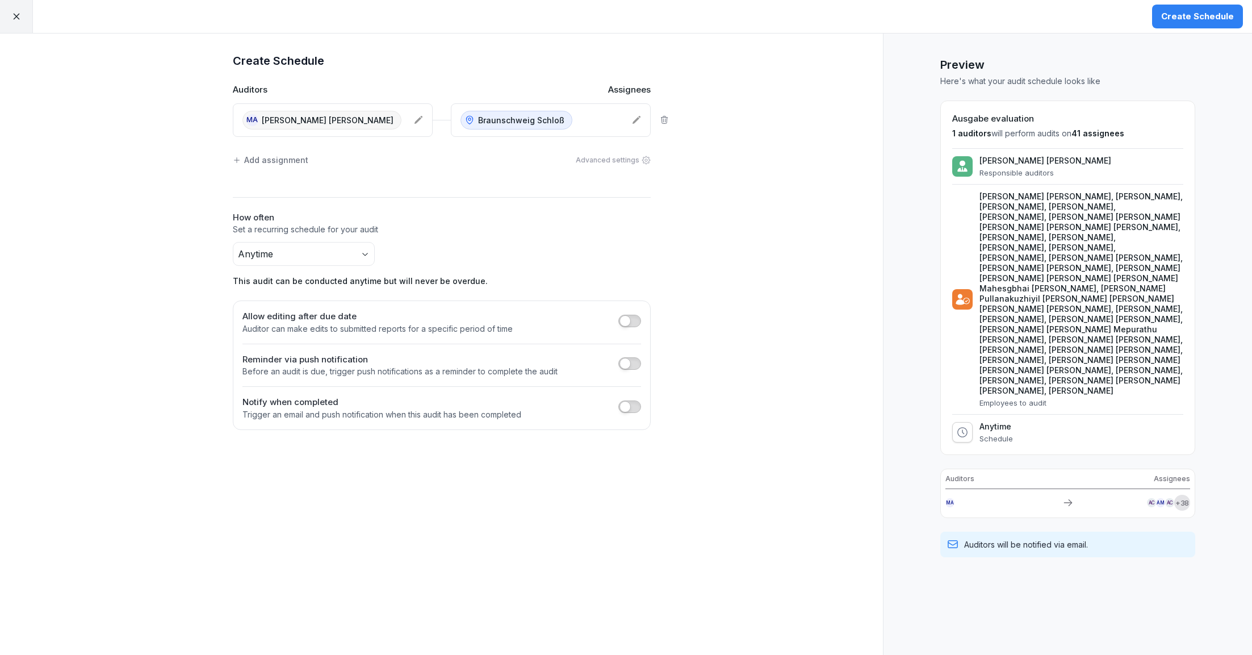
click at [1209, 9] on button "Create Schedule" at bounding box center [1197, 17] width 91 height 24
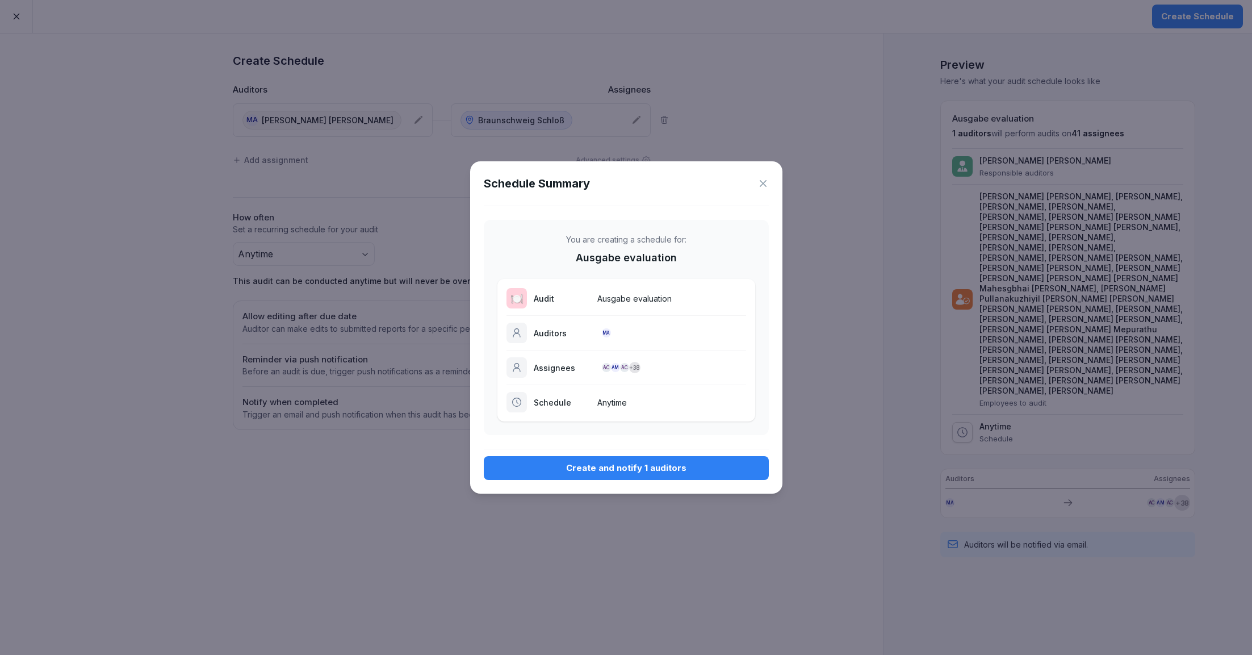
click at [697, 467] on div "Create and notify 1 auditors" at bounding box center [626, 468] width 267 height 12
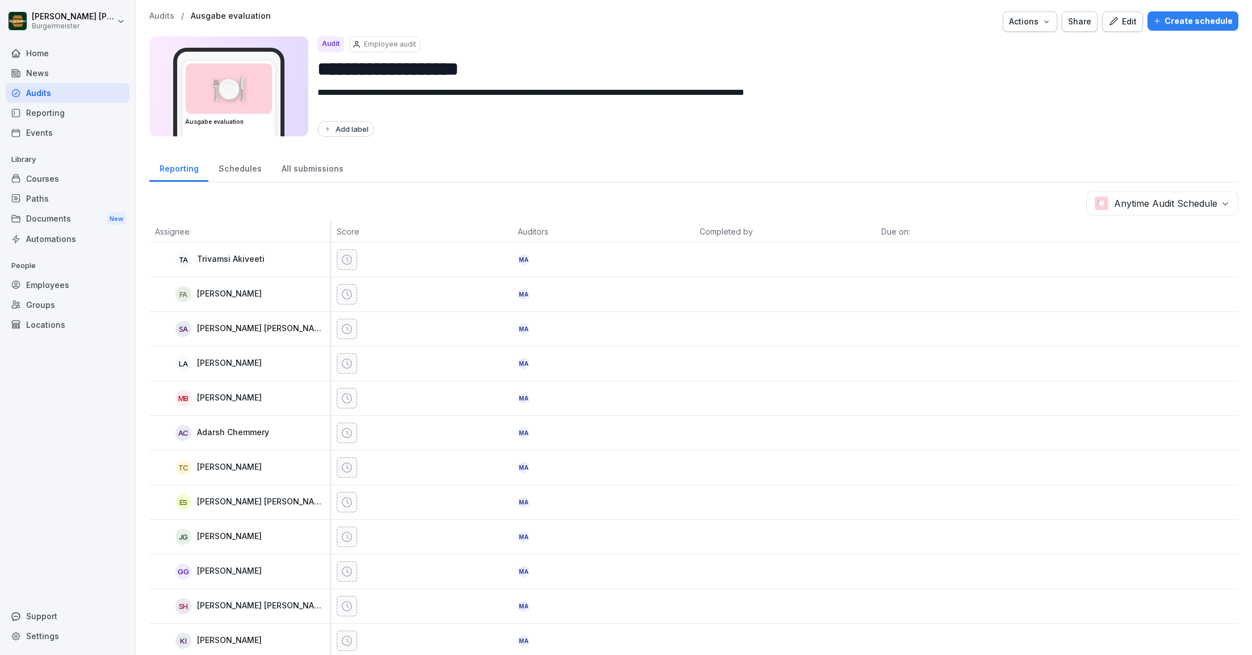
click at [169, 16] on p "Audits" at bounding box center [161, 16] width 25 height 10
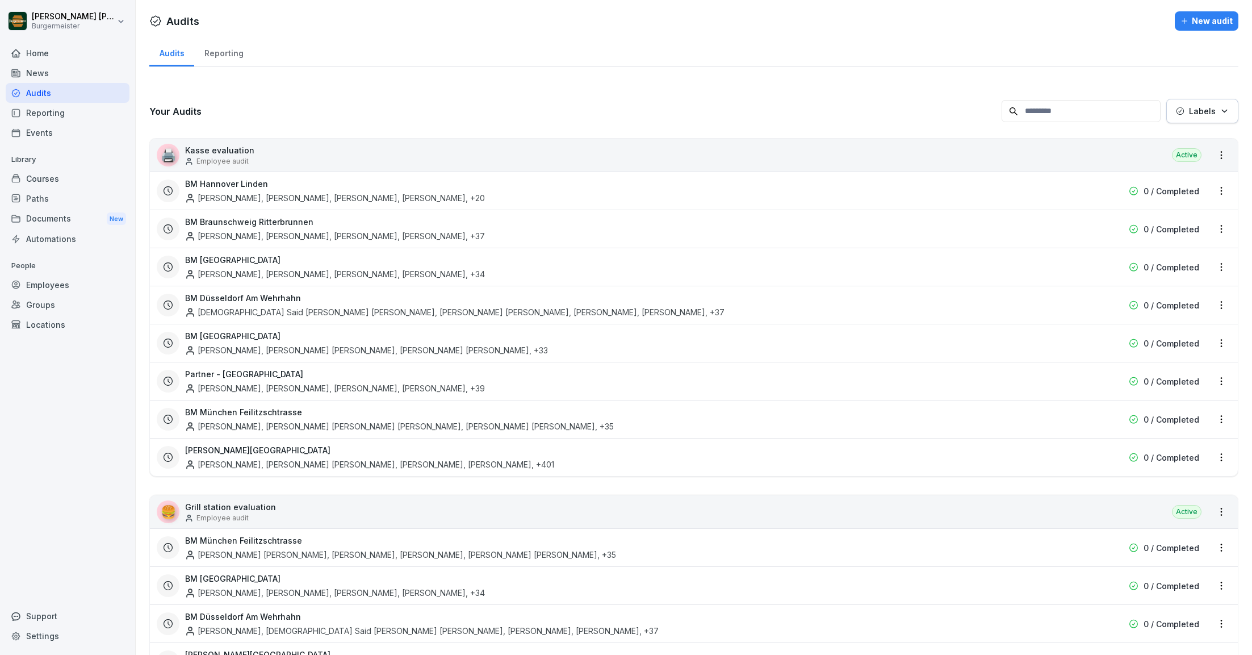
scroll to position [1437, 0]
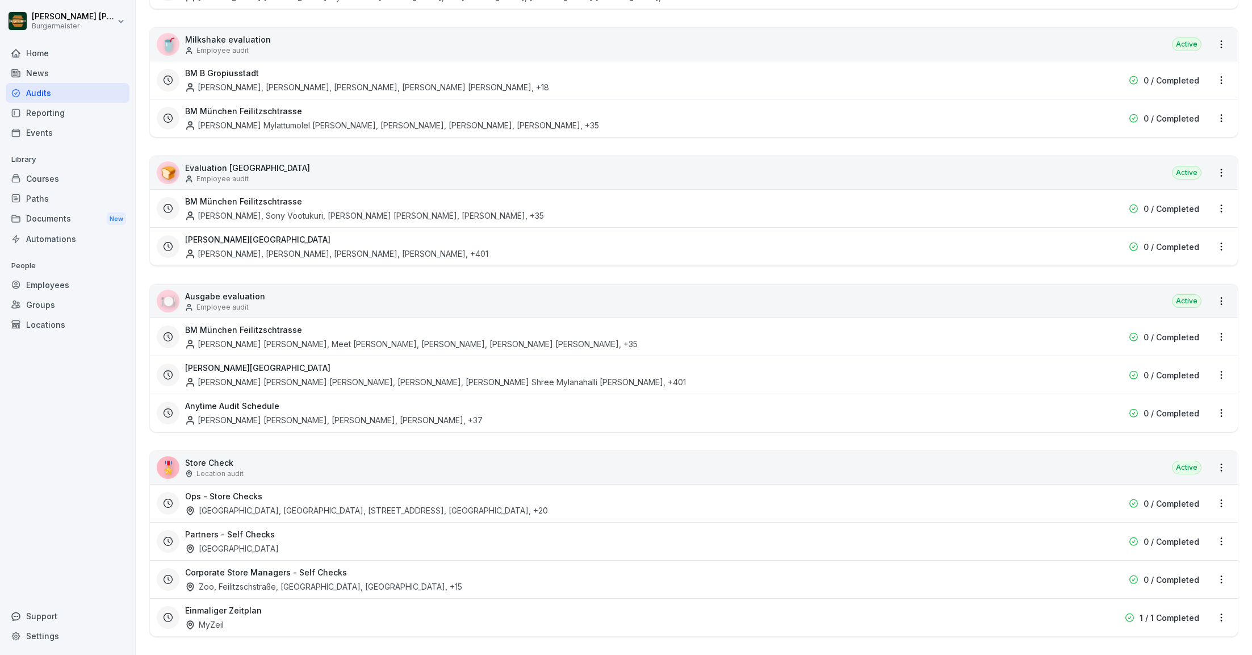
click at [1222, 408] on html "Juan Jose Leonardi Gonzalez Burgermeister Home News Audits Reporting Events Lib…" at bounding box center [626, 327] width 1252 height 655
click at [1168, 466] on div "Update schedule name" at bounding box center [1174, 463] width 114 height 19
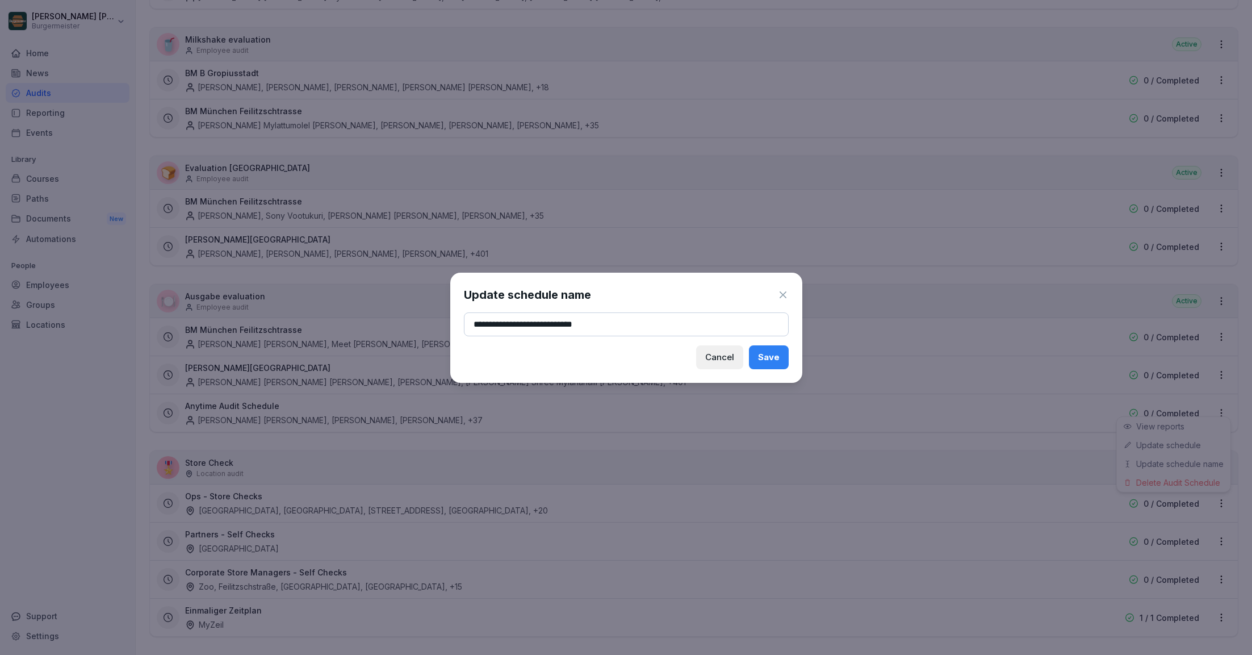
type input "**********"
click at [777, 352] on div "Save" at bounding box center [769, 357] width 22 height 12
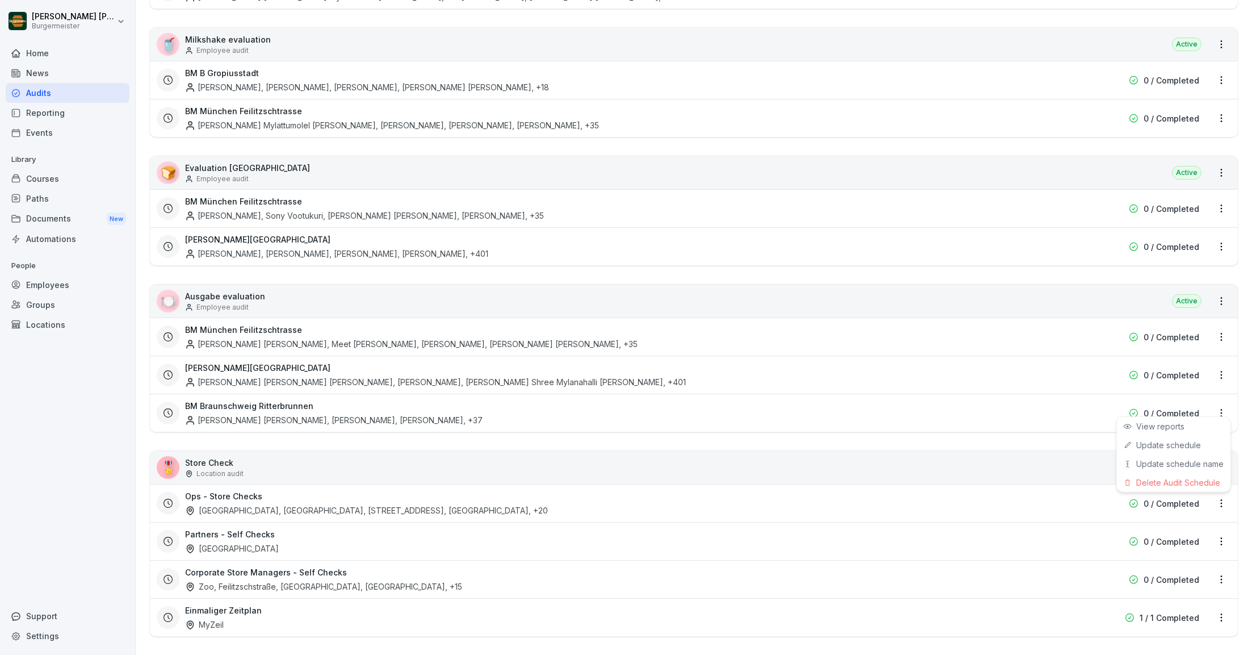
click at [805, 435] on html "Juan Jose Leonardi Gonzalez Burgermeister Home News Audits Reporting Events Lib…" at bounding box center [626, 327] width 1252 height 655
click at [1225, 163] on html "Juan Jose Leonardi Gonzalez Burgermeister Home News Audits Reporting Events Lib…" at bounding box center [626, 327] width 1252 height 655
click at [0, 0] on link "Create schedule" at bounding box center [0, 0] width 0 height 0
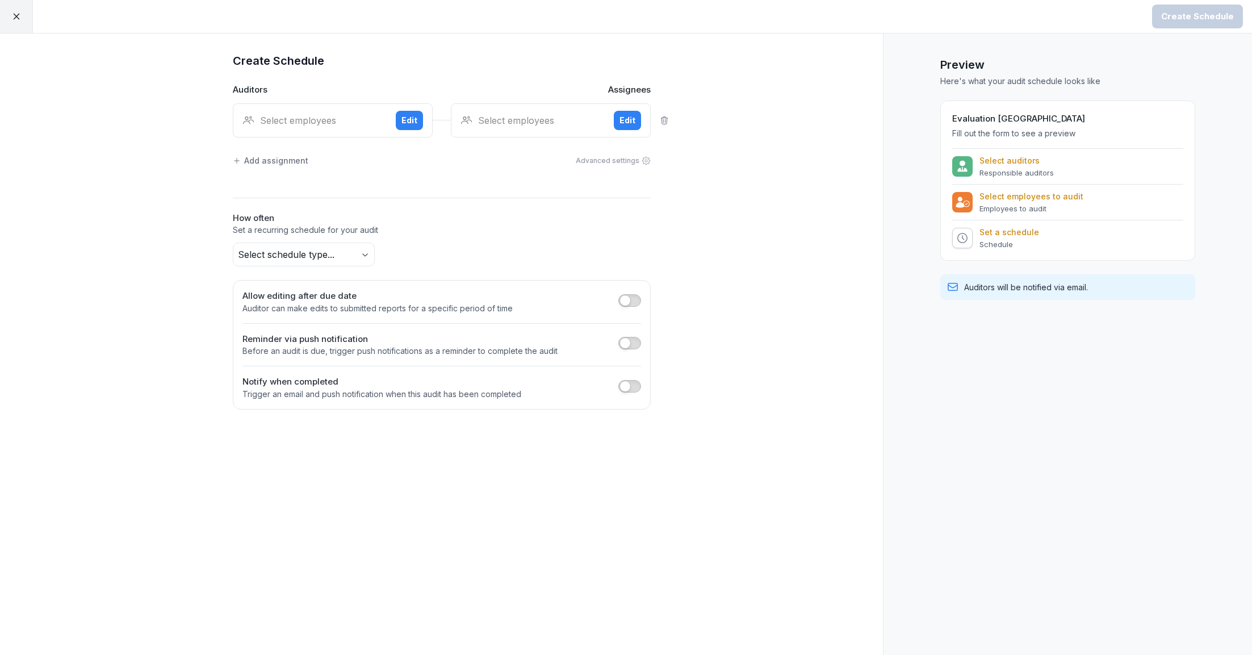
click at [369, 126] on div "Select employees" at bounding box center [314, 121] width 144 height 14
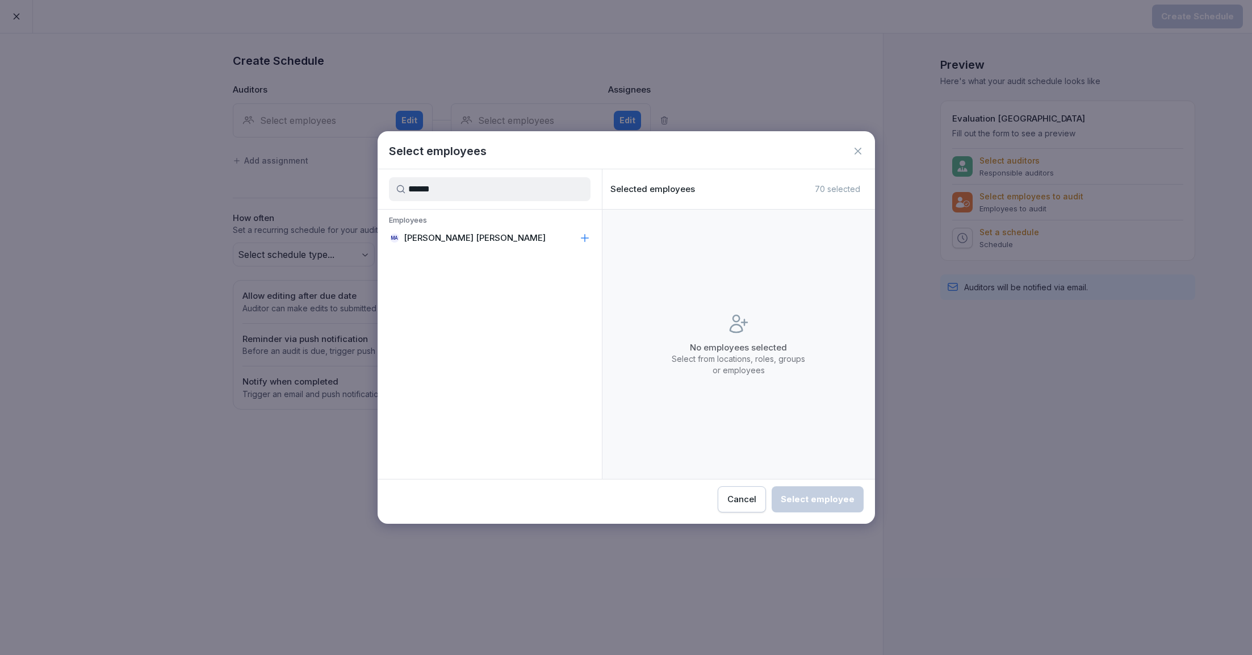
type input "******"
click at [455, 231] on div "MA Mohammad Mishkat Hossain Asif" at bounding box center [490, 238] width 224 height 20
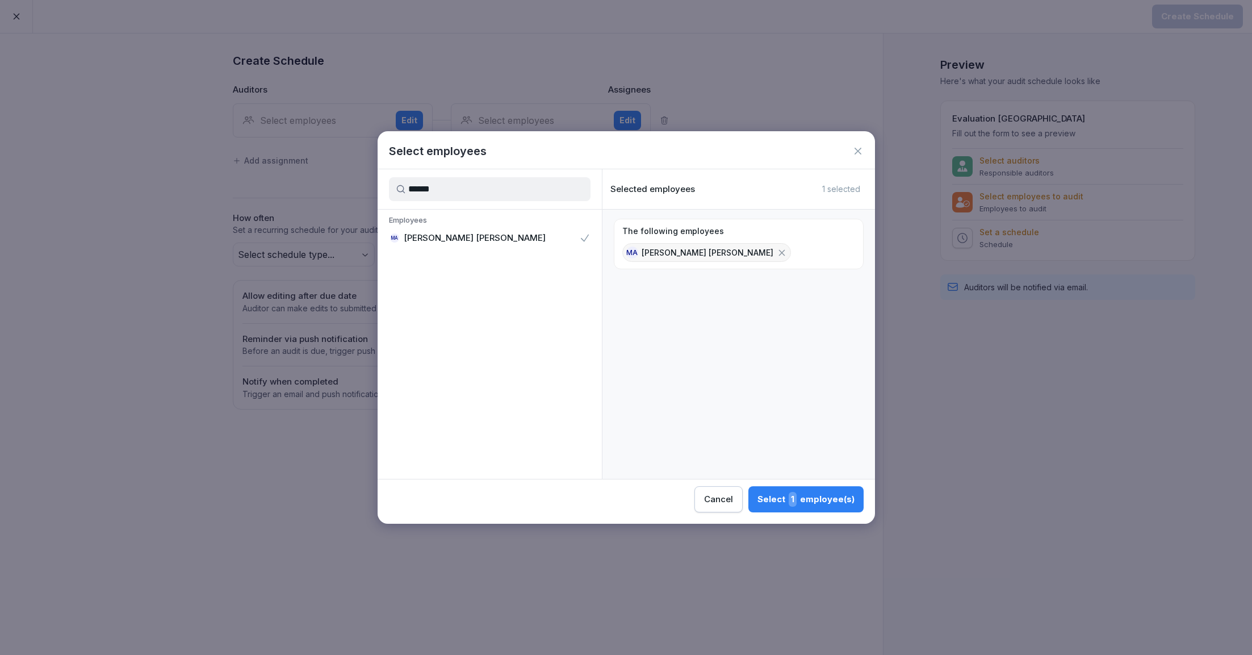
click at [788, 500] on div "Select 1 employee(s)" at bounding box center [806, 499] width 97 height 15
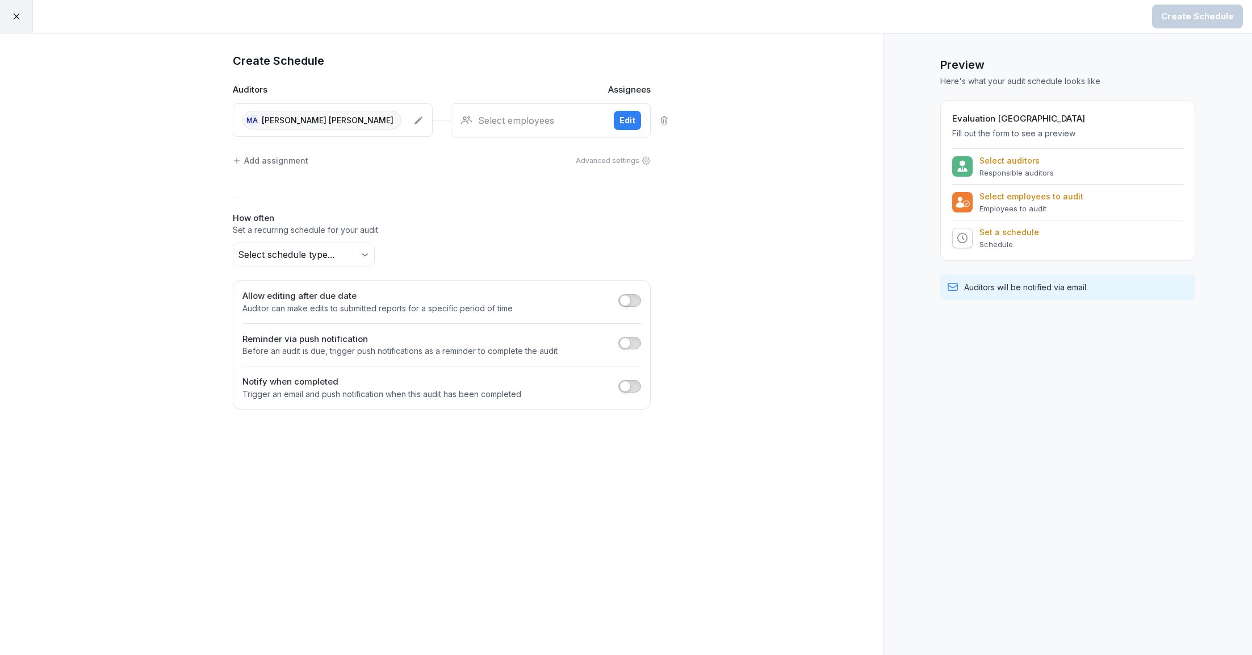
click at [569, 120] on div "Select employees" at bounding box center [533, 121] width 144 height 14
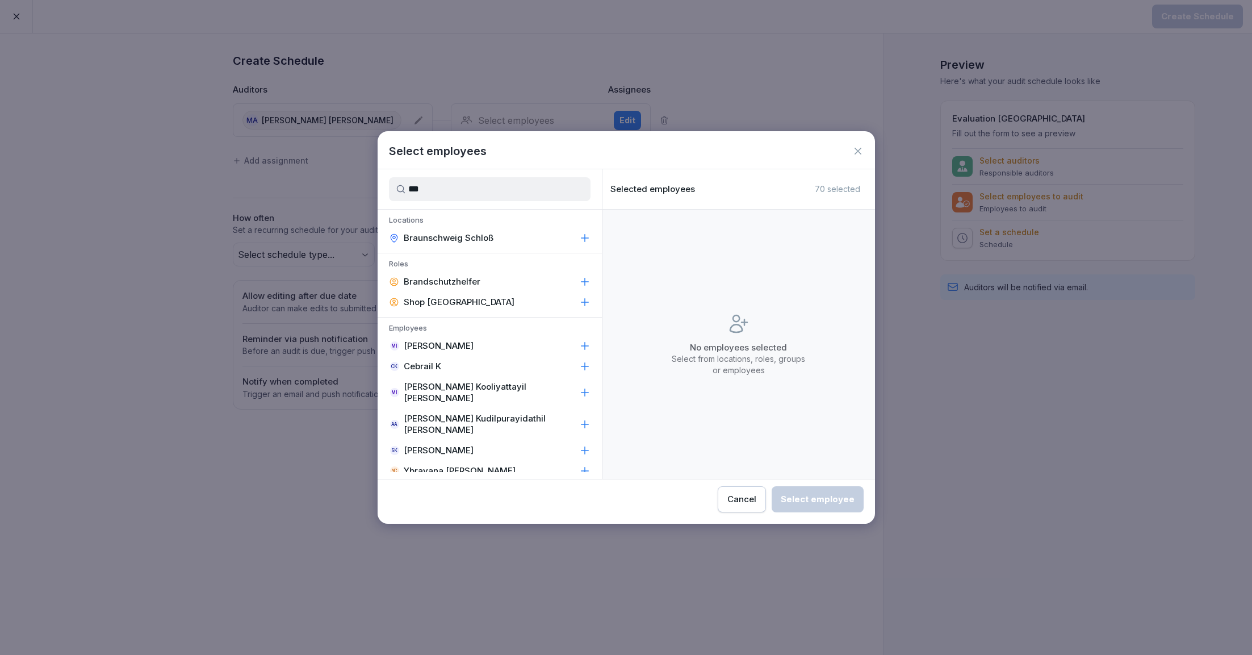
type input "***"
click at [486, 238] on p "Braunschweig Schloß" at bounding box center [449, 237] width 90 height 11
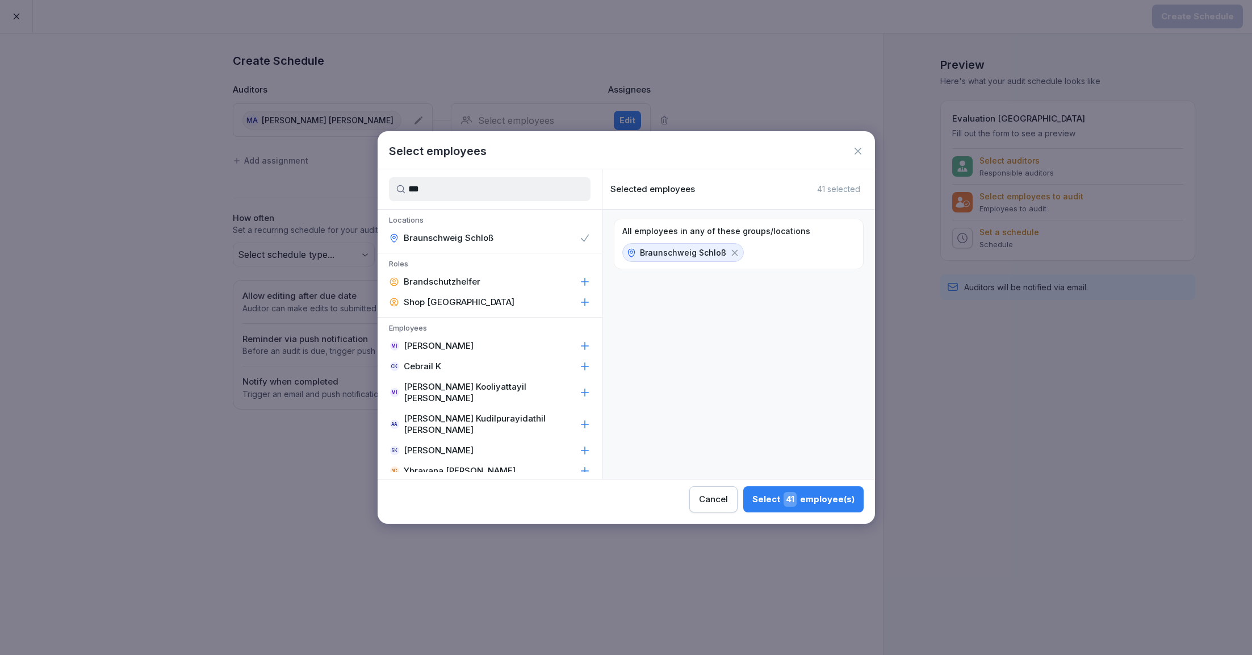
click at [816, 496] on div "Select 41 employee(s)" at bounding box center [803, 499] width 102 height 15
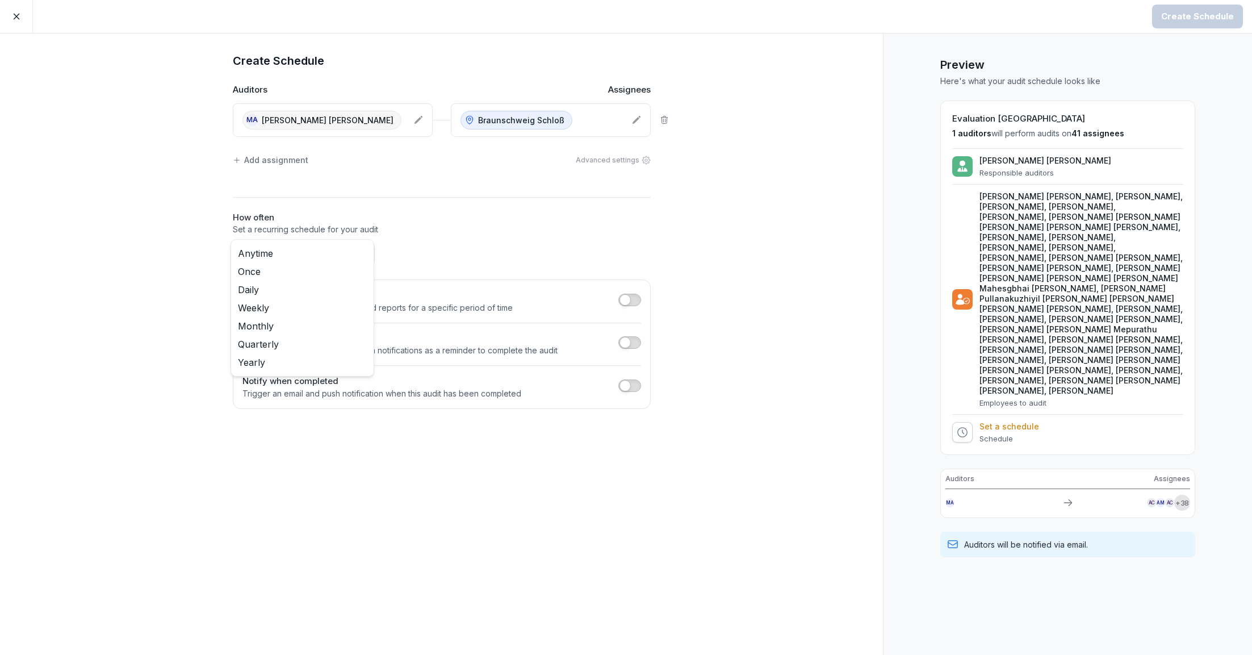
click at [306, 252] on body "Create Schedule Create Schedule Auditors Assignees MA Mohammad Mishkat Hossain …" at bounding box center [626, 327] width 1252 height 655
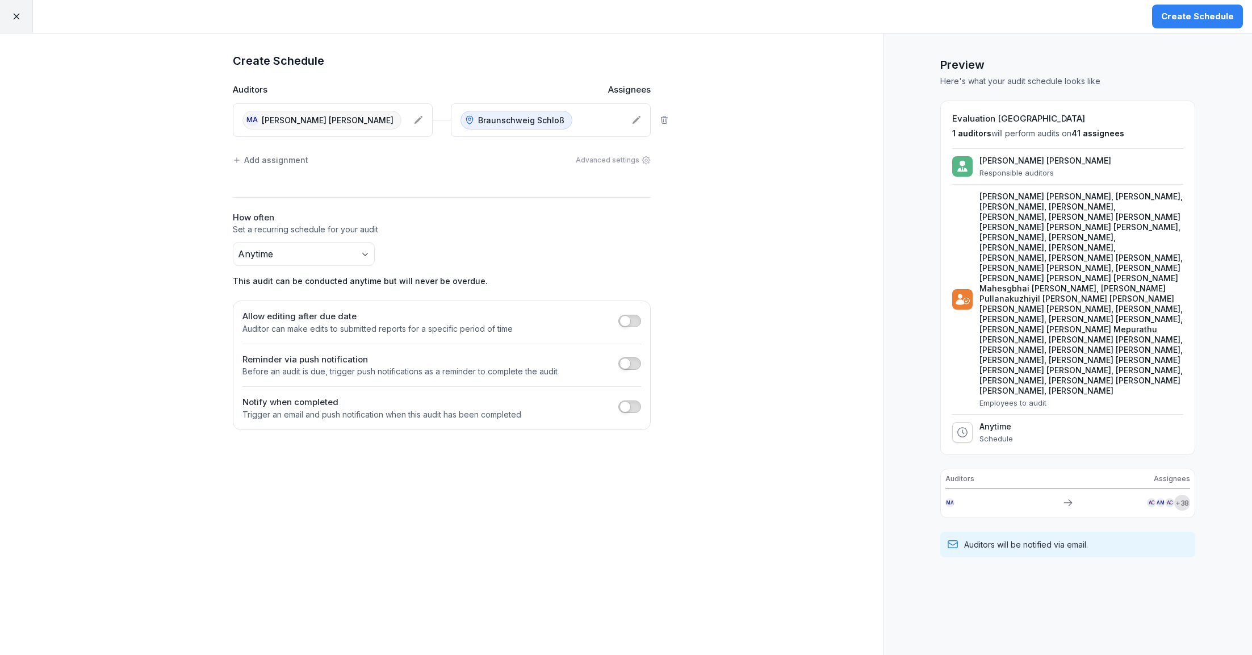
click at [1237, 14] on button "Create Schedule" at bounding box center [1197, 17] width 91 height 24
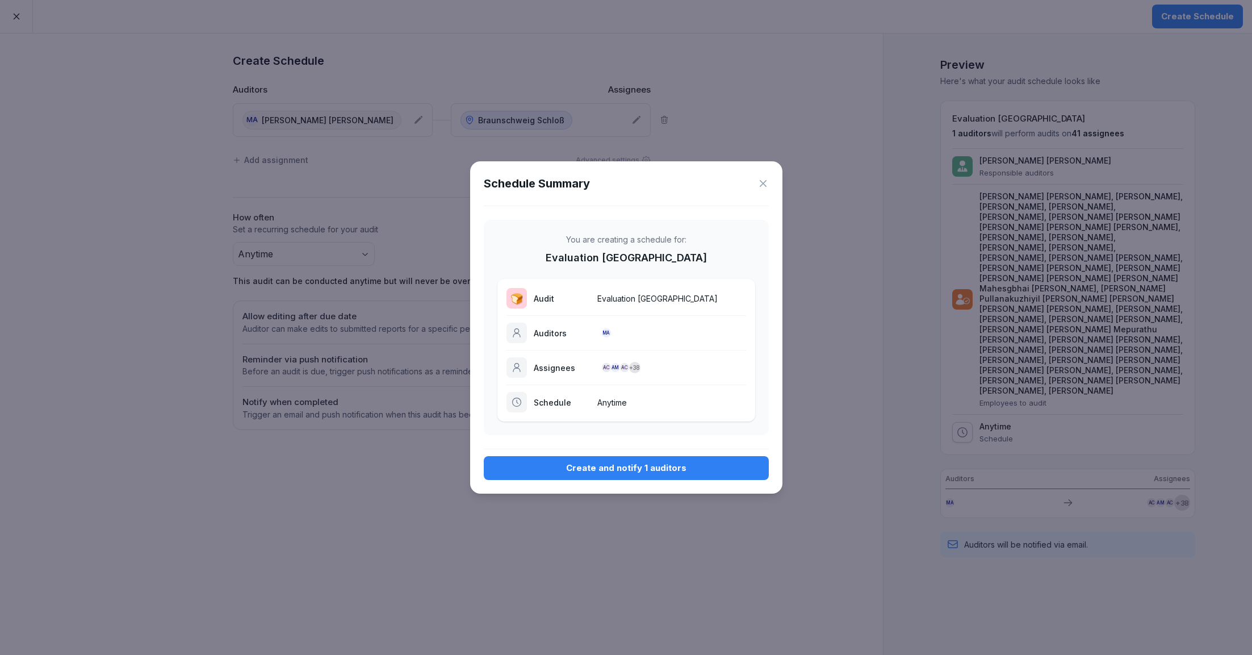
click at [661, 465] on div "Create and notify 1 auditors" at bounding box center [626, 468] width 267 height 12
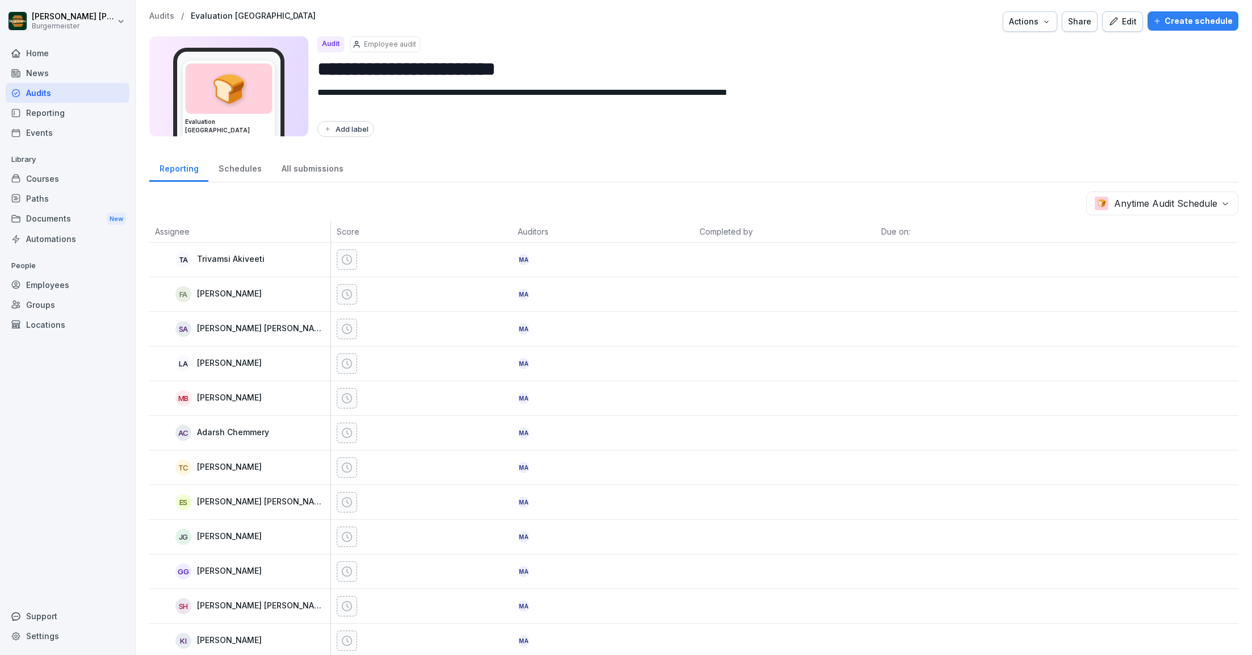
click at [158, 12] on p "Audits" at bounding box center [161, 16] width 25 height 10
click at [156, 13] on p "Audits" at bounding box center [161, 16] width 25 height 10
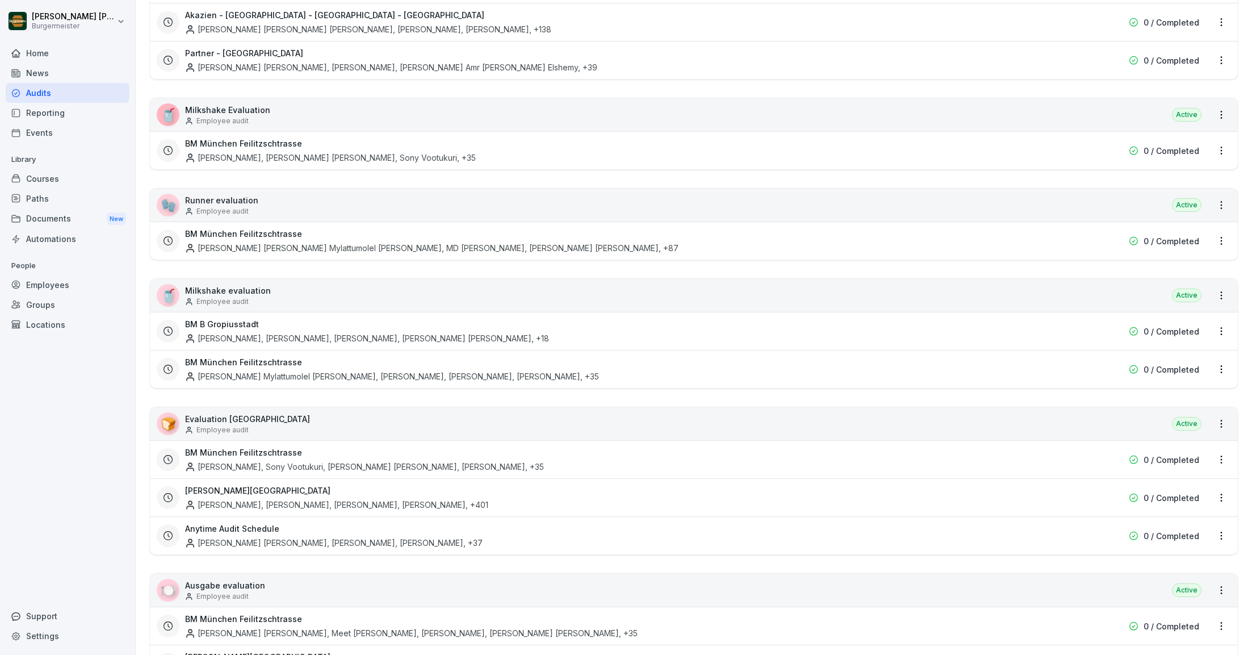
scroll to position [1475, 0]
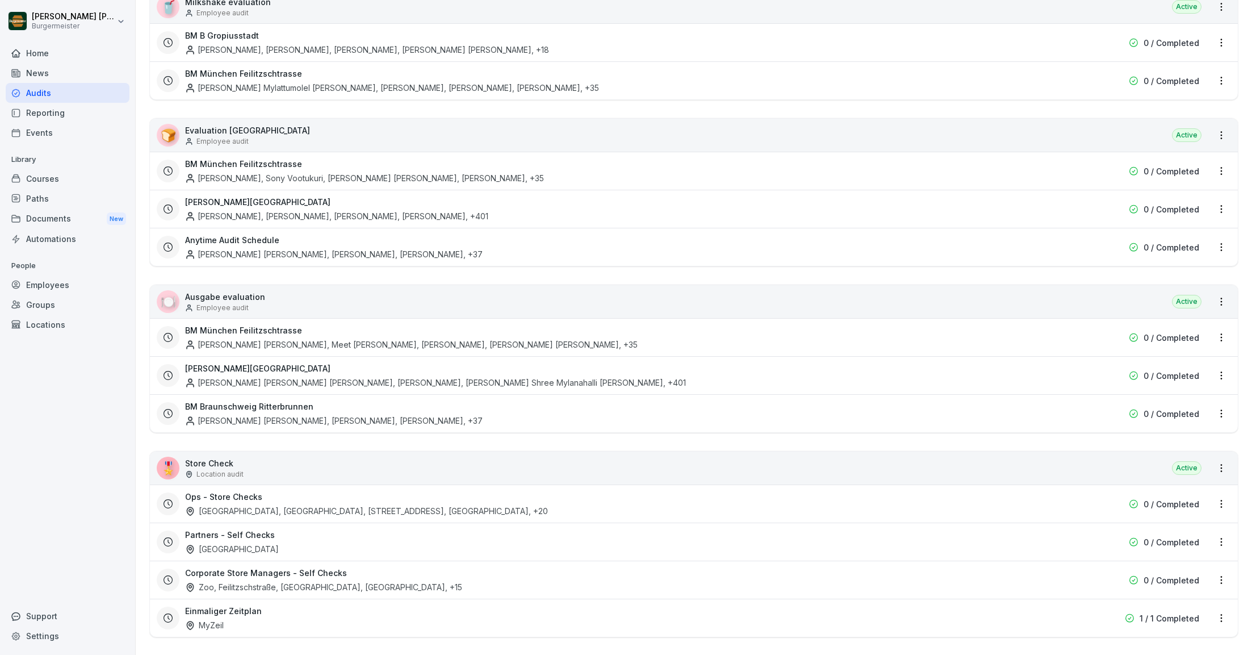
click at [1219, 239] on html "Juan Jose Leonardi Gonzalez Burgermeister Home News Audits Reporting Events Lib…" at bounding box center [626, 327] width 1252 height 655
click at [1152, 302] on div "Update schedule name" at bounding box center [1174, 298] width 114 height 19
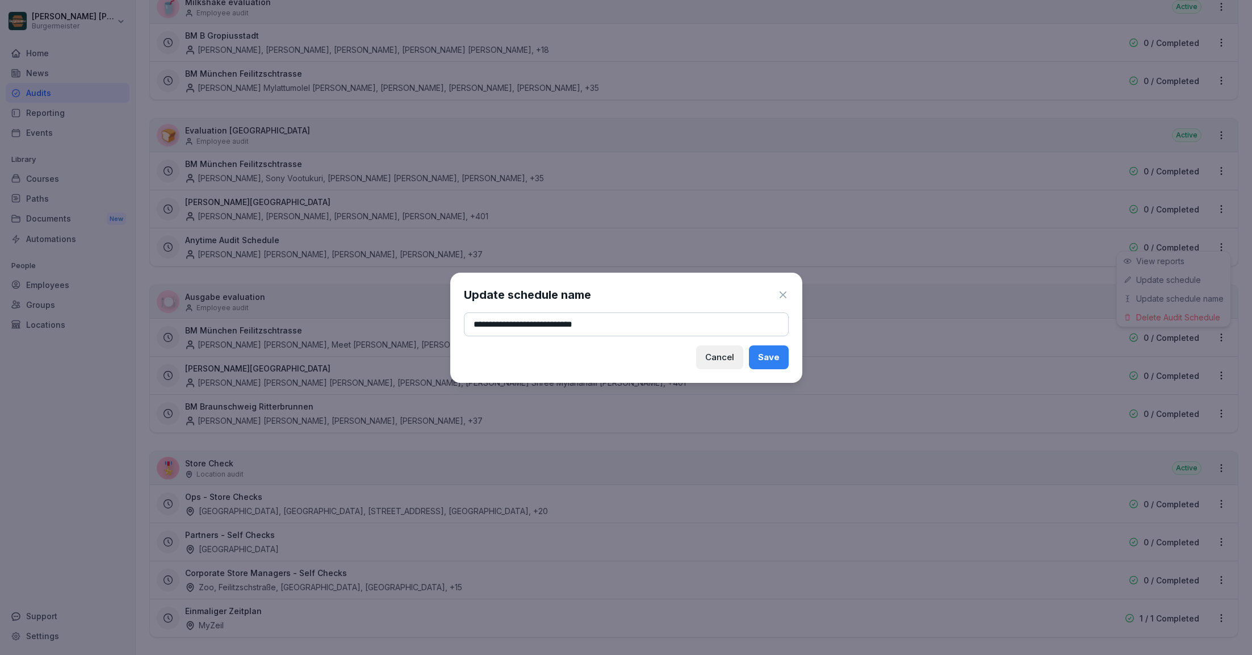
type input "**********"
click at [769, 360] on div "Save" at bounding box center [769, 357] width 22 height 12
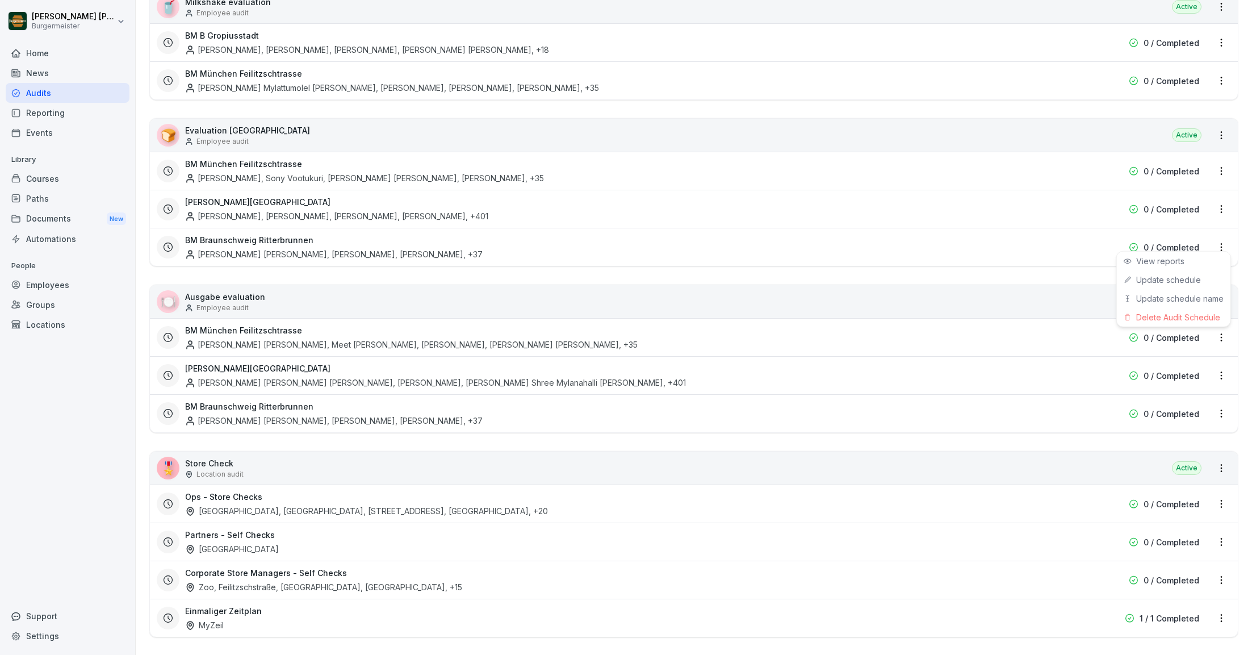
scroll to position [11, 0]
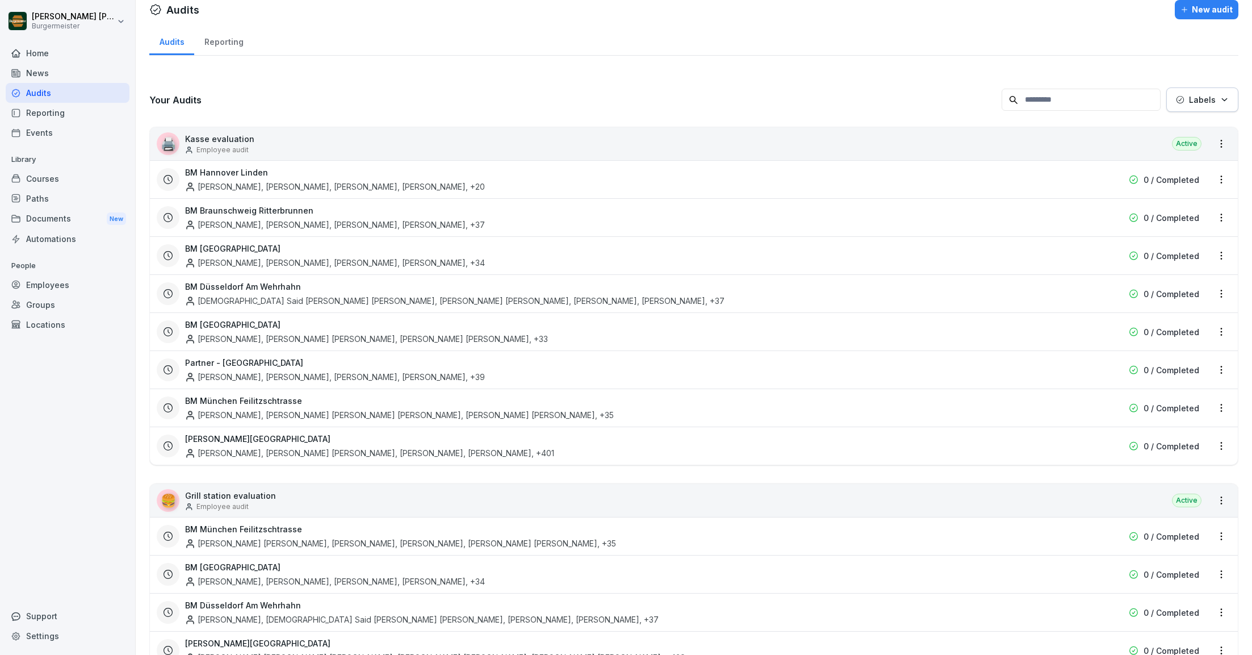
click at [463, 75] on html "Juan Jose Leonardi Gonzalez Burgermeister Home News Audits Reporting Events Lib…" at bounding box center [626, 327] width 1252 height 655
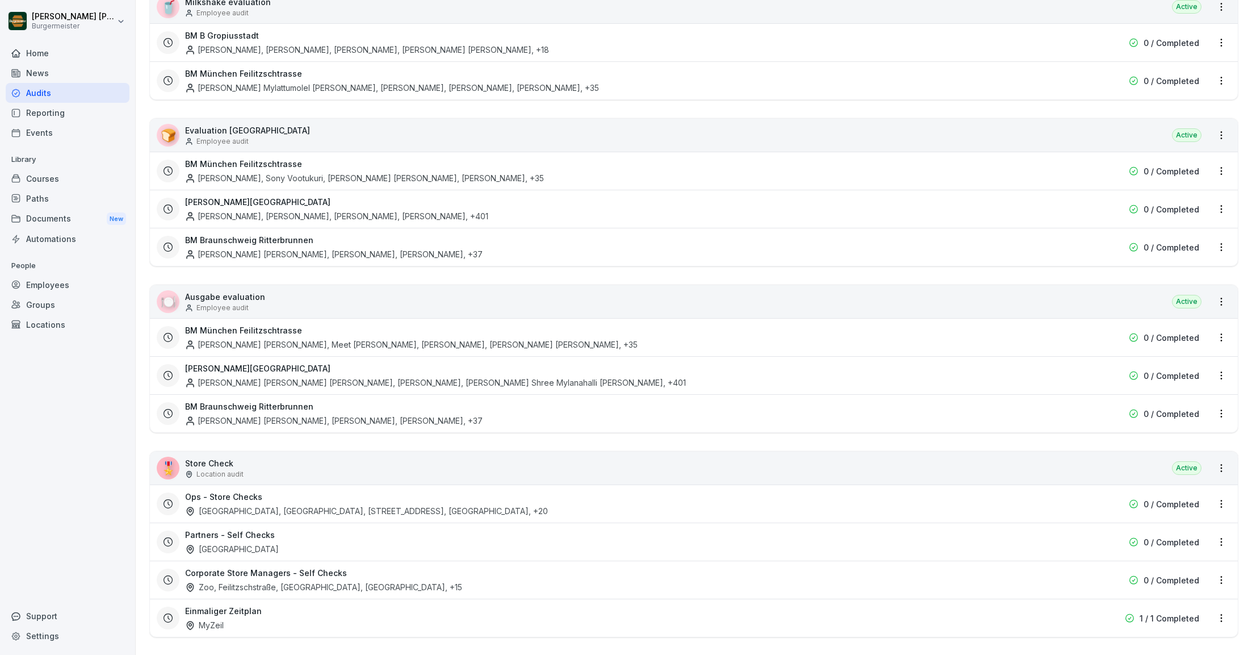
click at [1222, 129] on html "Juan Jose Leonardi Gonzalez Burgermeister Home News Audits Reporting Events Lib…" at bounding box center [626, 327] width 1252 height 655
click at [0, 0] on link "Create schedule" at bounding box center [0, 0] width 0 height 0
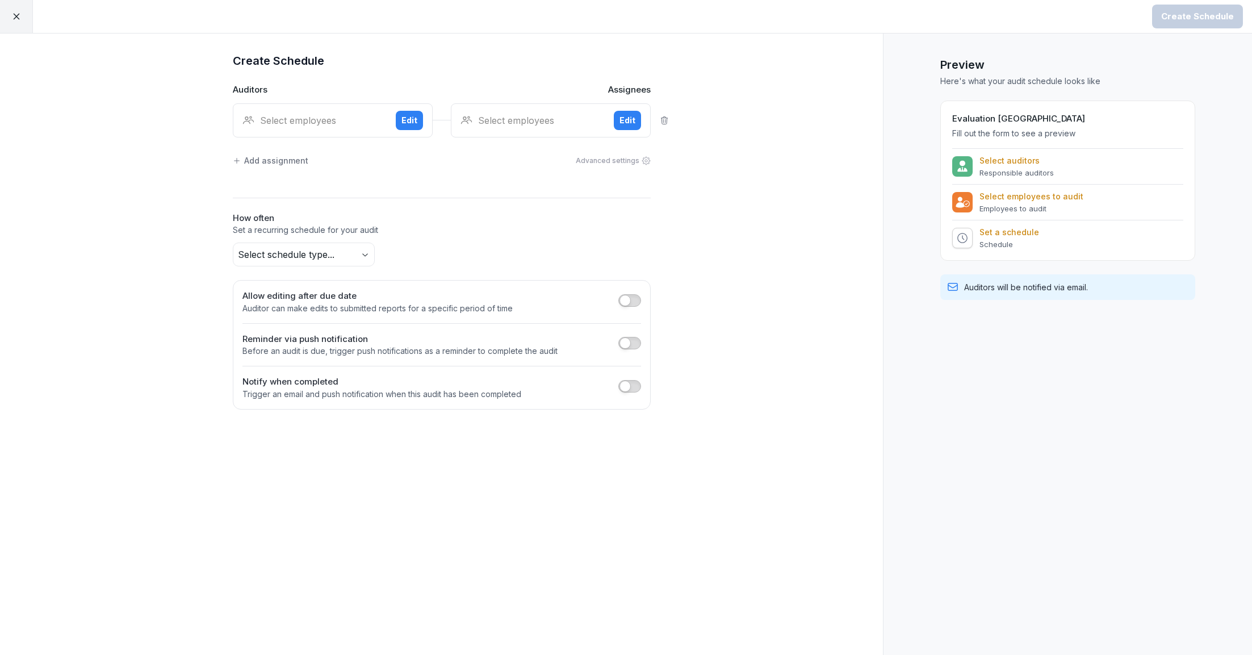
click at [300, 119] on div "Select employees" at bounding box center [314, 121] width 144 height 14
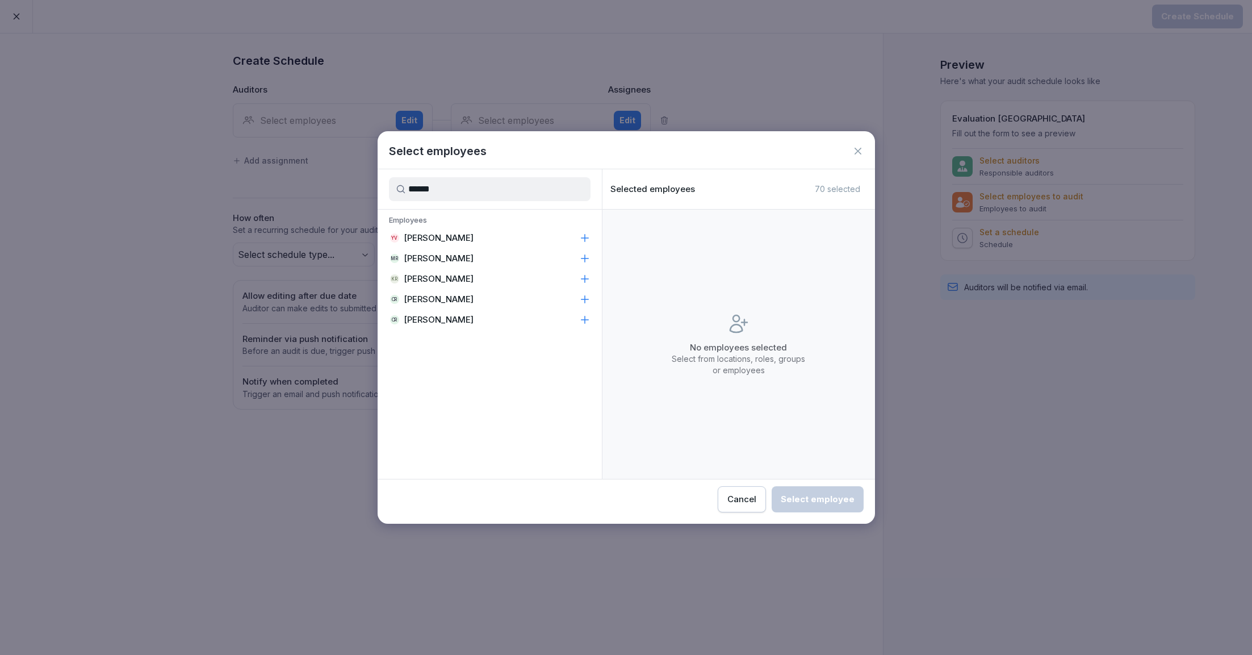
type input "******"
click at [453, 295] on p "Chandru Raveendran" at bounding box center [439, 299] width 70 height 11
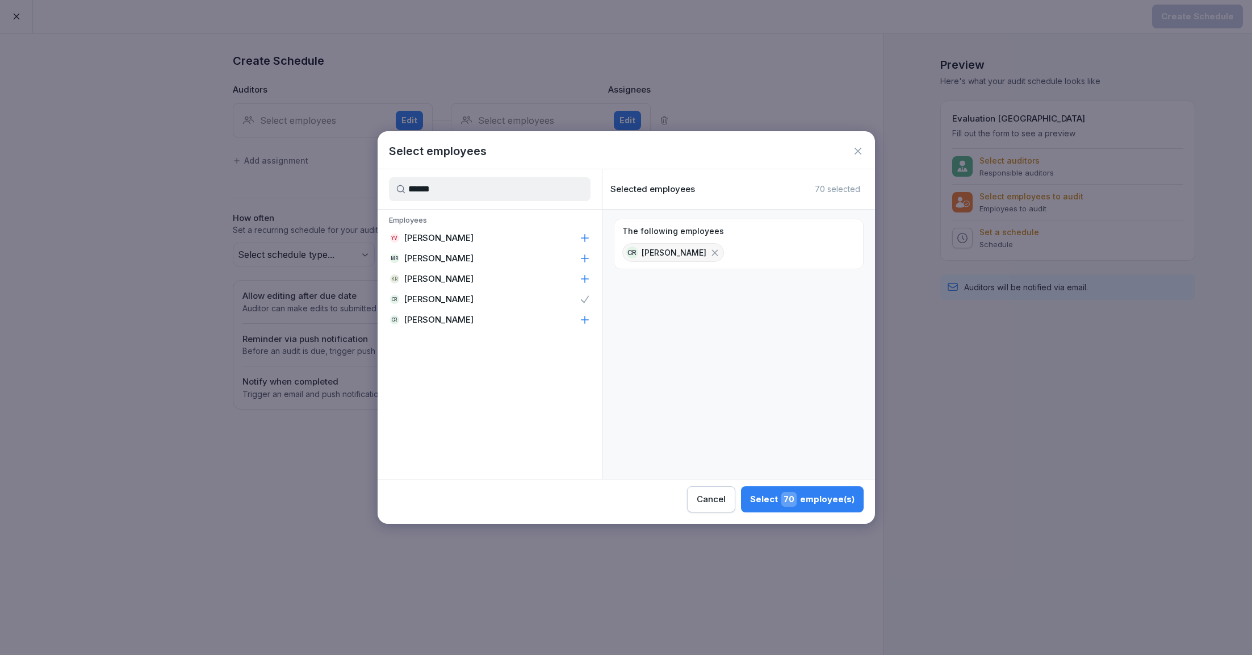
click at [453, 319] on p "Chandru Raveendran" at bounding box center [439, 319] width 70 height 11
click at [776, 490] on button "Select 70 employee(s)" at bounding box center [802, 499] width 123 height 26
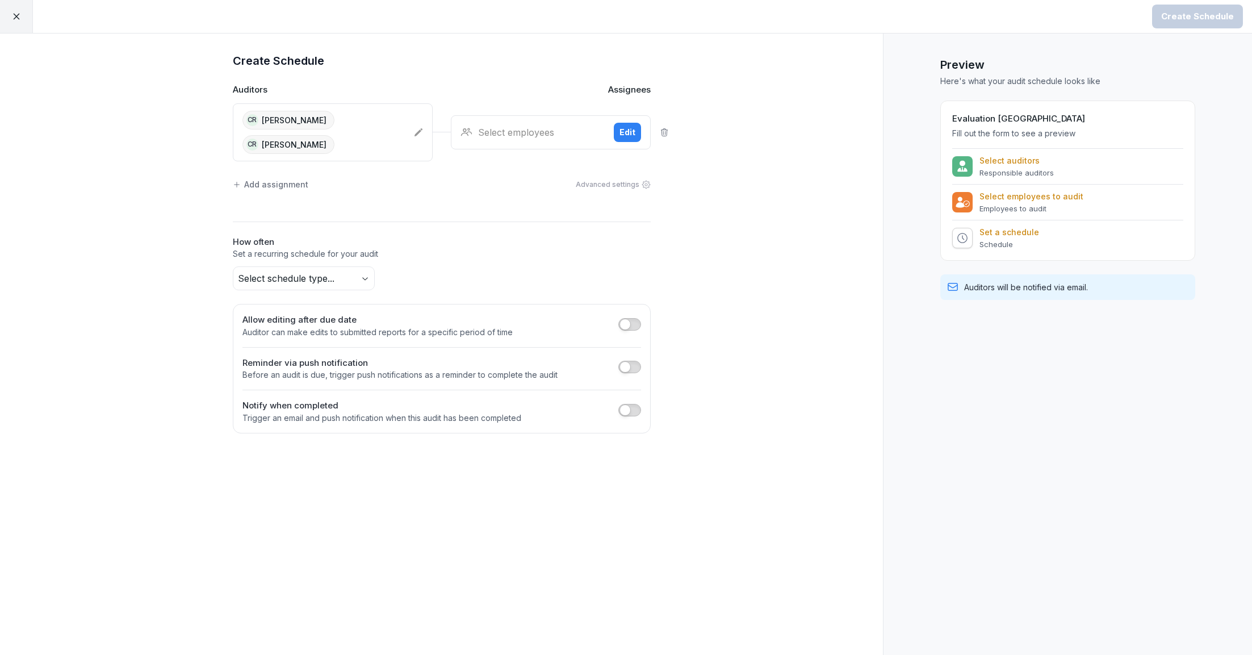
click at [531, 118] on div "Select employees Edit" at bounding box center [551, 132] width 200 height 34
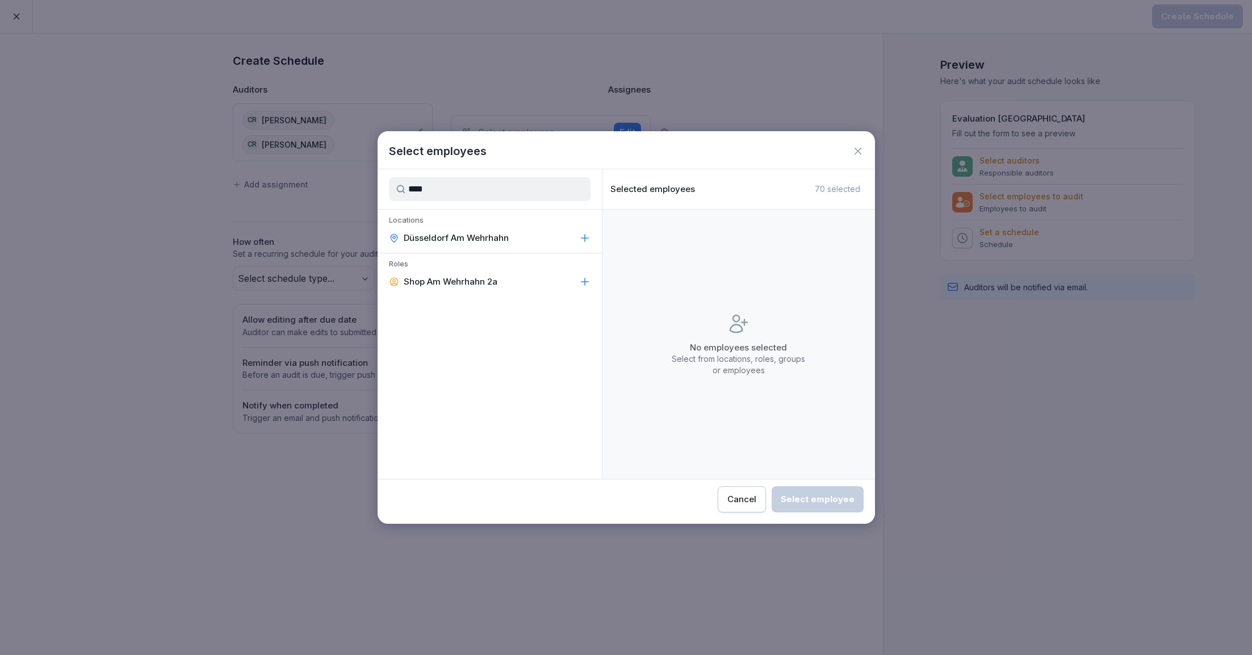
type input "****"
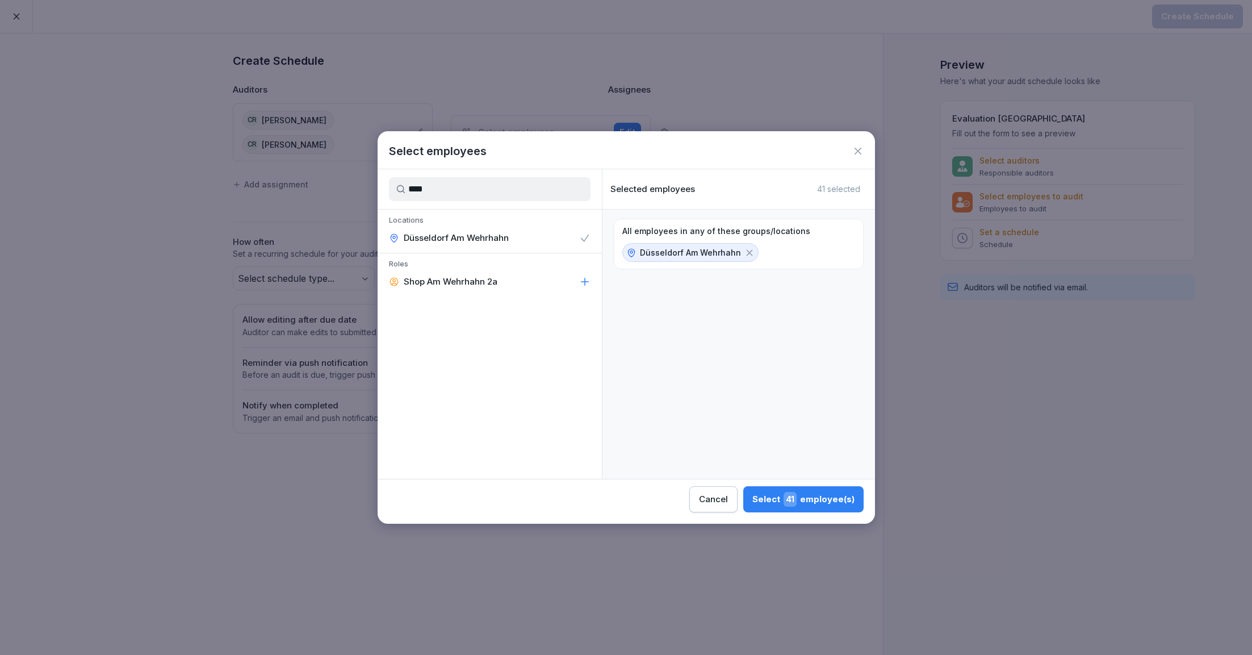
click at [789, 502] on span "41" at bounding box center [790, 499] width 13 height 15
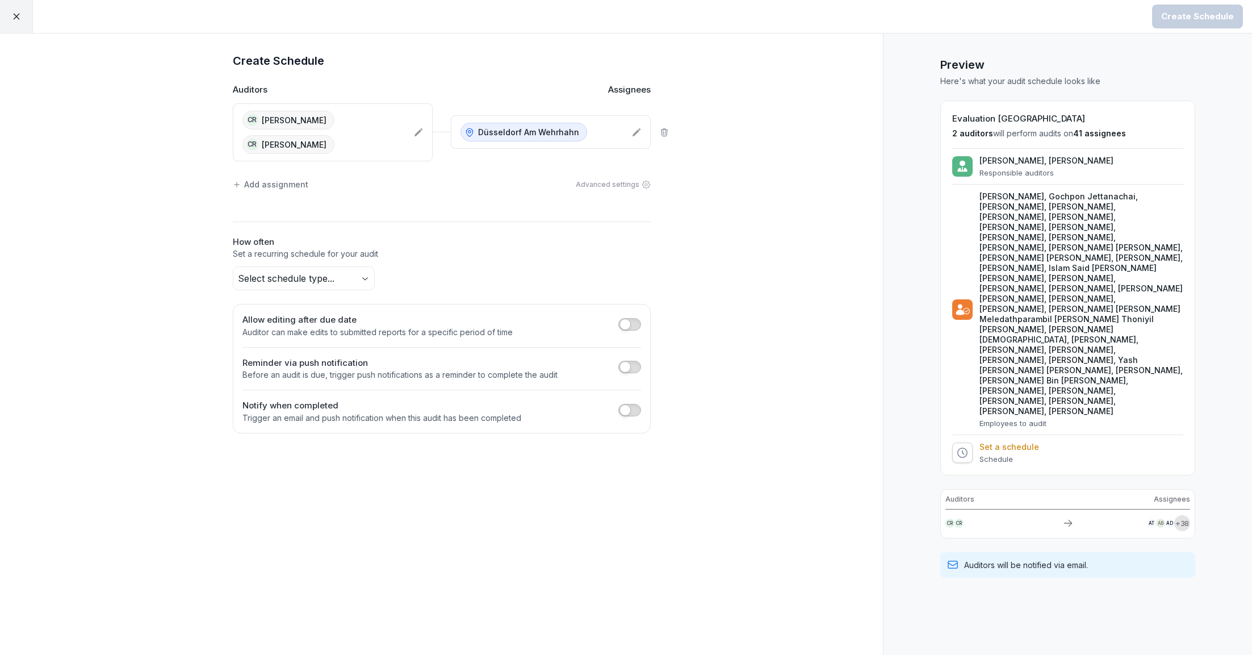
click at [295, 277] on body "Create Schedule Create Schedule Auditors Assignees CR [PERSON_NAME] CR [PERSON_…" at bounding box center [626, 327] width 1252 height 655
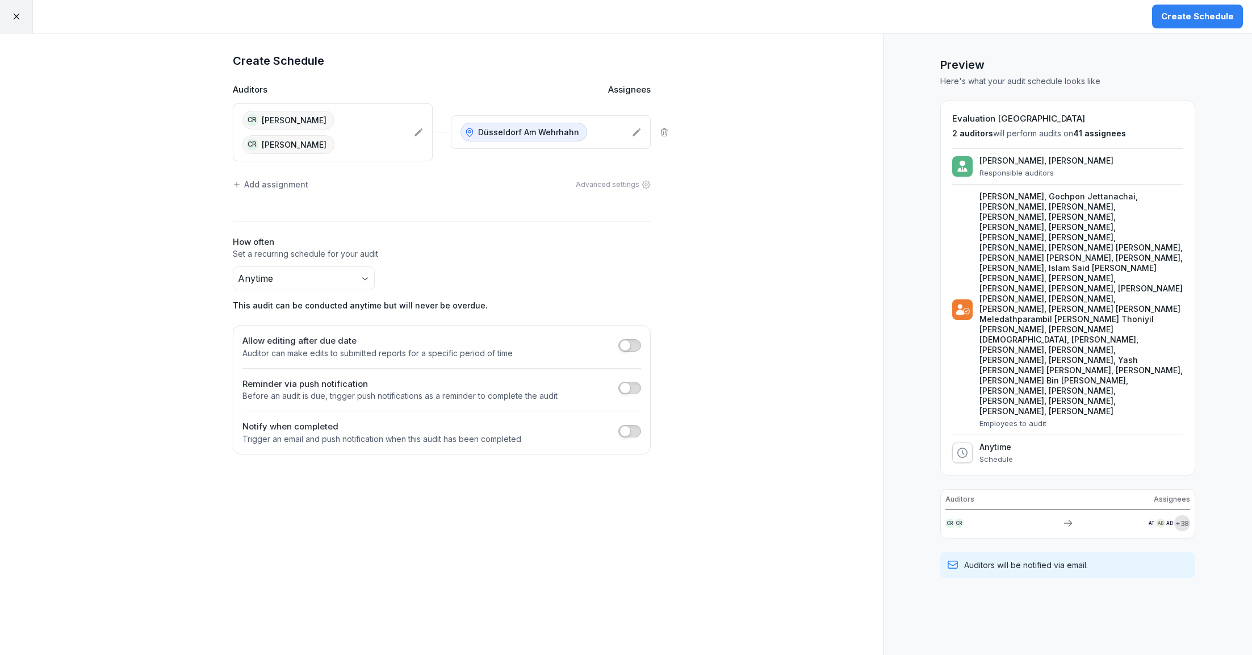
click at [1195, 17] on div "Create Schedule" at bounding box center [1197, 16] width 73 height 12
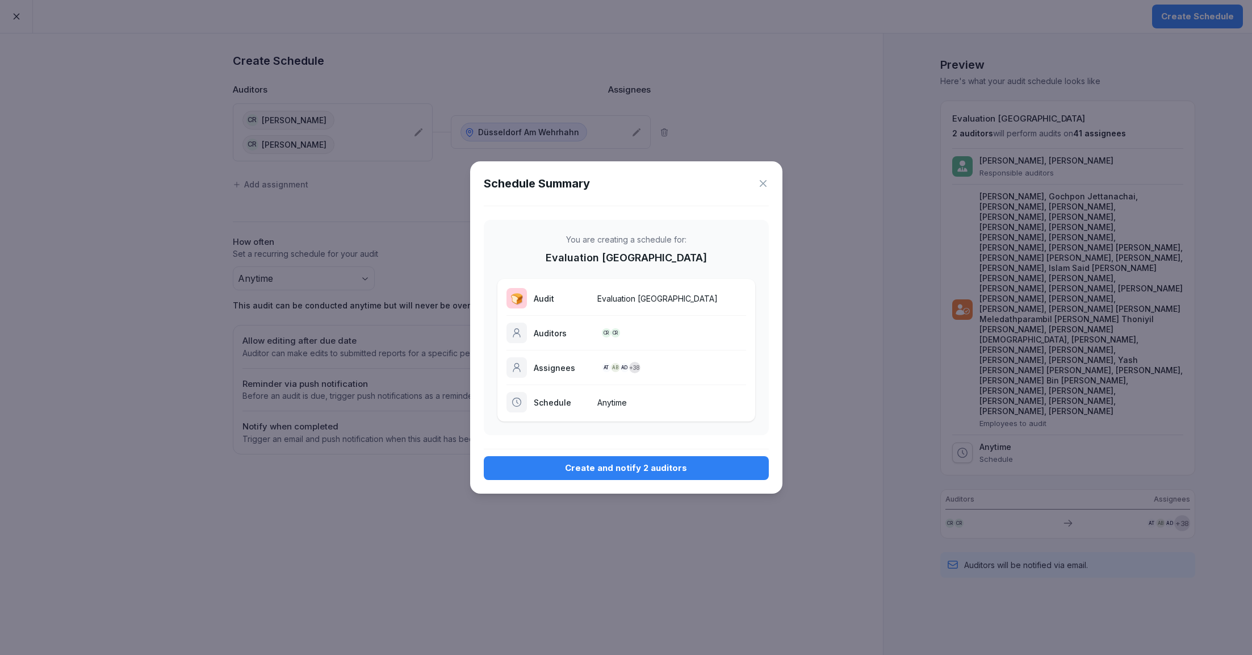
click at [689, 469] on div "Create and notify 2 auditors" at bounding box center [626, 468] width 267 height 12
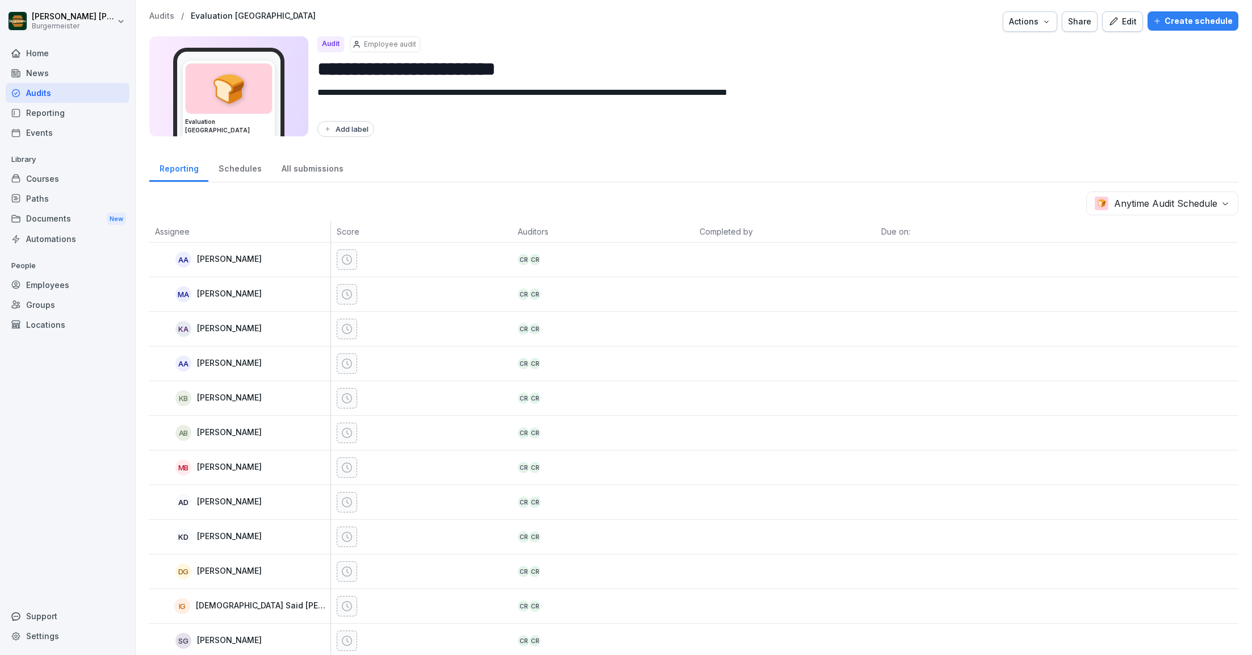
click at [169, 14] on p "Audits" at bounding box center [161, 16] width 25 height 10
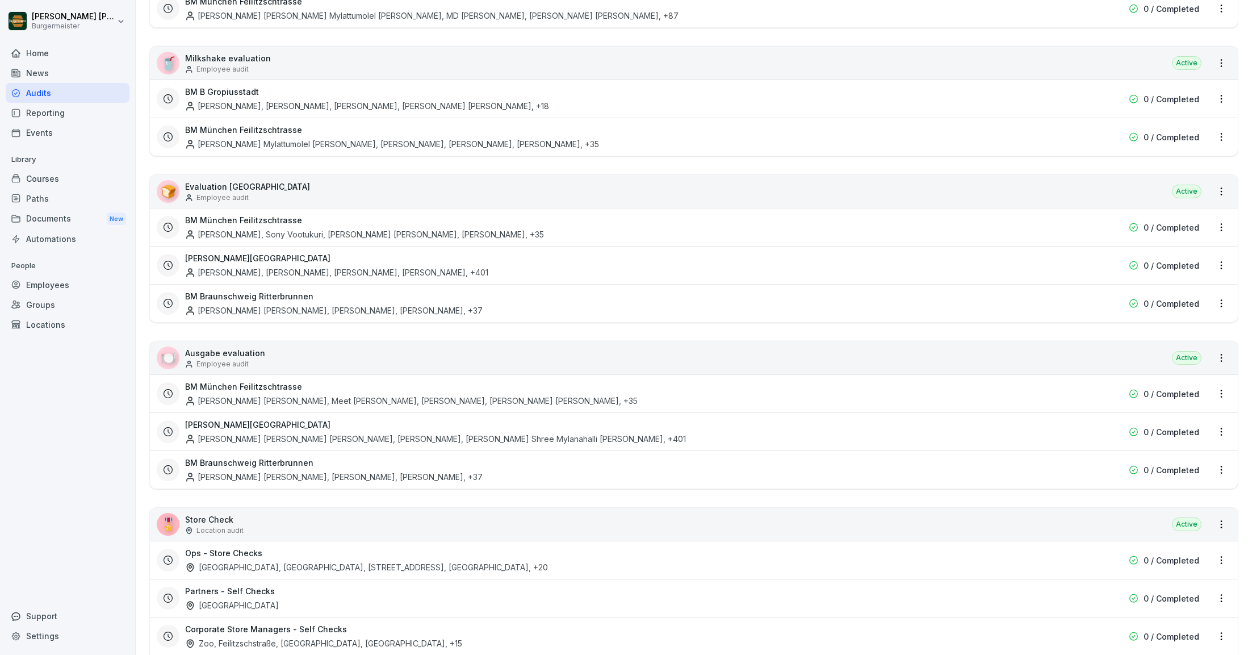
scroll to position [1418, 0]
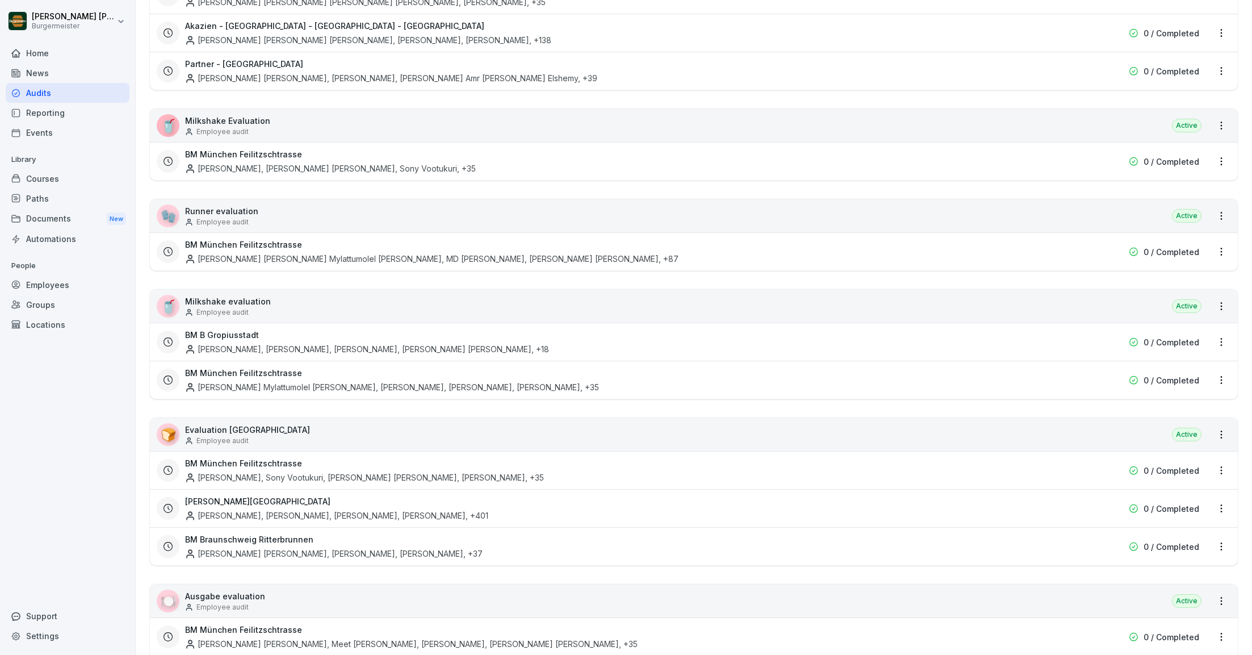
scroll to position [1475, 0]
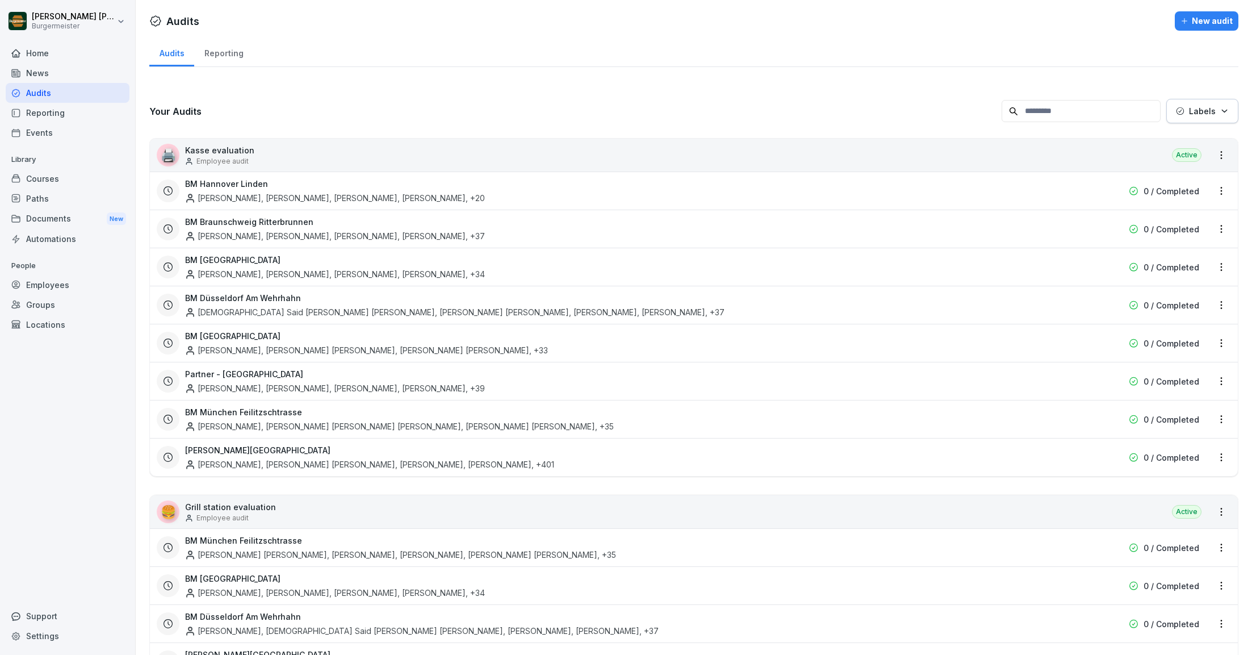
scroll to position [1513, 0]
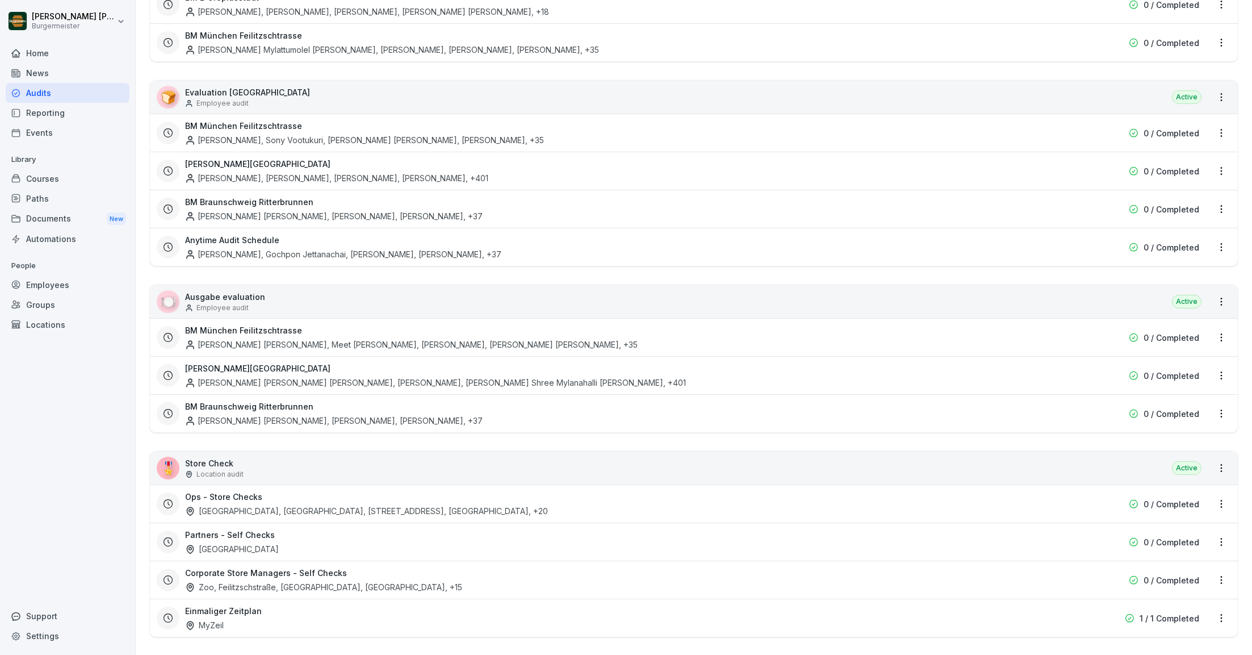
click at [1219, 237] on html "[PERSON_NAME] [PERSON_NAME] Home News Audits Reporting Events Library Courses P…" at bounding box center [626, 327] width 1252 height 655
click at [1163, 301] on div "Update schedule name" at bounding box center [1174, 298] width 114 height 19
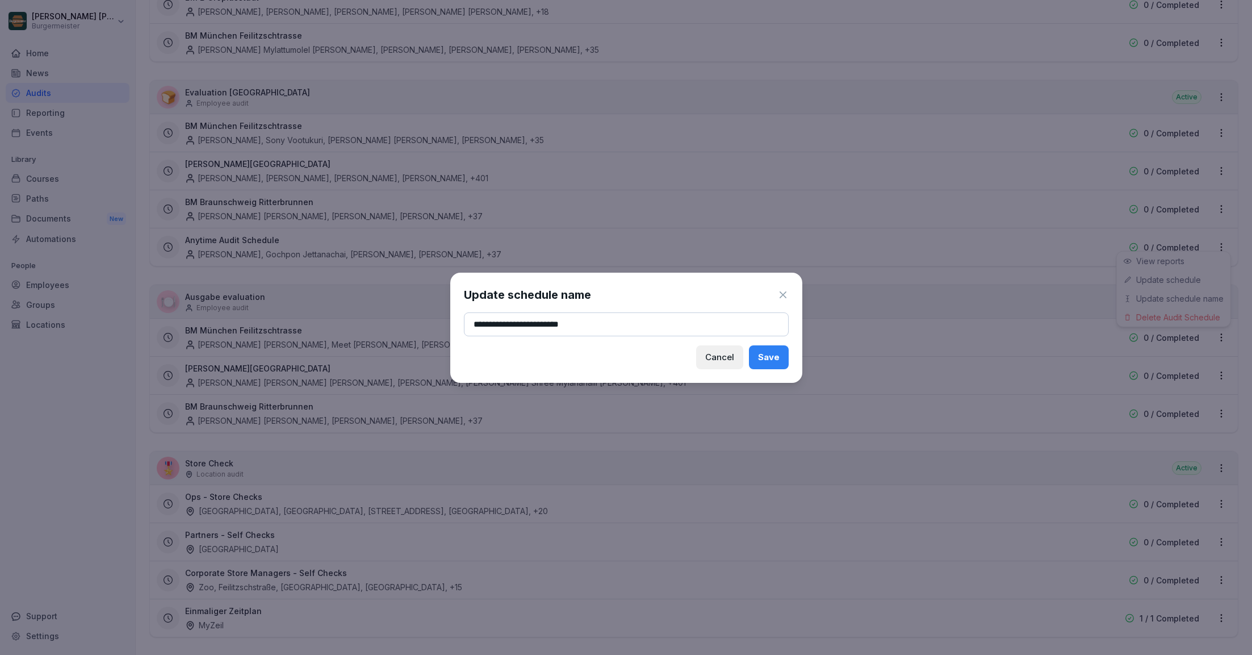
type input "**********"
click at [760, 357] on div "Save" at bounding box center [769, 357] width 22 height 12
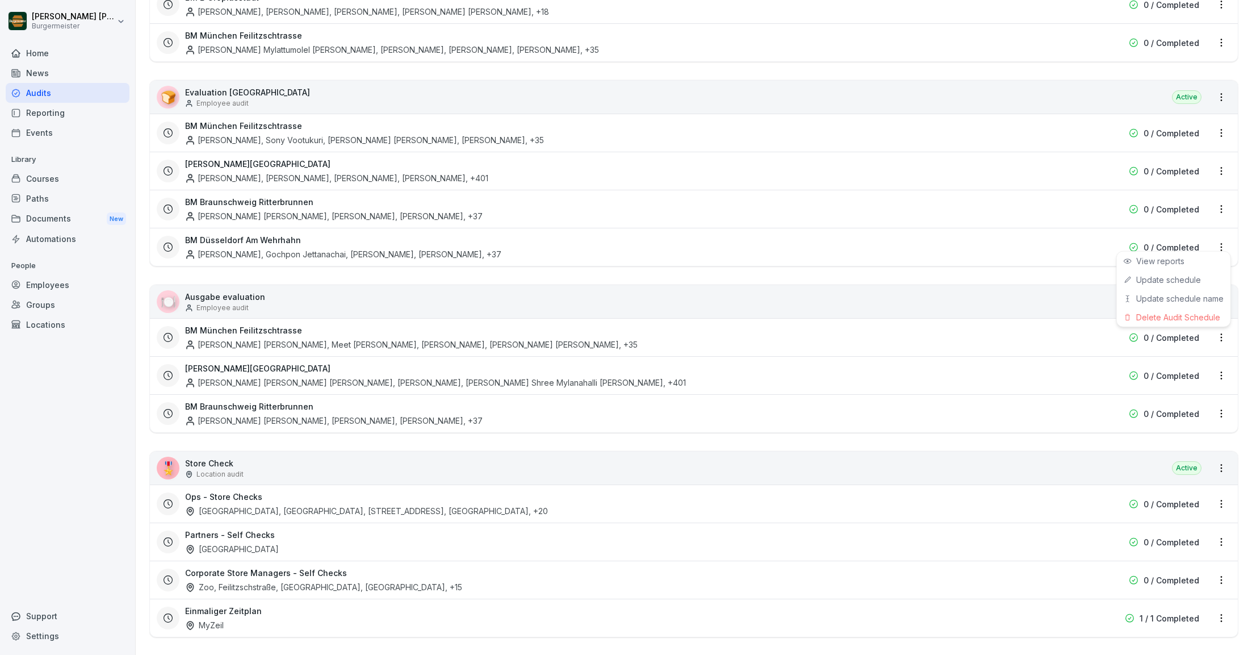
click at [1088, 270] on html "[PERSON_NAME] [PERSON_NAME] Home News Audits Reporting Events Library Courses P…" at bounding box center [626, 327] width 1252 height 655
click at [1226, 295] on html "[PERSON_NAME] [PERSON_NAME] Home News Audits Reporting Events Library Courses P…" at bounding box center [626, 327] width 1252 height 655
click at [0, 0] on link "Create schedule" at bounding box center [0, 0] width 0 height 0
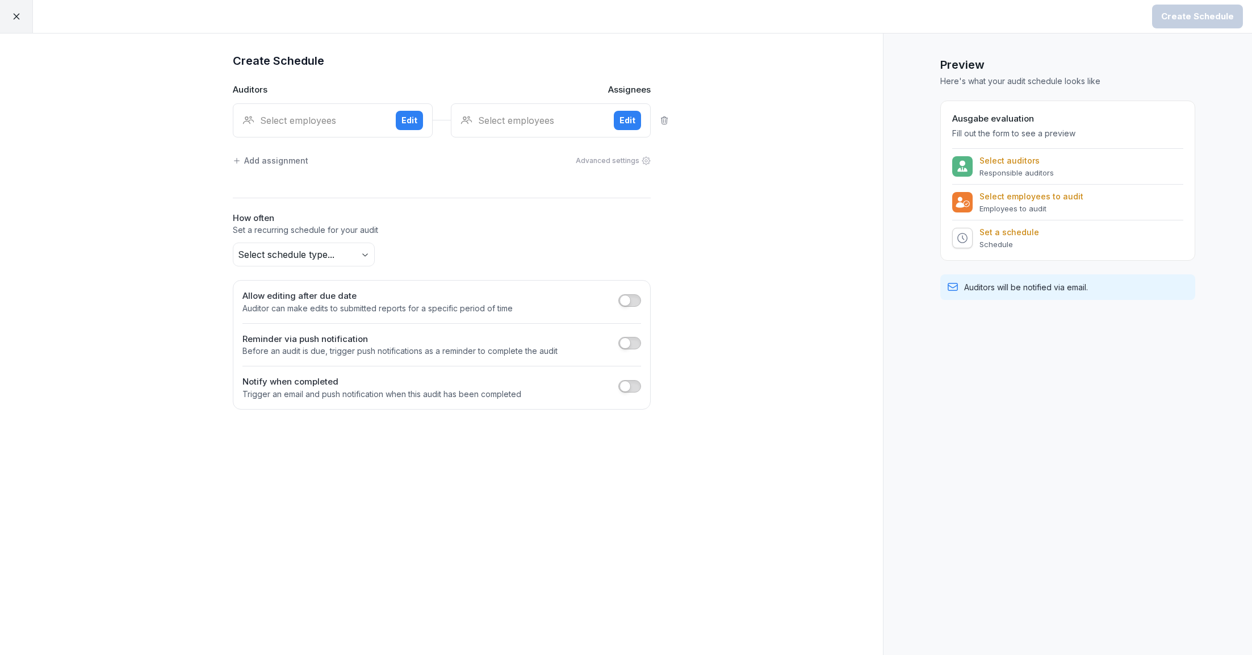
click at [308, 124] on div "Select employees" at bounding box center [314, 121] width 144 height 14
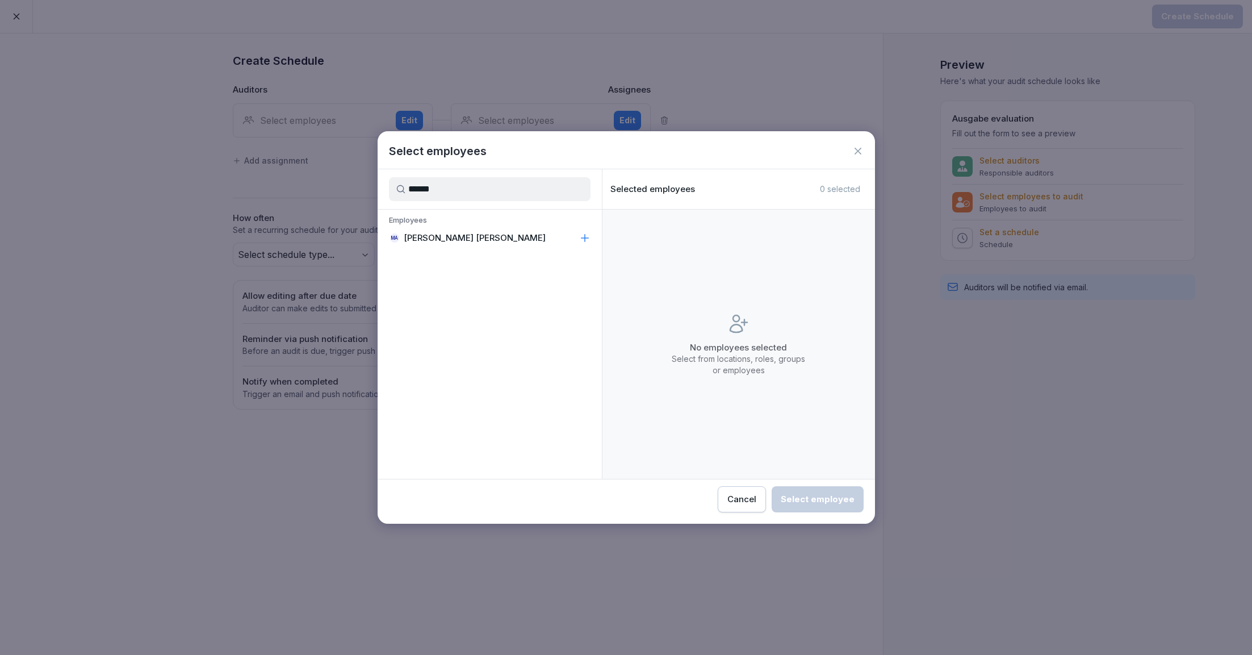
type input "******"
click at [432, 241] on p "[PERSON_NAME] [PERSON_NAME]" at bounding box center [475, 237] width 142 height 11
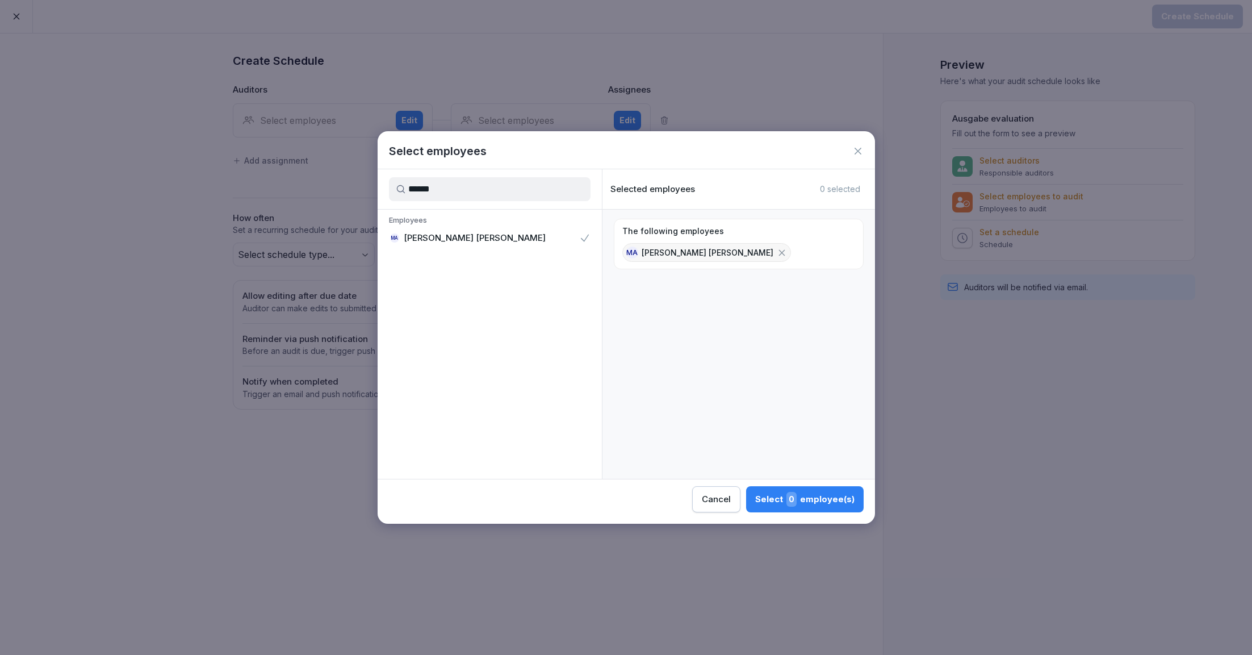
click at [819, 505] on div "Select 0 employee(s)" at bounding box center [804, 499] width 99 height 15
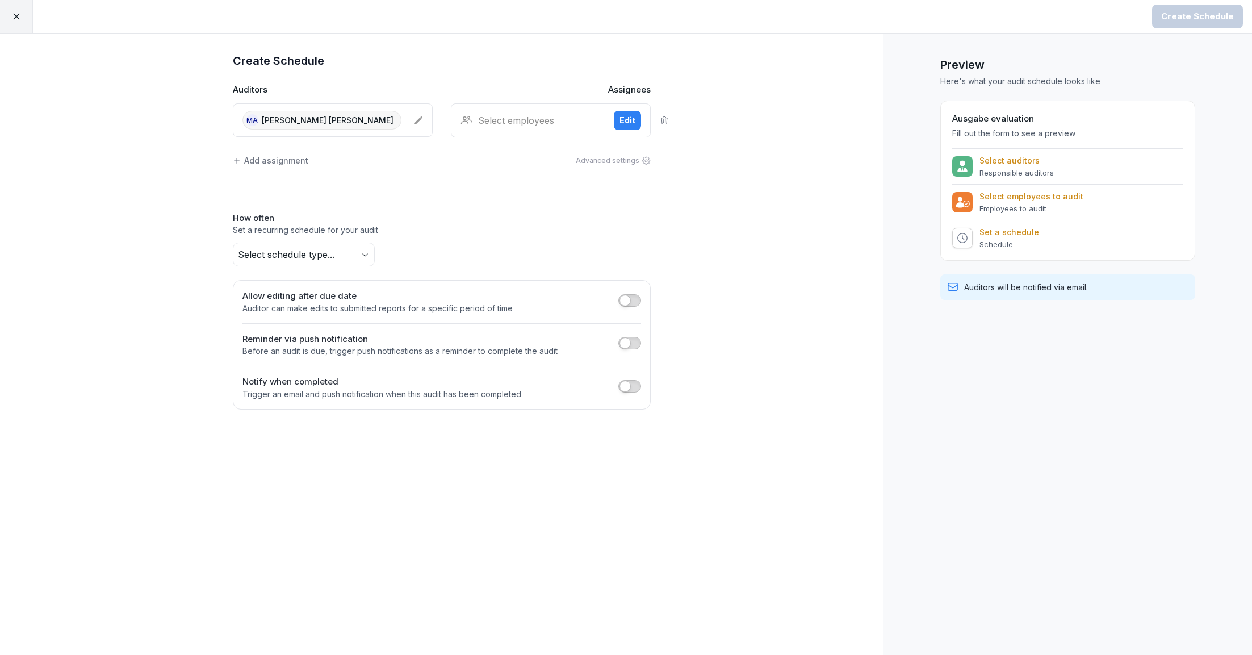
click at [562, 115] on div "Select employees" at bounding box center [533, 121] width 144 height 14
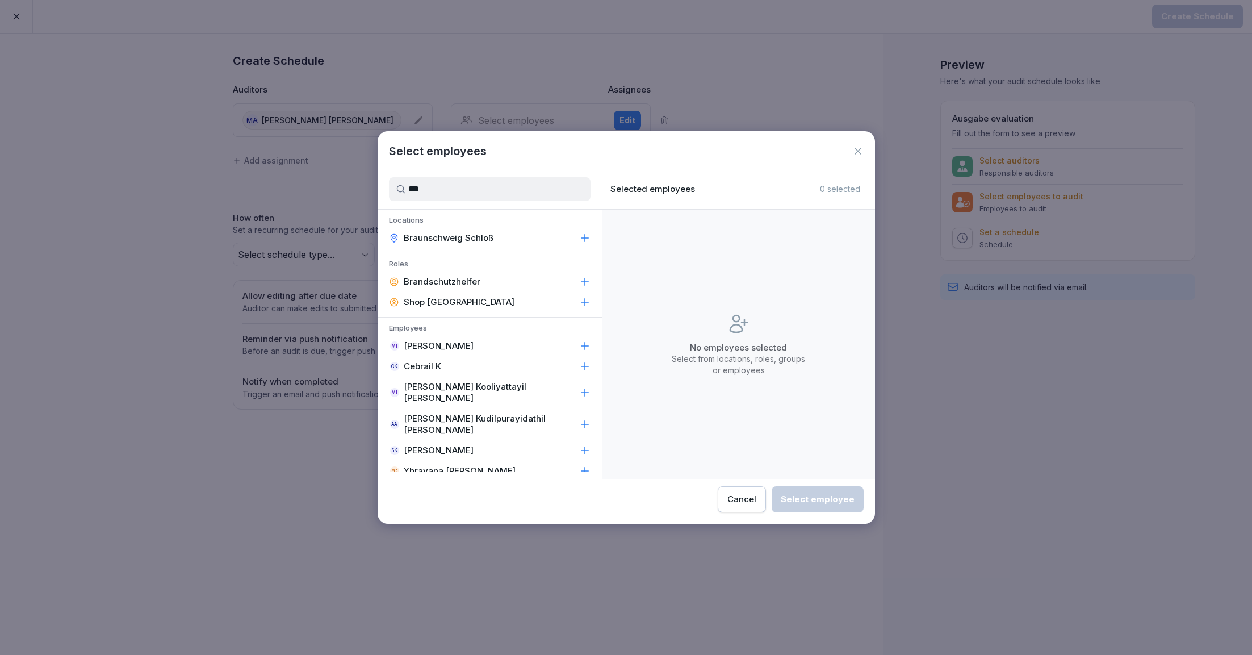
type input "***"
click at [477, 241] on p "Braunschweig Schloß" at bounding box center [449, 237] width 90 height 11
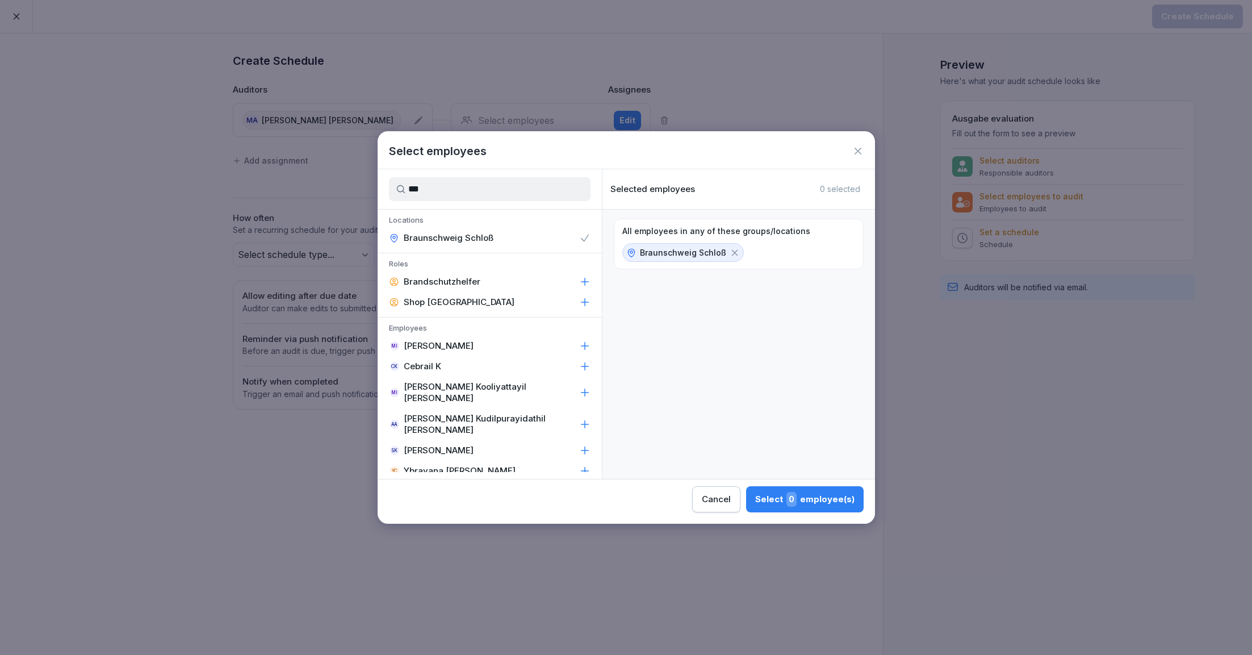
click at [825, 484] on div "Cancel Select 0 employee(s)" at bounding box center [626, 495] width 497 height 33
click at [823, 504] on div "Select 0 employee(s)" at bounding box center [804, 499] width 99 height 15
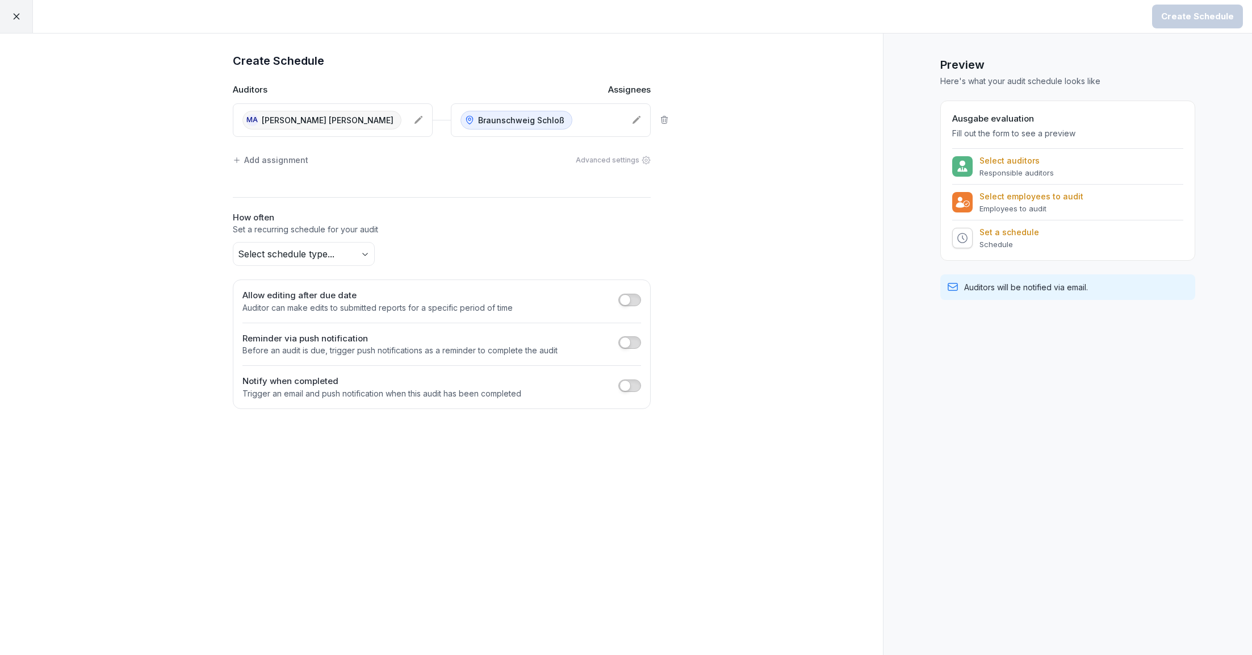
click at [351, 242] on body "Create Schedule Create Schedule Auditors Assignees MA [PERSON_NAME] [PERSON_NAM…" at bounding box center [626, 327] width 1252 height 655
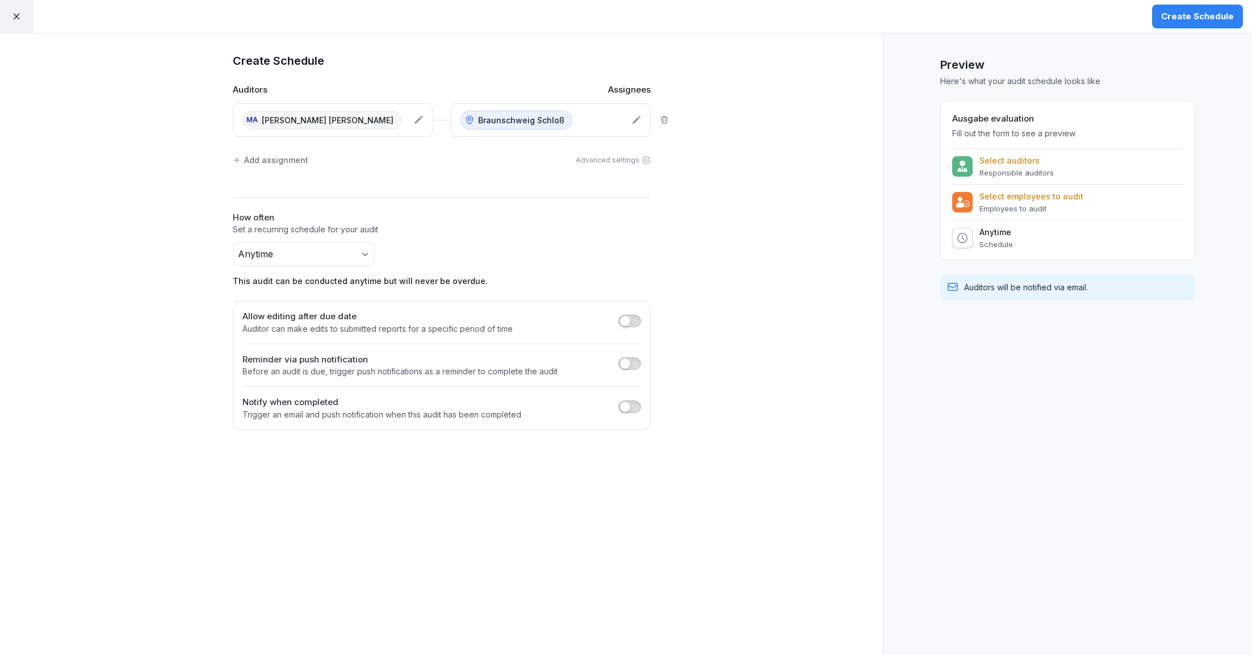
click at [829, 191] on div "Create Schedule Auditors Assignees MA [PERSON_NAME] [PERSON_NAME] [PERSON_NAME]…" at bounding box center [441, 344] width 883 height 621
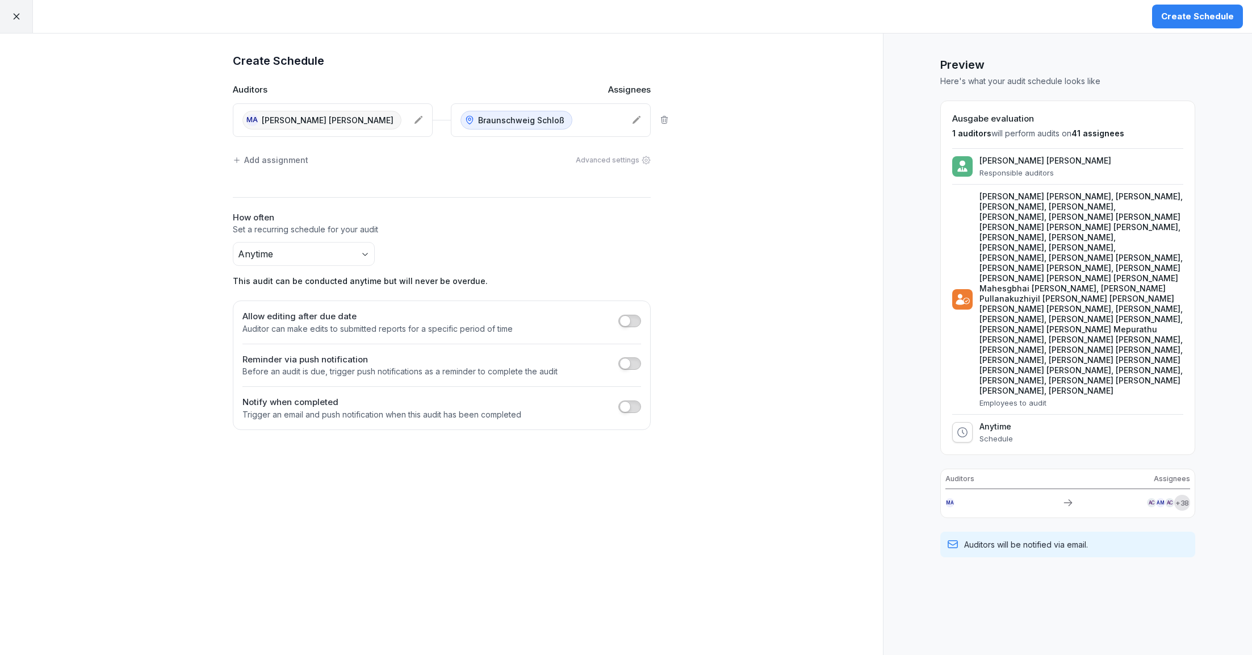
click at [1205, 12] on div "Create Schedule" at bounding box center [1197, 16] width 73 height 12
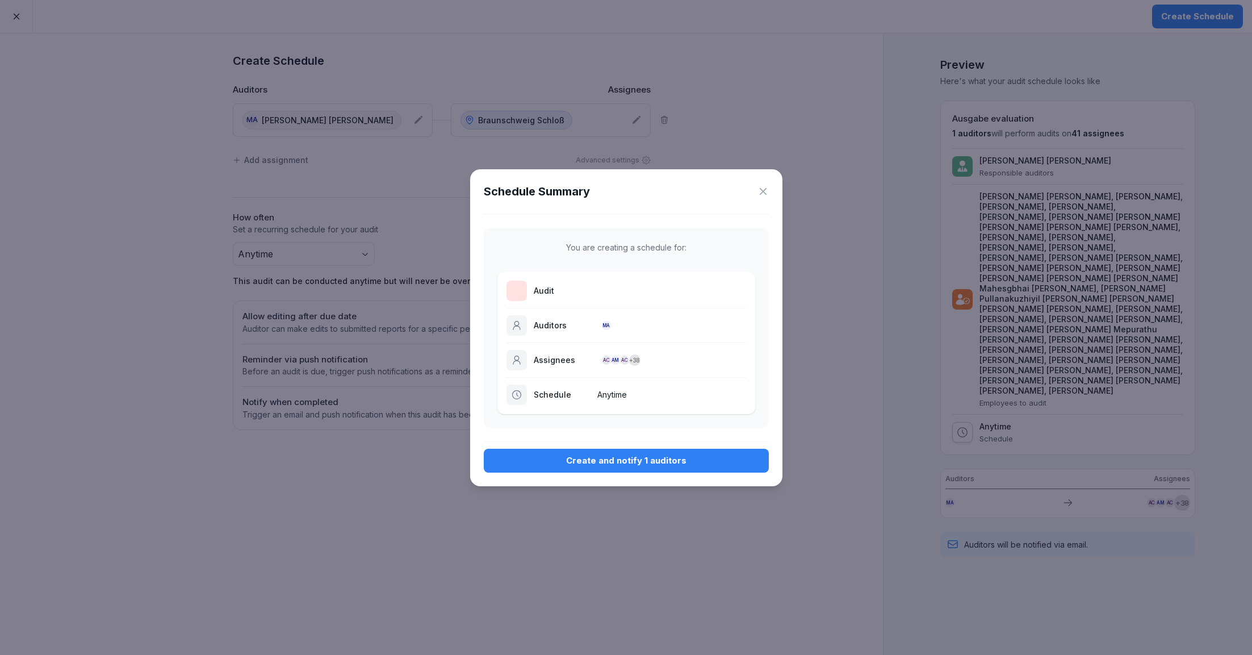
click at [647, 452] on button "Create and notify 1 auditors" at bounding box center [626, 461] width 285 height 24
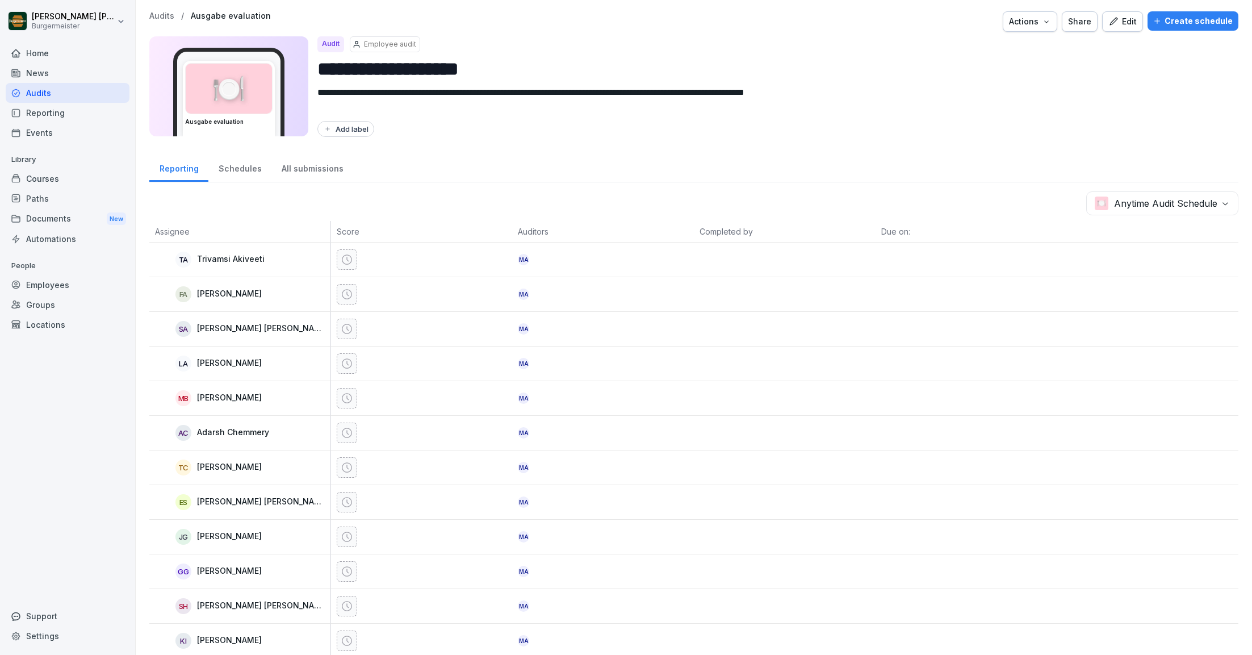
click at [158, 16] on p "Audits" at bounding box center [161, 16] width 25 height 10
click at [166, 16] on p "Audits" at bounding box center [161, 16] width 25 height 10
click at [241, 22] on div "Audits / Ausgabe evaluation Actions Share Edit Create schedule" at bounding box center [693, 21] width 1089 height 20
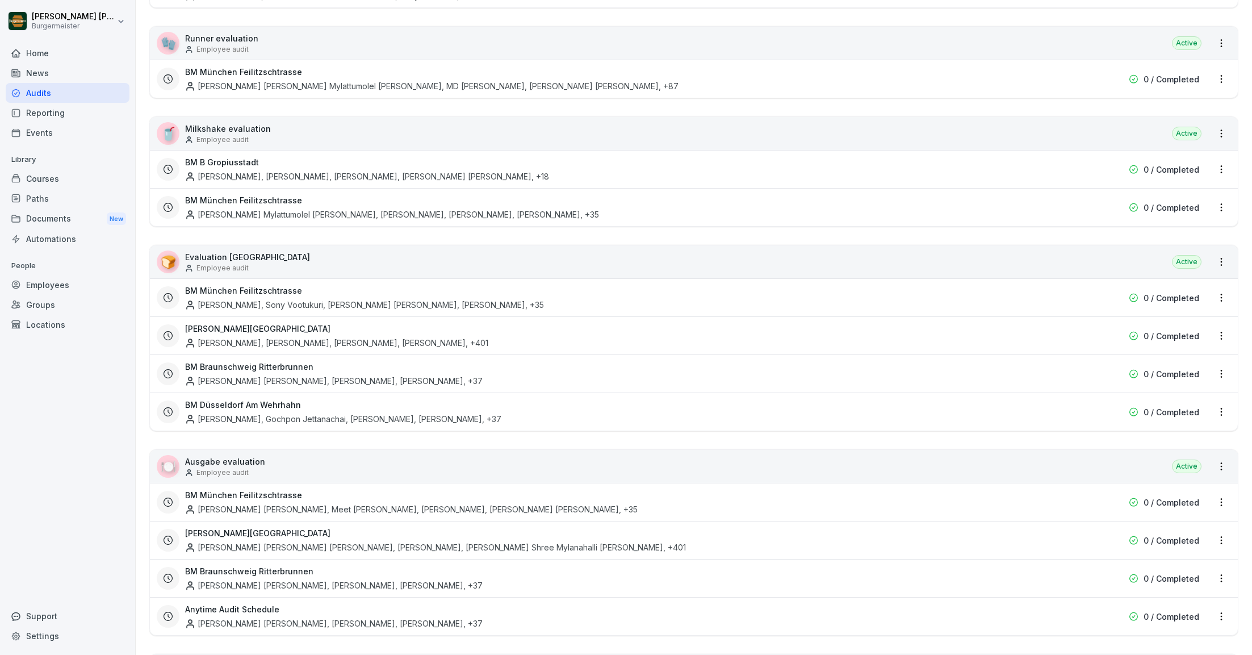
scroll to position [1550, 0]
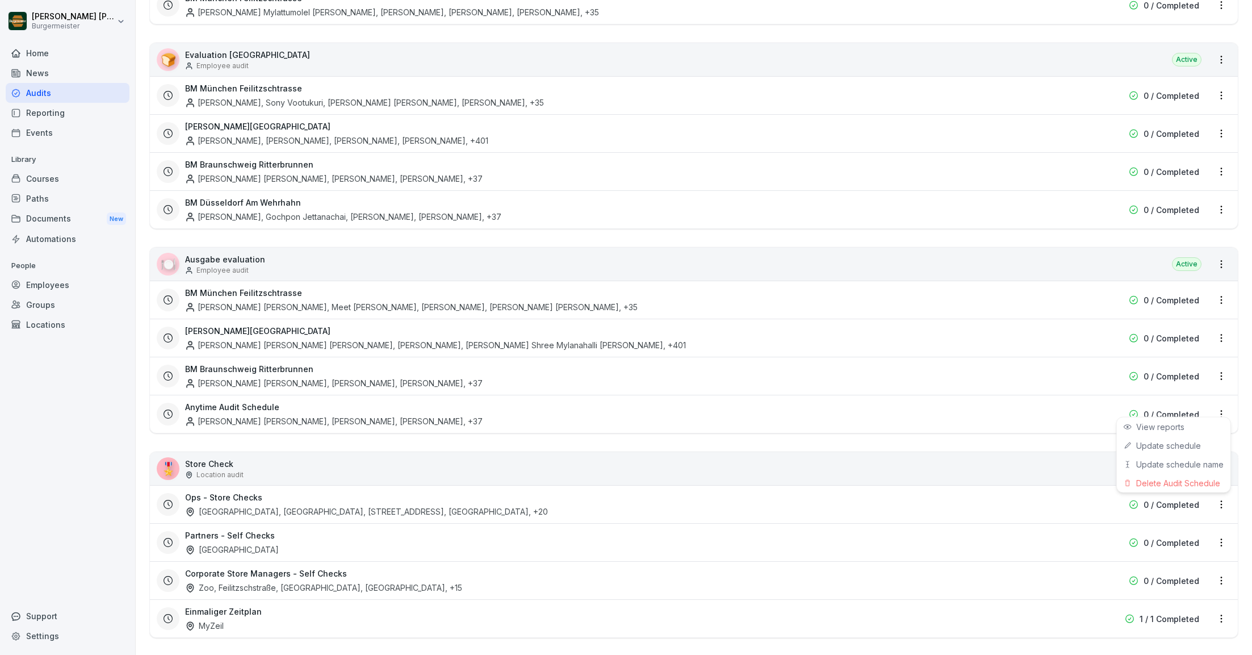
click at [1222, 402] on html "[PERSON_NAME] [PERSON_NAME] Home News Audits Reporting Events Library Courses P…" at bounding box center [626, 327] width 1252 height 655
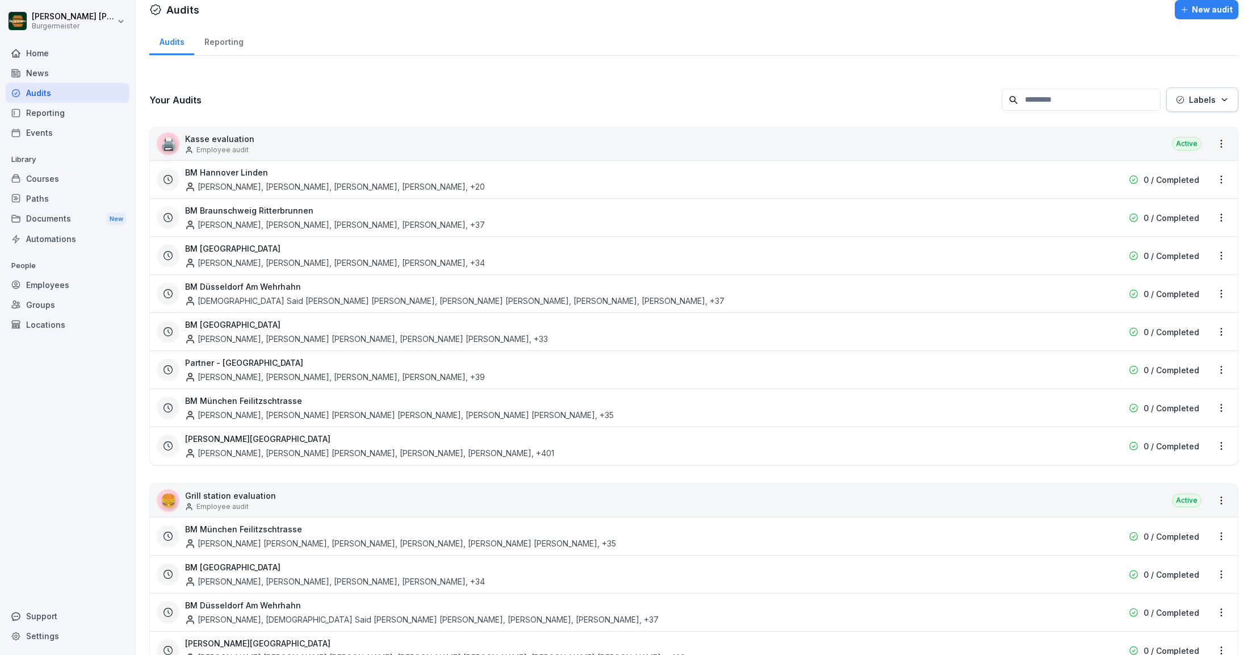
click at [829, 89] on html "[PERSON_NAME] [PERSON_NAME] Home News Audits Reporting Events Library Courses P…" at bounding box center [626, 327] width 1252 height 655
click at [1220, 403] on html "[PERSON_NAME] [PERSON_NAME] Home News Audits Reporting Events Library Courses P…" at bounding box center [626, 327] width 1252 height 655
click at [989, 471] on html "[PERSON_NAME] [PERSON_NAME] Home News Audits Reporting Events Library Courses P…" at bounding box center [626, 327] width 1252 height 655
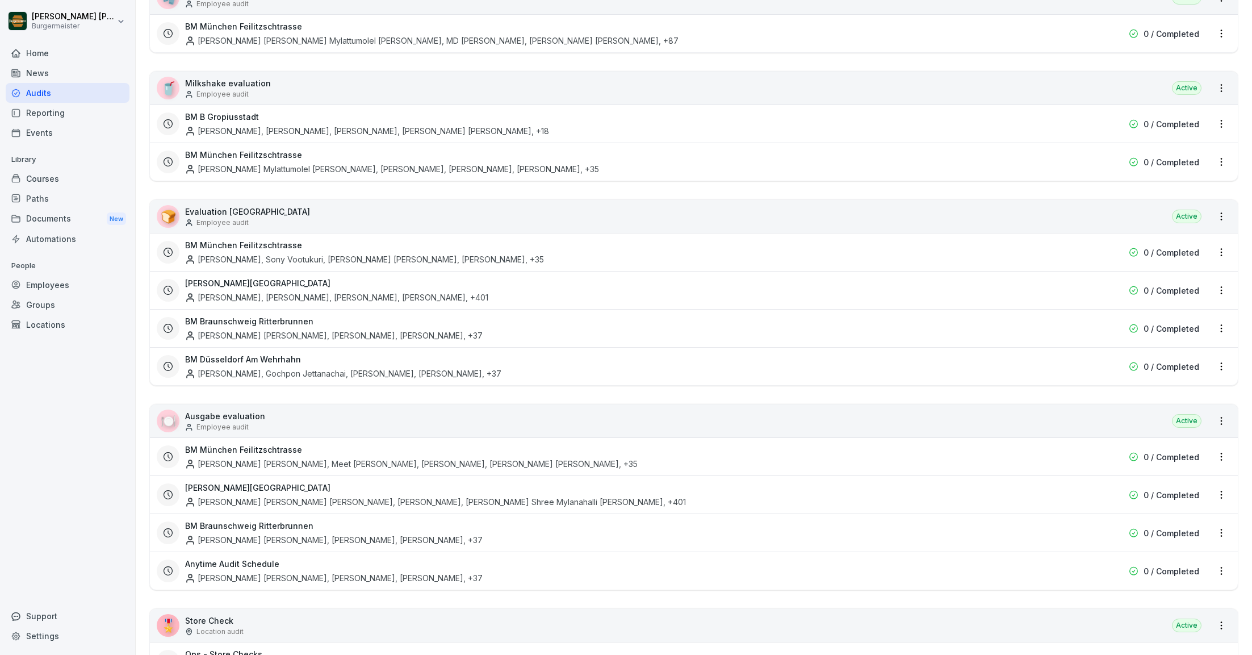
scroll to position [1550, 0]
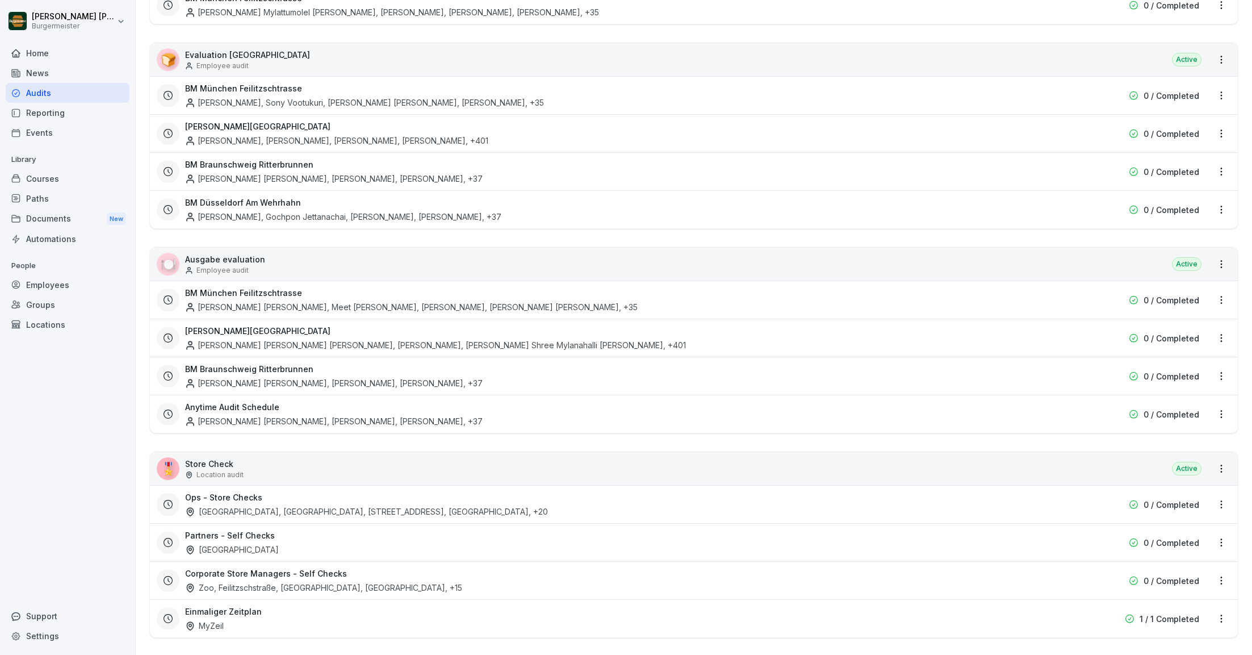
click at [1220, 403] on html "[PERSON_NAME] [PERSON_NAME] Home News Audits Reporting Events Library Courses P…" at bounding box center [626, 327] width 1252 height 655
click at [1163, 465] on div "Update schedule name" at bounding box center [1174, 464] width 114 height 19
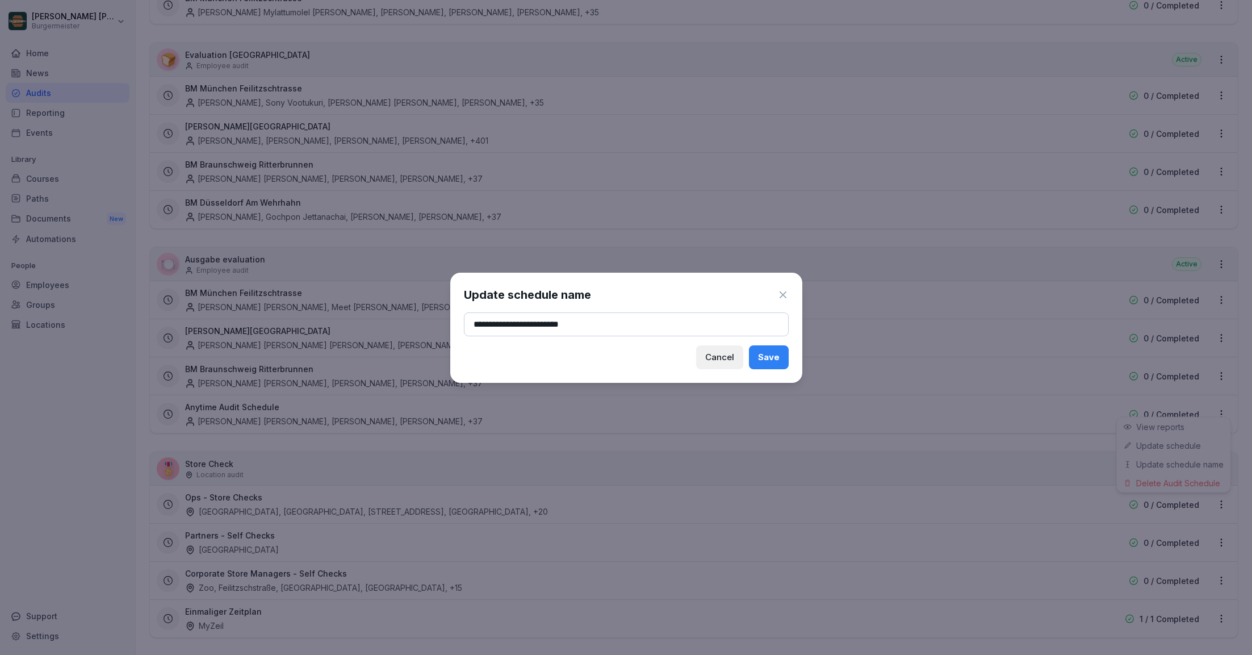
type input "**********"
click at [776, 355] on div "Save" at bounding box center [769, 357] width 22 height 12
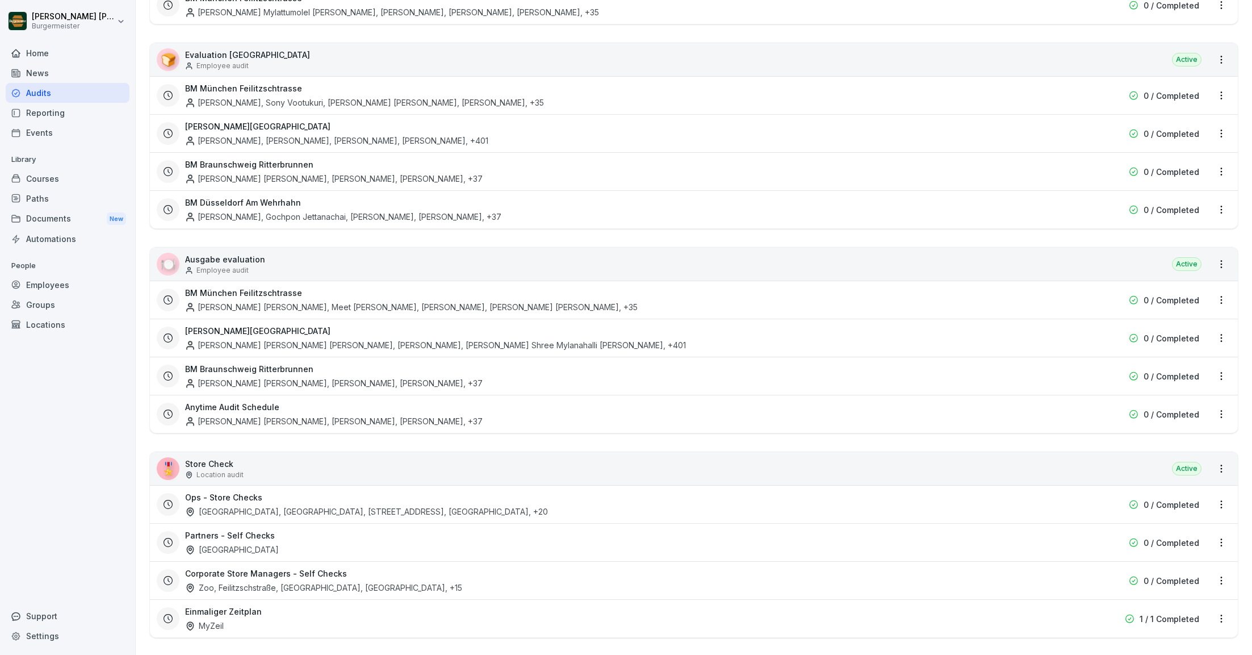
click at [428, 229] on html "[PERSON_NAME] [PERSON_NAME] Home News Audits Reporting Events Library Courses P…" at bounding box center [626, 327] width 1252 height 655
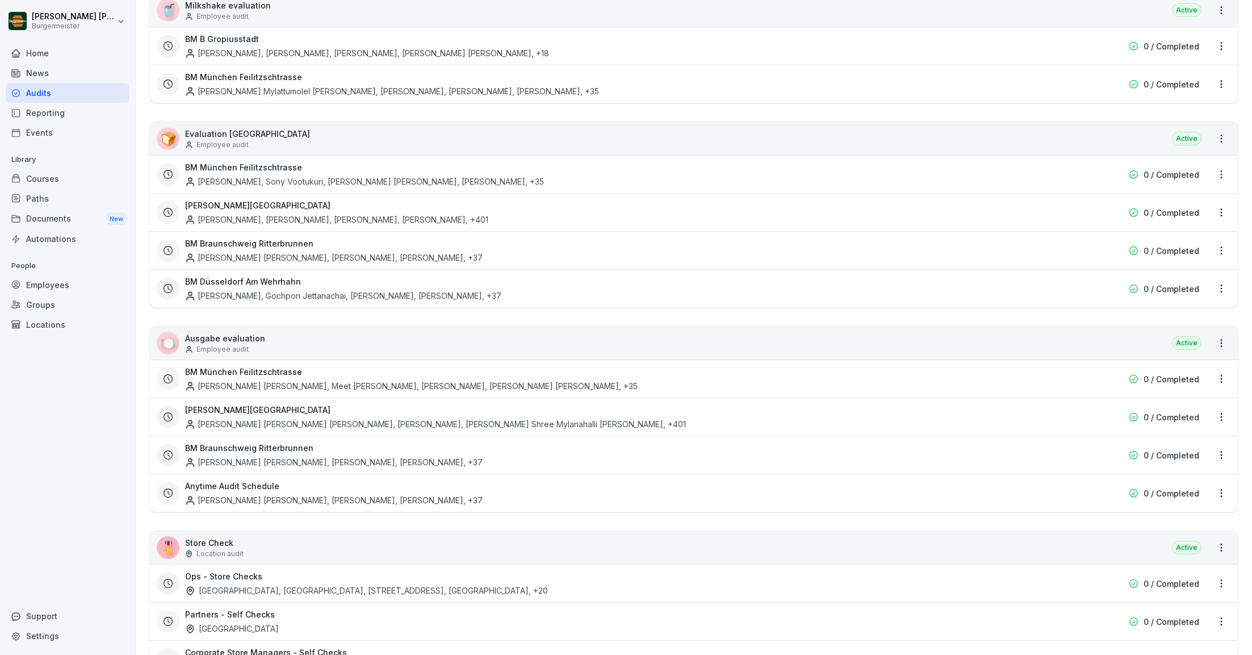
scroll to position [1443, 0]
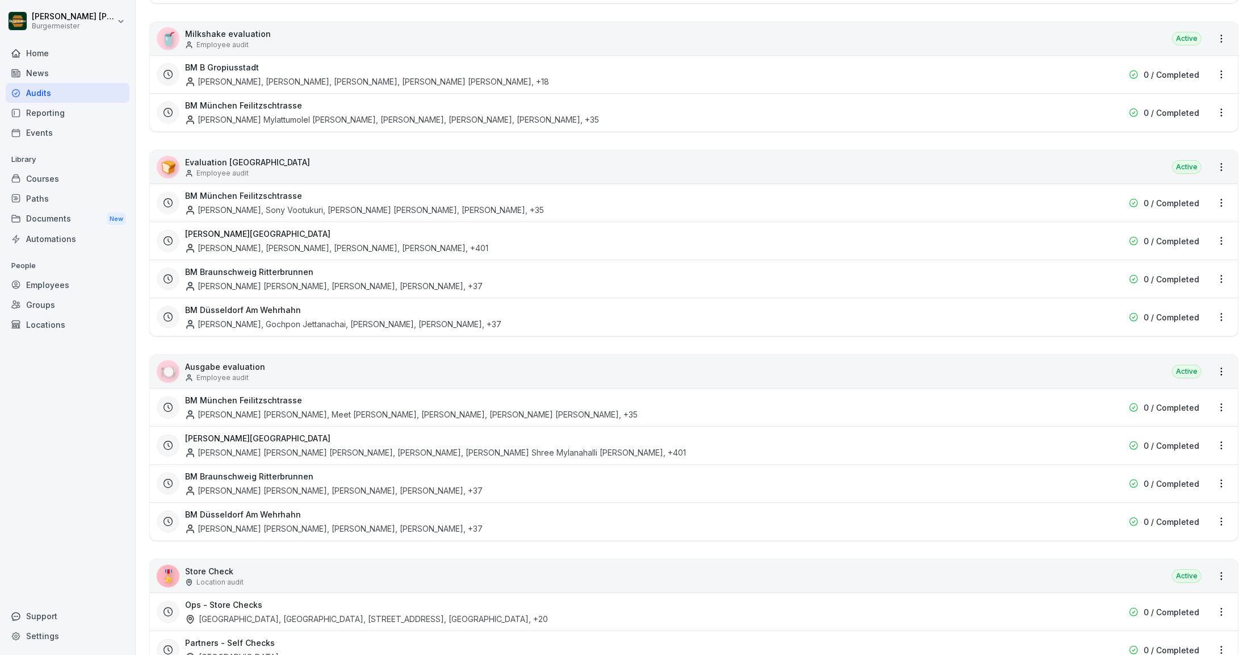
click at [1216, 158] on html "[PERSON_NAME] [PERSON_NAME] Home News Audits Reporting Events Library Courses P…" at bounding box center [626, 327] width 1252 height 655
click at [0, 0] on link "Create schedule" at bounding box center [0, 0] width 0 height 0
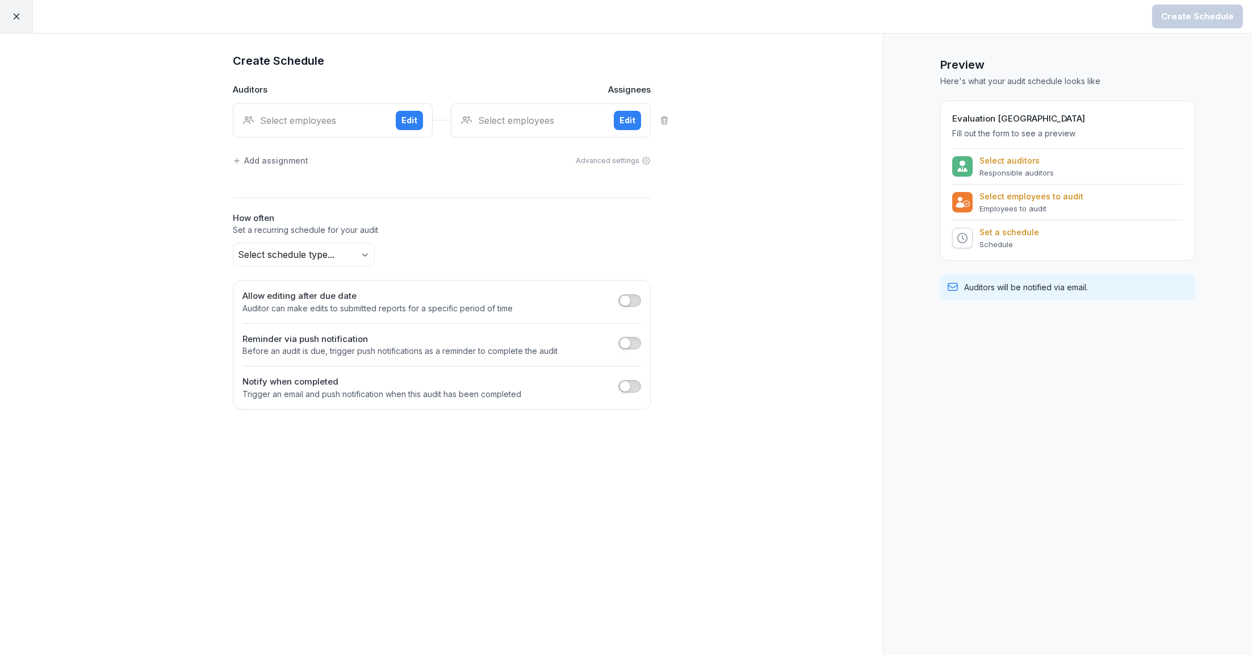
click at [303, 126] on div "Select employees" at bounding box center [314, 121] width 144 height 14
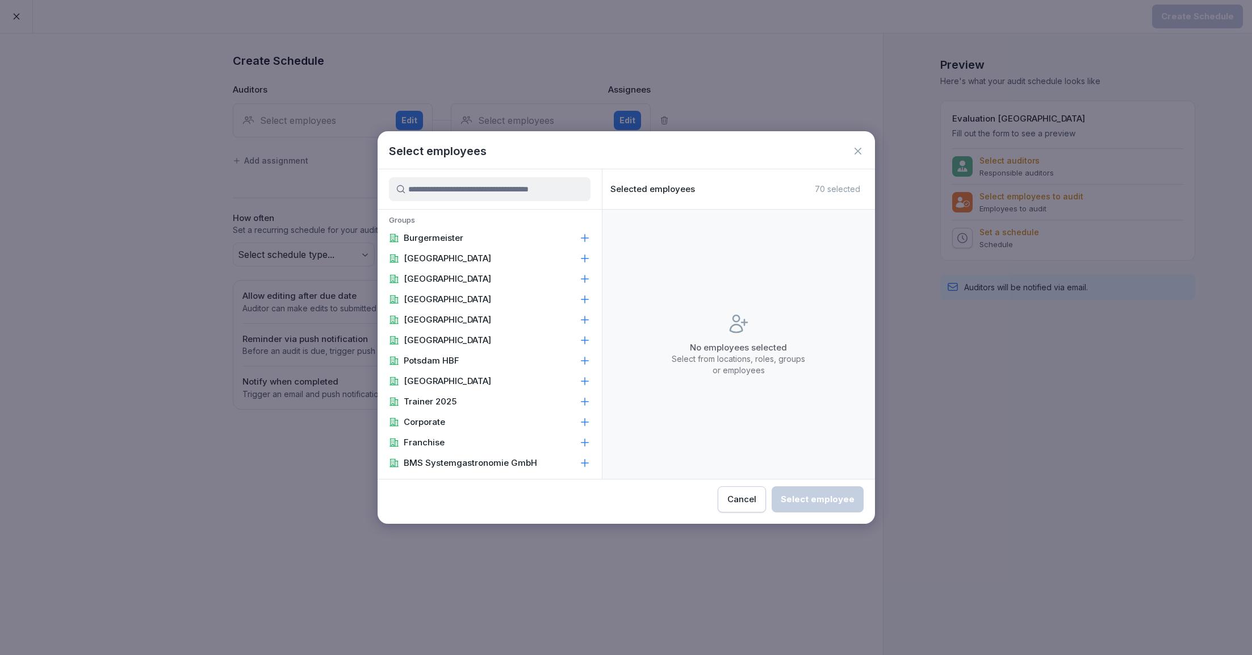
click at [452, 189] on input at bounding box center [490, 189] width 202 height 24
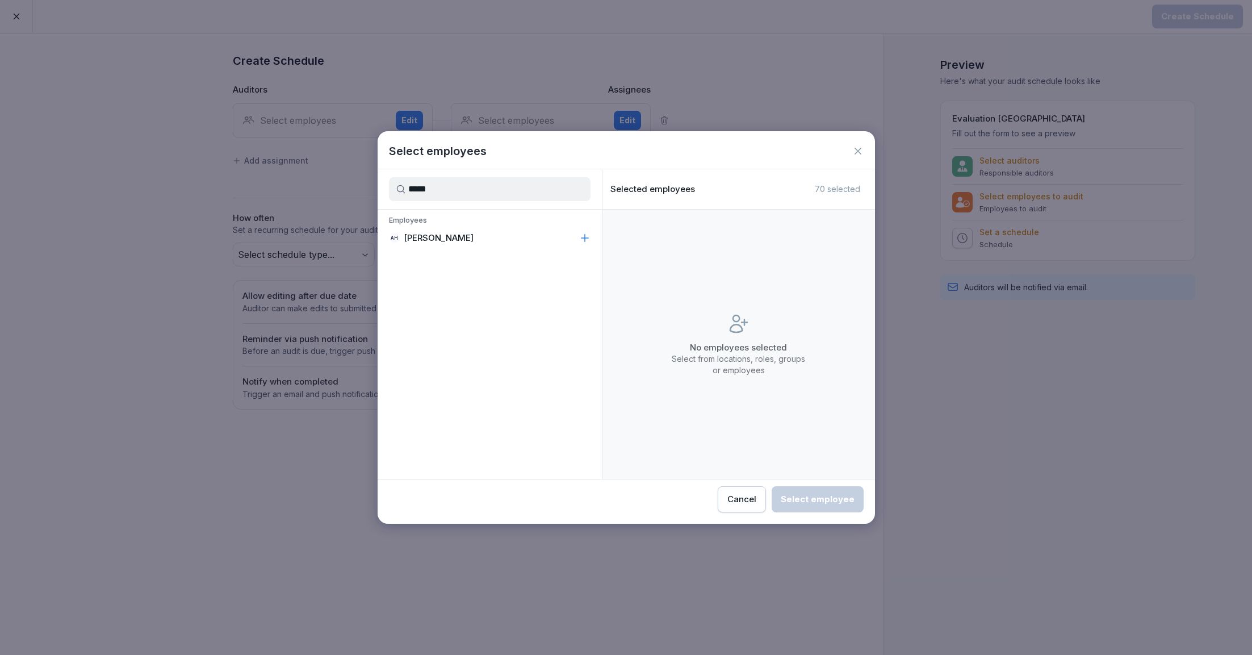
type input "*****"
click at [434, 233] on p "[PERSON_NAME]" at bounding box center [439, 237] width 70 height 11
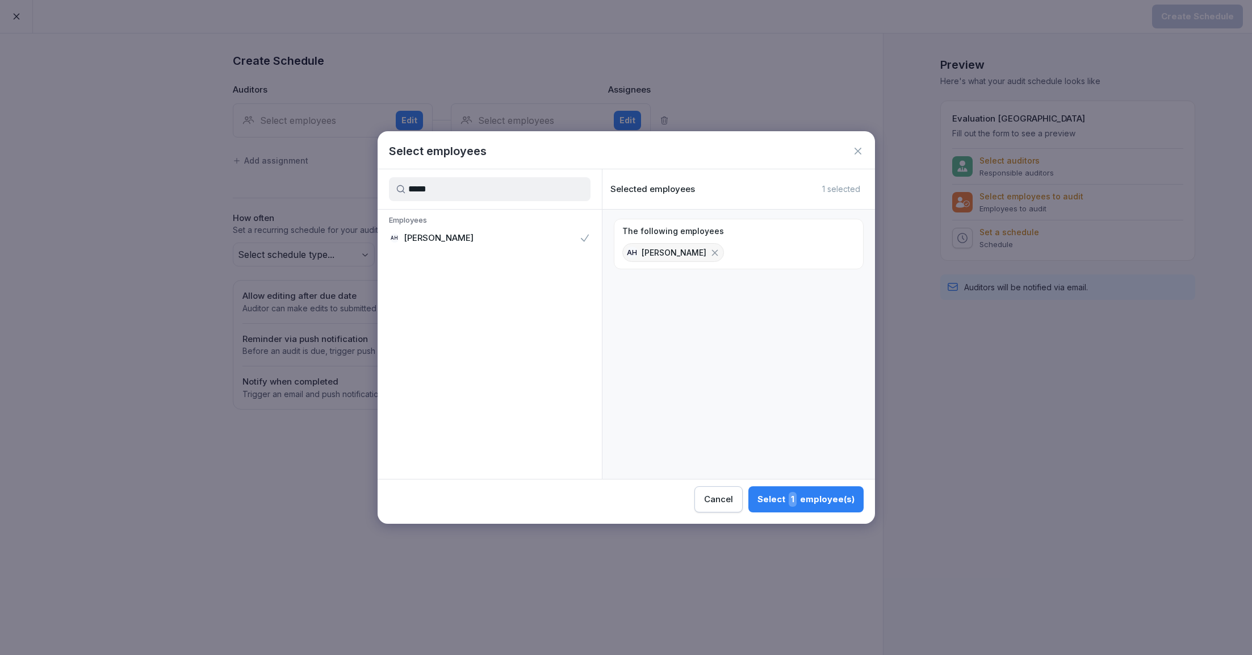
click at [792, 495] on span "1" at bounding box center [793, 499] width 8 height 15
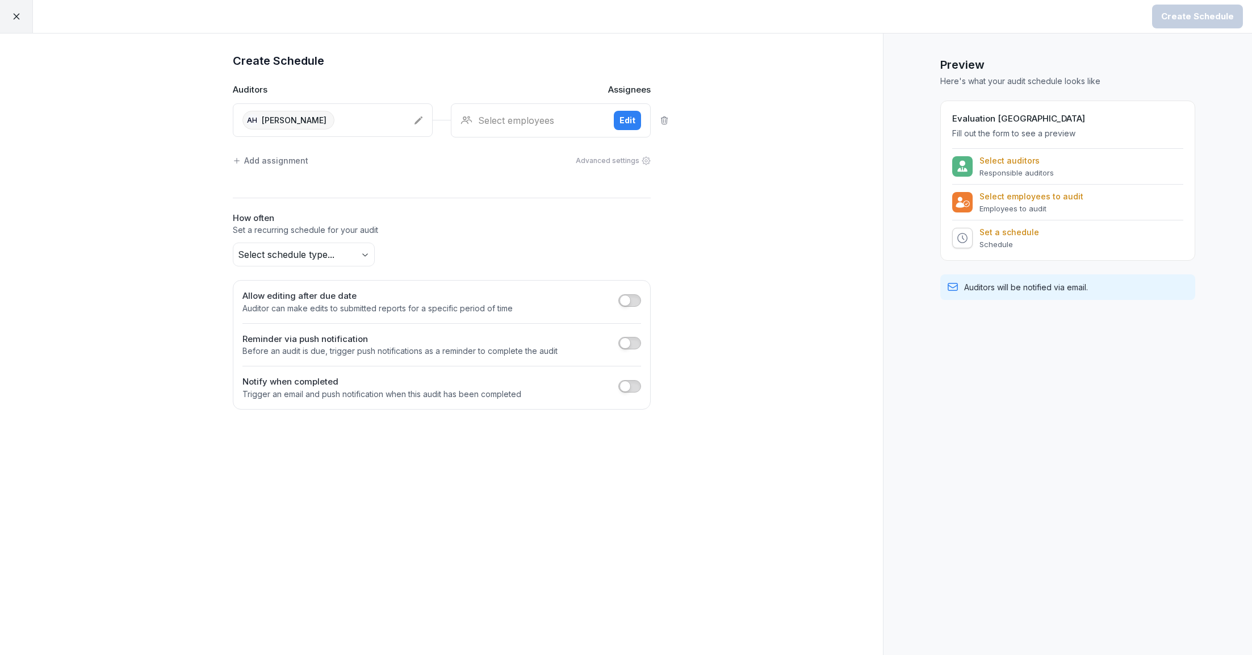
click at [548, 119] on div "Select employees" at bounding box center [533, 121] width 144 height 14
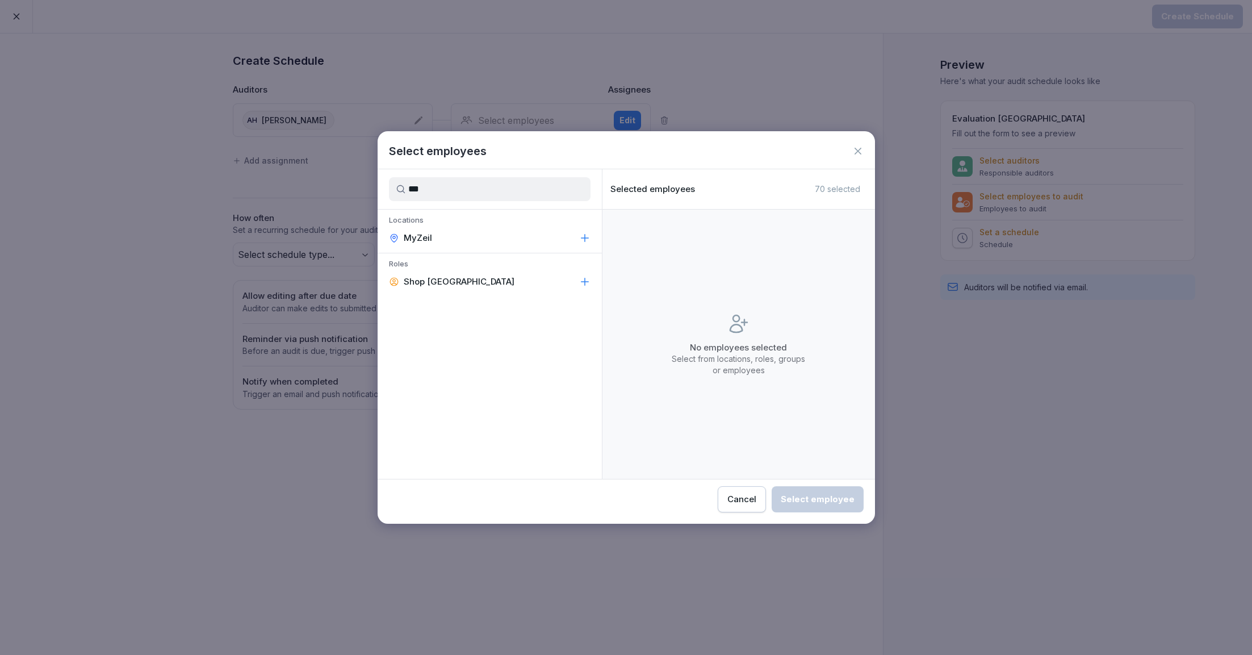
type input "***"
click at [531, 227] on p "Locations" at bounding box center [490, 221] width 224 height 12
click at [530, 237] on div "MyZeil" at bounding box center [490, 238] width 224 height 20
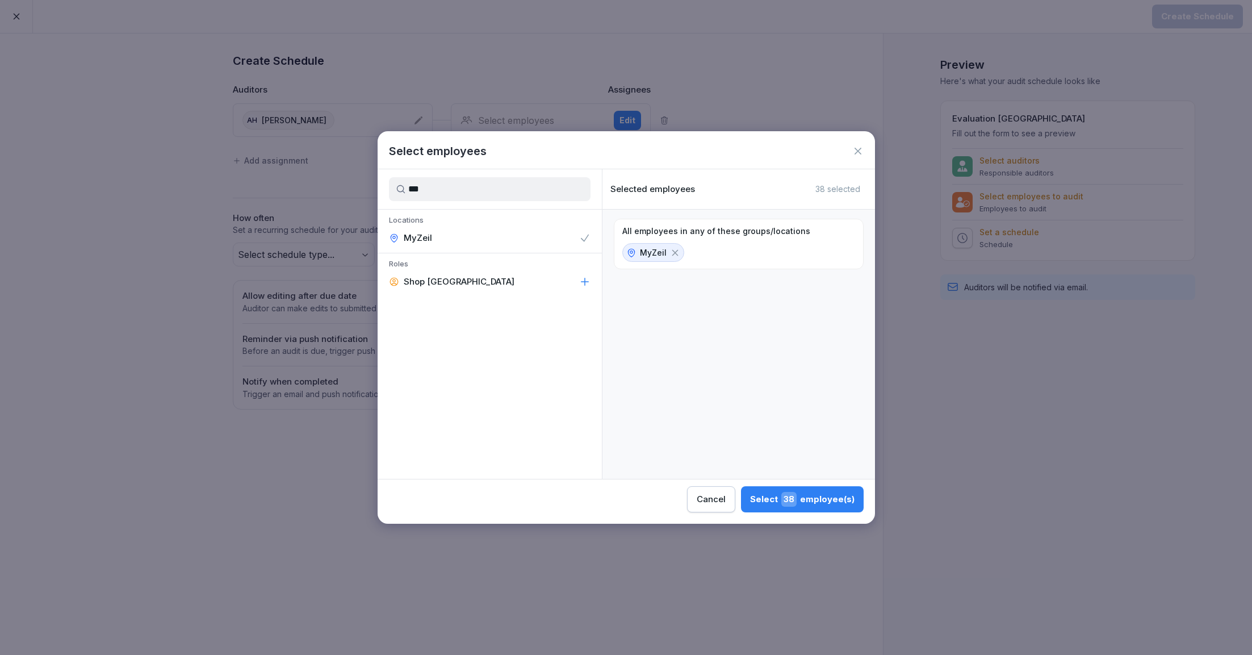
click at [825, 495] on div "Select 38 employee(s)" at bounding box center [802, 499] width 104 height 15
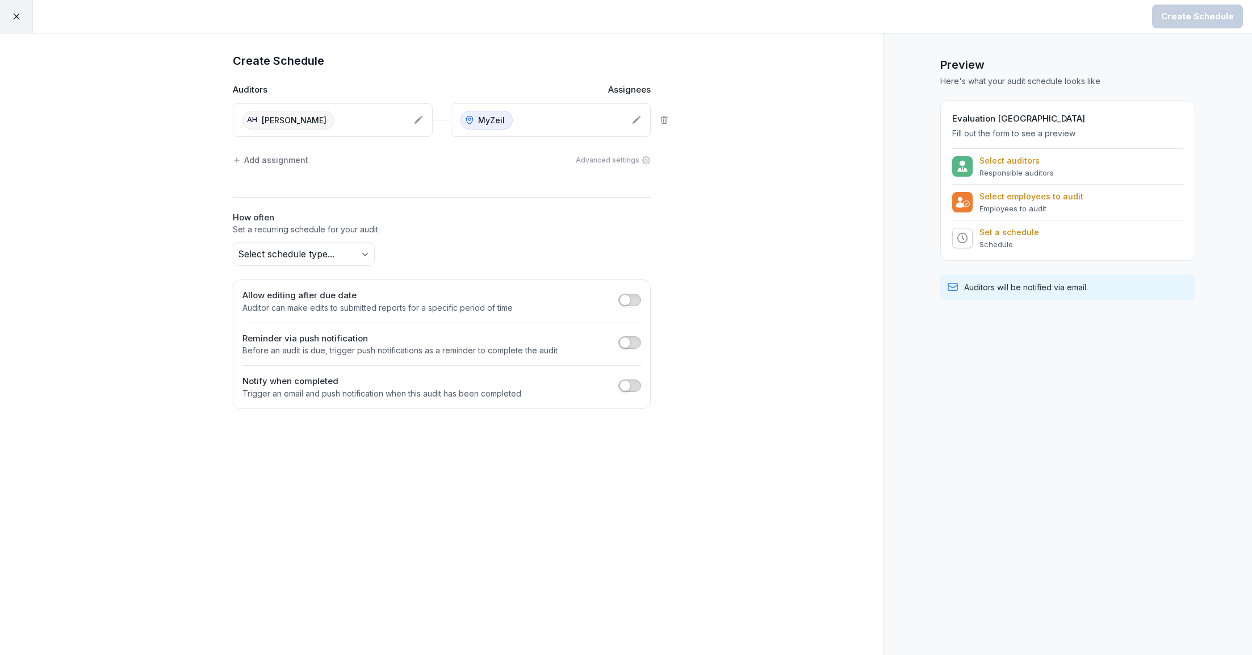
click at [295, 252] on body "Create Schedule Create Schedule Auditors Assignees AH [PERSON_NAME] Add assignm…" at bounding box center [626, 327] width 1252 height 655
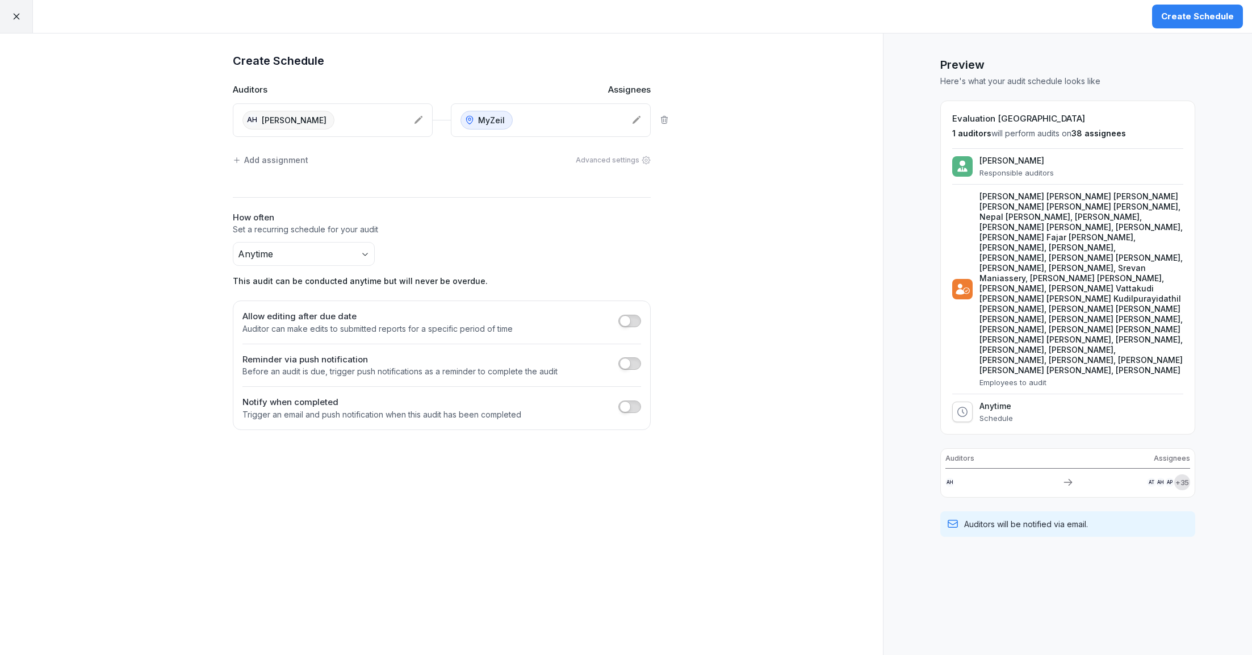
click at [467, 227] on p "Set a recurring schedule for your audit" at bounding box center [442, 229] width 418 height 11
click at [1182, 16] on div "Create Schedule" at bounding box center [1197, 16] width 73 height 12
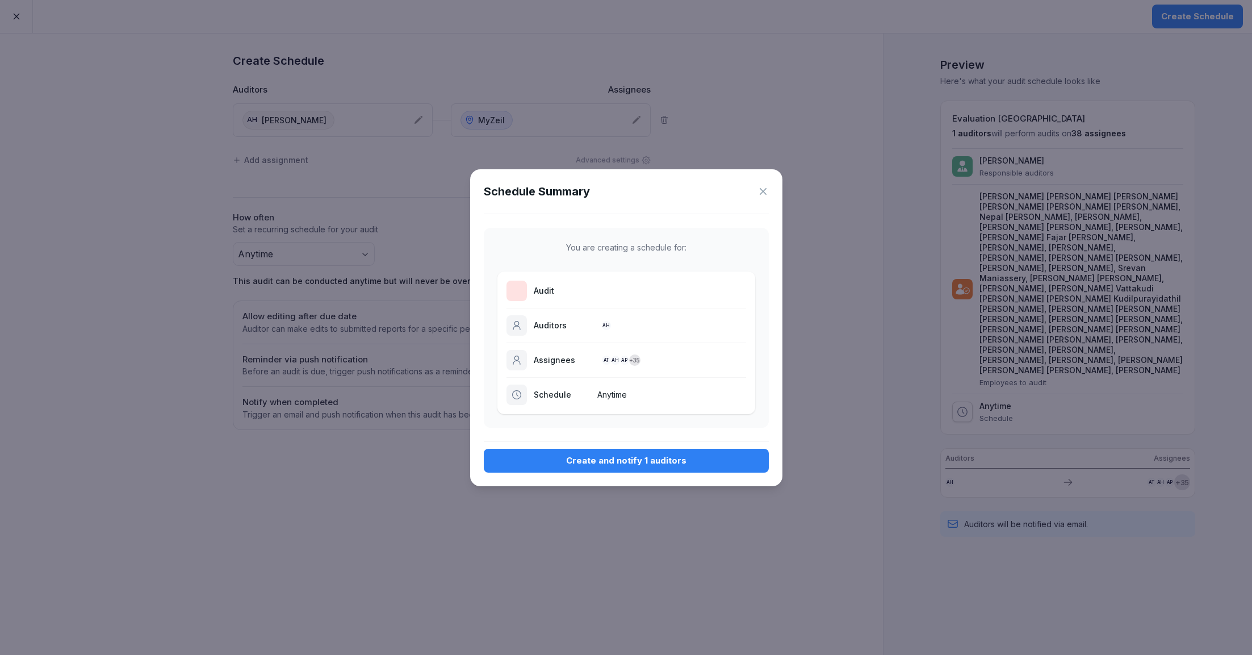
click at [613, 463] on div "Create and notify 1 auditors" at bounding box center [626, 460] width 267 height 12
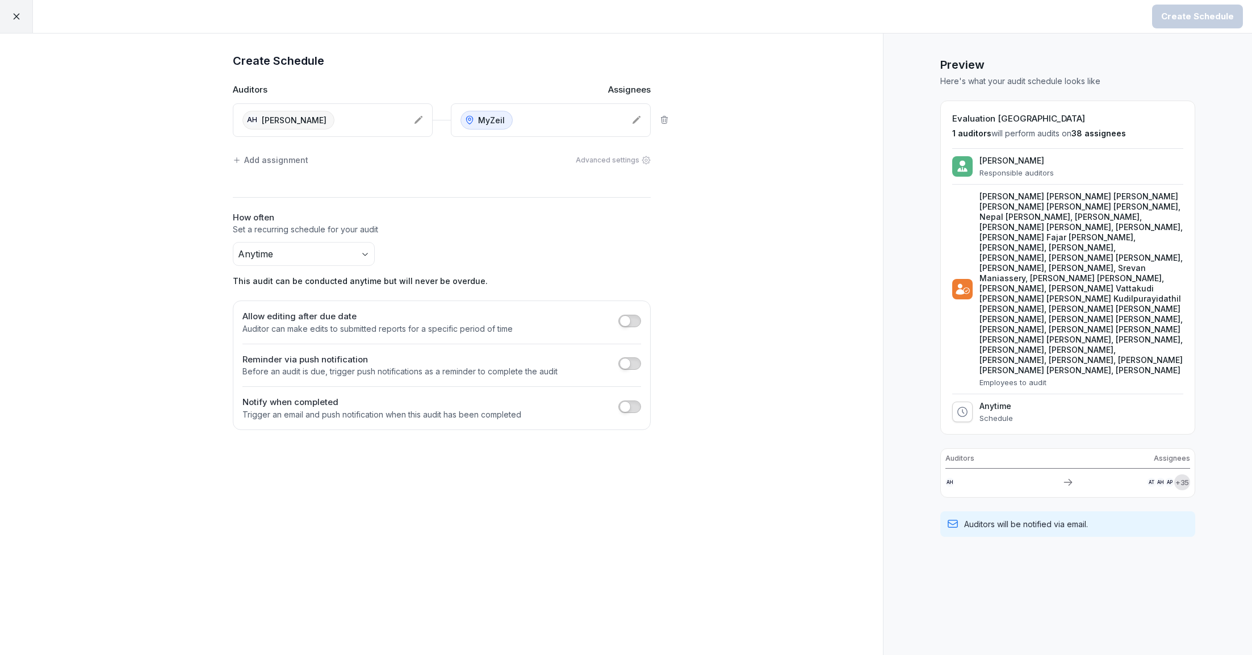
click at [12, 16] on html "Create Schedule Create Schedule Auditors Assignees AH [PERSON_NAME] Add assignm…" at bounding box center [626, 327] width 1252 height 655
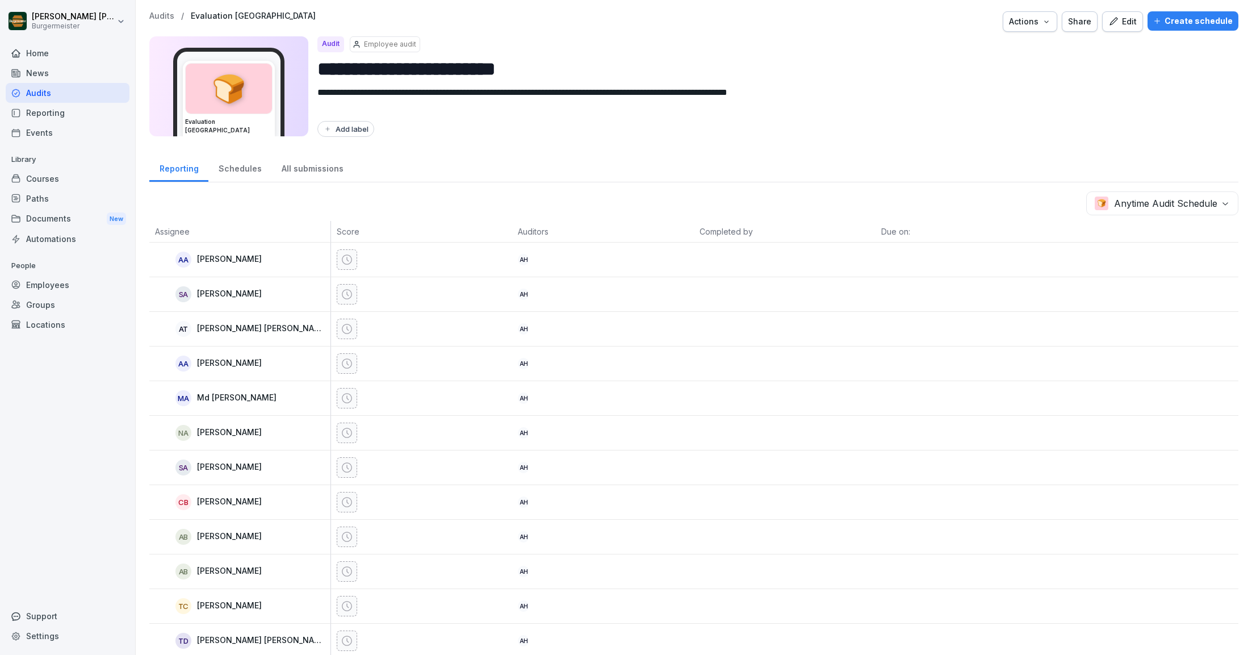
click at [160, 16] on html "**********" at bounding box center [626, 327] width 1252 height 655
click at [170, 12] on p "Audits" at bounding box center [161, 16] width 25 height 10
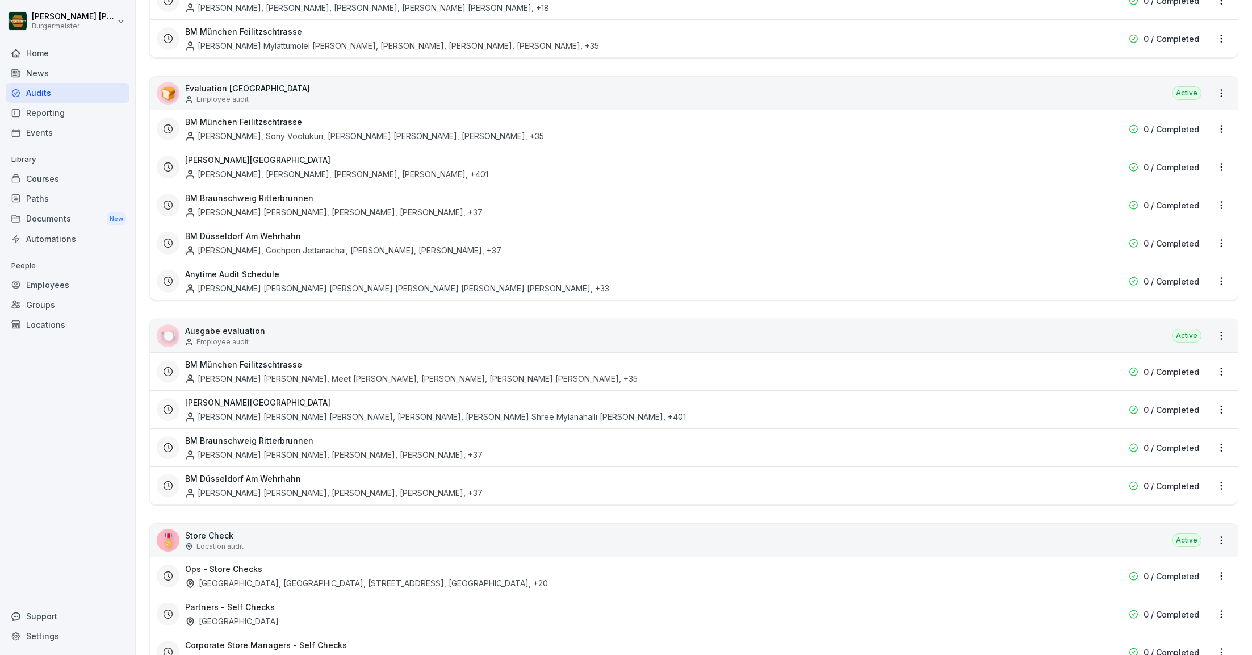
scroll to position [1588, 0]
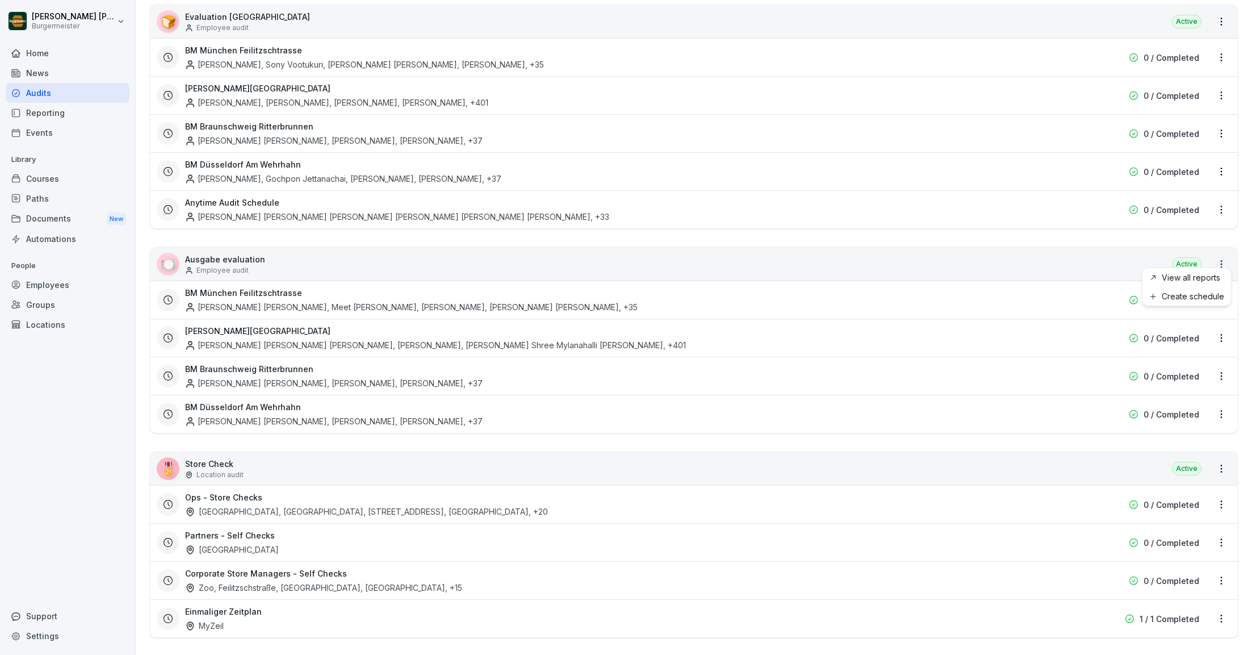
click at [1218, 255] on html "[PERSON_NAME] [PERSON_NAME] Home News Audits Reporting Events Library Courses P…" at bounding box center [626, 327] width 1252 height 655
click at [0, 0] on link "Create schedule" at bounding box center [0, 0] width 0 height 0
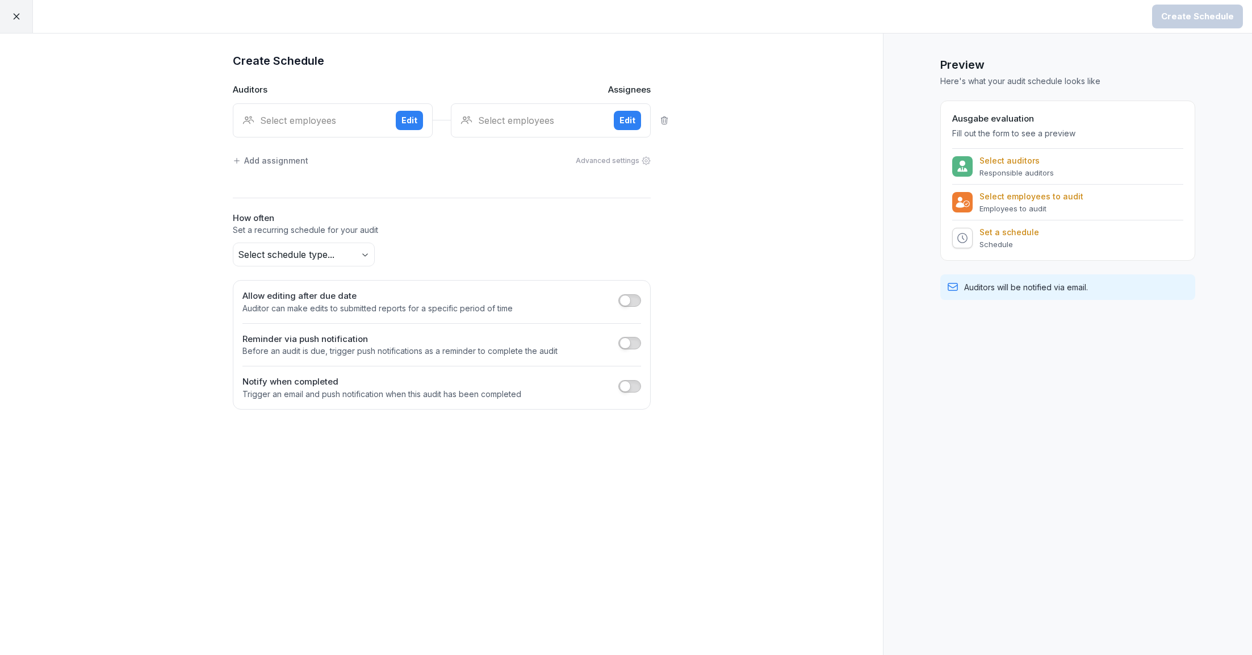
click at [285, 108] on div "Select employees Edit" at bounding box center [333, 120] width 200 height 34
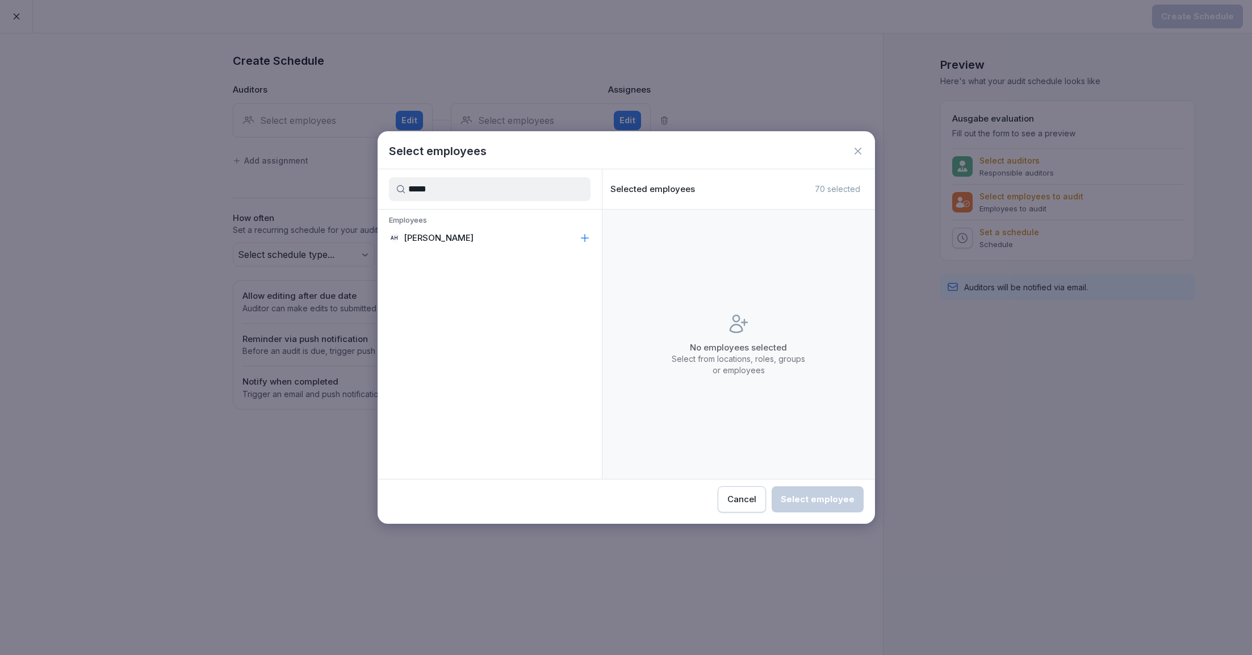
type input "*****"
click at [470, 236] on div "AH [PERSON_NAME]" at bounding box center [490, 238] width 224 height 20
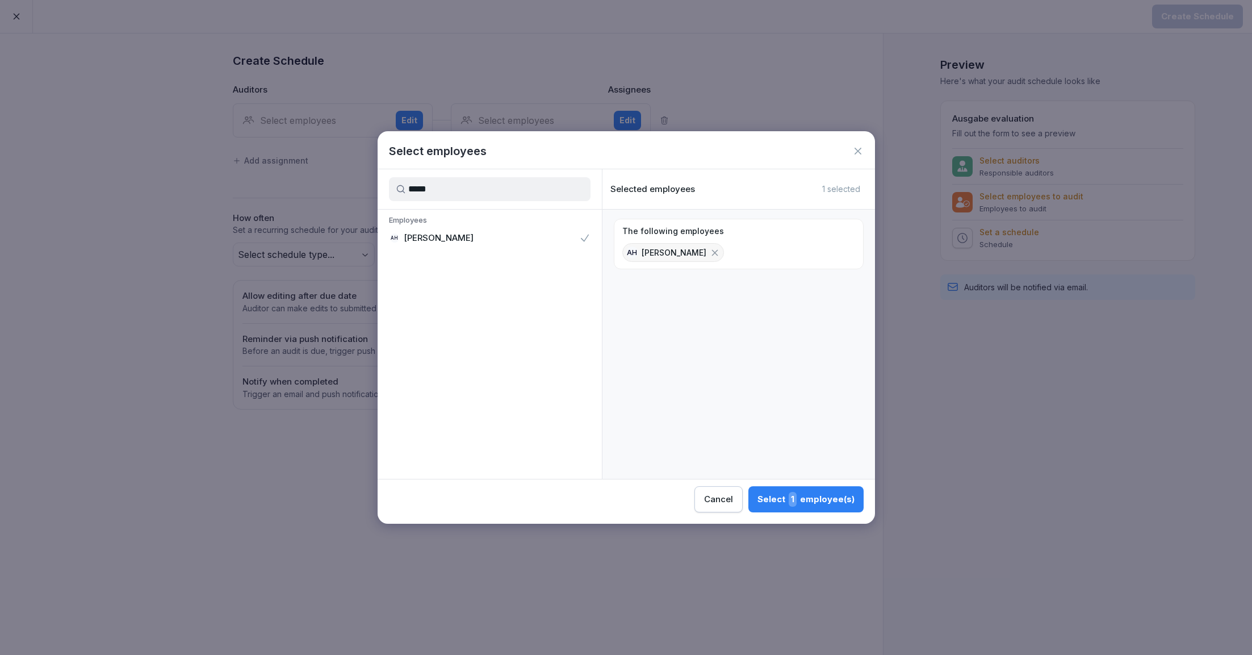
click at [827, 500] on div "Select 1 employee(s)" at bounding box center [806, 499] width 97 height 15
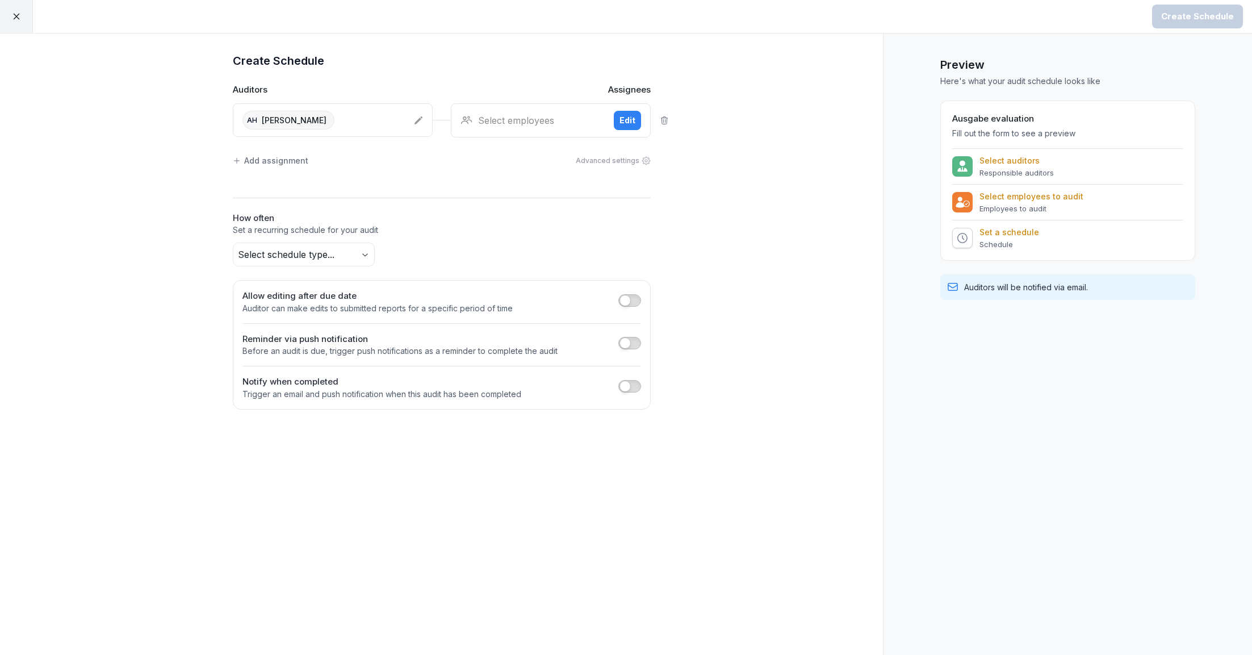
click at [515, 120] on div "Select employees" at bounding box center [533, 121] width 144 height 14
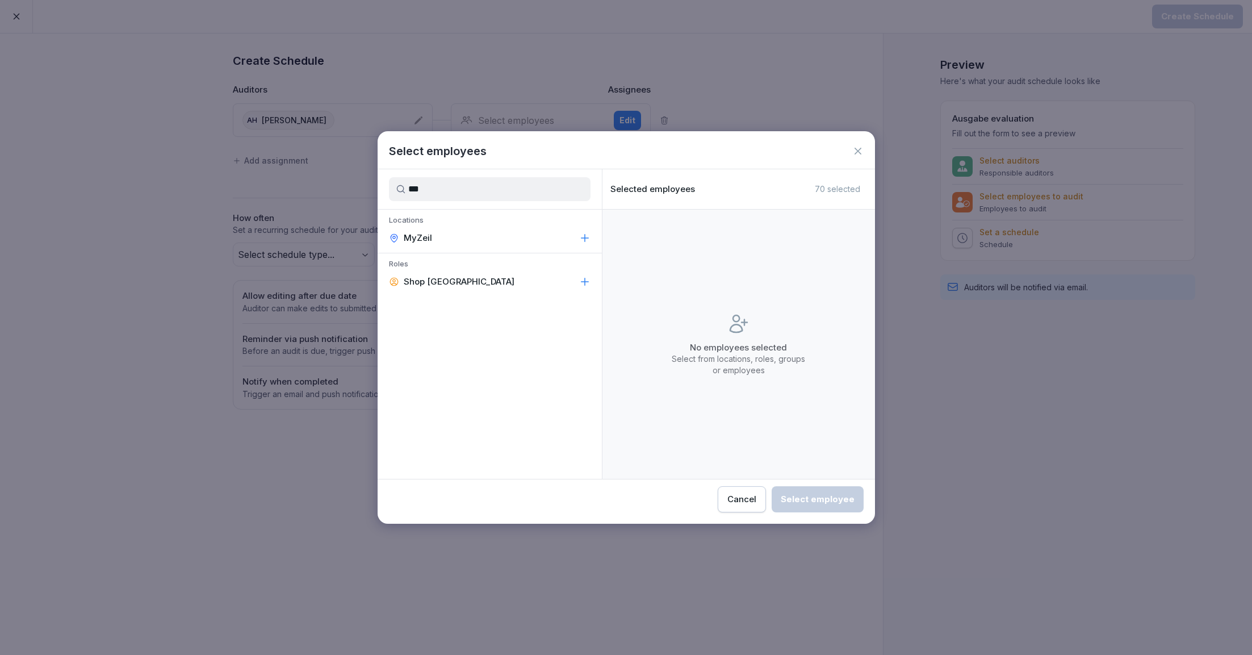
type input "***"
click at [516, 242] on div "MyZeil" at bounding box center [490, 238] width 224 height 20
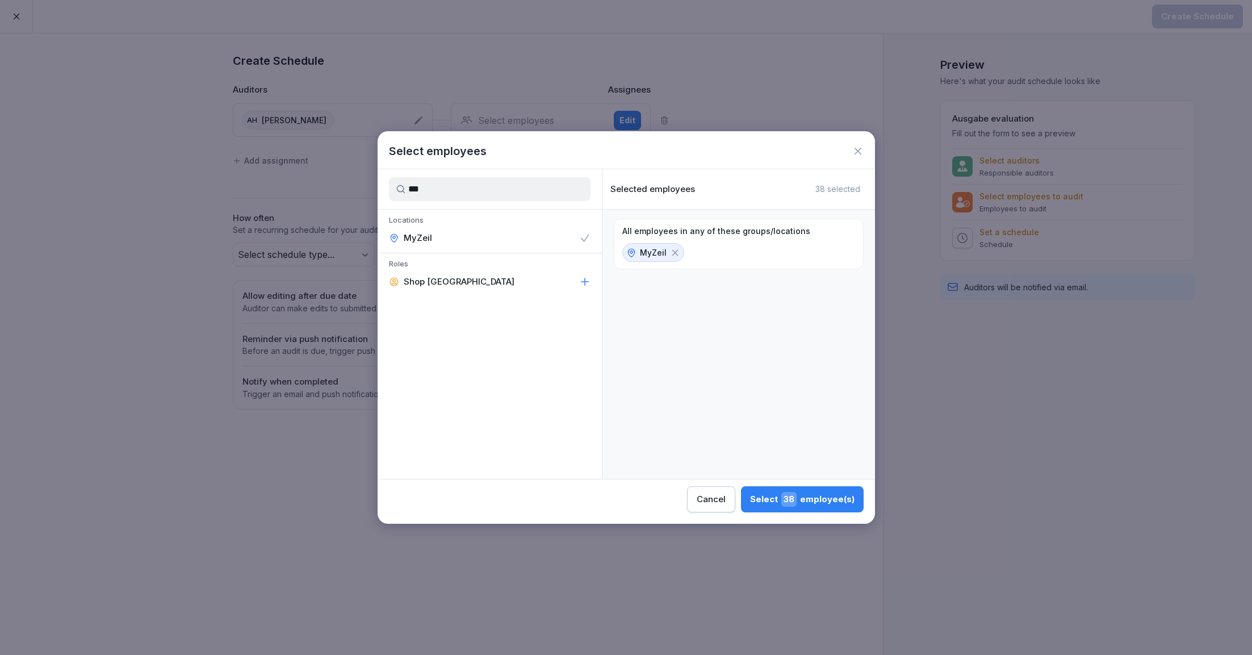
click at [817, 500] on div "Select 38 employee(s)" at bounding box center [802, 499] width 104 height 15
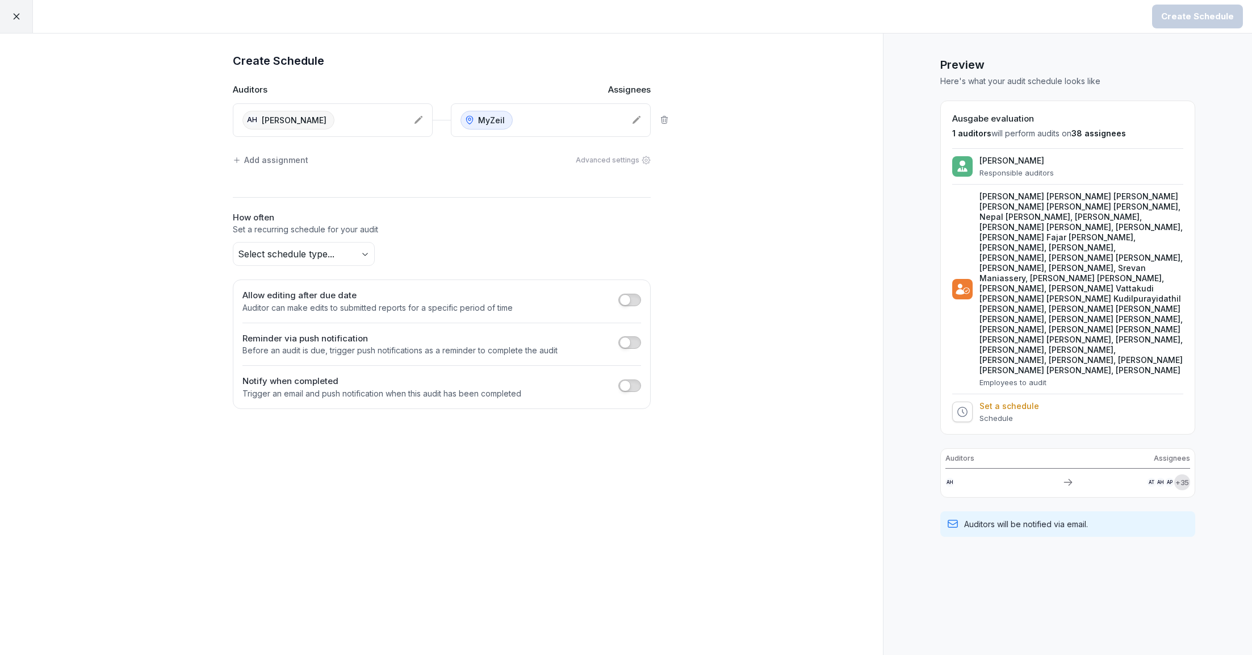
click at [316, 258] on body "Create Schedule Create Schedule Auditors Assignees AH [PERSON_NAME] Add assignm…" at bounding box center [626, 327] width 1252 height 655
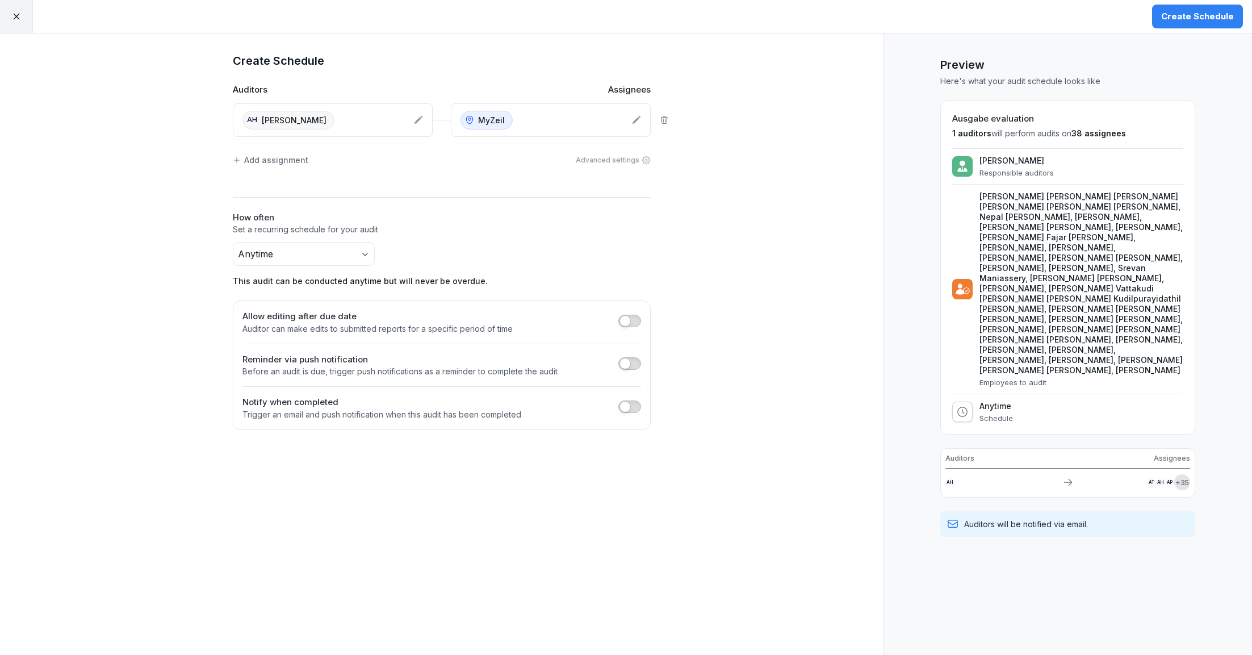
click at [1211, 19] on div "Create Schedule" at bounding box center [1197, 16] width 73 height 12
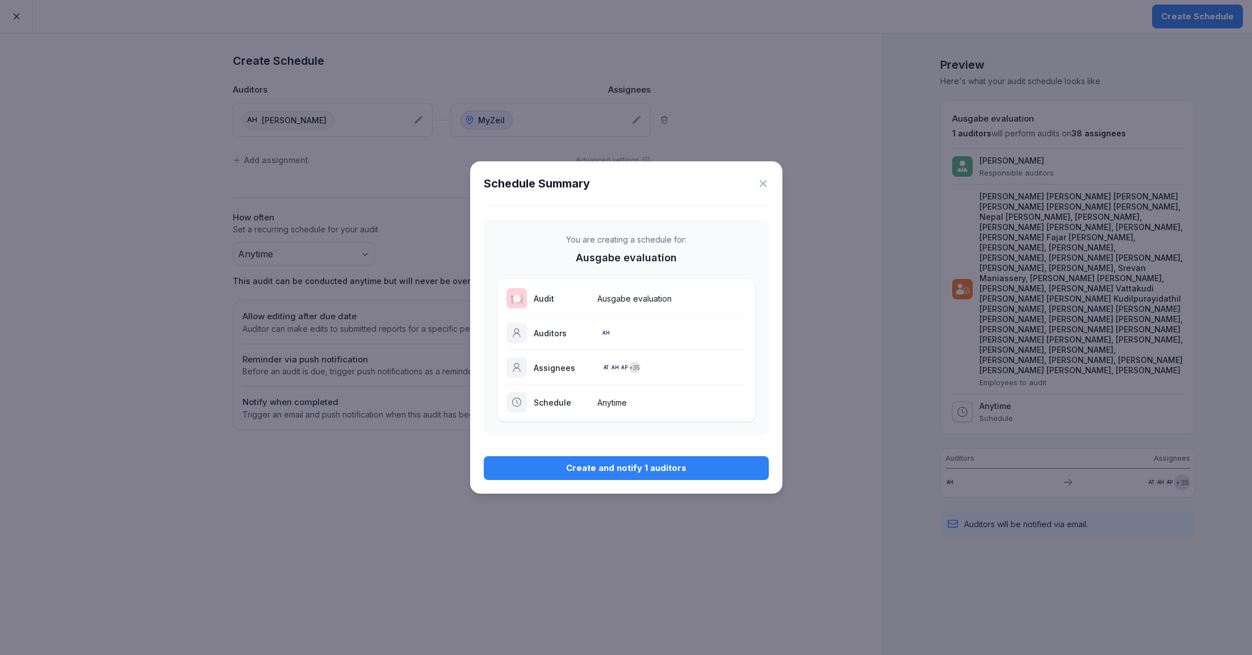
click at [607, 471] on div "Create and notify 1 auditors" at bounding box center [626, 468] width 267 height 12
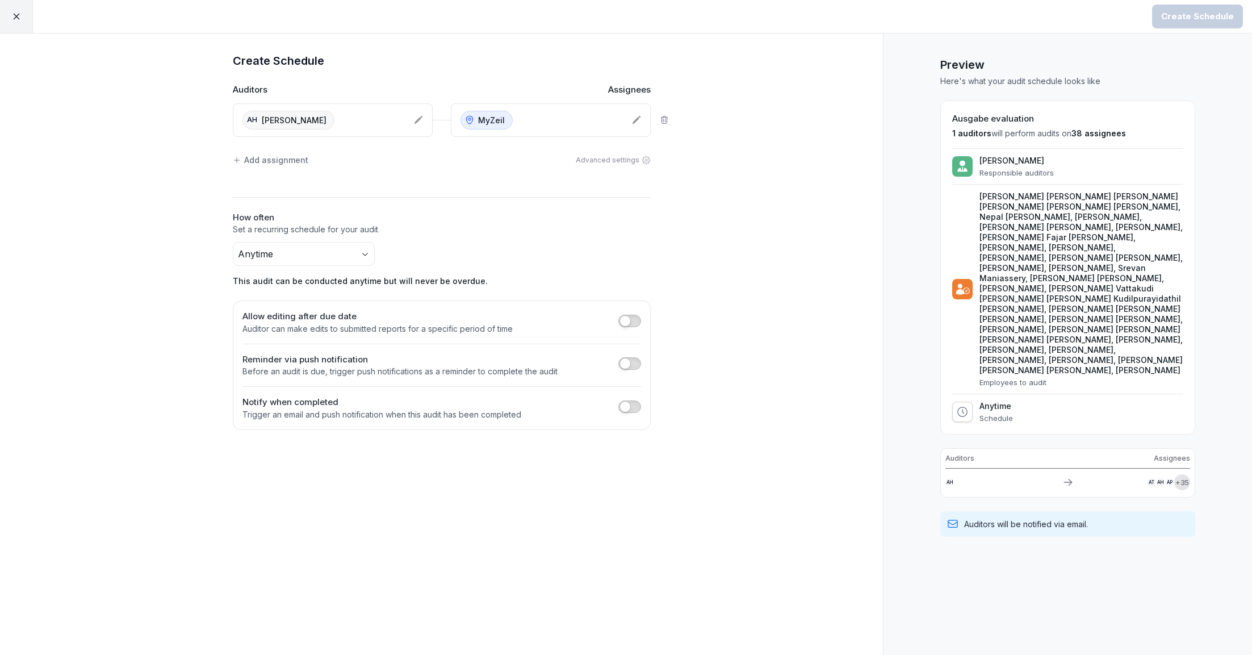
click at [16, 20] on icon at bounding box center [16, 16] width 10 height 10
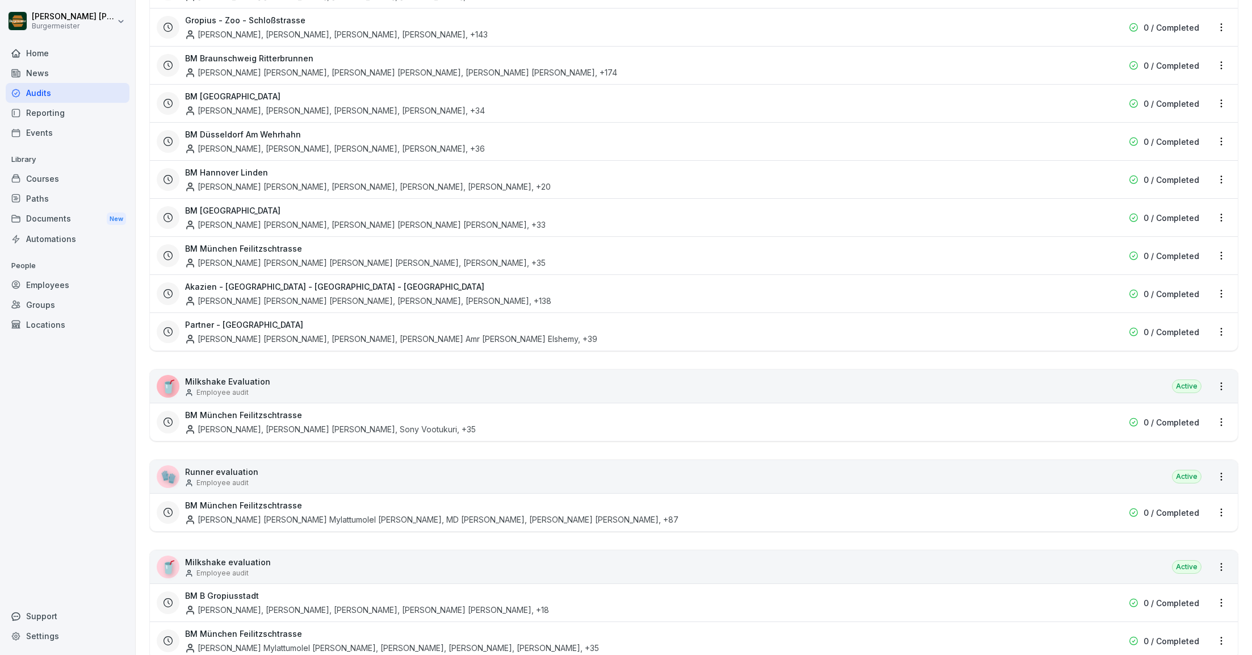
scroll to position [1588, 0]
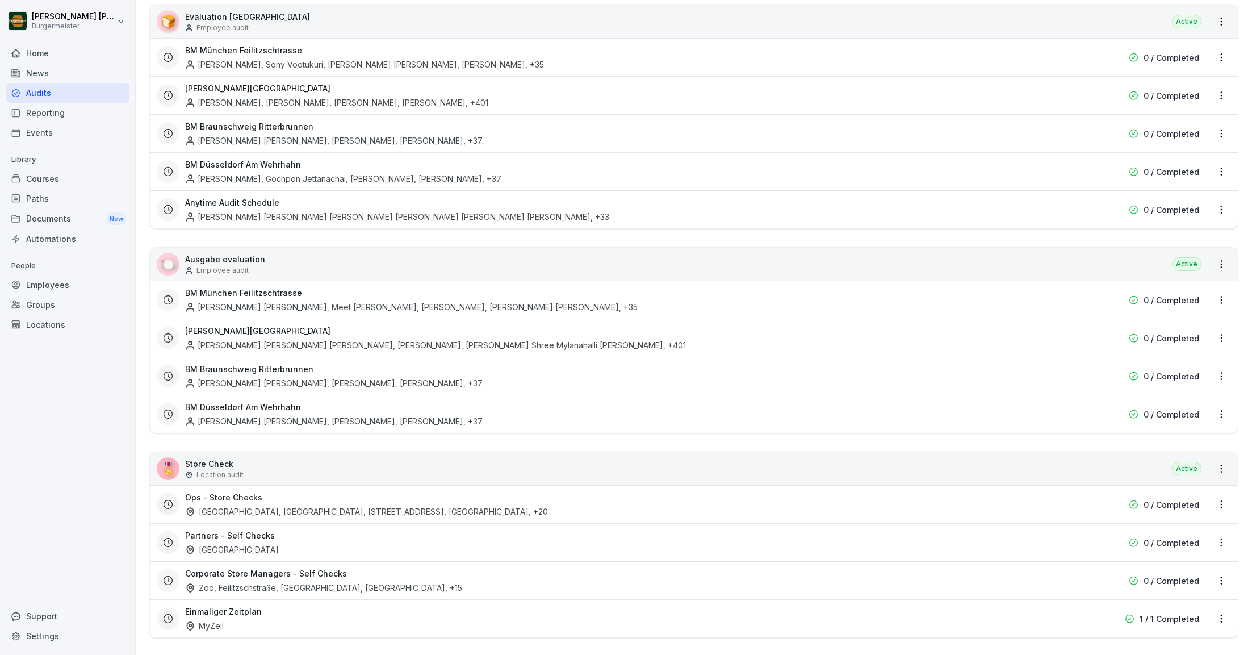
click at [1220, 198] on html "[PERSON_NAME] [PERSON_NAME] Home News Audits Reporting Events Library Courses P…" at bounding box center [626, 327] width 1252 height 655
click at [1149, 257] on div "Update schedule name" at bounding box center [1174, 260] width 114 height 19
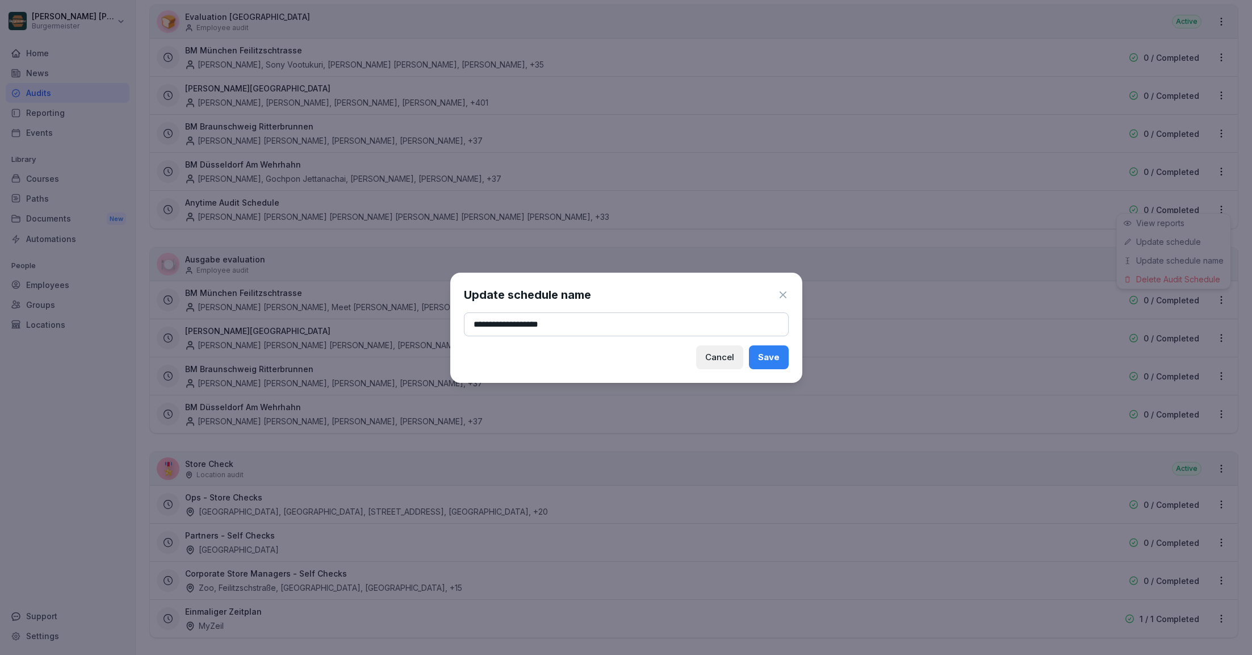
type input "**********"
click at [768, 359] on div "Save" at bounding box center [769, 357] width 22 height 12
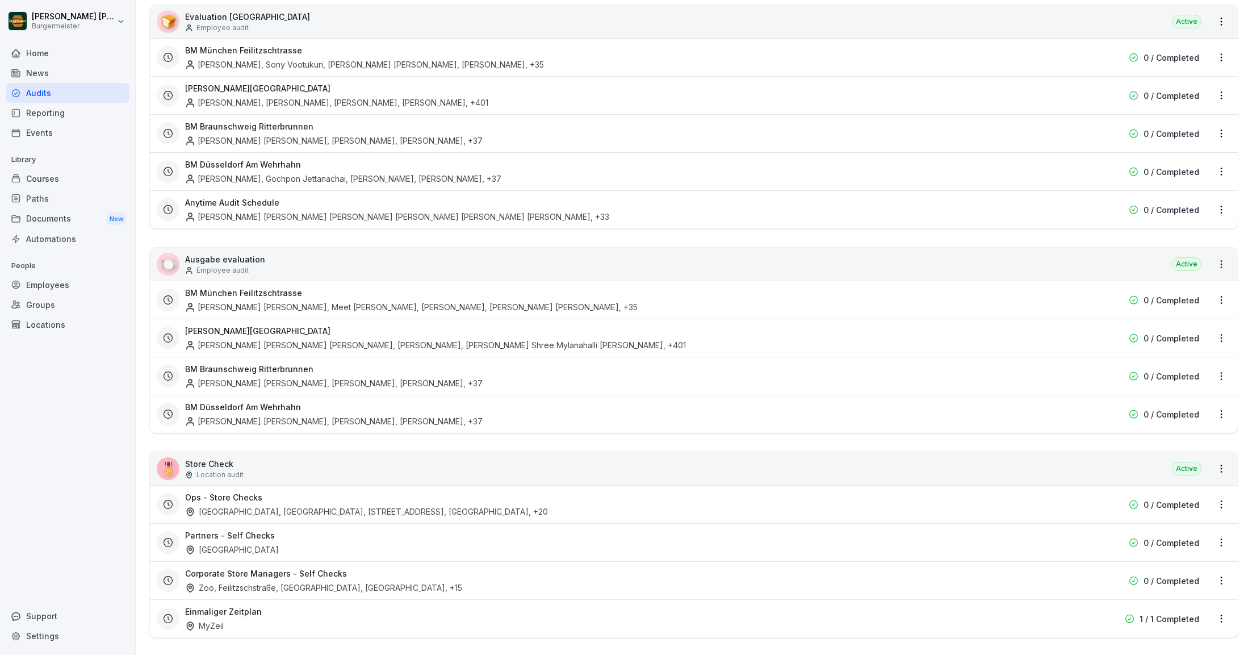
click at [174, 227] on html "[PERSON_NAME] [PERSON_NAME] Home News Audits Reporting Events Library Courses P…" at bounding box center [626, 327] width 1252 height 655
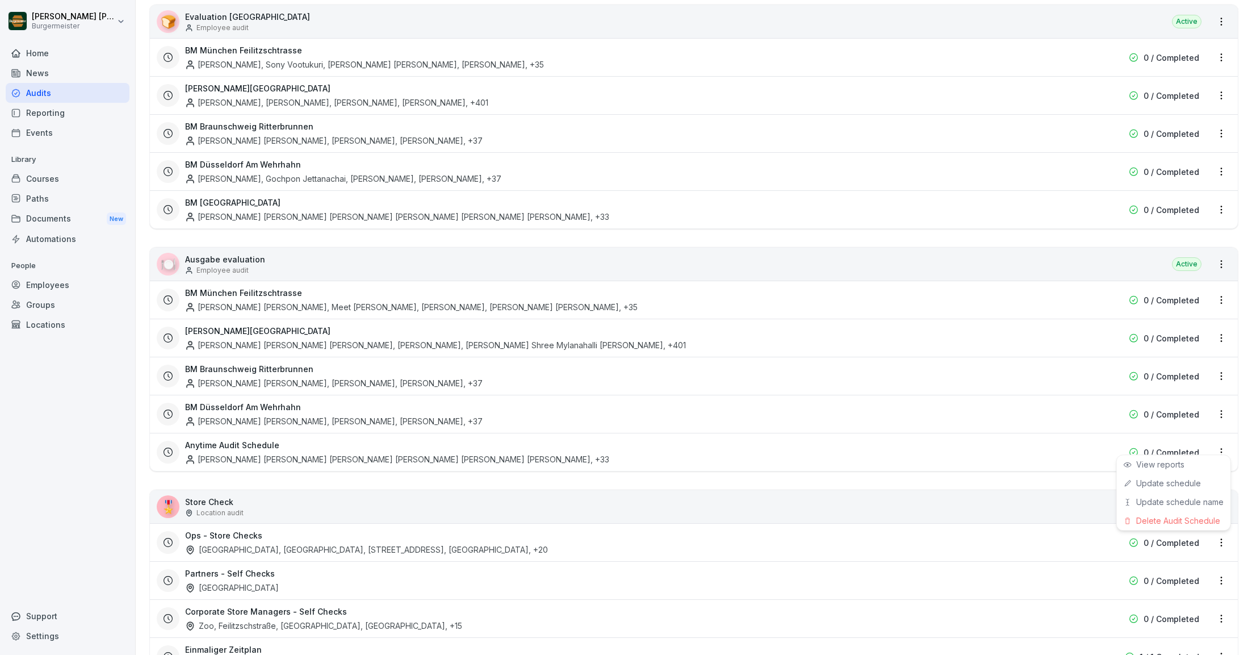
click at [1222, 442] on html "[PERSON_NAME] [PERSON_NAME] Home News Audits Reporting Events Library Courses P…" at bounding box center [626, 327] width 1252 height 655
click at [1145, 503] on div "Update schedule name" at bounding box center [1174, 501] width 114 height 19
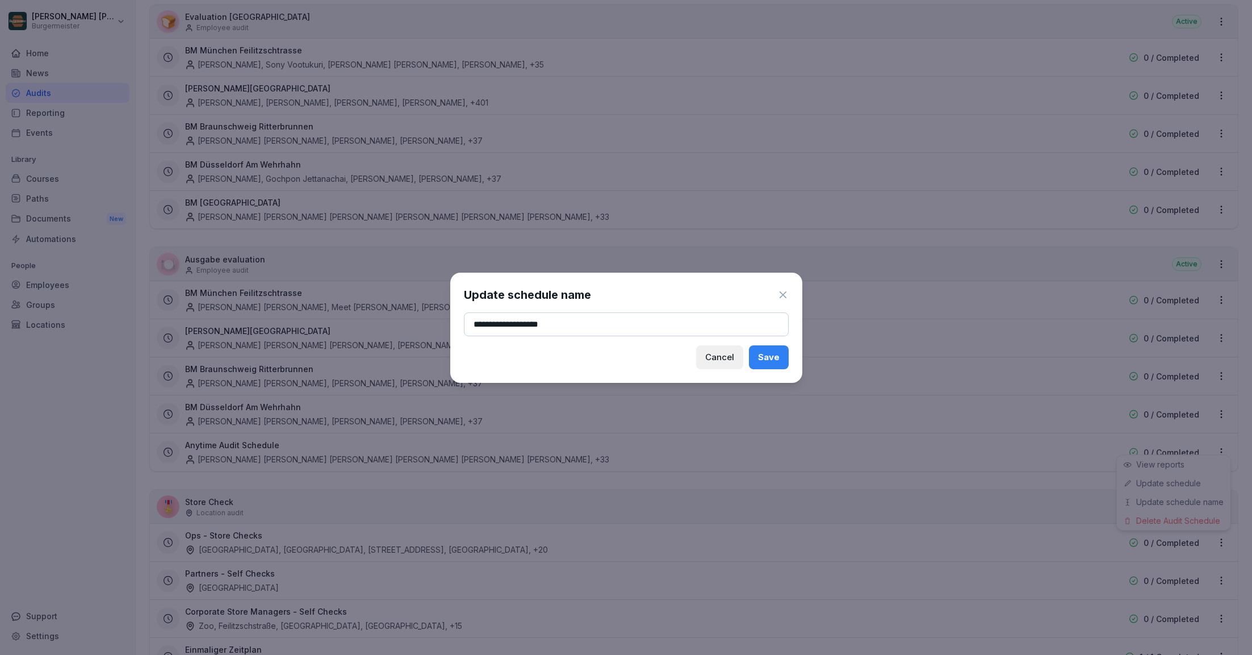
type input "**********"
click at [768, 356] on div "Save" at bounding box center [769, 357] width 22 height 12
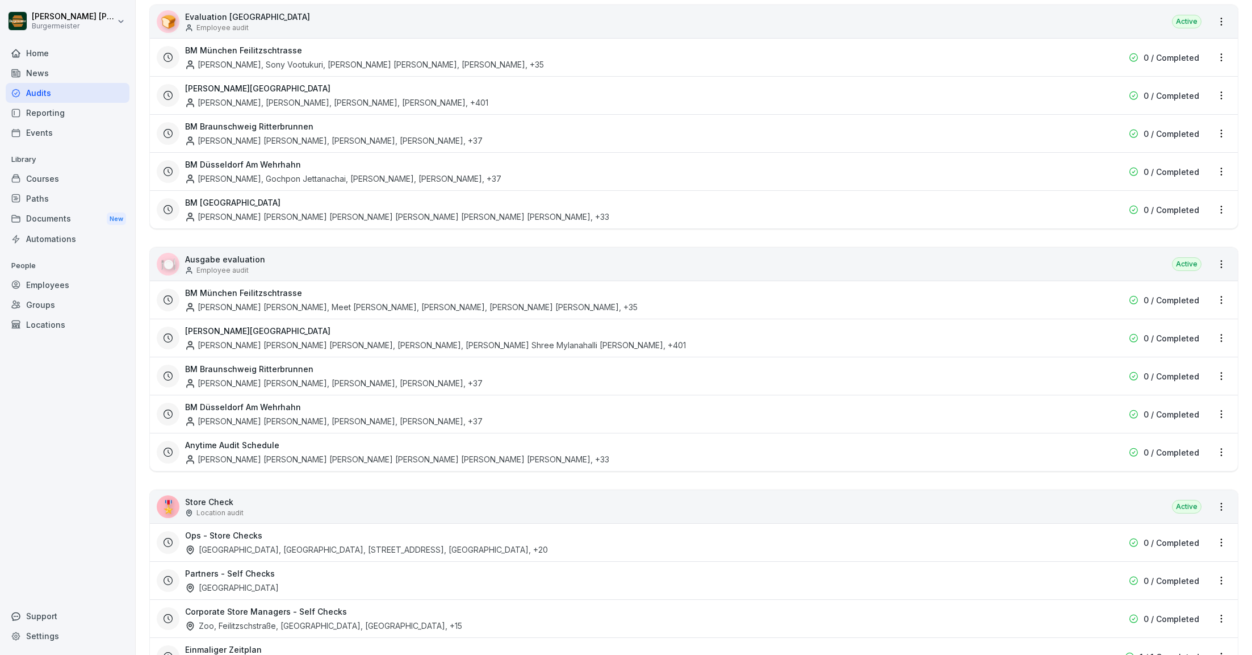
click at [545, 236] on html "[PERSON_NAME] [PERSON_NAME] Home News Audits Reporting Events Library Courses P…" at bounding box center [626, 327] width 1252 height 655
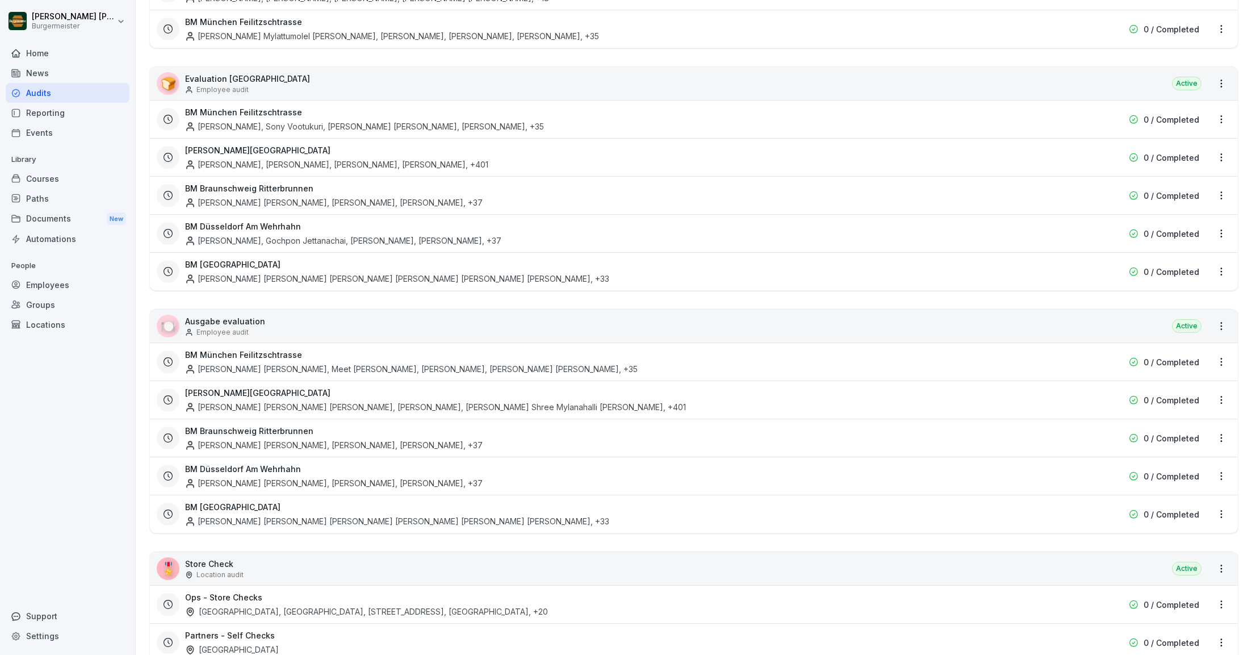
scroll to position [1511, 0]
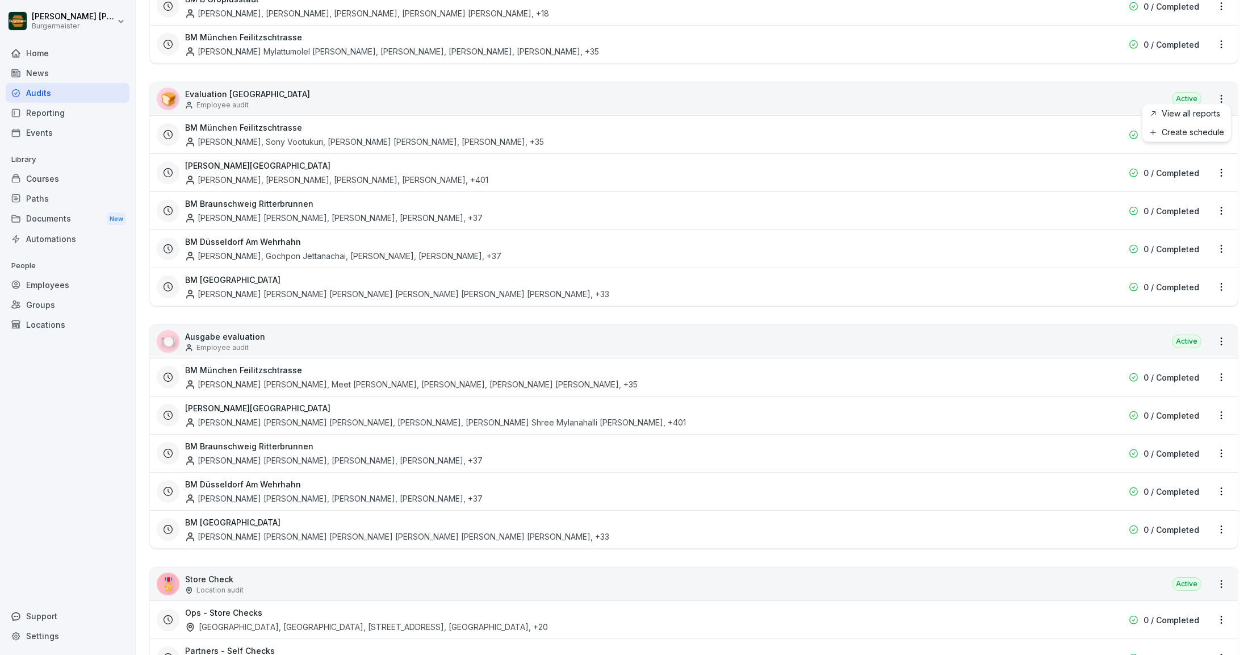
click at [1222, 94] on html "[PERSON_NAME] [PERSON_NAME] Home News Audits Reporting Events Library Courses P…" at bounding box center [626, 327] width 1252 height 655
click at [0, 0] on link "Create schedule" at bounding box center [0, 0] width 0 height 0
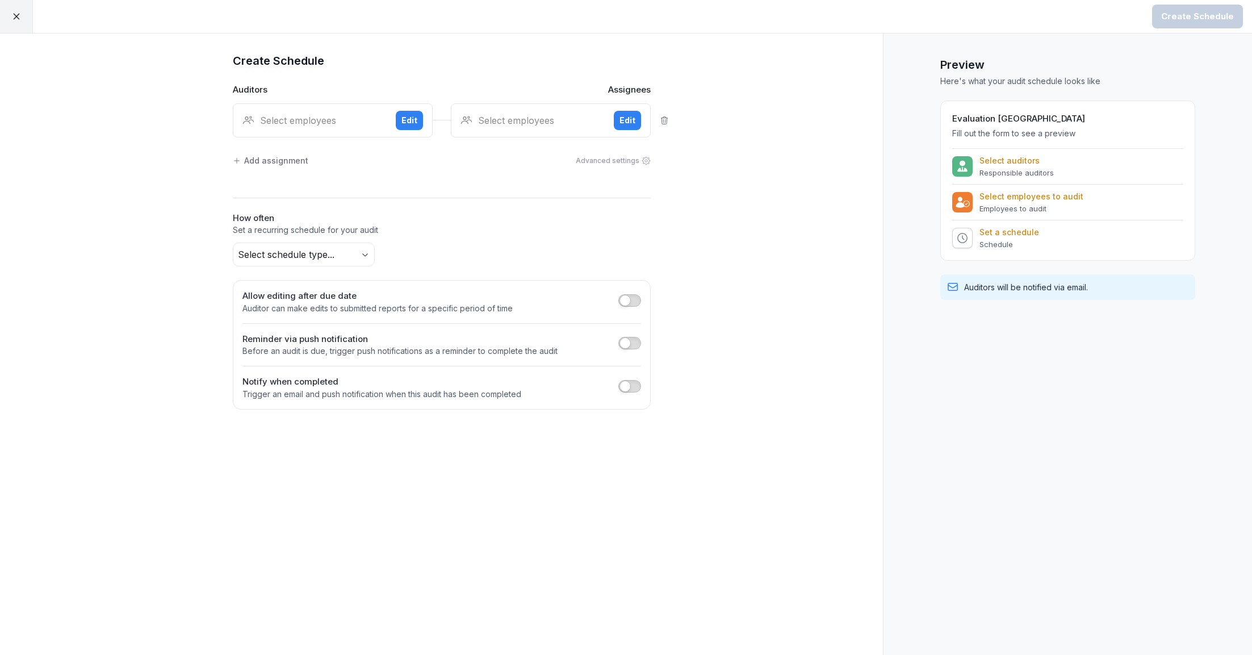
click at [315, 118] on div "Select employees" at bounding box center [314, 121] width 144 height 14
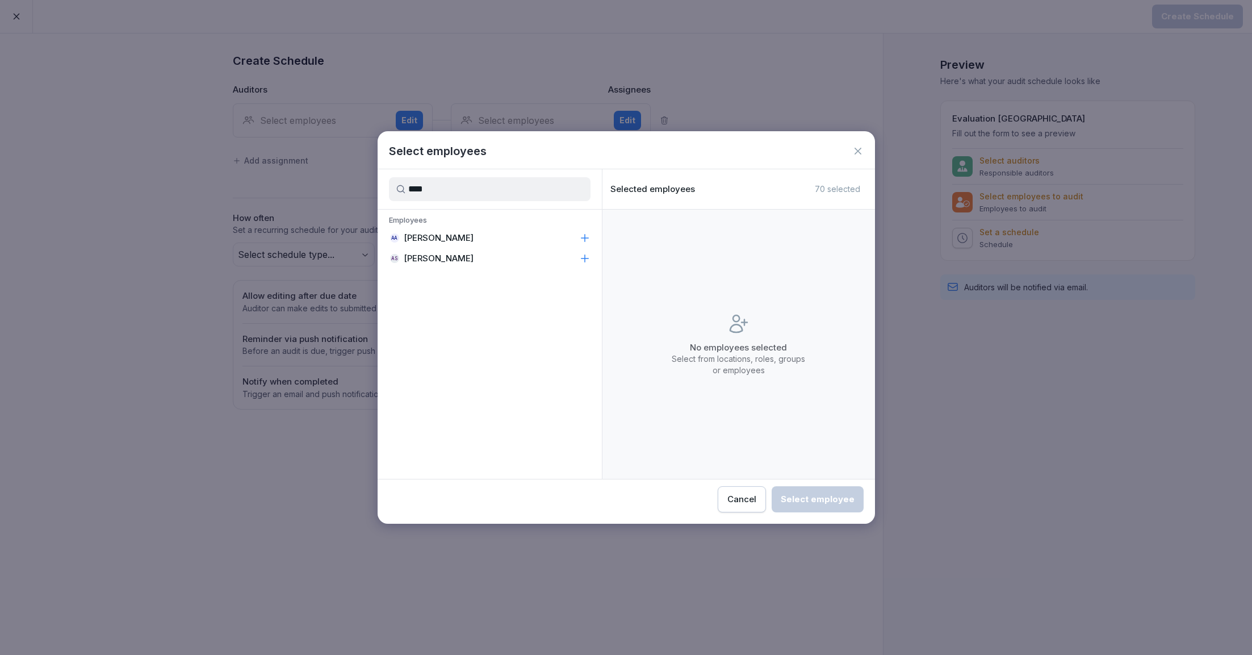
type input "****"
click at [461, 235] on div "AA [PERSON_NAME]" at bounding box center [490, 238] width 224 height 20
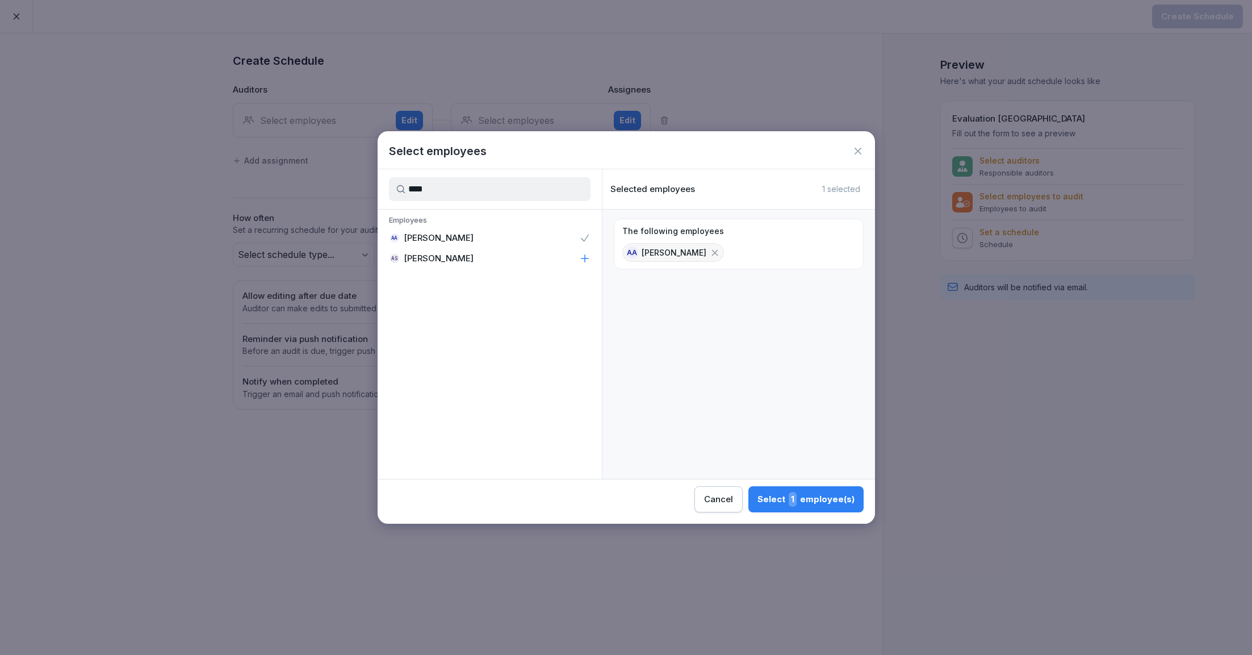
click at [809, 505] on div "Select 1 employee(s)" at bounding box center [806, 499] width 97 height 15
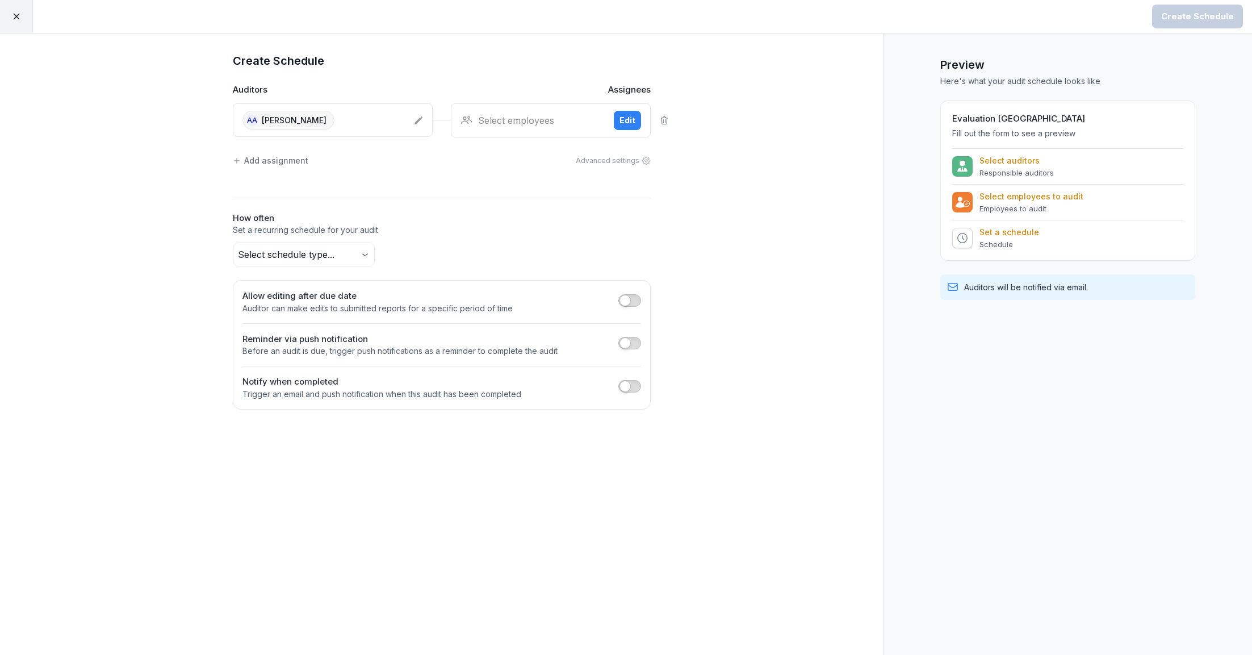
click at [543, 124] on div "Select employees" at bounding box center [533, 121] width 144 height 14
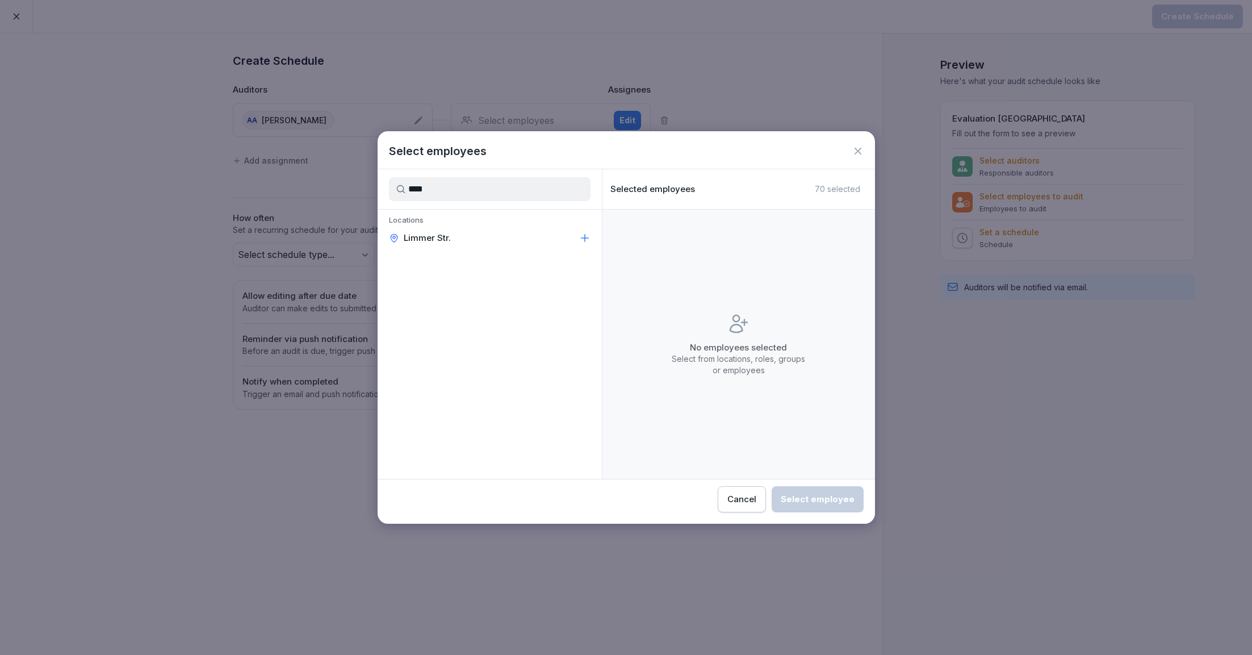
type input "****"
click at [484, 247] on div "Limmer Str." at bounding box center [490, 238] width 224 height 20
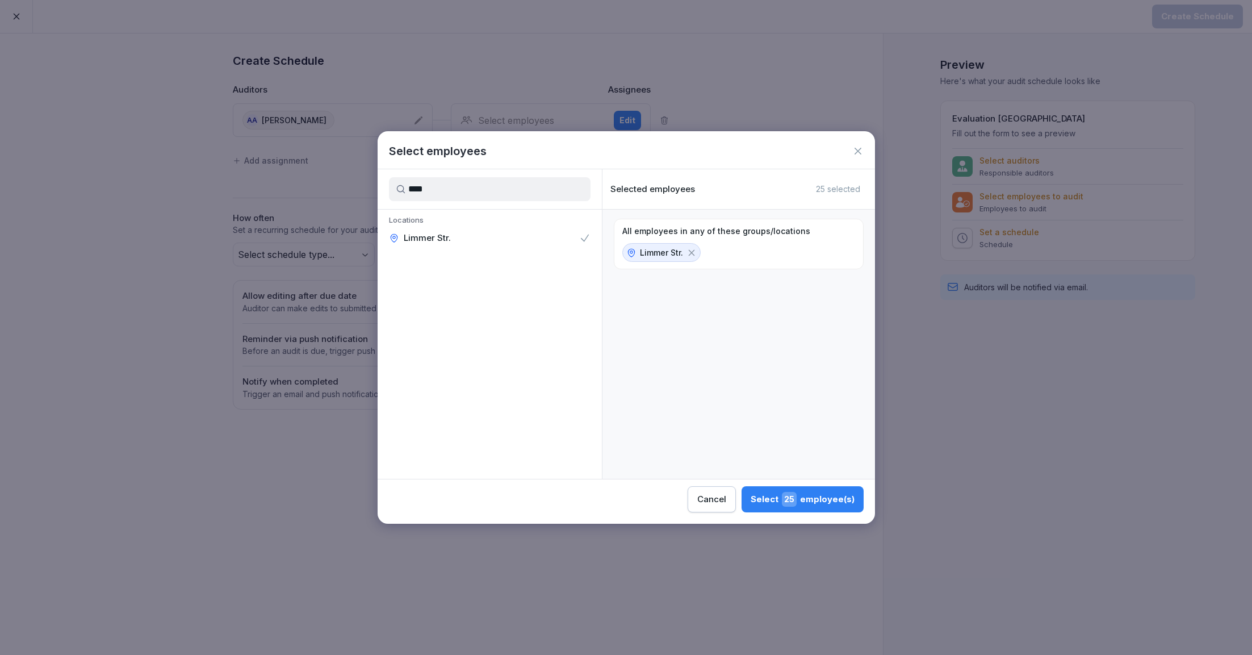
click at [831, 498] on div "Select 25 employee(s)" at bounding box center [803, 499] width 104 height 15
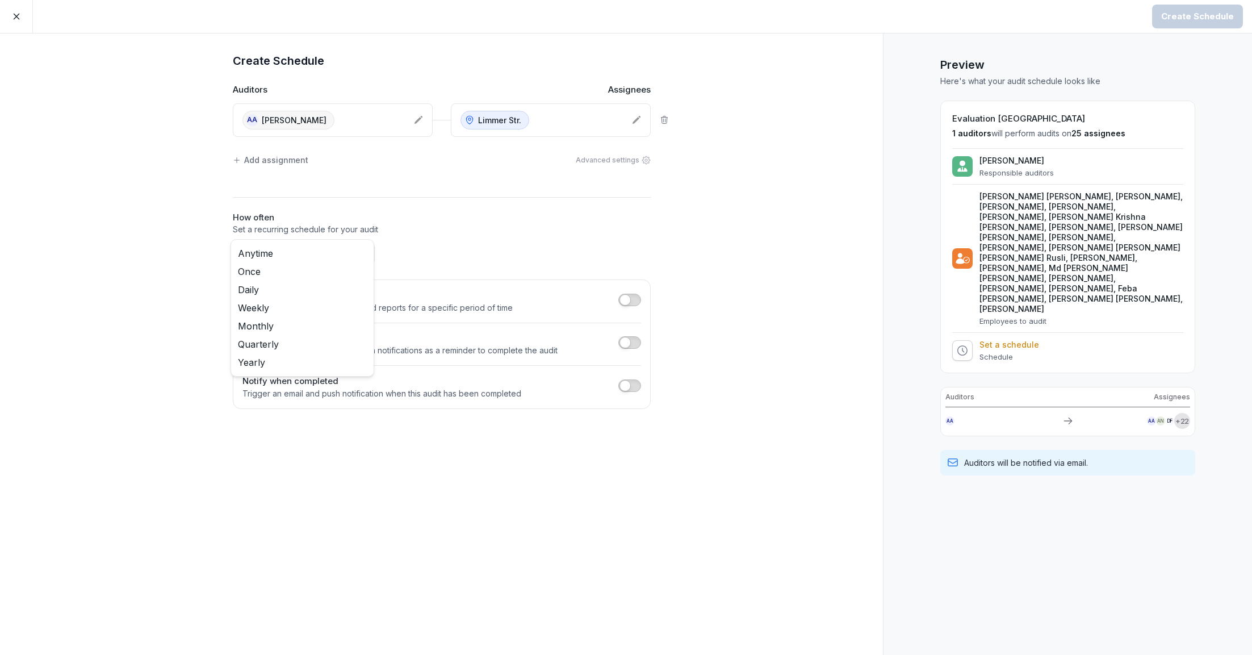
click at [337, 256] on body "Create Schedule Create Schedule Auditors Assignees AA [PERSON_NAME] [PERSON_NAM…" at bounding box center [626, 327] width 1252 height 655
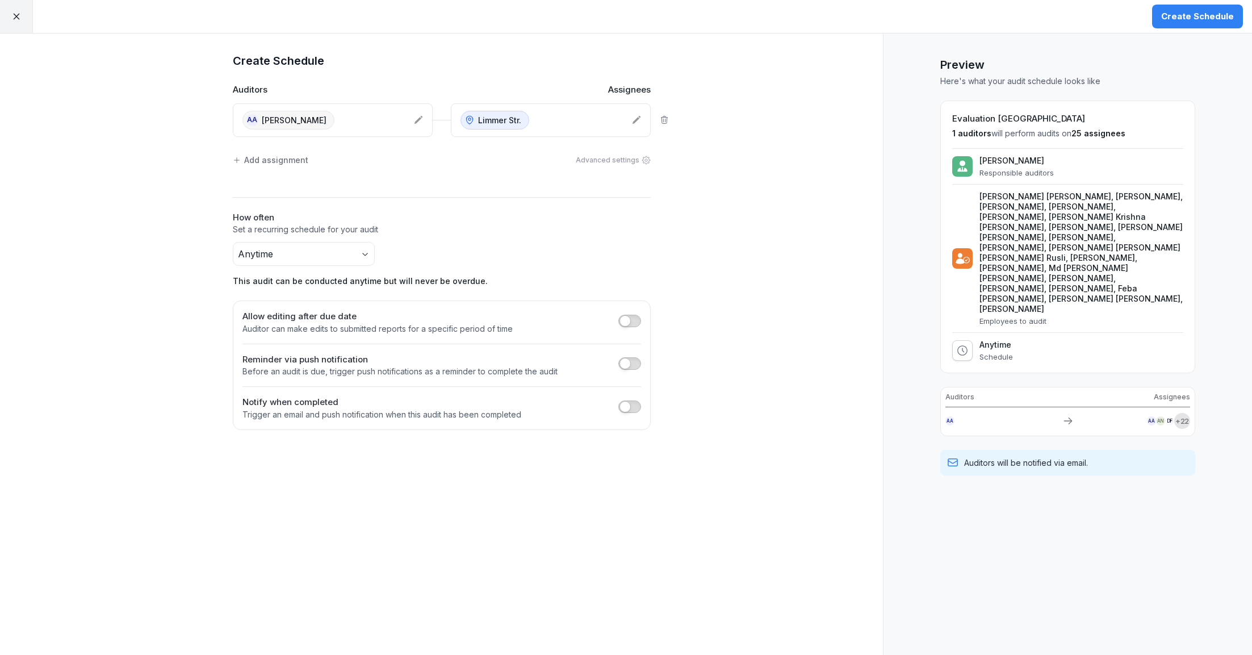
click at [537, 228] on p "Set a recurring schedule for your audit" at bounding box center [442, 229] width 418 height 11
click at [1184, 19] on div "Create Schedule" at bounding box center [1197, 16] width 73 height 12
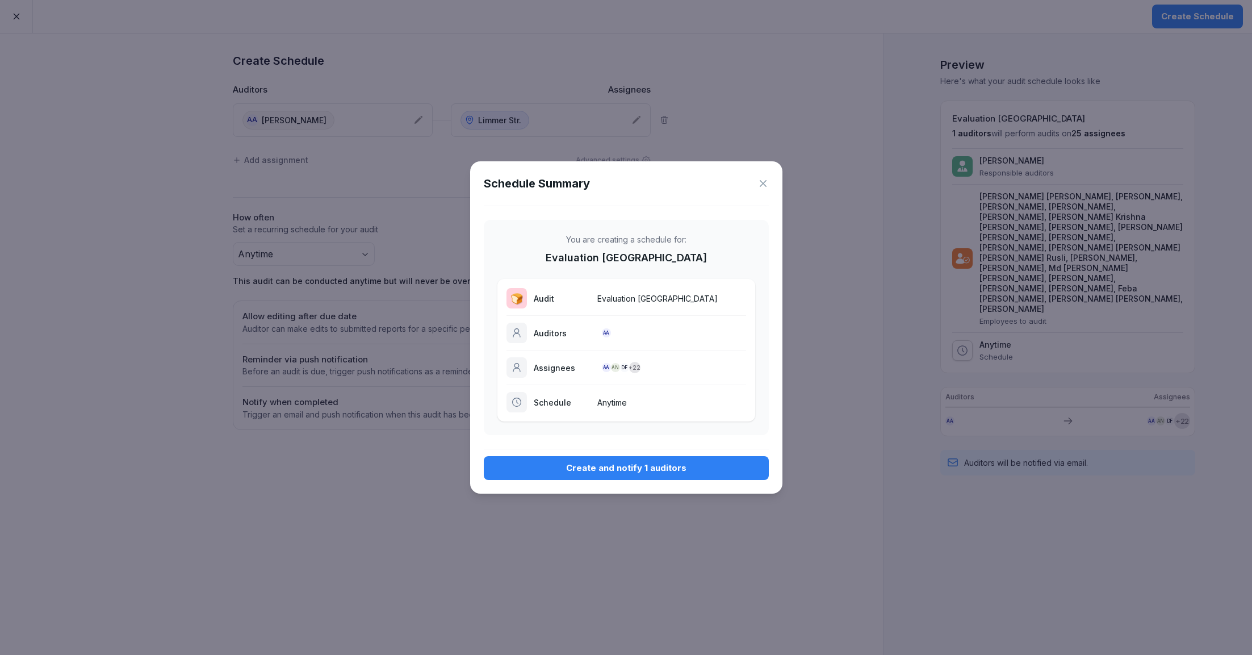
click at [709, 466] on div "Create and notify 1 auditors" at bounding box center [626, 468] width 267 height 12
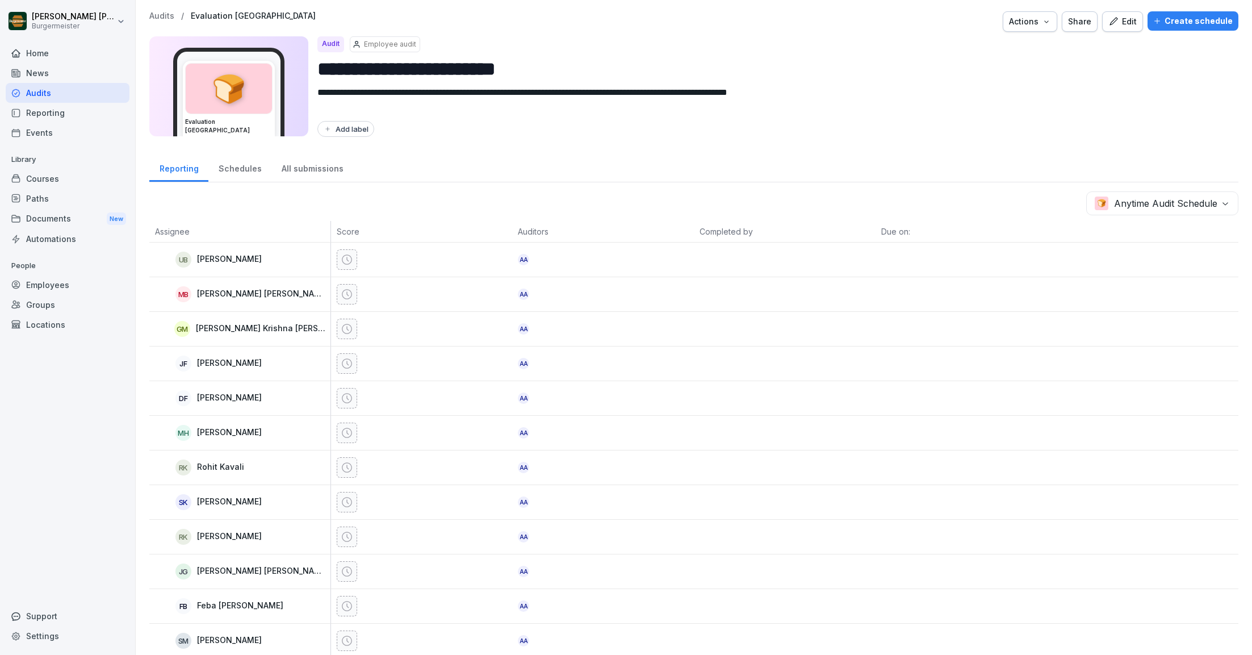
click at [169, 16] on p "Audits" at bounding box center [161, 16] width 25 height 10
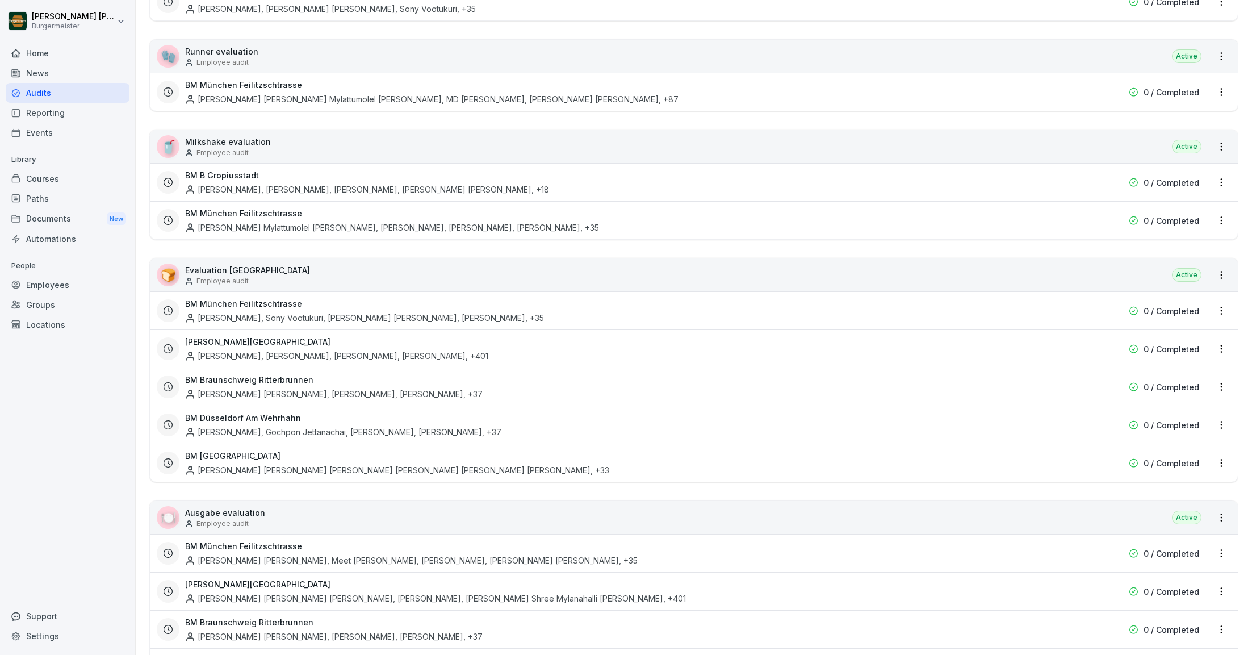
scroll to position [1332, 0]
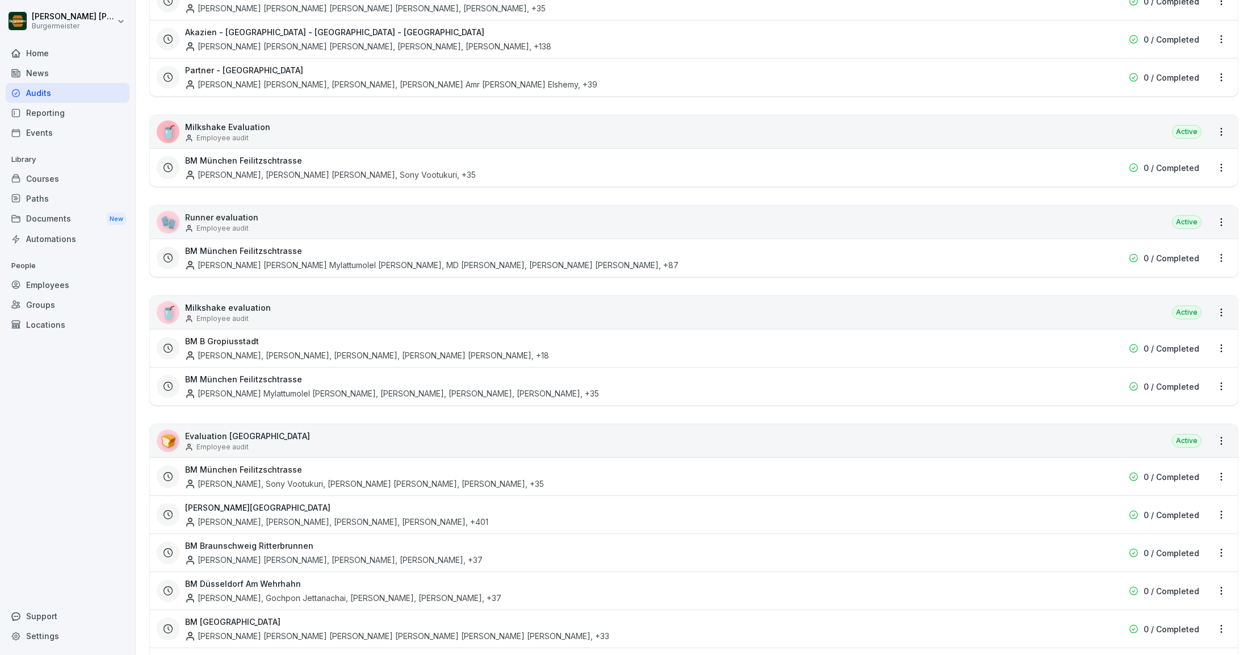
scroll to position [1665, 0]
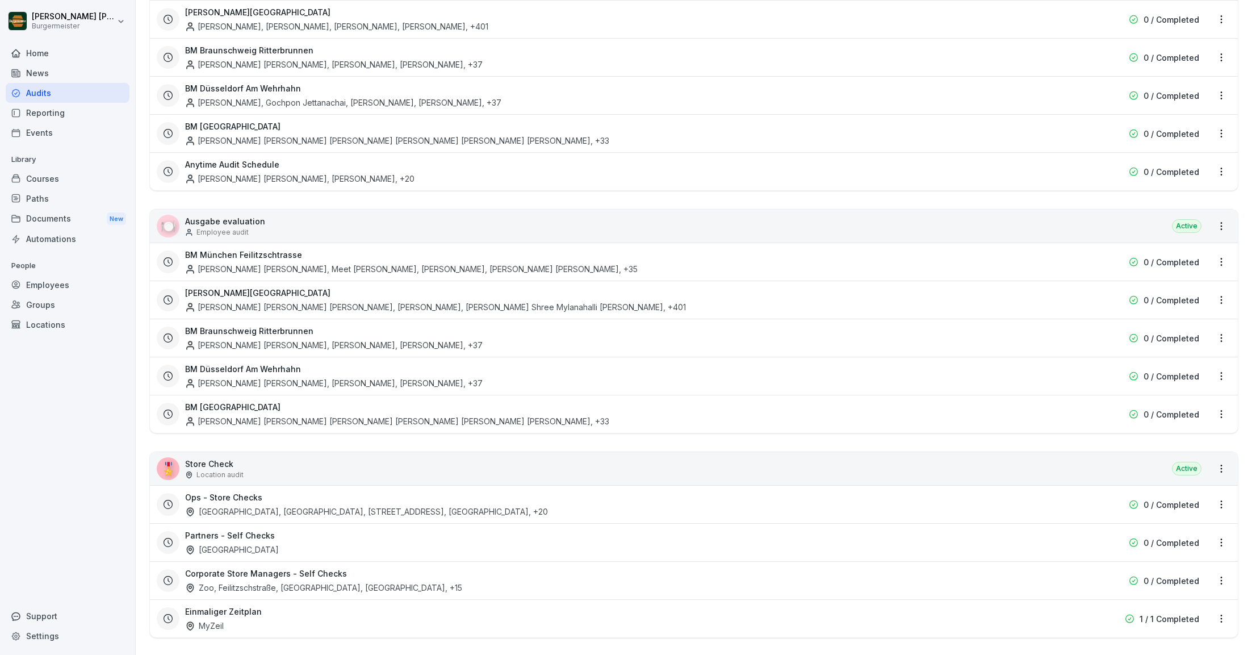
click at [1221, 162] on html "[PERSON_NAME] [PERSON_NAME] Home News Audits Reporting Events Library Courses P…" at bounding box center [626, 327] width 1252 height 655
click at [1141, 224] on div "Update schedule name" at bounding box center [1174, 222] width 114 height 19
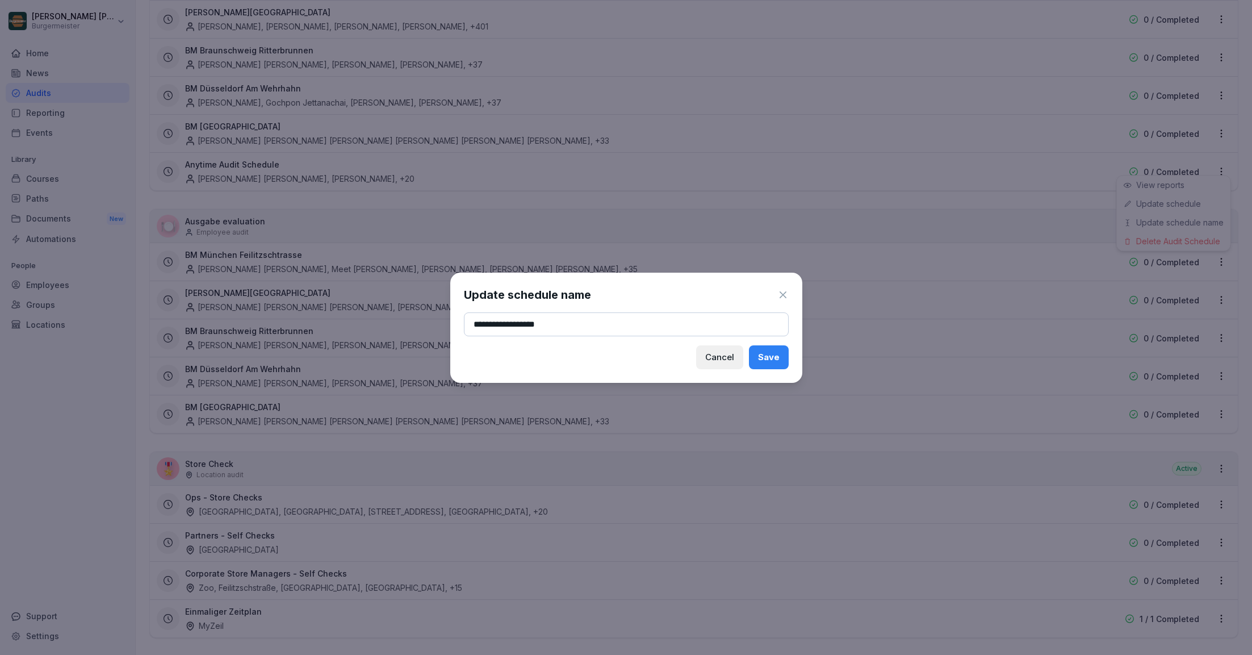
type input "**********"
click at [776, 360] on div "Save" at bounding box center [769, 357] width 22 height 12
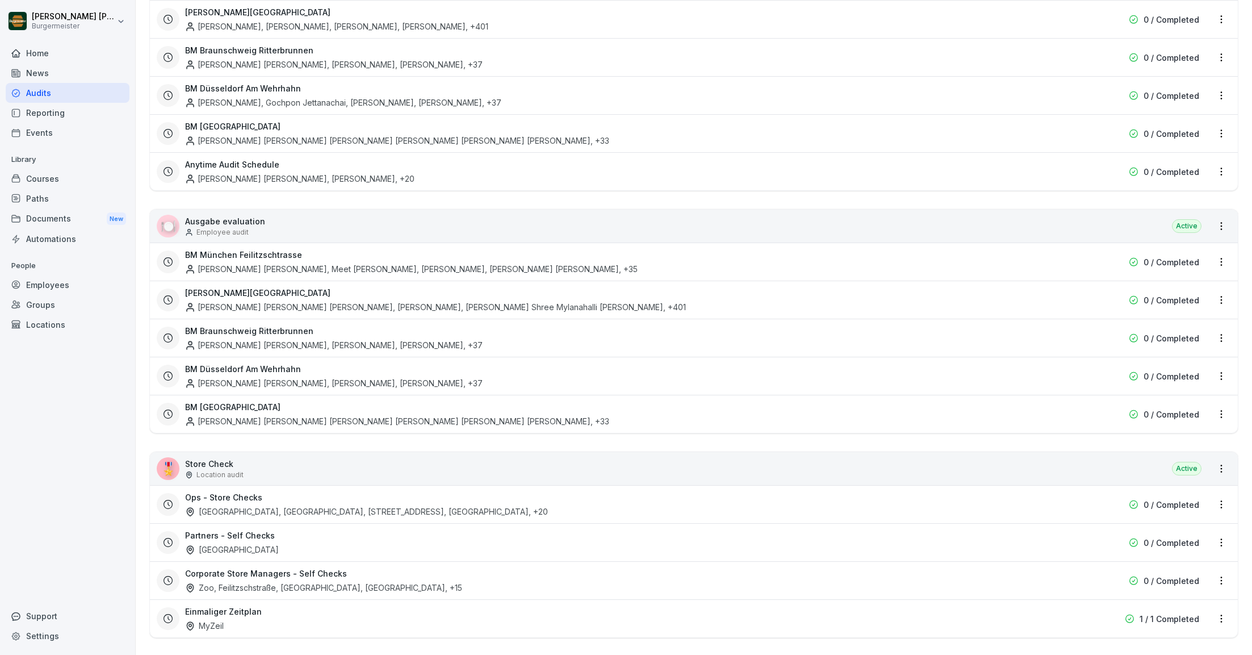
click at [1099, 197] on html "[PERSON_NAME] [PERSON_NAME] Home News Audits Reporting Events Library Courses P…" at bounding box center [626, 327] width 1252 height 655
click at [1221, 218] on html "[PERSON_NAME] [PERSON_NAME] Home News Audits Reporting Events Library Courses P…" at bounding box center [626, 327] width 1252 height 655
click at [0, 0] on link "Create schedule" at bounding box center [0, 0] width 0 height 0
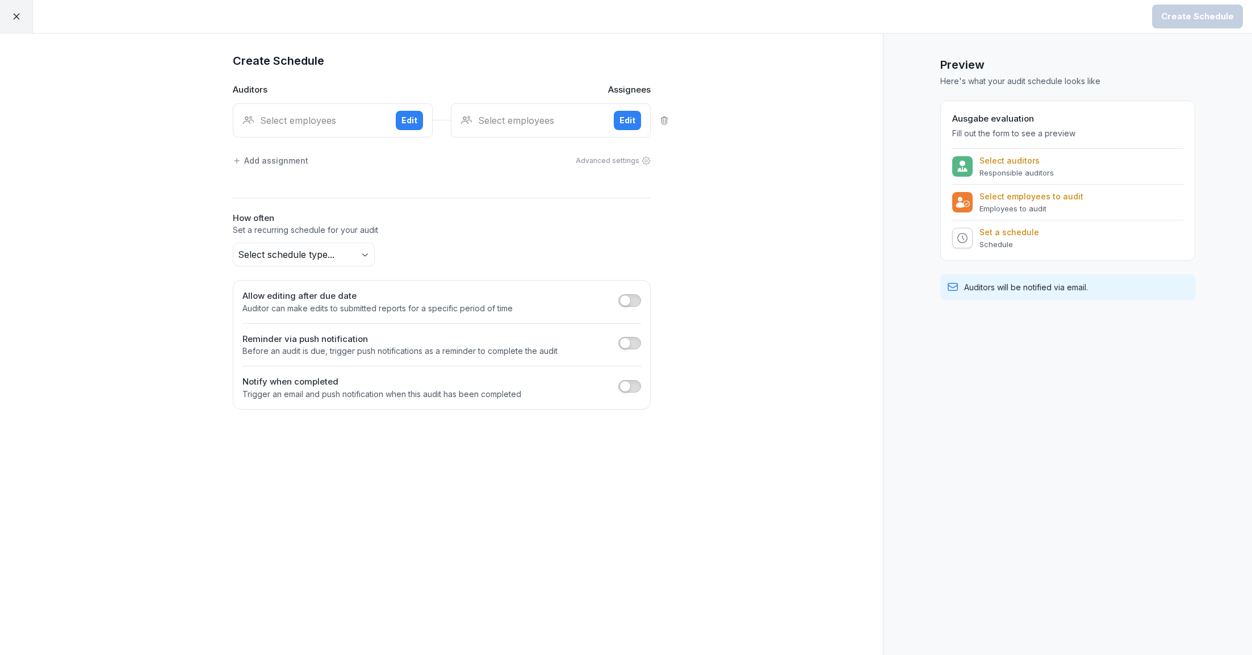
click at [328, 114] on div "Select employees" at bounding box center [314, 121] width 144 height 14
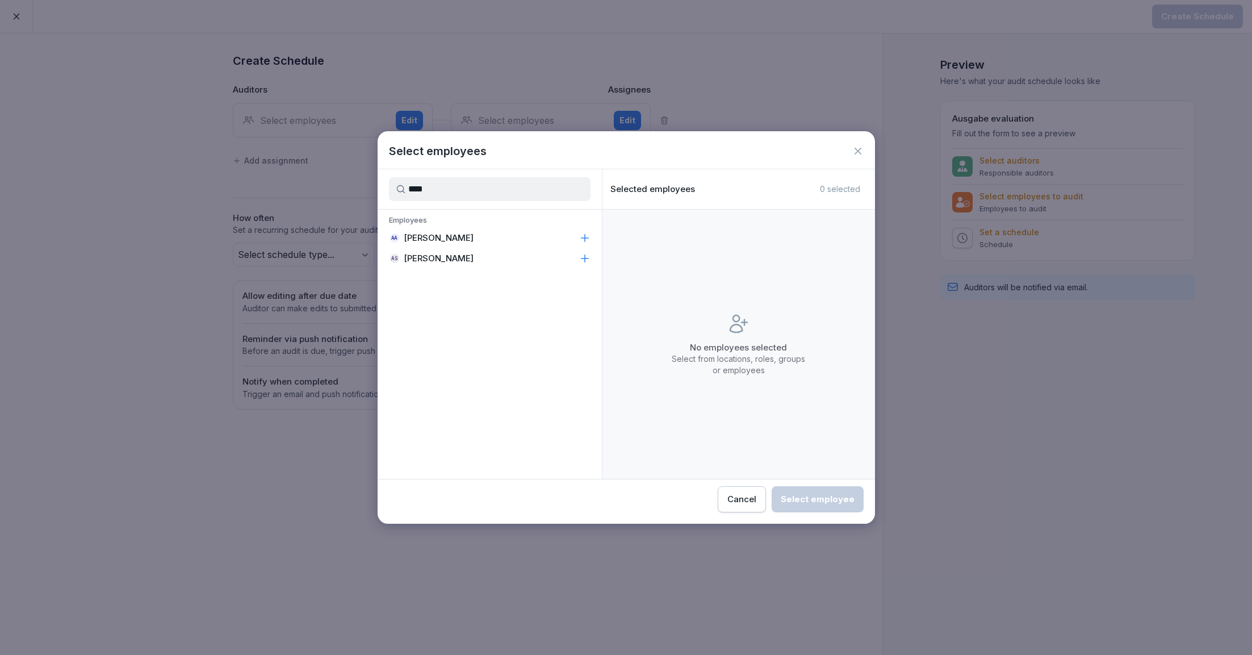
type input "****"
click at [455, 238] on p "[PERSON_NAME]" at bounding box center [439, 237] width 70 height 11
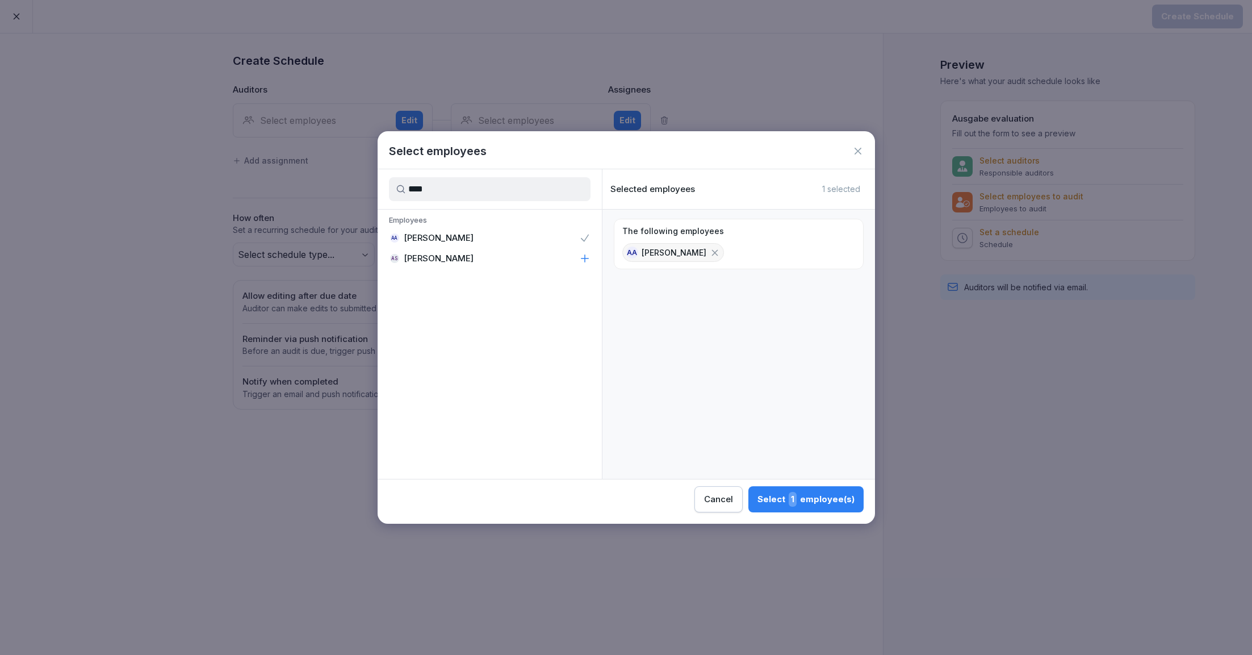
click at [788, 497] on div "Select 1 employee(s)" at bounding box center [806, 499] width 97 height 15
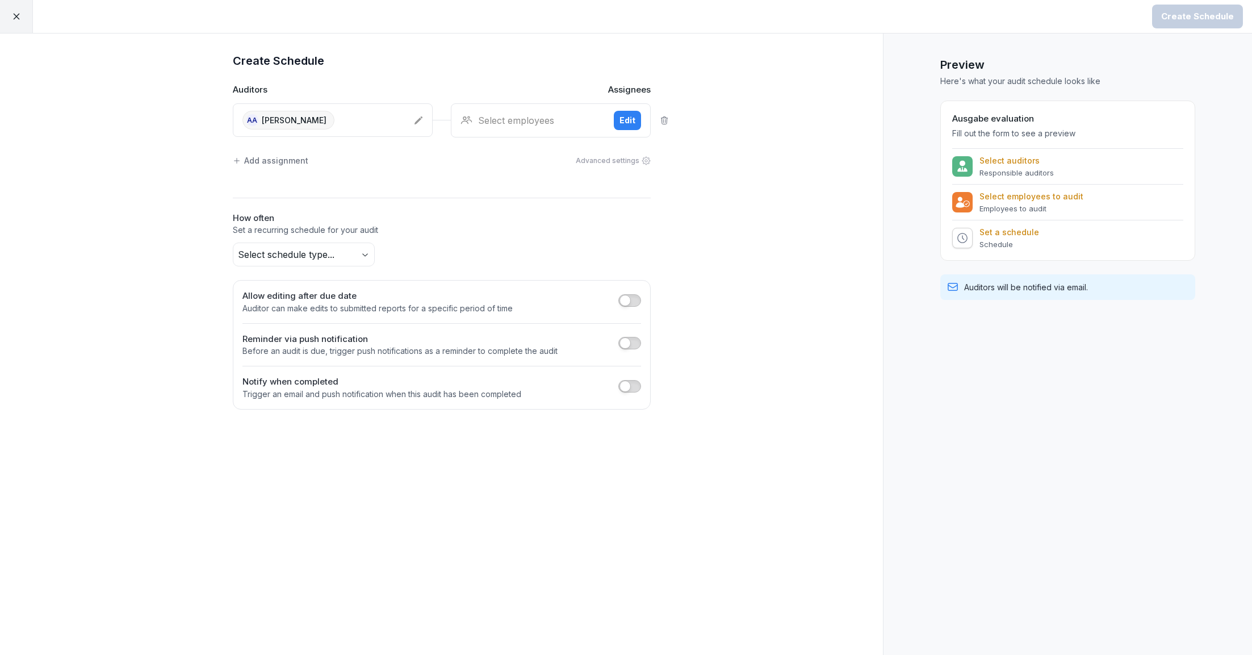
click at [517, 124] on div "Select employees" at bounding box center [533, 121] width 144 height 14
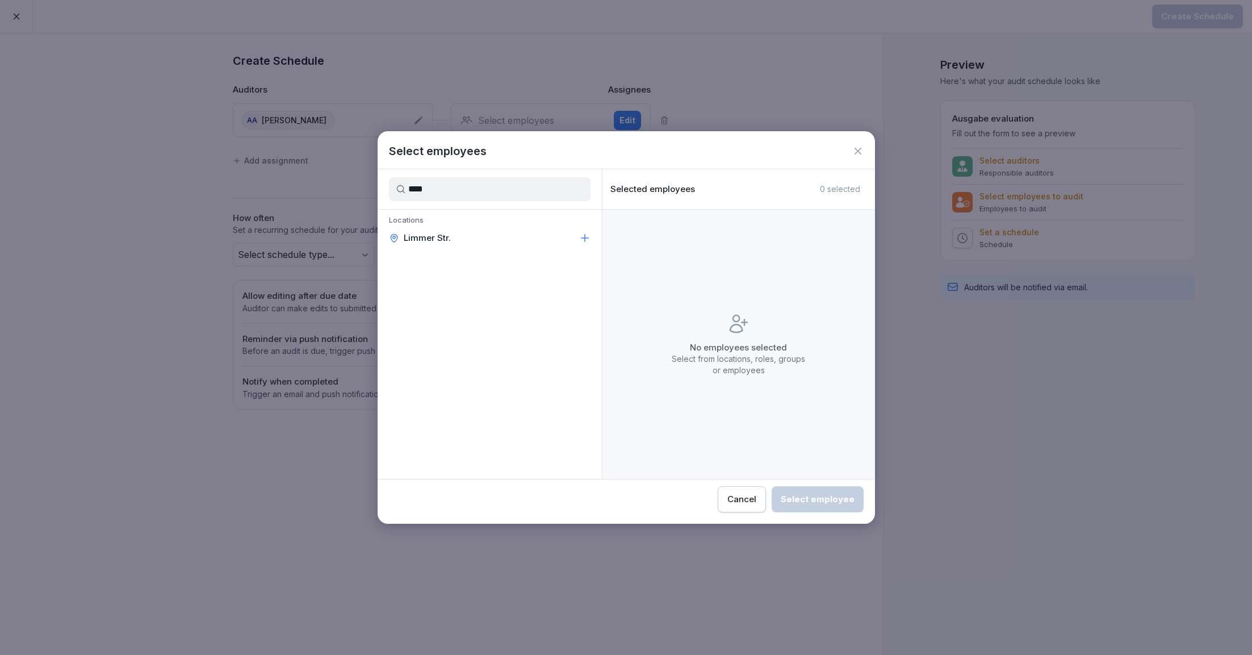
type input "****"
click at [487, 232] on div "Limmer Str." at bounding box center [490, 238] width 224 height 20
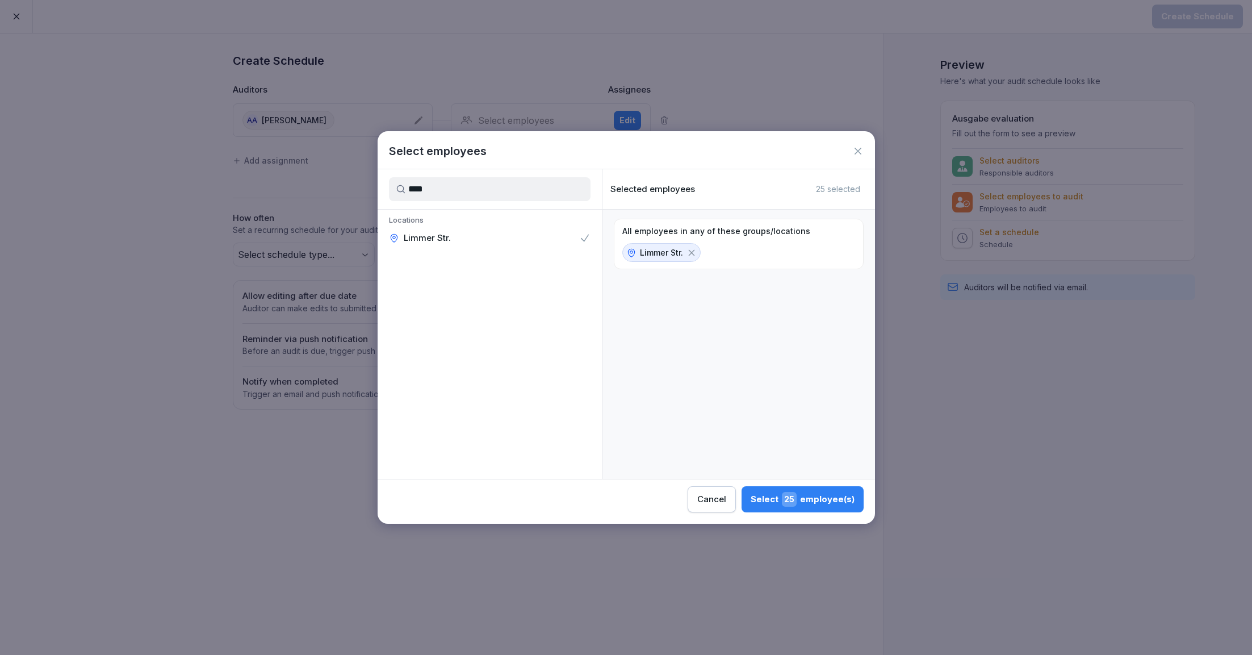
click at [790, 494] on span "25" at bounding box center [789, 499] width 15 height 15
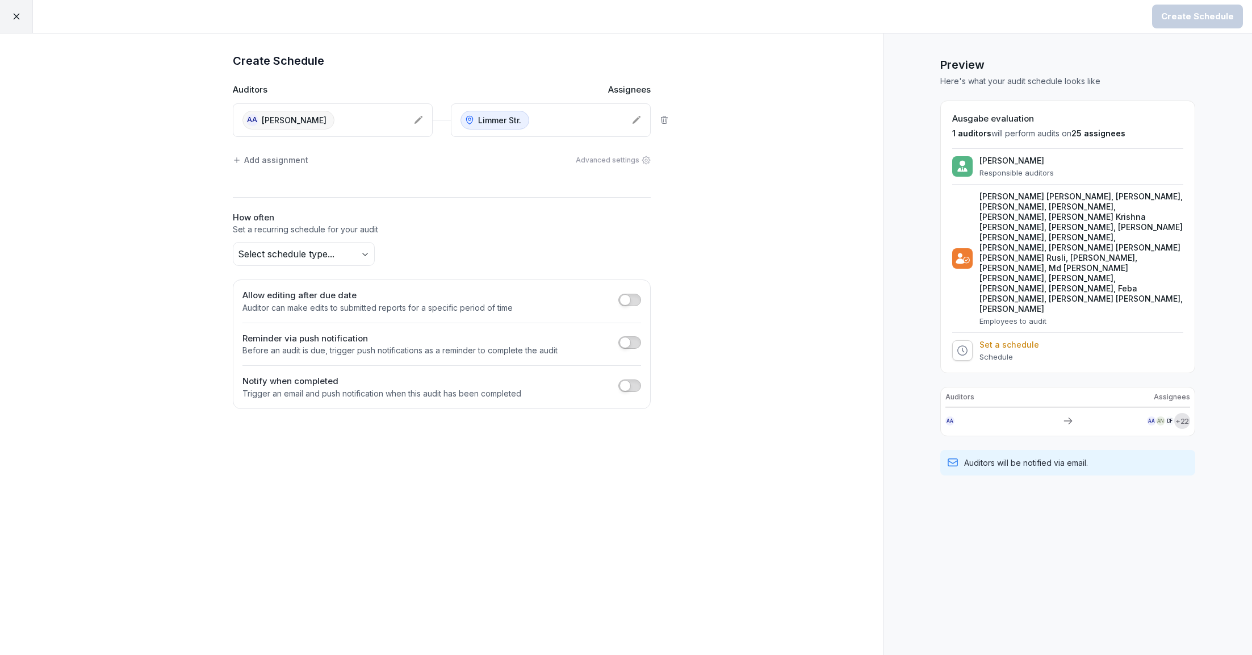
click at [352, 249] on body "Create Schedule Create Schedule Auditors Assignees AA [PERSON_NAME] [PERSON_NAM…" at bounding box center [626, 327] width 1252 height 655
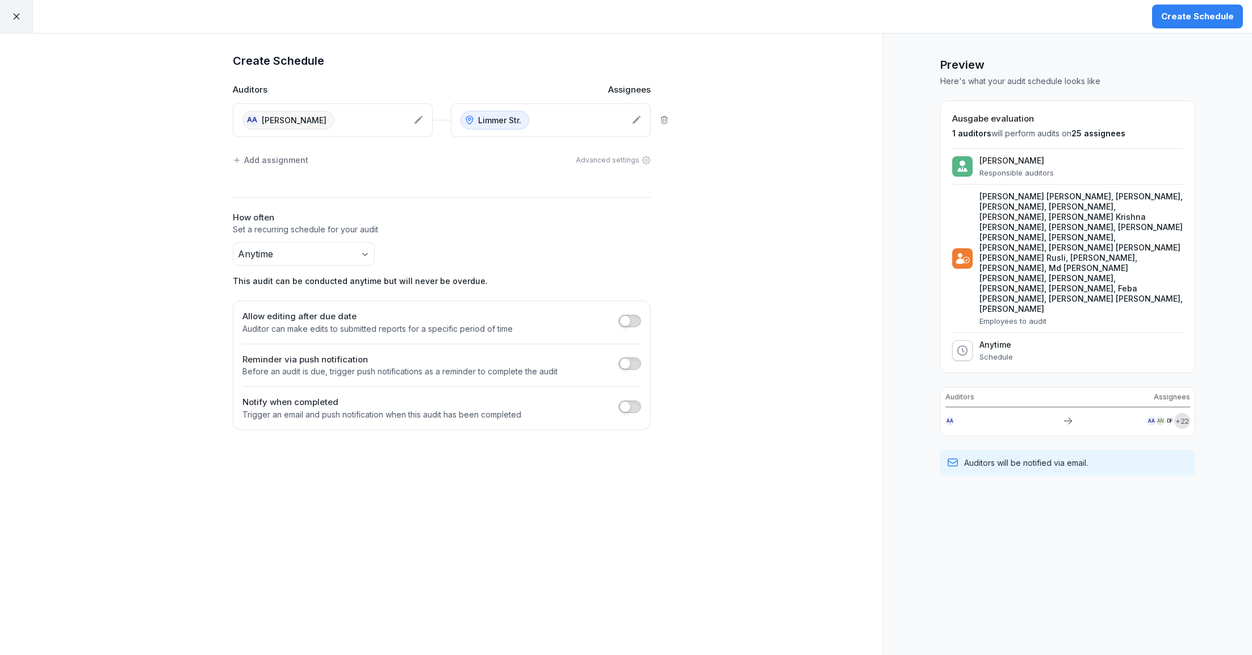
click at [1208, 8] on button "Create Schedule" at bounding box center [1197, 17] width 91 height 24
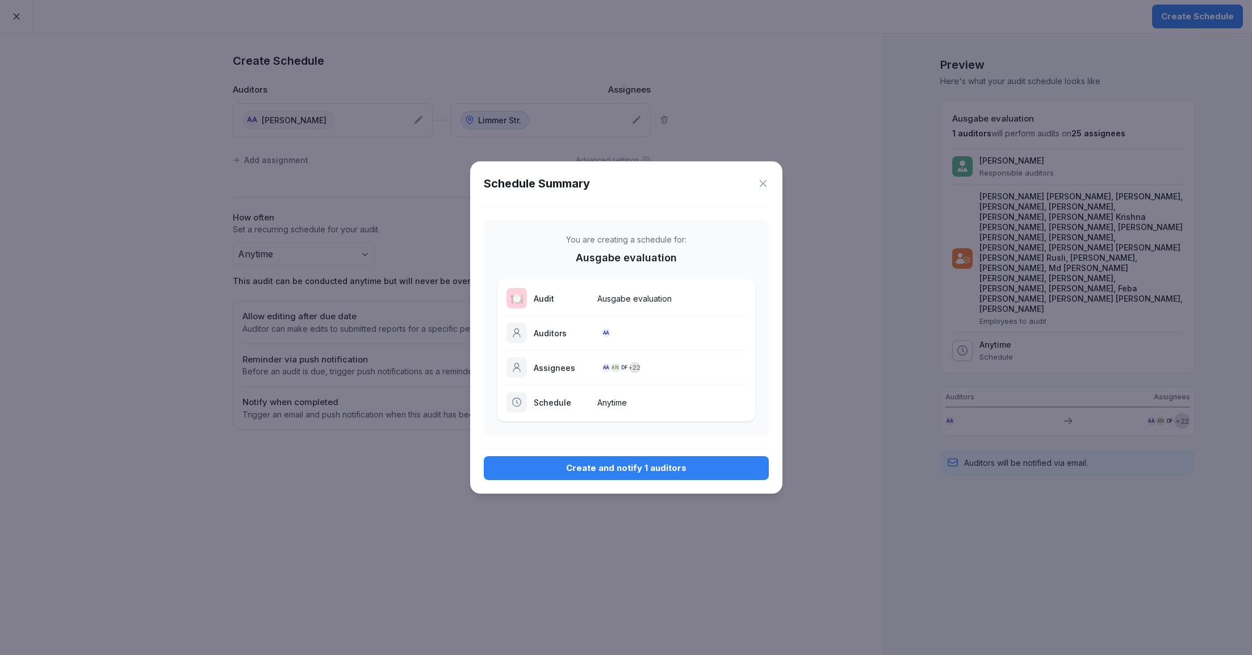
click at [626, 463] on div "Create and notify 1 auditors" at bounding box center [626, 468] width 267 height 12
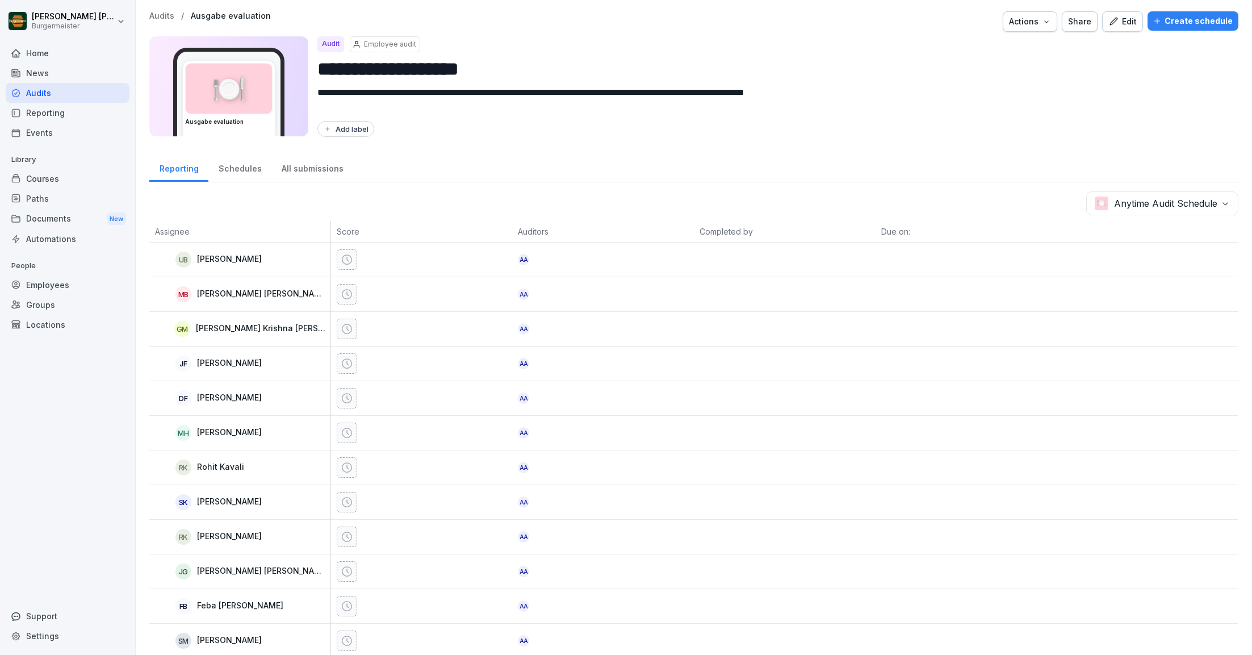
click at [167, 14] on p "Audits" at bounding box center [161, 16] width 25 height 10
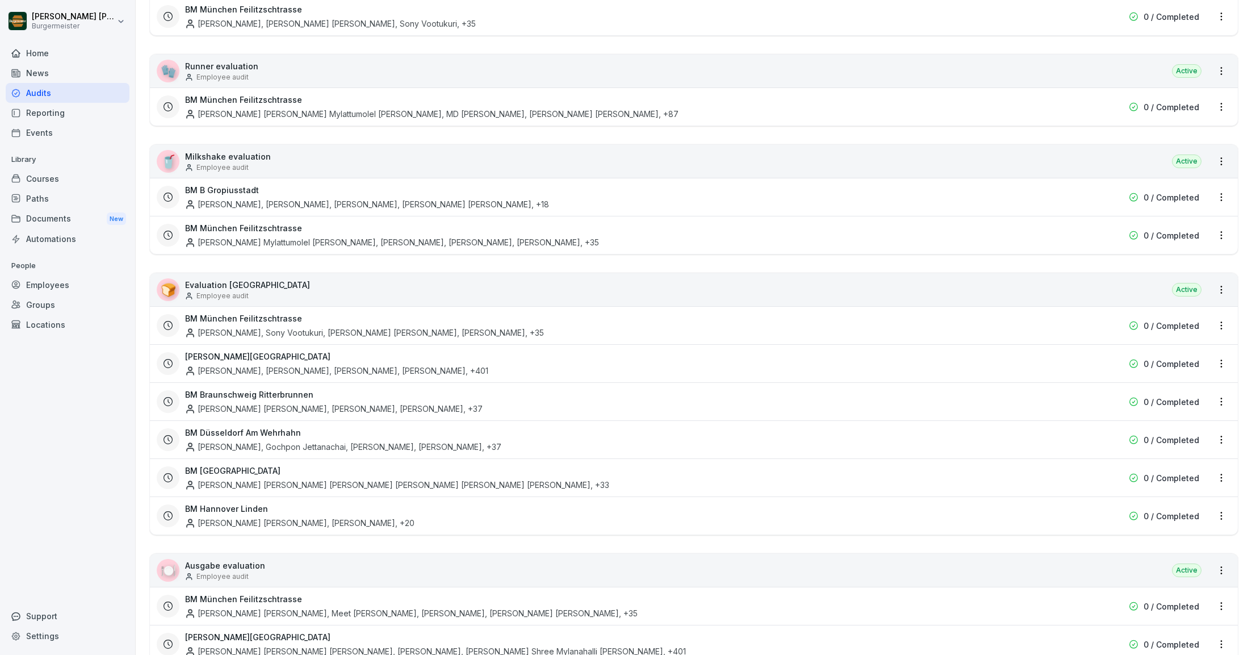
scroll to position [1702, 0]
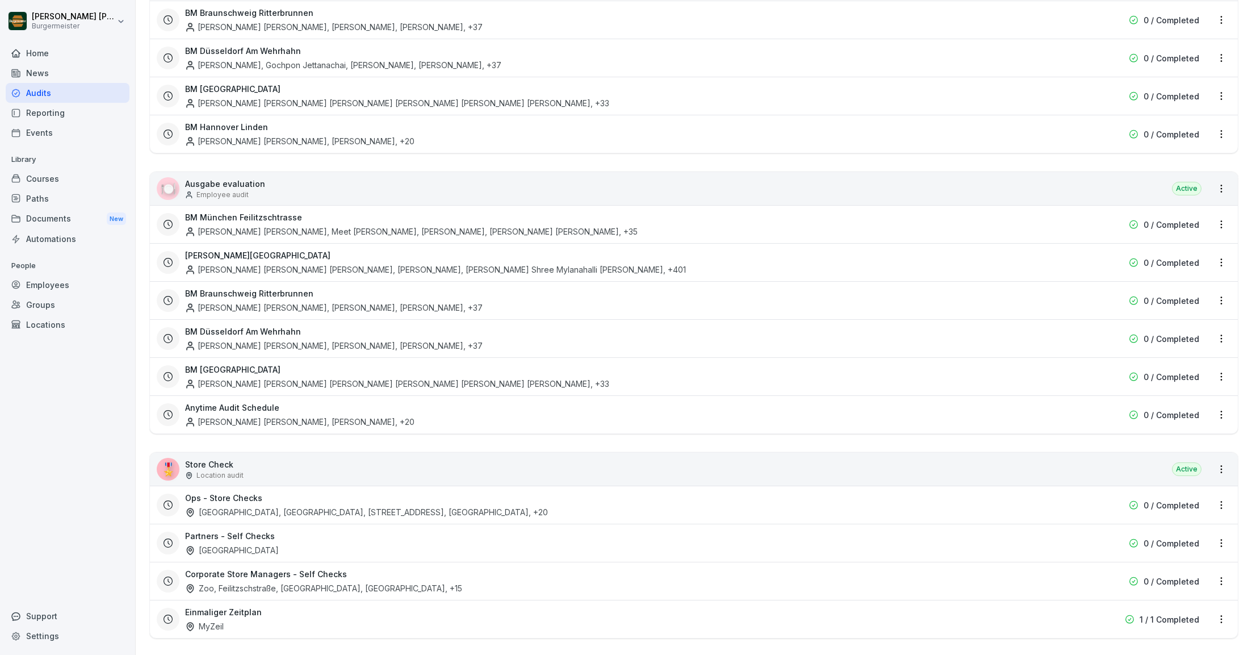
click at [1224, 407] on html "[PERSON_NAME] [PERSON_NAME] Home News Audits Reporting Events Library Courses P…" at bounding box center [626, 327] width 1252 height 655
click at [1151, 469] on div "Update schedule name" at bounding box center [1174, 464] width 114 height 19
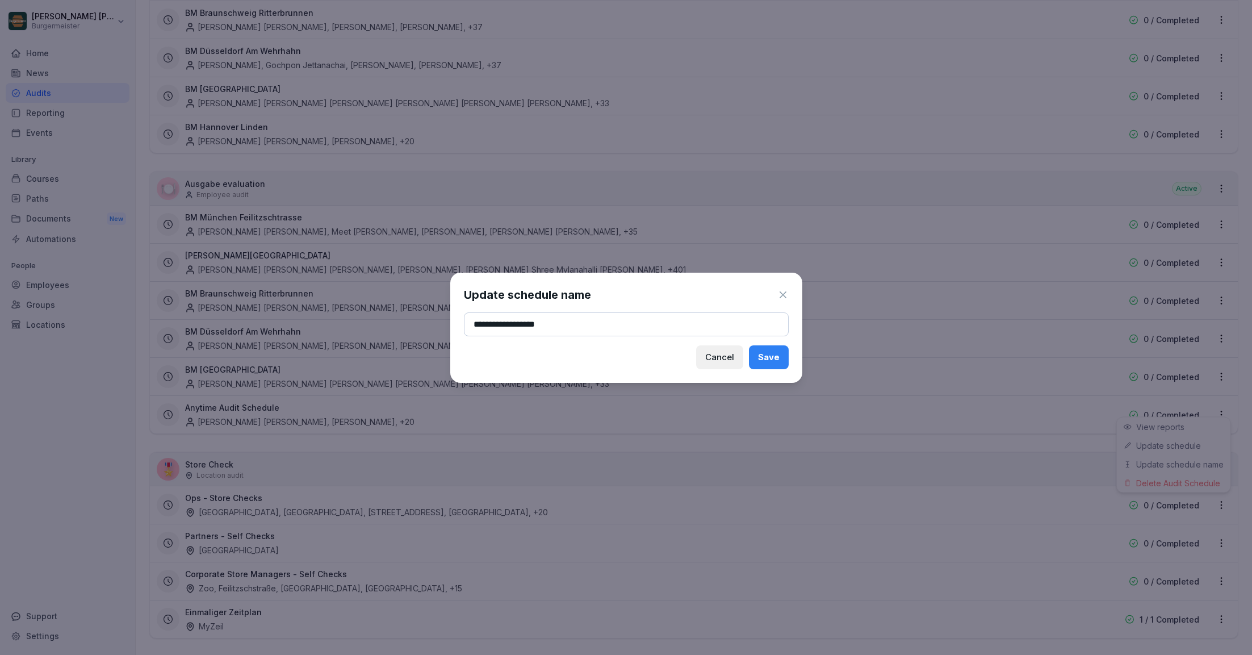
type input "**********"
click at [760, 350] on button "Save" at bounding box center [769, 357] width 40 height 24
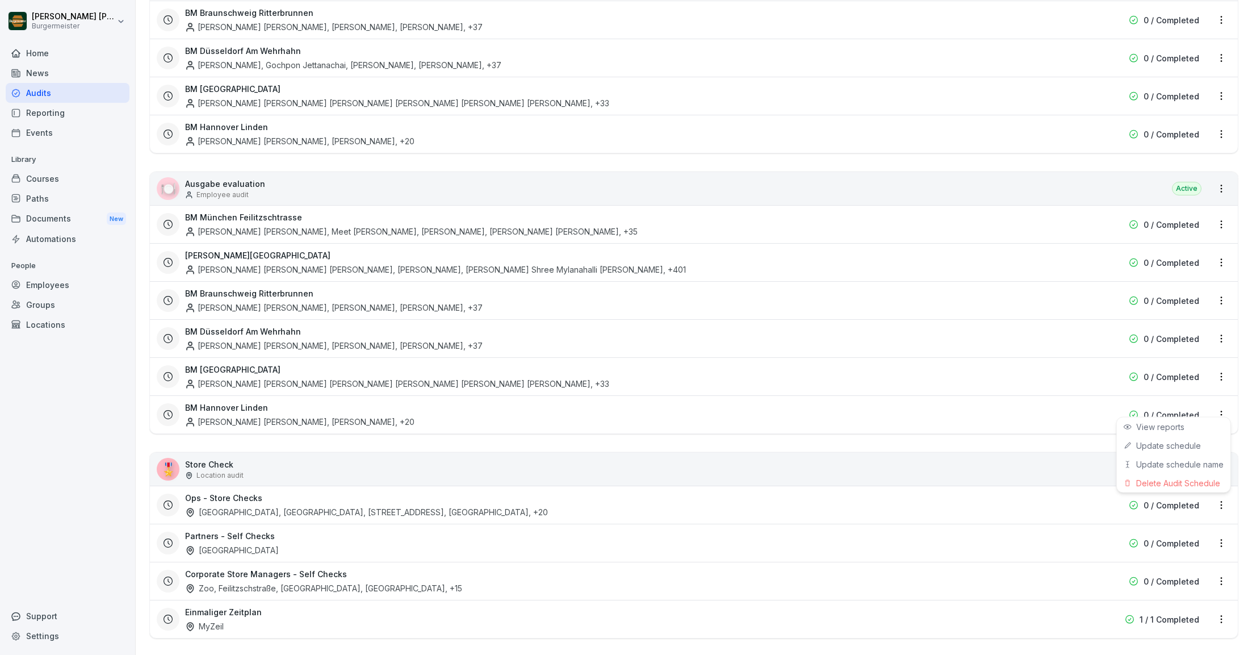
click at [451, 157] on html "[PERSON_NAME] [PERSON_NAME] Home News Audits Reporting Events Library Courses P…" at bounding box center [626, 327] width 1252 height 655
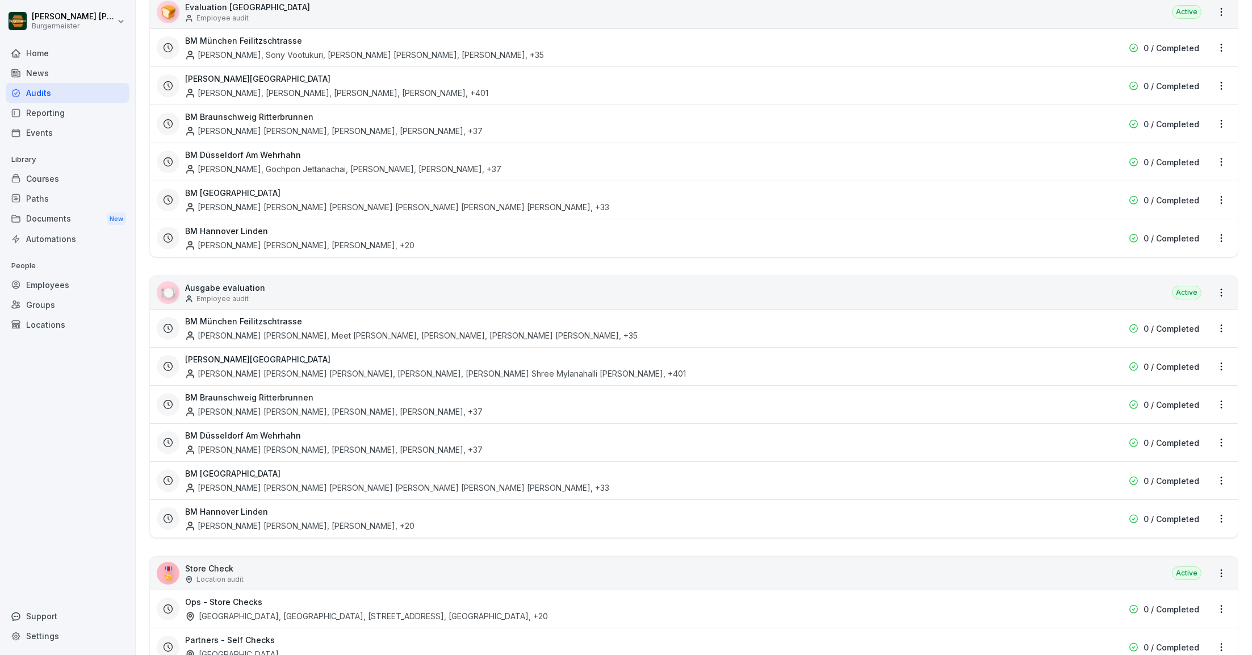
scroll to position [1567, 0]
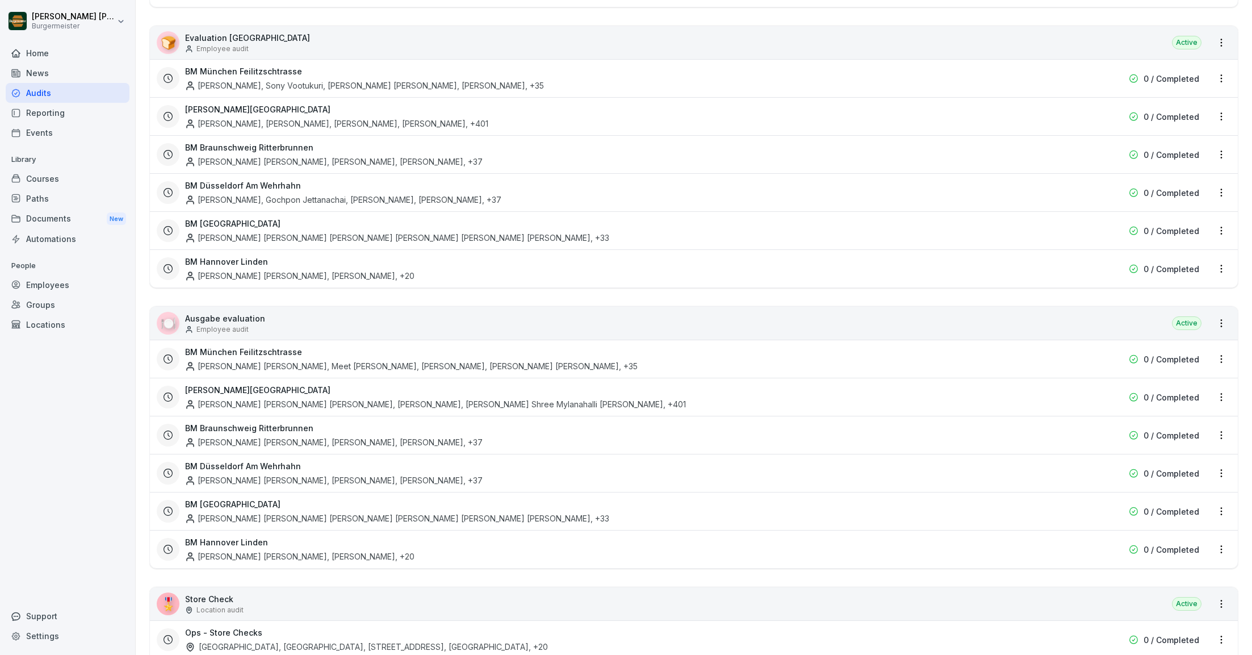
click at [1223, 32] on html "[PERSON_NAME] [PERSON_NAME] Home News Audits Reporting Events Library Courses P…" at bounding box center [626, 327] width 1252 height 655
click at [0, 0] on link "Create schedule" at bounding box center [0, 0] width 0 height 0
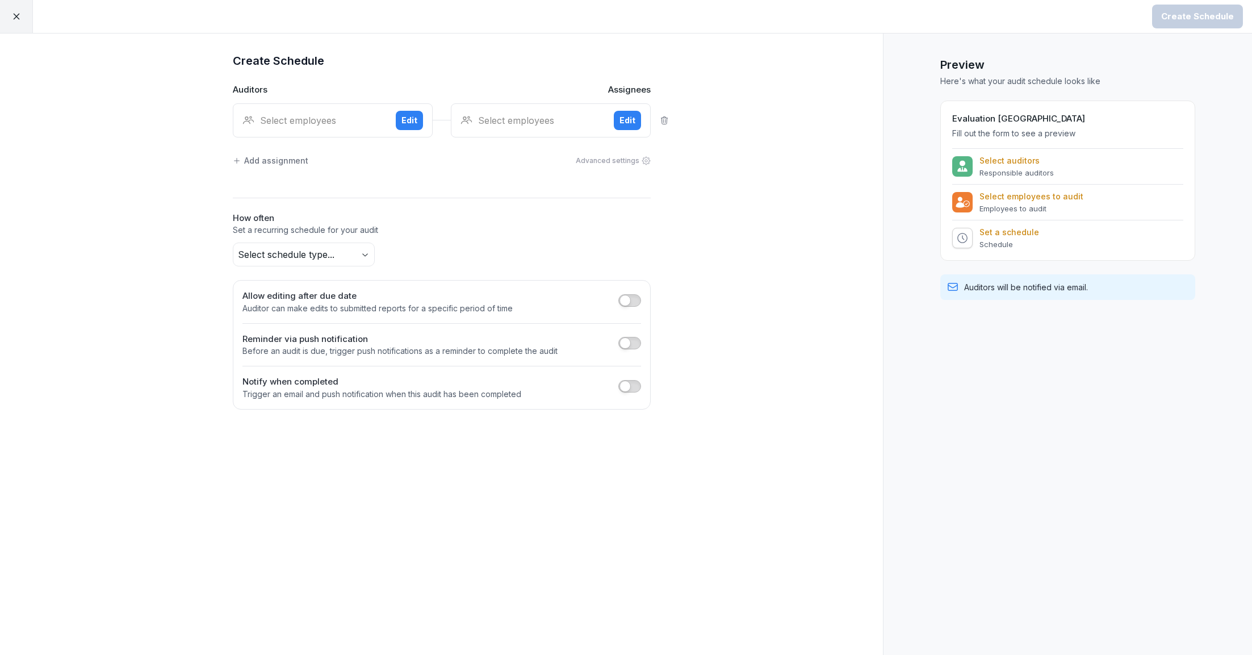
click at [353, 123] on div "Select employees" at bounding box center [314, 121] width 144 height 14
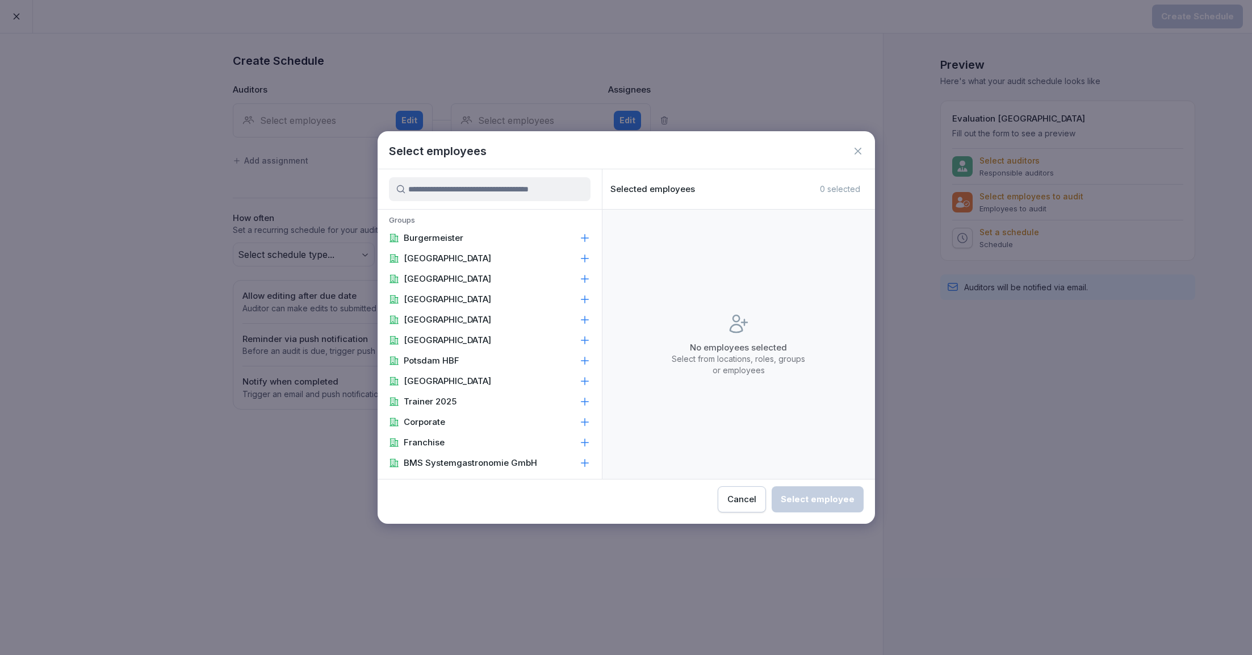
click at [498, 191] on input at bounding box center [490, 189] width 202 height 24
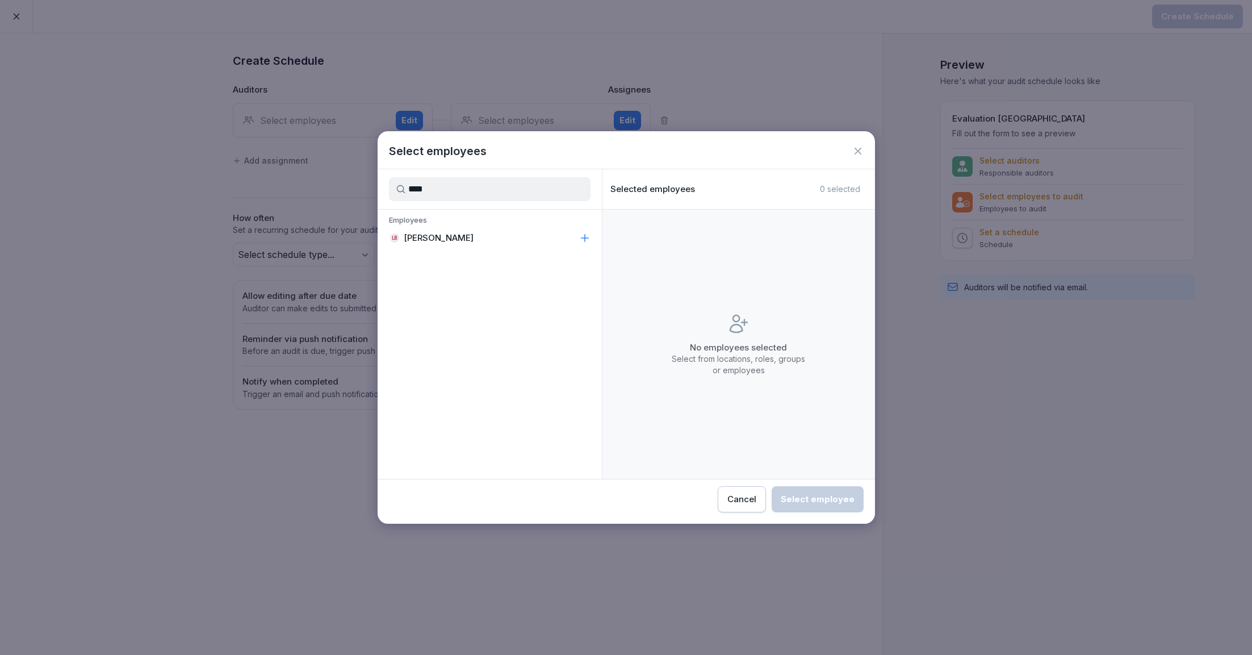
click at [458, 239] on p "[PERSON_NAME]" at bounding box center [439, 237] width 70 height 11
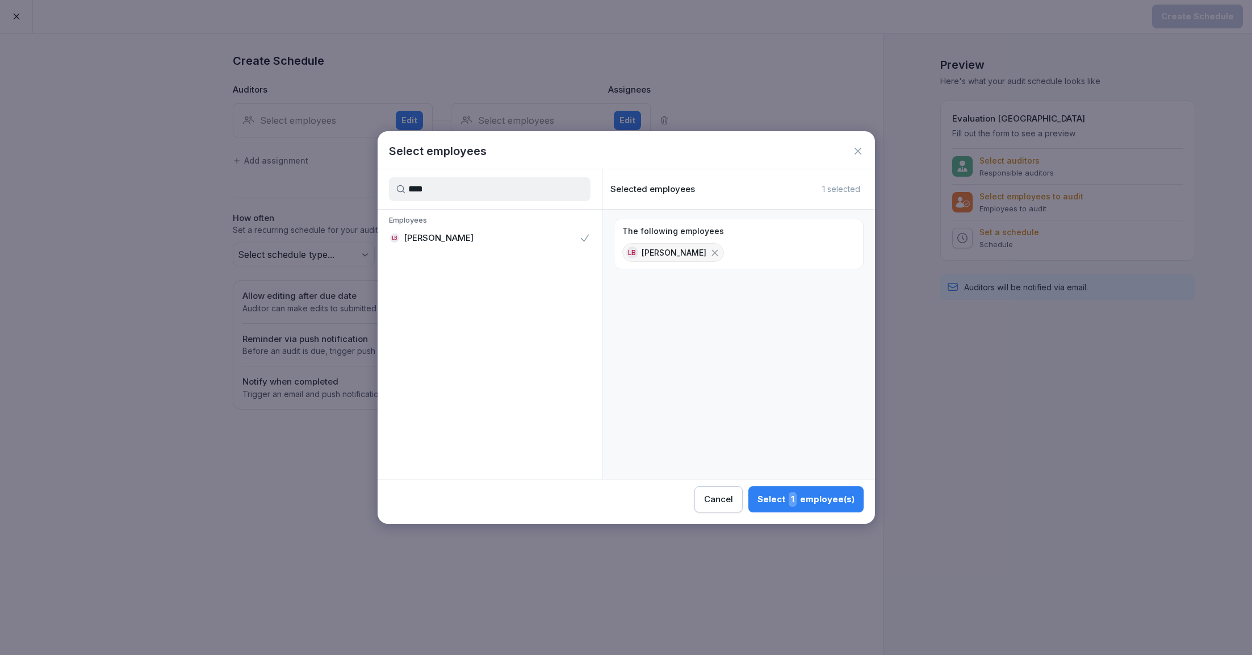
click at [457, 197] on input "****" at bounding box center [490, 189] width 202 height 24
click at [448, 250] on div "Employees TG [PERSON_NAME]" at bounding box center [490, 231] width 224 height 43
click at [449, 246] on div "TG [PERSON_NAME]" at bounding box center [490, 238] width 224 height 20
click at [451, 195] on input "***" at bounding box center [490, 189] width 202 height 24
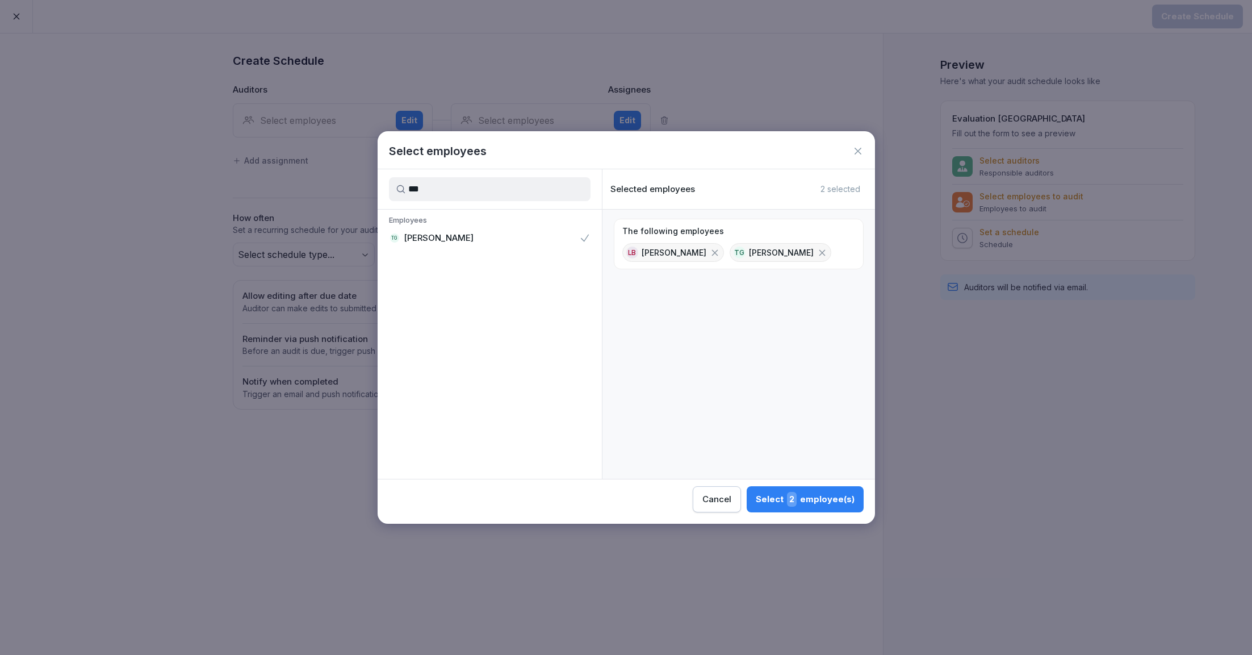
click at [451, 195] on input "***" at bounding box center [490, 189] width 202 height 24
type input "****"
click at [469, 277] on p "[PERSON_NAME]" at bounding box center [439, 278] width 70 height 11
click at [777, 495] on div "Select 3 employee(s)" at bounding box center [805, 499] width 99 height 15
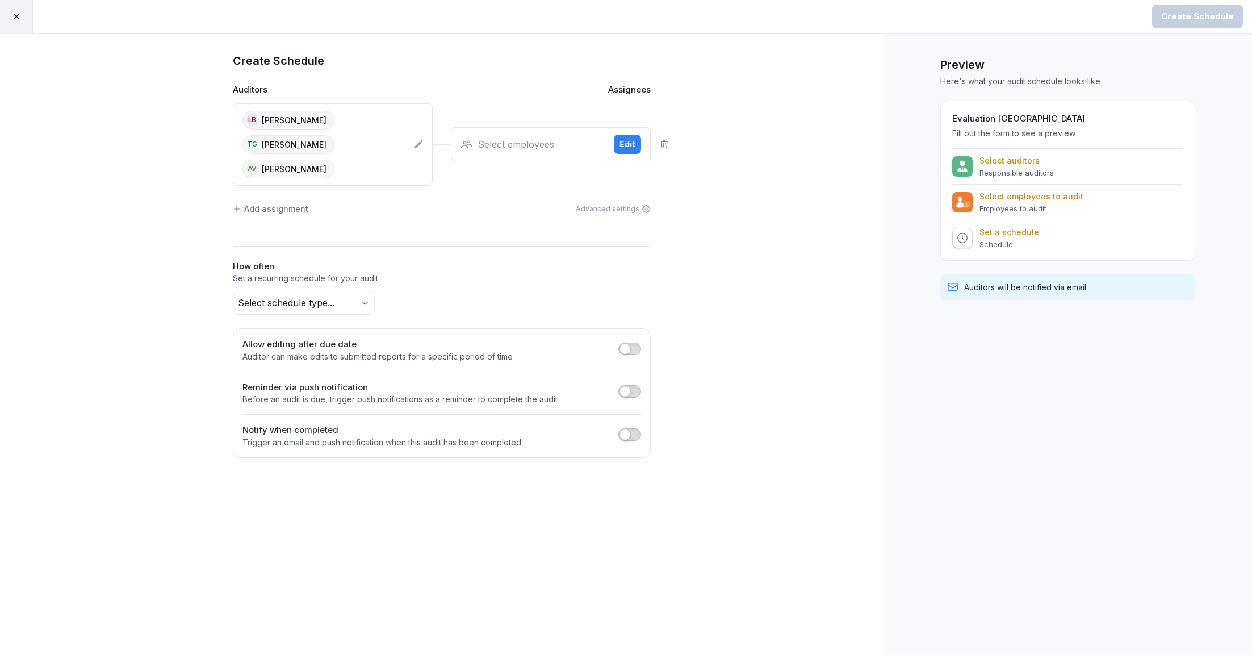
click at [547, 127] on div "Select employees Edit" at bounding box center [551, 144] width 200 height 34
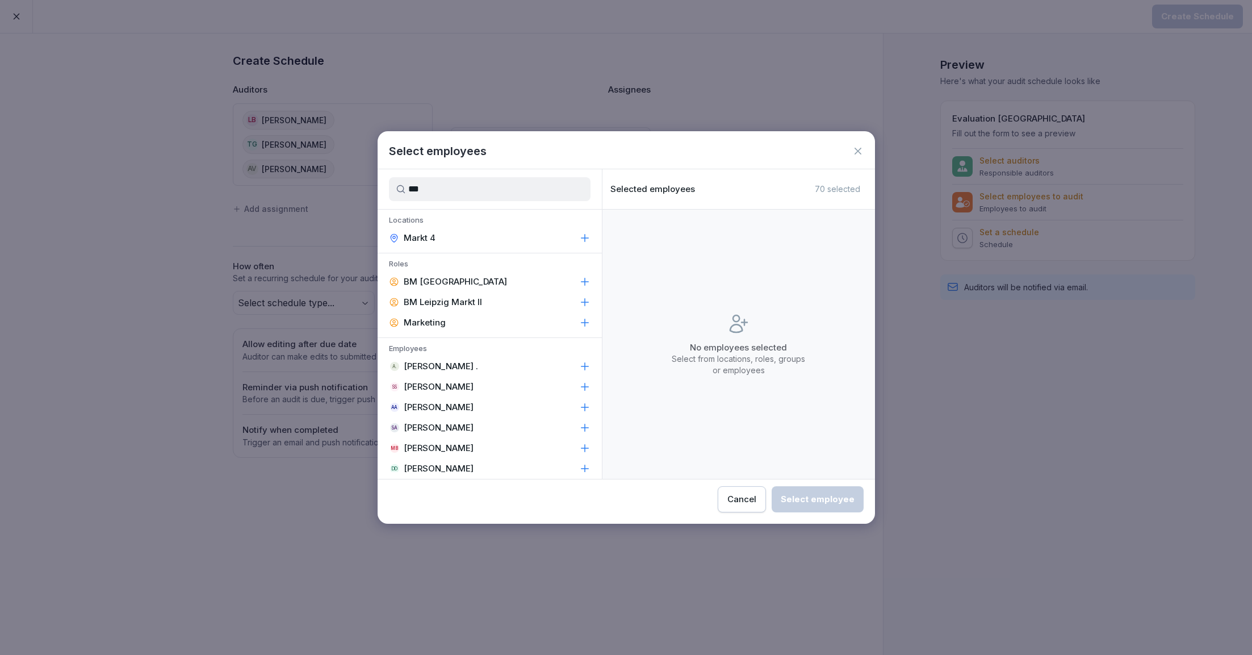
type input "***"
click at [500, 246] on div "Markt 4" at bounding box center [490, 238] width 224 height 20
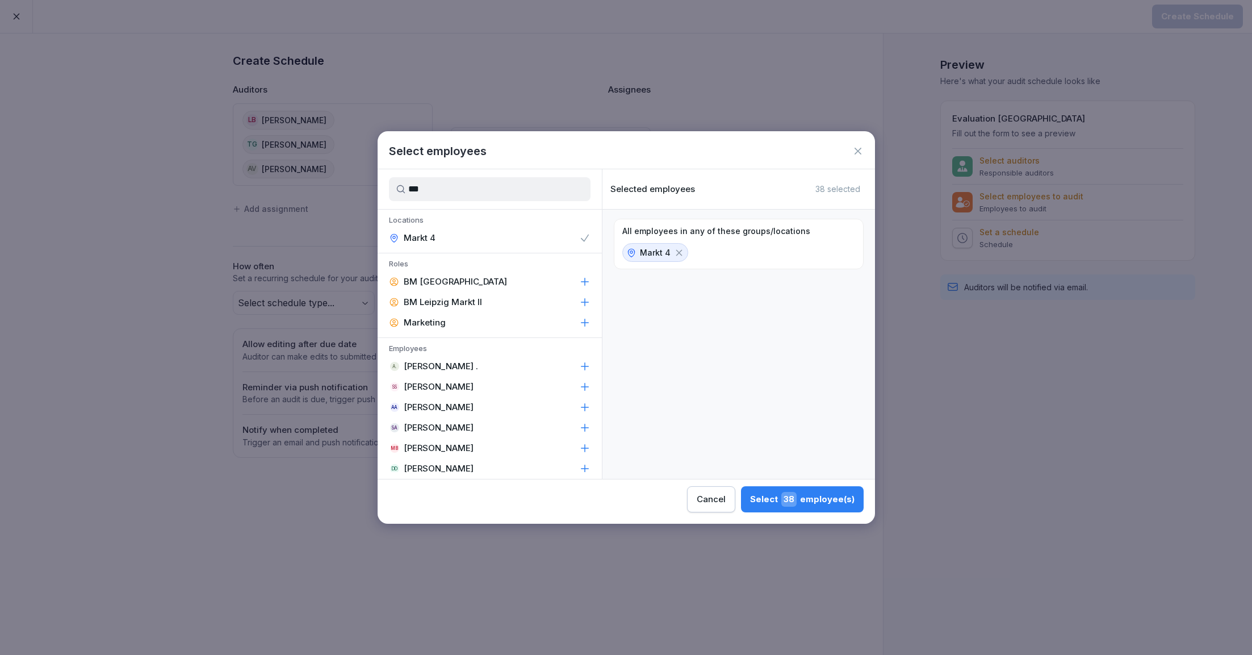
click at [801, 483] on div "Cancel Select 38 employee(s)" at bounding box center [626, 495] width 497 height 33
click at [800, 495] on div "Select 38 employee(s)" at bounding box center [802, 499] width 104 height 15
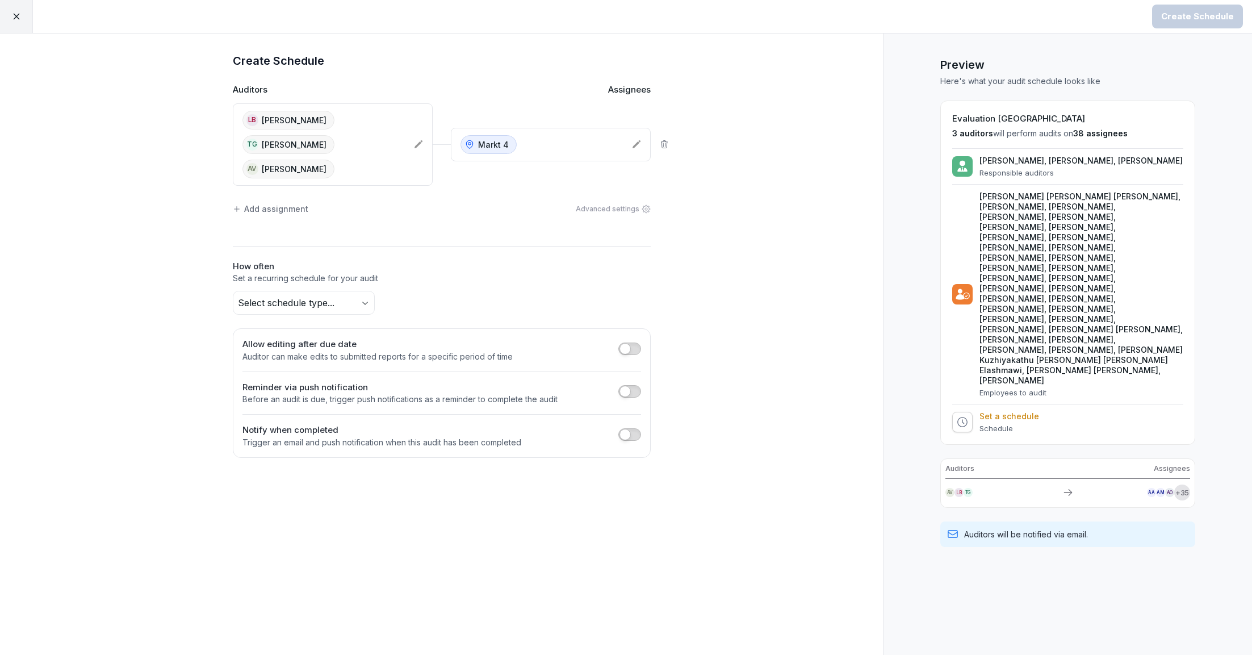
click at [321, 273] on body "Create Schedule Create Schedule Auditors Assignees LB [PERSON_NAME] TG [PERSON_…" at bounding box center [626, 327] width 1252 height 655
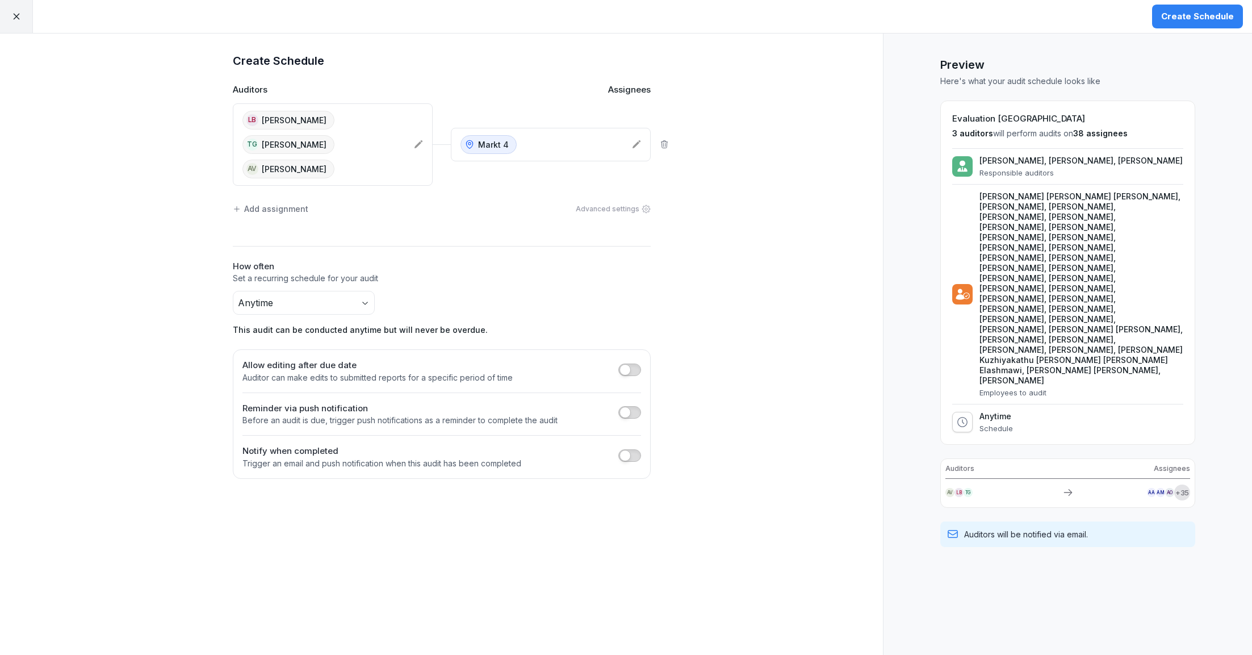
click at [850, 185] on div "Create Schedule Auditors Assignees LB [PERSON_NAME] TG [PERSON_NAME] AV [PERSON…" at bounding box center [441, 344] width 883 height 621
click at [1206, 8] on button "Create Schedule" at bounding box center [1197, 17] width 91 height 24
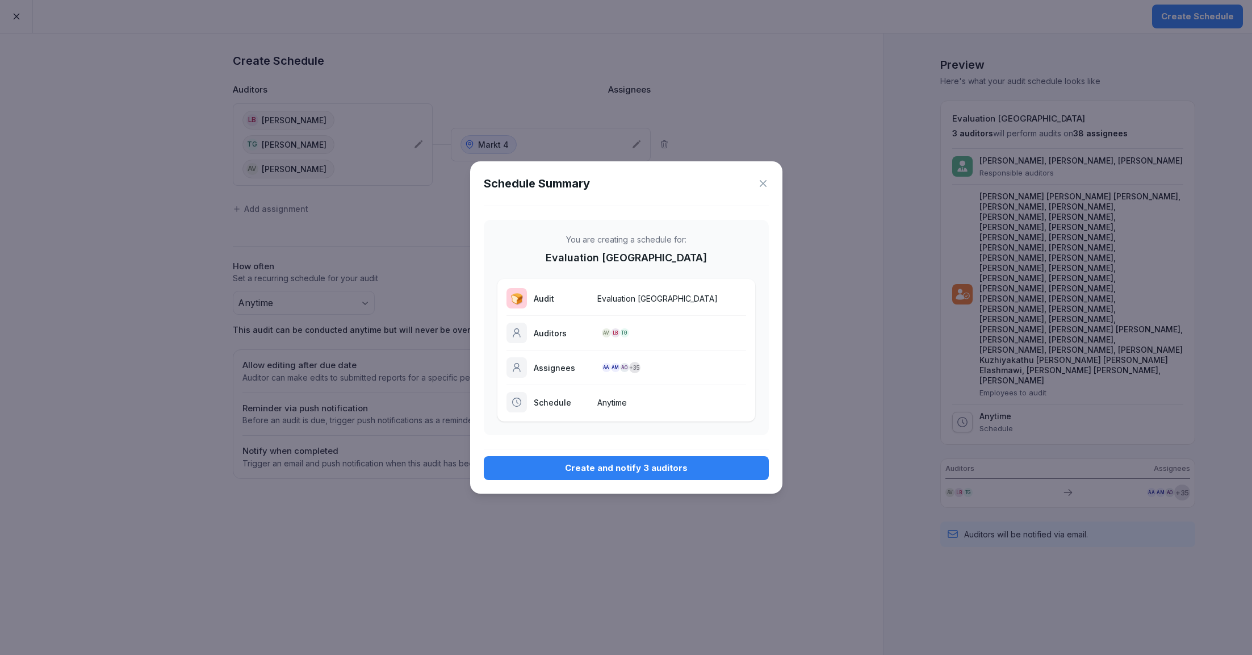
click at [587, 471] on div "Create and notify 3 auditors" at bounding box center [626, 468] width 267 height 12
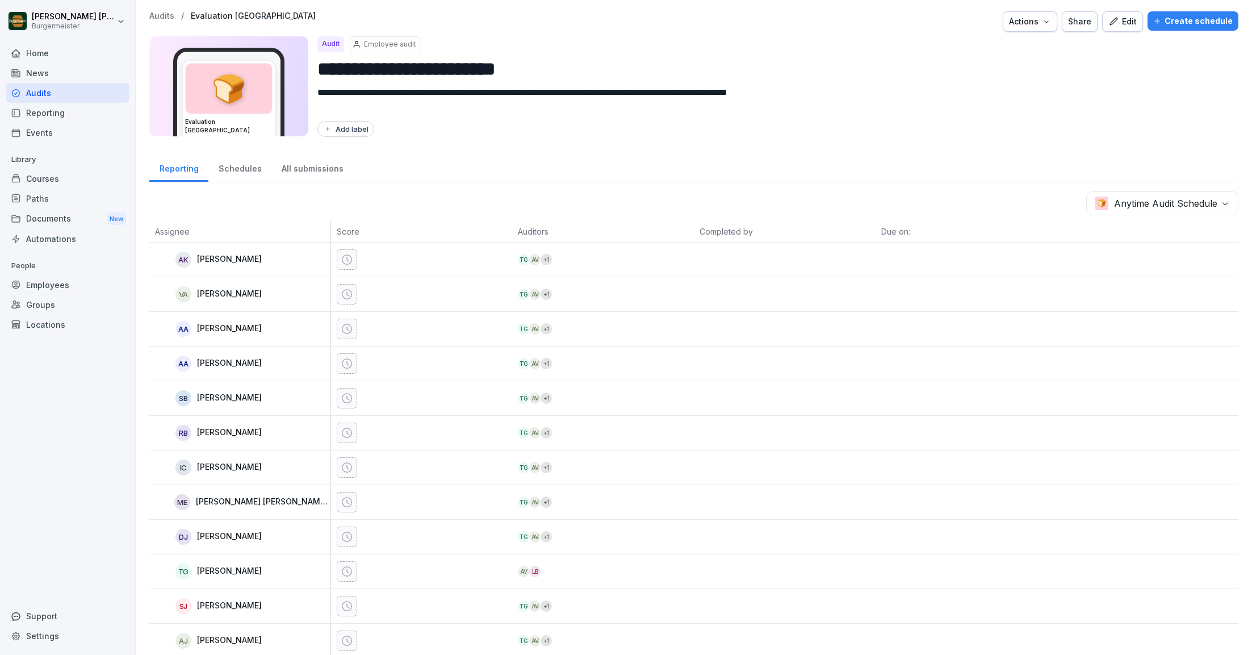
click at [166, 17] on p "Audits" at bounding box center [161, 16] width 25 height 10
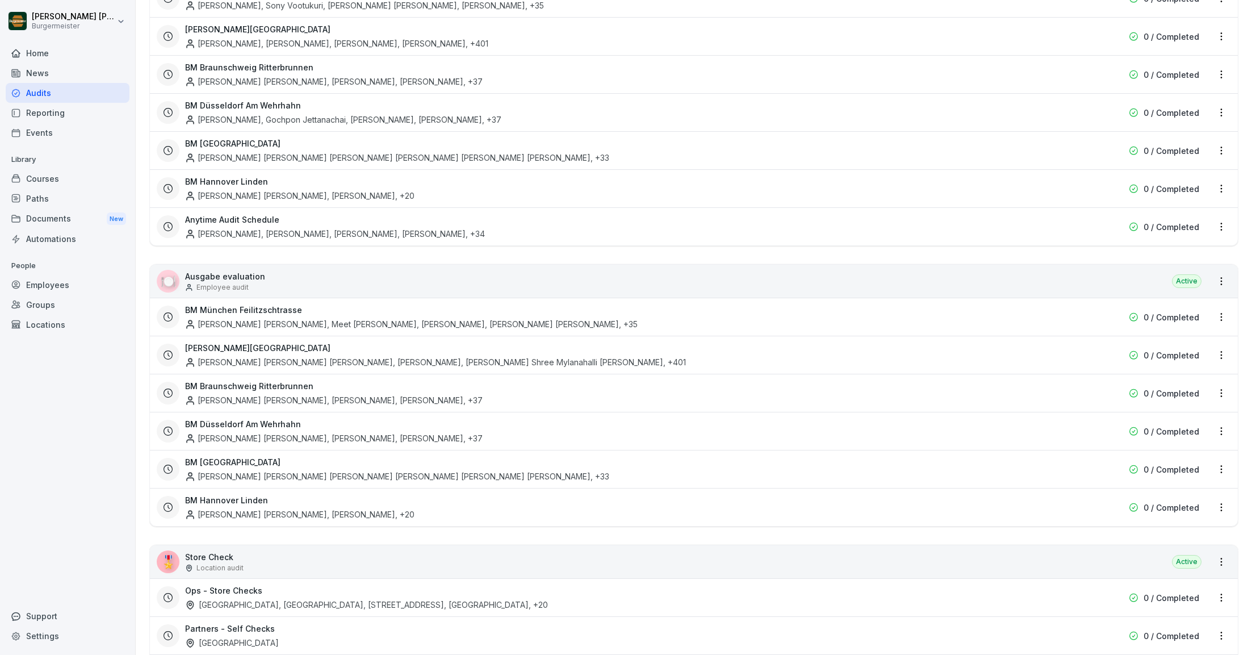
scroll to position [1740, 0]
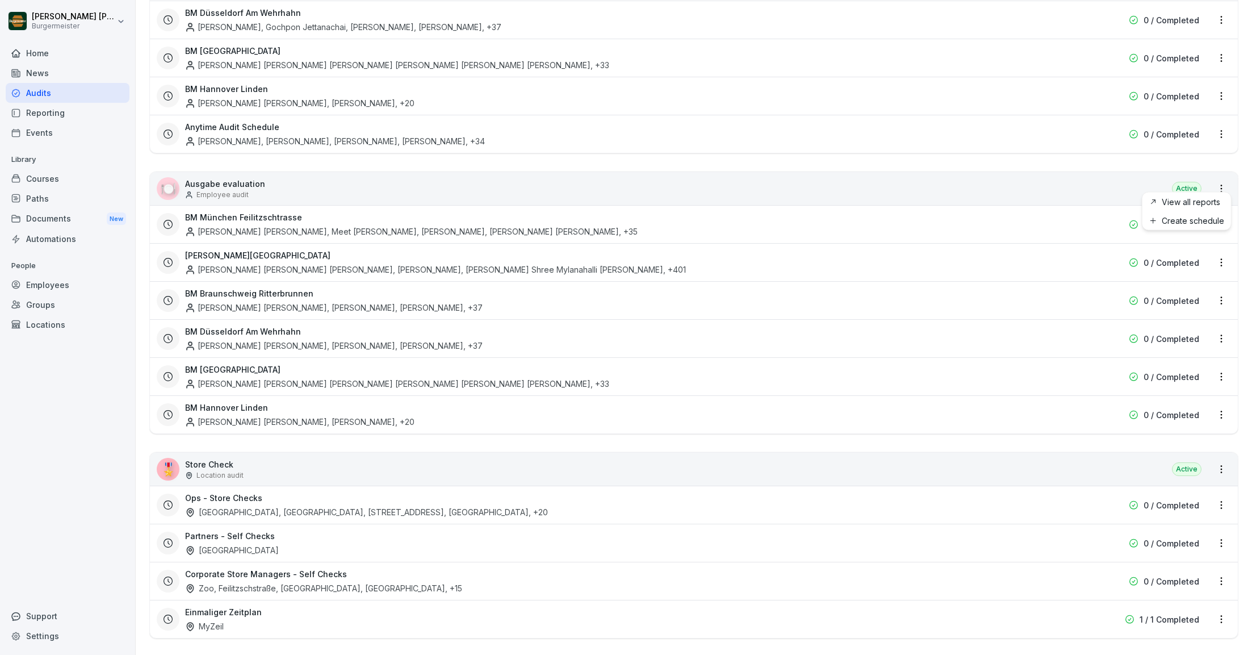
click at [1225, 179] on html "[PERSON_NAME] [PERSON_NAME] Home News Audits Reporting Events Library Courses P…" at bounding box center [626, 327] width 1252 height 655
click at [0, 0] on link "Create schedule" at bounding box center [0, 0] width 0 height 0
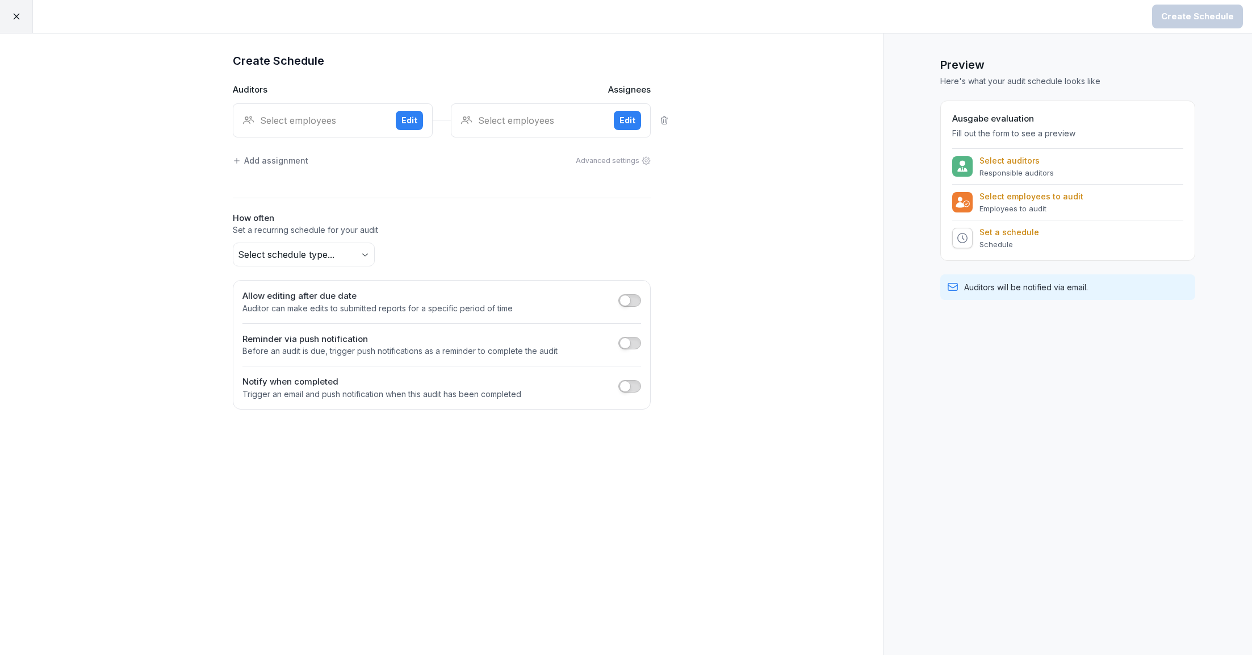
click at [355, 126] on div "Select employees" at bounding box center [314, 121] width 144 height 14
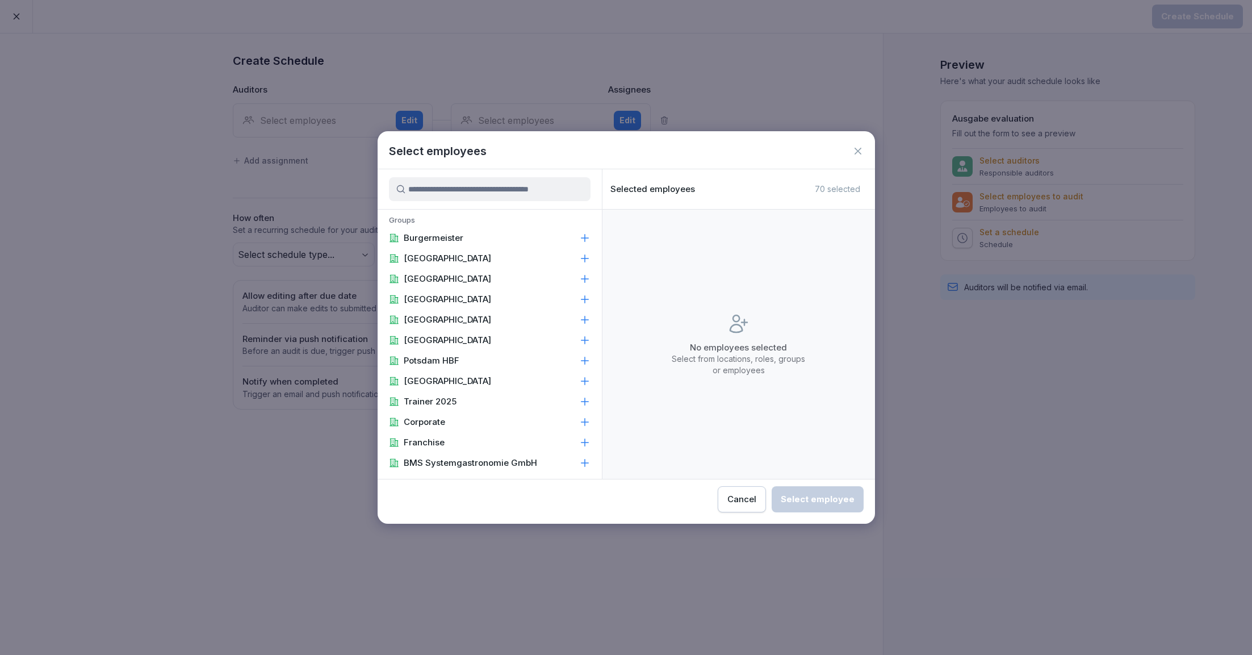
click at [499, 189] on input at bounding box center [490, 189] width 202 height 24
click at [502, 189] on input at bounding box center [490, 189] width 202 height 24
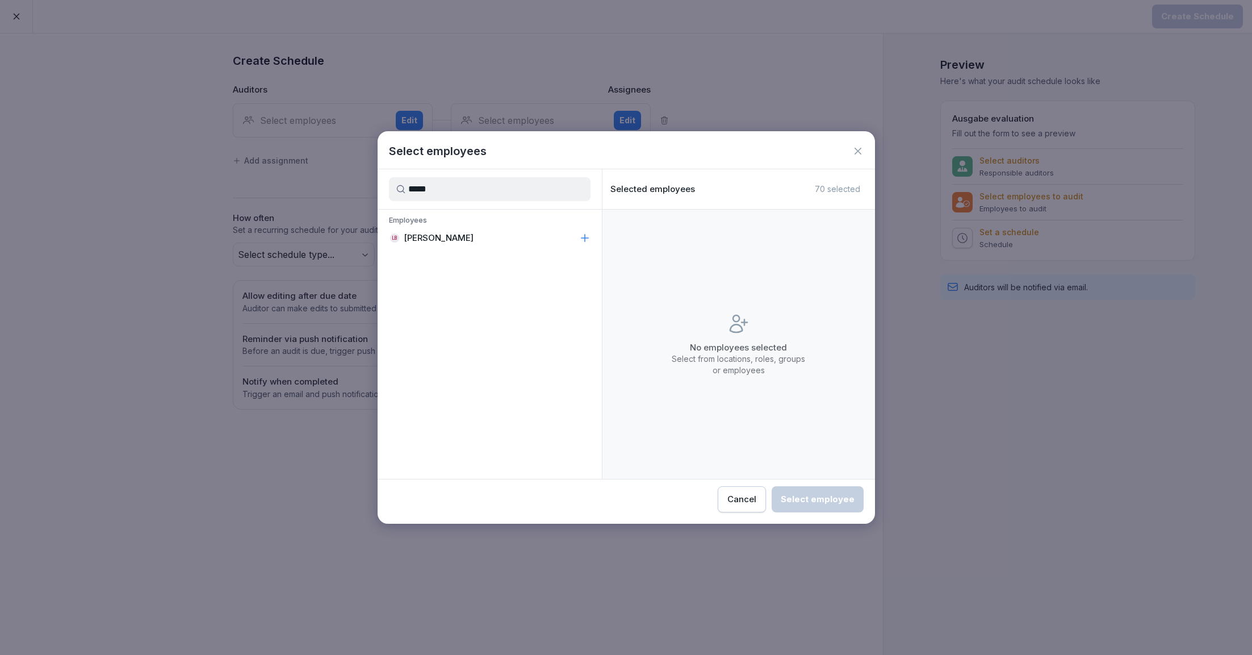
click at [493, 246] on div "LB [PERSON_NAME]" at bounding box center [490, 238] width 224 height 20
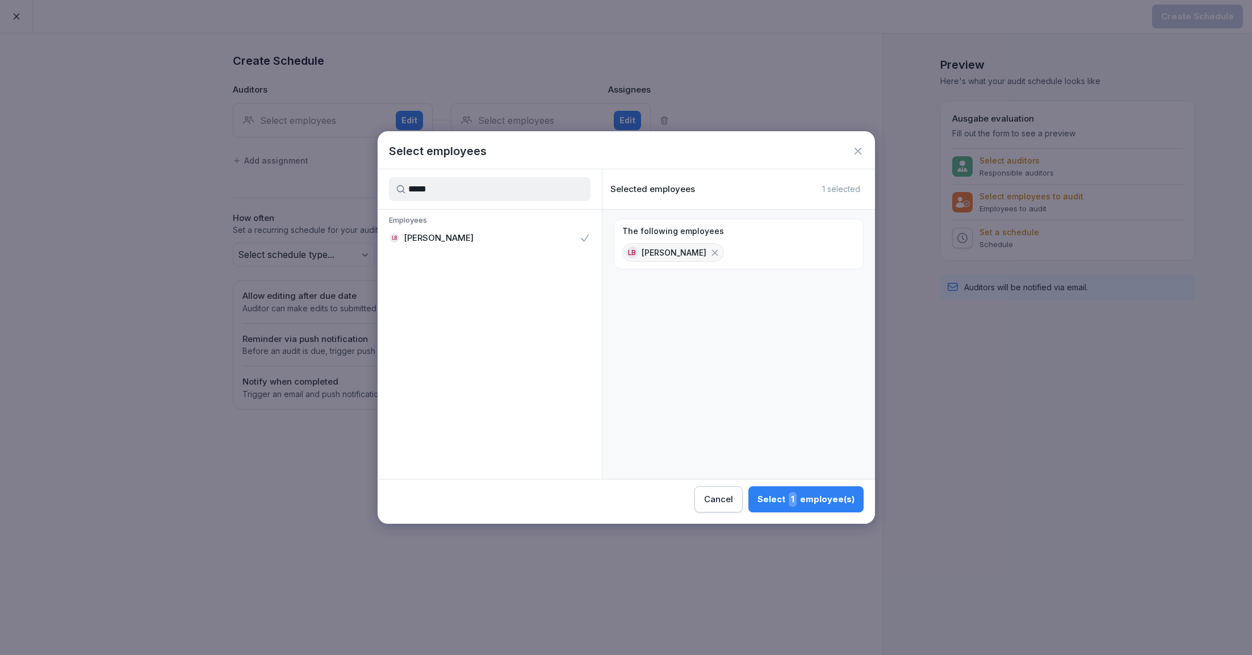
click at [484, 186] on input "*****" at bounding box center [490, 189] width 202 height 24
type input "***"
click at [459, 233] on div "TG [PERSON_NAME]" at bounding box center [490, 238] width 224 height 20
click at [450, 185] on input "***" at bounding box center [490, 189] width 202 height 24
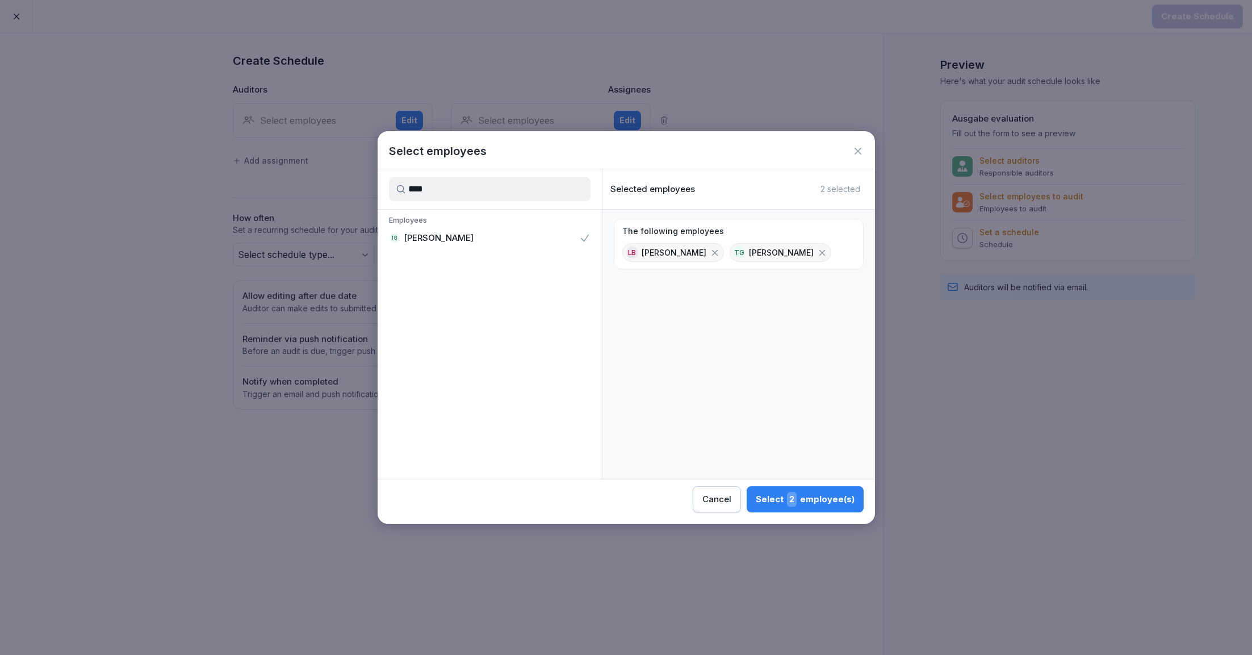
click at [450, 185] on input "***" at bounding box center [490, 189] width 202 height 24
type input "*******"
click at [405, 232] on p "[PERSON_NAME]" at bounding box center [439, 237] width 70 height 11
click at [767, 495] on div "Select 3 employee(s)" at bounding box center [805, 499] width 99 height 15
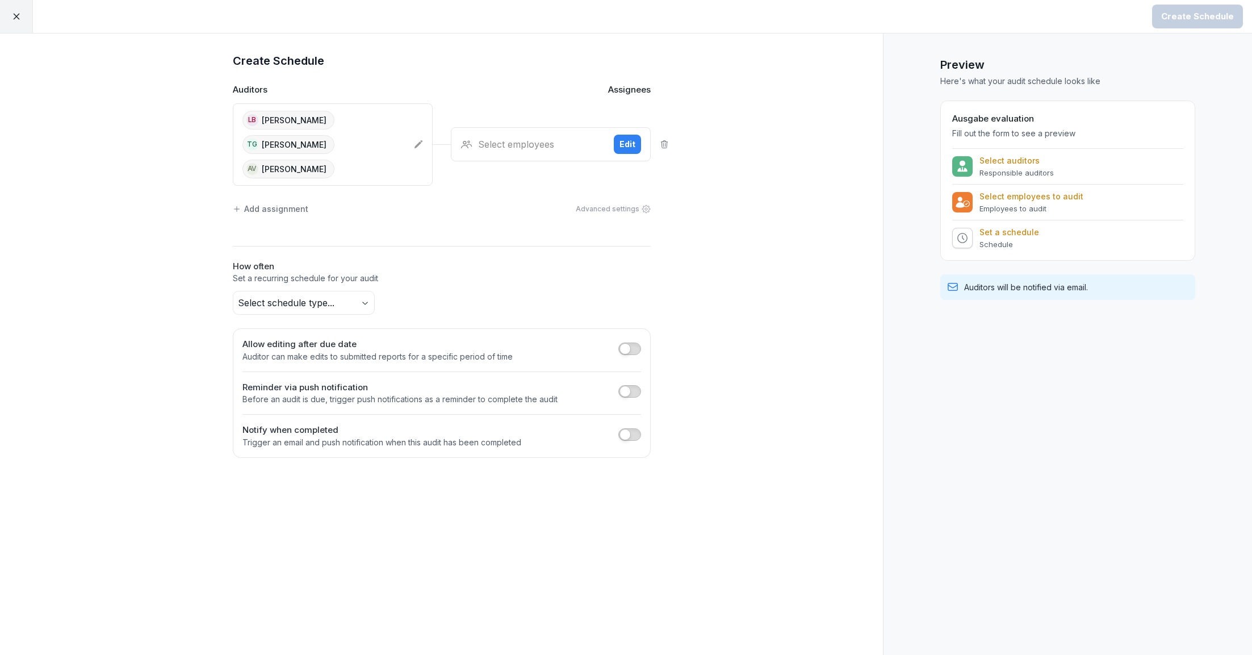
click at [515, 137] on div "Select employees" at bounding box center [533, 144] width 144 height 14
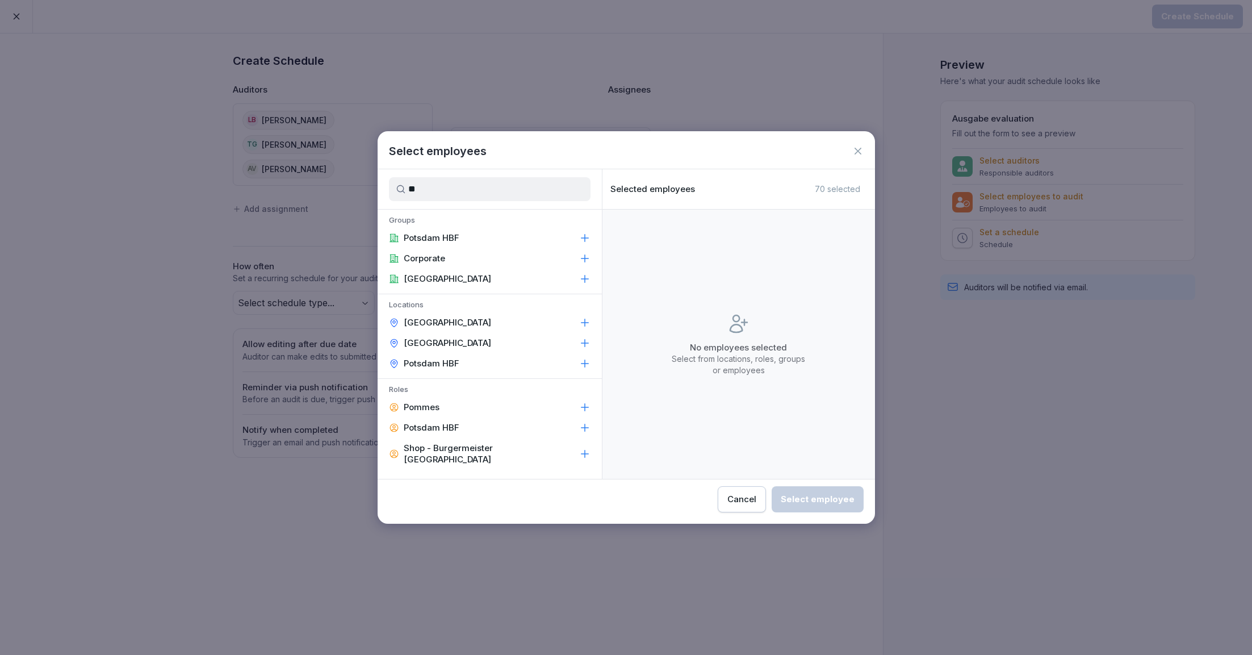
type input "*"
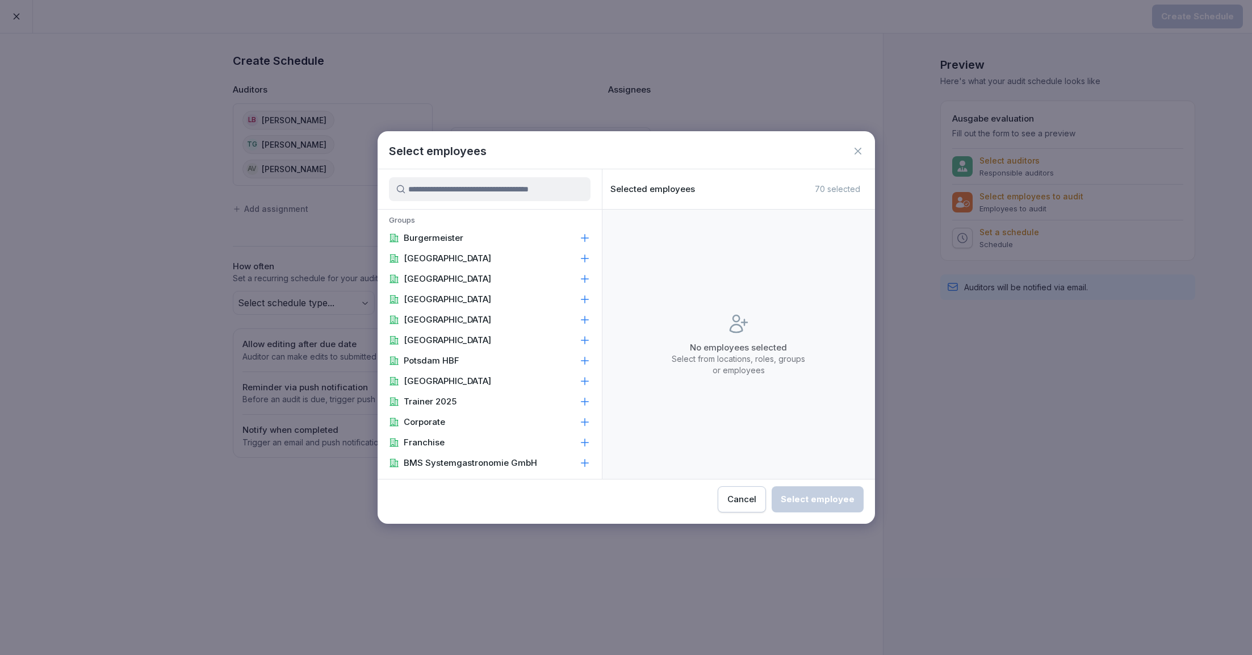
type input "*"
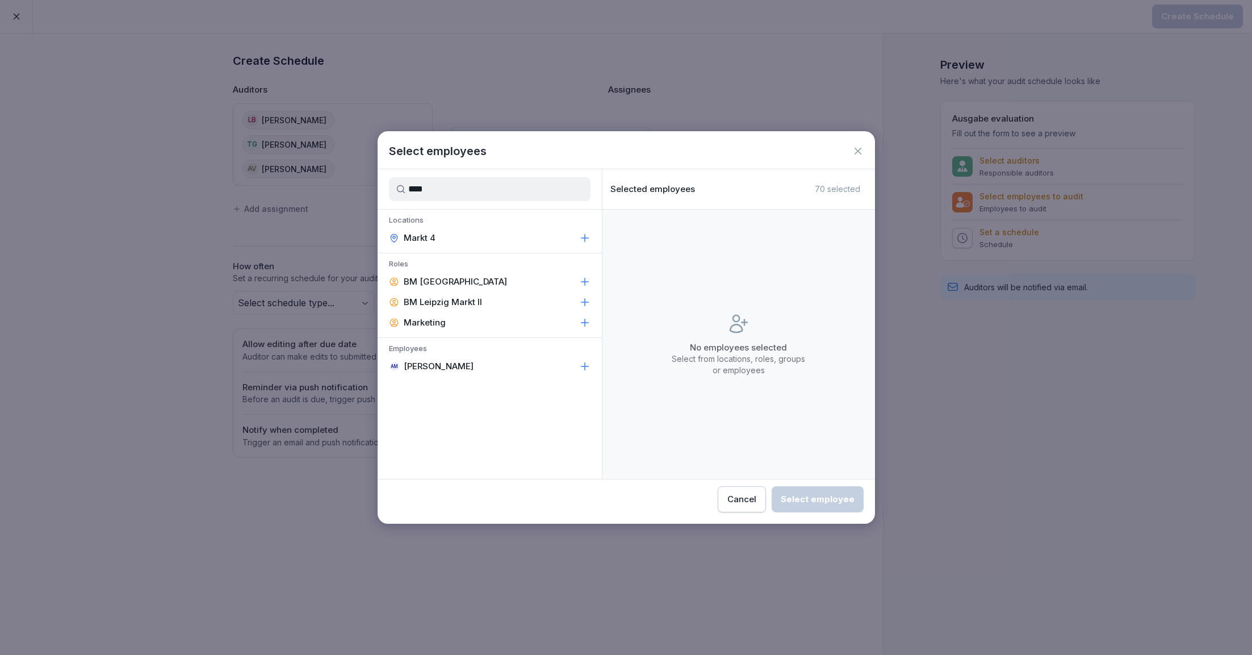
type input "****"
click at [484, 240] on div "Markt 4" at bounding box center [490, 238] width 224 height 20
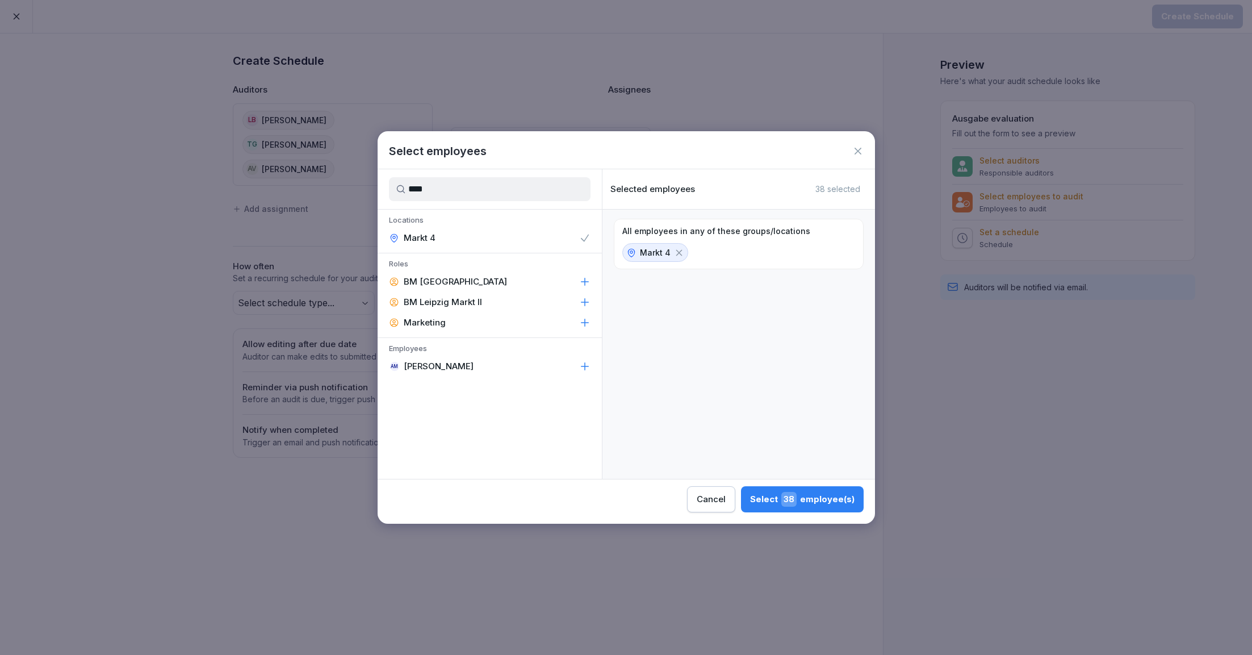
click at [805, 507] on button "Select 38 employee(s)" at bounding box center [802, 499] width 123 height 26
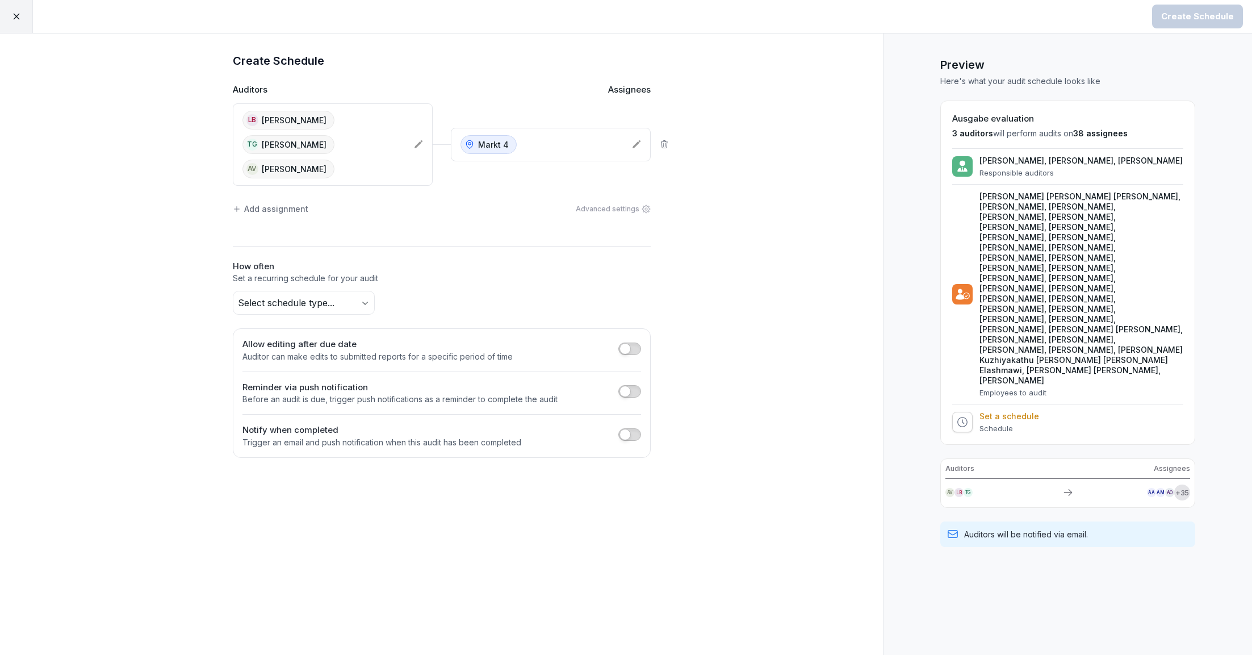
click at [328, 280] on body "Create Schedule Create Schedule Auditors Assignees LB [PERSON_NAME] TG [PERSON_…" at bounding box center [626, 327] width 1252 height 655
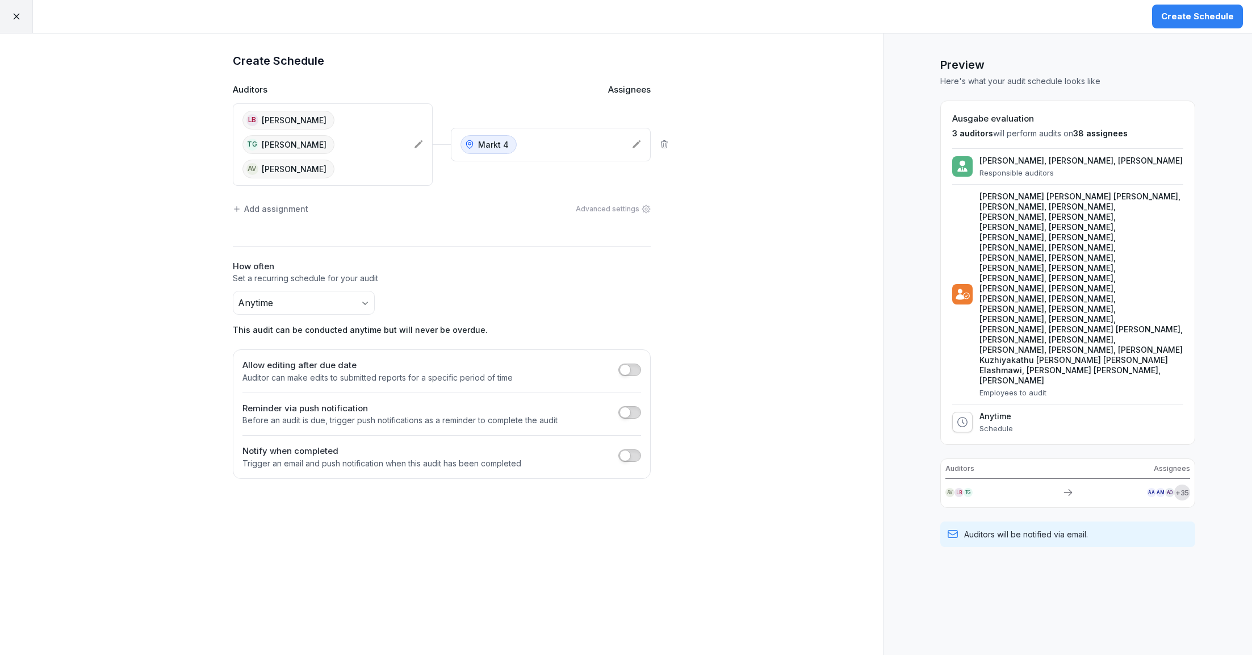
click at [597, 260] on h2 "How often" at bounding box center [442, 266] width 418 height 13
click at [1205, 11] on div "Create Schedule" at bounding box center [1197, 16] width 73 height 12
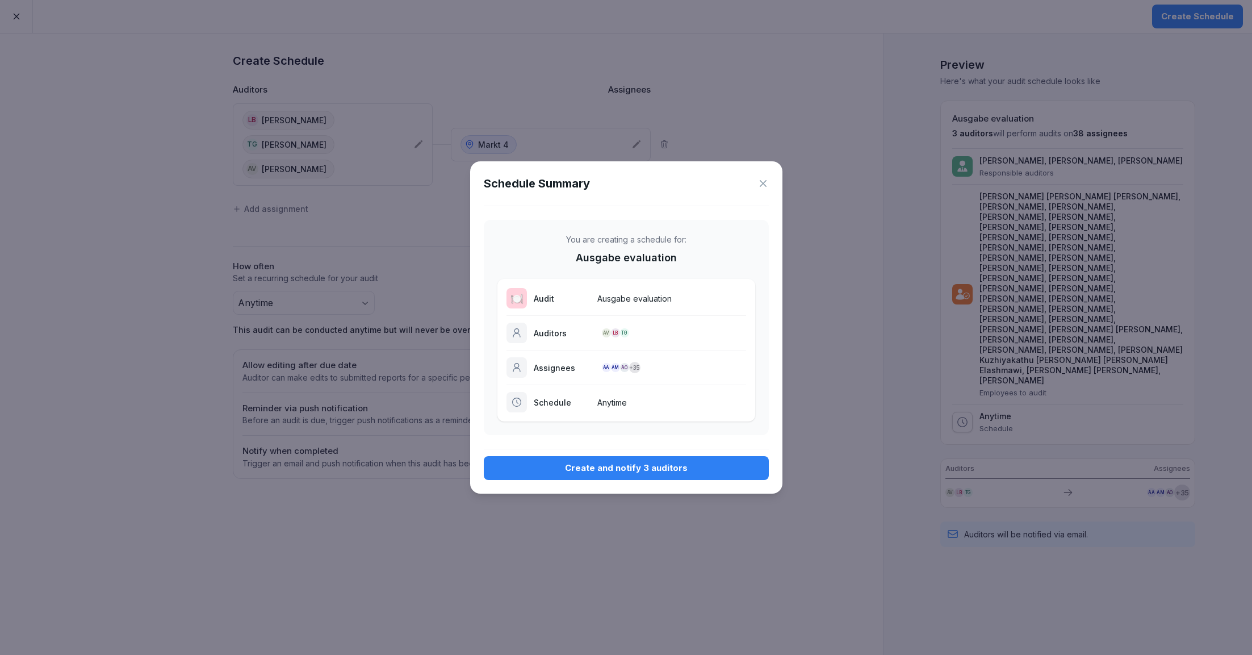
click at [533, 468] on div "Create and notify 3 auditors" at bounding box center [626, 468] width 267 height 12
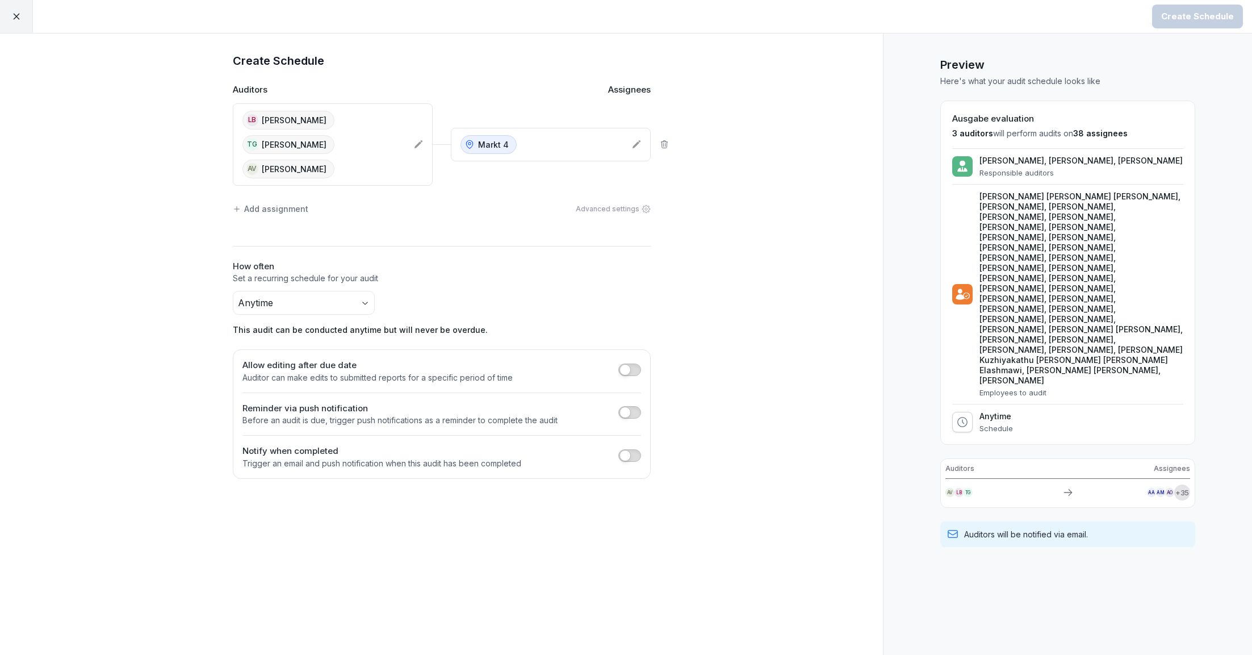
click at [14, 15] on icon at bounding box center [16, 16] width 10 height 10
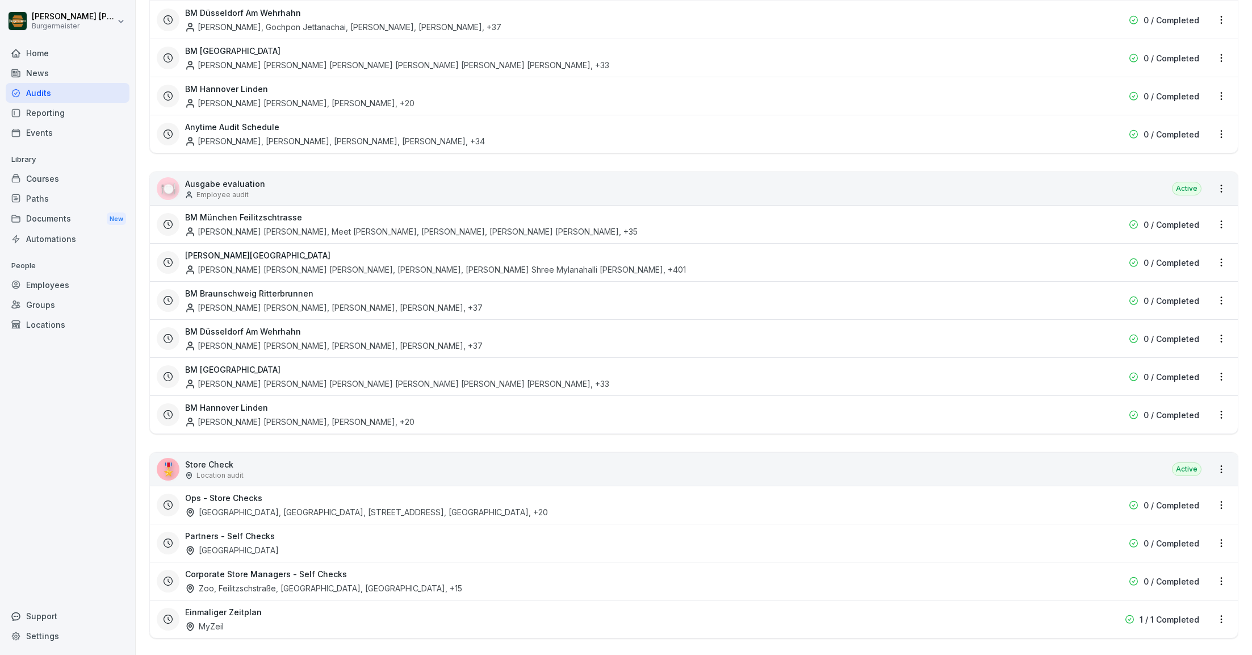
scroll to position [1671, 0]
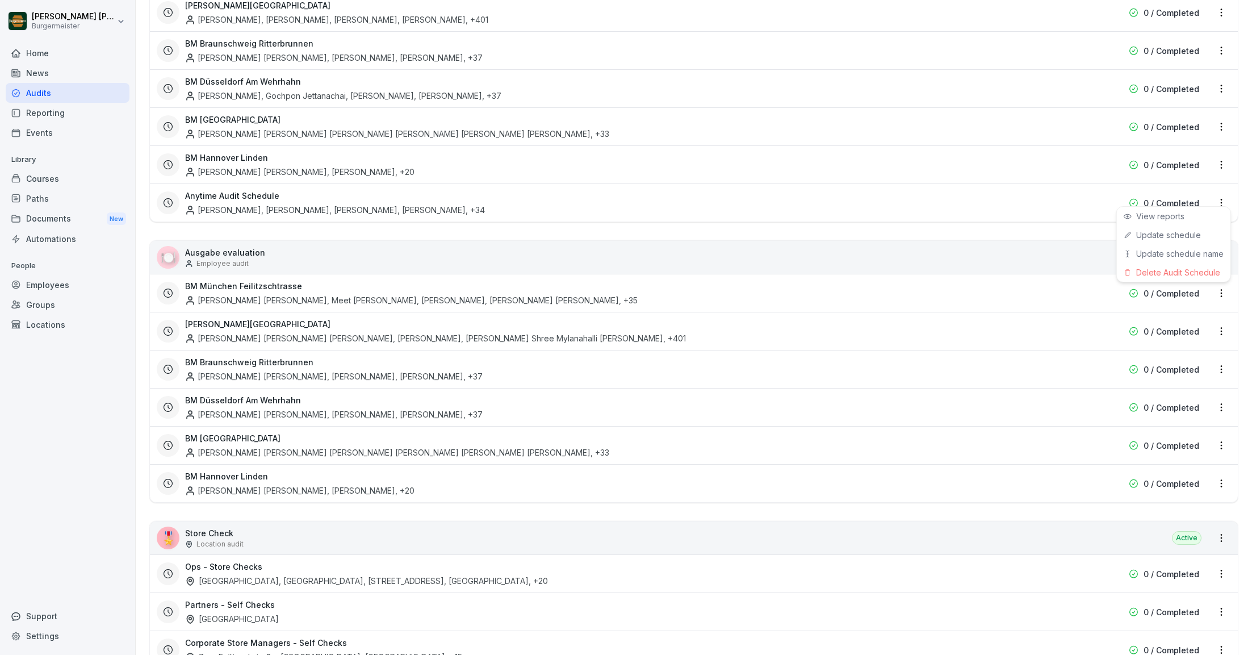
click at [1221, 195] on html "[PERSON_NAME] [PERSON_NAME] Home News Audits Reporting Events Library Courses P…" at bounding box center [626, 327] width 1252 height 655
click at [1158, 250] on div "Update schedule name" at bounding box center [1174, 253] width 114 height 19
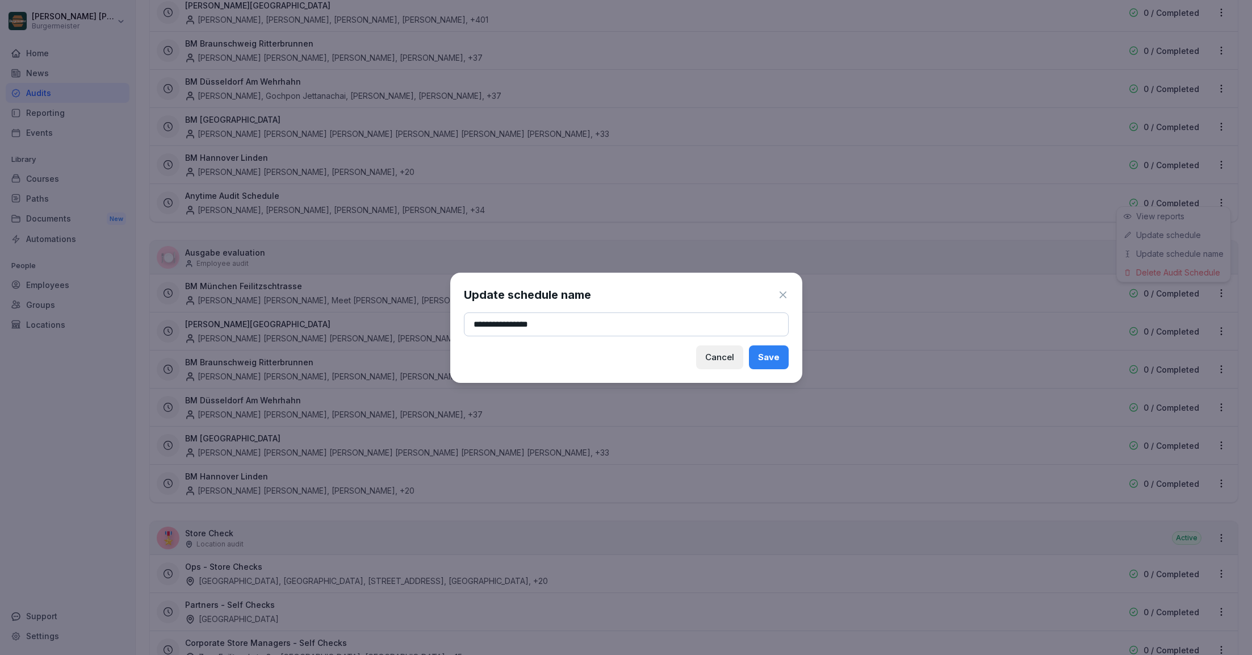
type input "**********"
click at [771, 354] on div "Save" at bounding box center [769, 357] width 22 height 12
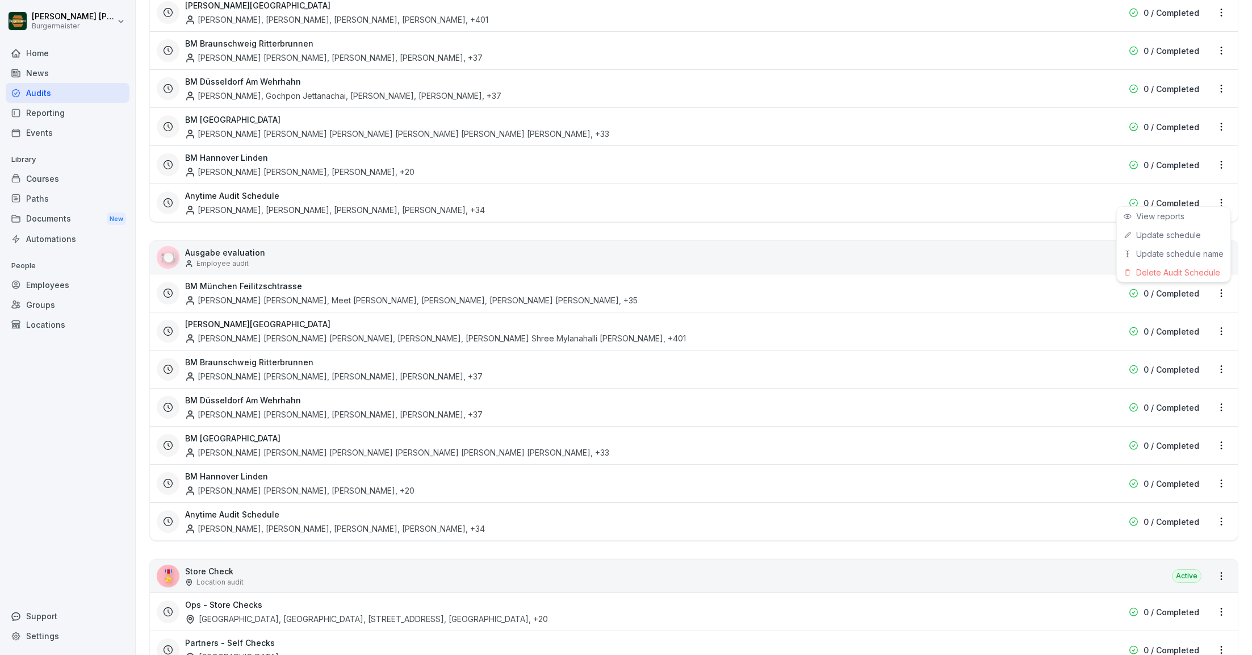
click at [1223, 513] on html "[PERSON_NAME] [PERSON_NAME] Home News Audits Reporting Events Library Courses P…" at bounding box center [626, 327] width 1252 height 655
click at [1147, 570] on div "Update schedule name" at bounding box center [1174, 571] width 114 height 19
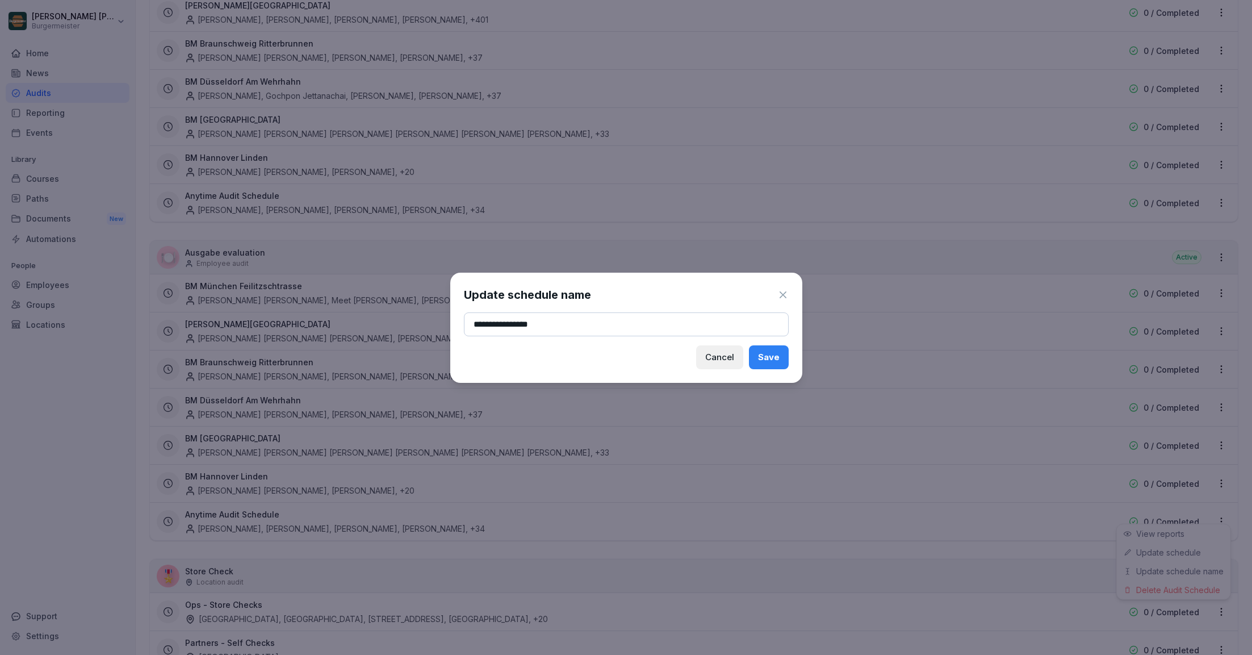
type input "**********"
click at [776, 348] on button "Save" at bounding box center [769, 357] width 40 height 24
drag, startPoint x: 658, startPoint y: 275, endPoint x: 719, endPoint y: 338, distance: 88.0
click at [718, 338] on div "**********" at bounding box center [626, 328] width 352 height 110
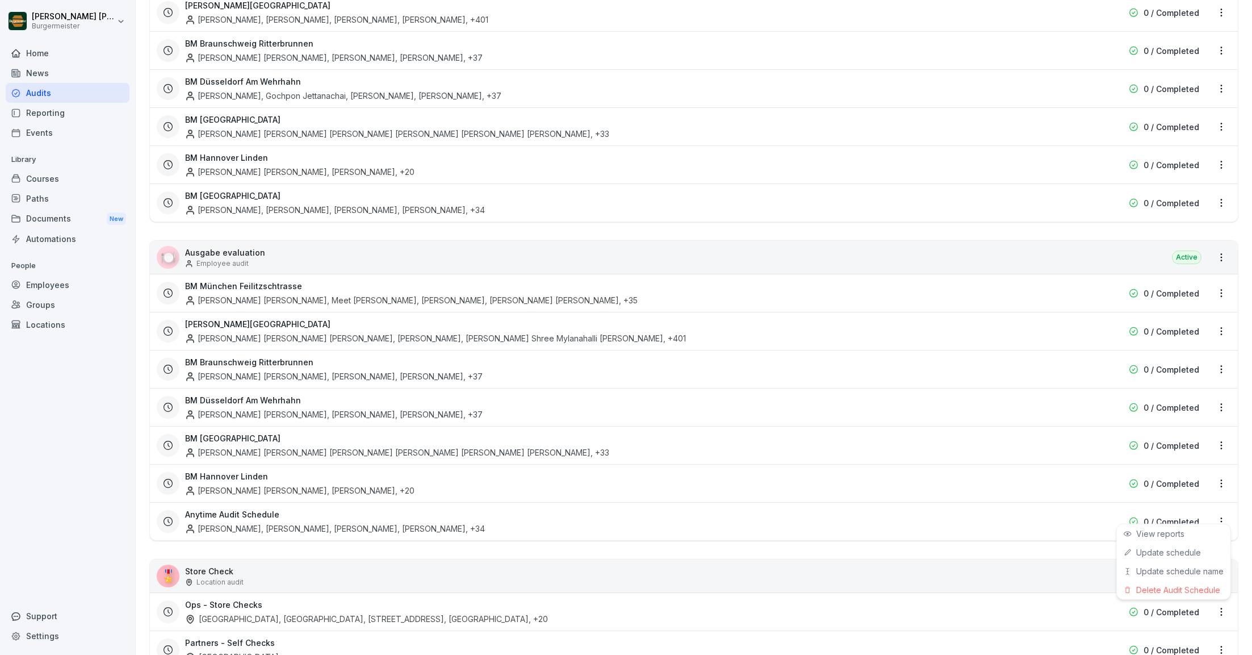
click at [428, 218] on html "[PERSON_NAME] [PERSON_NAME] Home News Audits Reporting Events Library Courses P…" at bounding box center [626, 327] width 1252 height 655
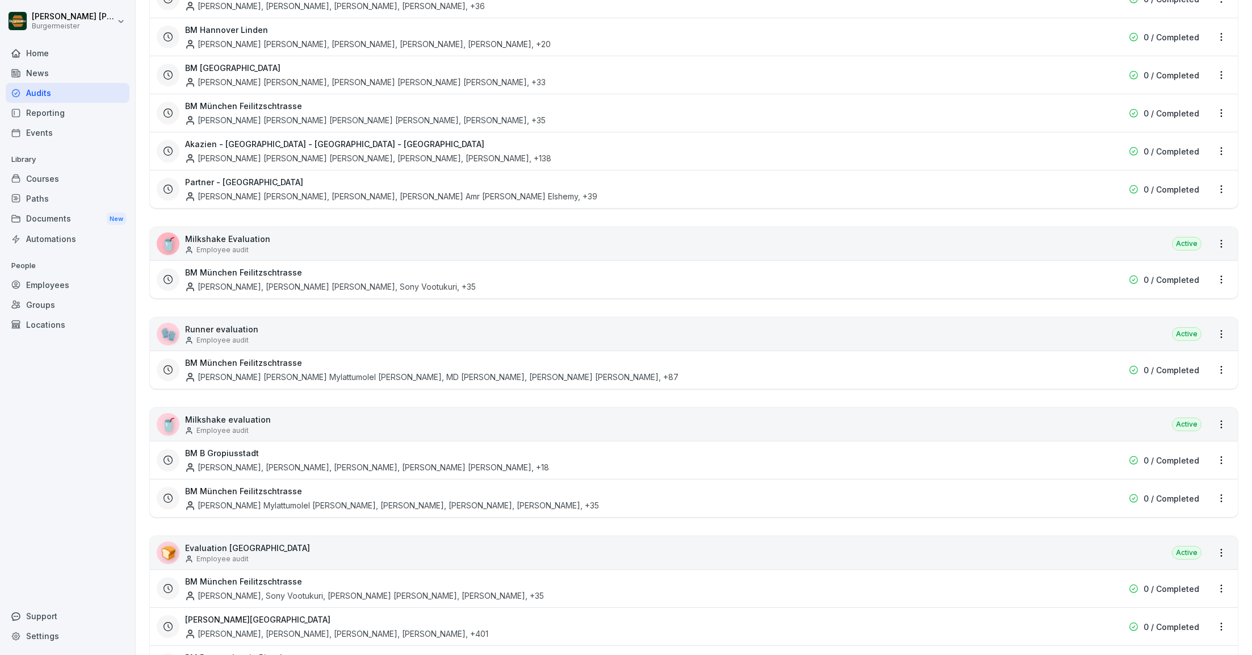
scroll to position [1055, 0]
click at [1222, 186] on html "[PERSON_NAME] [PERSON_NAME] Home News Audits Reporting Events Library Courses P…" at bounding box center [626, 327] width 1252 height 655
click at [1152, 247] on div "Update schedule name" at bounding box center [1174, 245] width 114 height 19
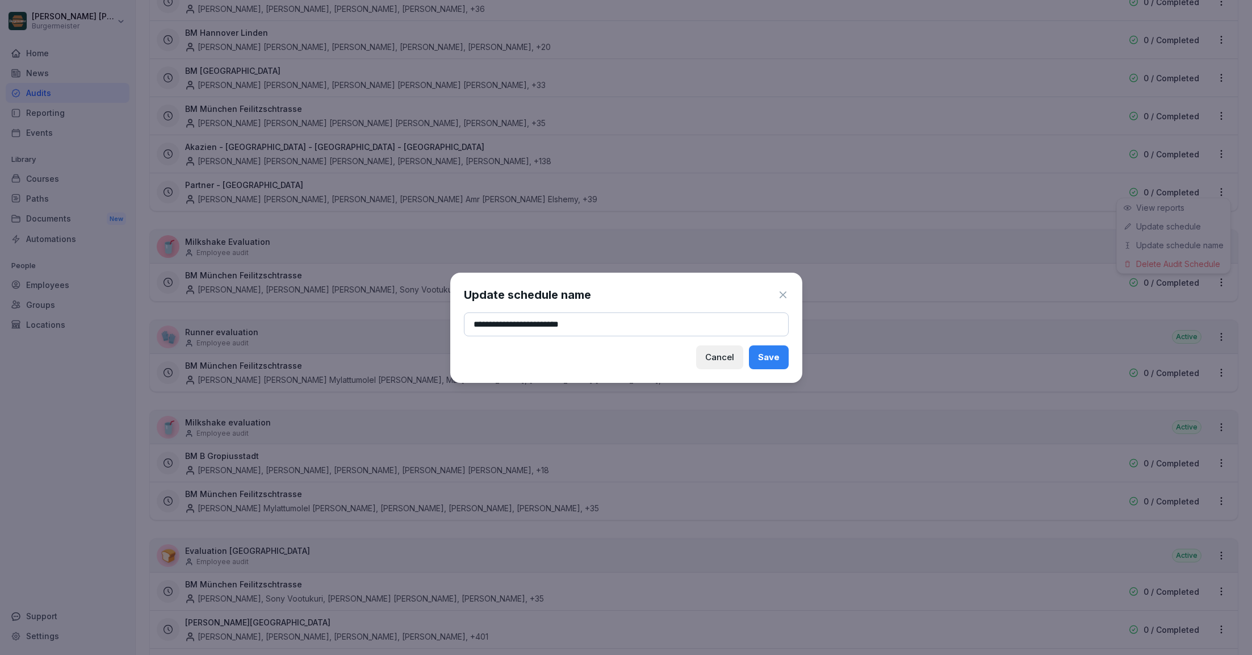
click at [639, 322] on input "**********" at bounding box center [626, 324] width 325 height 24
click at [762, 354] on div "Save" at bounding box center [769, 357] width 22 height 12
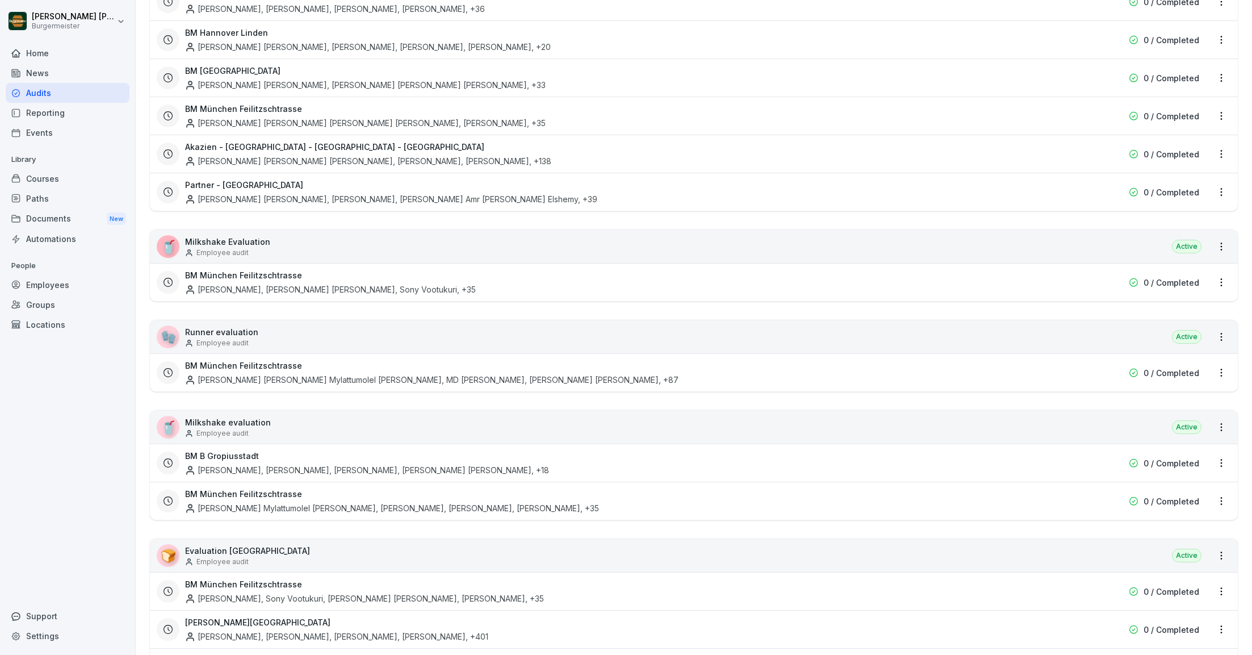
click at [345, 218] on html "[PERSON_NAME] [PERSON_NAME] Home News Audits Reporting Events Library Courses P…" at bounding box center [626, 327] width 1252 height 655
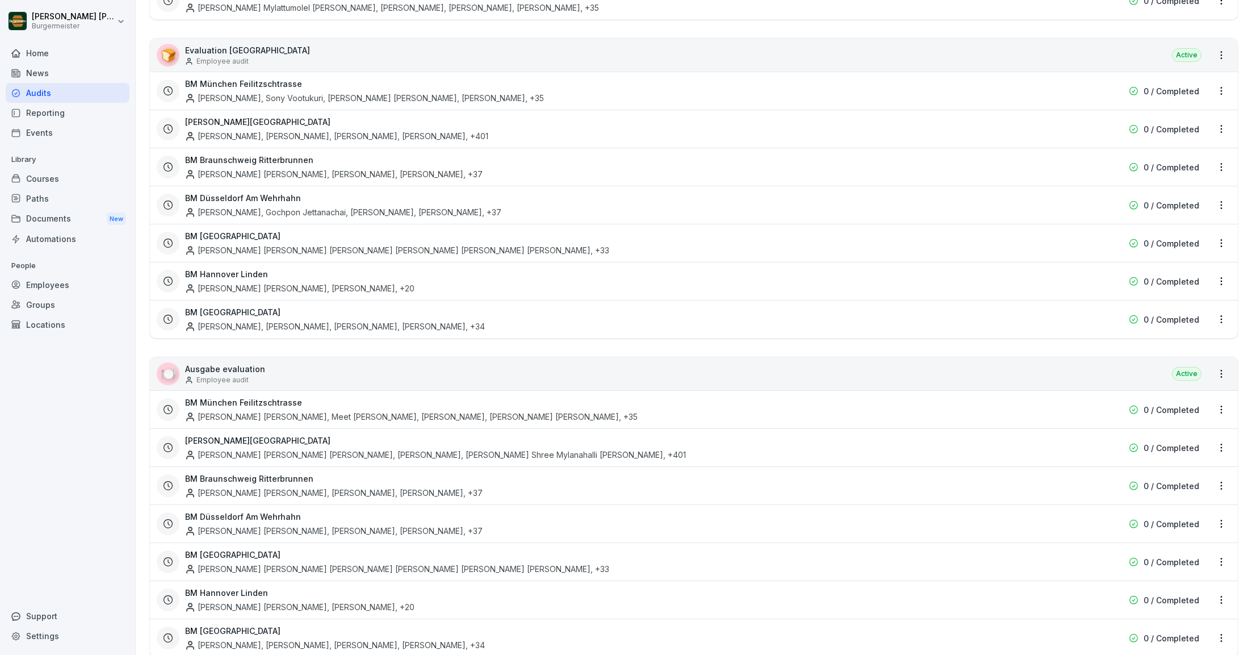
scroll to position [1554, 0]
click at [1222, 49] on html "[PERSON_NAME] [PERSON_NAME] Home News Audits Reporting Events Library Courses P…" at bounding box center [626, 327] width 1252 height 655
click at [0, 0] on link "Create schedule" at bounding box center [0, 0] width 0 height 0
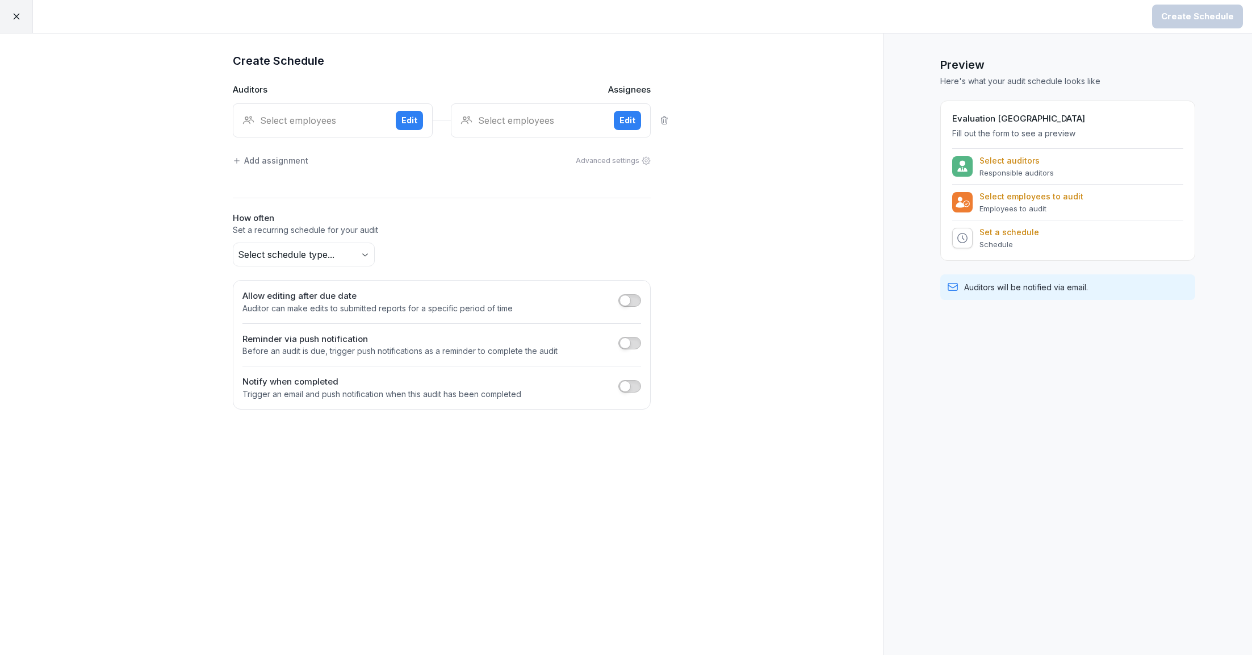
click at [283, 116] on div "Select employees" at bounding box center [314, 121] width 144 height 14
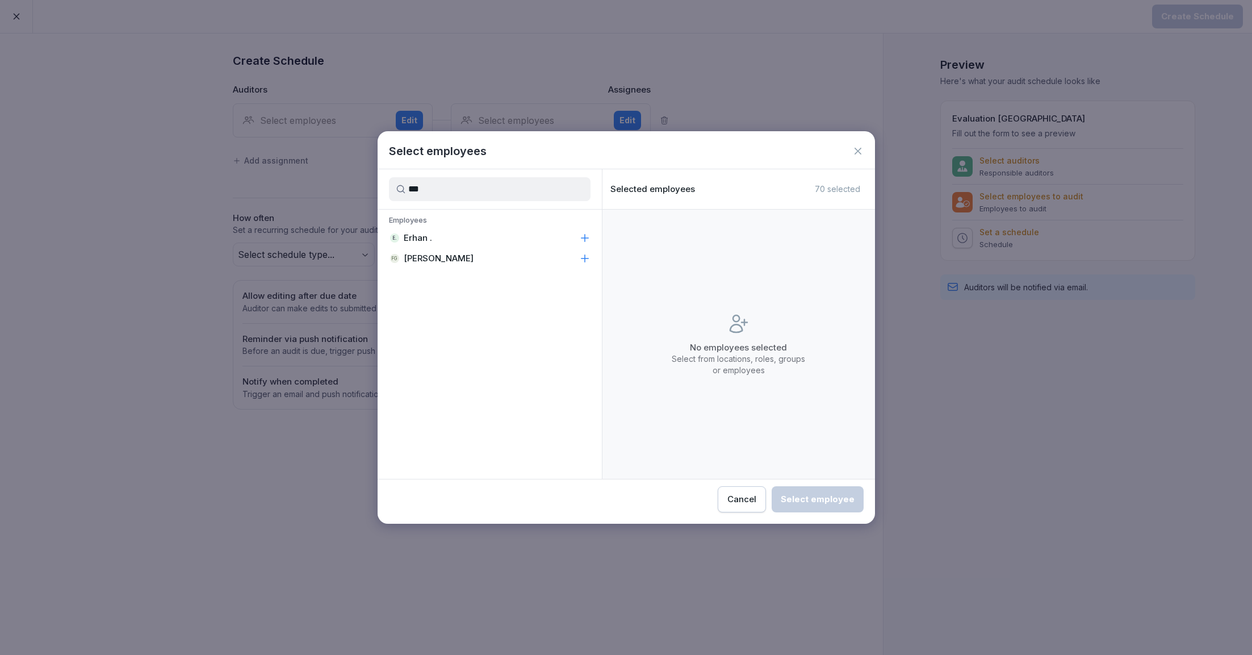
type input "***"
click at [444, 236] on div "E. Erhan ." at bounding box center [490, 238] width 224 height 20
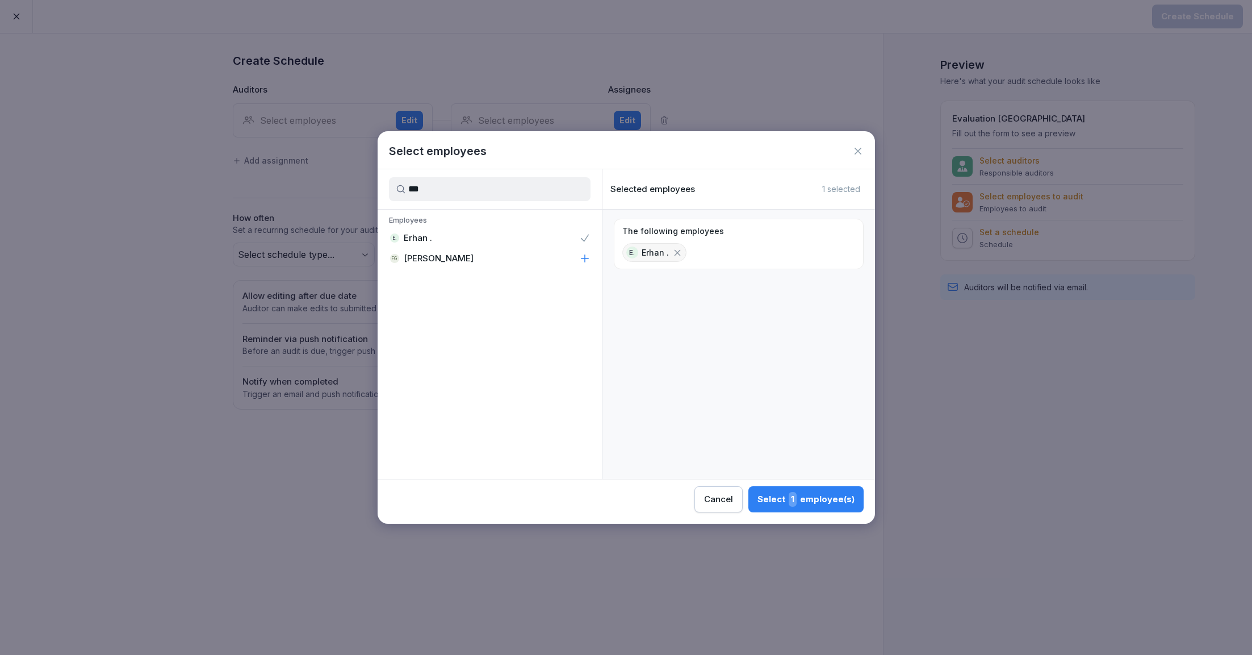
click at [779, 499] on div "Select 1 employee(s)" at bounding box center [806, 499] width 97 height 15
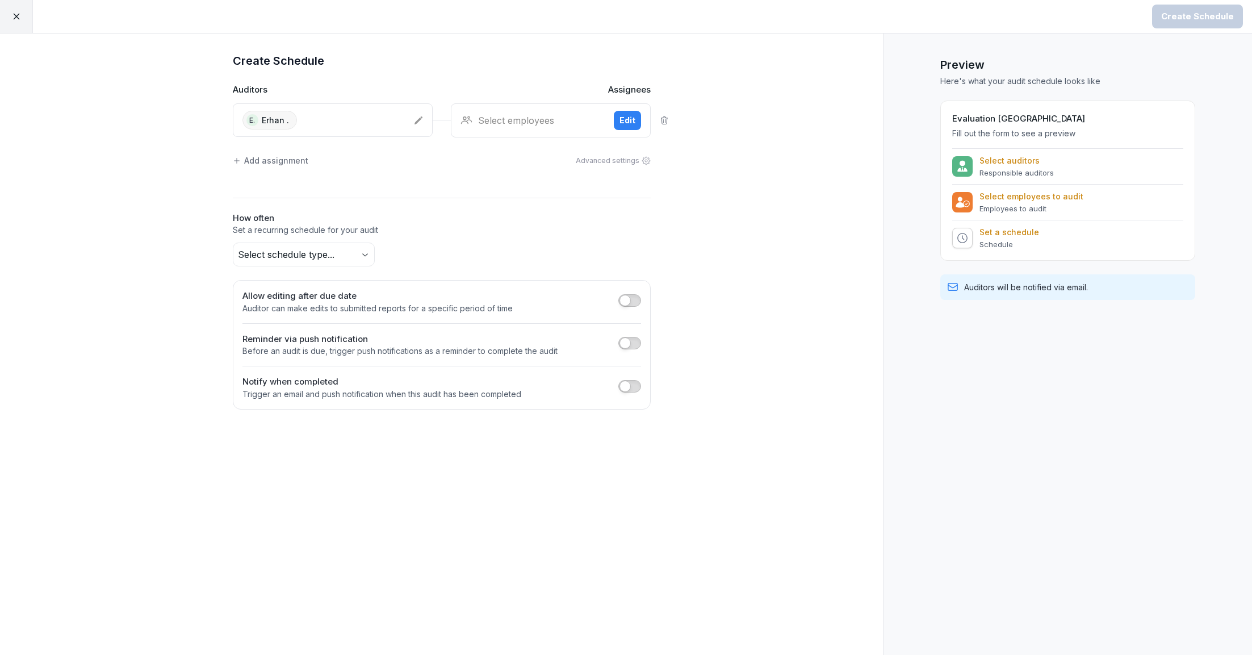
click at [515, 128] on div "Select employees Edit" at bounding box center [551, 120] width 200 height 34
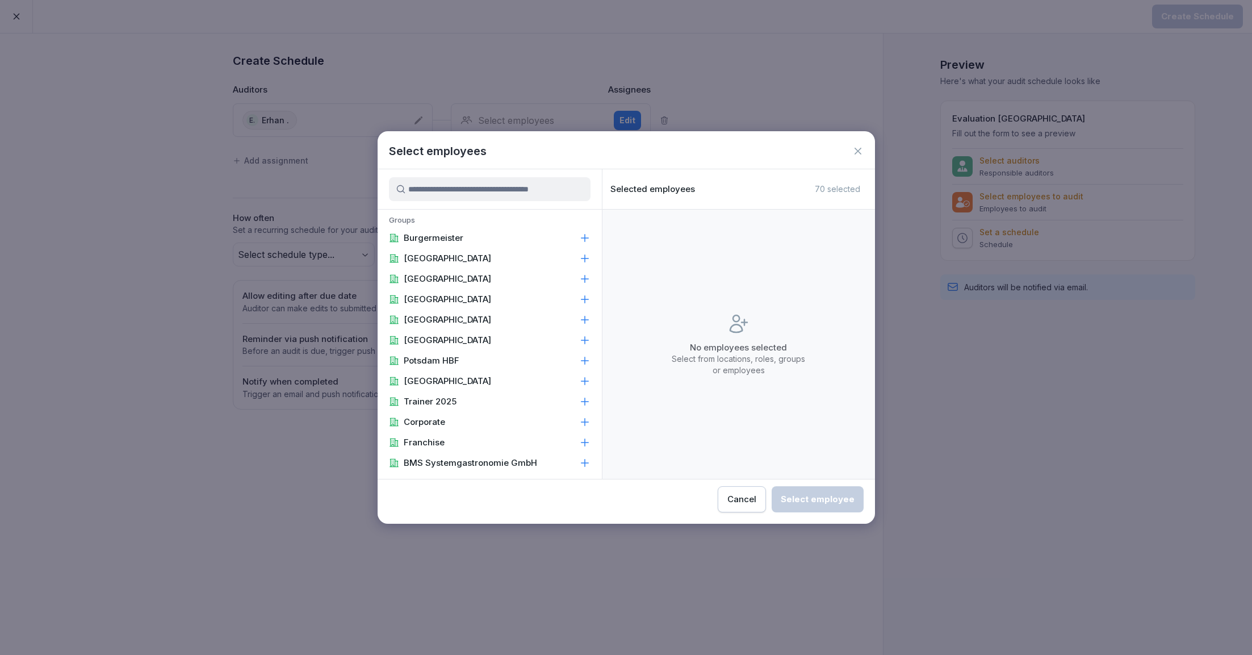
click at [497, 189] on input at bounding box center [490, 189] width 202 height 24
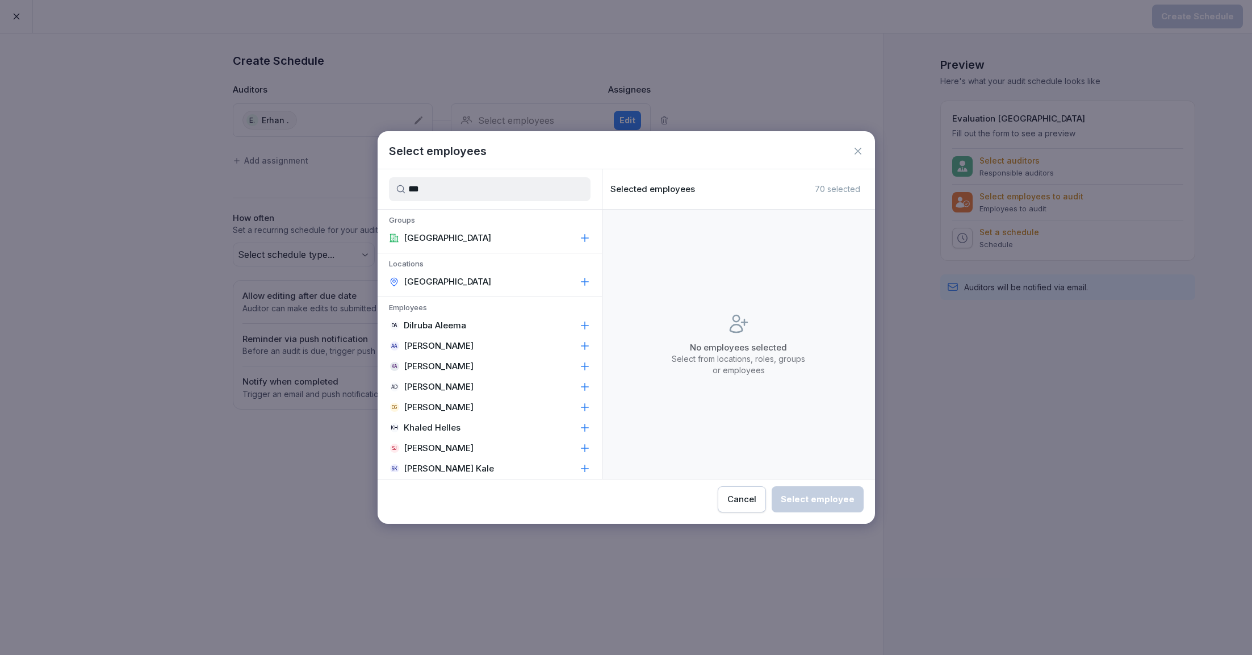
type input "***"
click at [450, 276] on p "[GEOGRAPHIC_DATA]" at bounding box center [447, 281] width 87 height 11
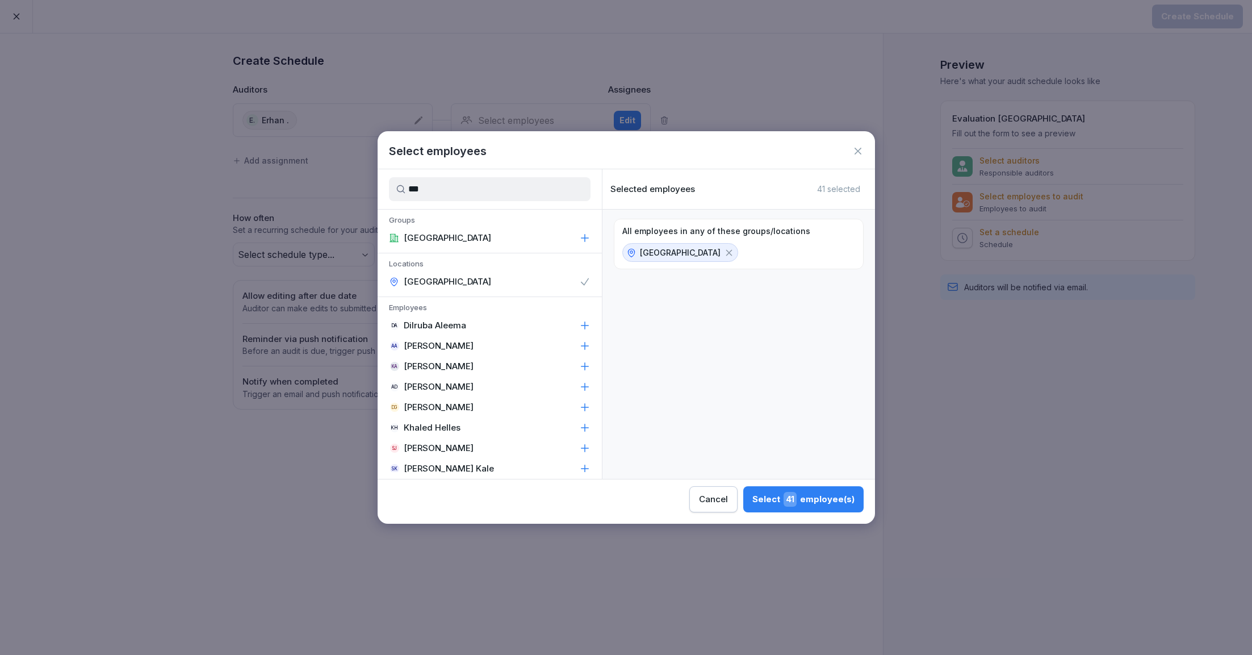
click at [824, 488] on button "Select 41 employee(s)" at bounding box center [803, 499] width 120 height 26
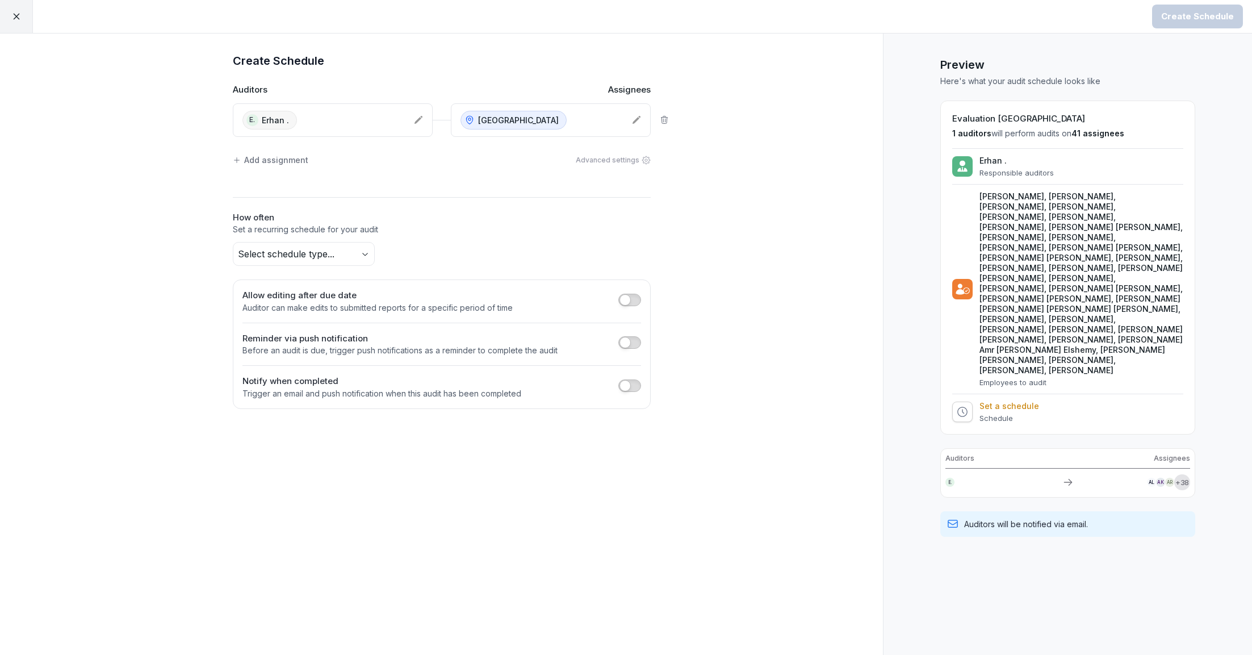
click at [331, 249] on body "Create Schedule Create Schedule Auditors Assignees E. Erhan . Alexanderplatz Ad…" at bounding box center [626, 327] width 1252 height 655
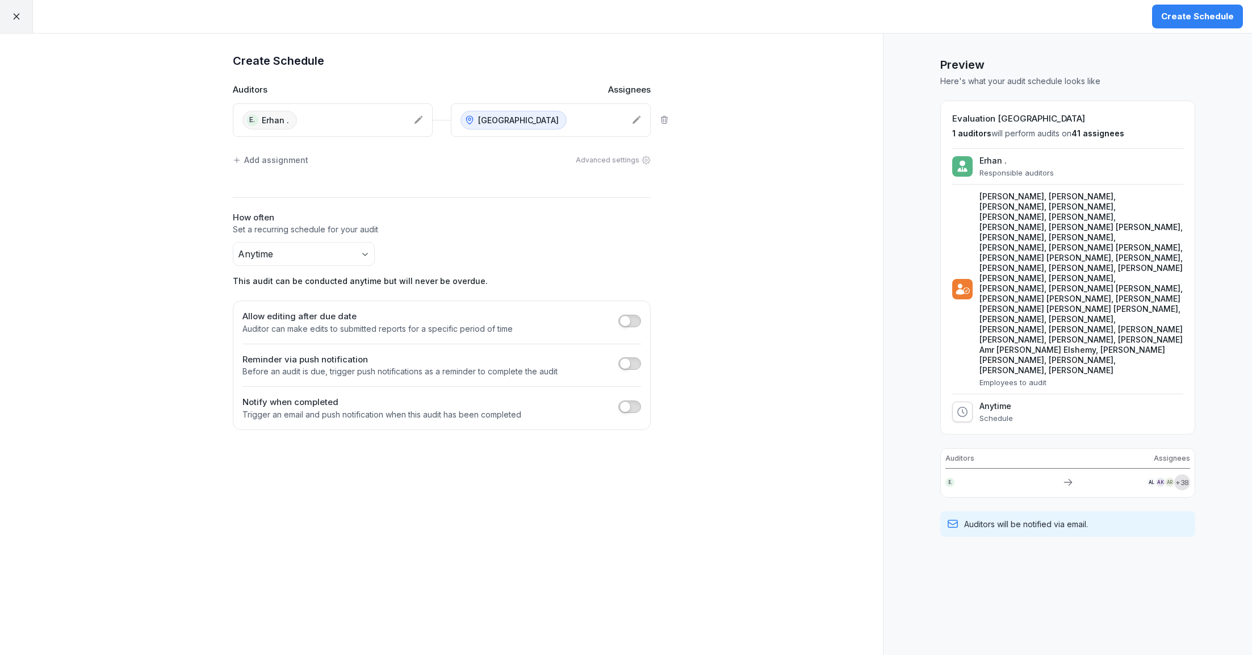
click at [582, 211] on h2 "How often" at bounding box center [442, 217] width 418 height 13
click at [1198, 18] on div "Create Schedule" at bounding box center [1197, 16] width 73 height 12
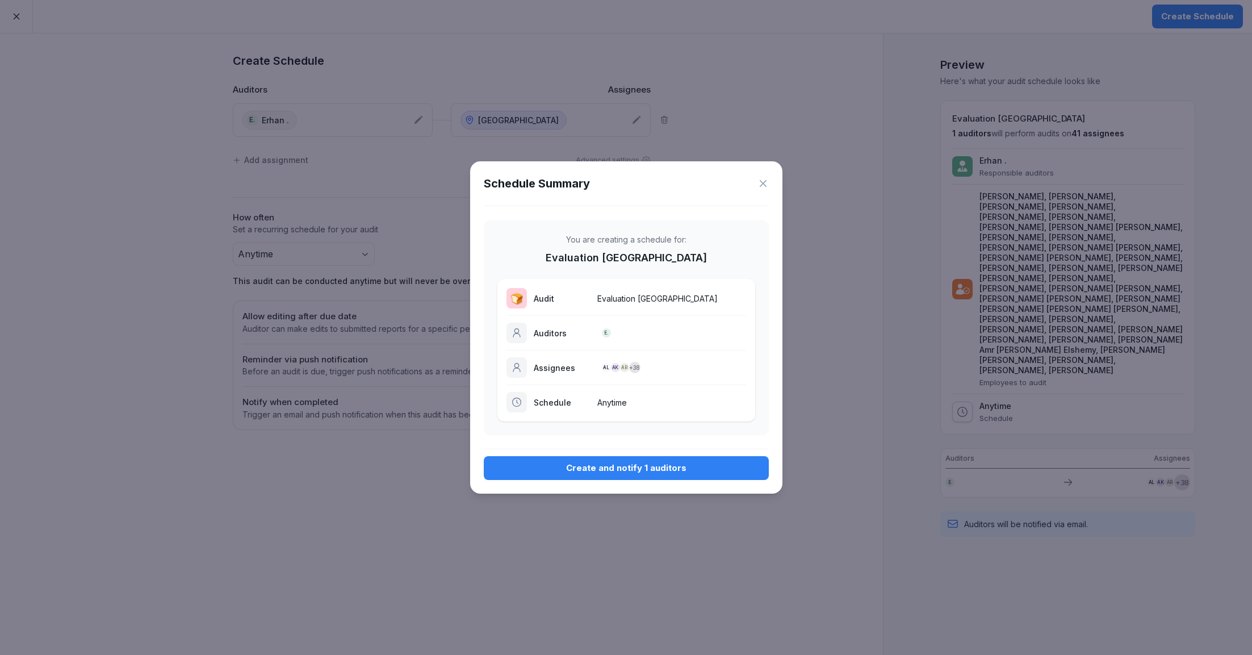
click at [760, 182] on icon at bounding box center [763, 183] width 11 height 11
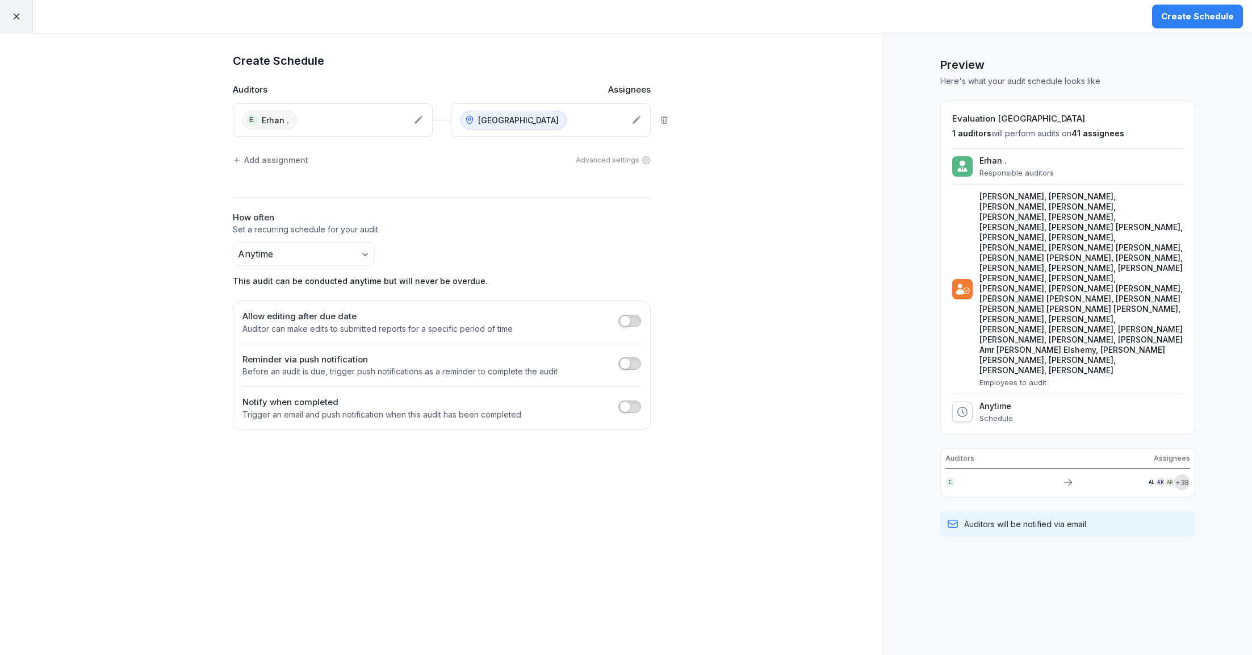
click at [1192, 10] on div "Create Schedule" at bounding box center [1197, 16] width 73 height 12
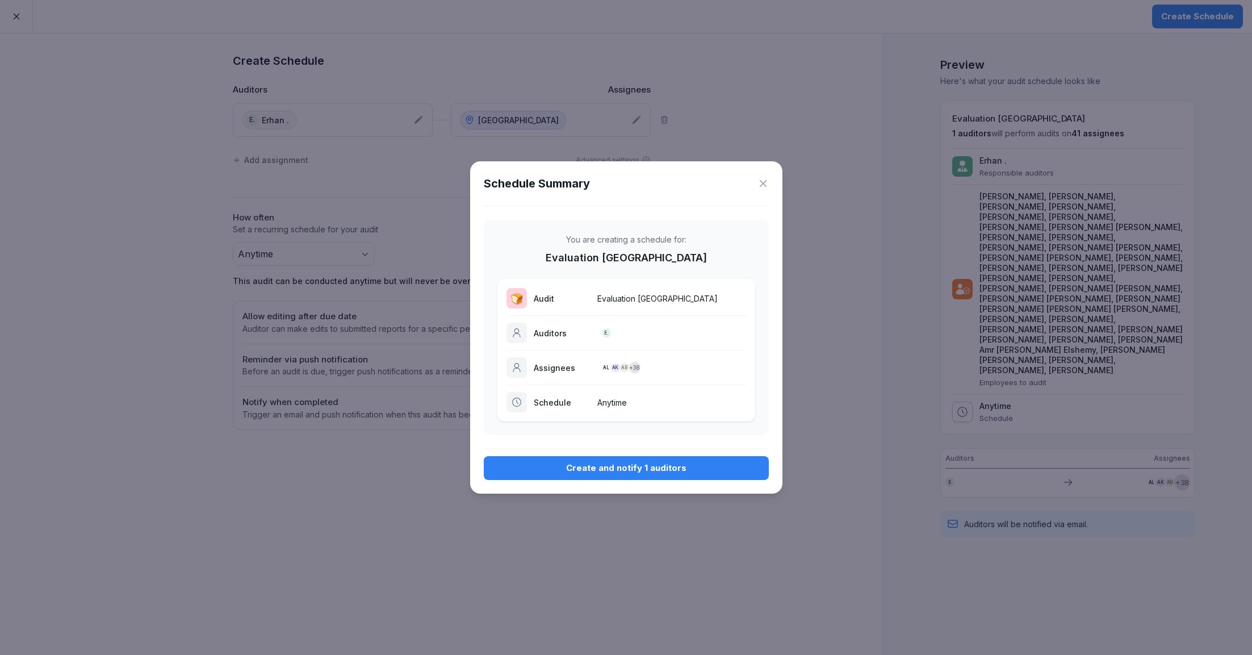
click at [617, 467] on div "Create and notify 1 auditors" at bounding box center [626, 468] width 267 height 12
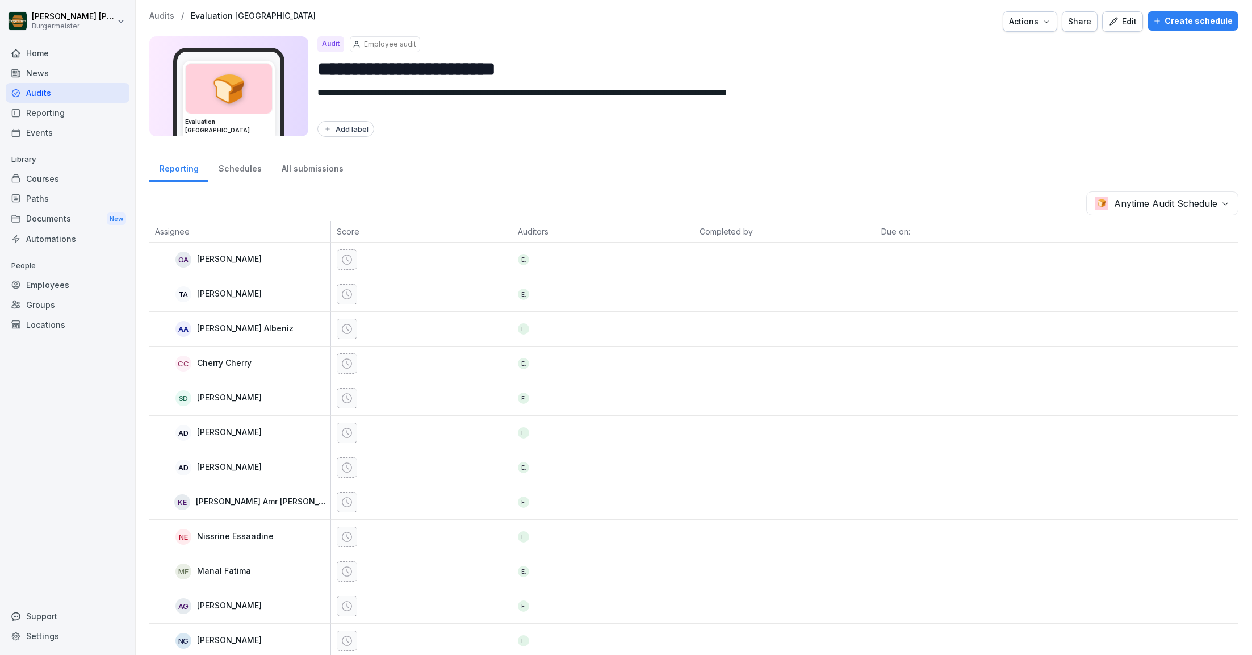
click at [161, 12] on p "Audits" at bounding box center [161, 16] width 25 height 10
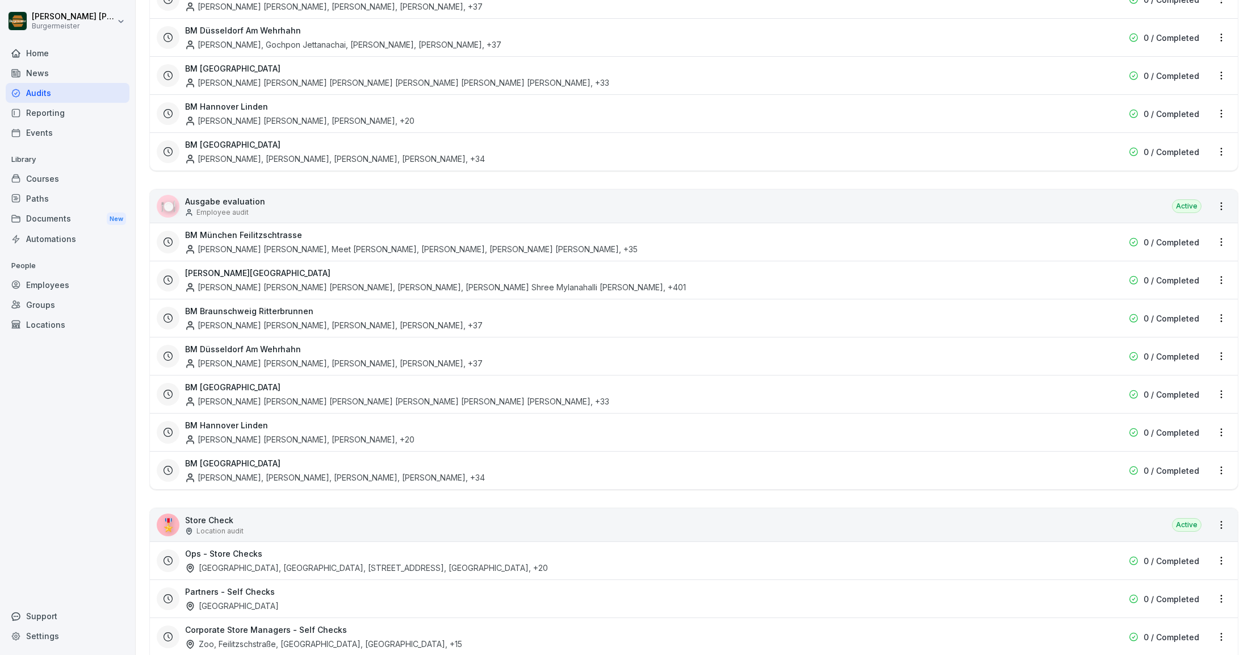
scroll to position [1778, 0]
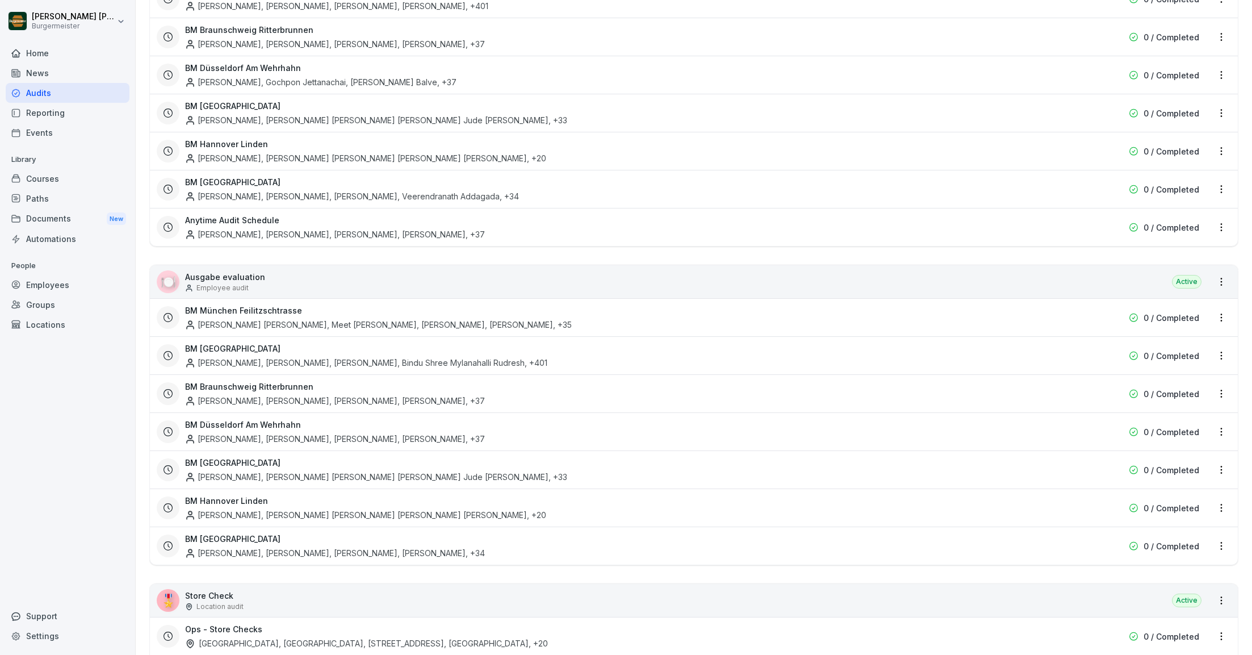
scroll to position [1772, 0]
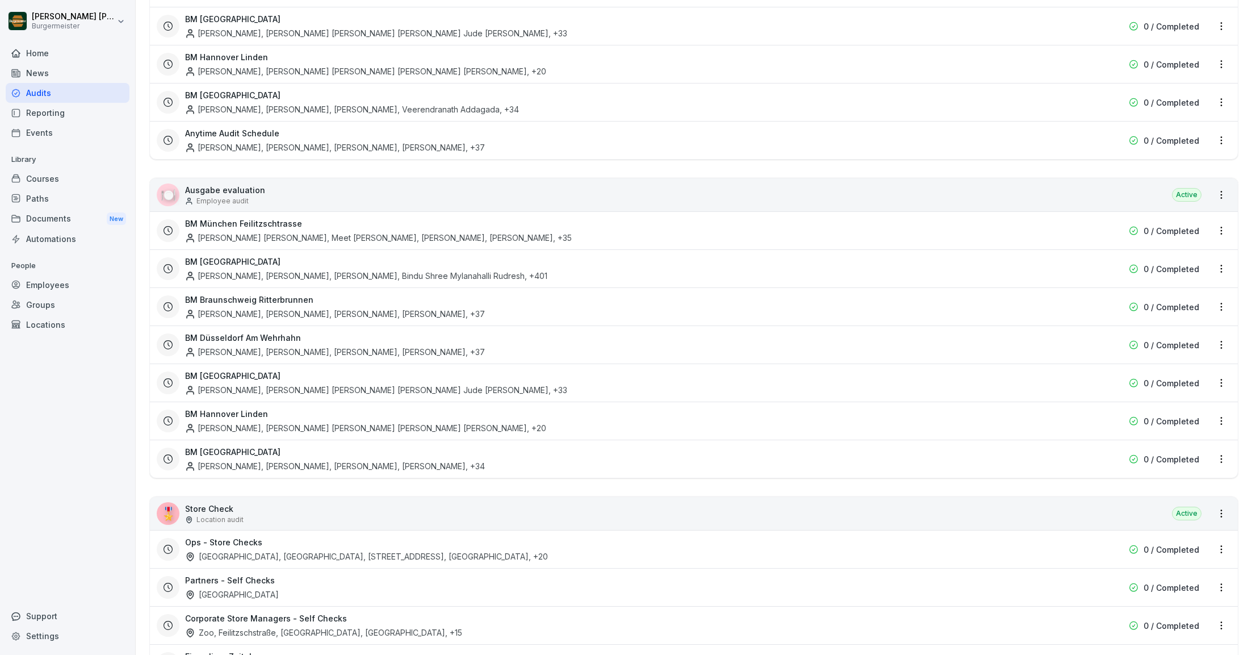
click at [1224, 132] on html "[PERSON_NAME] [PERSON_NAME] Home News Audits Reporting Events Library Courses P…" at bounding box center [626, 327] width 1252 height 655
click at [1152, 194] on div "Update schedule name" at bounding box center [1174, 191] width 114 height 19
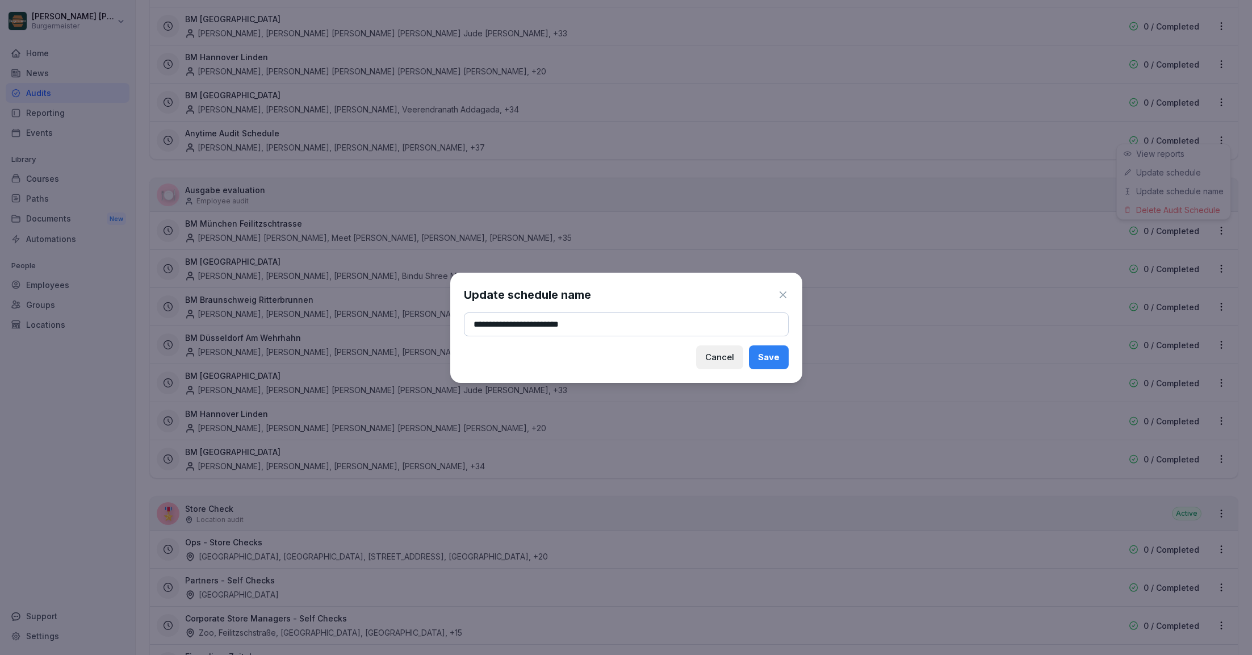
type input "**********"
click at [770, 363] on button "Save" at bounding box center [769, 357] width 40 height 24
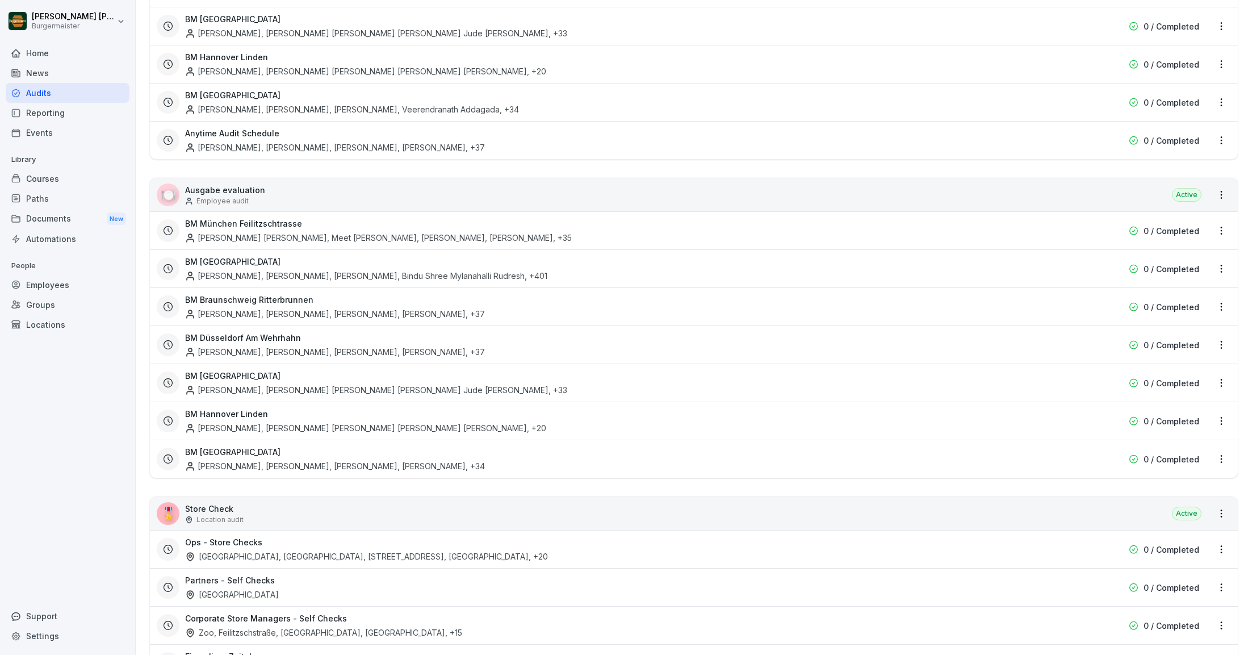
click at [1031, 160] on html "[PERSON_NAME] [PERSON_NAME] Home News Audits Reporting Events Library Courses P…" at bounding box center [626, 327] width 1252 height 655
click at [1221, 182] on html "[PERSON_NAME] [PERSON_NAME] Home News Audits Reporting Events Library Courses P…" at bounding box center [626, 327] width 1252 height 655
click at [0, 0] on link "Create schedule" at bounding box center [0, 0] width 0 height 0
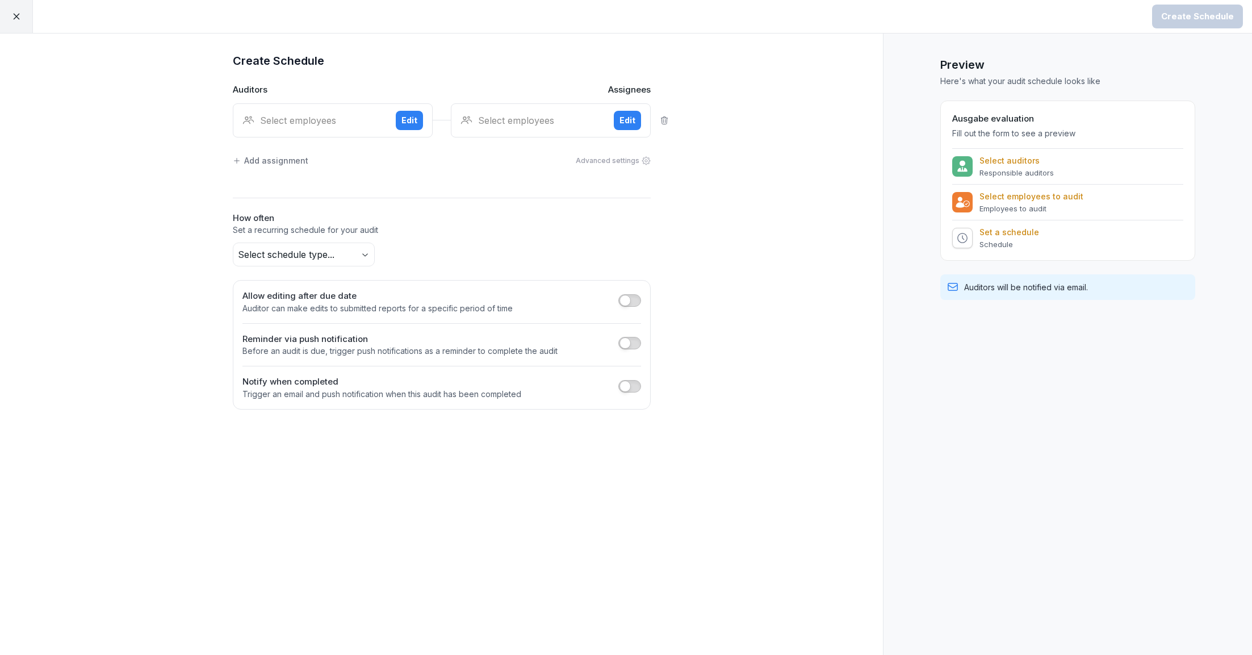
click at [298, 125] on div "Select employees" at bounding box center [314, 121] width 144 height 14
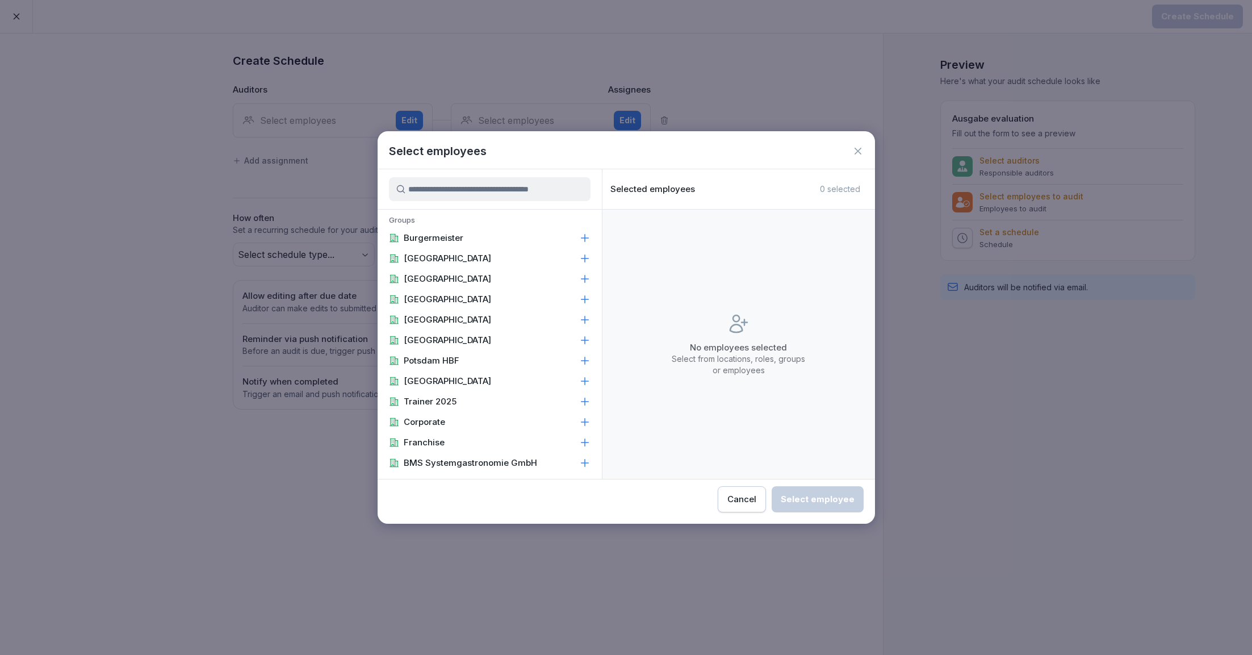
click at [858, 154] on icon at bounding box center [857, 150] width 11 height 11
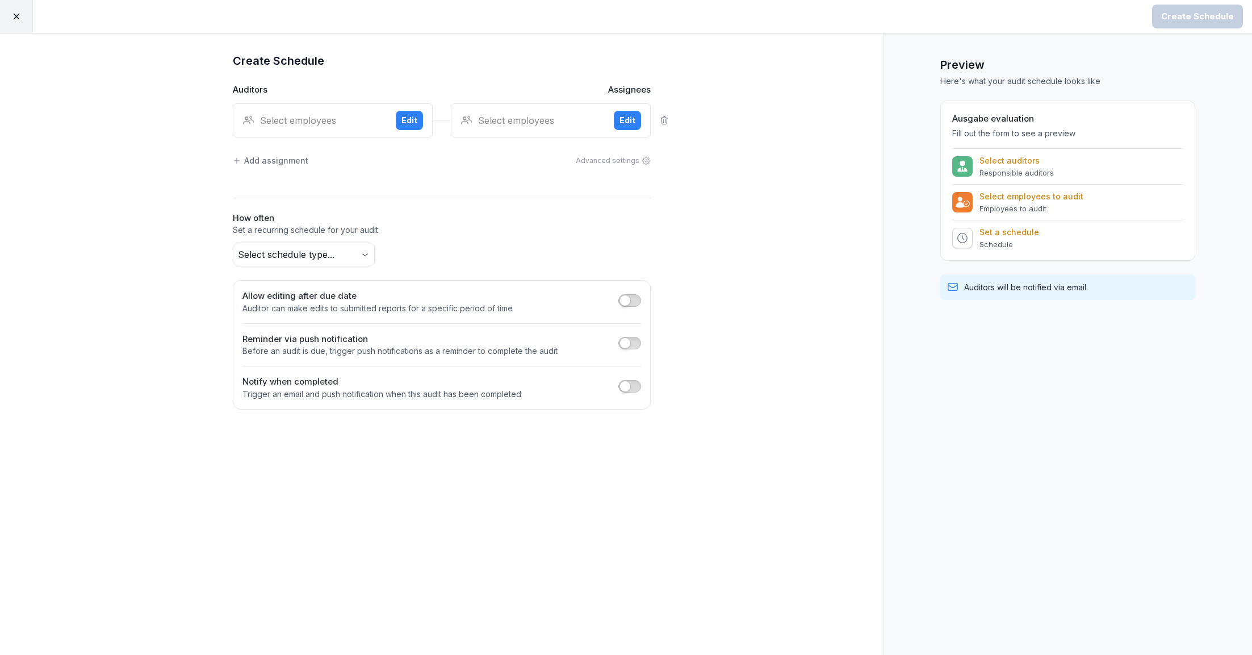
click at [15, 15] on icon at bounding box center [16, 17] width 6 height 6
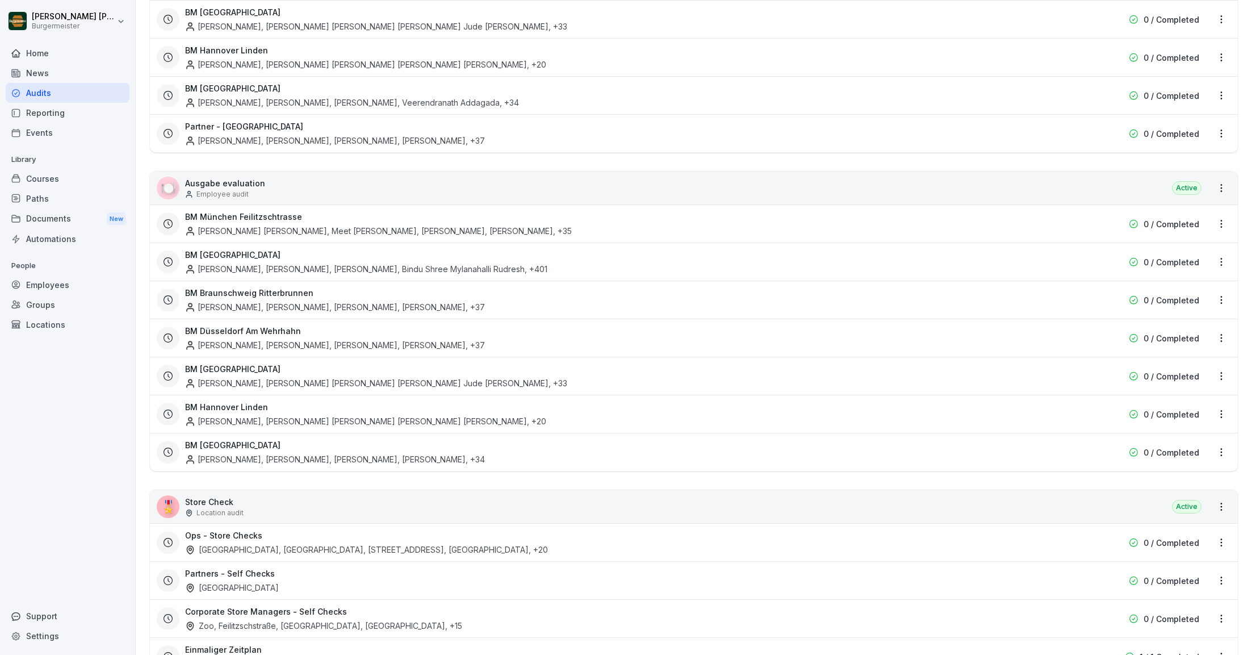
scroll to position [1816, 0]
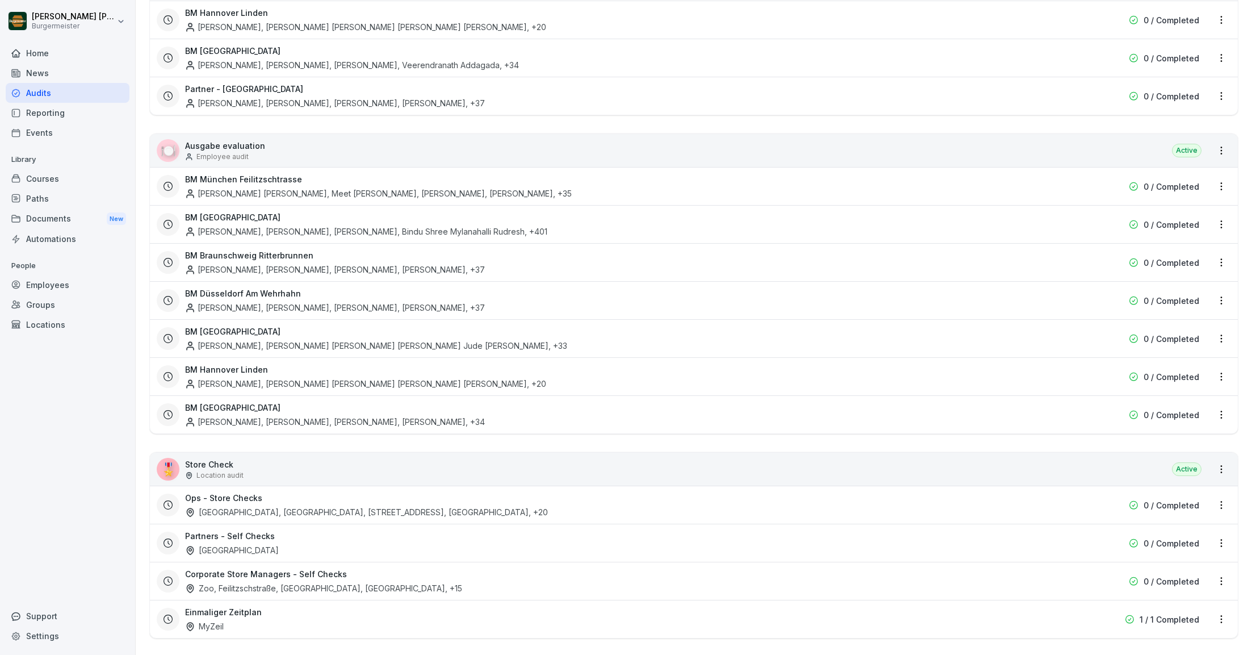
click at [1220, 141] on html "[PERSON_NAME] [PERSON_NAME] Home News Audits Reporting Events Library Courses P…" at bounding box center [626, 327] width 1252 height 655
click at [0, 0] on link "Create schedule" at bounding box center [0, 0] width 0 height 0
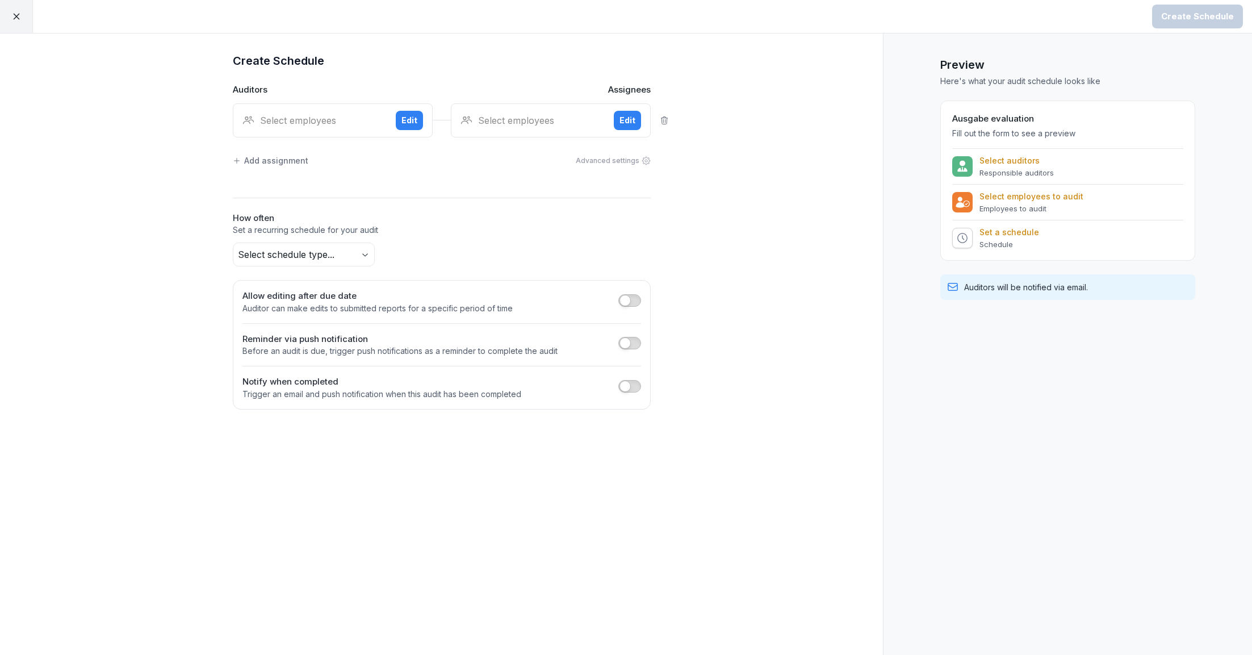
click at [330, 126] on div "Select employees" at bounding box center [314, 121] width 144 height 14
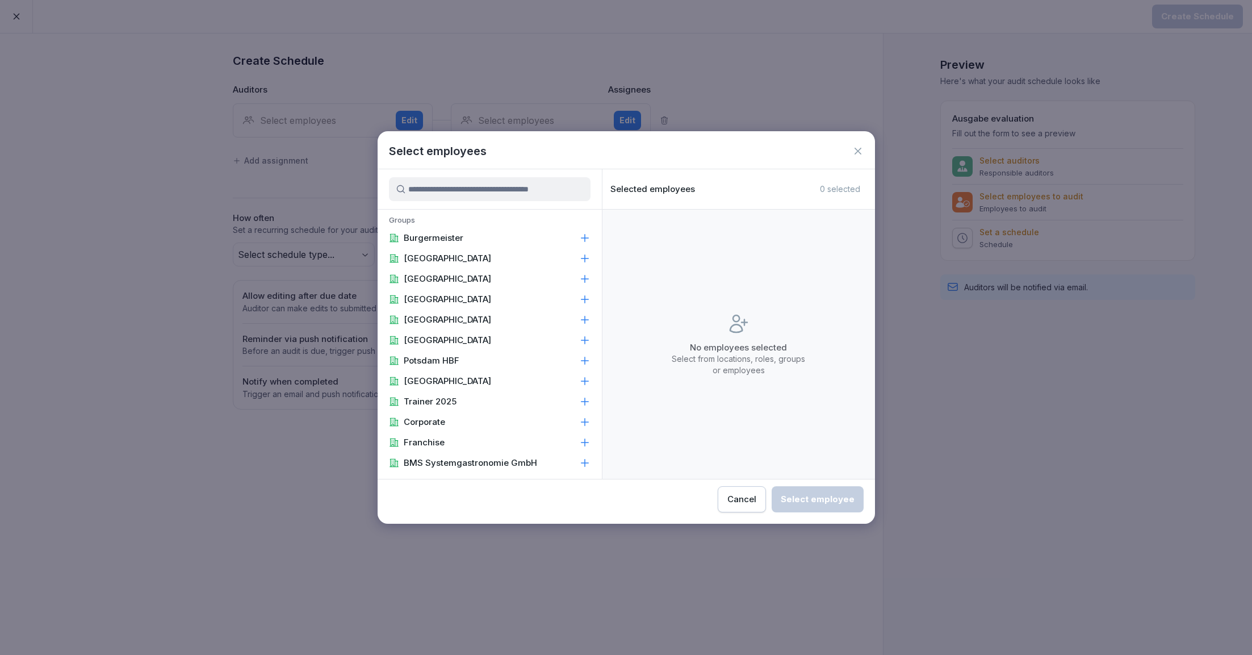
click at [459, 191] on input at bounding box center [490, 189] width 202 height 24
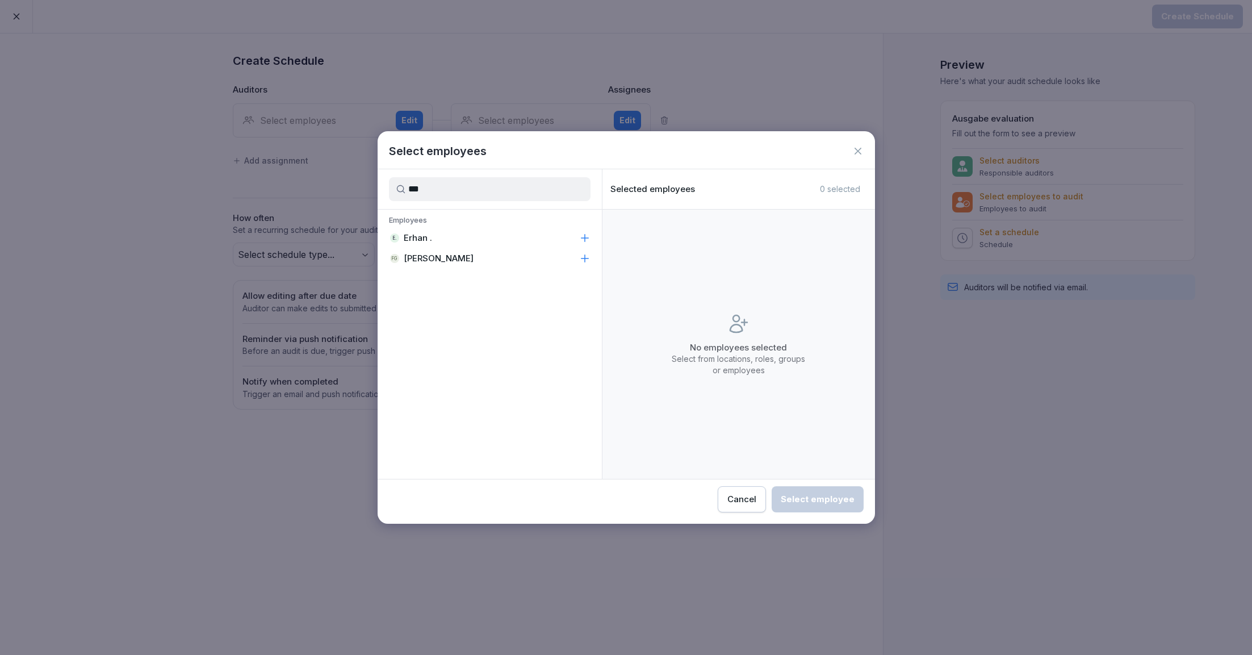
type input "***"
click at [442, 238] on div "E. Erhan ." at bounding box center [490, 238] width 224 height 20
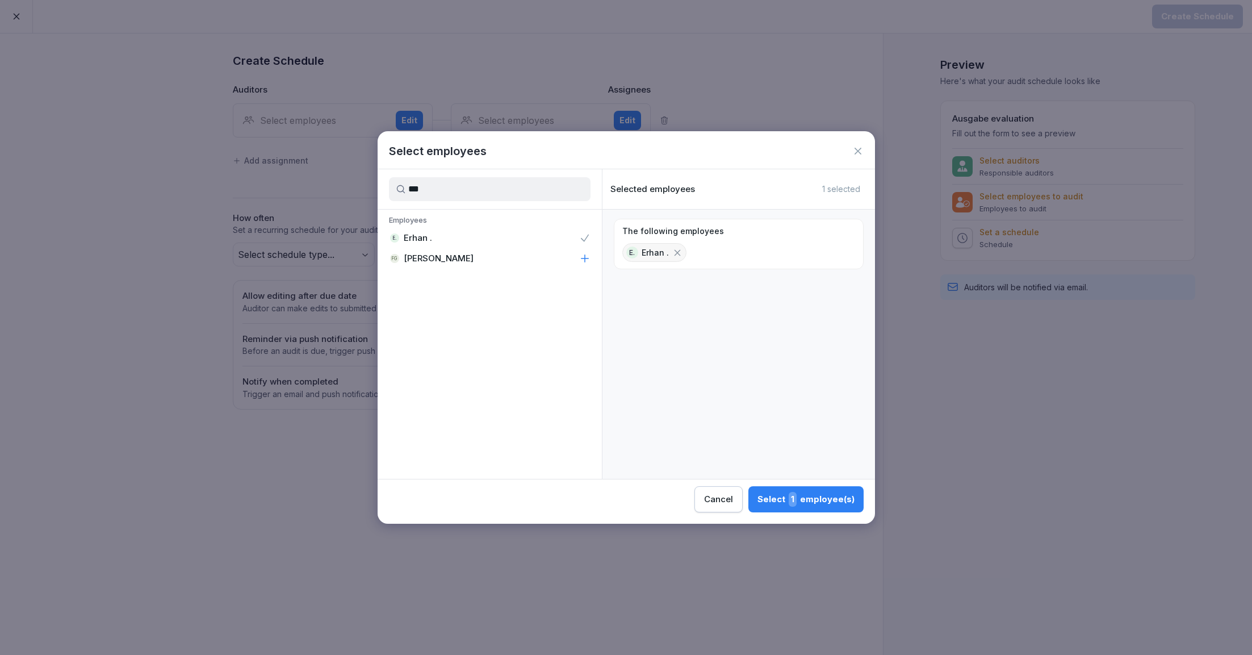
click at [787, 501] on div "Select 1 employee(s)" at bounding box center [806, 499] width 97 height 15
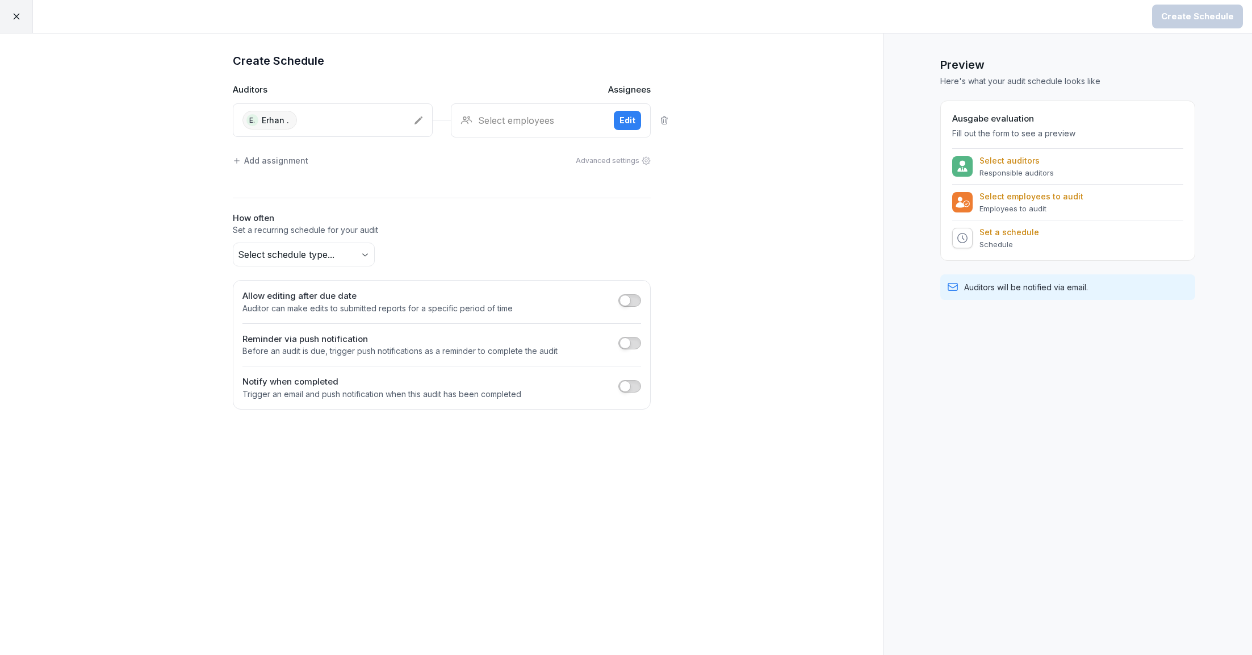
click at [516, 123] on div "Select employees" at bounding box center [533, 121] width 144 height 14
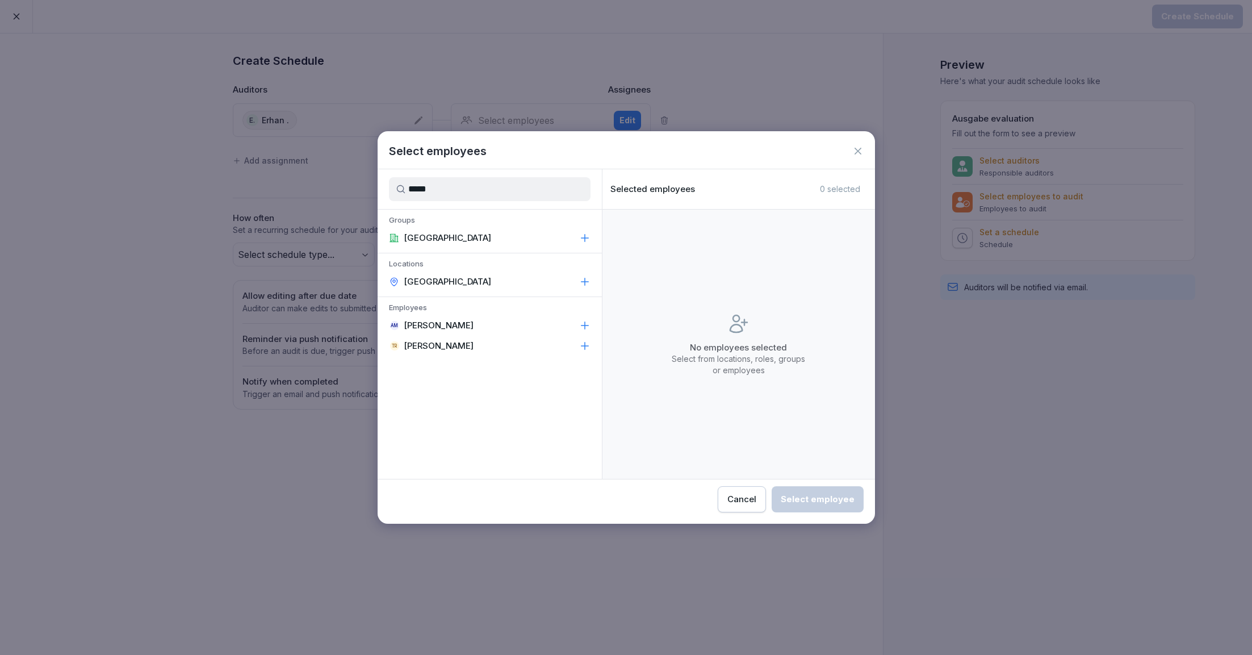
type input "*****"
click at [449, 280] on p "[GEOGRAPHIC_DATA]" at bounding box center [447, 281] width 87 height 11
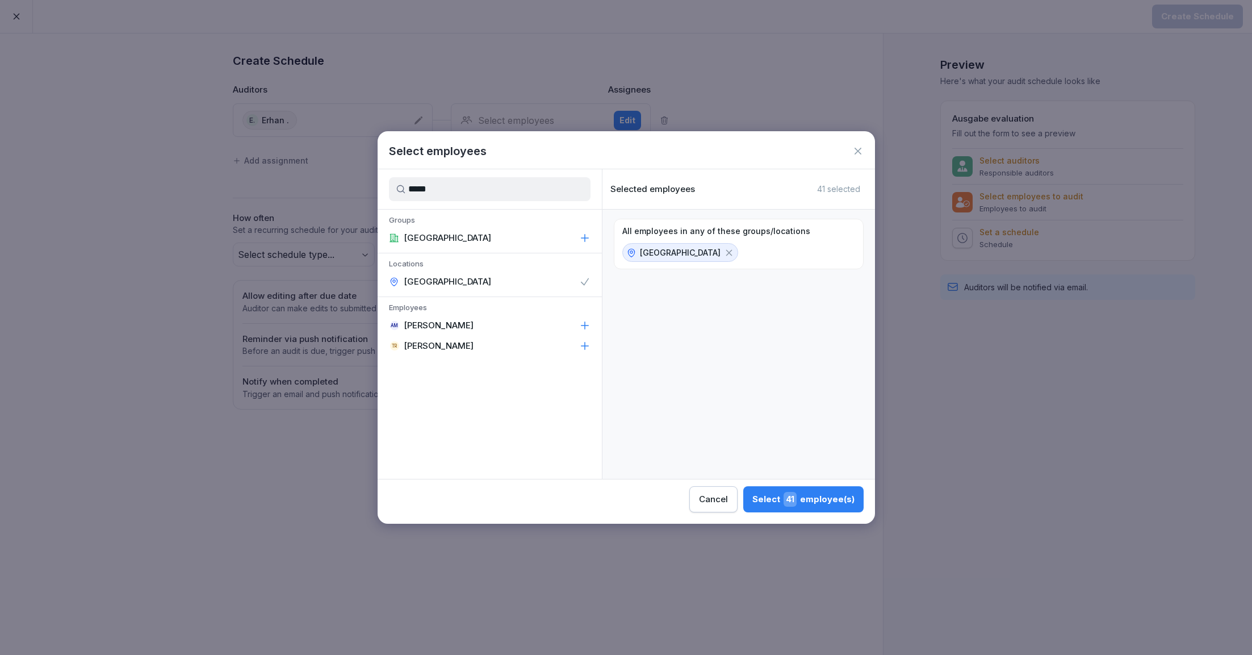
click at [816, 504] on div "Select 41 employee(s)" at bounding box center [803, 499] width 102 height 15
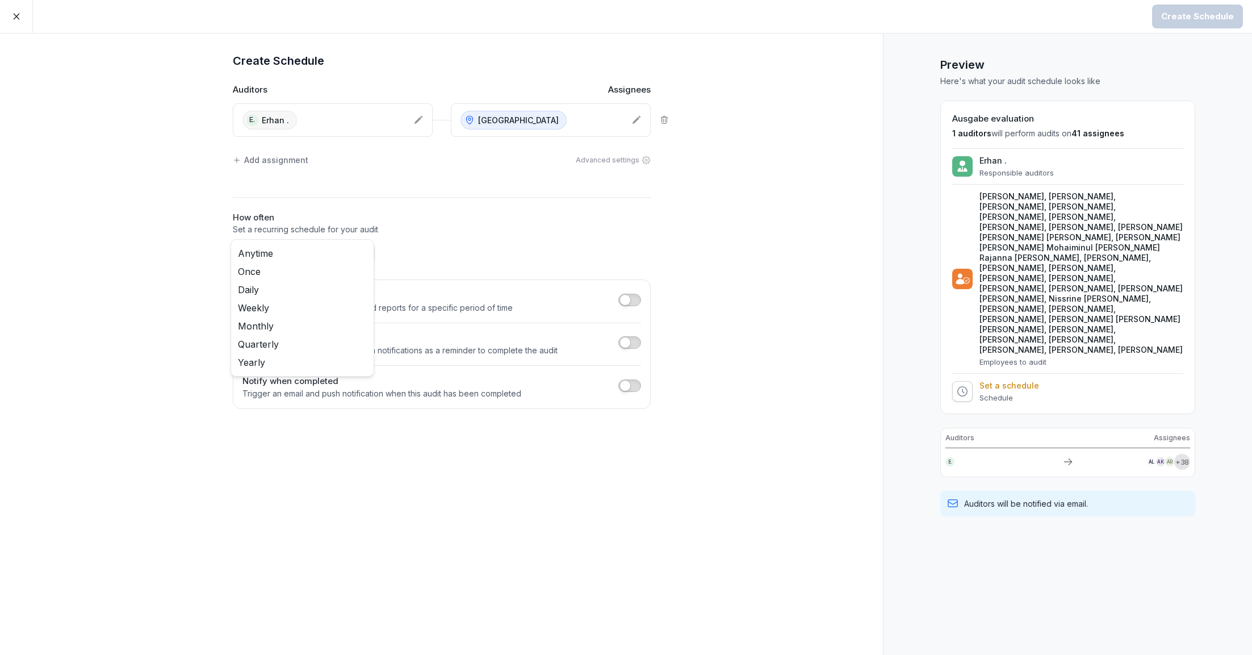
click at [292, 256] on body "Create Schedule Create Schedule Auditors Assignees E. [GEOGRAPHIC_DATA] . Alexa…" at bounding box center [626, 327] width 1252 height 655
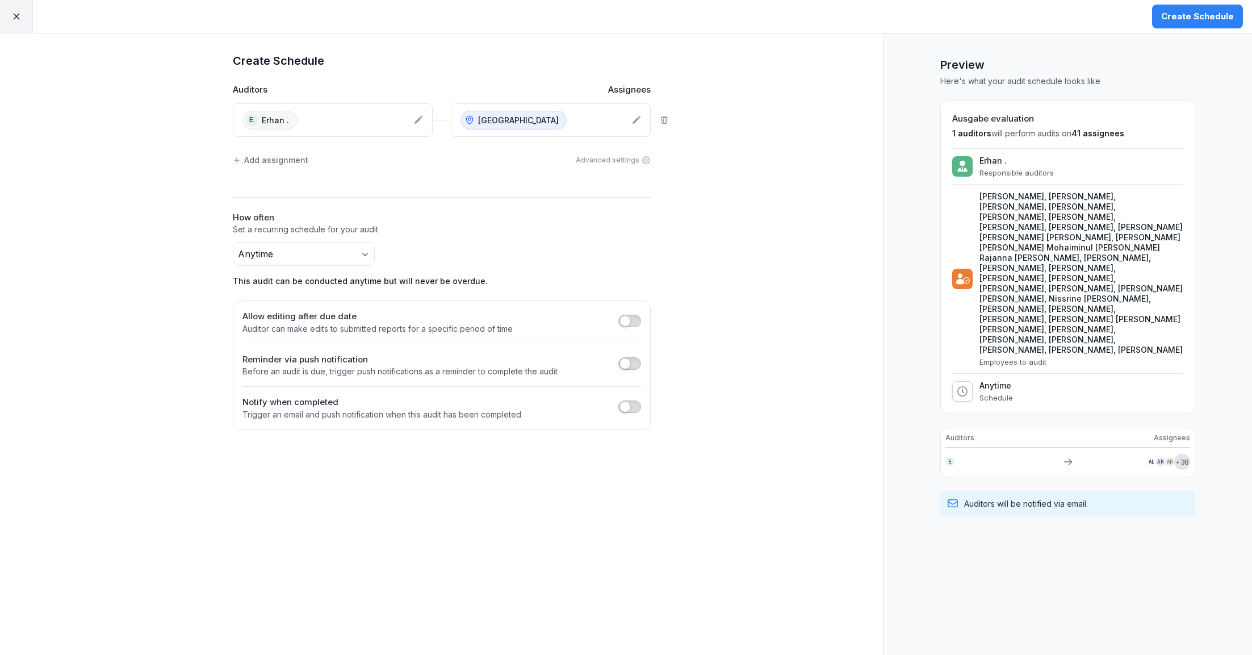
click at [521, 219] on h2 "How often" at bounding box center [442, 217] width 418 height 13
click at [1202, 14] on div "Create Schedule" at bounding box center [1197, 16] width 73 height 12
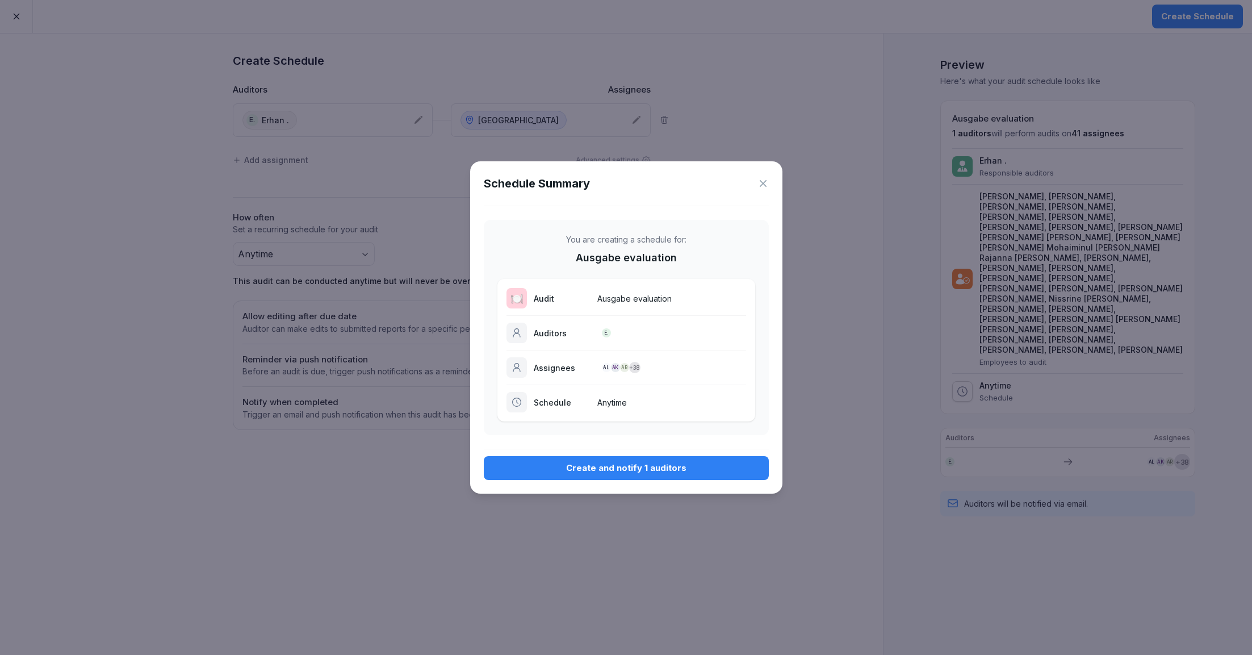
click at [671, 466] on div "Create and notify 1 auditors" at bounding box center [626, 468] width 267 height 12
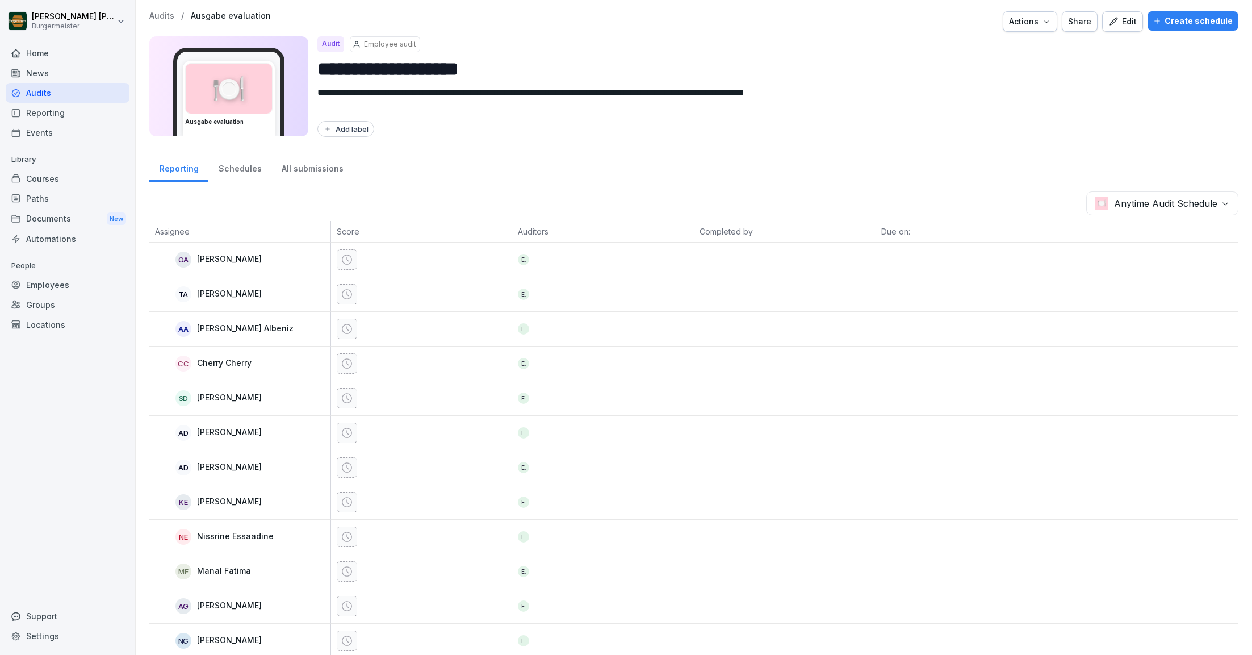
click at [156, 14] on p "Audits" at bounding box center [161, 16] width 25 height 10
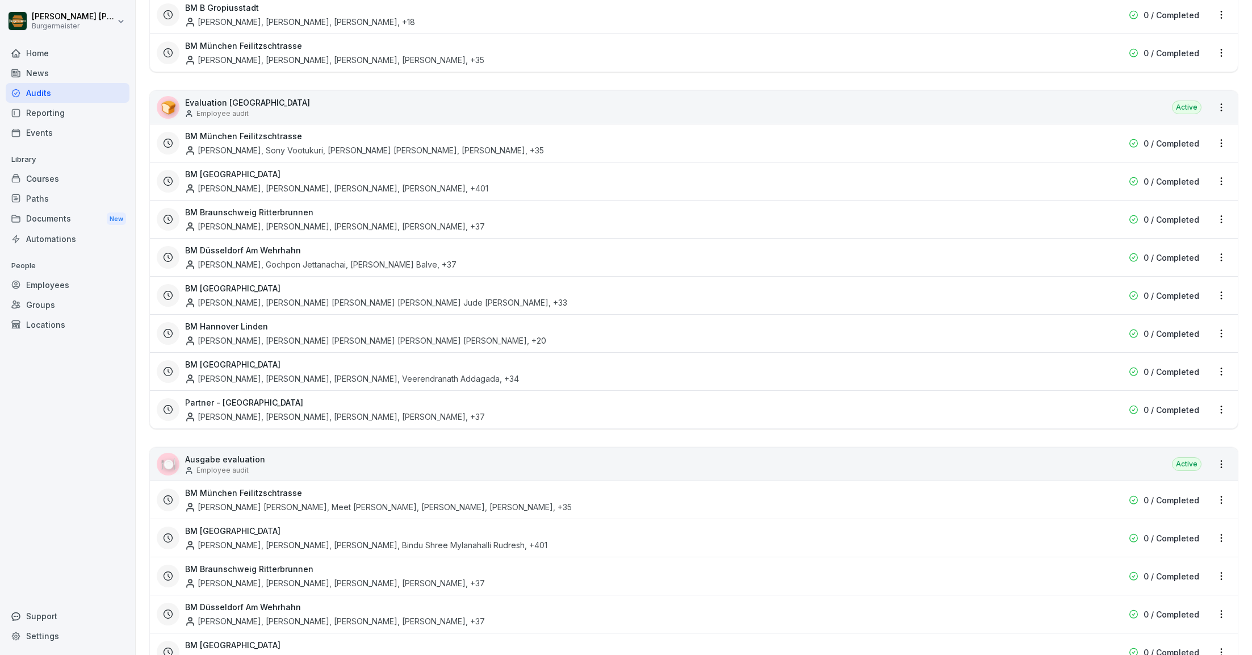
scroll to position [1854, 0]
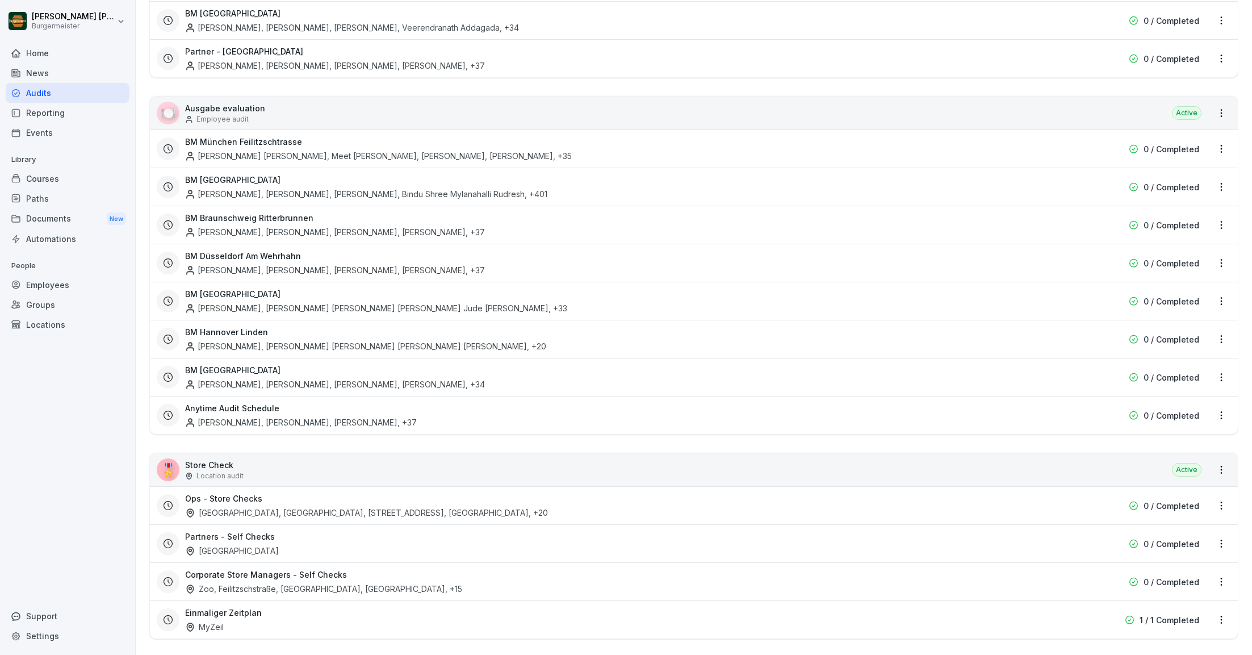
click at [1222, 404] on html "[PERSON_NAME] [PERSON_NAME] Home News Audits Reporting Events Library Courses P…" at bounding box center [626, 327] width 1252 height 655
click at [1164, 465] on div "Update schedule name" at bounding box center [1174, 464] width 114 height 19
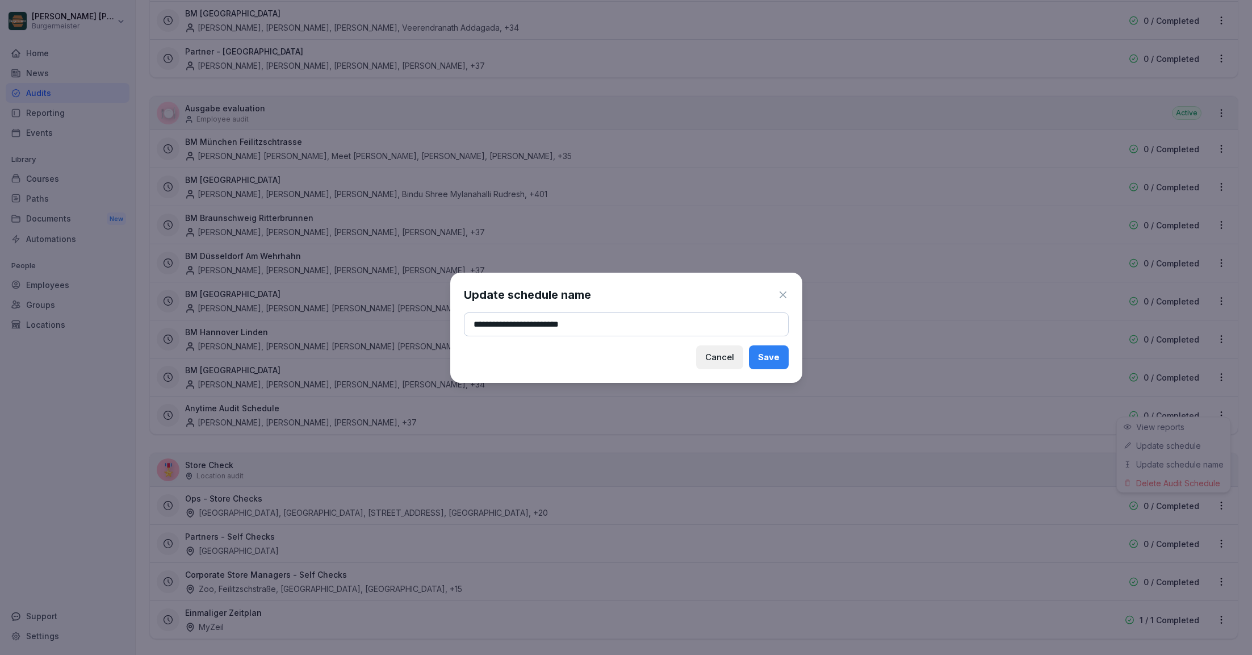
type input "**********"
click at [767, 357] on div "Save" at bounding box center [769, 357] width 22 height 12
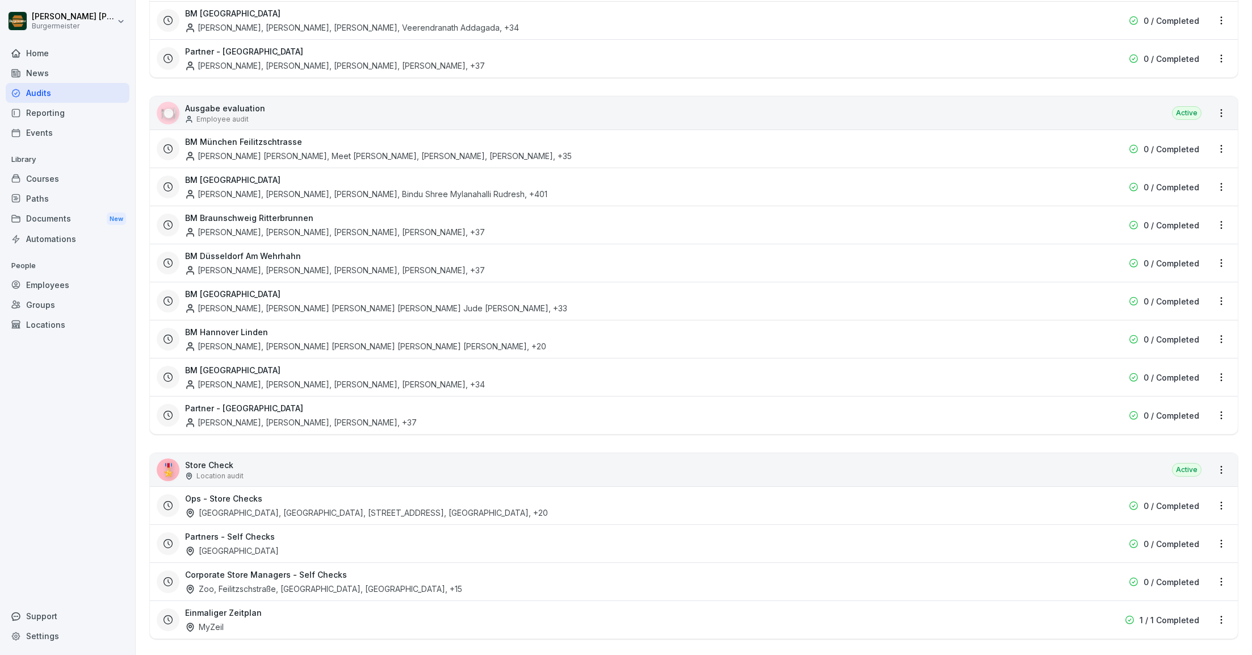
click at [349, 79] on html "[PERSON_NAME] [PERSON_NAME] Home News Audits Reporting Events Library Courses P…" at bounding box center [626, 327] width 1252 height 655
click at [63, 58] on div "Home" at bounding box center [68, 53] width 124 height 20
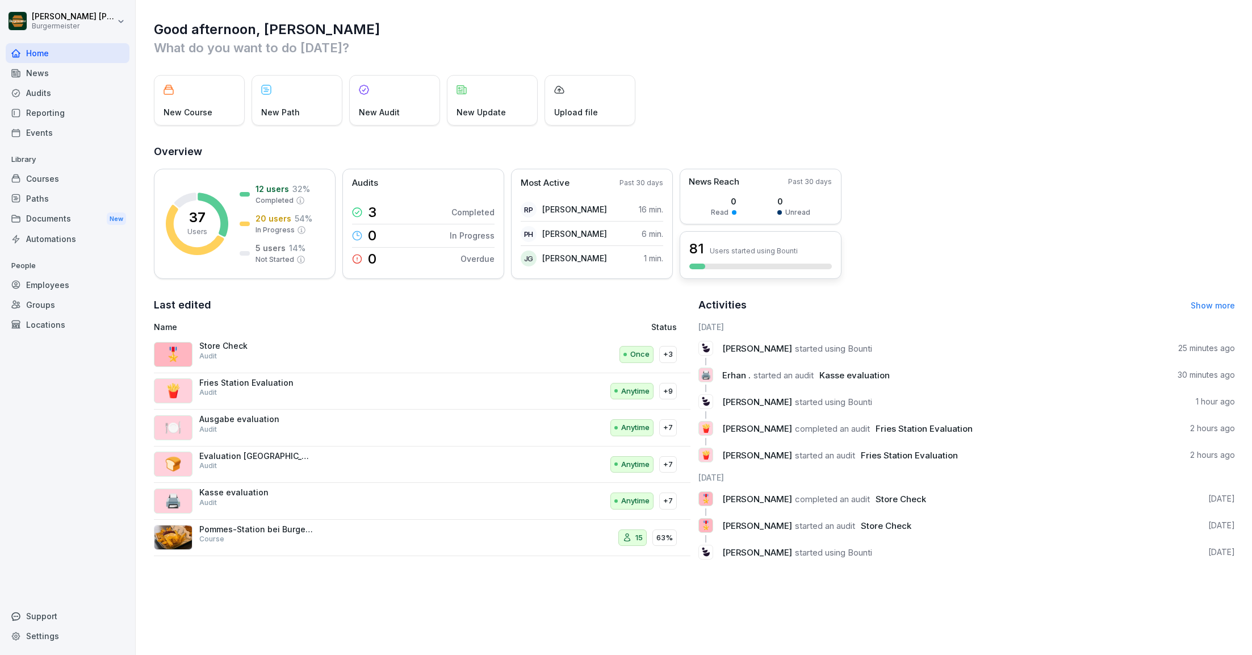
click at [739, 250] on p "Users started using Bounti" at bounding box center [754, 250] width 88 height 9
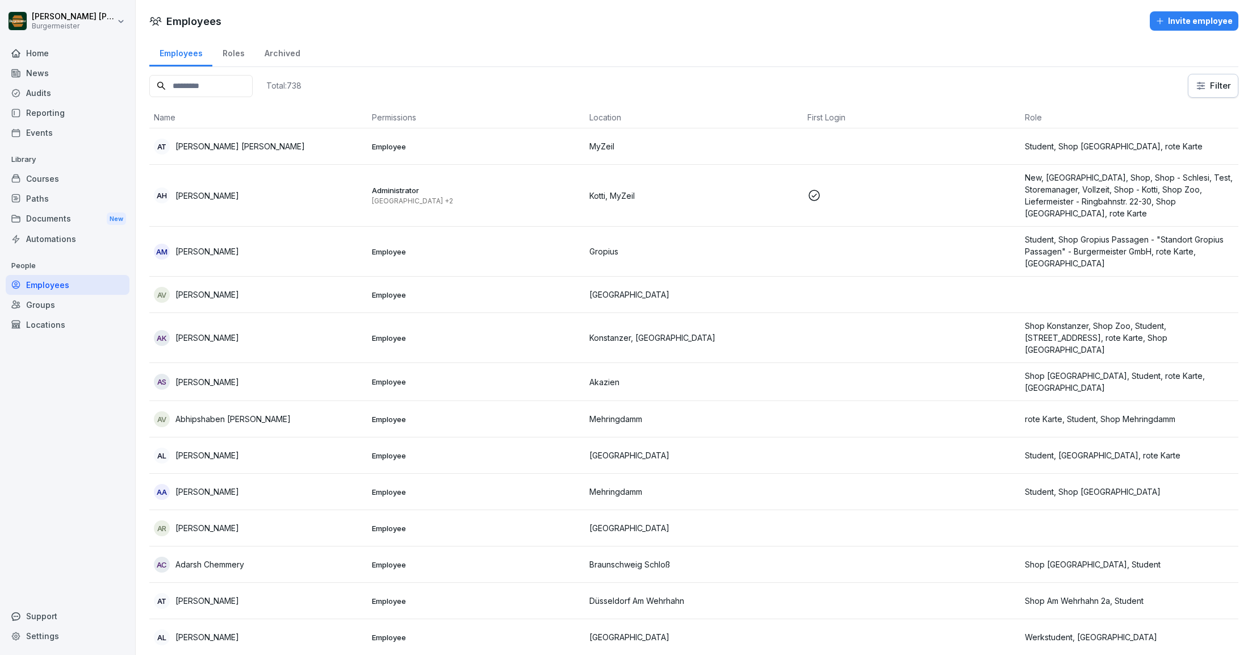
click at [834, 116] on th "First Login" at bounding box center [912, 118] width 218 height 22
click at [1208, 87] on html "[PERSON_NAME] [PERSON_NAME] Home News Audits Reporting Events Library Courses P…" at bounding box center [626, 327] width 1252 height 655
click at [1030, 76] on html "[PERSON_NAME] [PERSON_NAME] Home News Audits Reporting Events Library Courses P…" at bounding box center [626, 327] width 1252 height 655
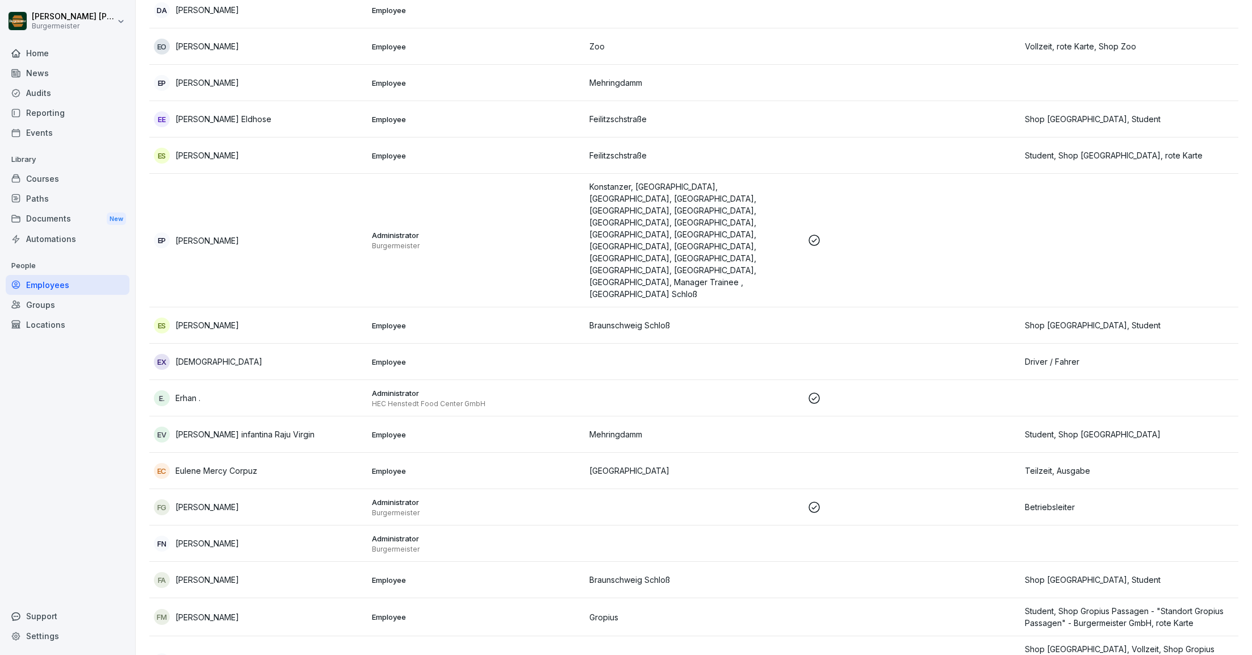
scroll to position [7905, 0]
click at [565, 399] on p "HEC Henstedt Food Center GmbH" at bounding box center [476, 403] width 209 height 9
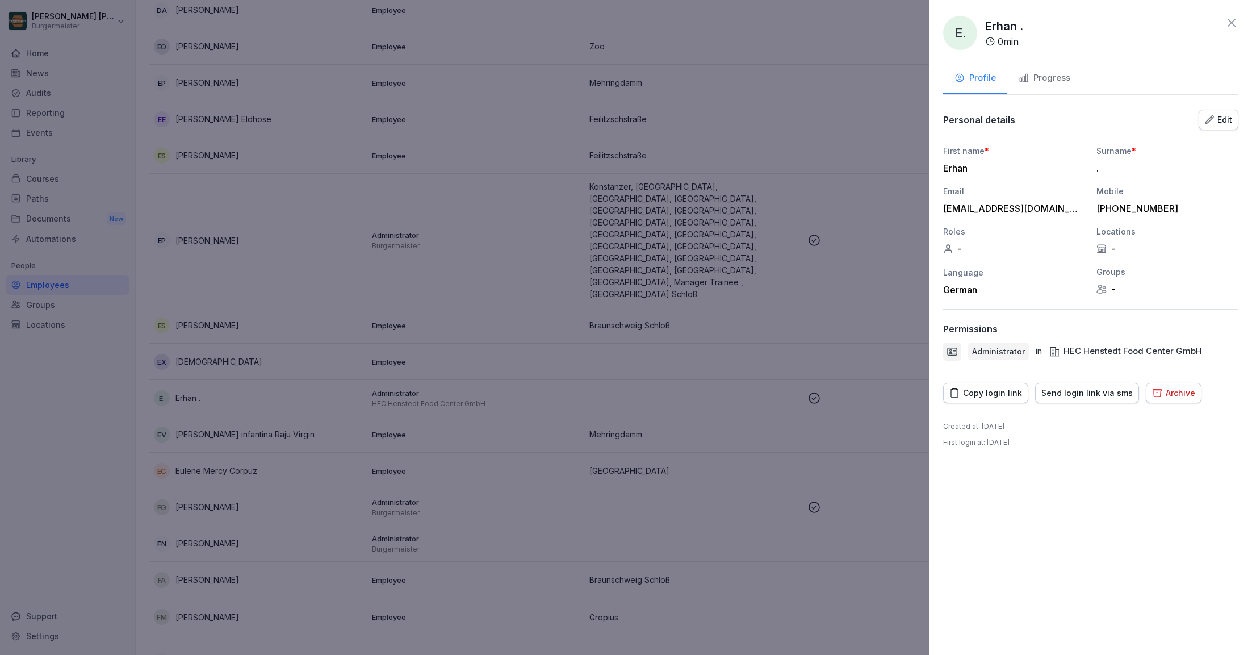
click at [1227, 119] on div "Edit" at bounding box center [1218, 120] width 27 height 12
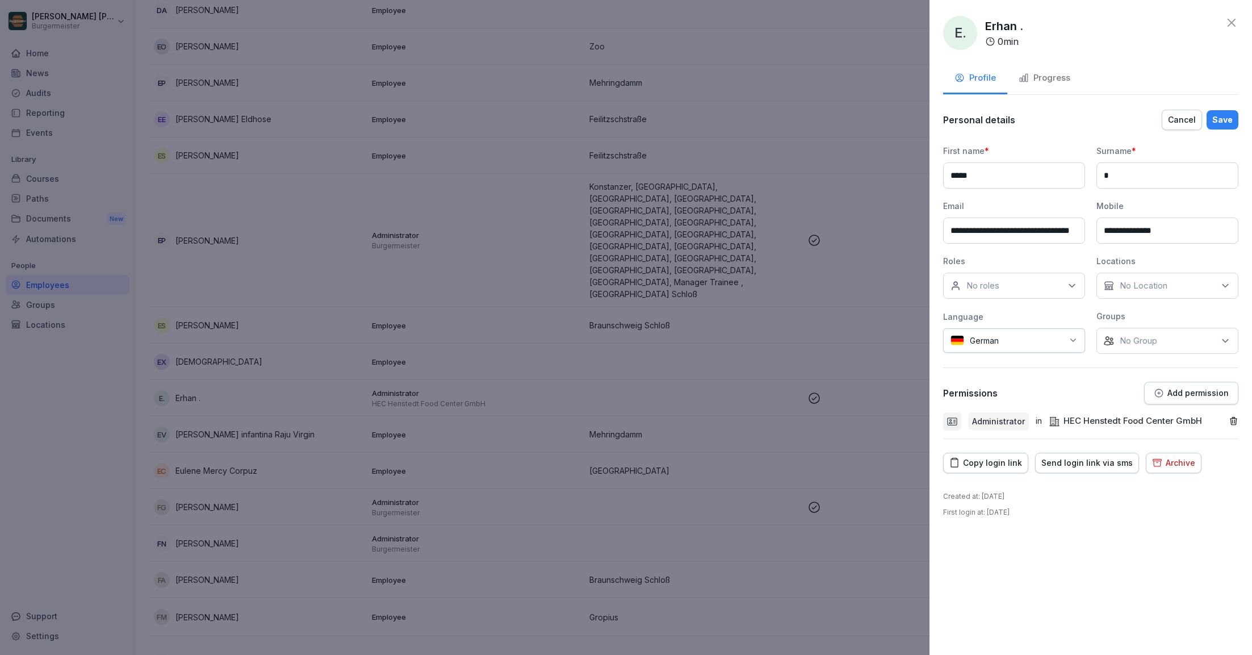
click at [1148, 285] on p "No Location" at bounding box center [1144, 285] width 48 height 11
click at [1142, 358] on label "[GEOGRAPHIC_DATA]" at bounding box center [1164, 358] width 88 height 10
click at [1142, 124] on div "Personal details Cancel Save" at bounding box center [1090, 119] width 295 height 23
click at [1227, 120] on div "Save" at bounding box center [1222, 120] width 20 height 12
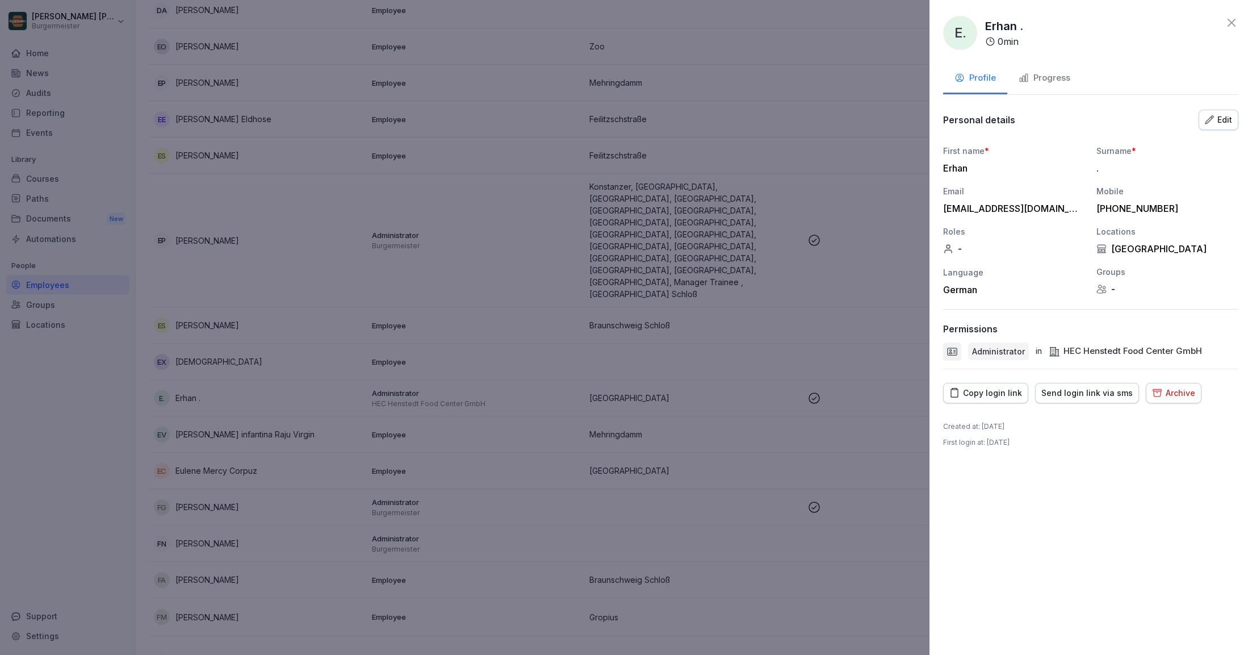
click at [1227, 22] on icon at bounding box center [1232, 23] width 14 height 14
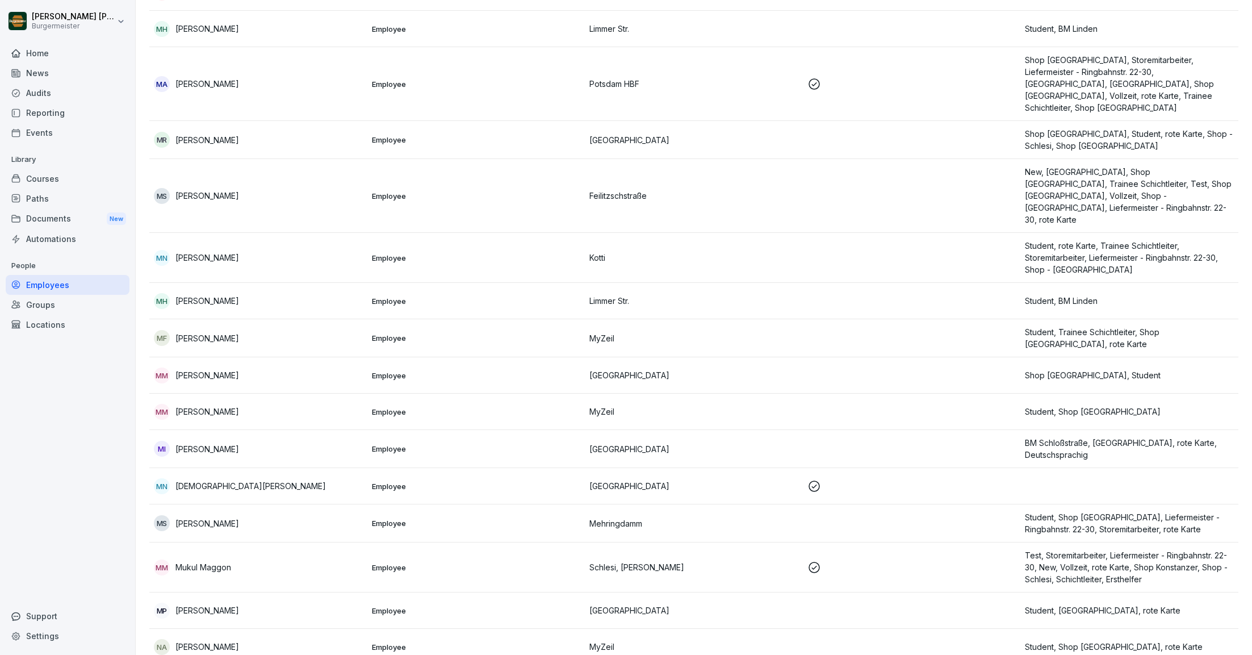
scroll to position [18399, 0]
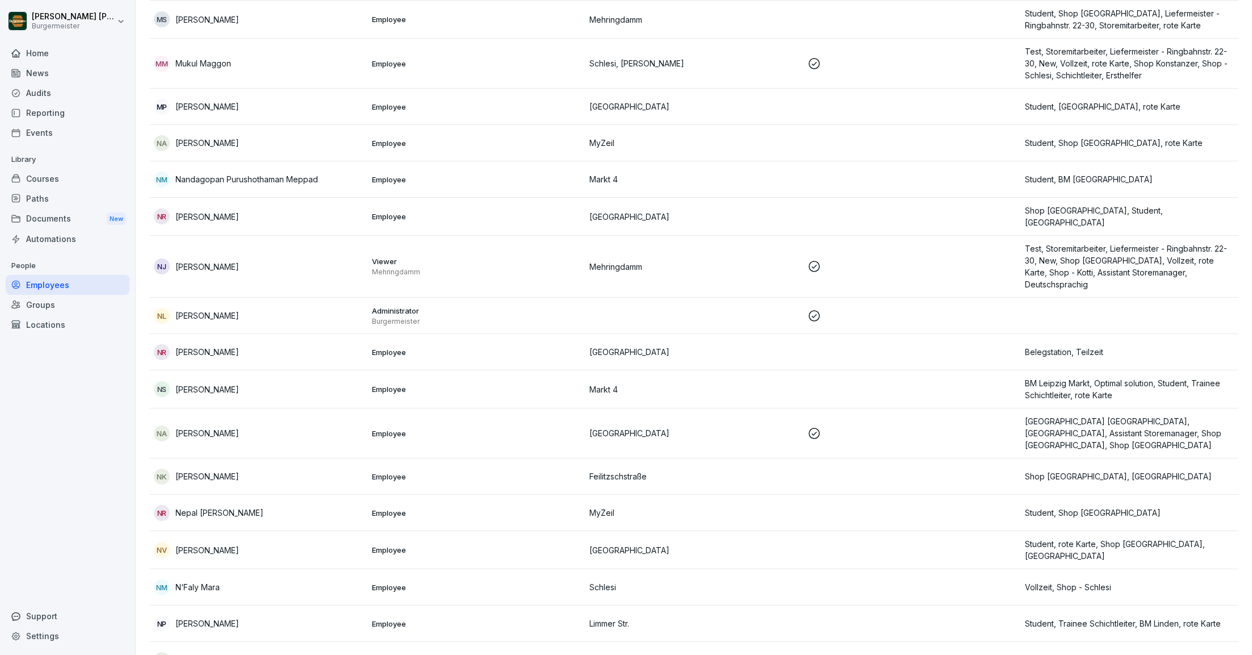
click at [44, 51] on div "Home" at bounding box center [68, 53] width 124 height 20
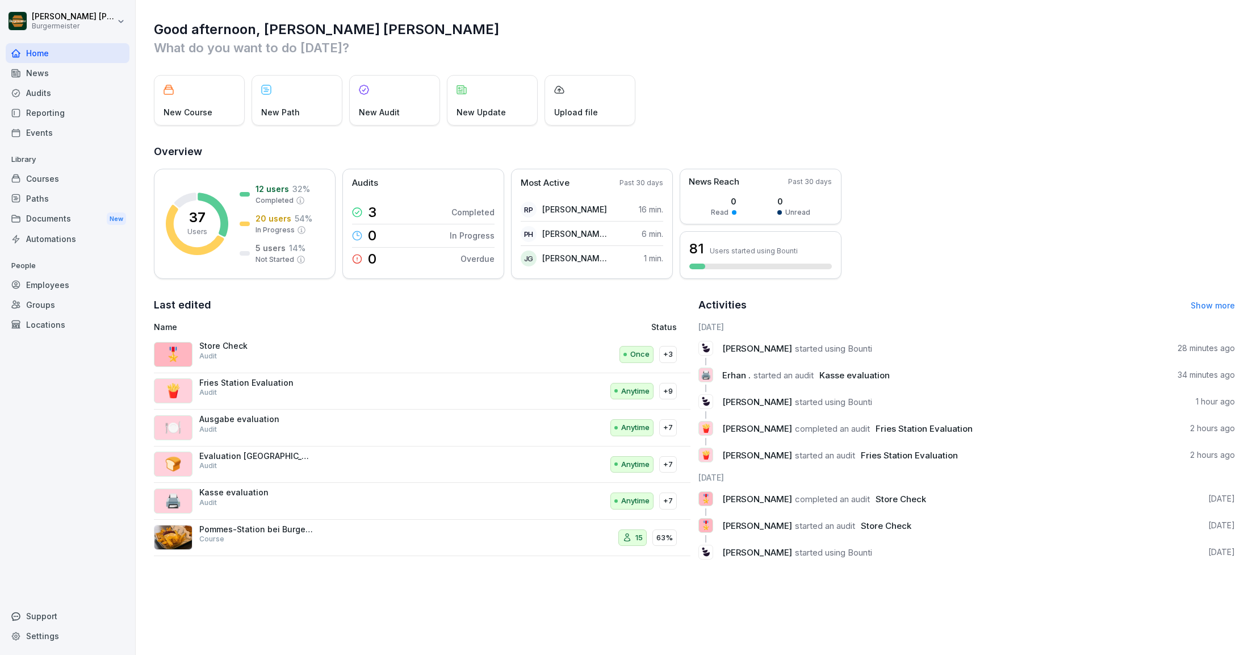
click at [48, 69] on div "News" at bounding box center [68, 73] width 124 height 20
click at [44, 93] on div "Audits" at bounding box center [68, 93] width 124 height 20
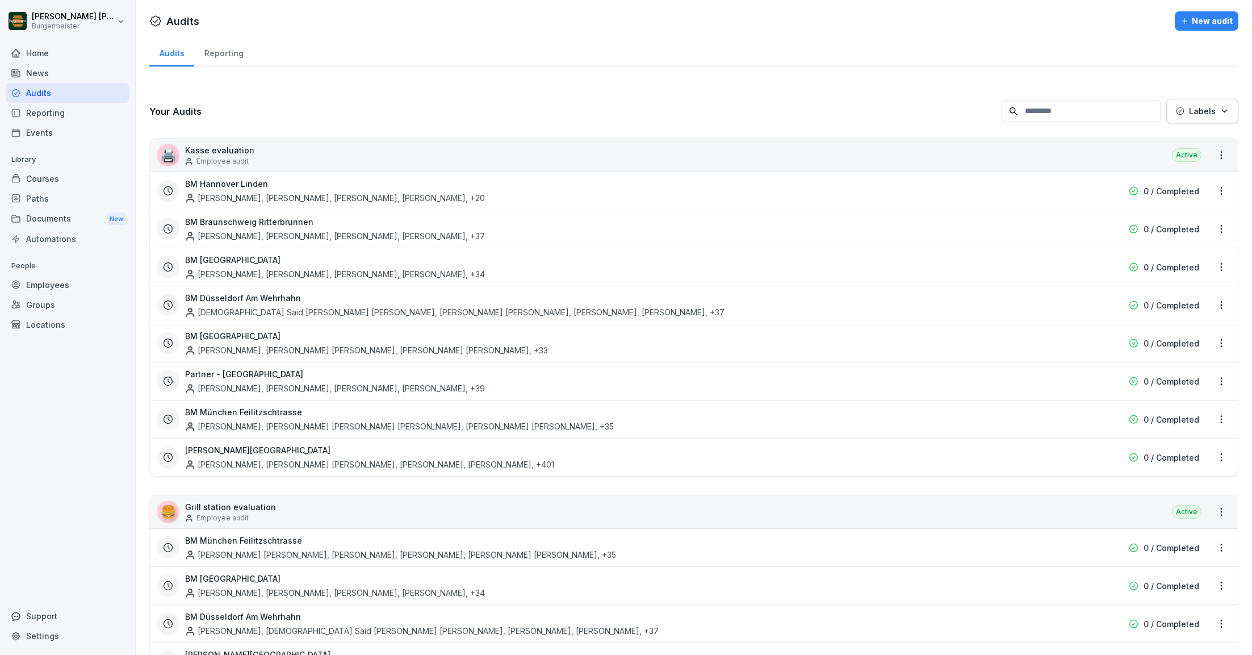
click at [46, 103] on div "Reporting" at bounding box center [68, 113] width 124 height 20
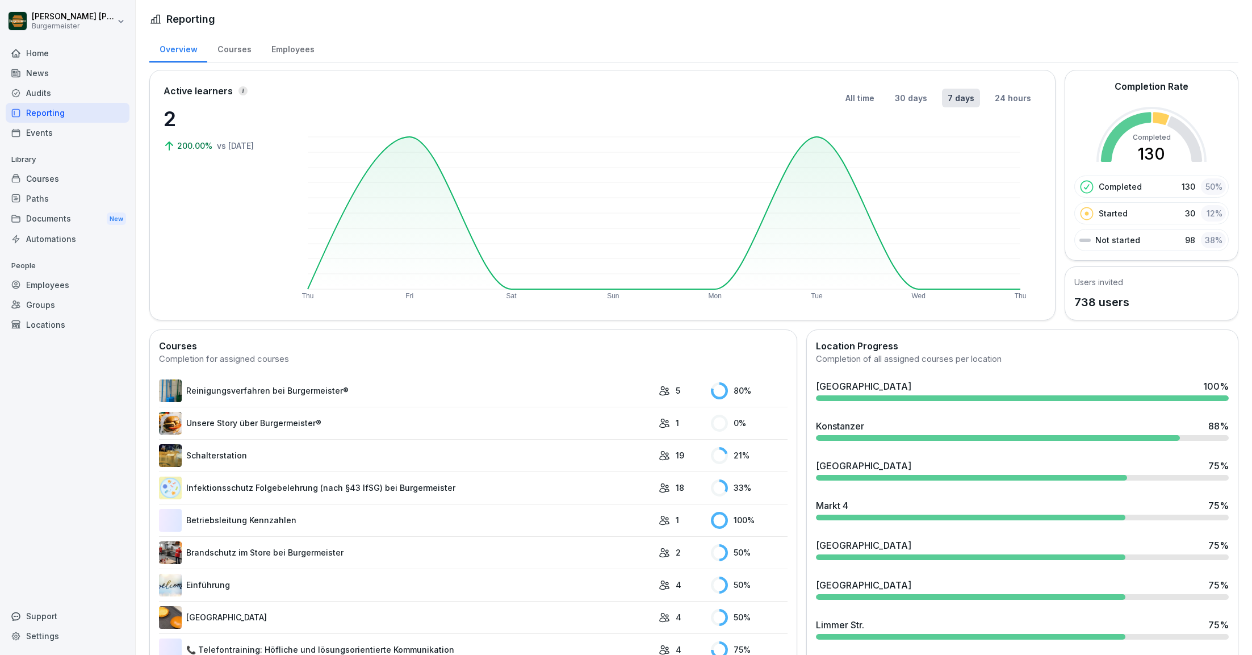
click at [46, 115] on div "Reporting" at bounding box center [68, 113] width 124 height 20
click at [29, 93] on div "Audits" at bounding box center [68, 93] width 124 height 20
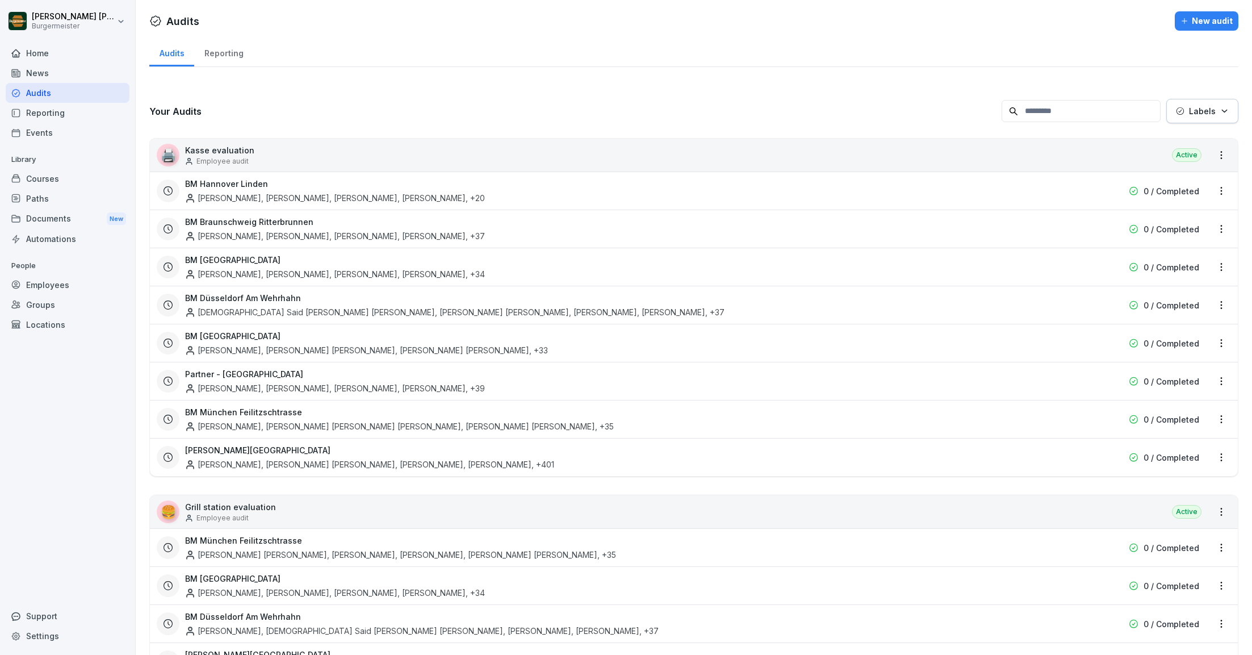
click at [41, 54] on div "Home" at bounding box center [68, 53] width 124 height 20
